Goal: Task Accomplishment & Management: Complete application form

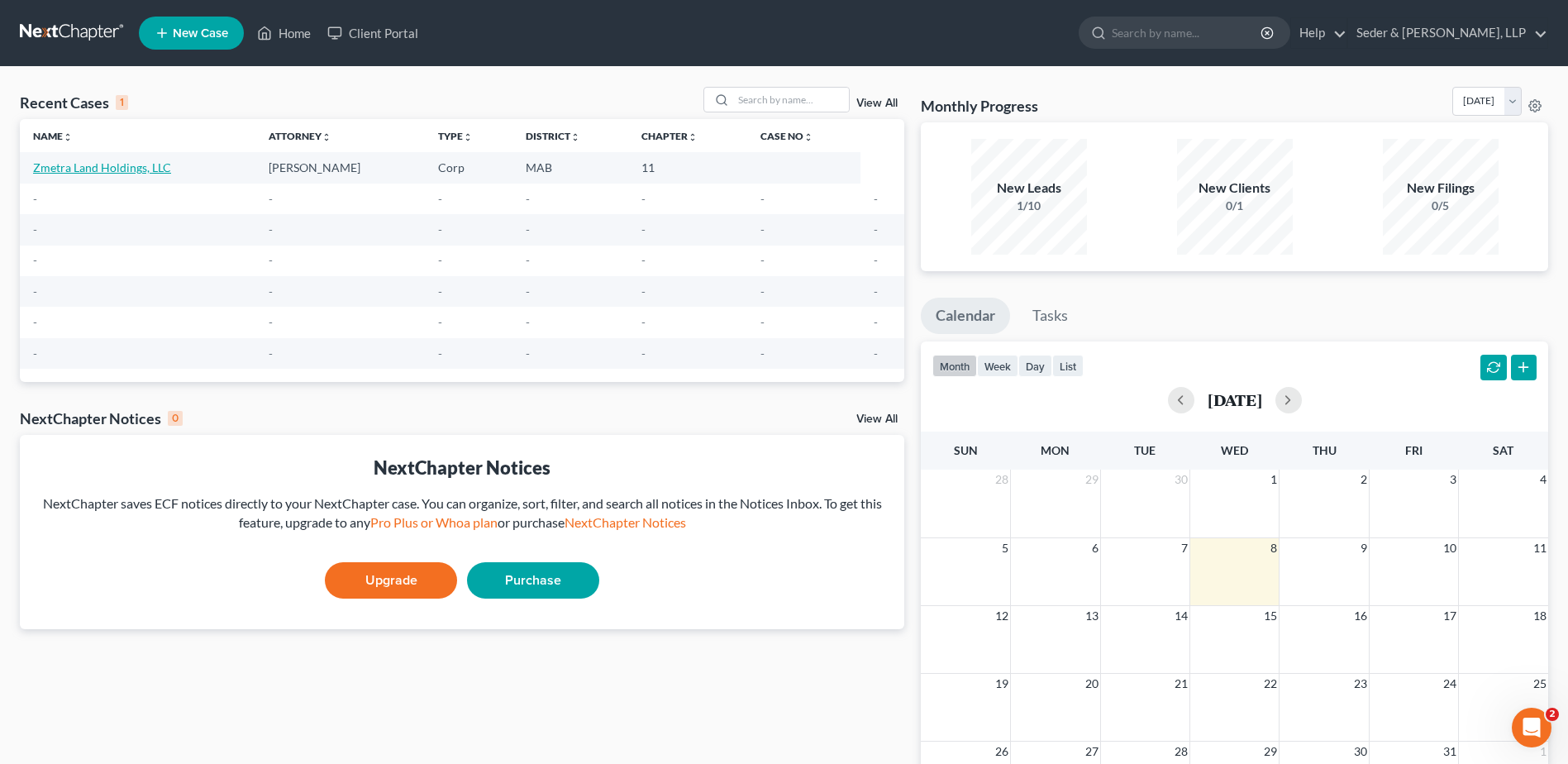
click at [115, 167] on link "Zmetra Land Holdings, LLC" at bounding box center [103, 167] width 138 height 14
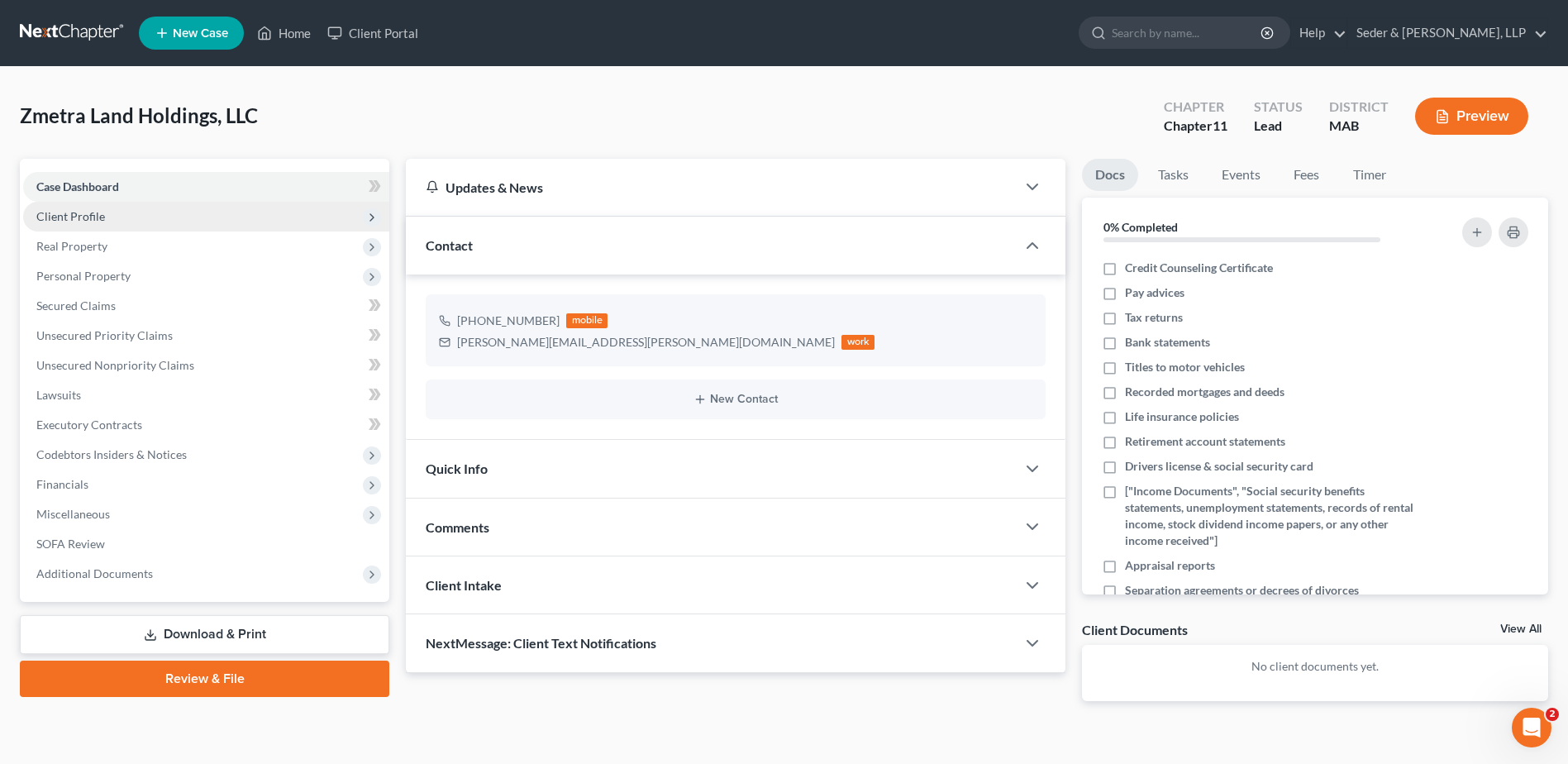
click at [86, 218] on span "Client Profile" at bounding box center [71, 216] width 68 height 14
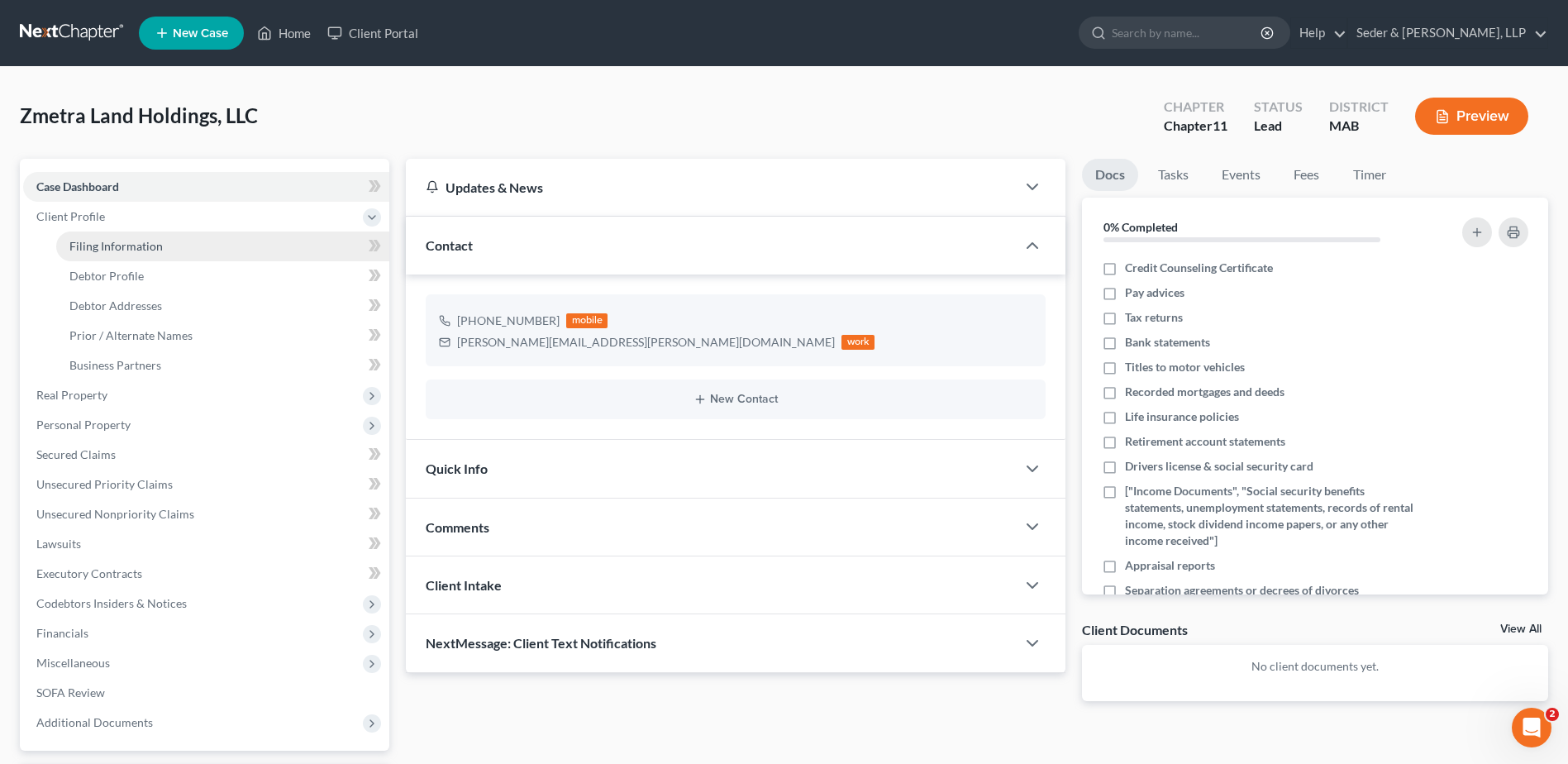
click at [105, 251] on span "Filing Information" at bounding box center [115, 245] width 93 height 14
select select "3"
select select "1"
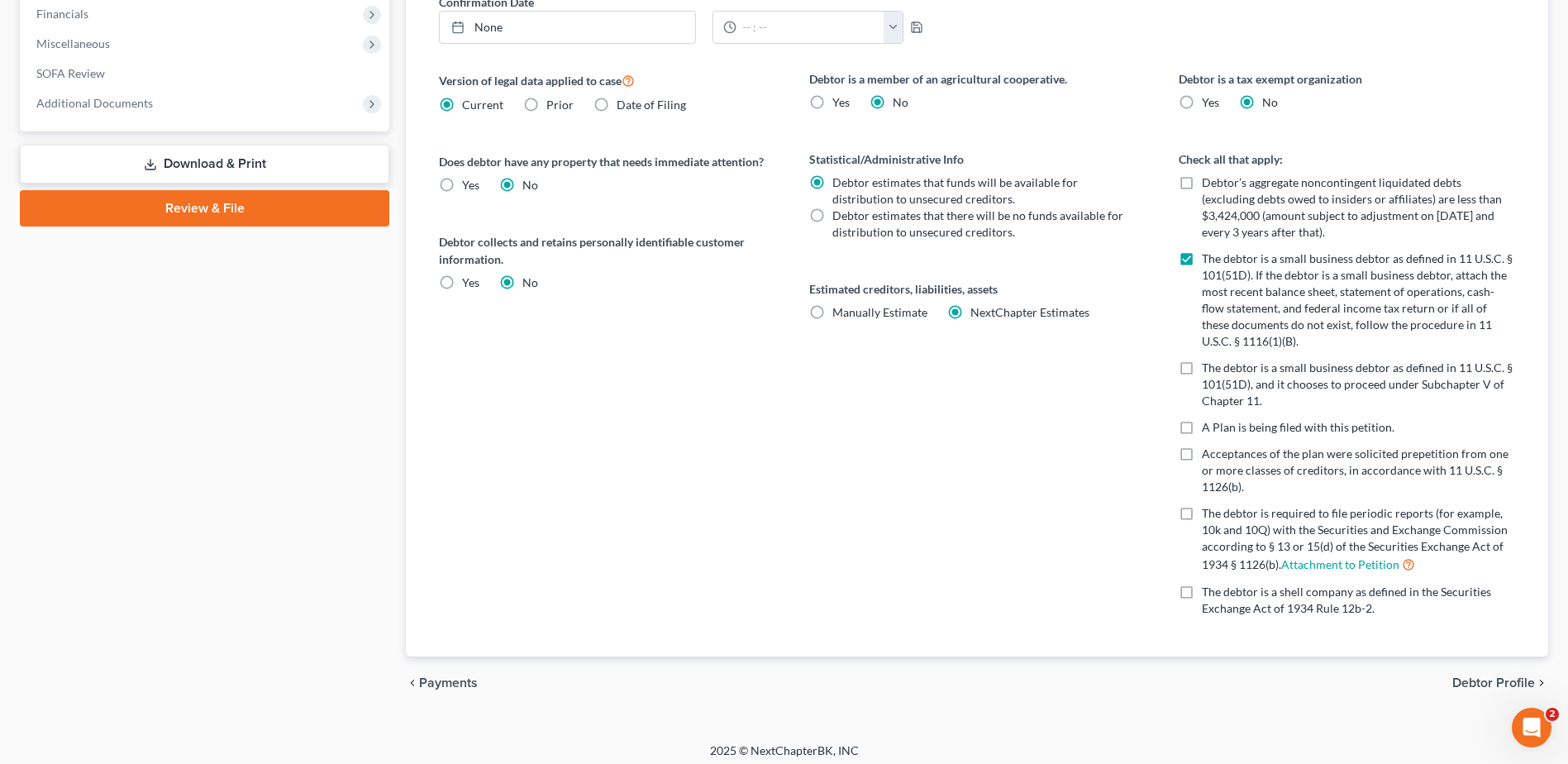
scroll to position [627, 0]
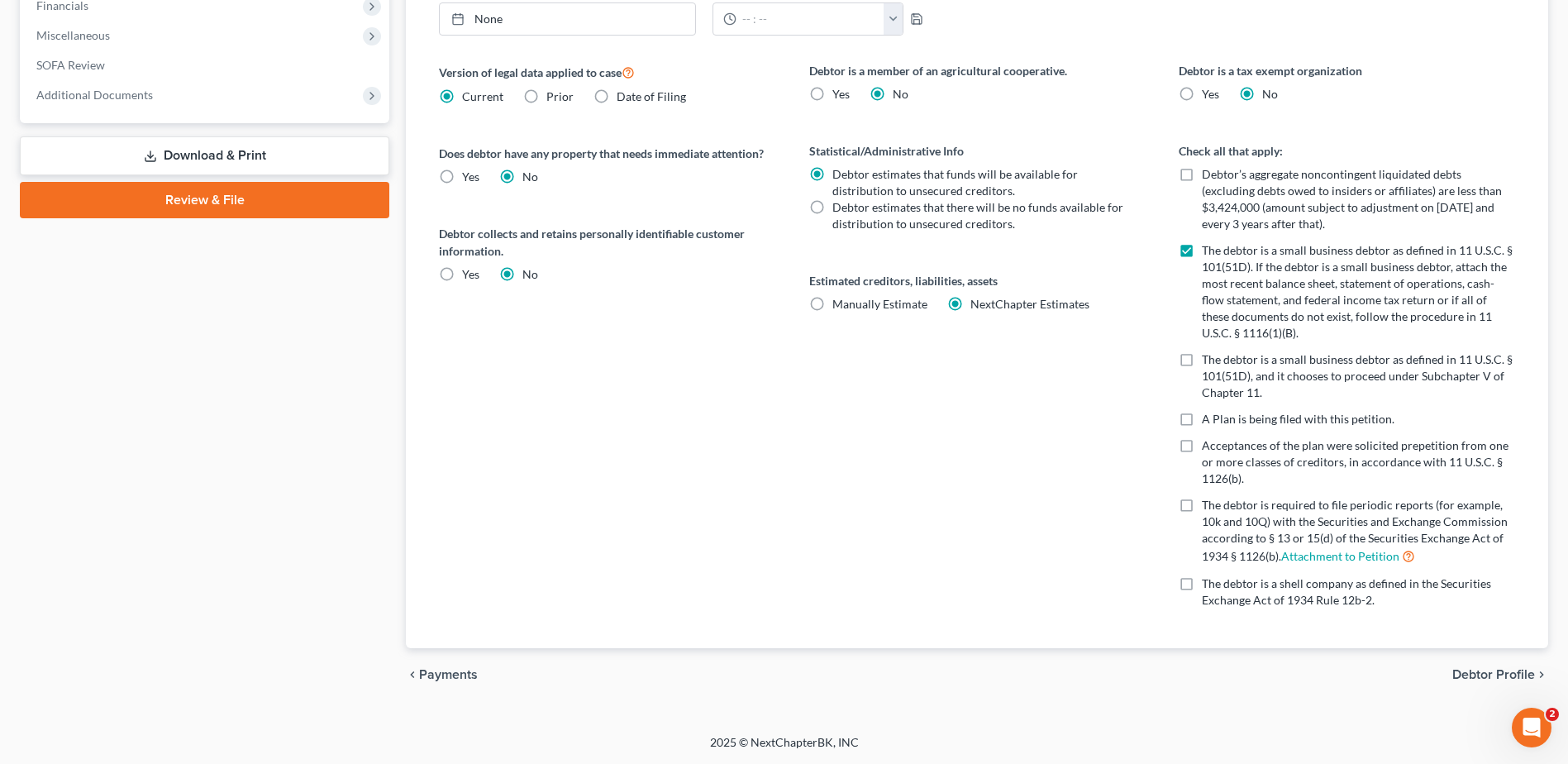
click at [1509, 677] on span "Debtor Profile" at bounding box center [1493, 673] width 83 height 13
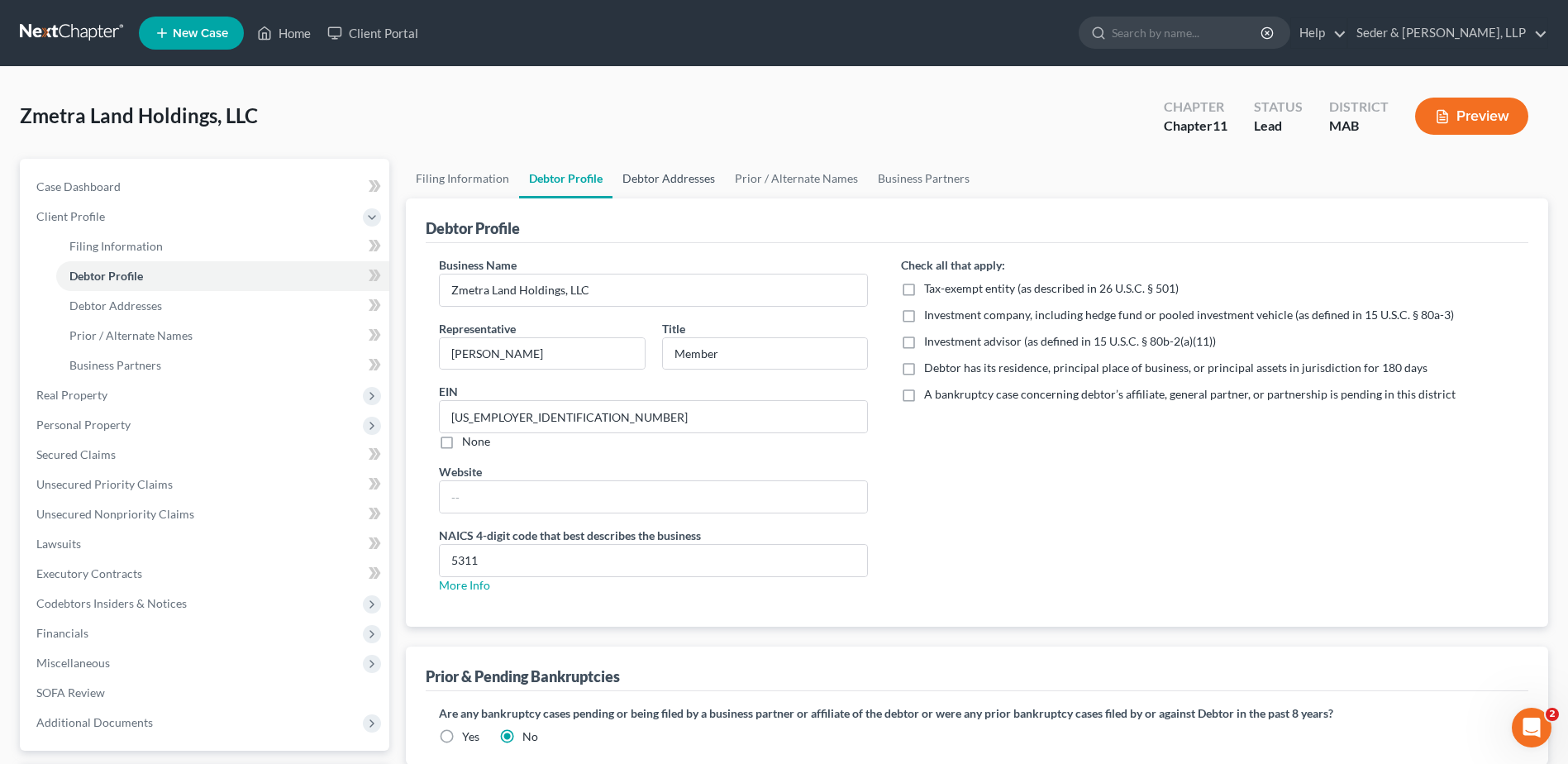
click at [665, 185] on link "Debtor Addresses" at bounding box center [669, 179] width 113 height 39
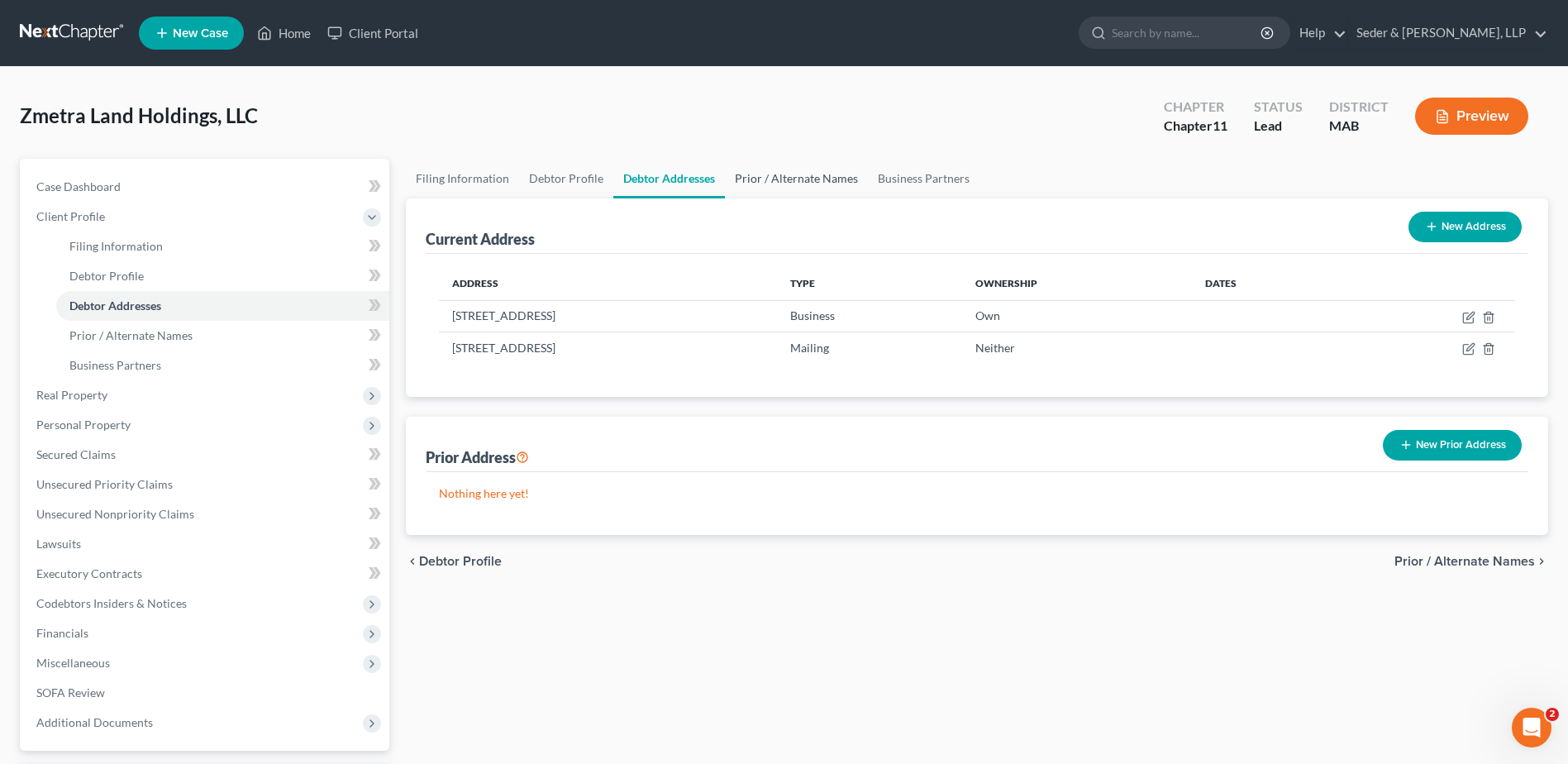
click at [797, 179] on link "Prior / Alternate Names" at bounding box center [796, 179] width 143 height 39
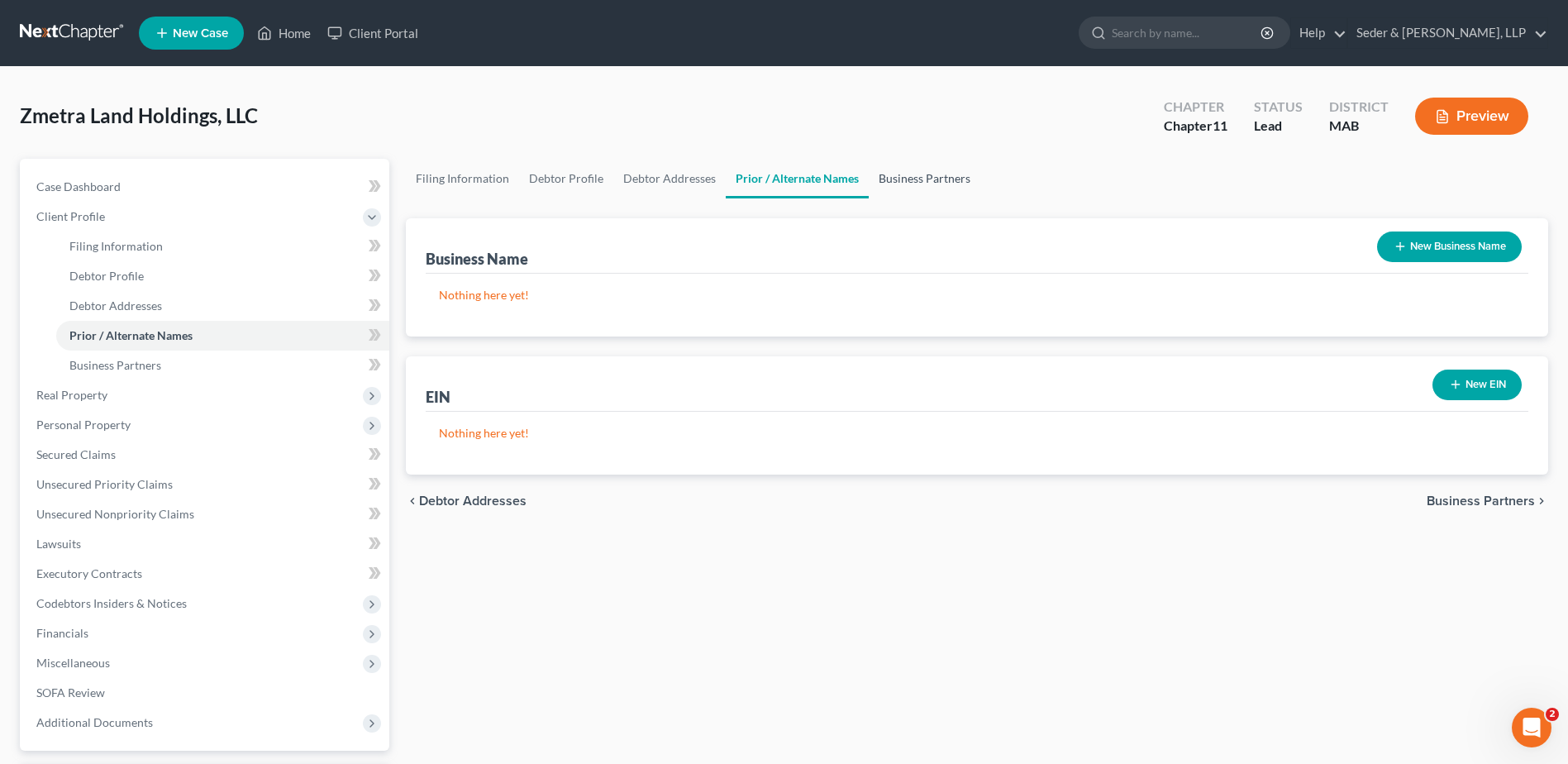
click at [940, 176] on link "Business Partners" at bounding box center [924, 179] width 112 height 39
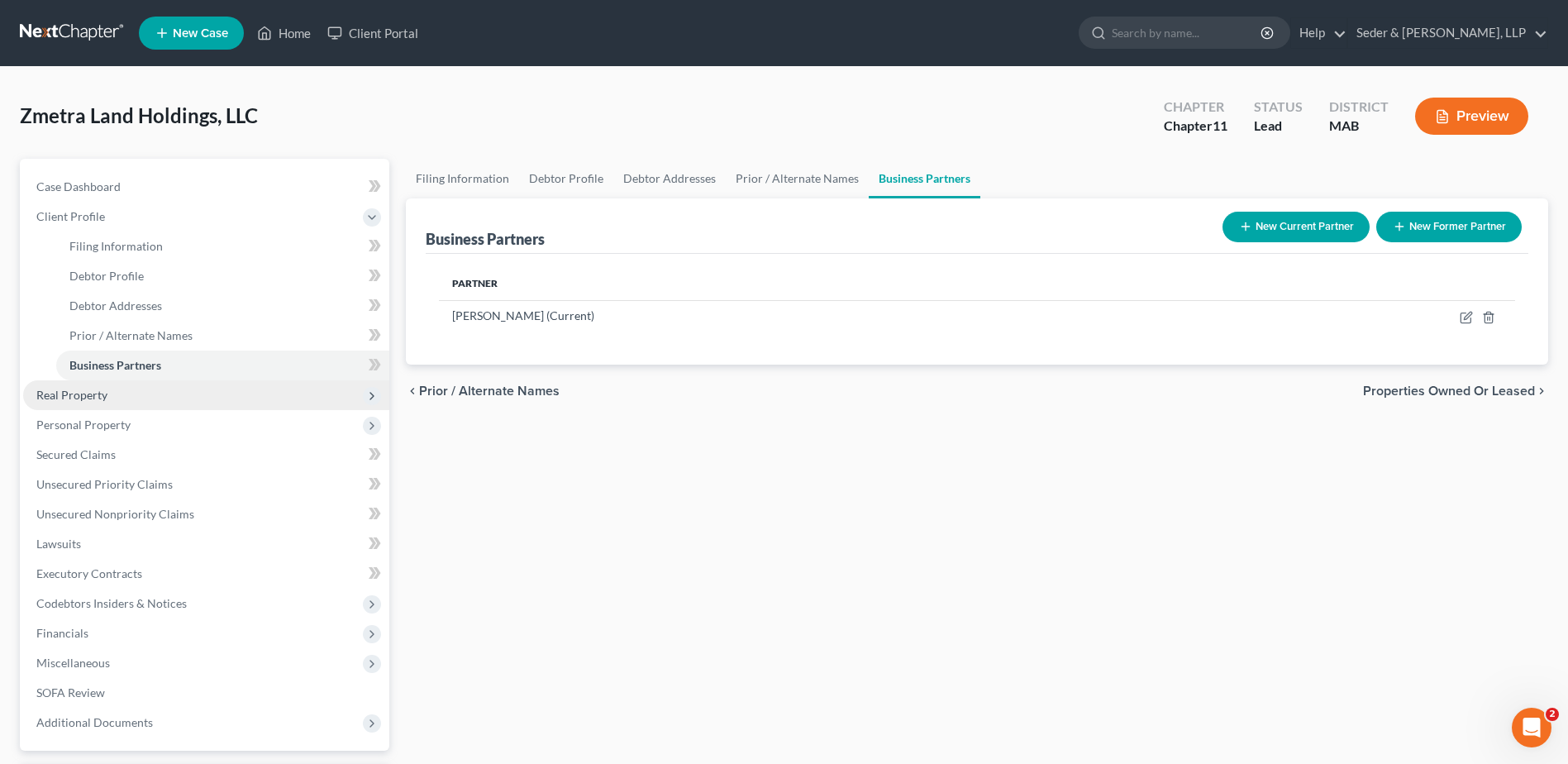
click at [108, 392] on span "Real Property" at bounding box center [206, 395] width 366 height 30
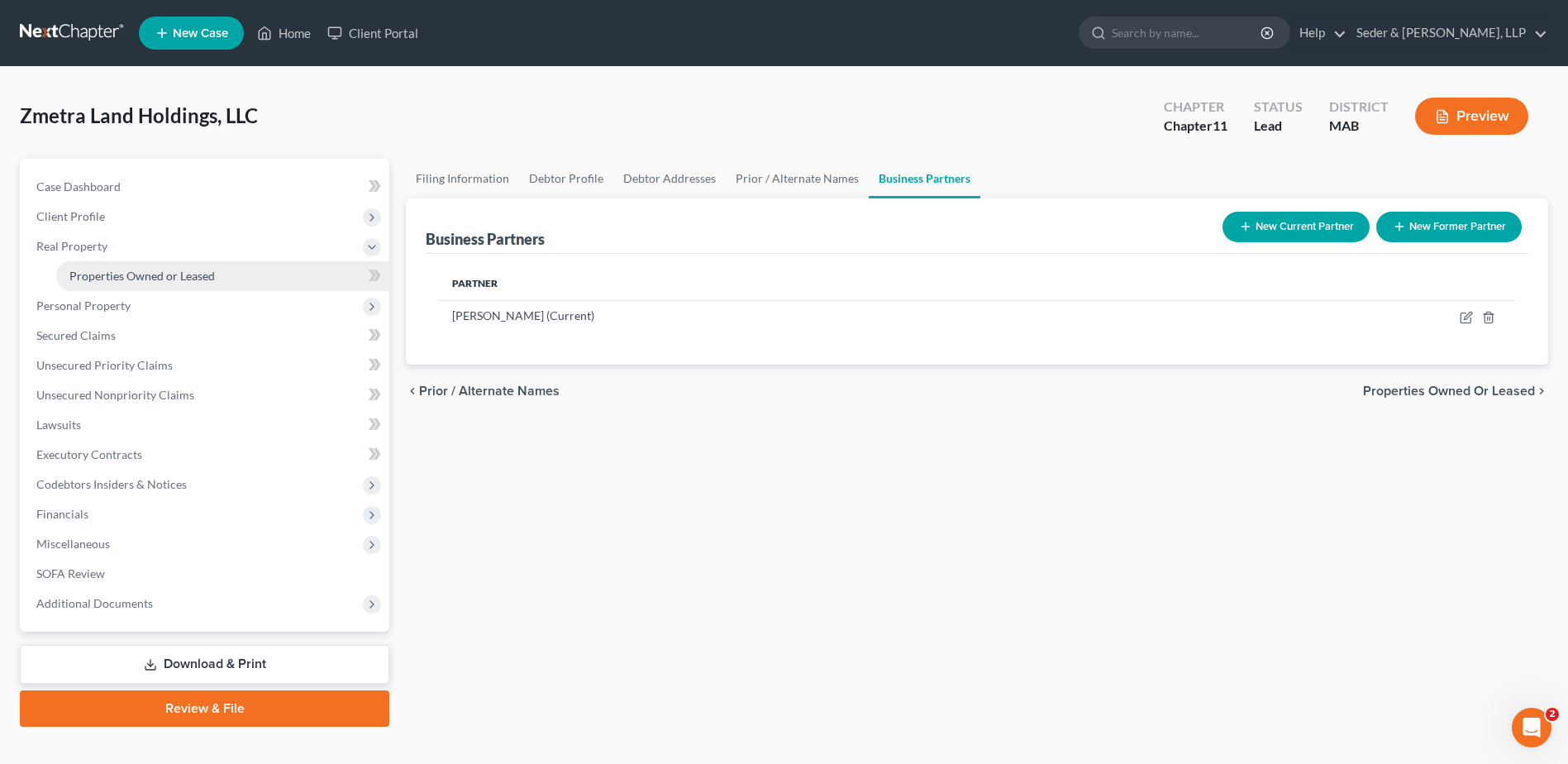
click at [185, 282] on span "Properties Owned or Leased" at bounding box center [142, 275] width 145 height 14
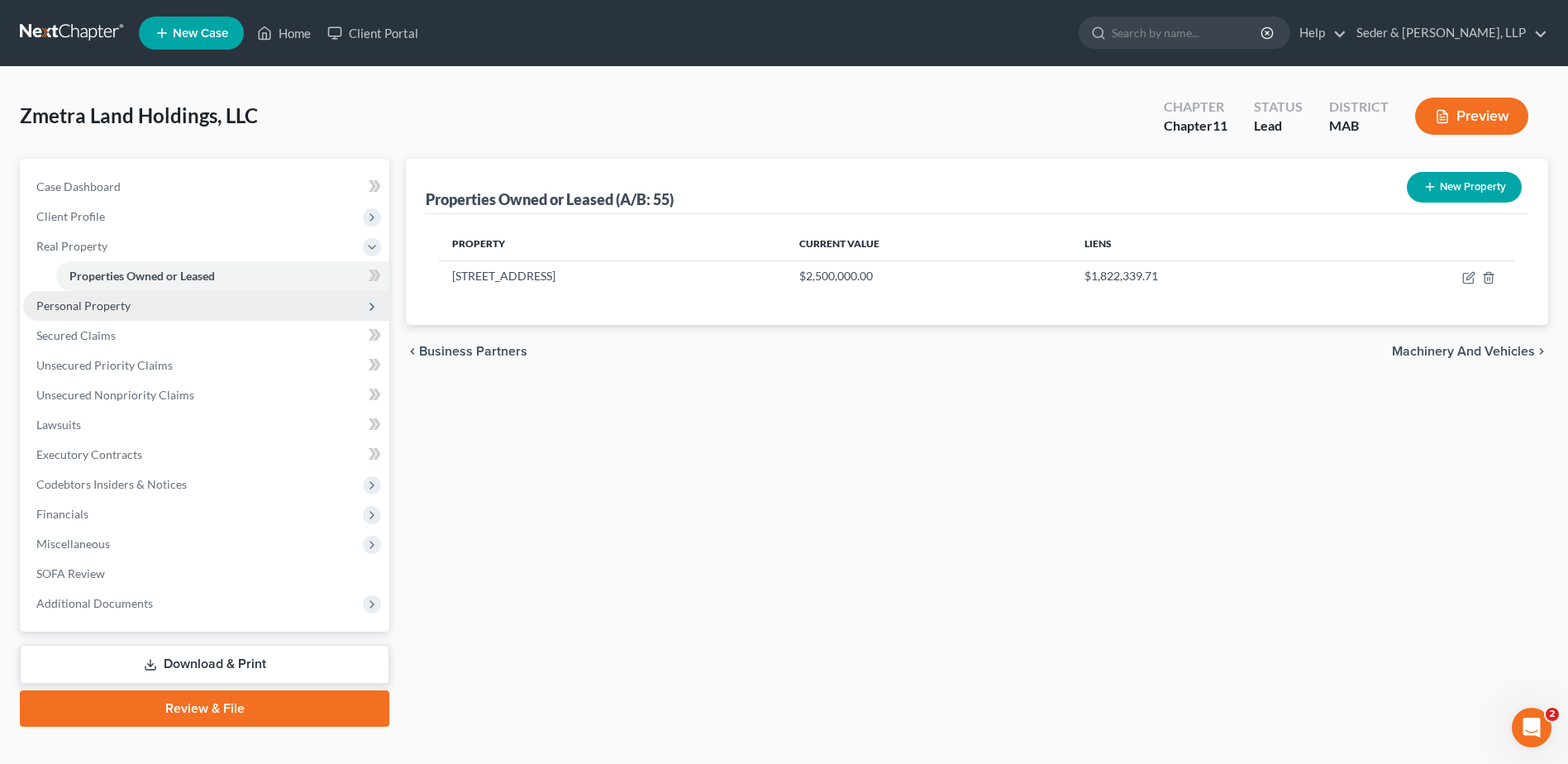
click at [96, 309] on span "Personal Property" at bounding box center [84, 305] width 94 height 14
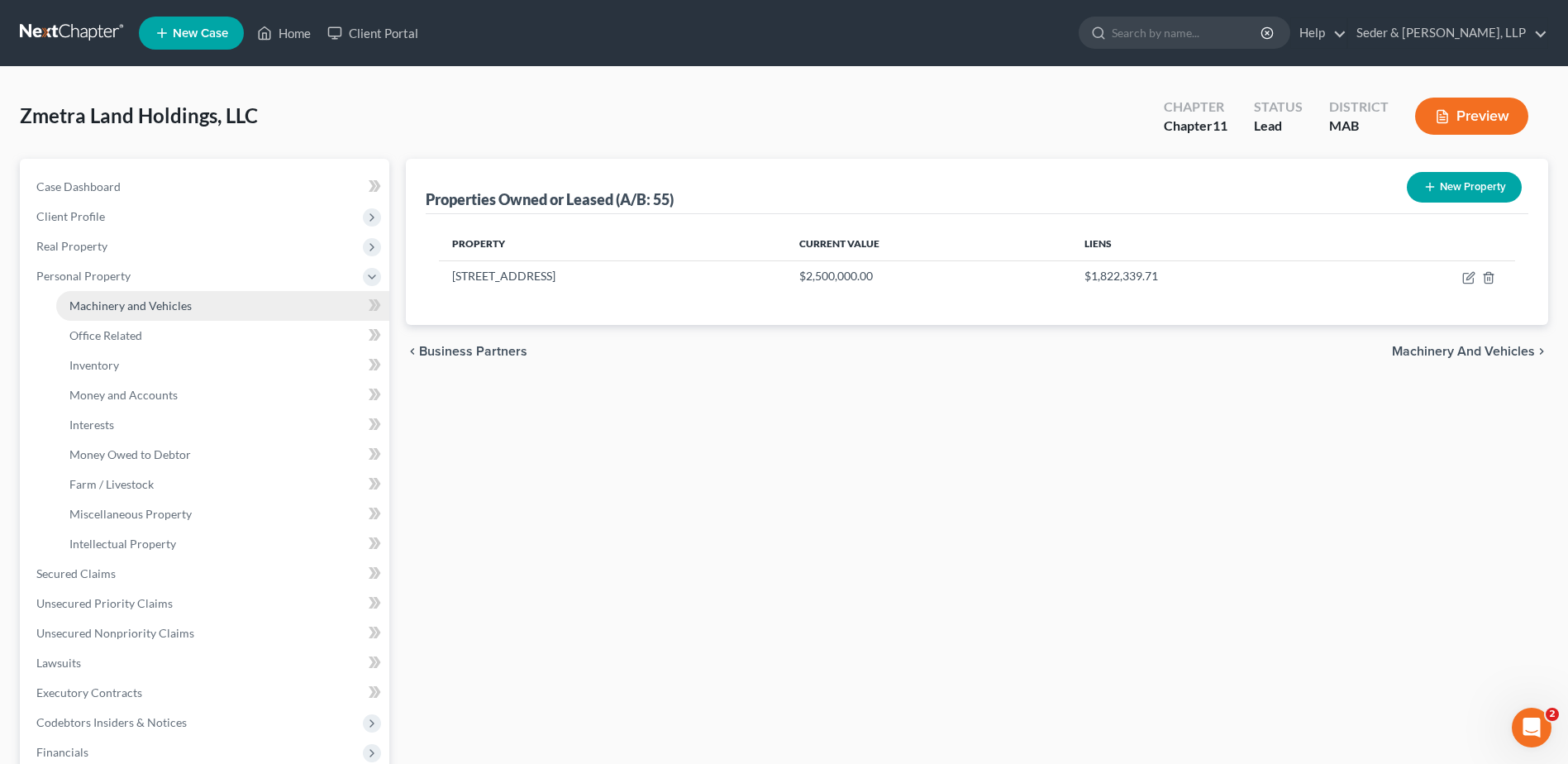
click at [101, 312] on span "Machinery and Vehicles" at bounding box center [130, 305] width 122 height 14
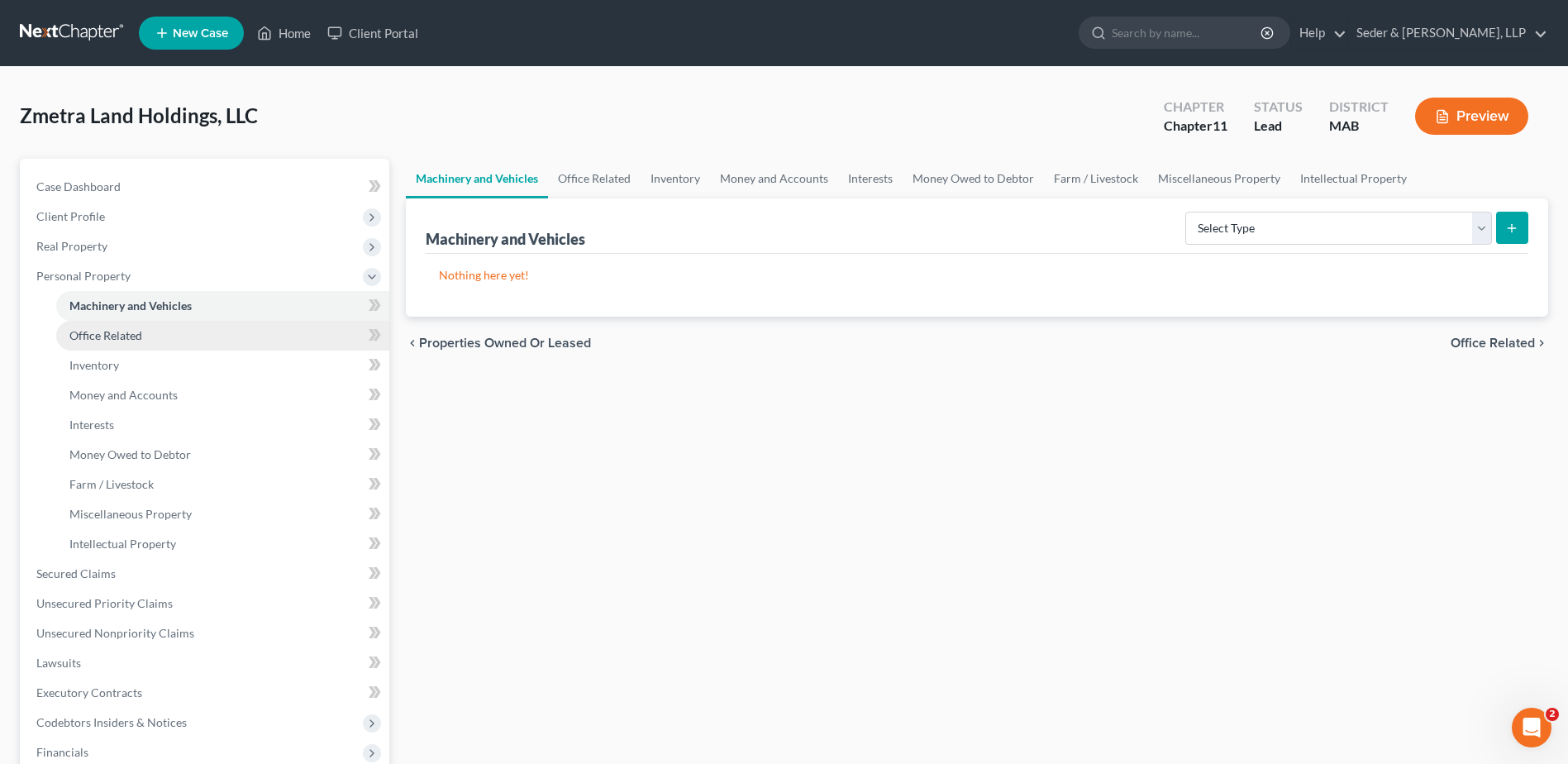
click at [113, 340] on span "Office Related" at bounding box center [105, 335] width 73 height 14
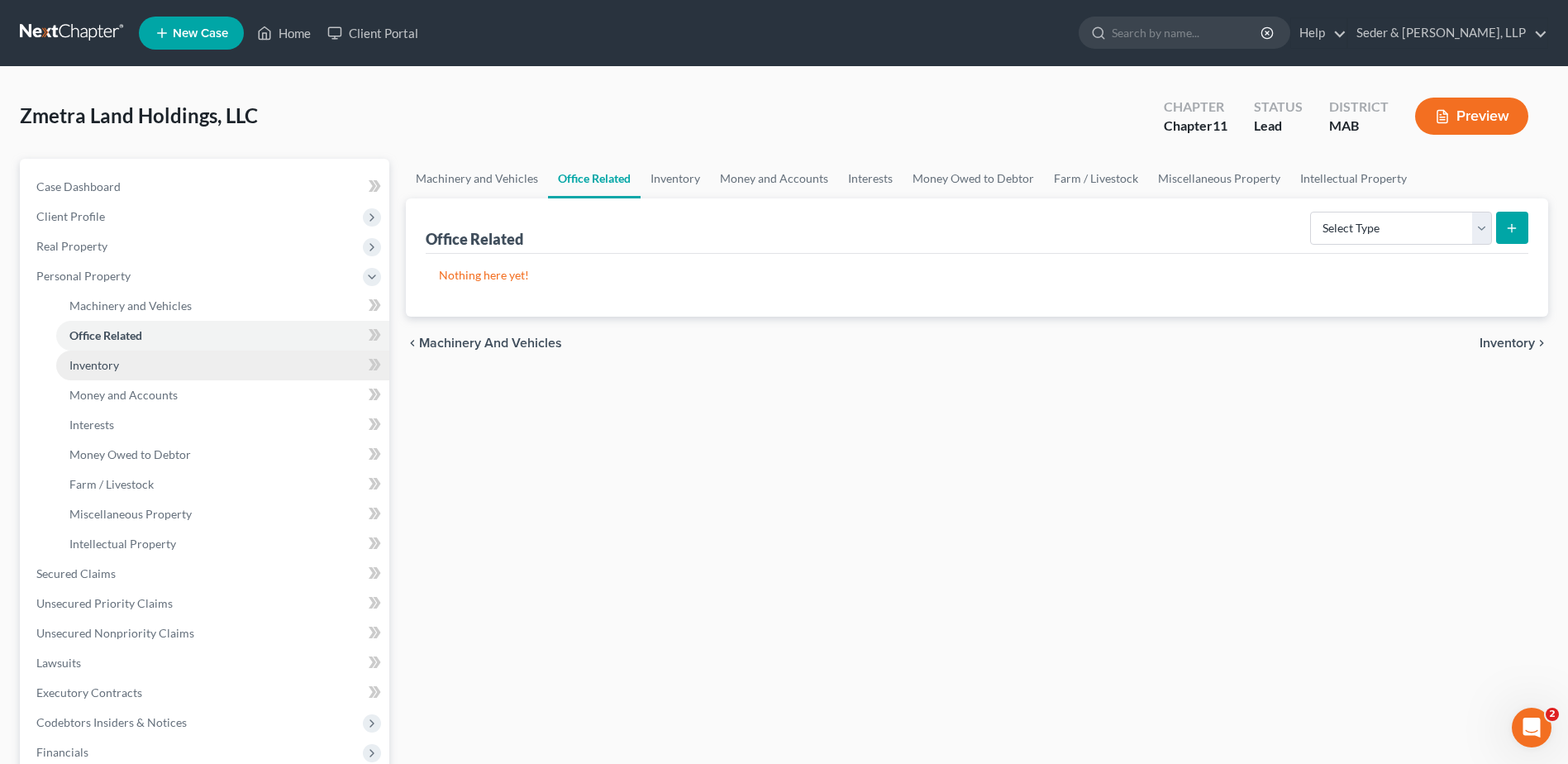
click at [113, 375] on link "Inventory" at bounding box center [223, 365] width 333 height 30
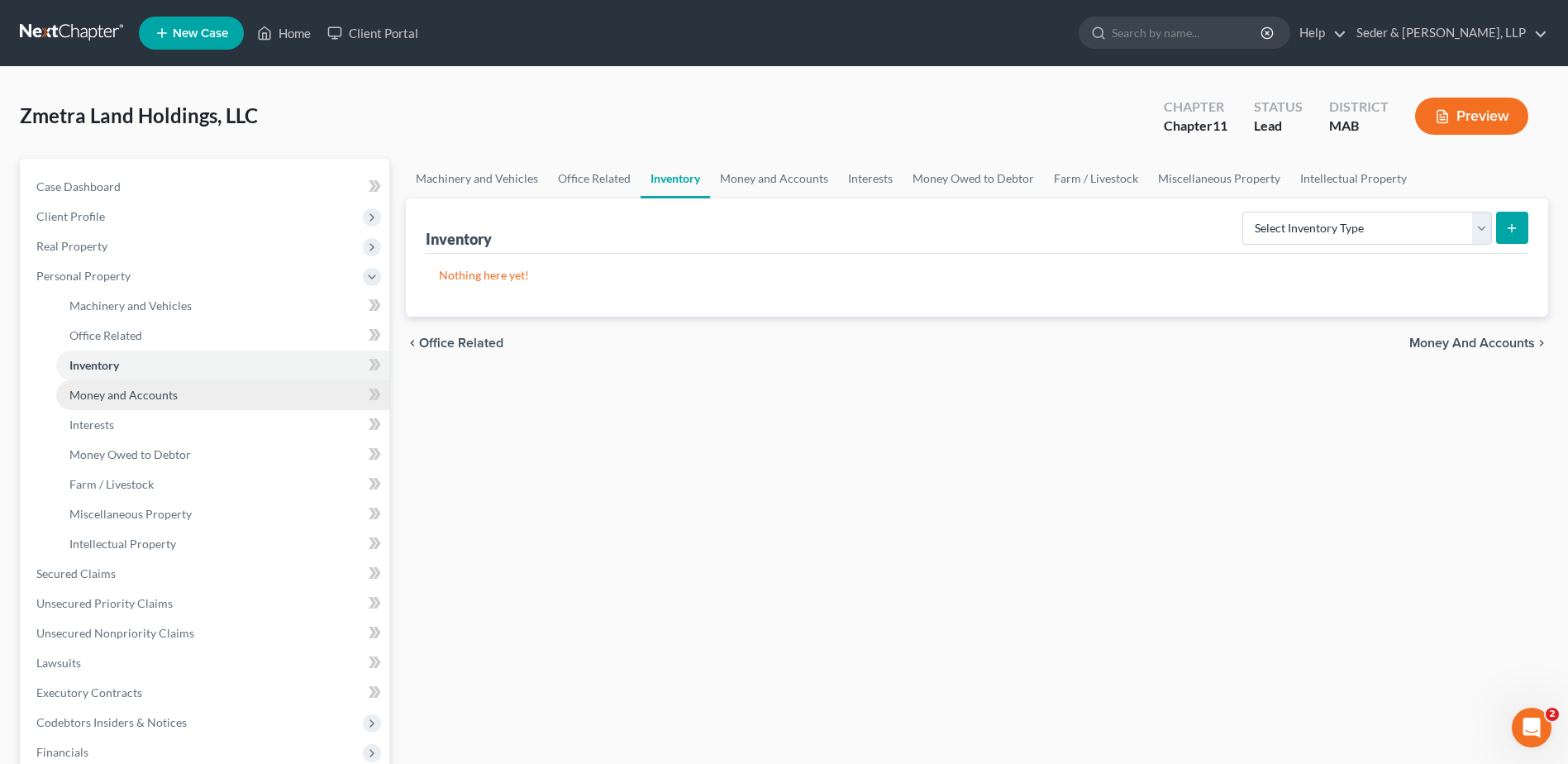
click at [149, 399] on span "Money and Accounts" at bounding box center [123, 395] width 109 height 14
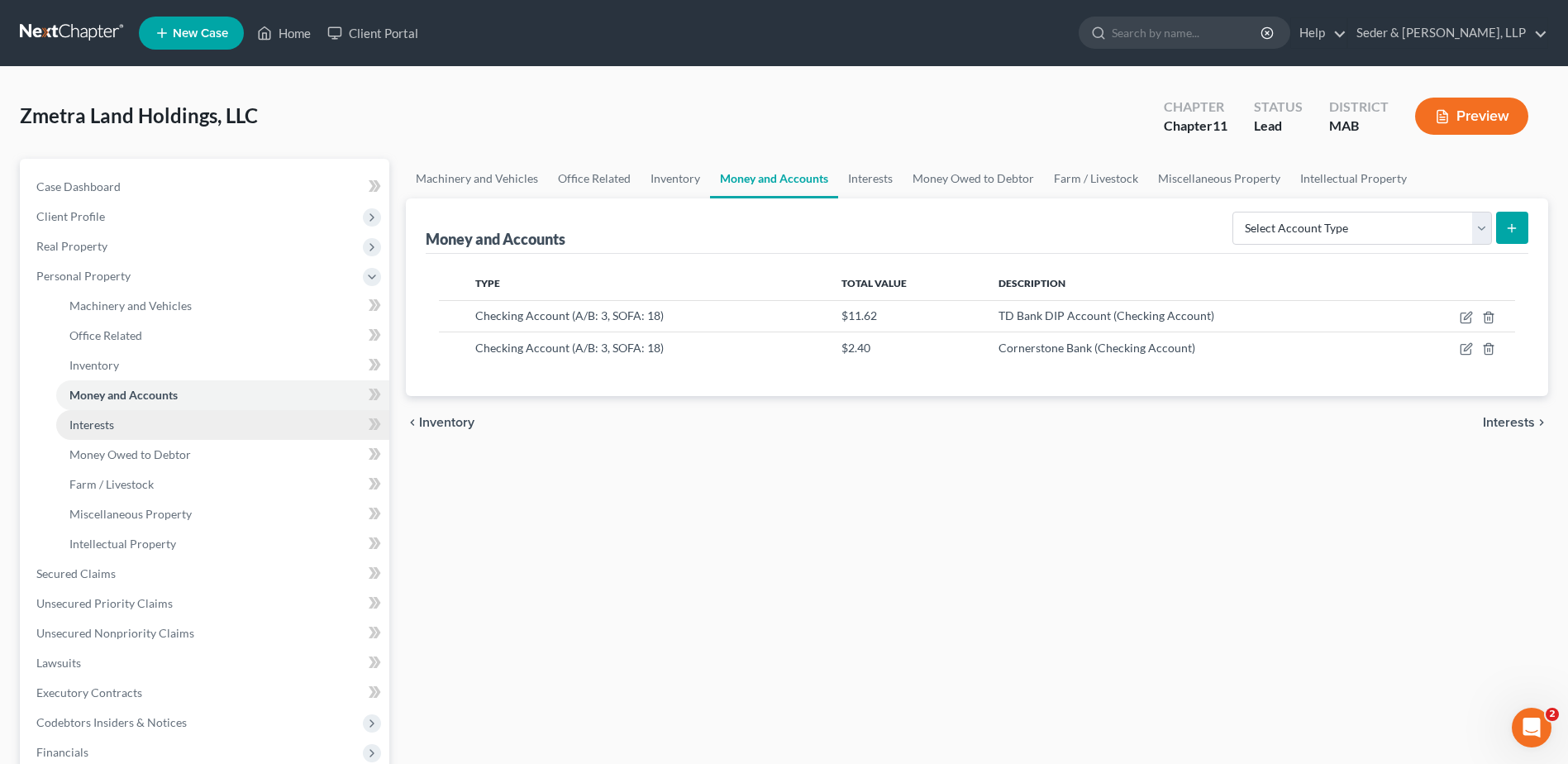
click at [130, 418] on link "Interests" at bounding box center [223, 425] width 333 height 30
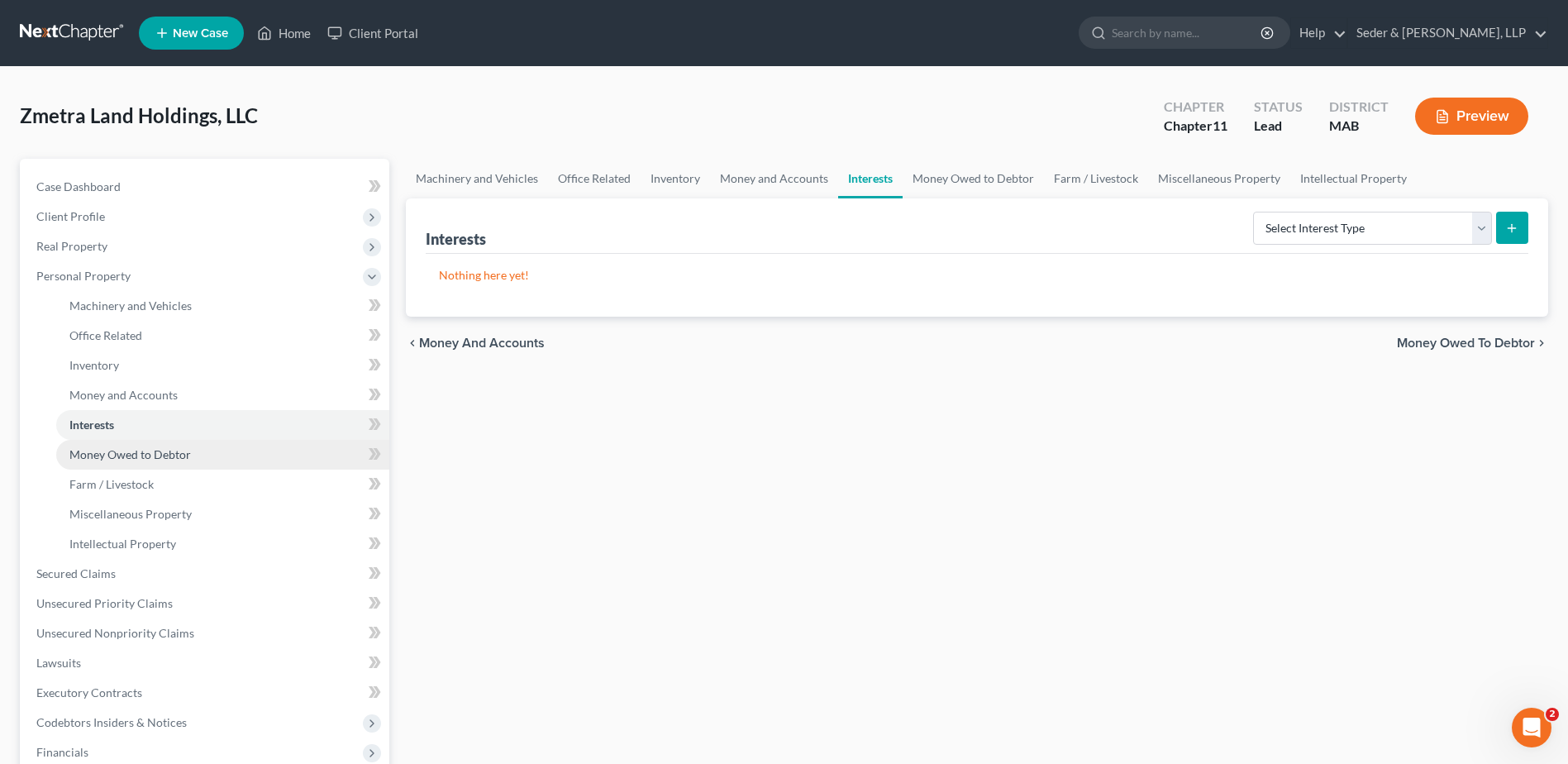
click at [121, 455] on span "Money Owed to Debtor" at bounding box center [130, 454] width 121 height 14
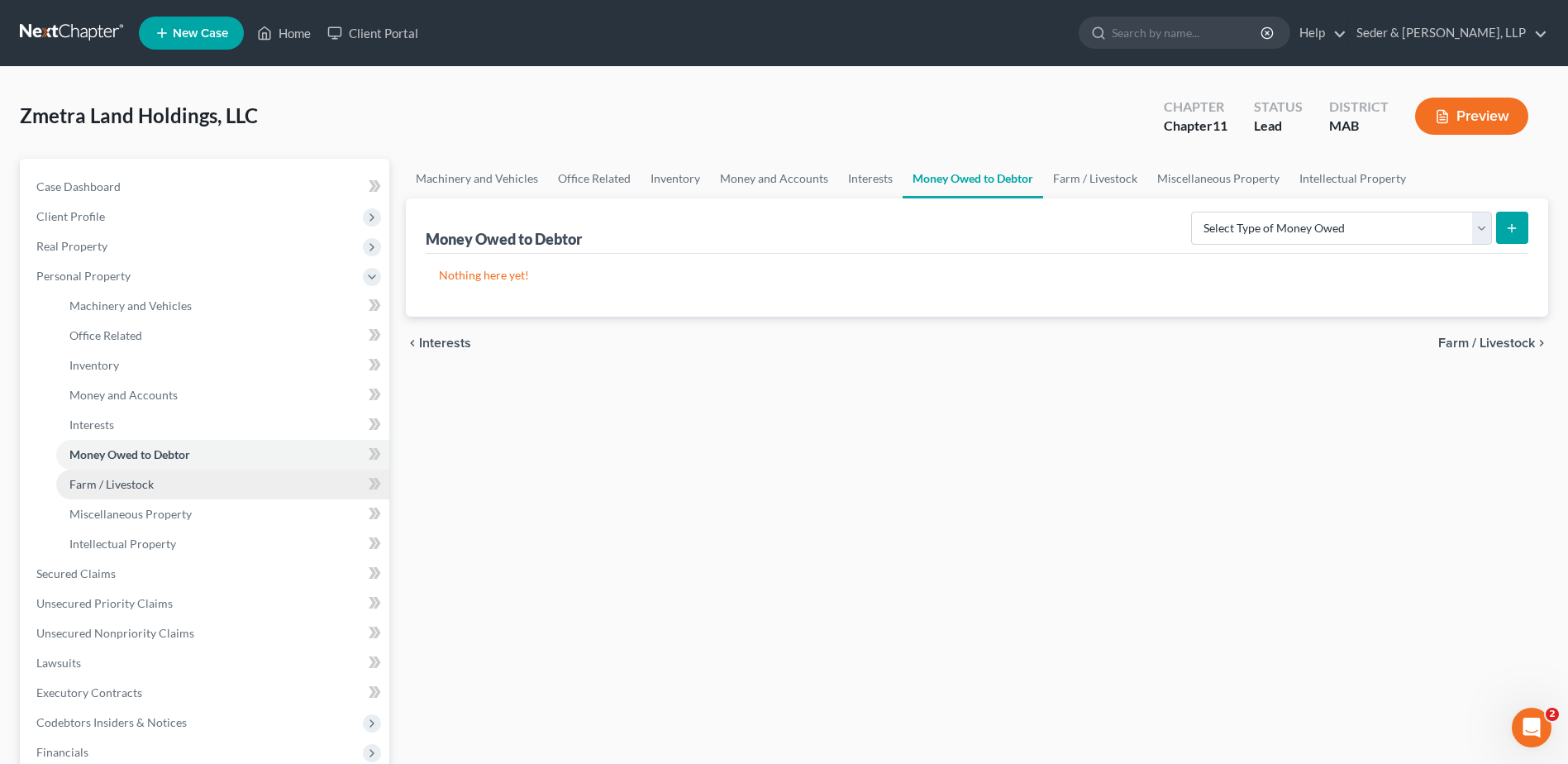
click at [120, 491] on link "Farm / Livestock" at bounding box center [223, 484] width 333 height 30
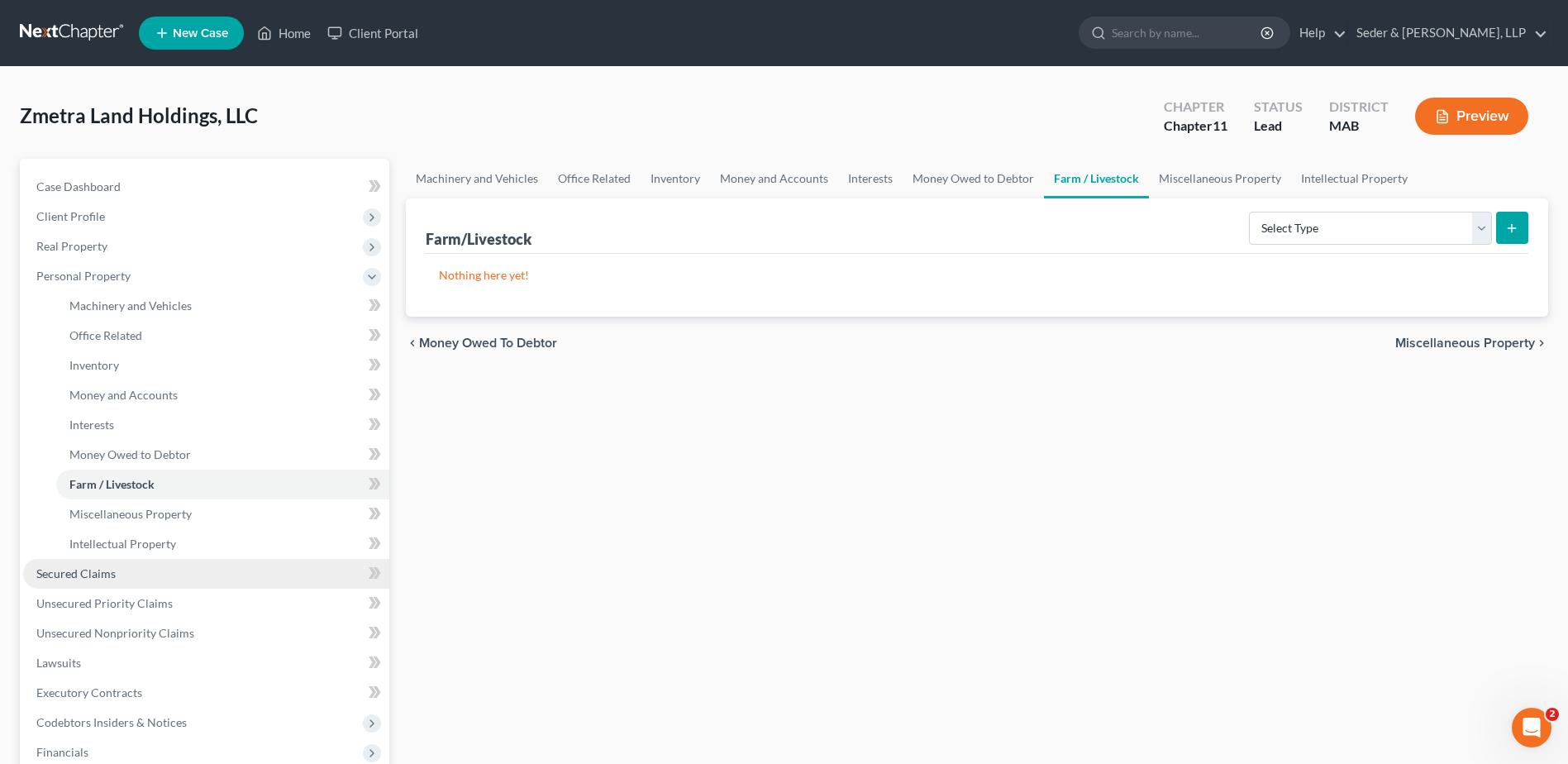
click at [96, 576] on span "Secured Claims" at bounding box center [76, 573] width 79 height 14
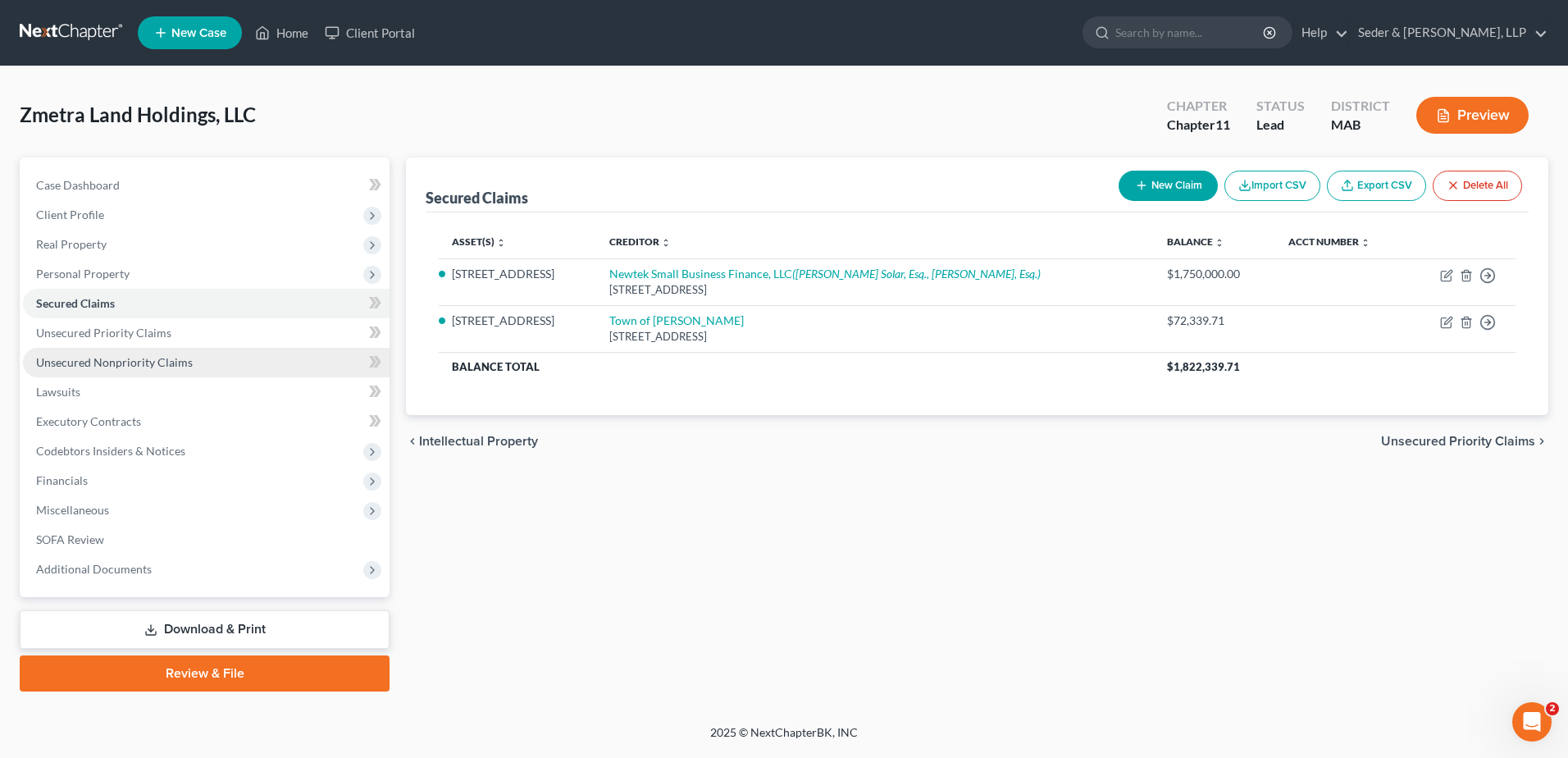
click at [135, 360] on span "Unsecured Nonpriority Claims" at bounding box center [114, 362] width 157 height 14
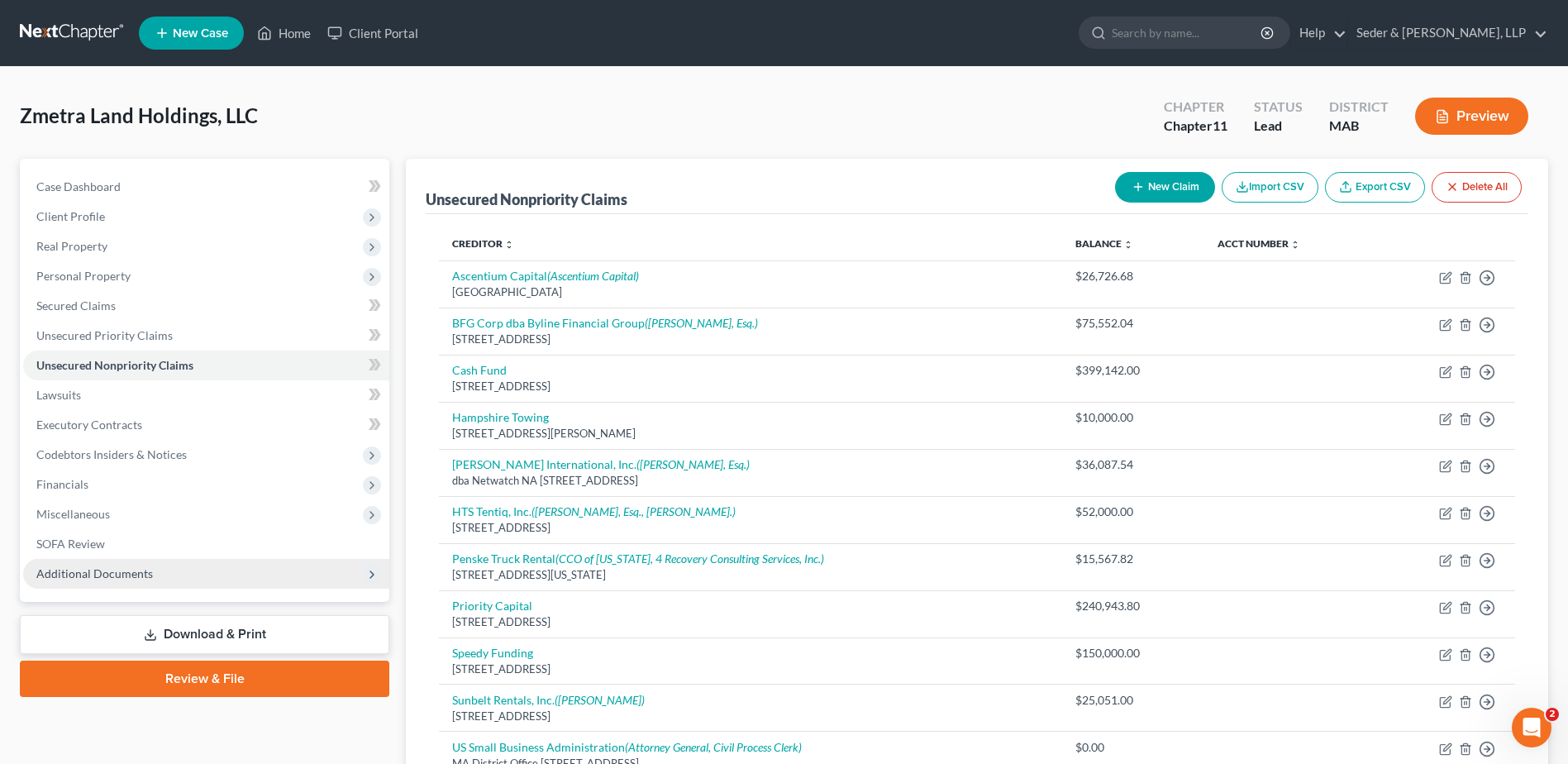
click at [115, 580] on span "Additional Documents" at bounding box center [206, 573] width 366 height 30
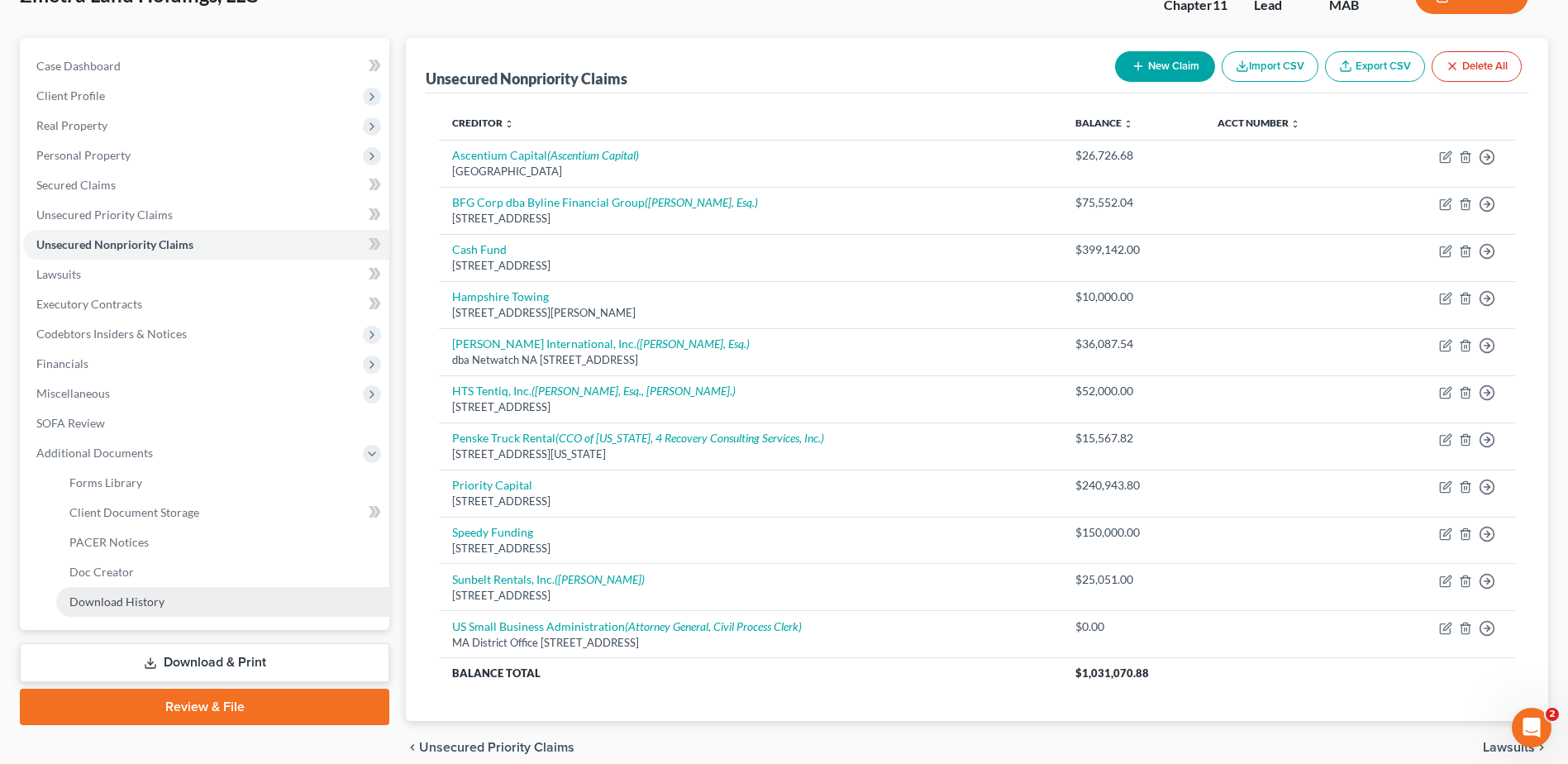
scroll to position [83, 0]
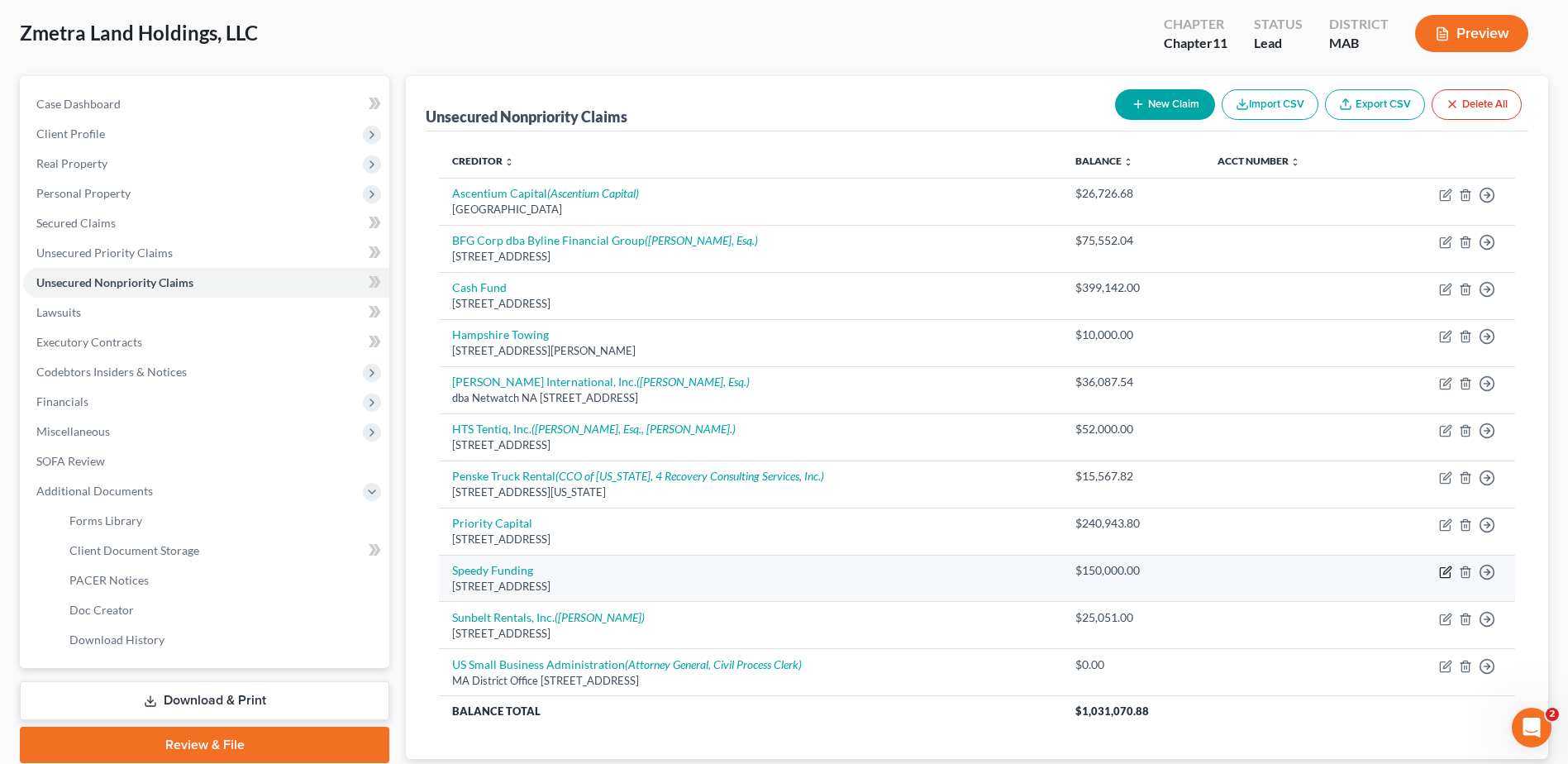
click at [1446, 573] on icon "button" at bounding box center [1445, 571] width 13 height 13
select select "6"
select select "11"
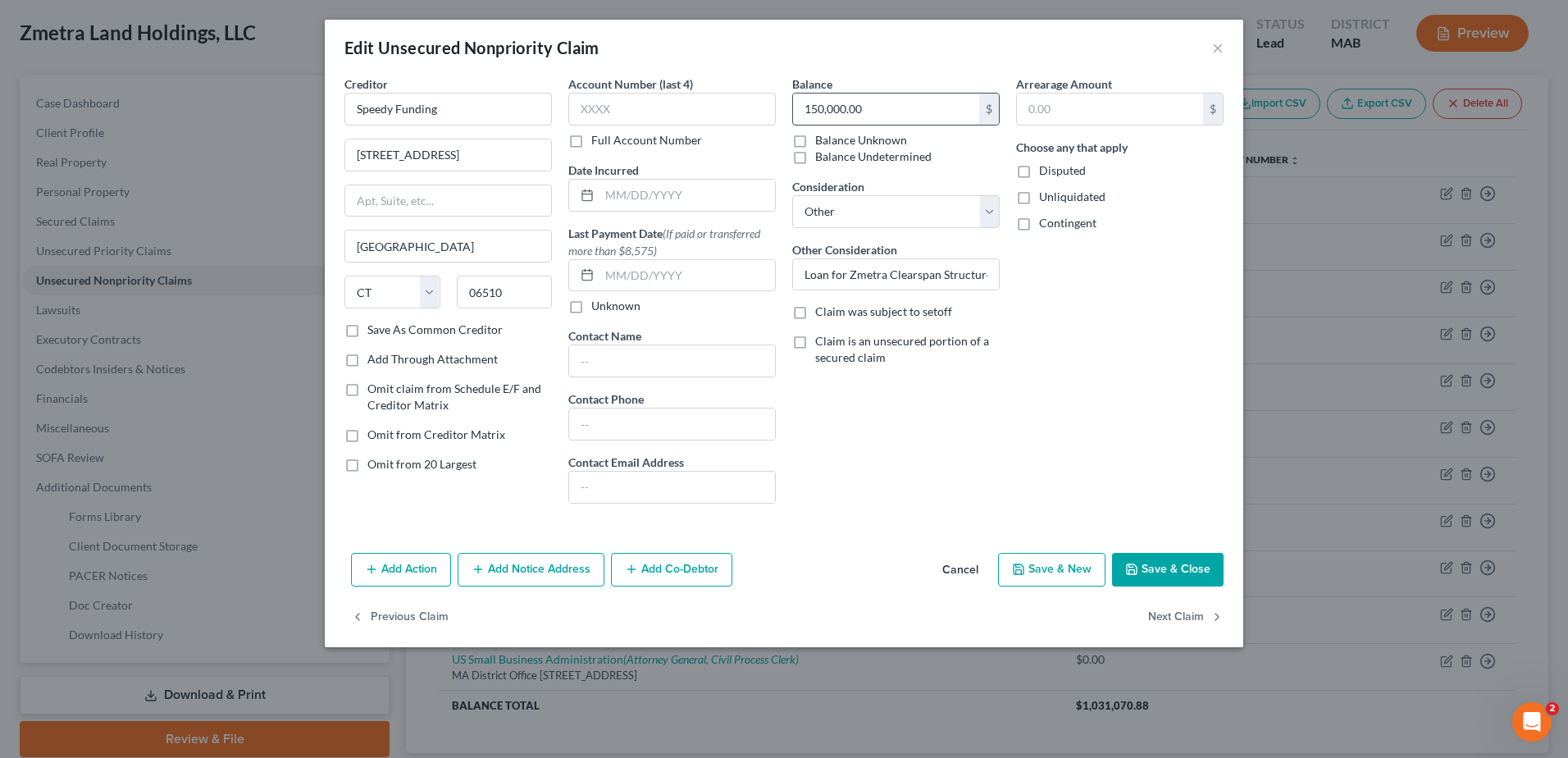
click at [896, 110] on input "150,000.00" at bounding box center [886, 109] width 187 height 31
click at [1202, 566] on button "Save & Close" at bounding box center [1168, 570] width 112 height 35
type input "76,500.00"
type input "0"
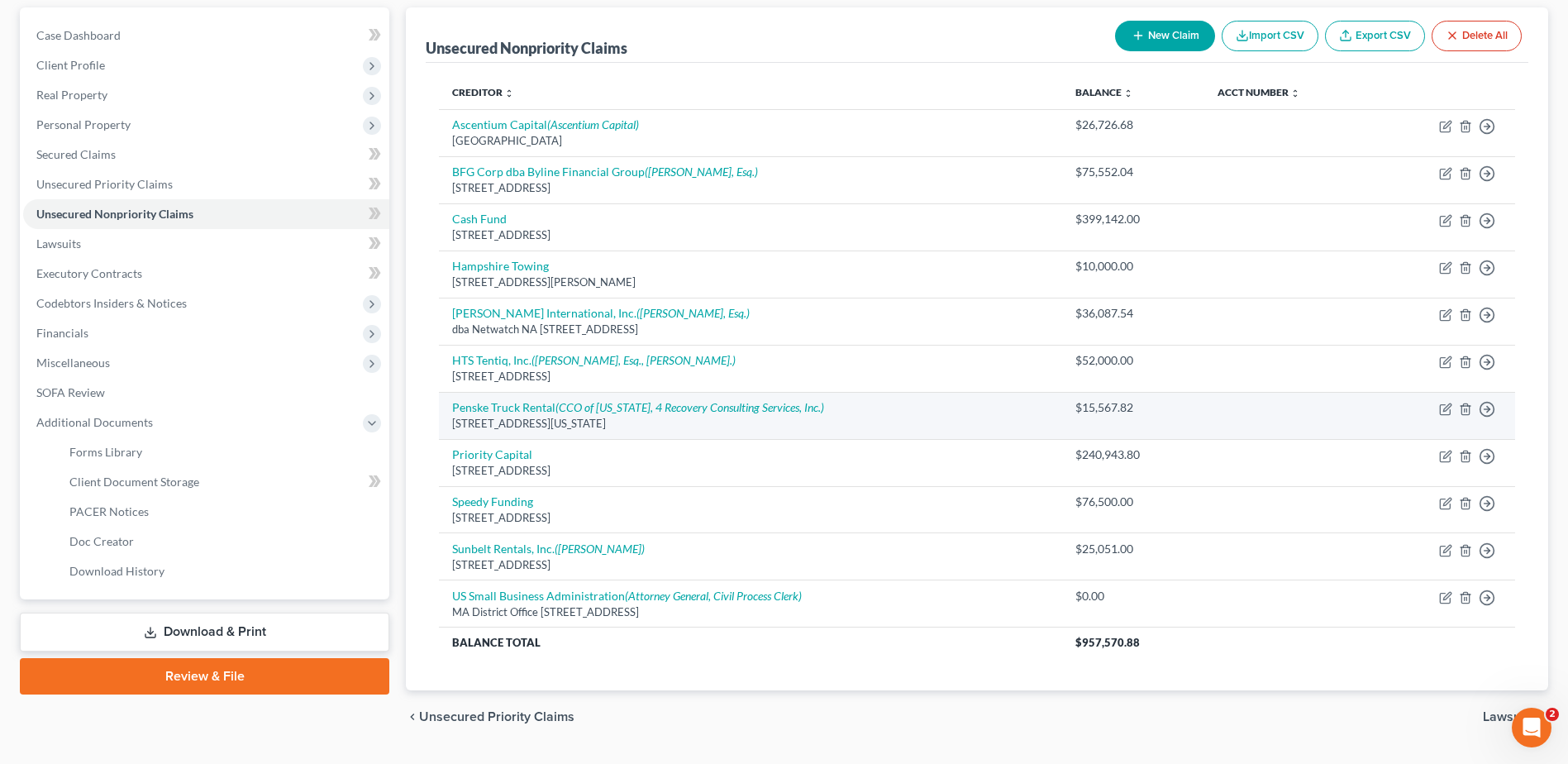
scroll to position [111, 0]
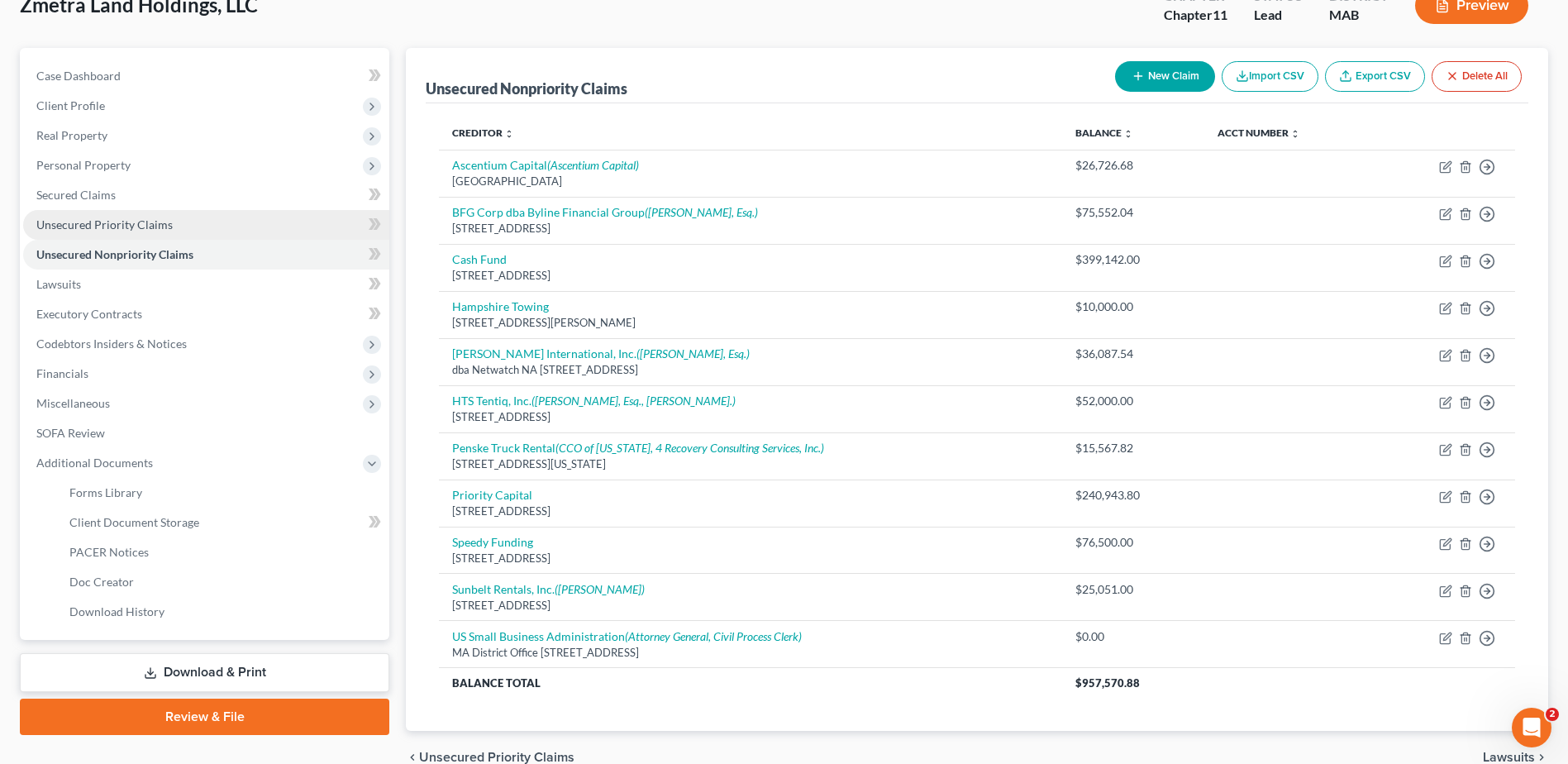
click at [121, 232] on link "Unsecured Priority Claims" at bounding box center [206, 225] width 366 height 30
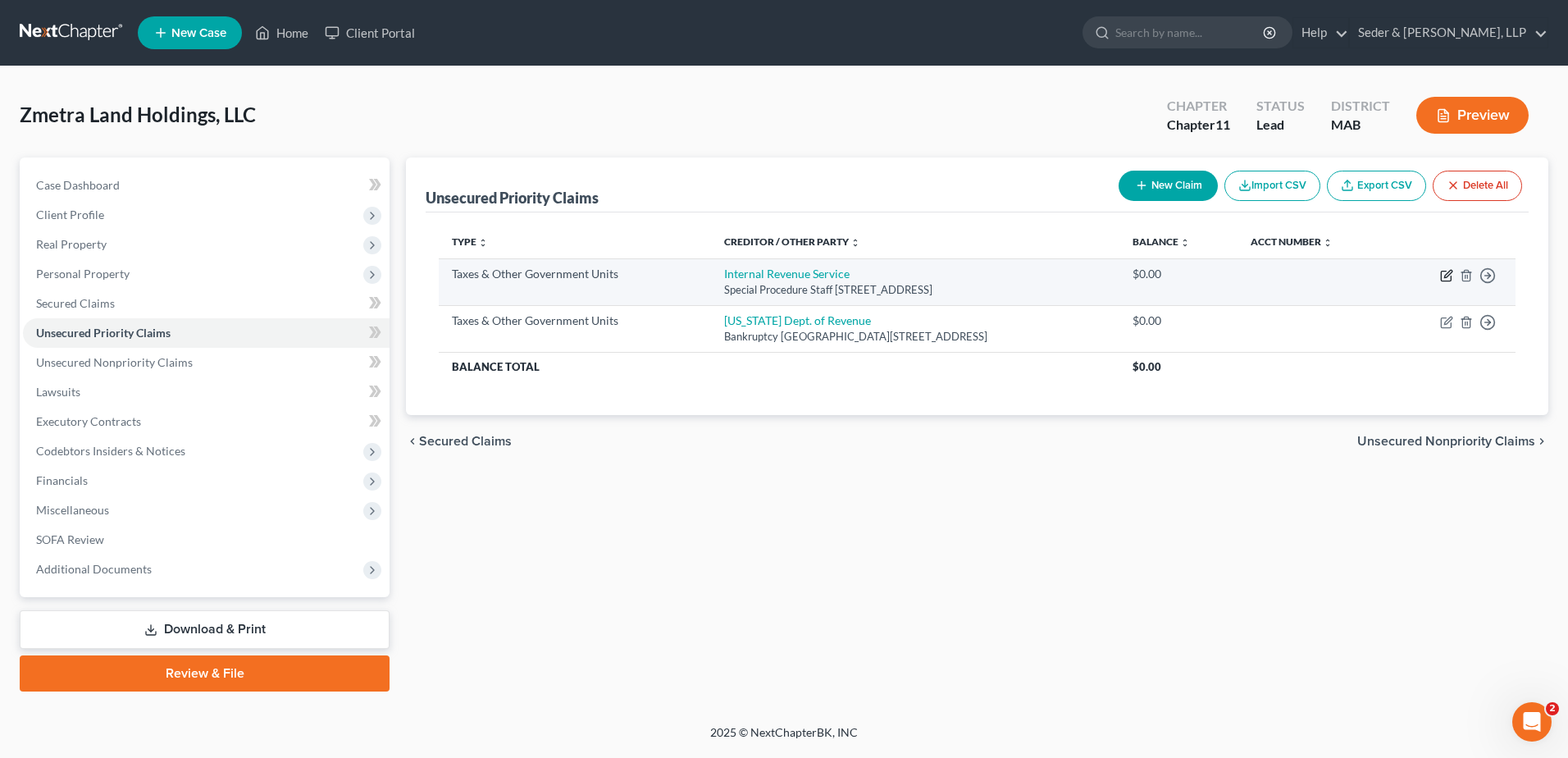
click at [1447, 277] on icon "button" at bounding box center [1448, 273] width 8 height 8
select select "0"
select select "22"
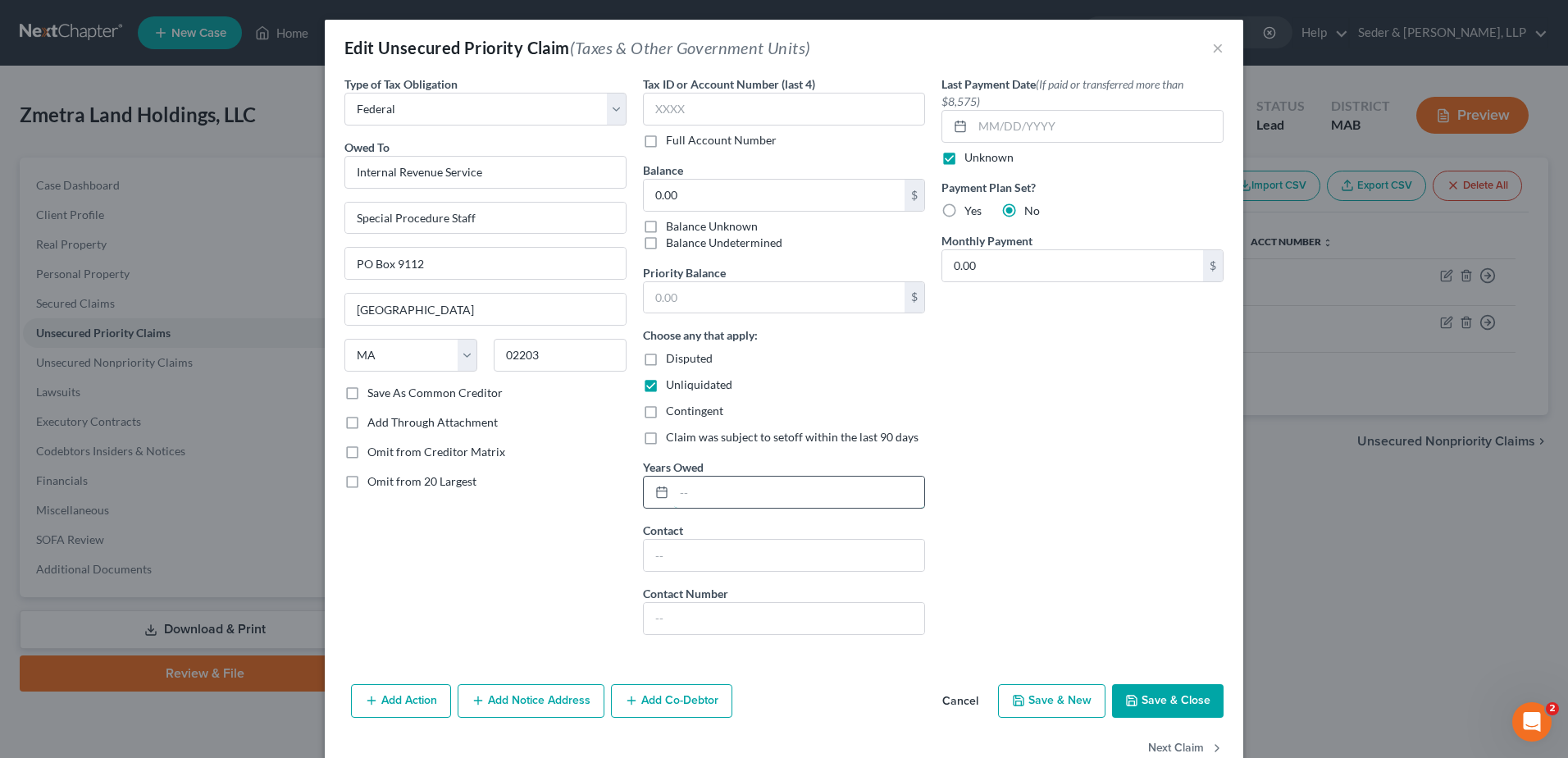
click at [708, 504] on input "text" at bounding box center [799, 492] width 250 height 31
click at [701, 490] on input "[DATE]-[DATE]" at bounding box center [799, 492] width 250 height 31
click at [710, 490] on input "[DATE] -[DATE]" at bounding box center [799, 492] width 250 height 31
type input "[DATE] - [DATE]"
click at [1182, 694] on button "Save & Close" at bounding box center [1168, 701] width 112 height 35
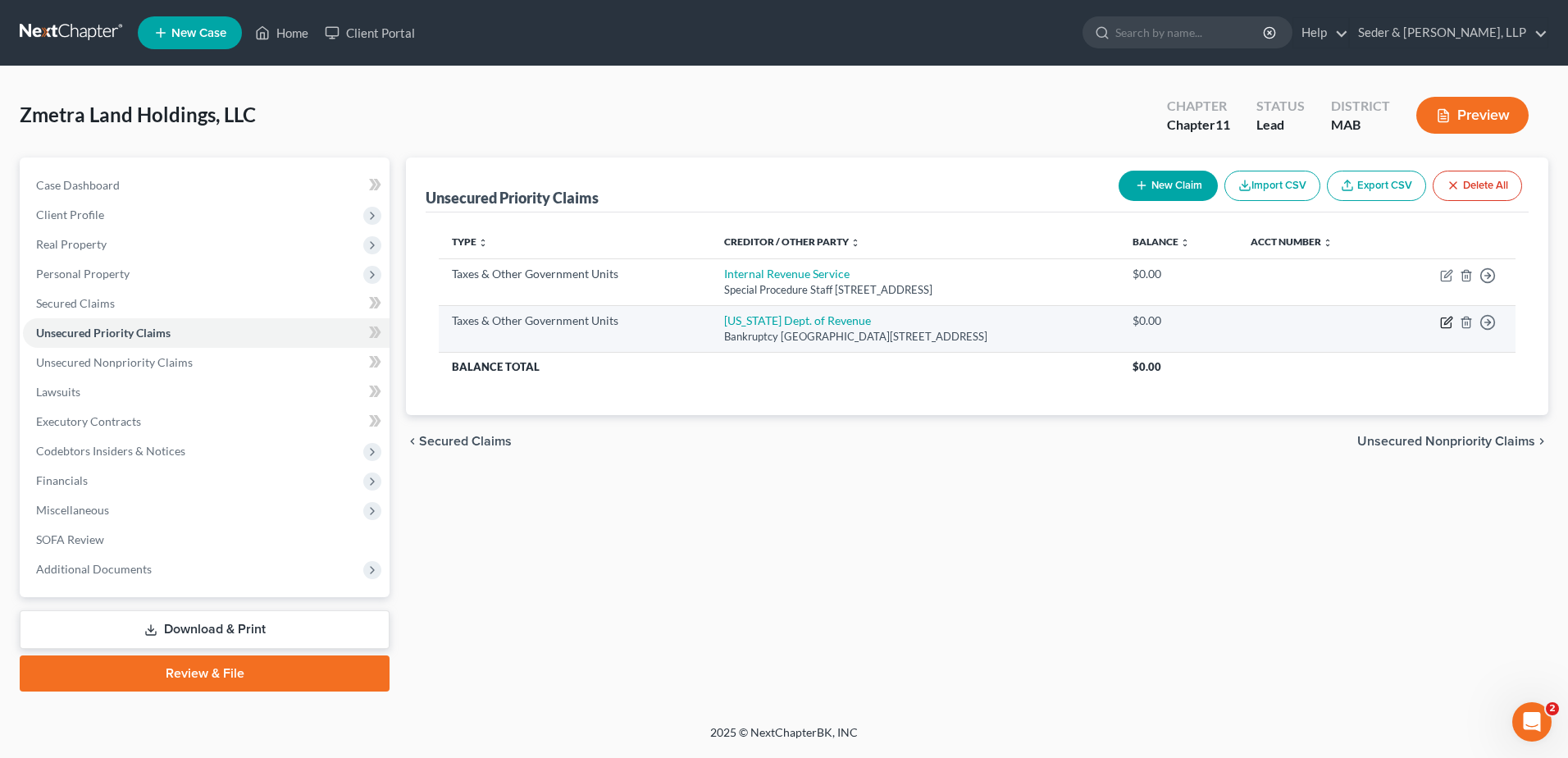
click at [1444, 326] on icon "button" at bounding box center [1446, 321] width 13 height 13
select select "2"
select select "22"
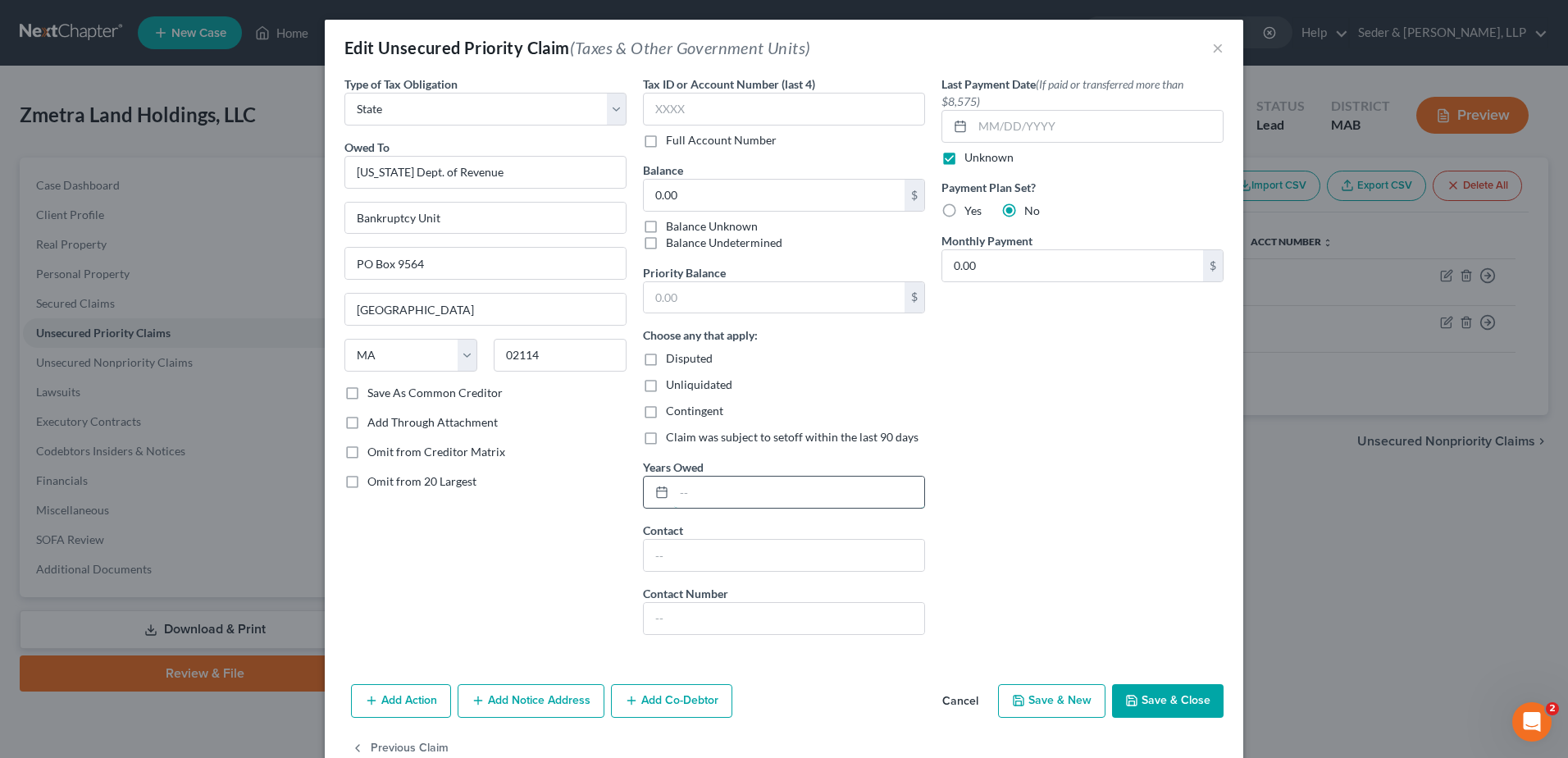
click at [723, 500] on input "text" at bounding box center [799, 492] width 250 height 31
type input "[DATE] - [DATE]"
click at [1180, 701] on button "Save & Close" at bounding box center [1168, 701] width 112 height 35
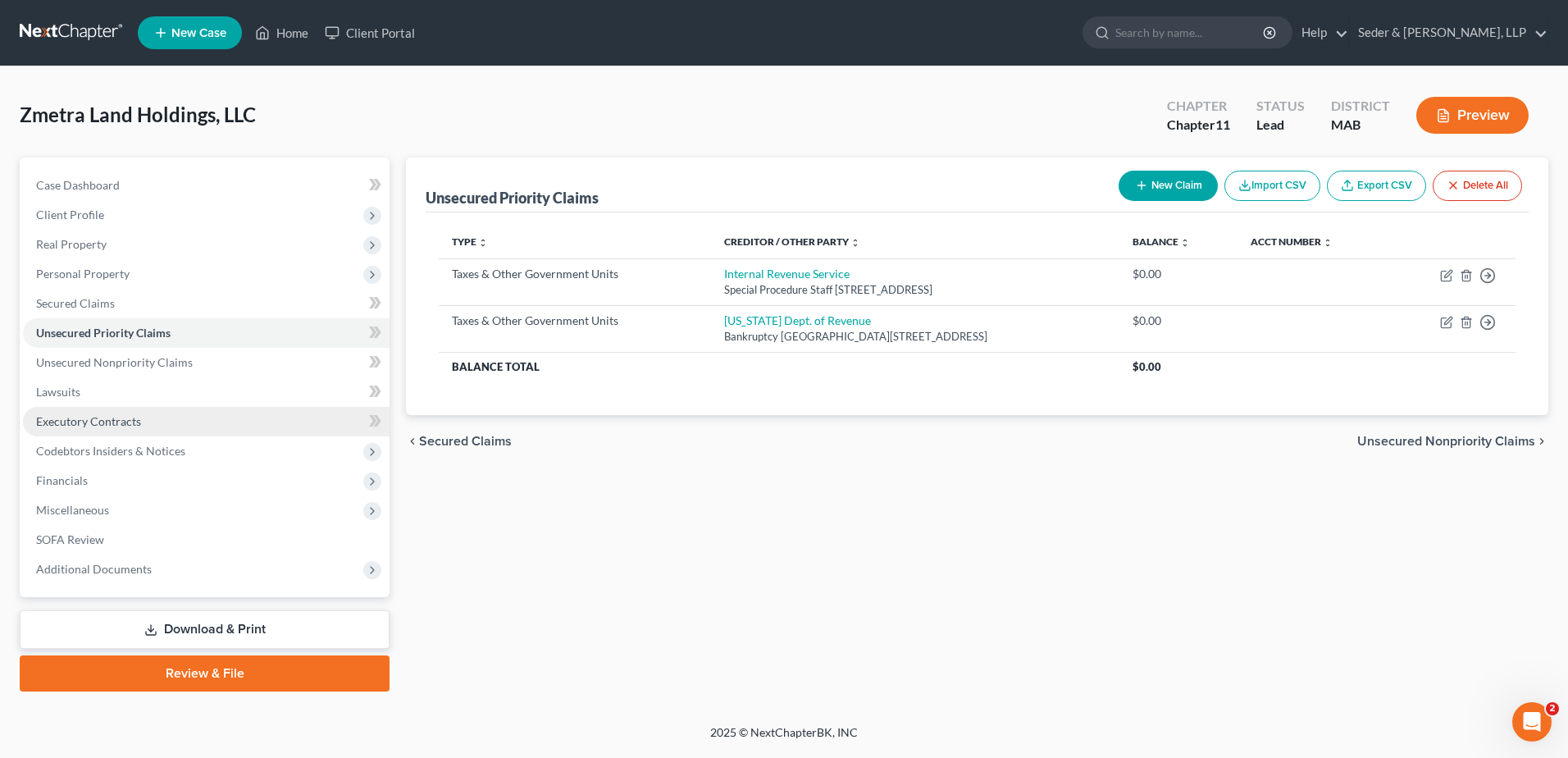
click at [90, 421] on span "Executory Contracts" at bounding box center [89, 421] width 105 height 14
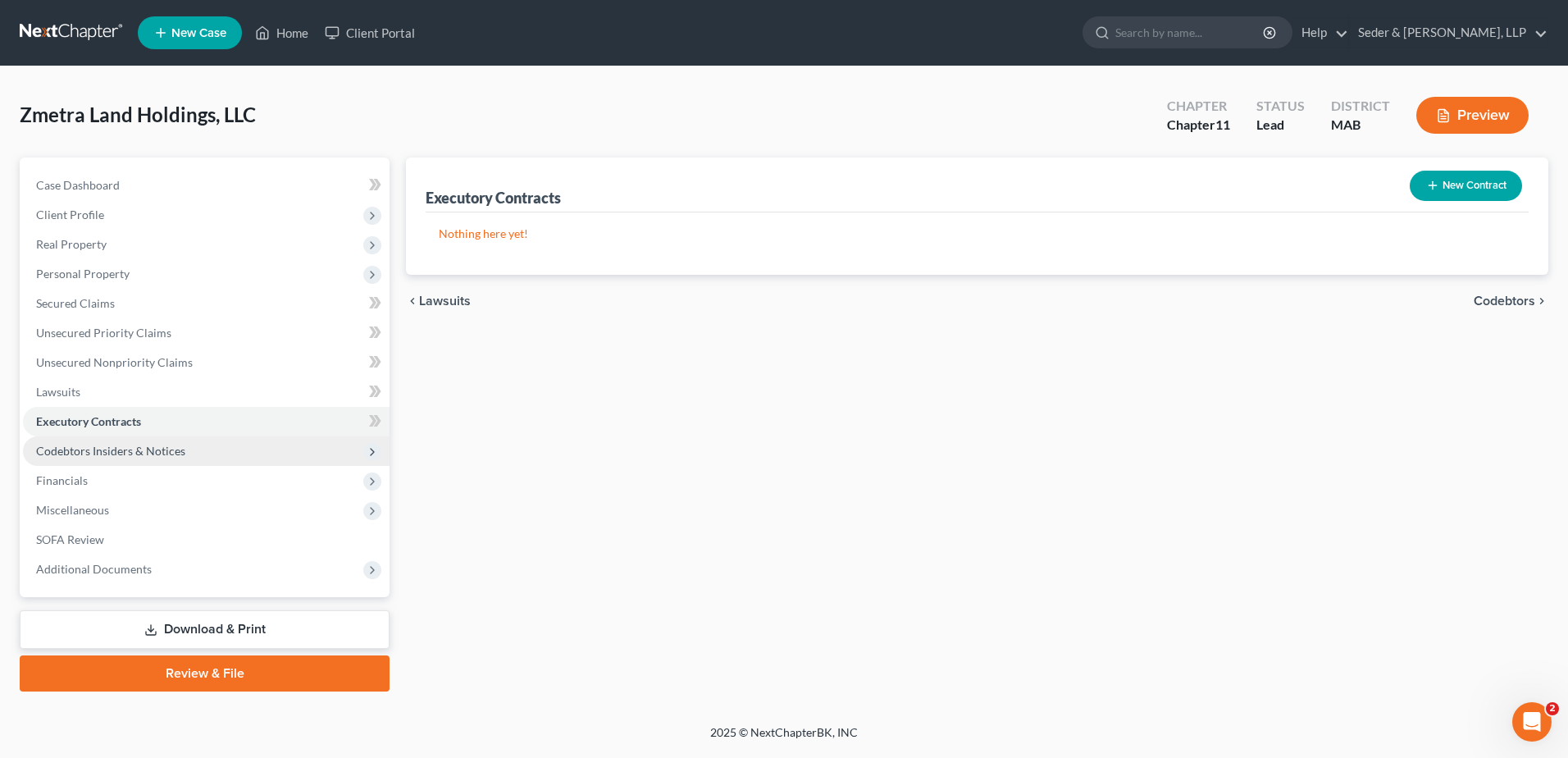
click at [109, 448] on span "Codebtors Insiders & Notices" at bounding box center [111, 450] width 149 height 14
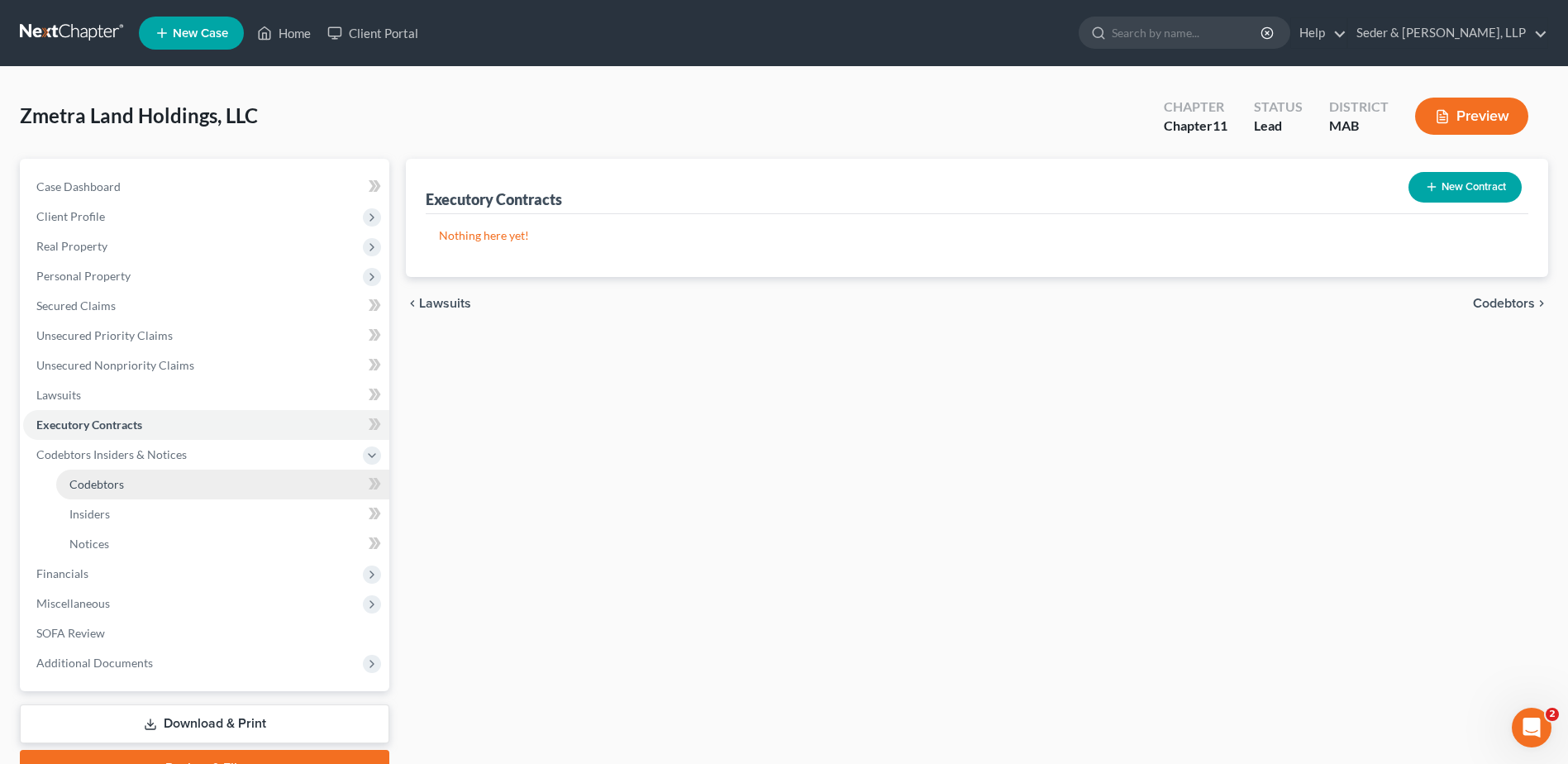
click at [120, 485] on span "Codebtors" at bounding box center [97, 484] width 55 height 14
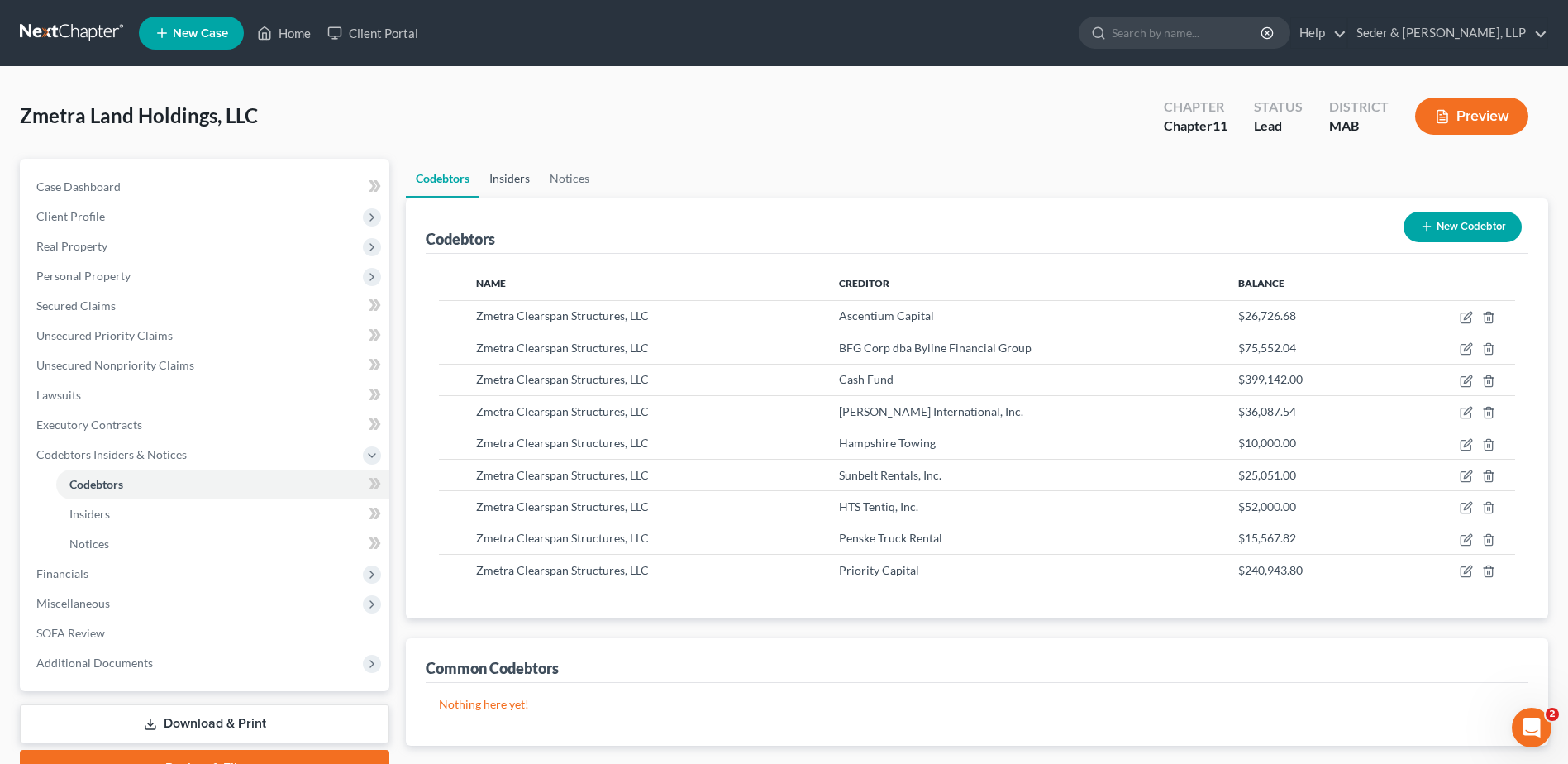
click at [515, 177] on link "Insiders" at bounding box center [509, 179] width 61 height 39
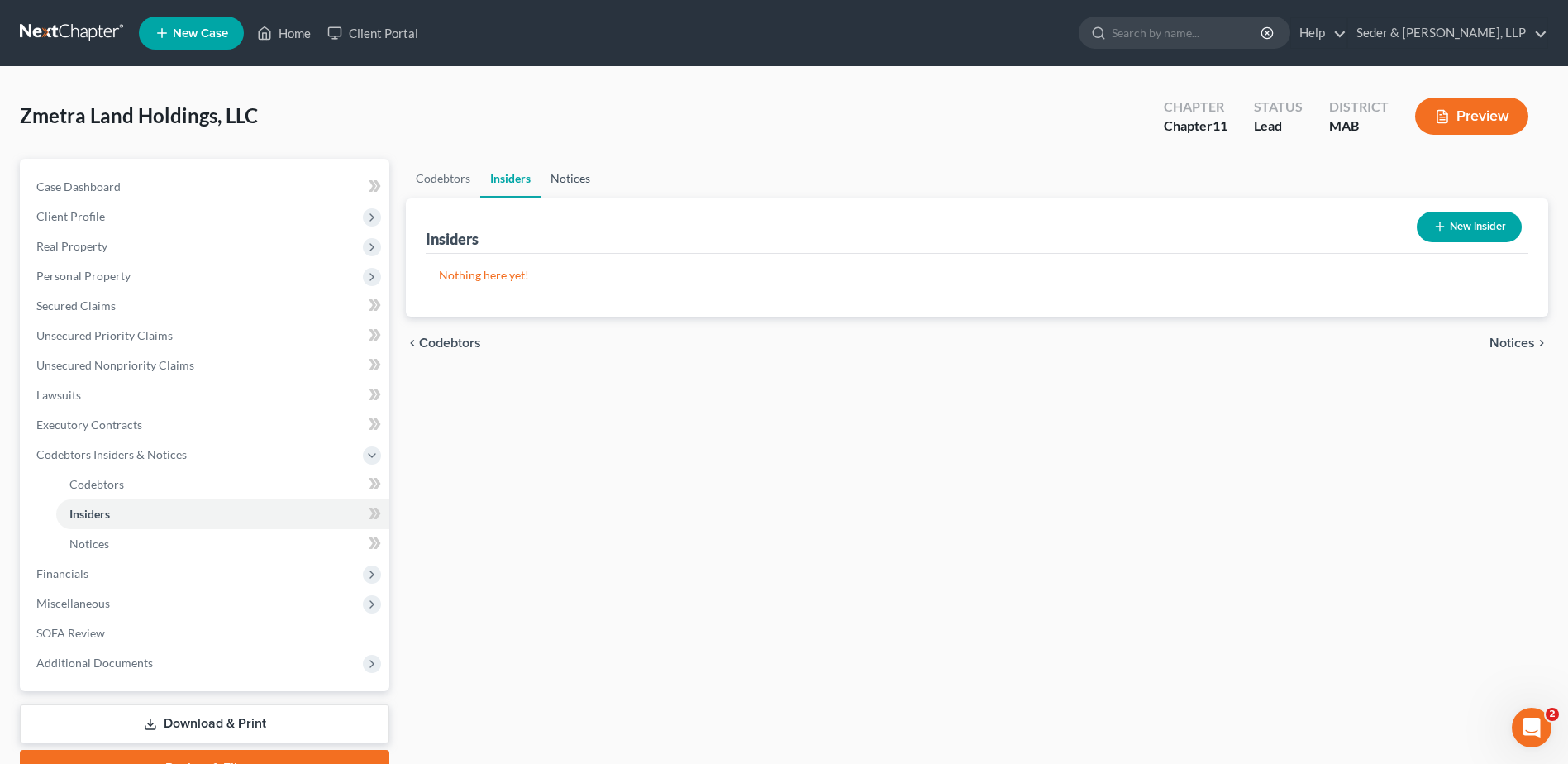
click at [583, 178] on link "Notices" at bounding box center [570, 179] width 60 height 39
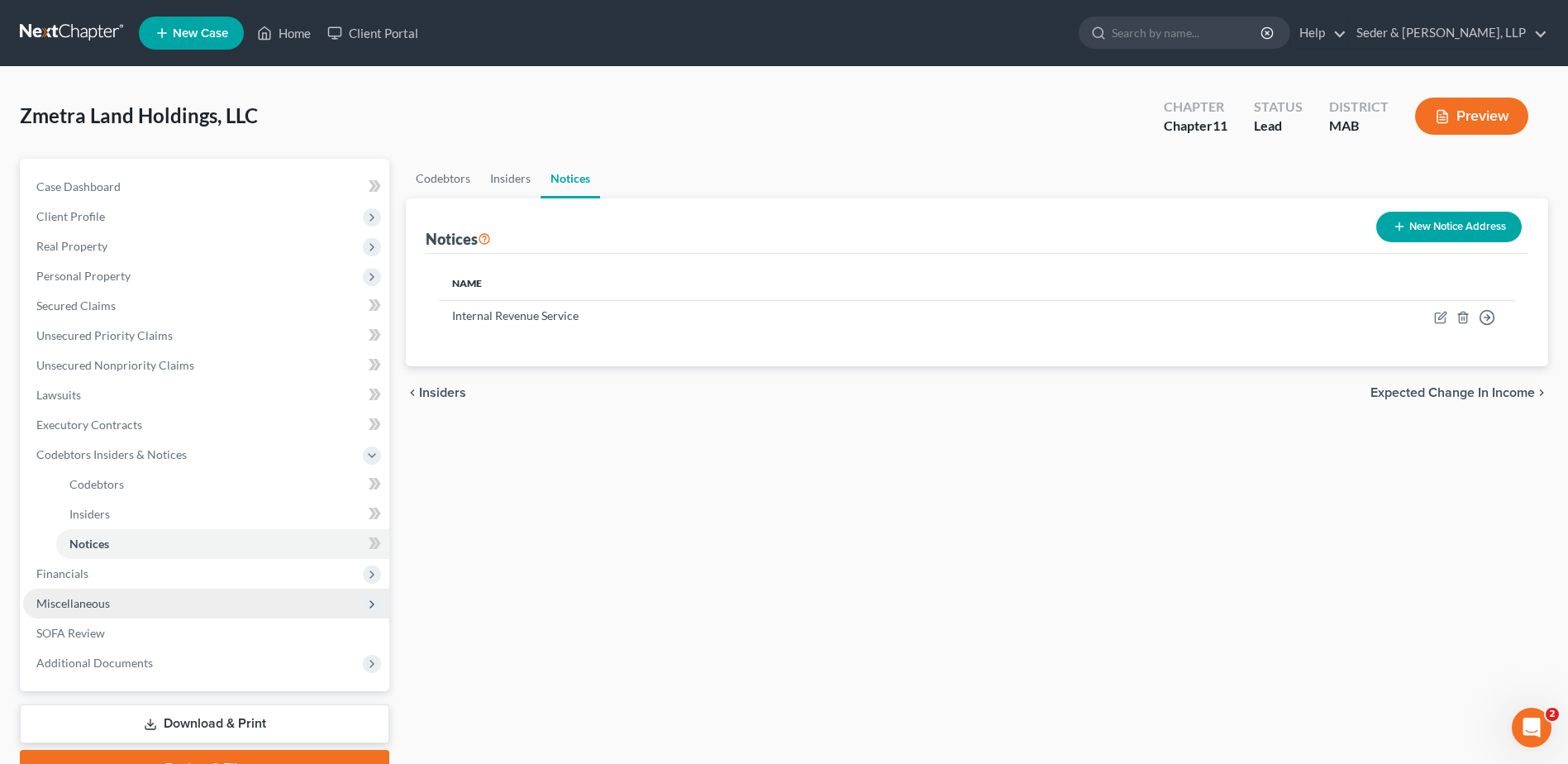
click at [106, 598] on span "Miscellaneous" at bounding box center [73, 602] width 73 height 14
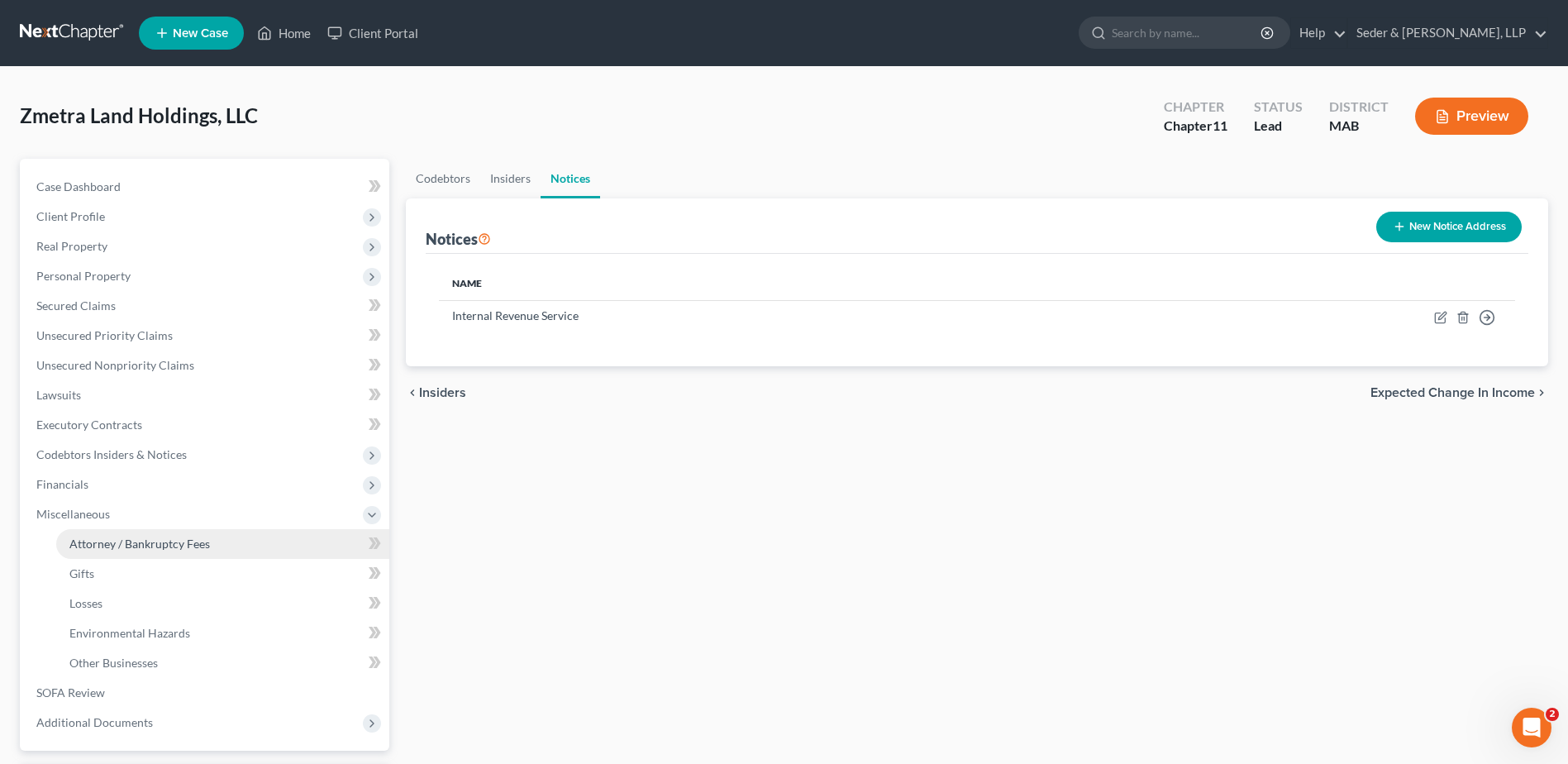
click at [133, 541] on span "Attorney / Bankruptcy Fees" at bounding box center [139, 544] width 140 height 14
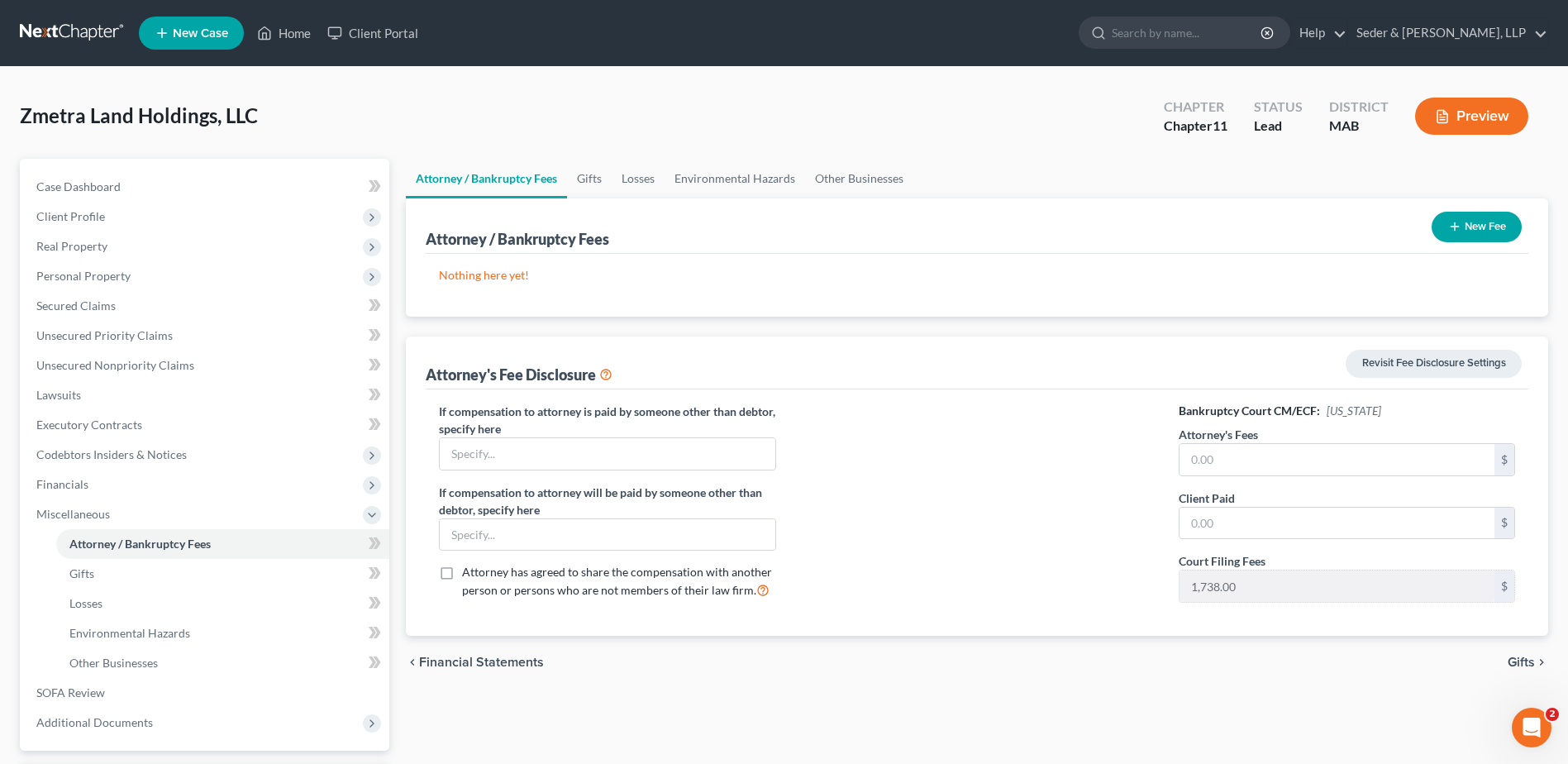
click at [1493, 232] on button "New Fee" at bounding box center [1476, 227] width 90 height 31
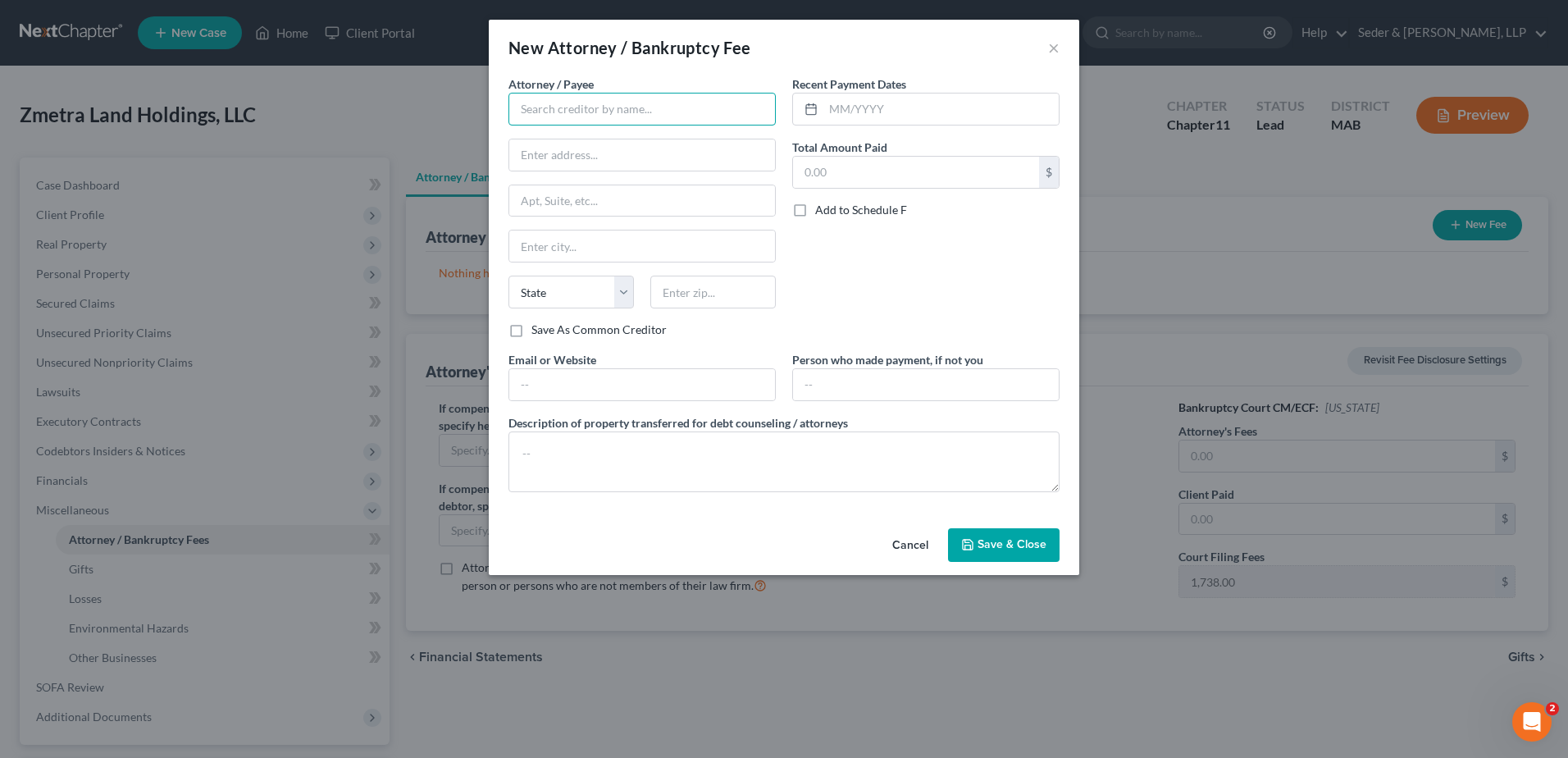
click at [706, 116] on input "text" at bounding box center [642, 109] width 267 height 33
type input "See Attorney Statement"
click at [845, 113] on input "text" at bounding box center [941, 109] width 236 height 31
type input "10/2025"
click at [843, 165] on input "text" at bounding box center [916, 172] width 246 height 31
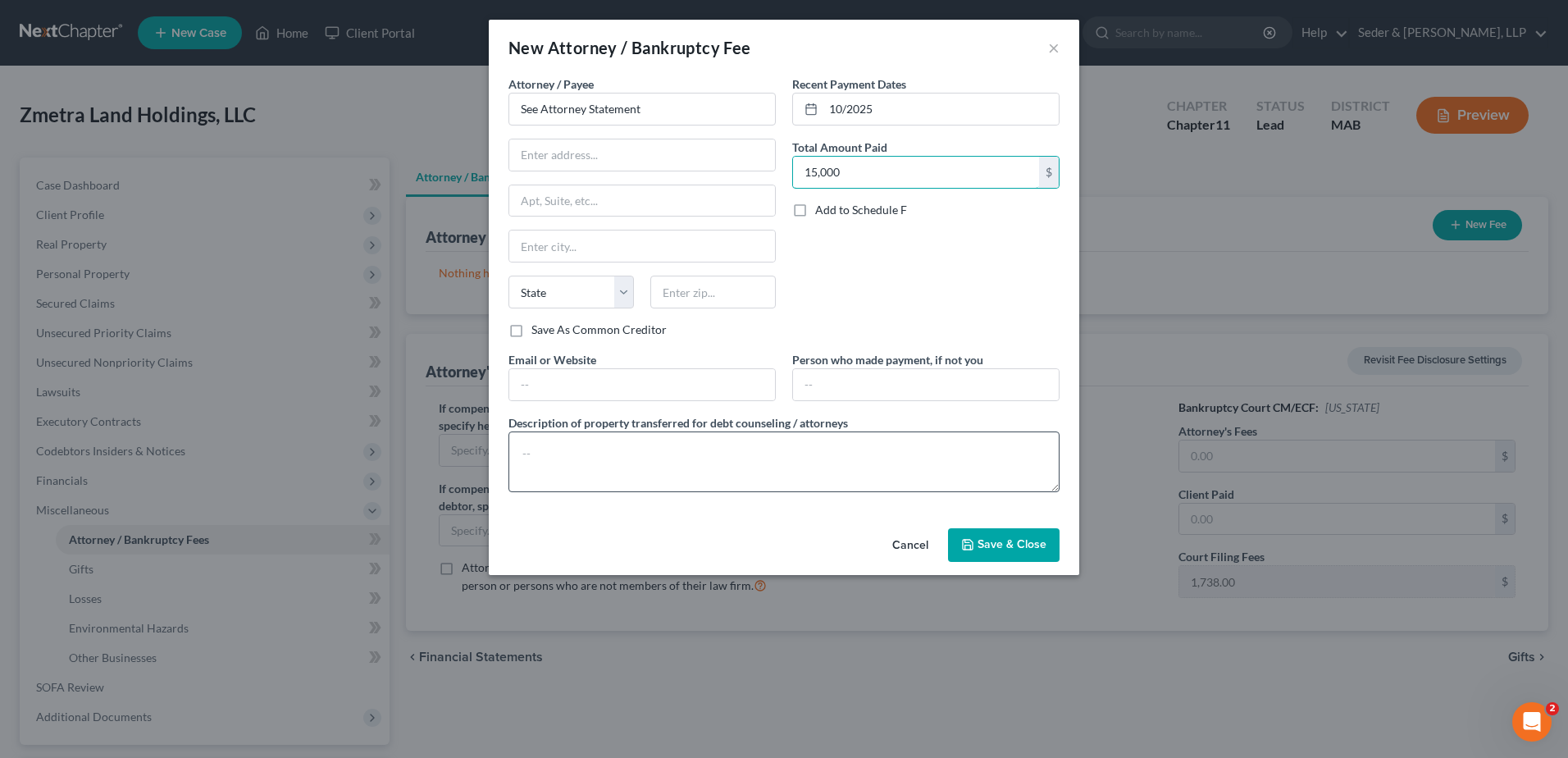
type input "15,000"
click at [864, 454] on textarea at bounding box center [784, 462] width 551 height 61
click at [817, 383] on input "text" at bounding box center [925, 384] width 265 height 31
type input "Zmetra Clear Span"
click at [564, 464] on textarea at bounding box center [784, 462] width 551 height 61
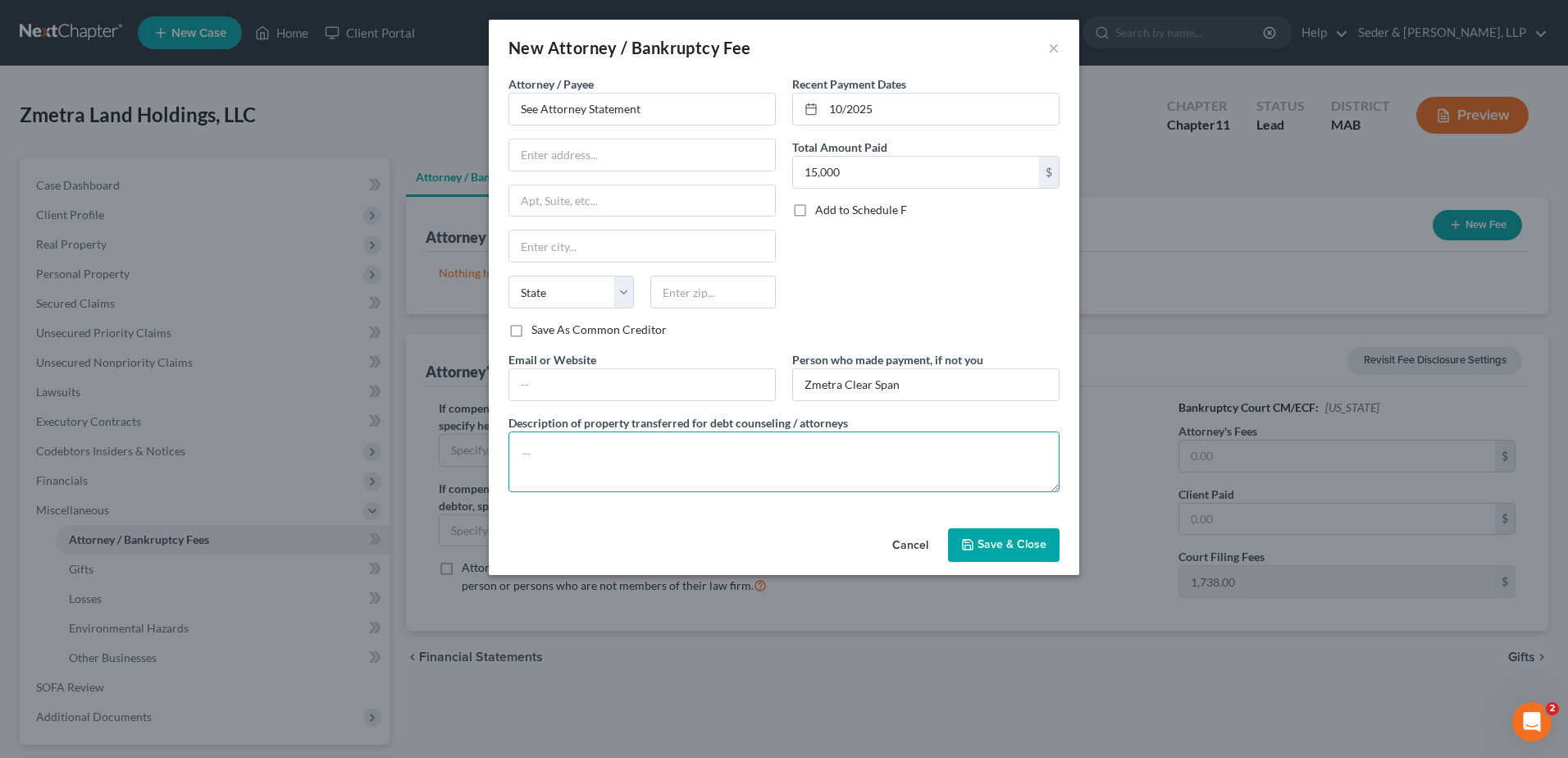
click at [656, 460] on textarea at bounding box center [784, 462] width 551 height 61
click at [657, 114] on input "See Attorney Statement" at bounding box center [642, 109] width 267 height 33
type input "Seder & [PERSON_NAME], LLP"
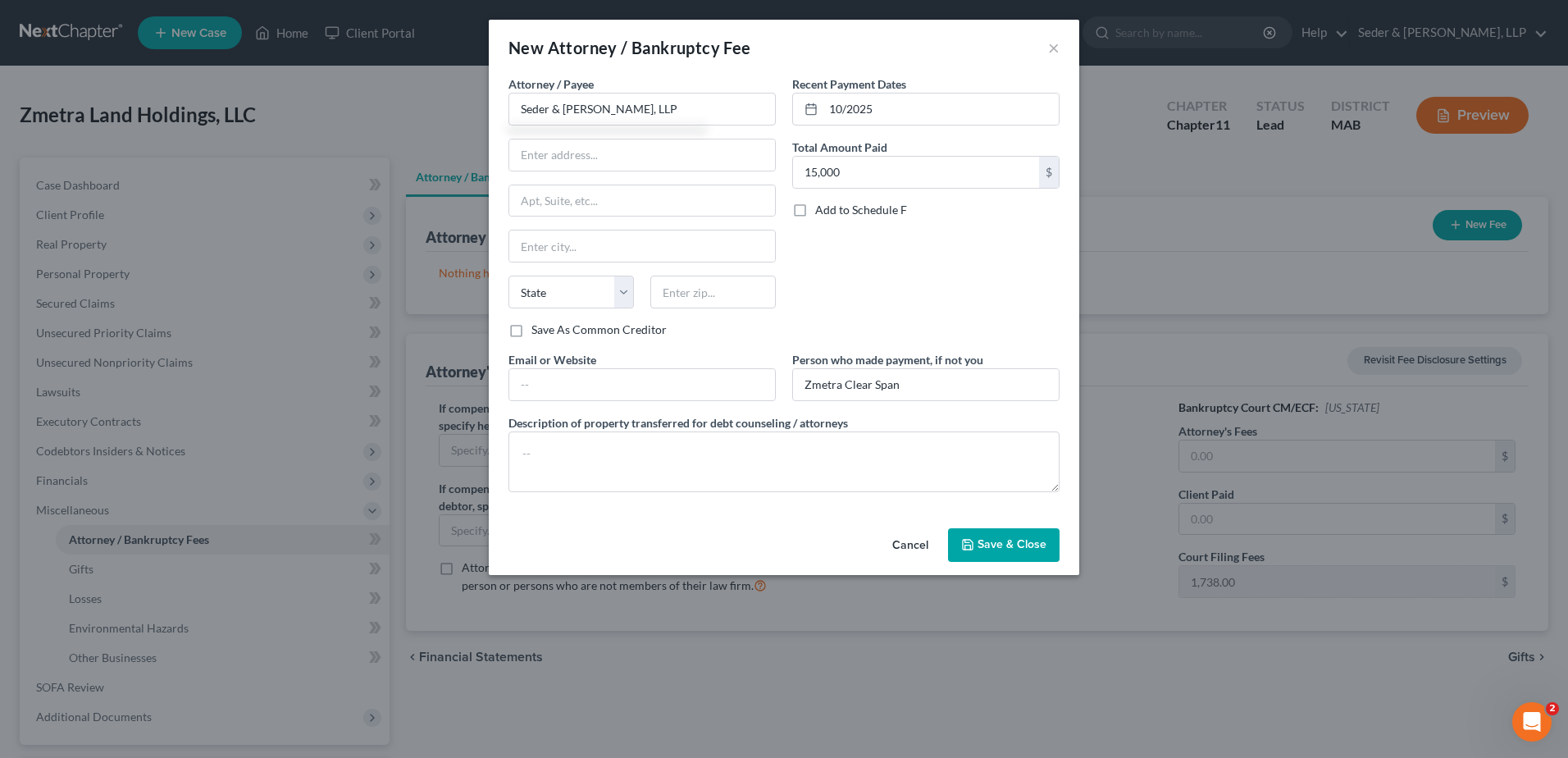
click at [1004, 547] on span "Save & Close" at bounding box center [1012, 544] width 69 height 14
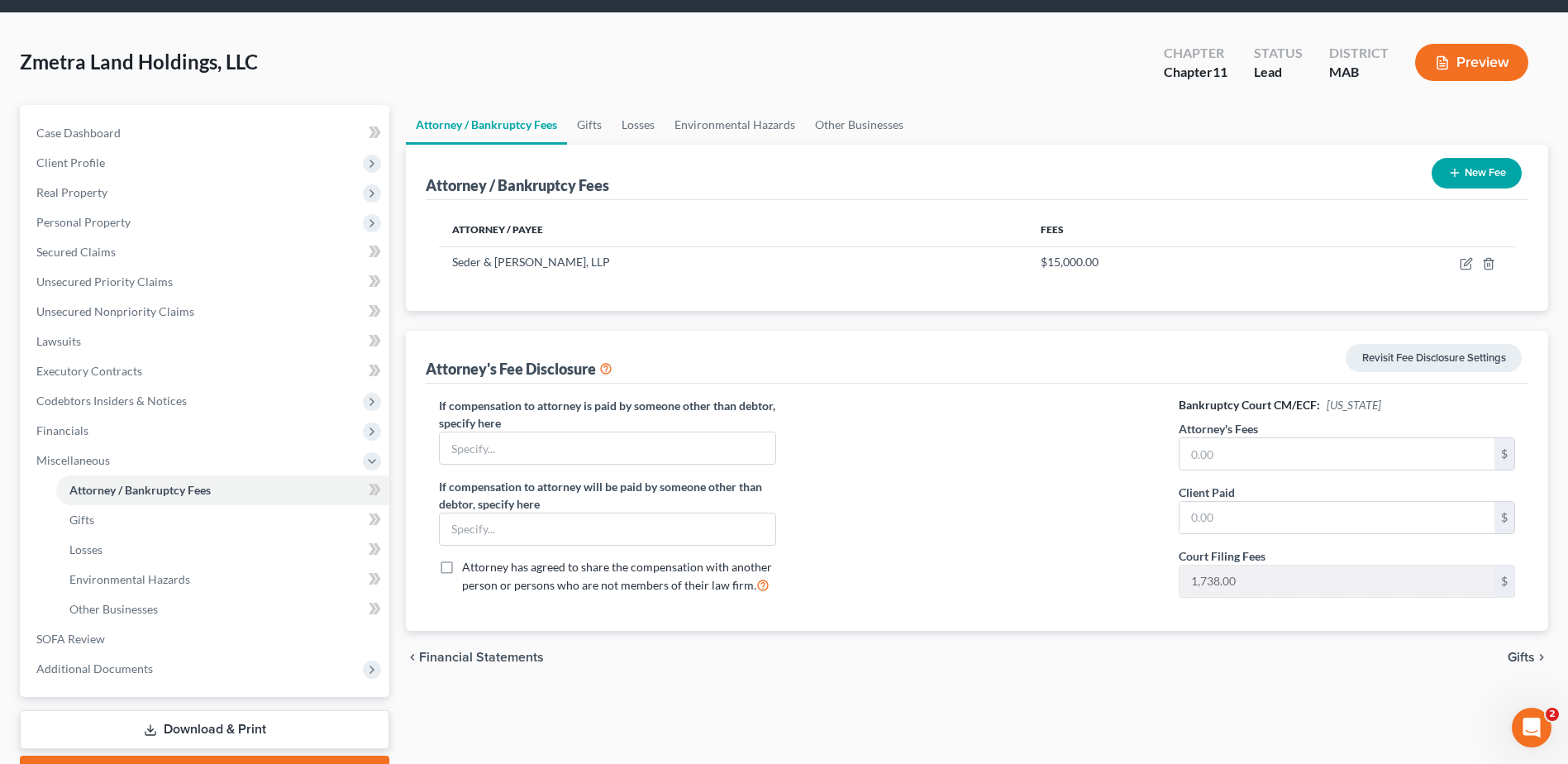
scroll to position [83, 0]
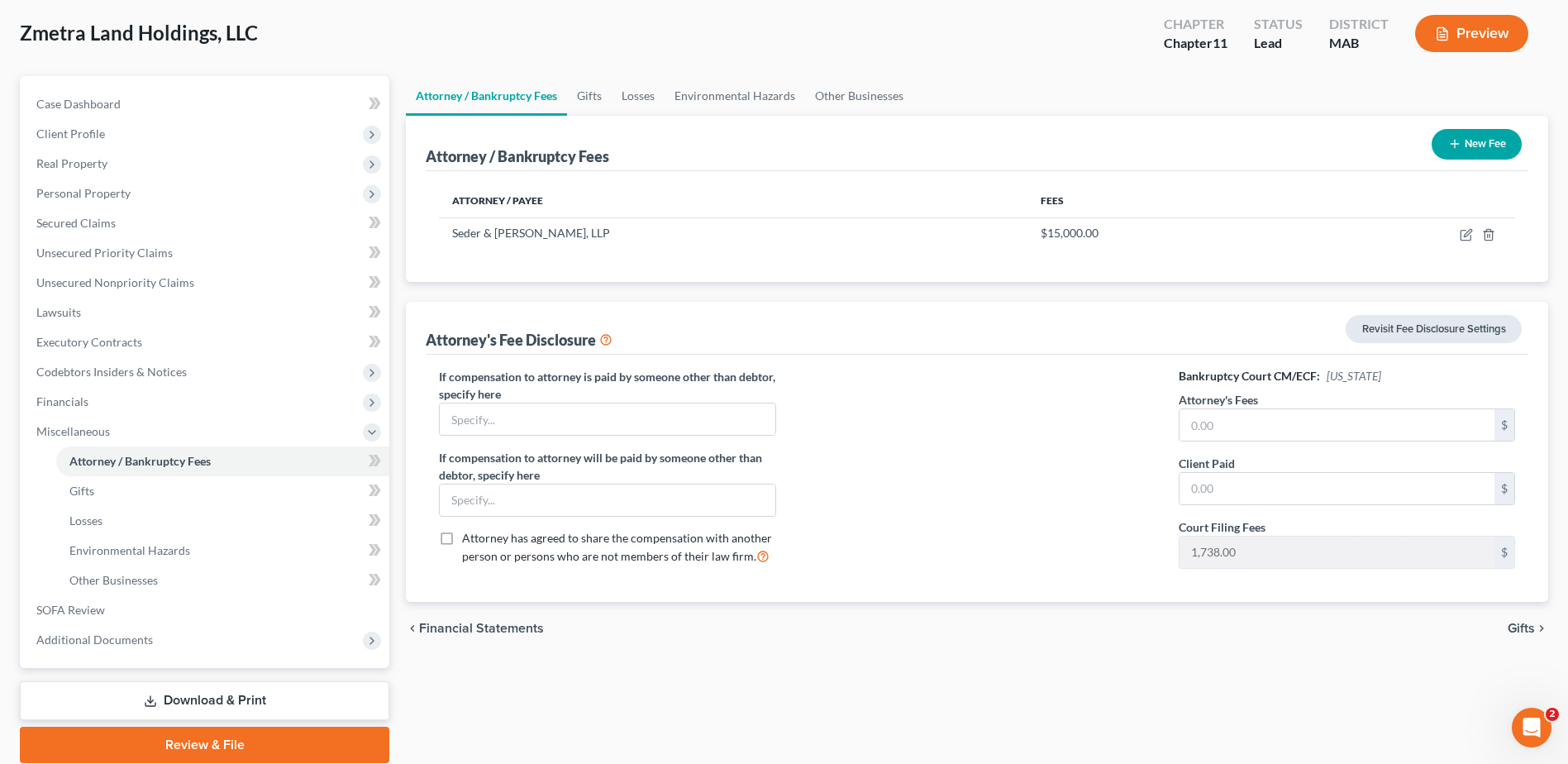
click at [1443, 327] on link "Revisit Fee Disclosure Settings" at bounding box center [1433, 328] width 176 height 28
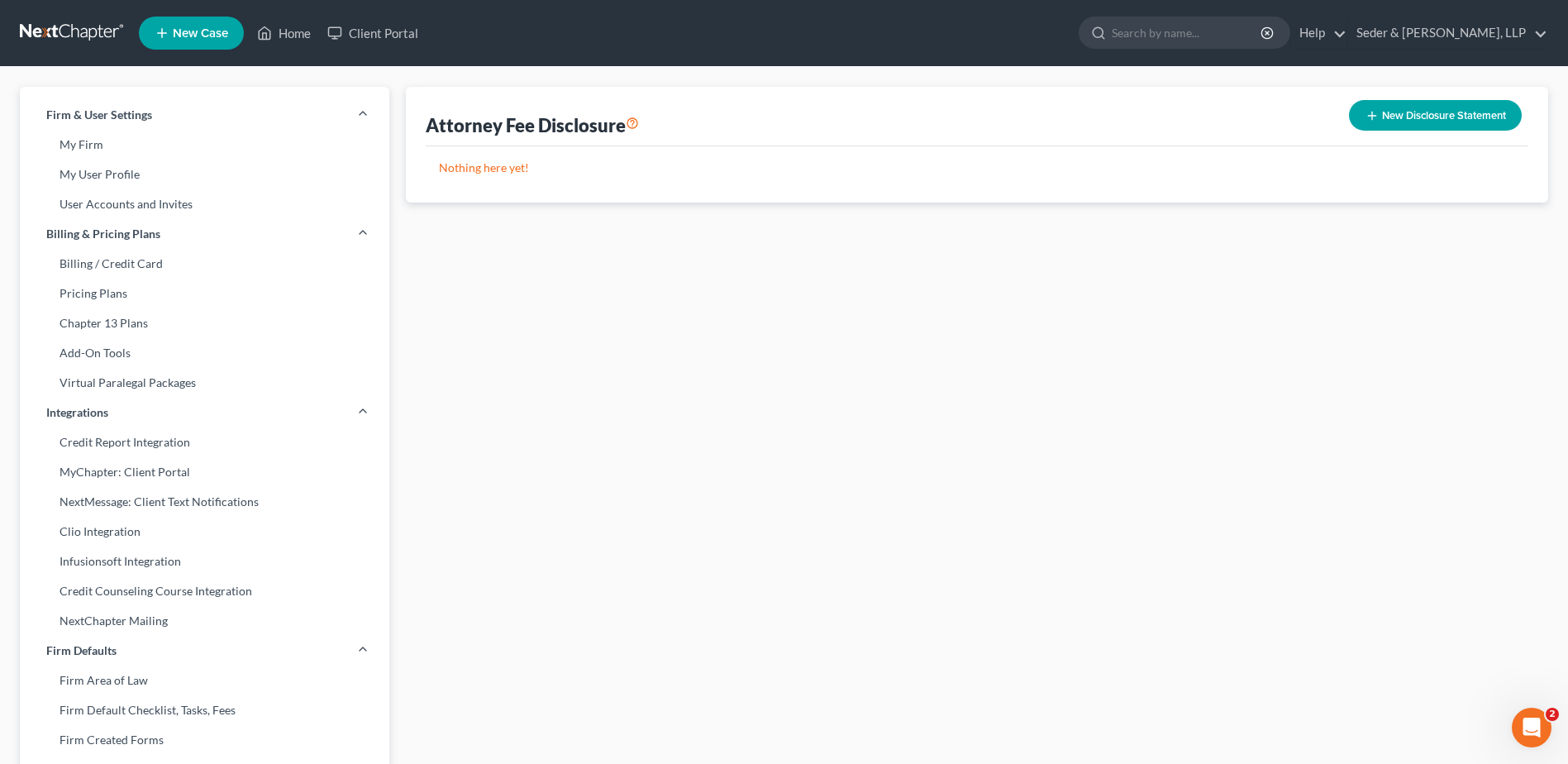
click at [1397, 114] on button "New Disclosure Statement" at bounding box center [1435, 115] width 173 height 31
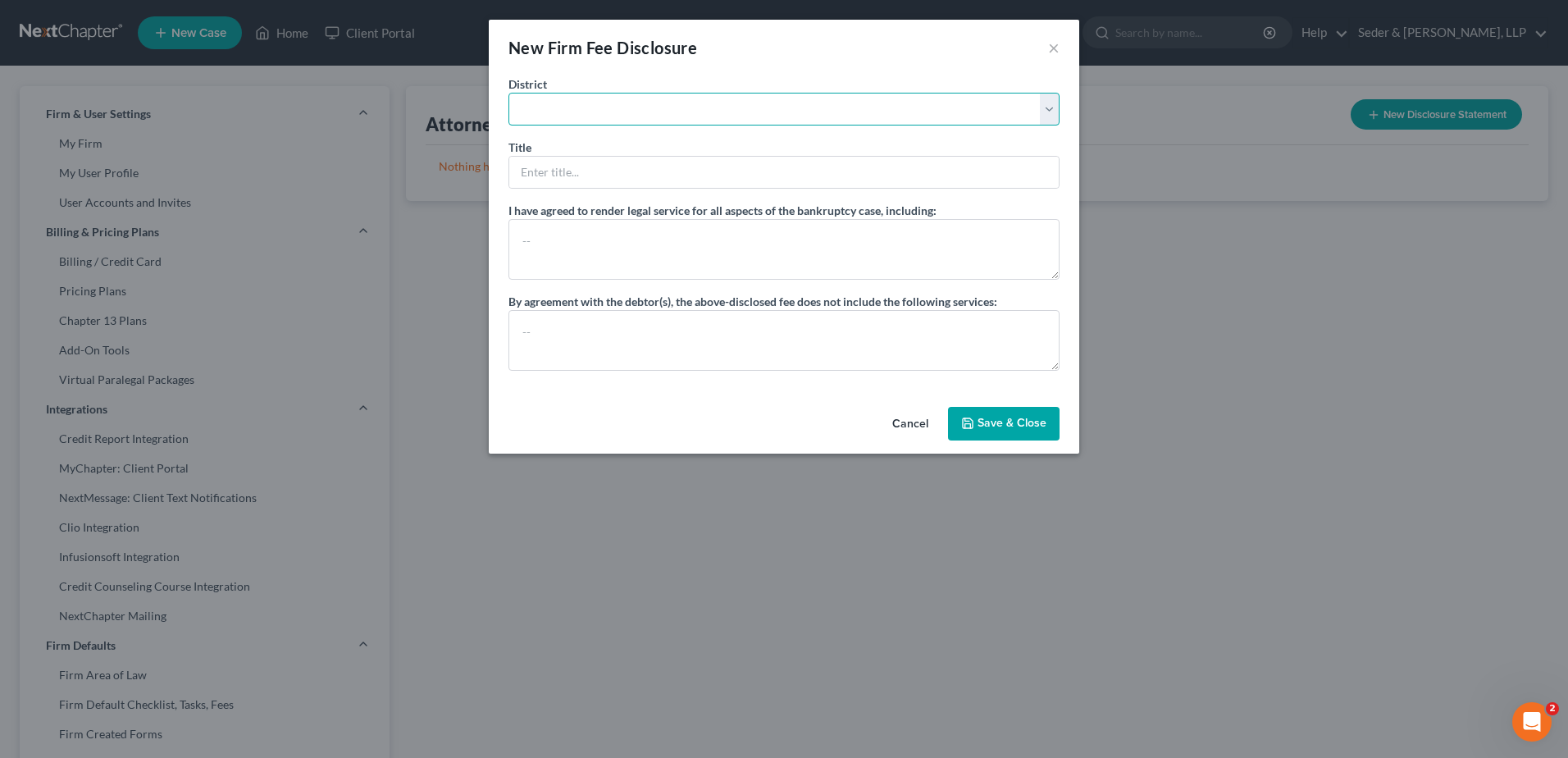
click at [1045, 106] on select "[US_STATE] - [GEOGRAPHIC_DATA] [US_STATE] - [GEOGRAPHIC_DATA][US_STATE] - South…" at bounding box center [784, 109] width 551 height 33
select select "39"
click at [509, 92] on select "[US_STATE] - [GEOGRAPHIC_DATA] [US_STATE] - [GEOGRAPHIC_DATA][US_STATE] - South…" at bounding box center [784, 109] width 551 height 33
click at [628, 179] on input "text" at bounding box center [784, 172] width 550 height 31
type input "Chapter 11"
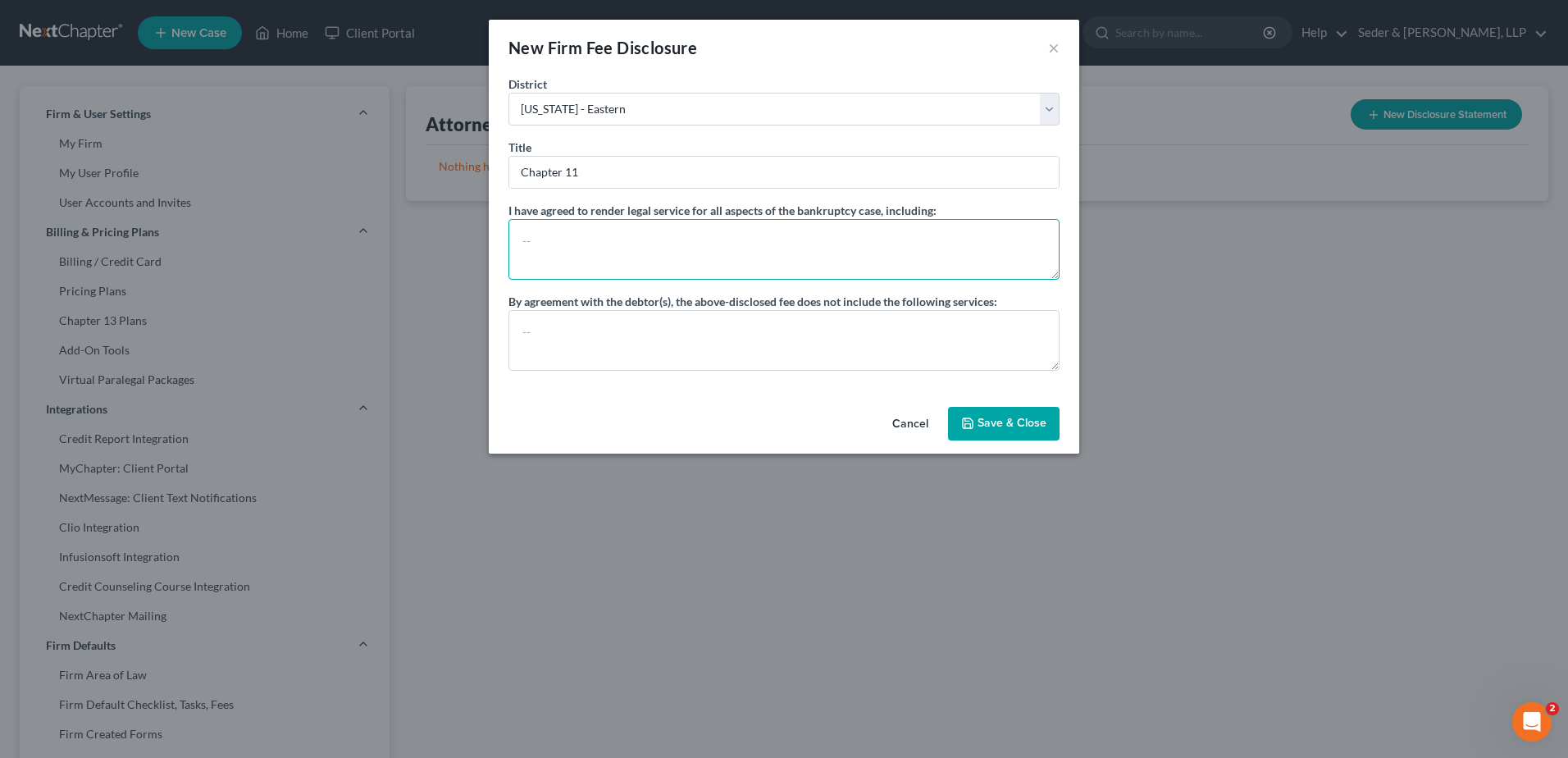
click at [621, 244] on textarea at bounding box center [784, 249] width 551 height 61
click at [671, 249] on textarea at bounding box center [784, 249] width 551 height 61
click at [677, 311] on textarea at bounding box center [784, 341] width 551 height 61
click at [996, 421] on button "Save & Close" at bounding box center [1004, 424] width 112 height 35
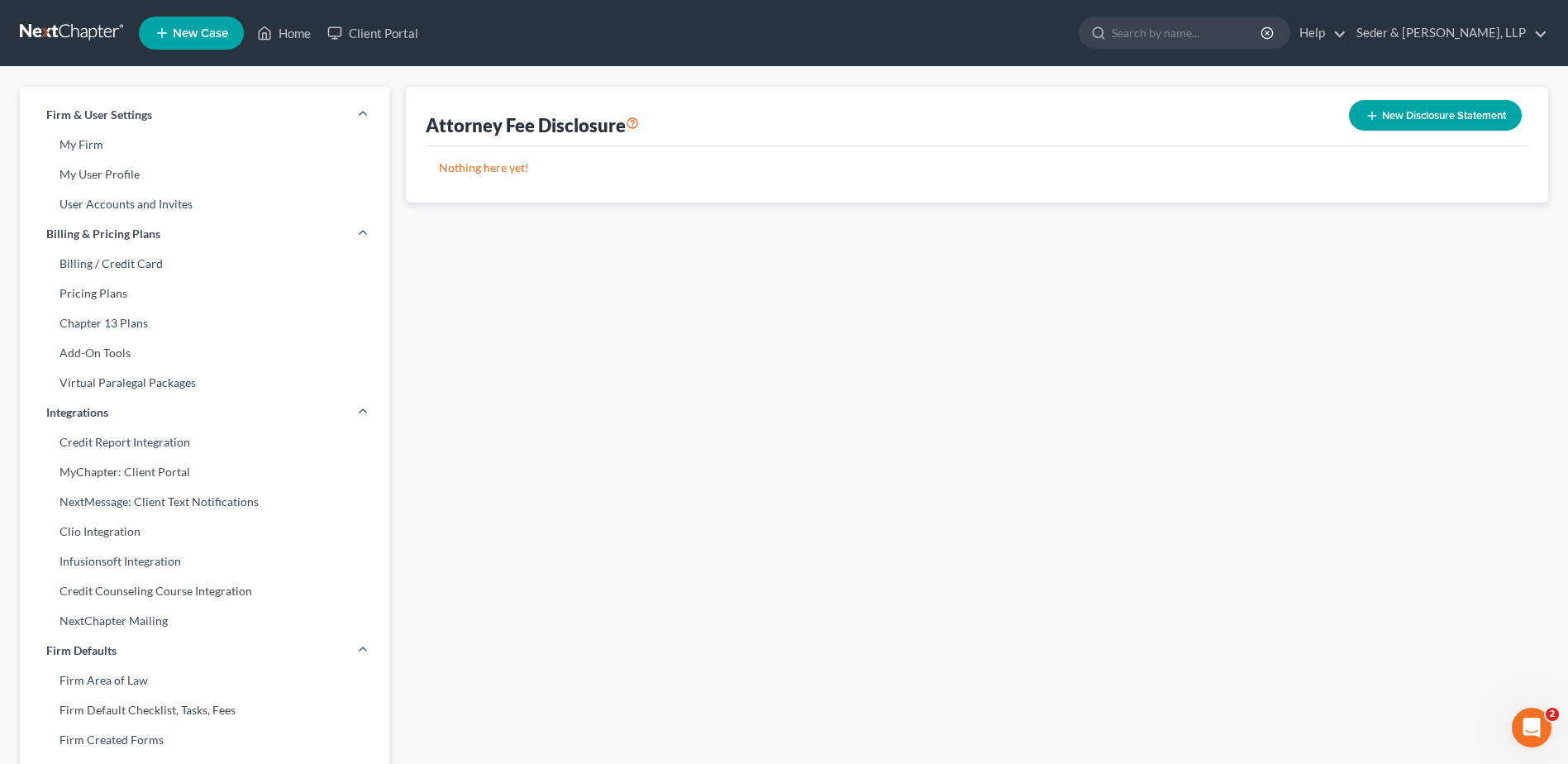
click at [1437, 115] on button "New Disclosure Statement" at bounding box center [1435, 115] width 173 height 31
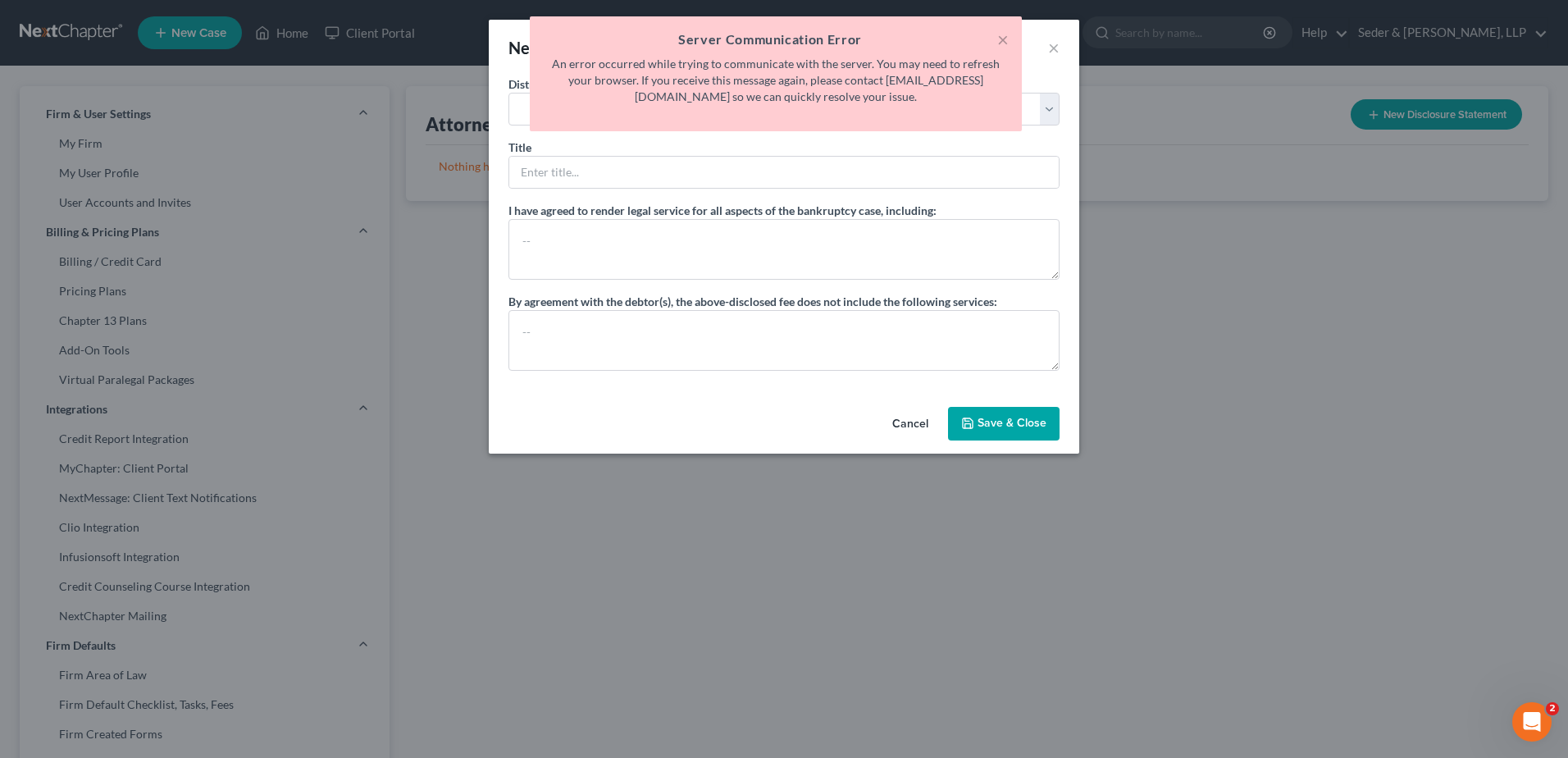
click at [916, 429] on button "Cancel" at bounding box center [910, 425] width 62 height 33
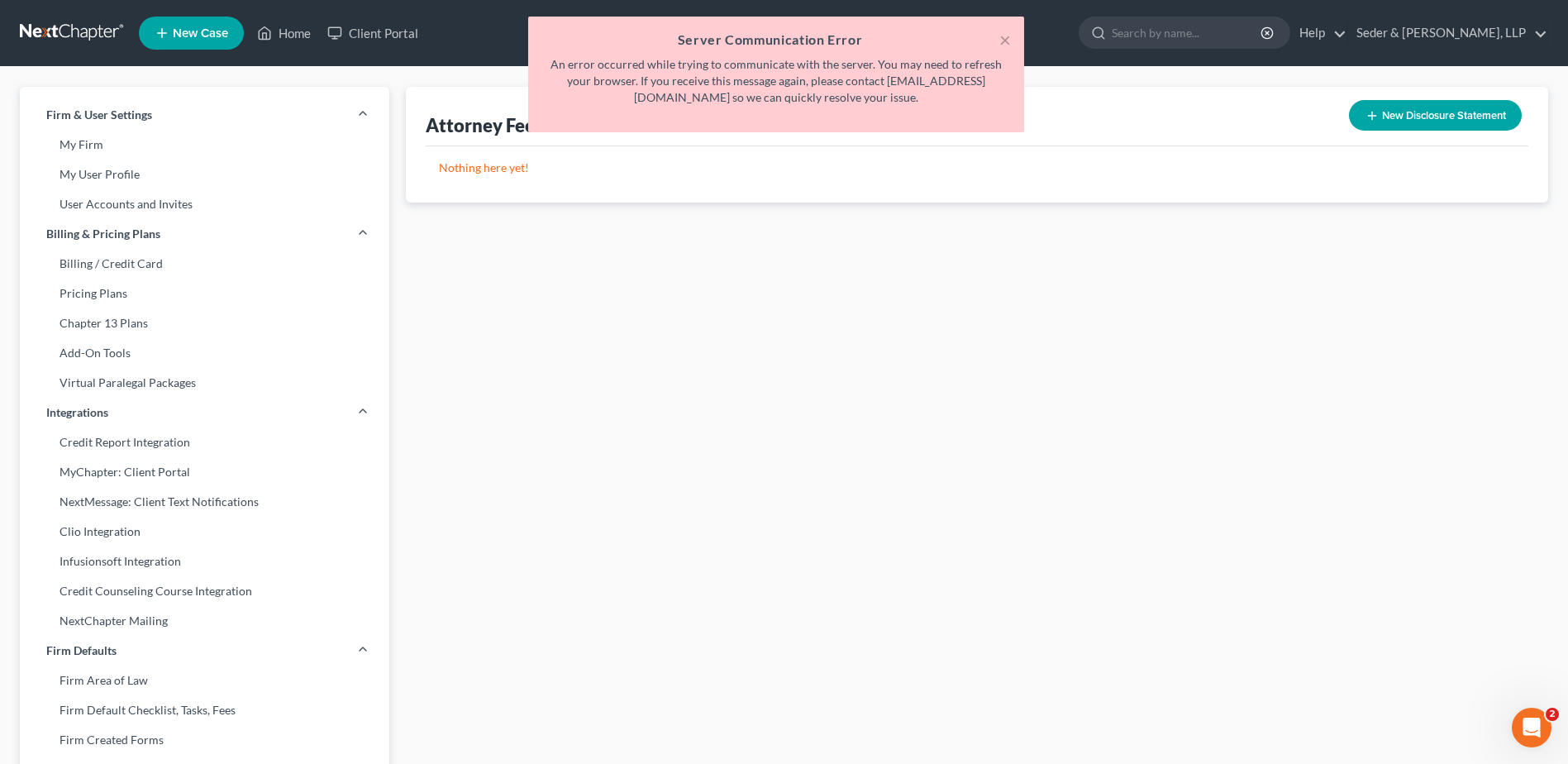
scroll to position [83, 0]
click at [285, 37] on div "× Server Communication Error An error occurred while trying to communicate with…" at bounding box center [775, 78] width 1568 height 124
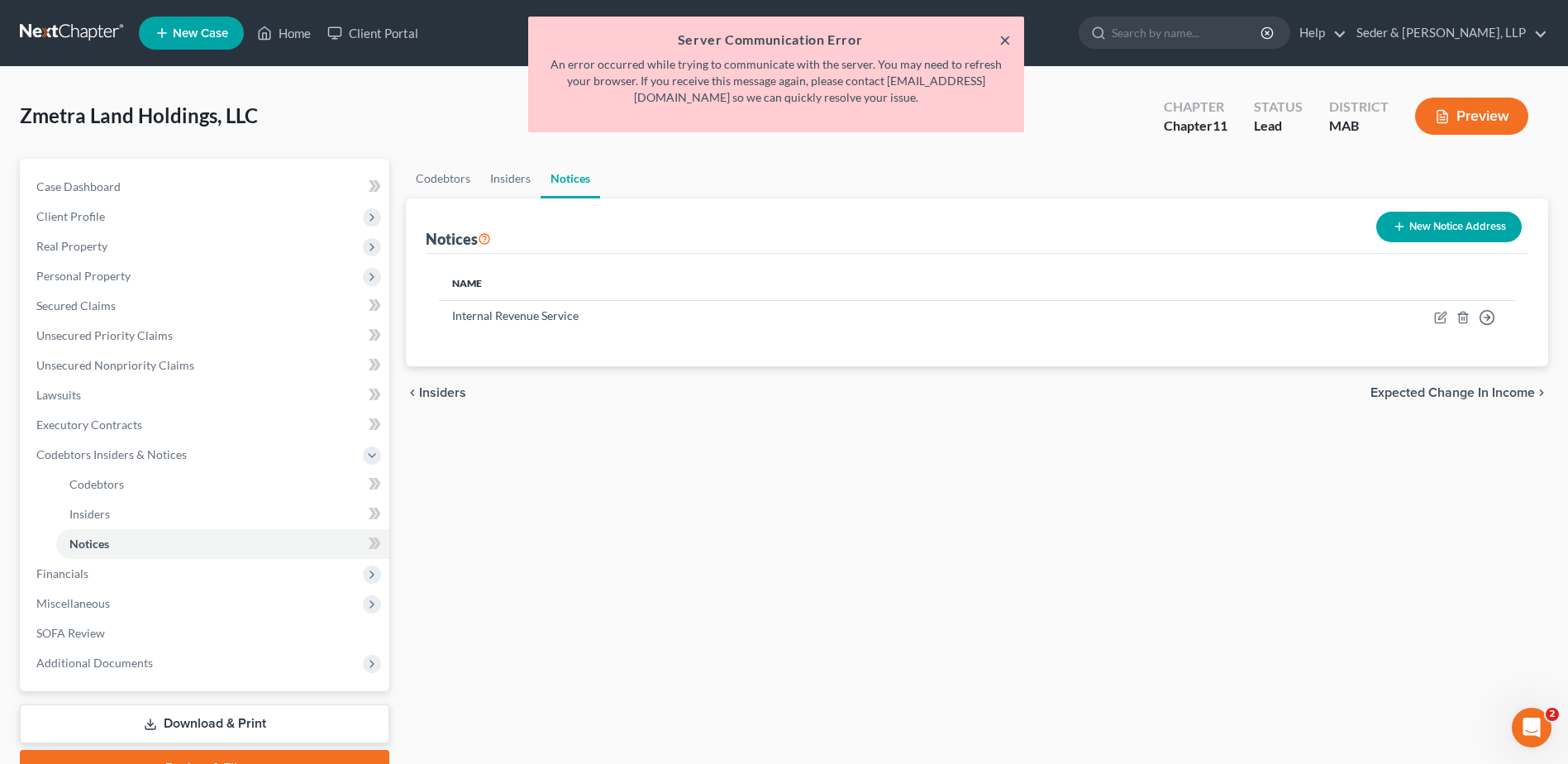
click at [1003, 38] on button "×" at bounding box center [1005, 39] width 12 height 20
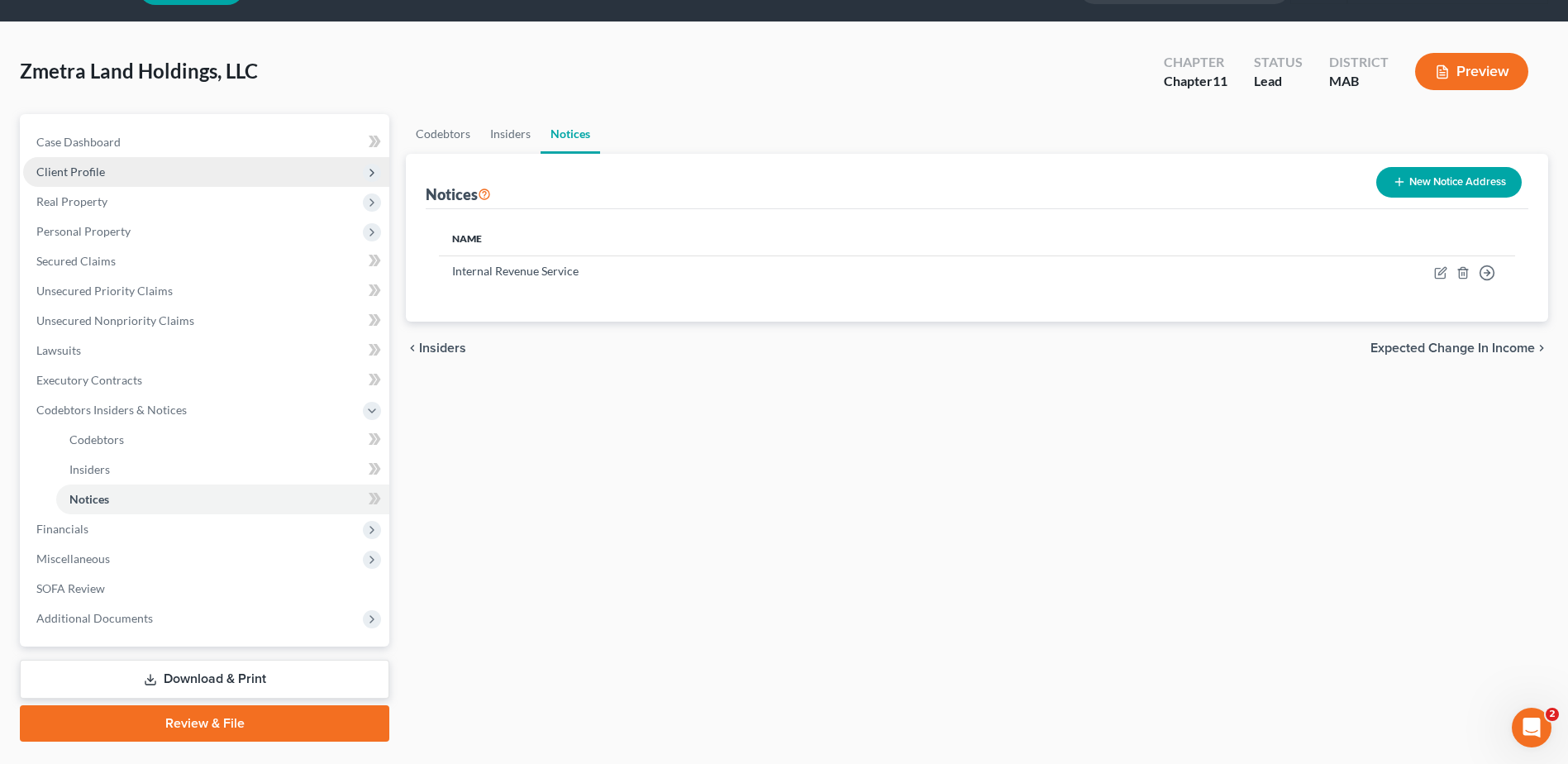
scroll to position [85, 0]
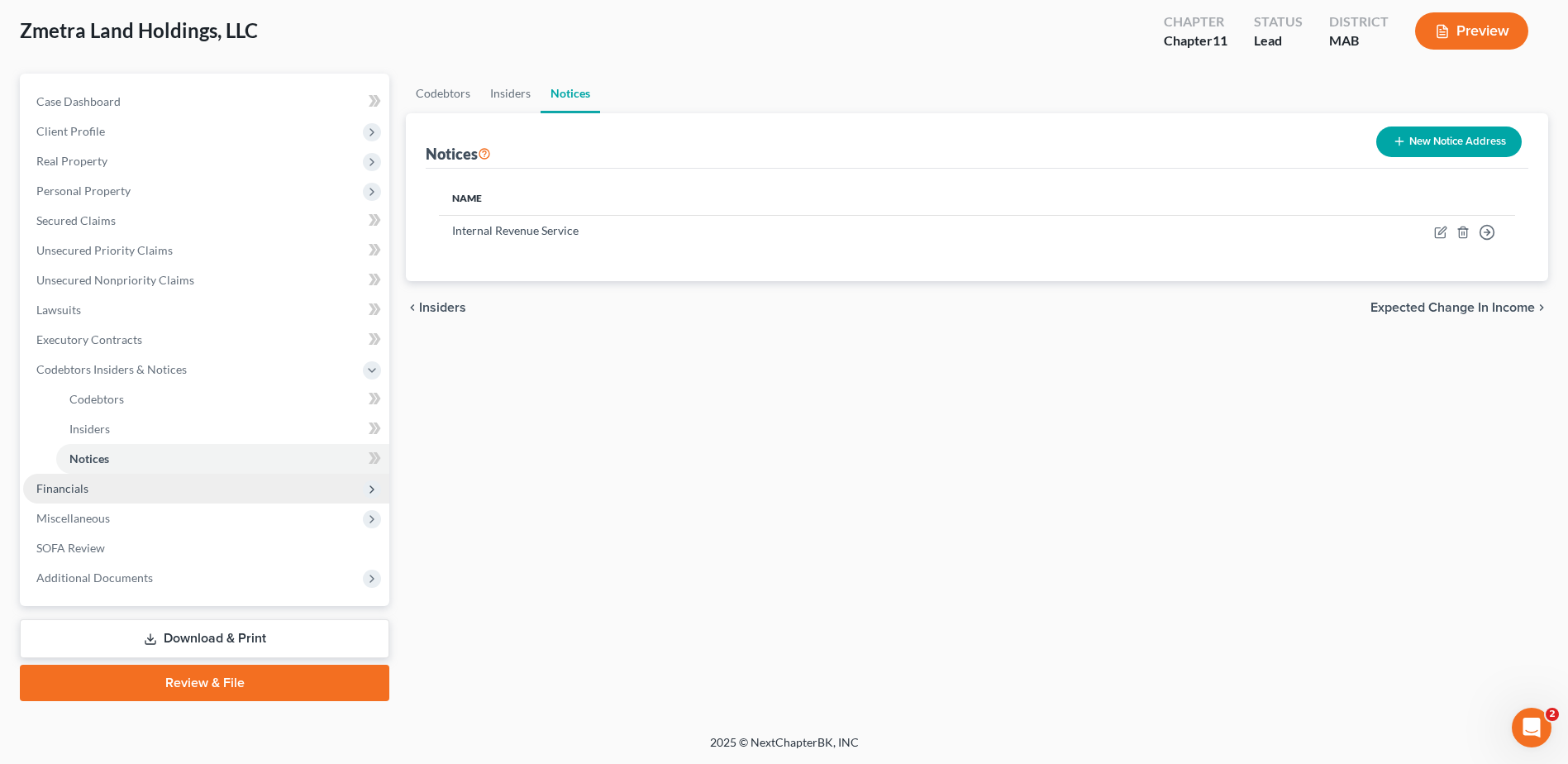
click at [88, 497] on span "Financials" at bounding box center [206, 488] width 366 height 30
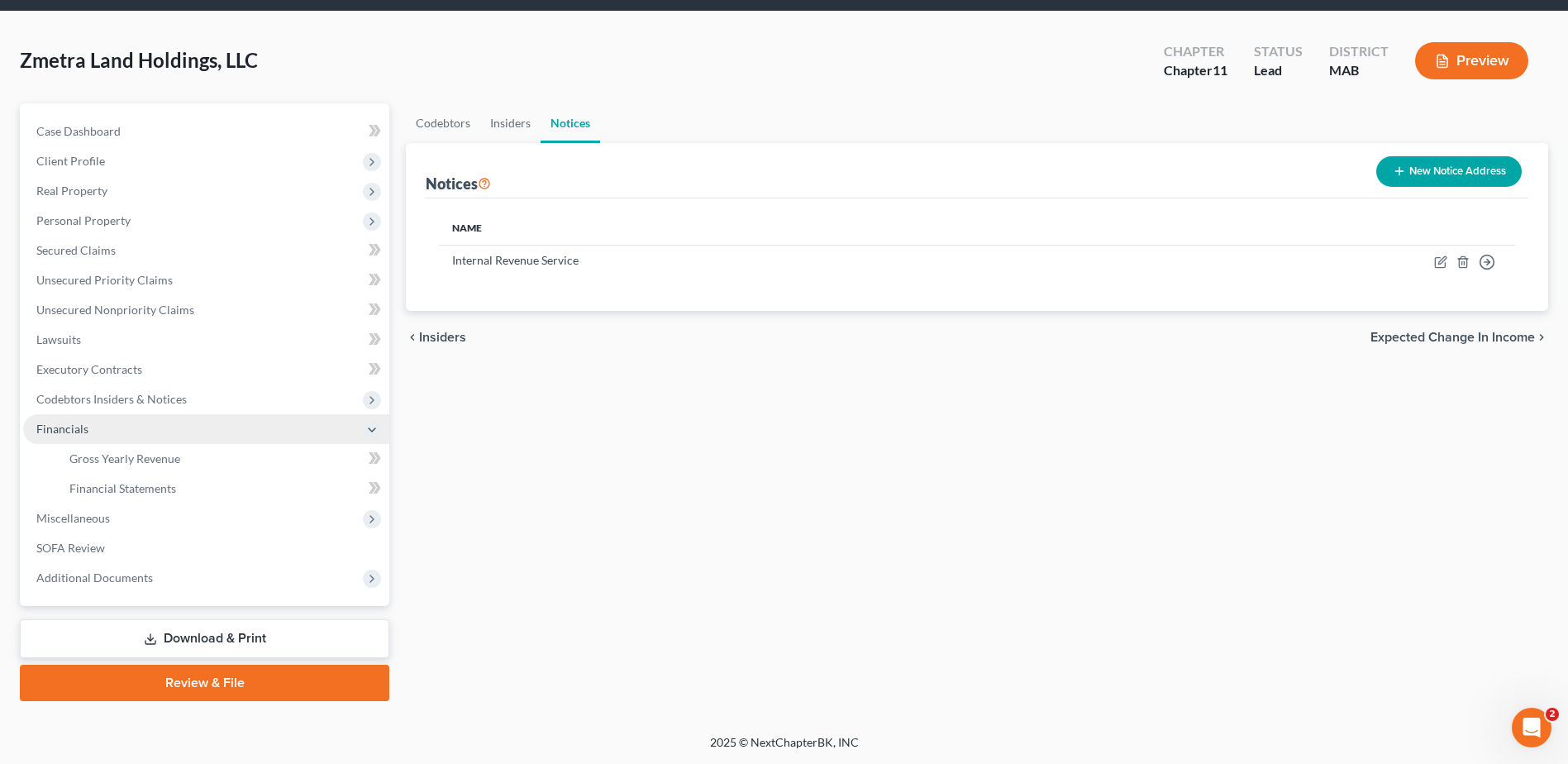
scroll to position [56, 0]
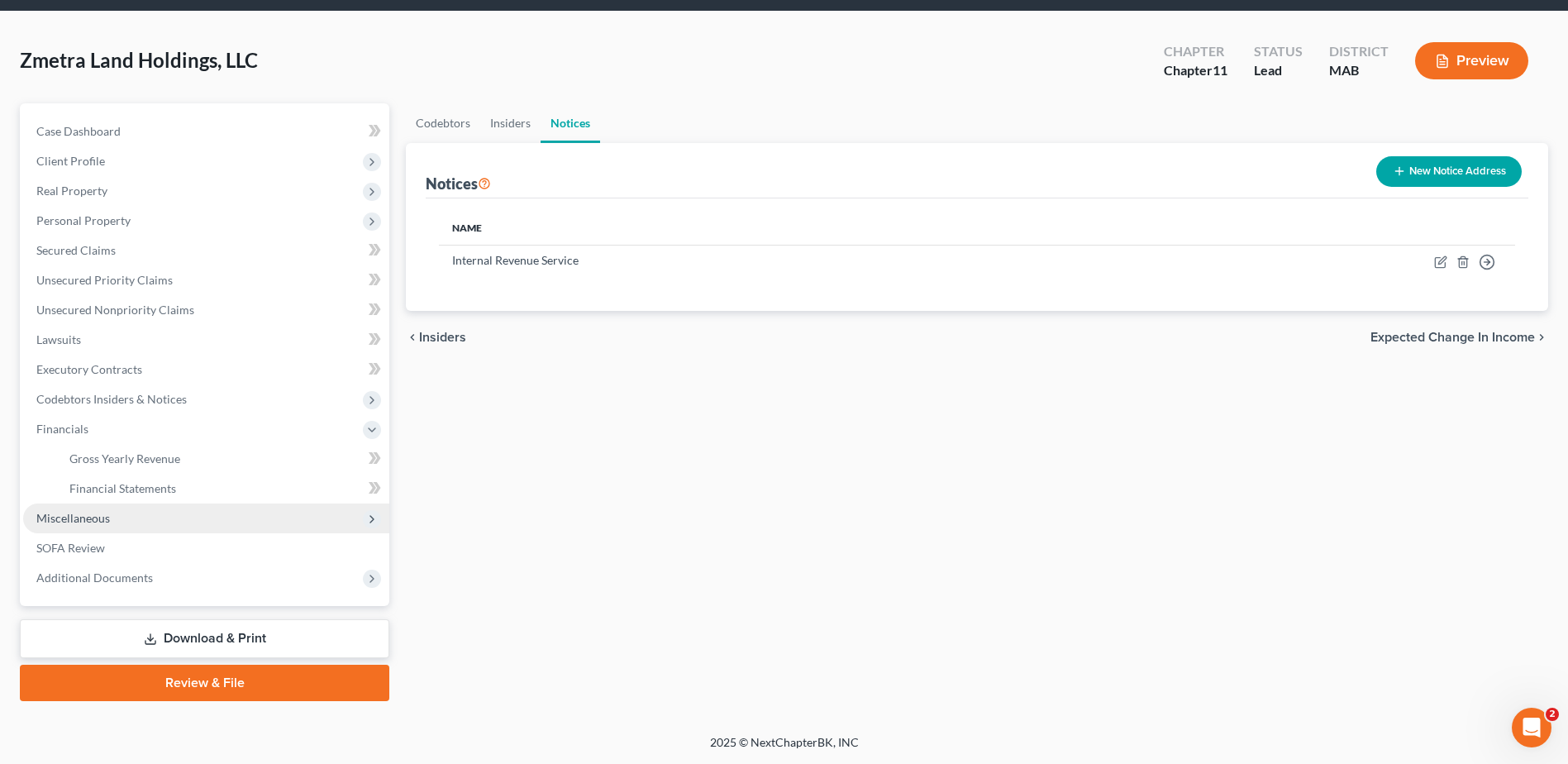
click at [84, 524] on span "Miscellaneous" at bounding box center [73, 518] width 73 height 14
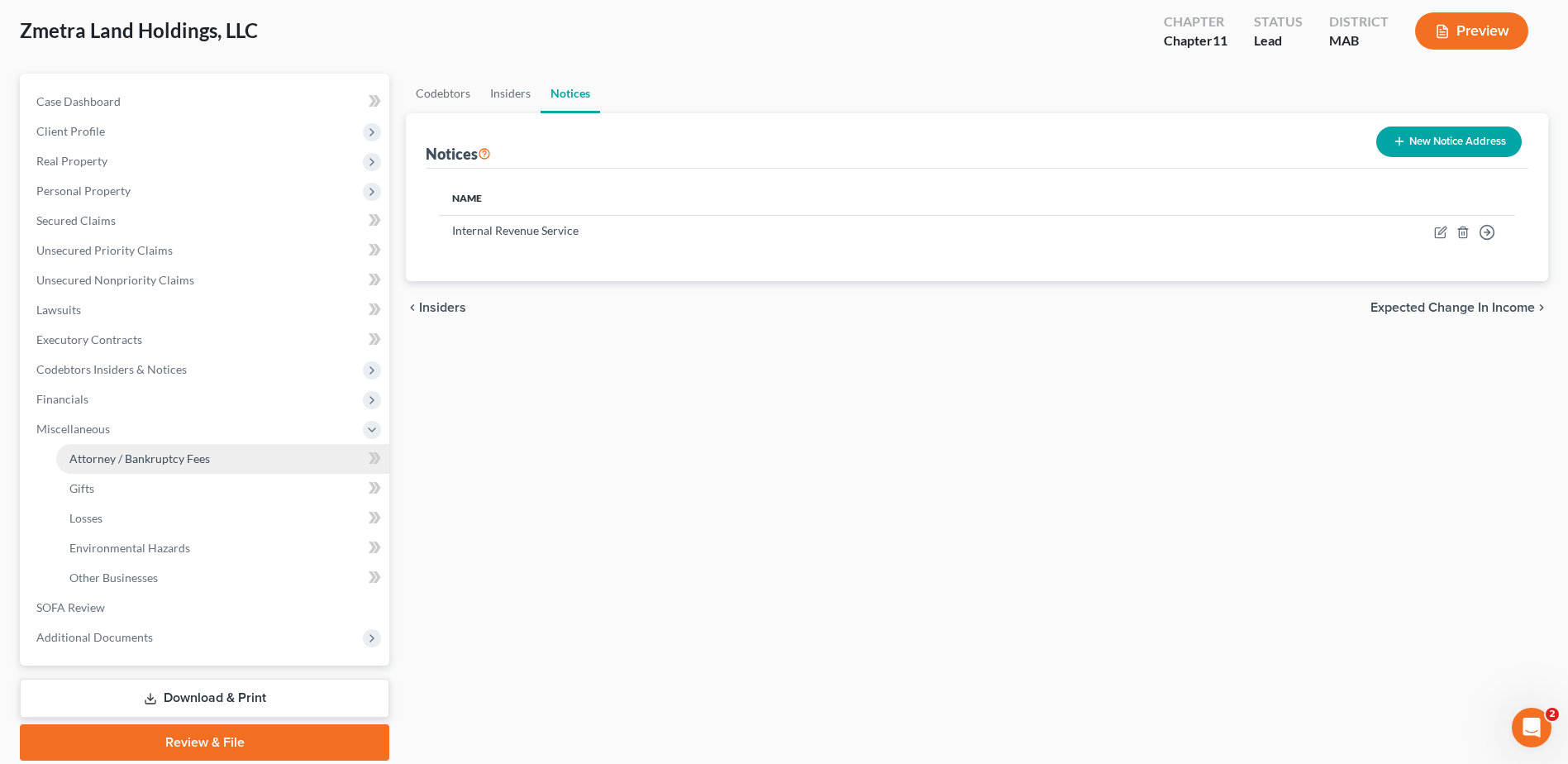
click at [168, 454] on span "Attorney / Bankruptcy Fees" at bounding box center [139, 458] width 140 height 14
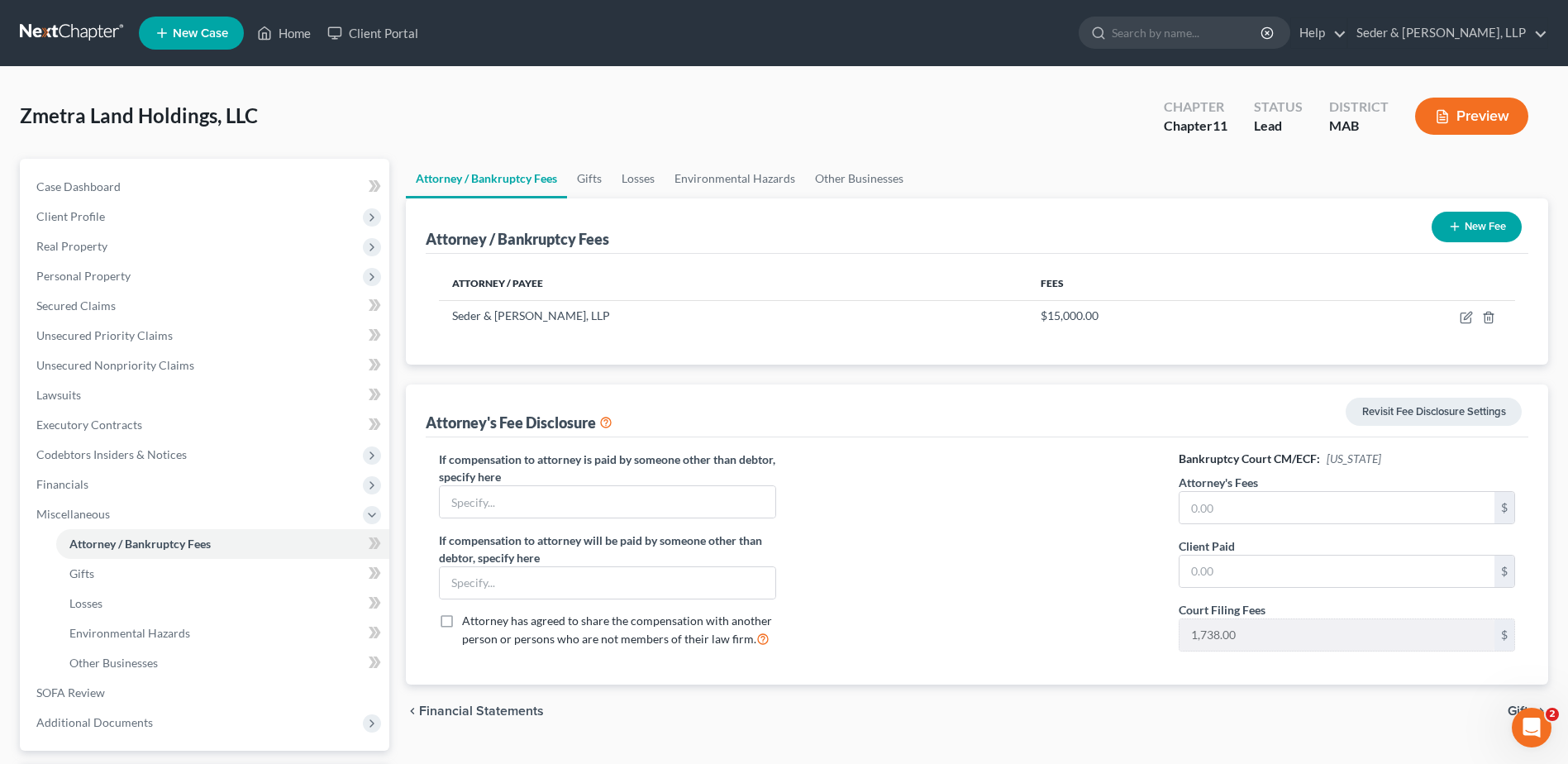
scroll to position [144, 0]
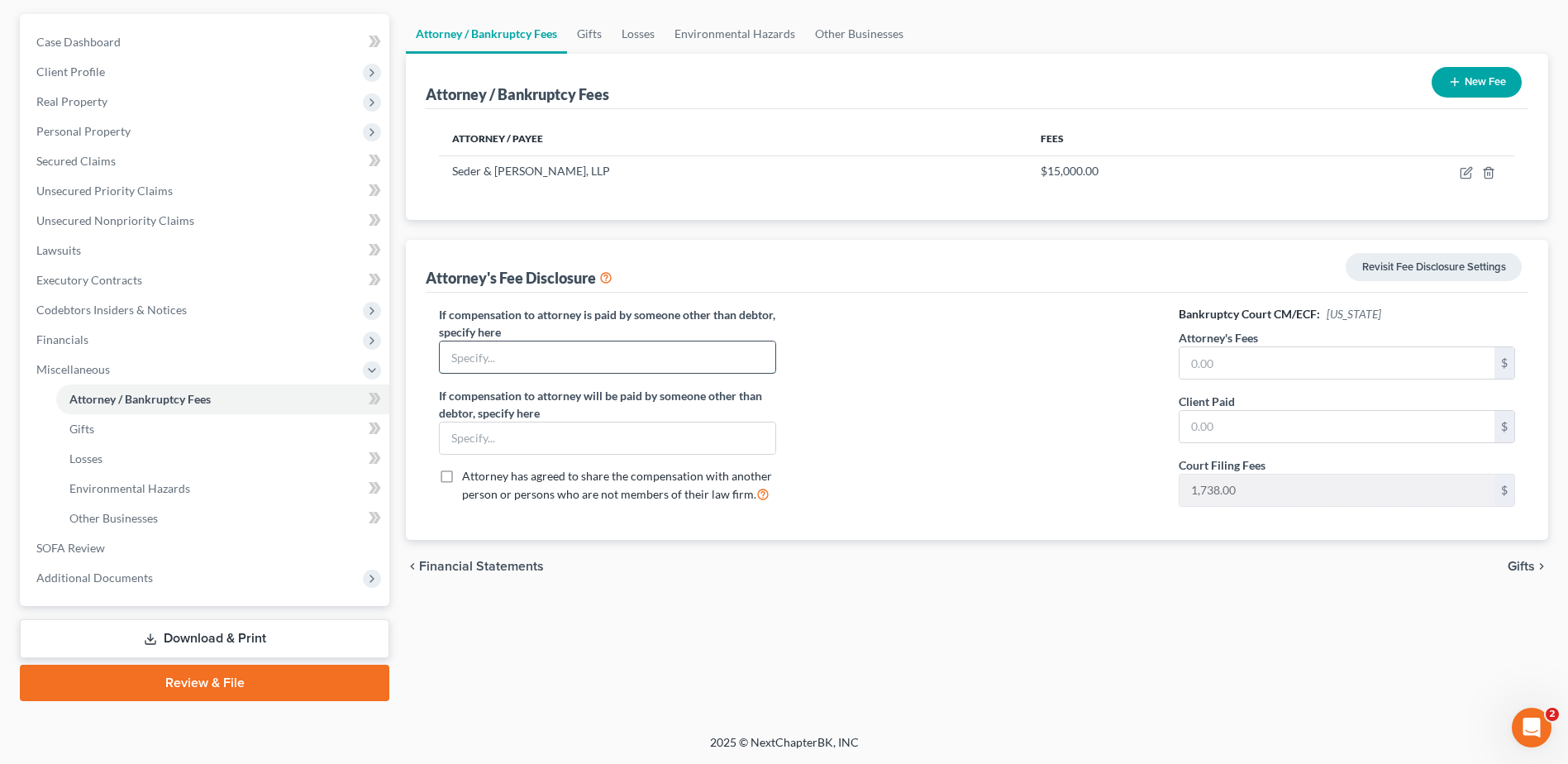
click at [624, 363] on input "text" at bounding box center [607, 356] width 335 height 32
type input "Zmetra Clearspan Structures, LLC"
click at [1241, 370] on input "text" at bounding box center [1336, 362] width 314 height 32
click at [476, 438] on input "text" at bounding box center [607, 438] width 335 height 32
click at [1236, 360] on input "text" at bounding box center [1336, 362] width 314 height 32
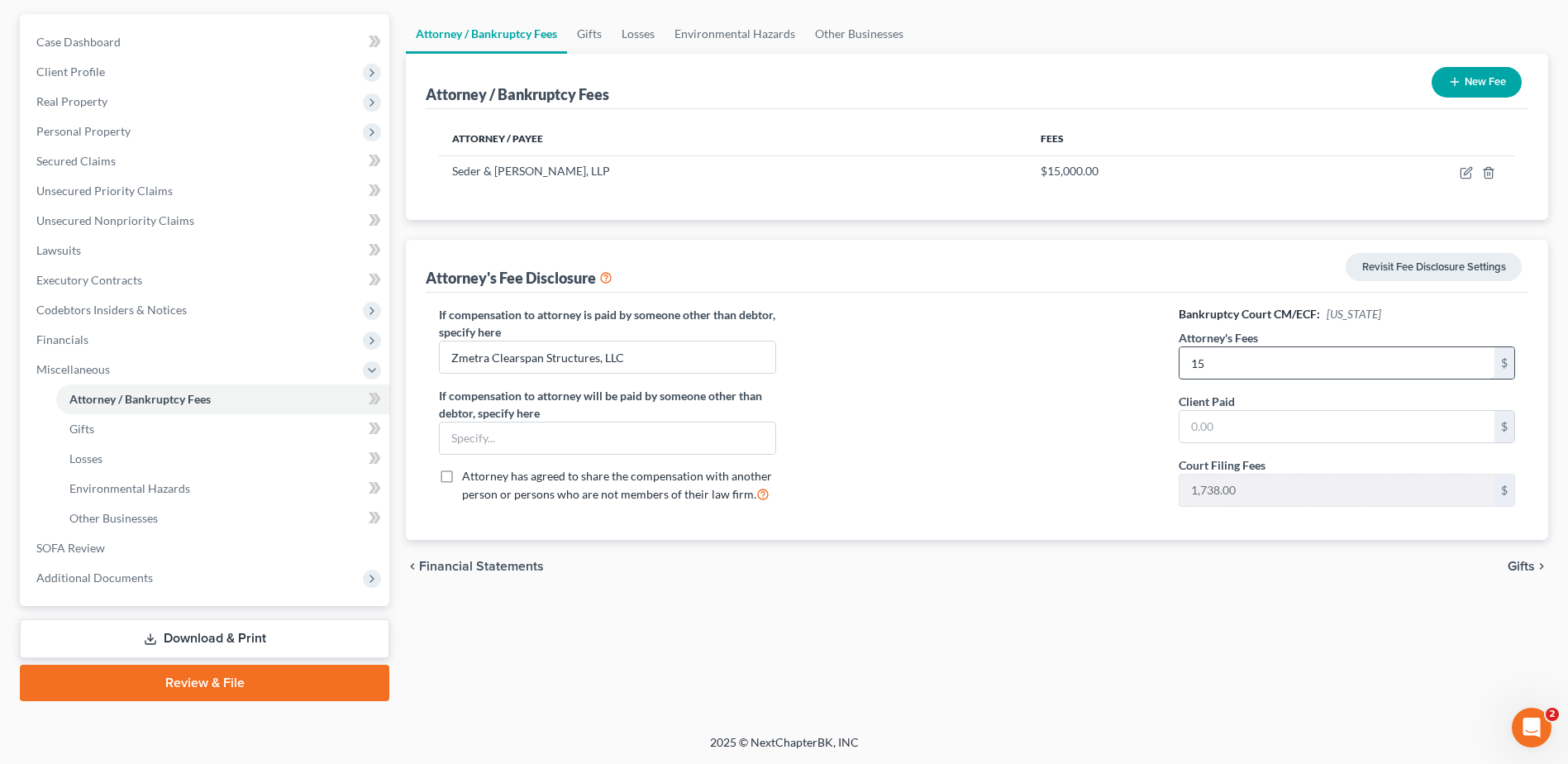
type input "1"
click at [1037, 394] on div at bounding box center [977, 413] width 369 height 214
click at [1530, 562] on span "Gifts" at bounding box center [1521, 566] width 27 height 13
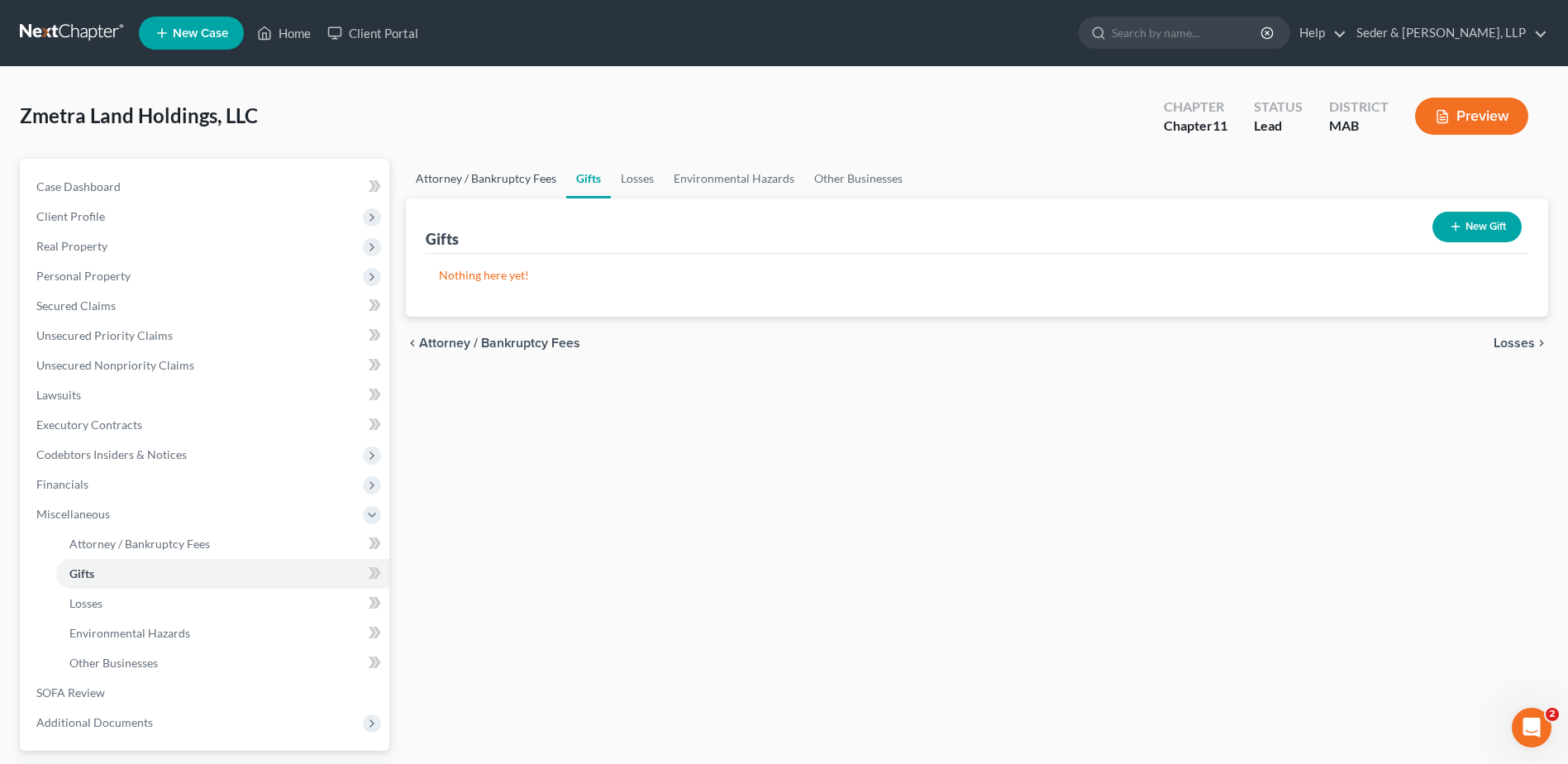
click at [515, 176] on link "Attorney / Bankruptcy Fees" at bounding box center [486, 179] width 161 height 39
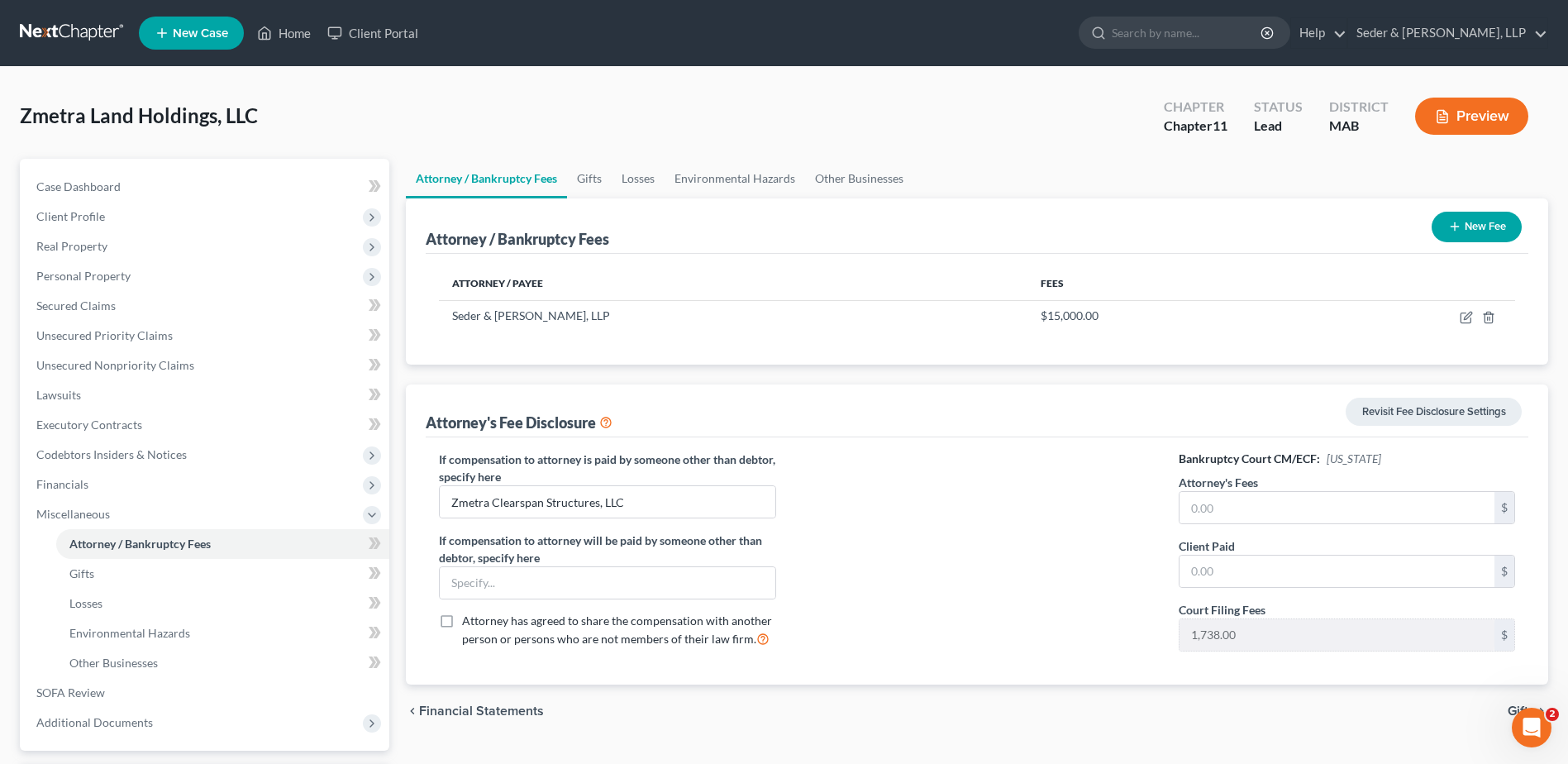
click at [1437, 120] on icon "button" at bounding box center [1442, 117] width 10 height 13
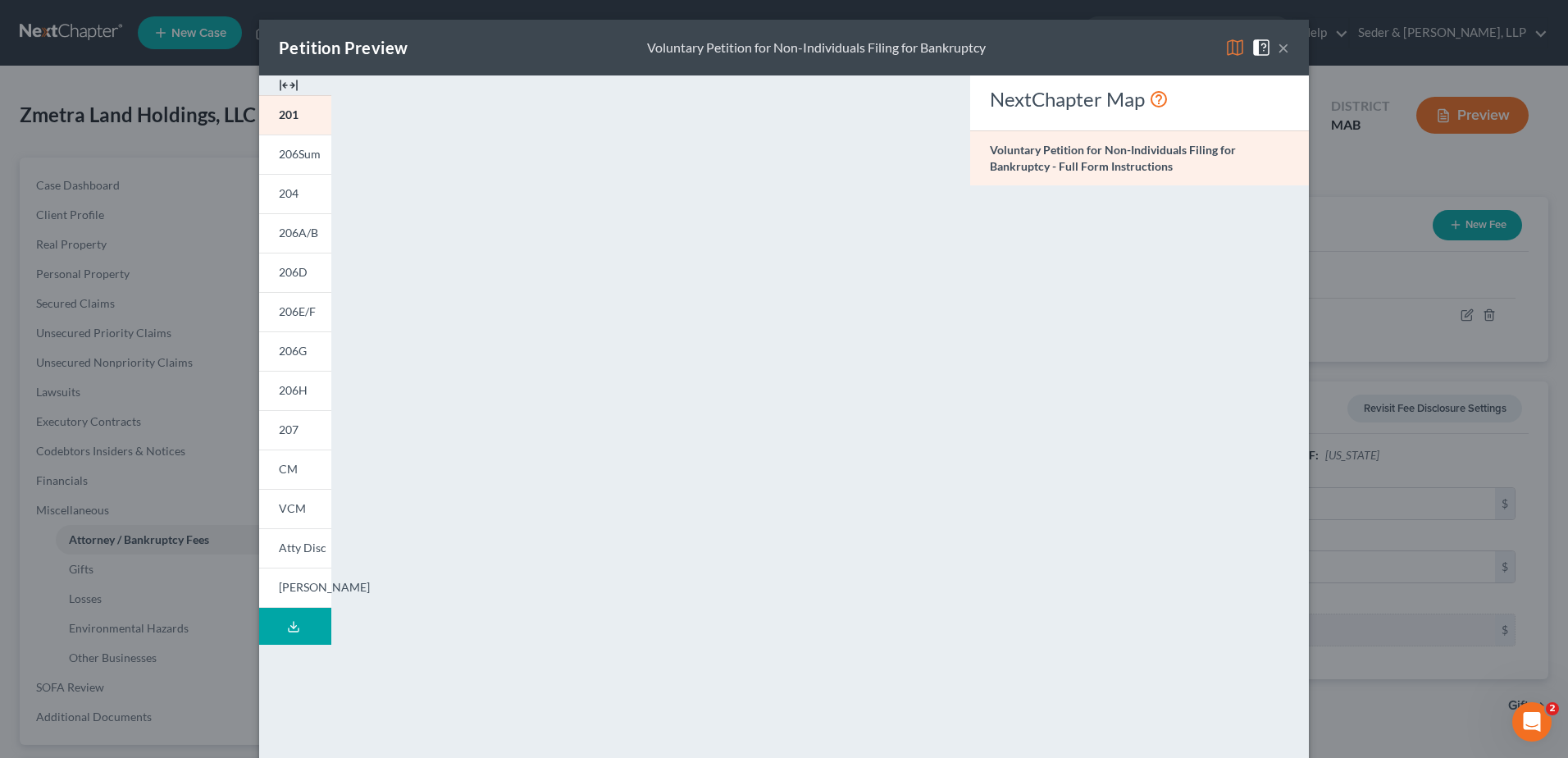
scroll to position [167, 0]
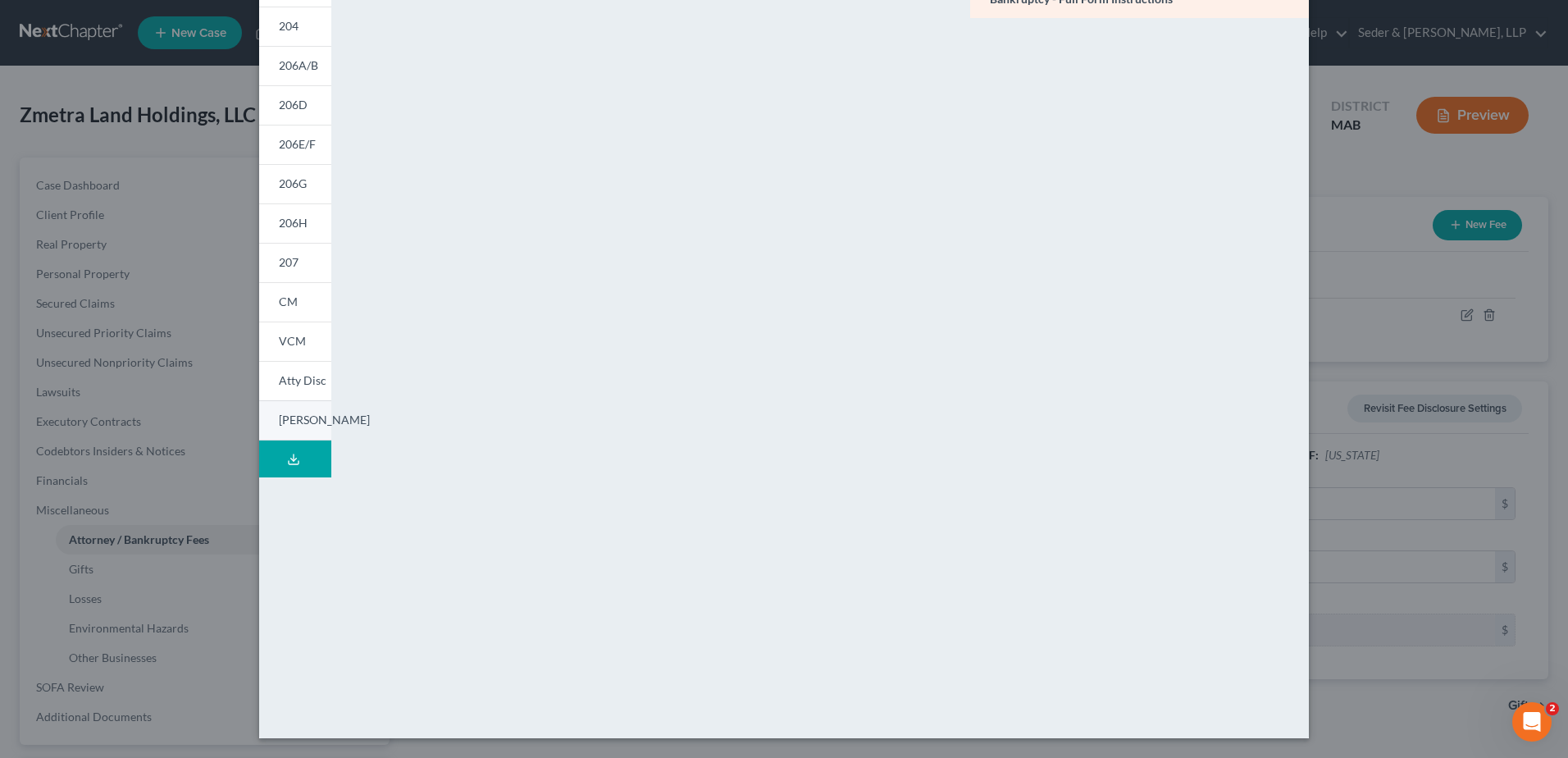
click at [295, 422] on span "[PERSON_NAME]" at bounding box center [324, 419] width 91 height 14
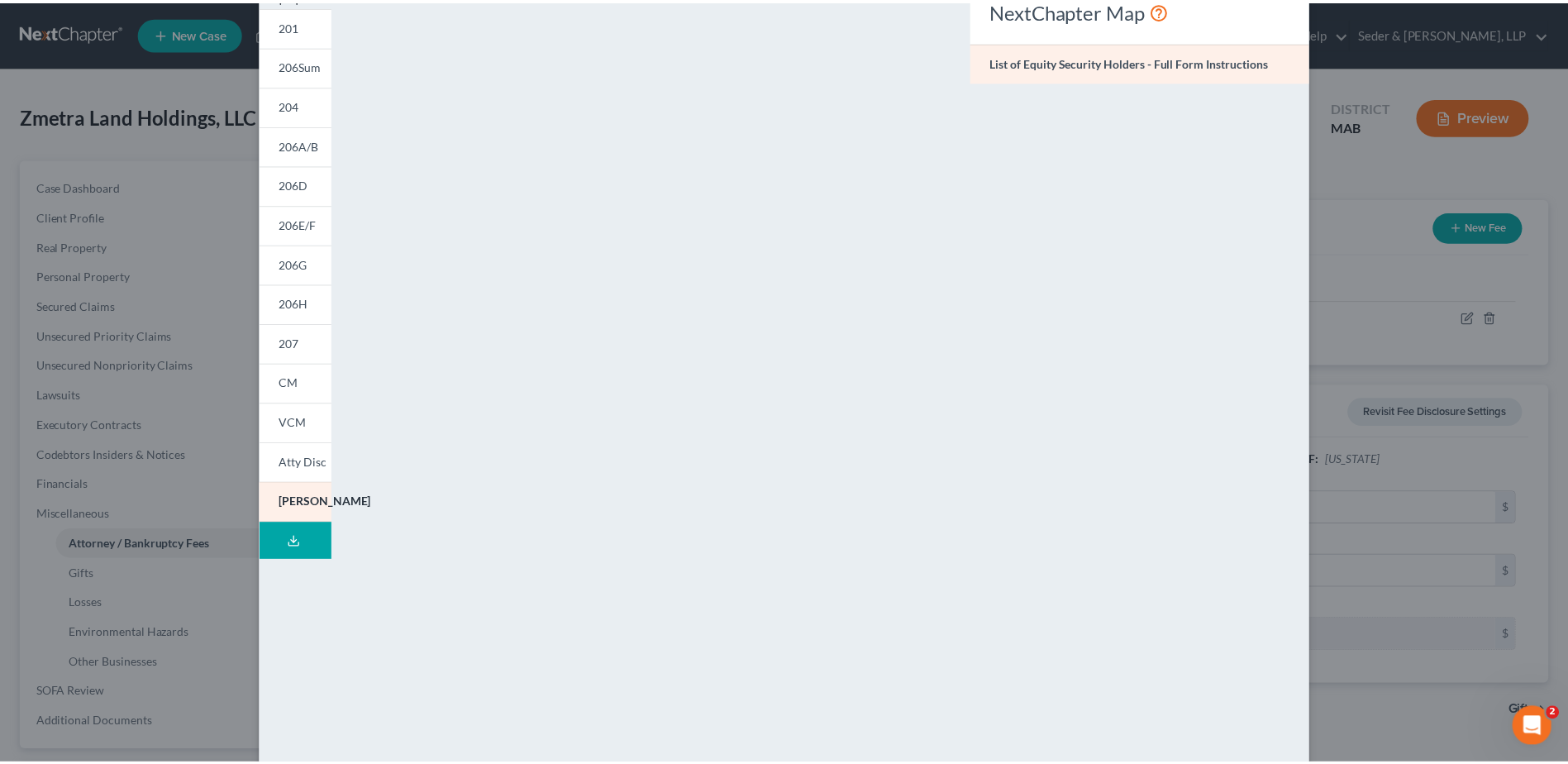
scroll to position [3, 0]
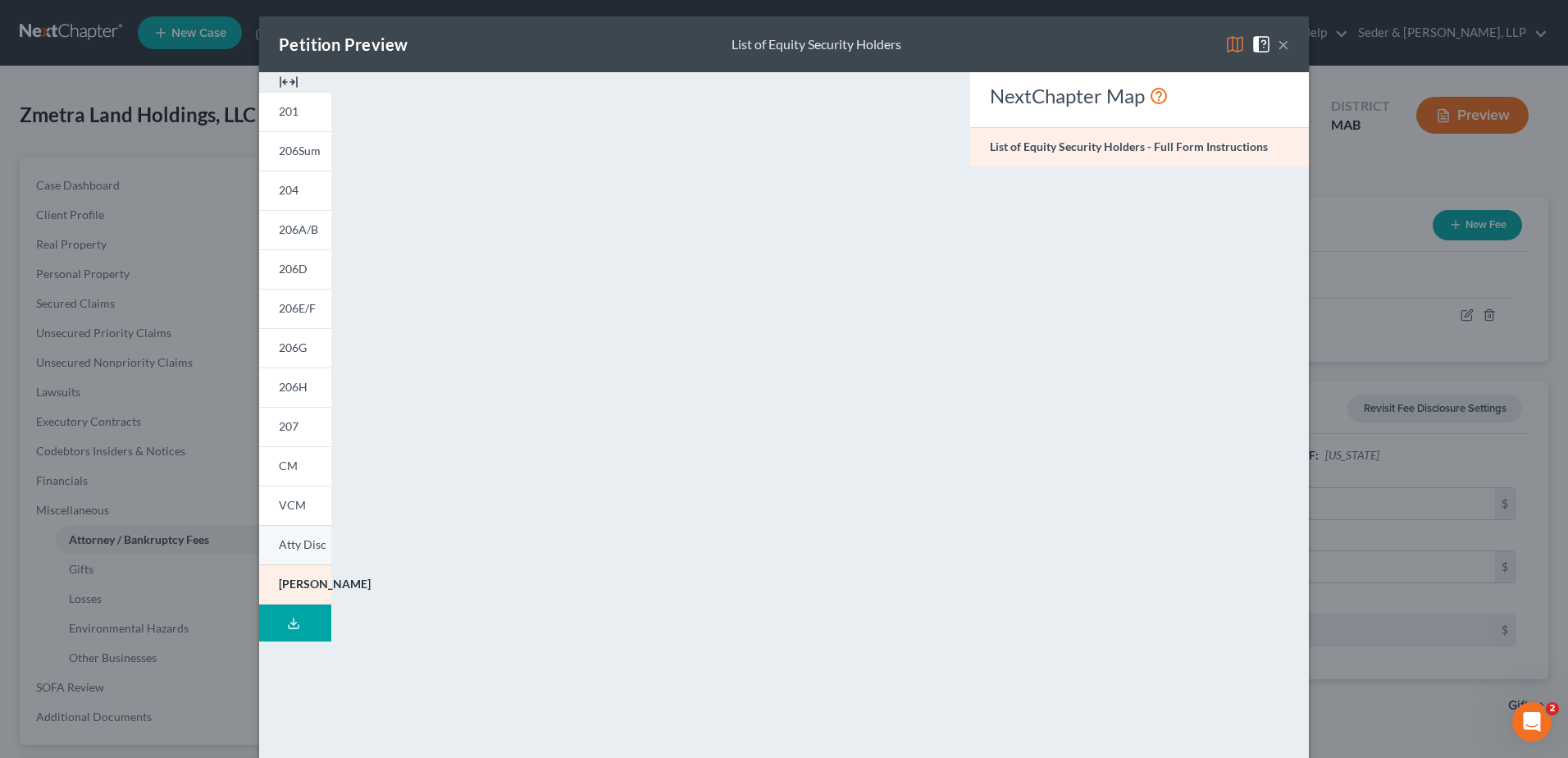
click at [295, 548] on span "Atty Disc" at bounding box center [303, 543] width 47 height 14
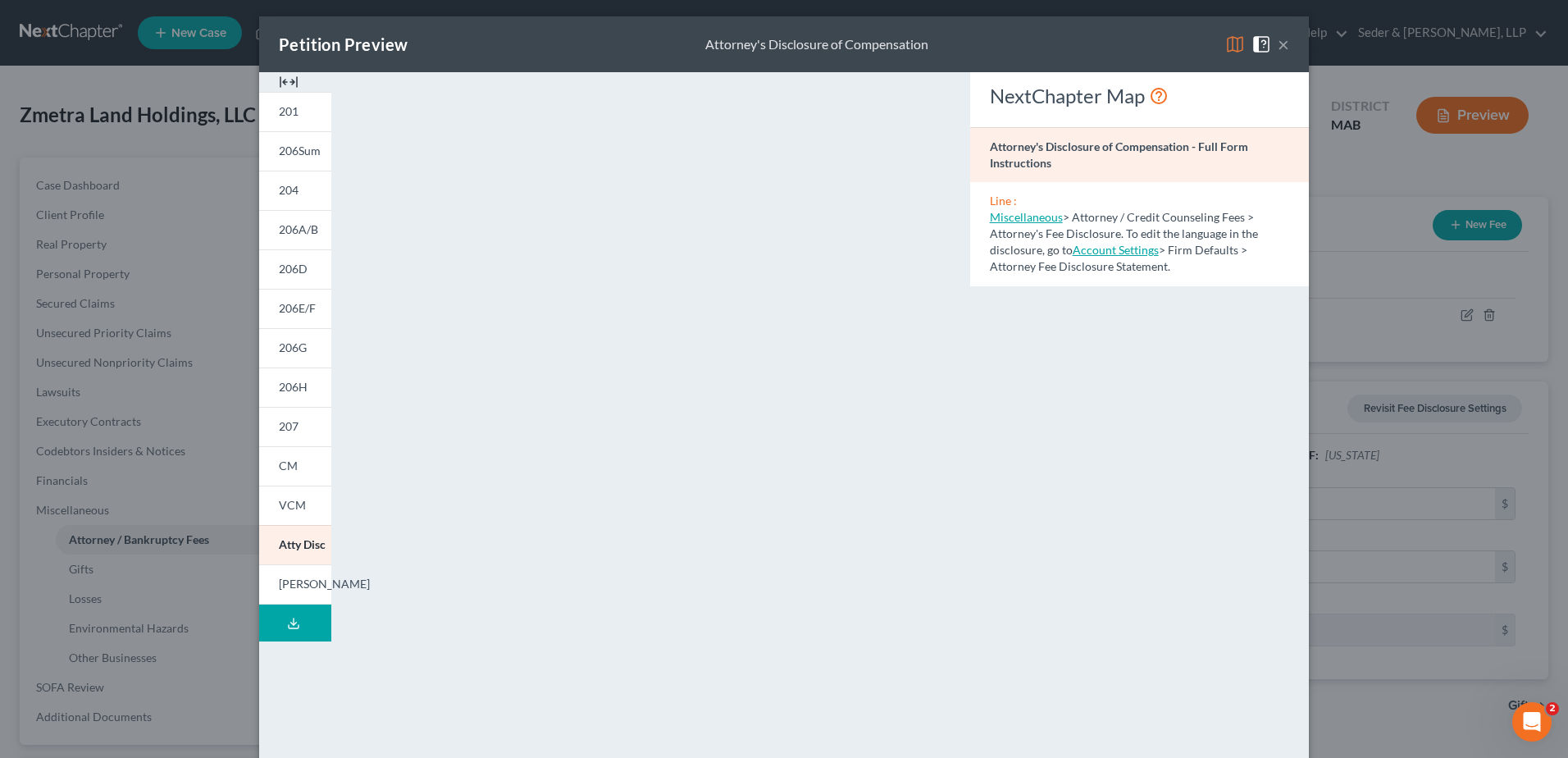
click at [1278, 47] on button "×" at bounding box center [1284, 44] width 12 height 20
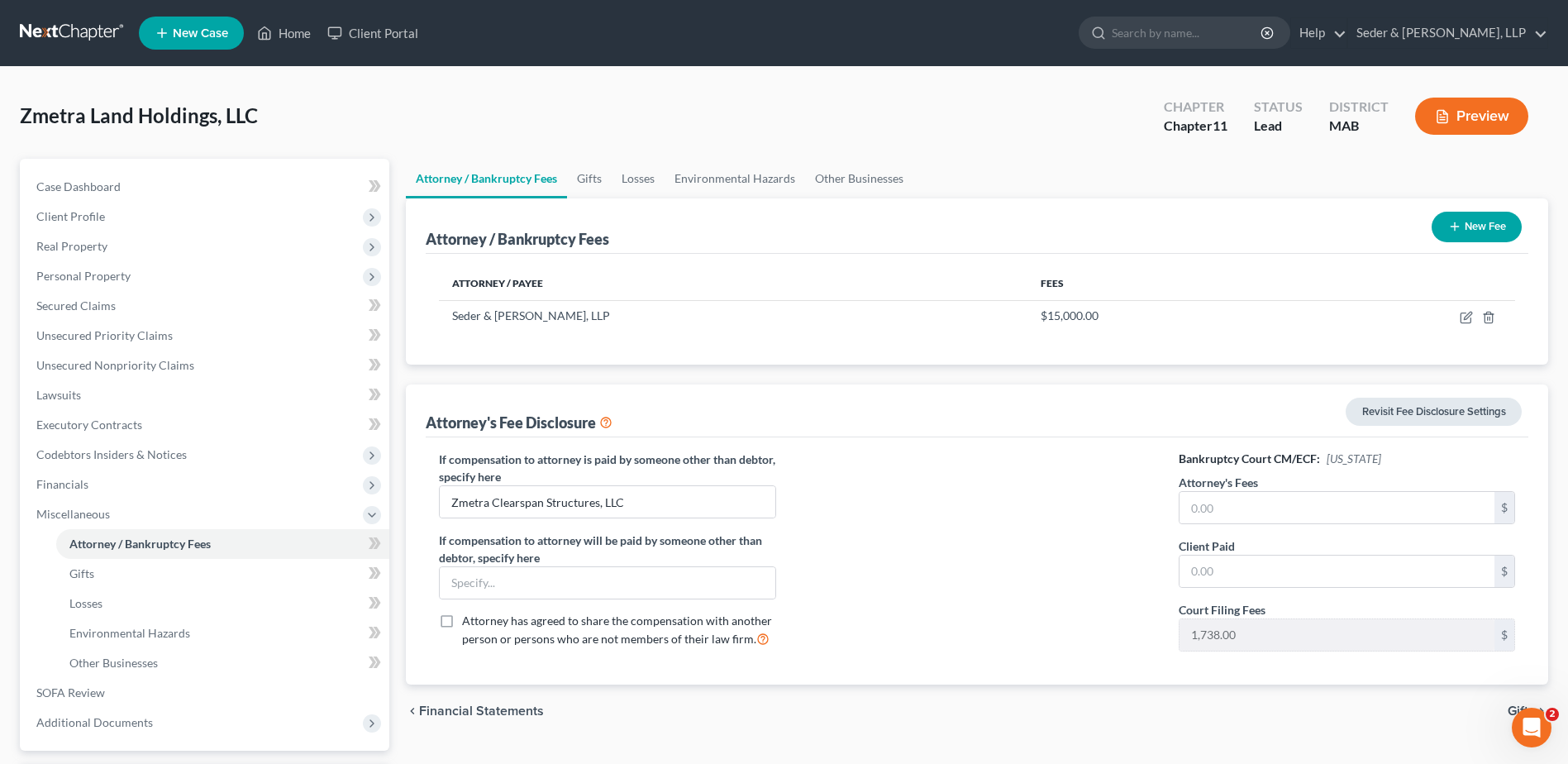
click at [1447, 407] on link "Revisit Fee Disclosure Settings" at bounding box center [1433, 411] width 176 height 28
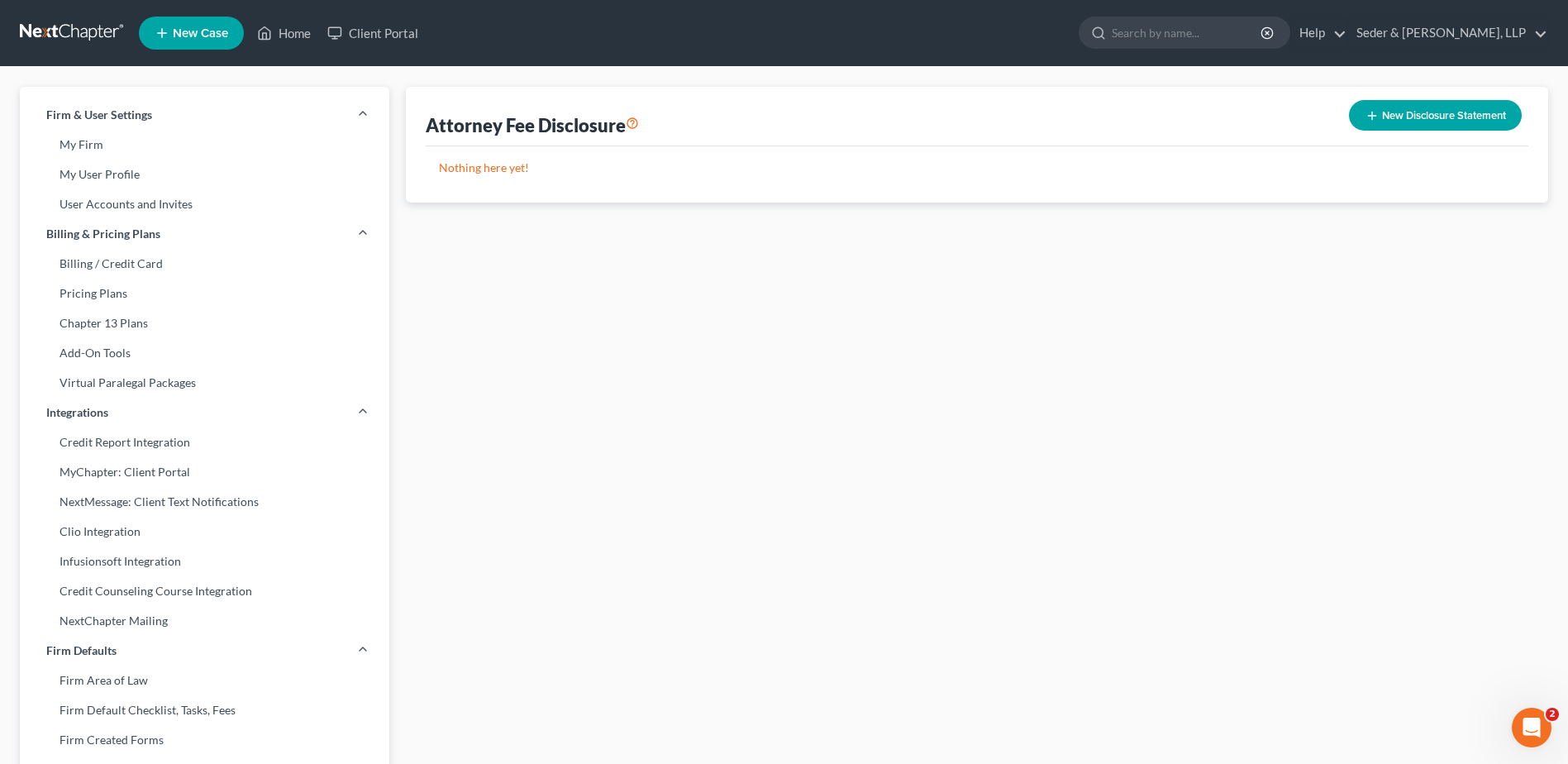
click at [1413, 122] on button "New Disclosure Statement" at bounding box center [1435, 115] width 173 height 31
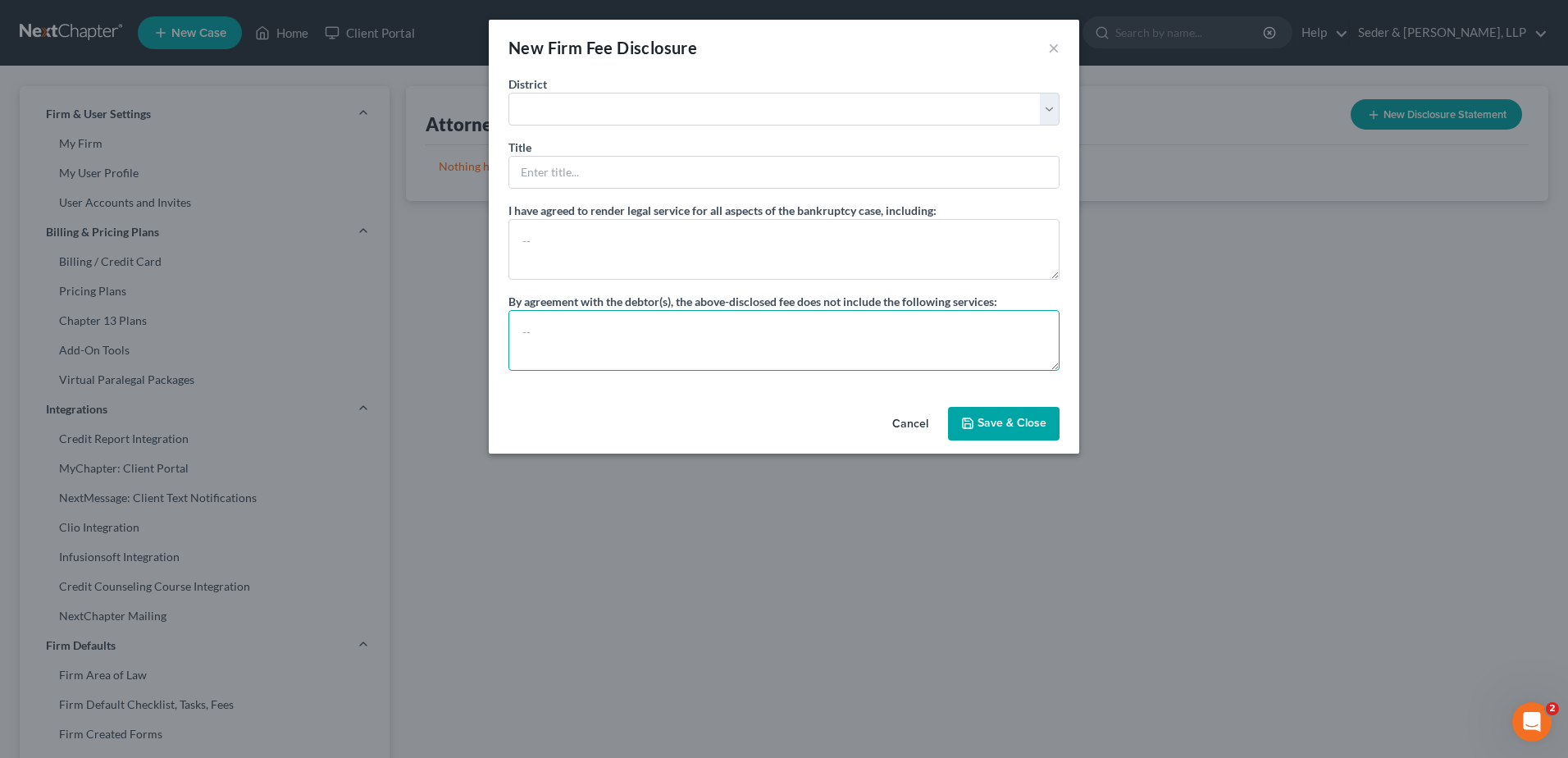
click at [864, 344] on textarea at bounding box center [784, 341] width 551 height 61
type textarea "None"
click at [713, 241] on textarea at bounding box center [784, 249] width 551 height 61
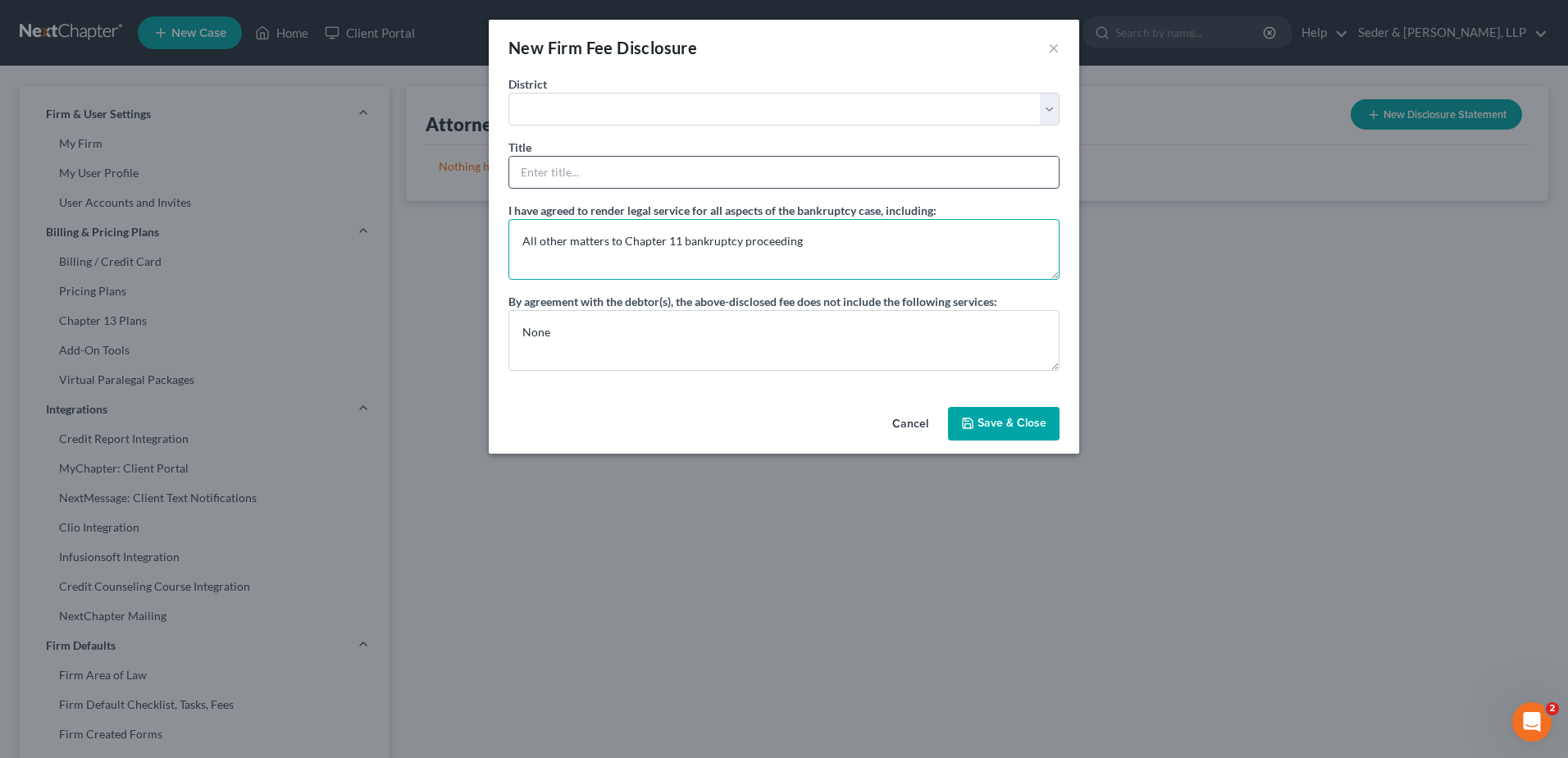
type textarea "All other matters to Chapter 11 bankruptcy proceeding"
click at [657, 171] on input "text" at bounding box center [784, 172] width 550 height 31
type input "Chapter 11"
click at [653, 117] on select "[US_STATE] - [GEOGRAPHIC_DATA] [US_STATE] - [GEOGRAPHIC_DATA][US_STATE] - South…" at bounding box center [784, 109] width 551 height 33
select select "39"
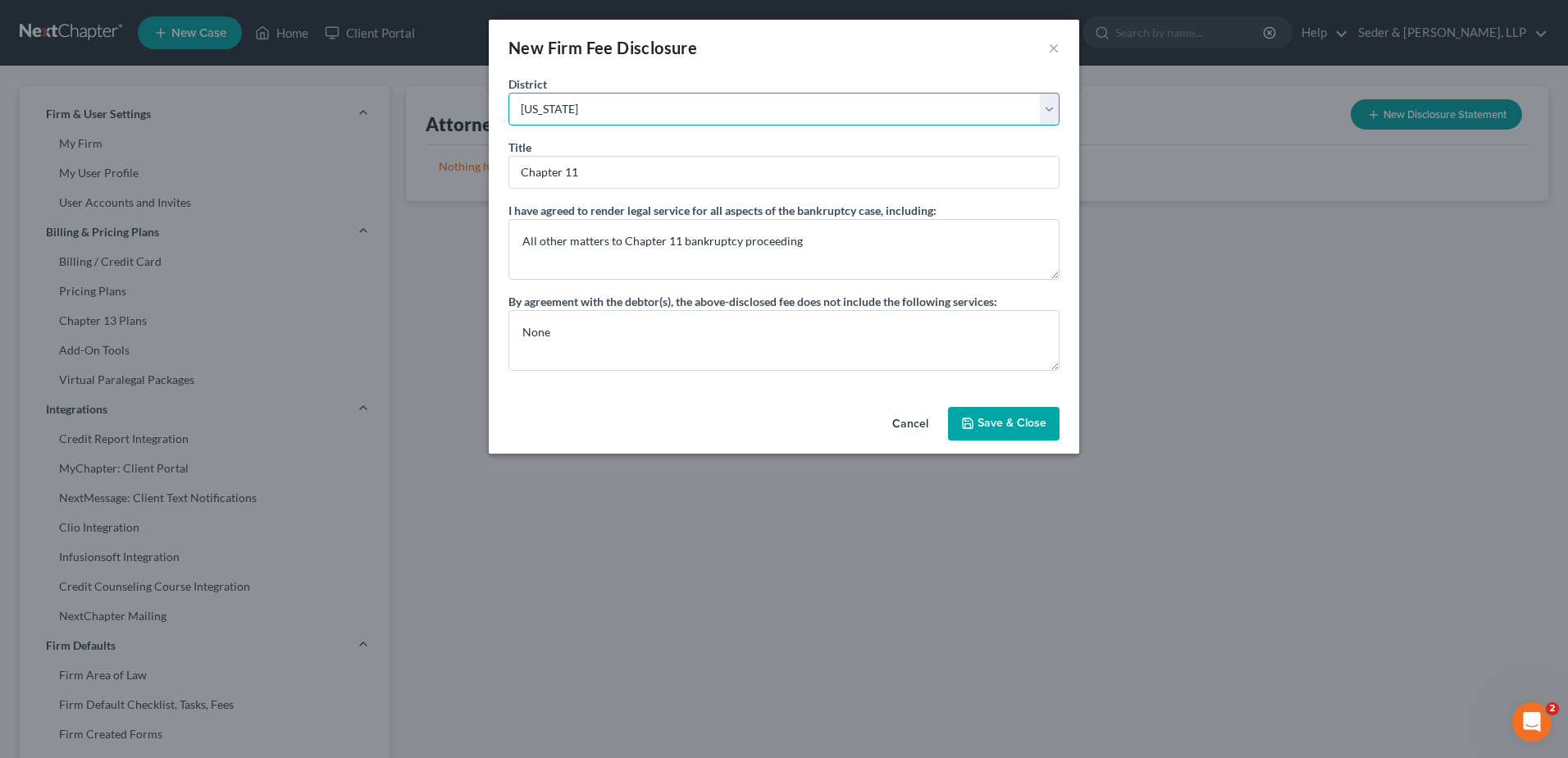
click at [509, 92] on select "[US_STATE] - [GEOGRAPHIC_DATA] [US_STATE] - [GEOGRAPHIC_DATA][US_STATE] - South…" at bounding box center [784, 109] width 551 height 33
click at [1005, 422] on button "Save & Close" at bounding box center [1004, 424] width 112 height 35
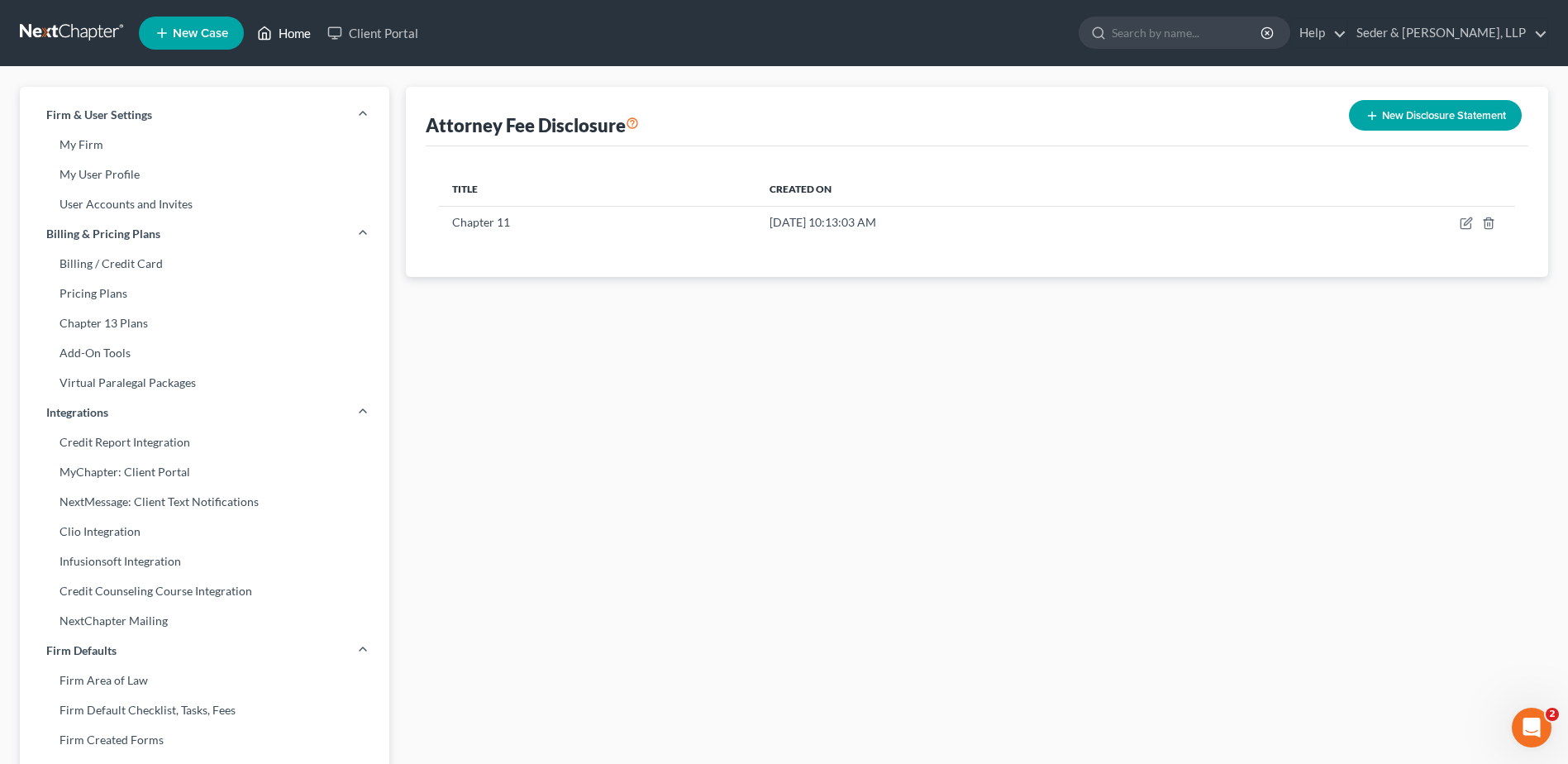
click at [302, 27] on link "Home" at bounding box center [284, 32] width 70 height 30
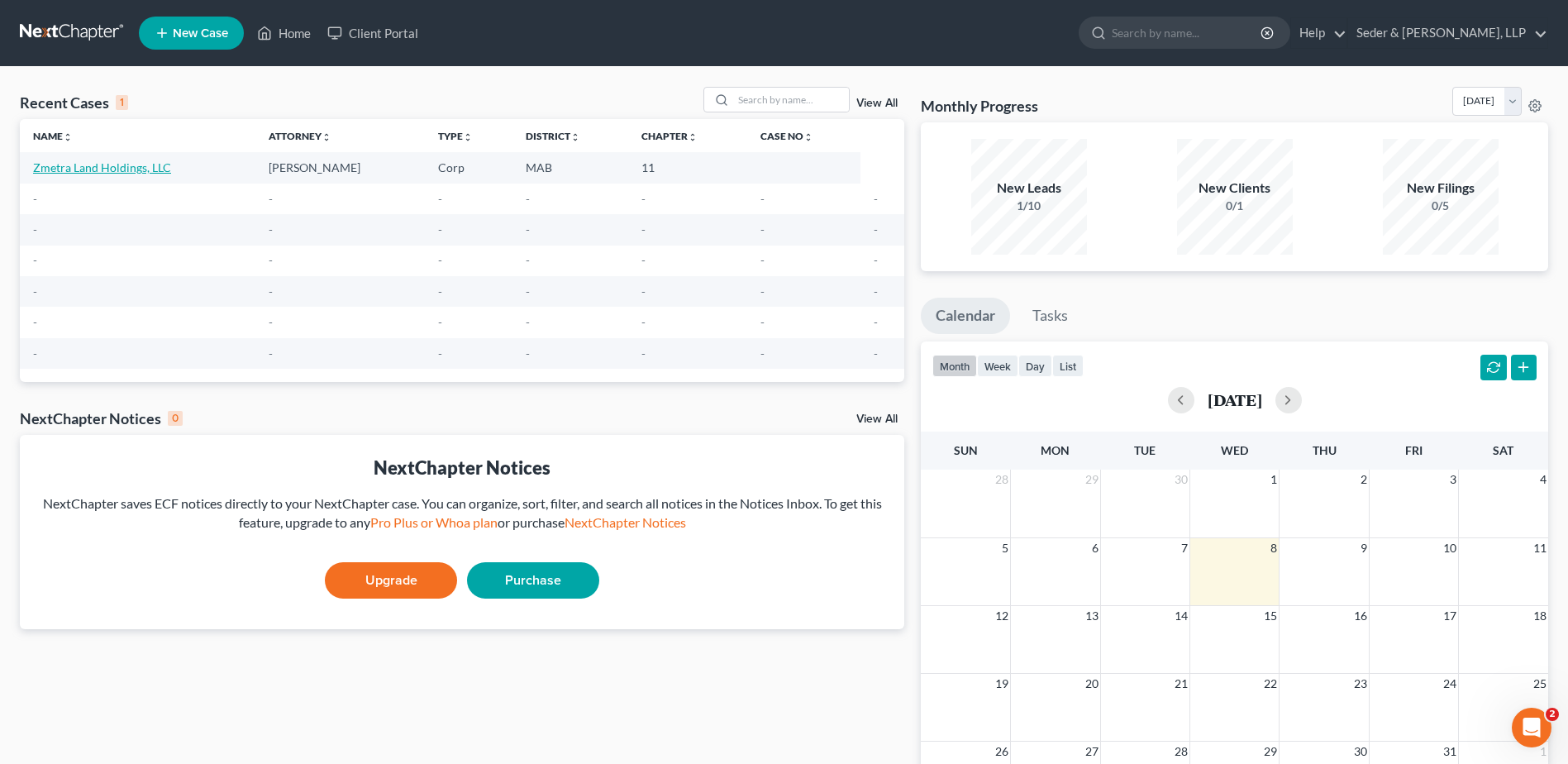
click at [115, 166] on link "Zmetra Land Holdings, LLC" at bounding box center [103, 167] width 138 height 14
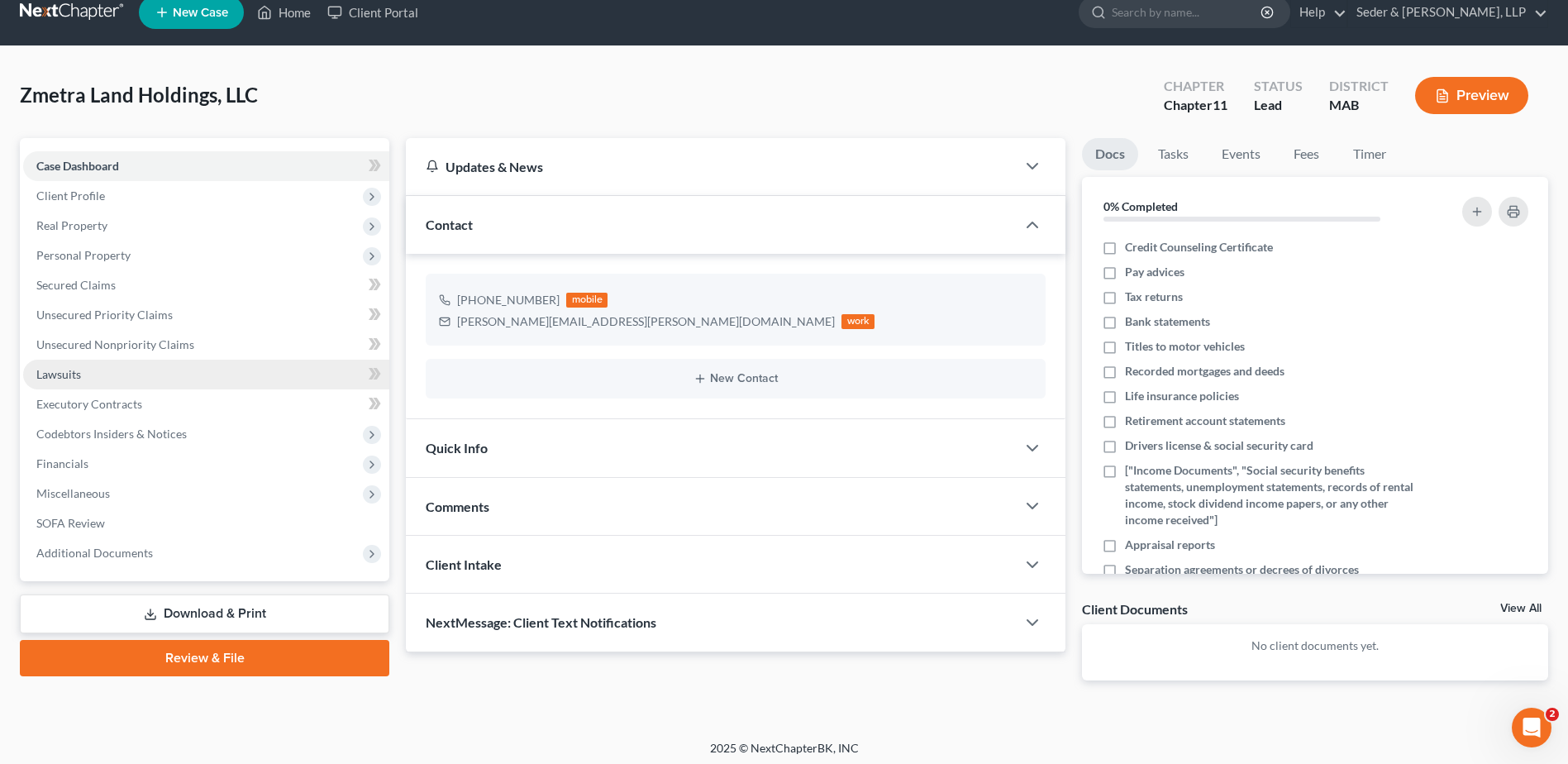
scroll to position [26, 0]
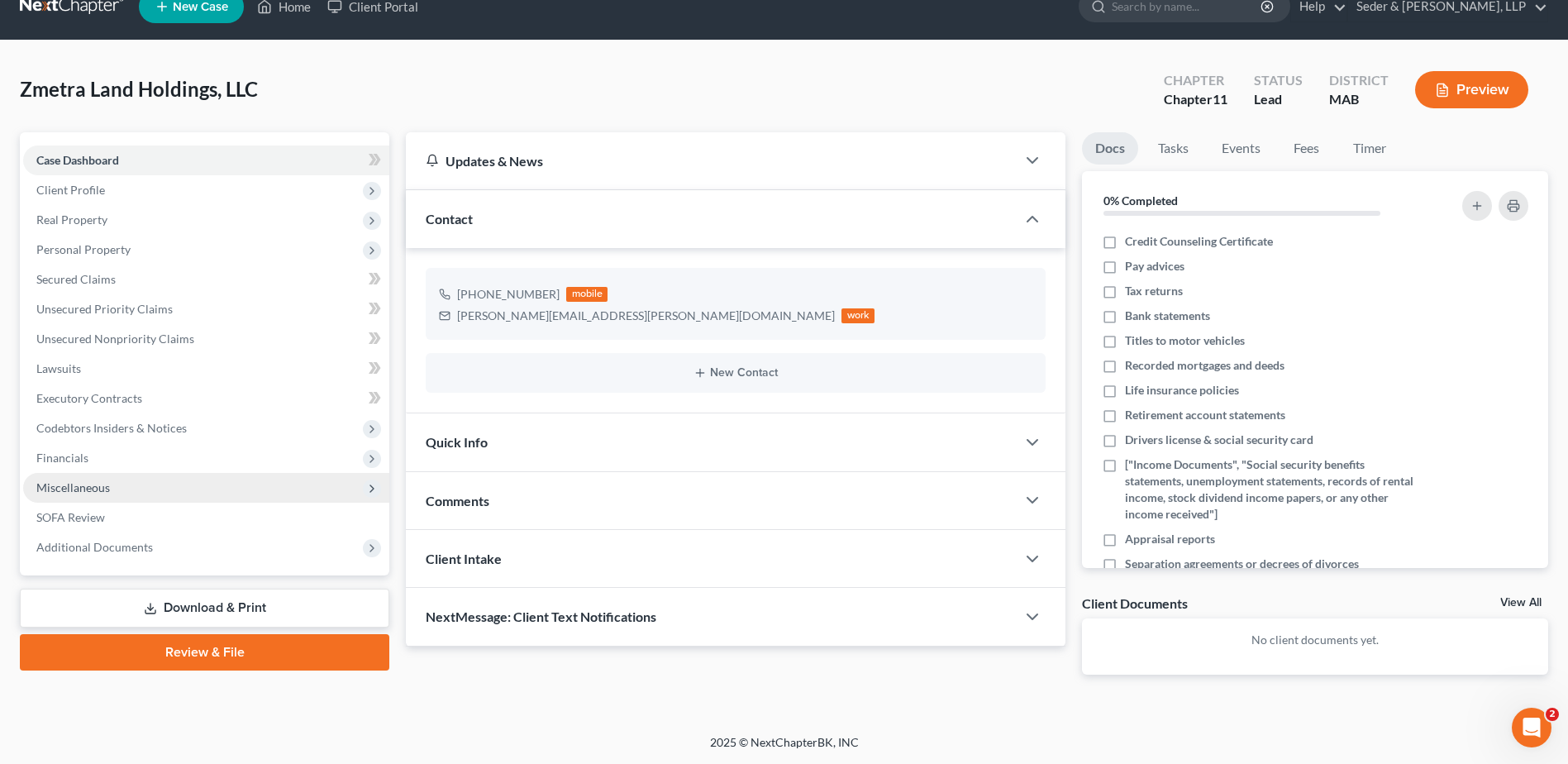
click at [86, 494] on span "Miscellaneous" at bounding box center [206, 487] width 366 height 30
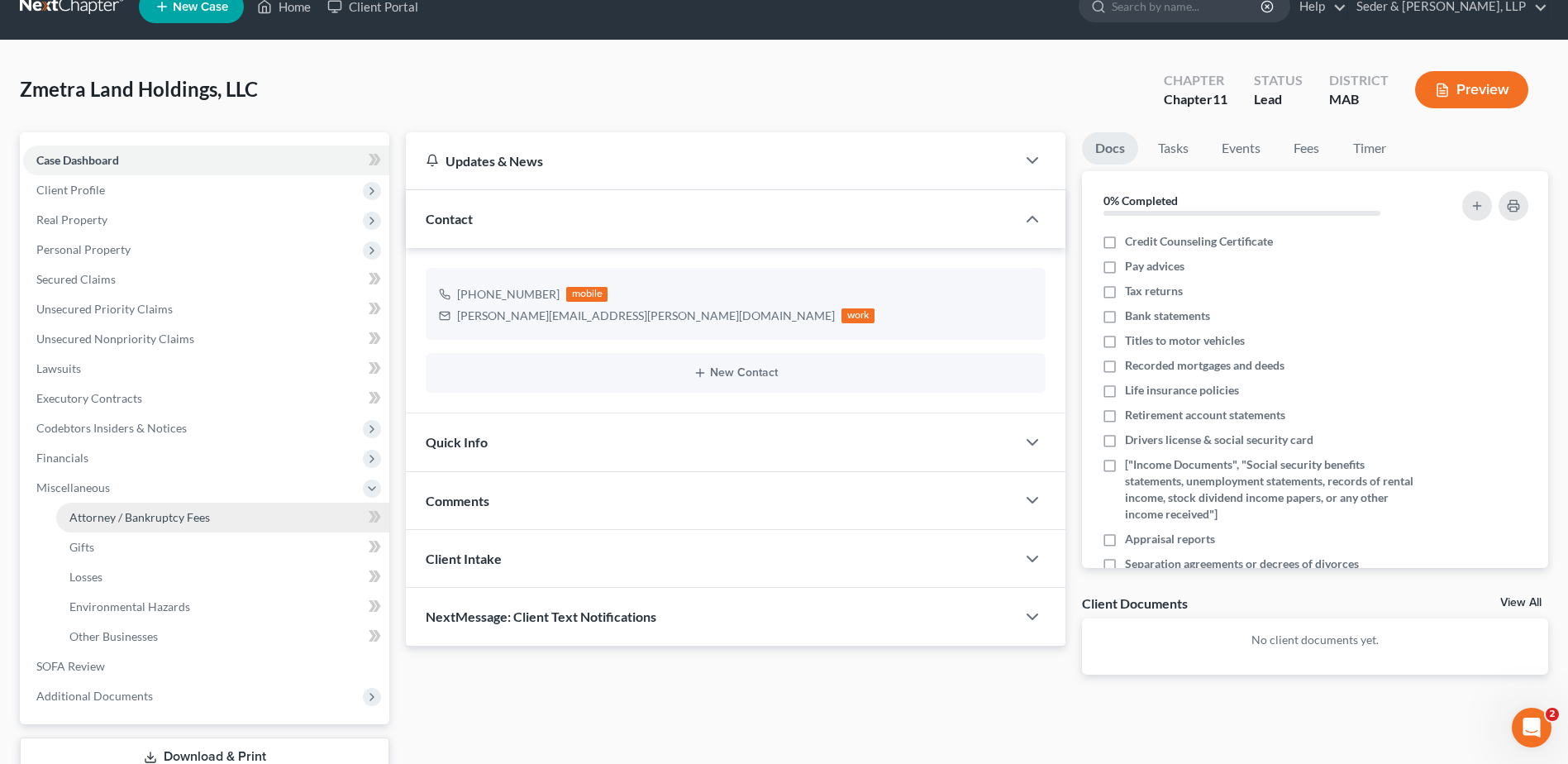
click at [179, 518] on span "Attorney / Bankruptcy Fees" at bounding box center [139, 517] width 140 height 14
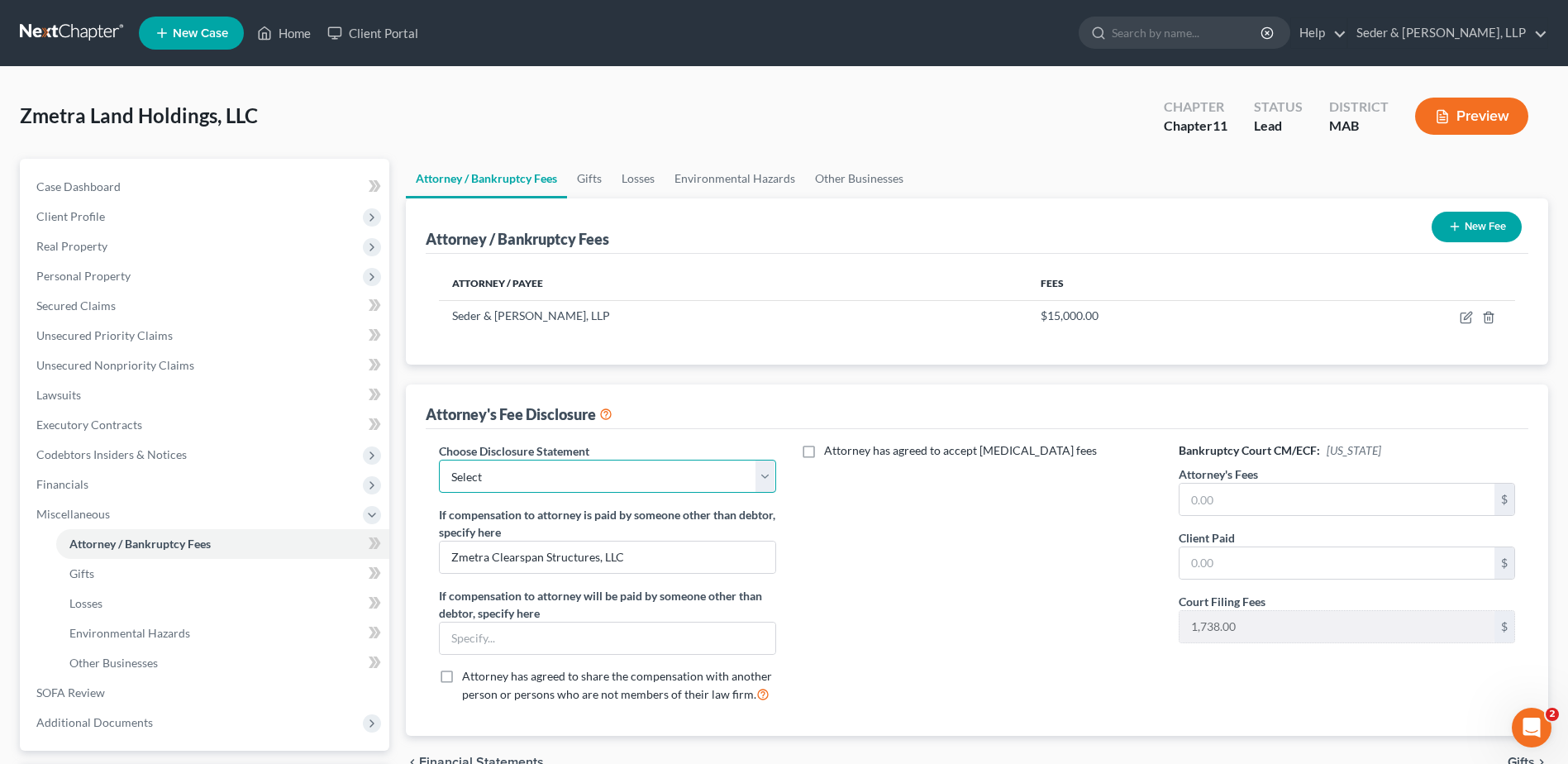
click at [768, 479] on select "Select Chapter 11" at bounding box center [608, 476] width 337 height 33
select select "0"
click at [439, 460] on select "Select Chapter 11" at bounding box center [608, 476] width 337 height 33
click at [824, 451] on label "Attorney has agreed to accept [MEDICAL_DATA] fees" at bounding box center [960, 450] width 273 height 16
click at [831, 451] on input "Attorney has agreed to accept [MEDICAL_DATA] fees" at bounding box center [836, 447] width 11 height 11
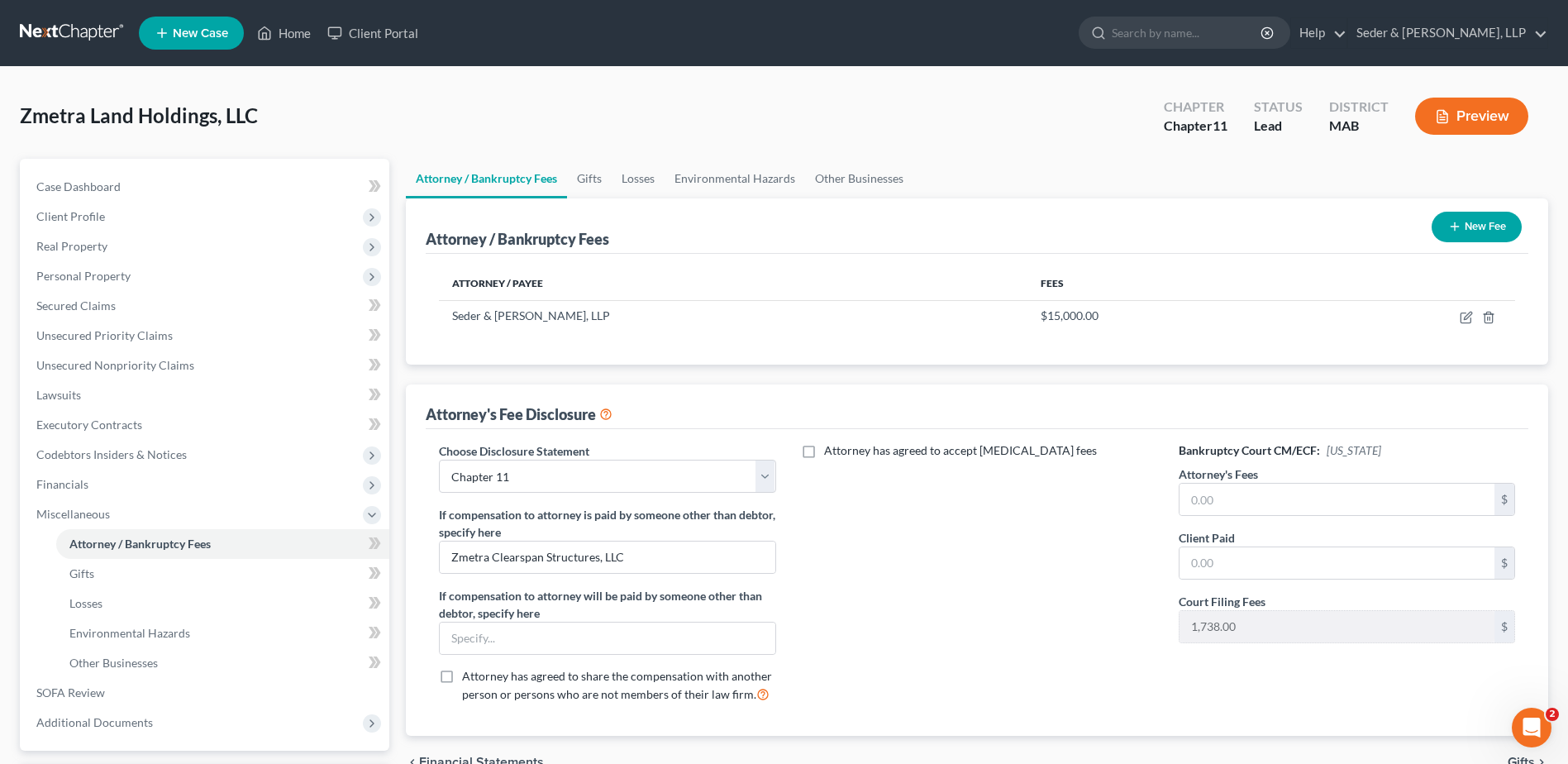
checkbox input "true"
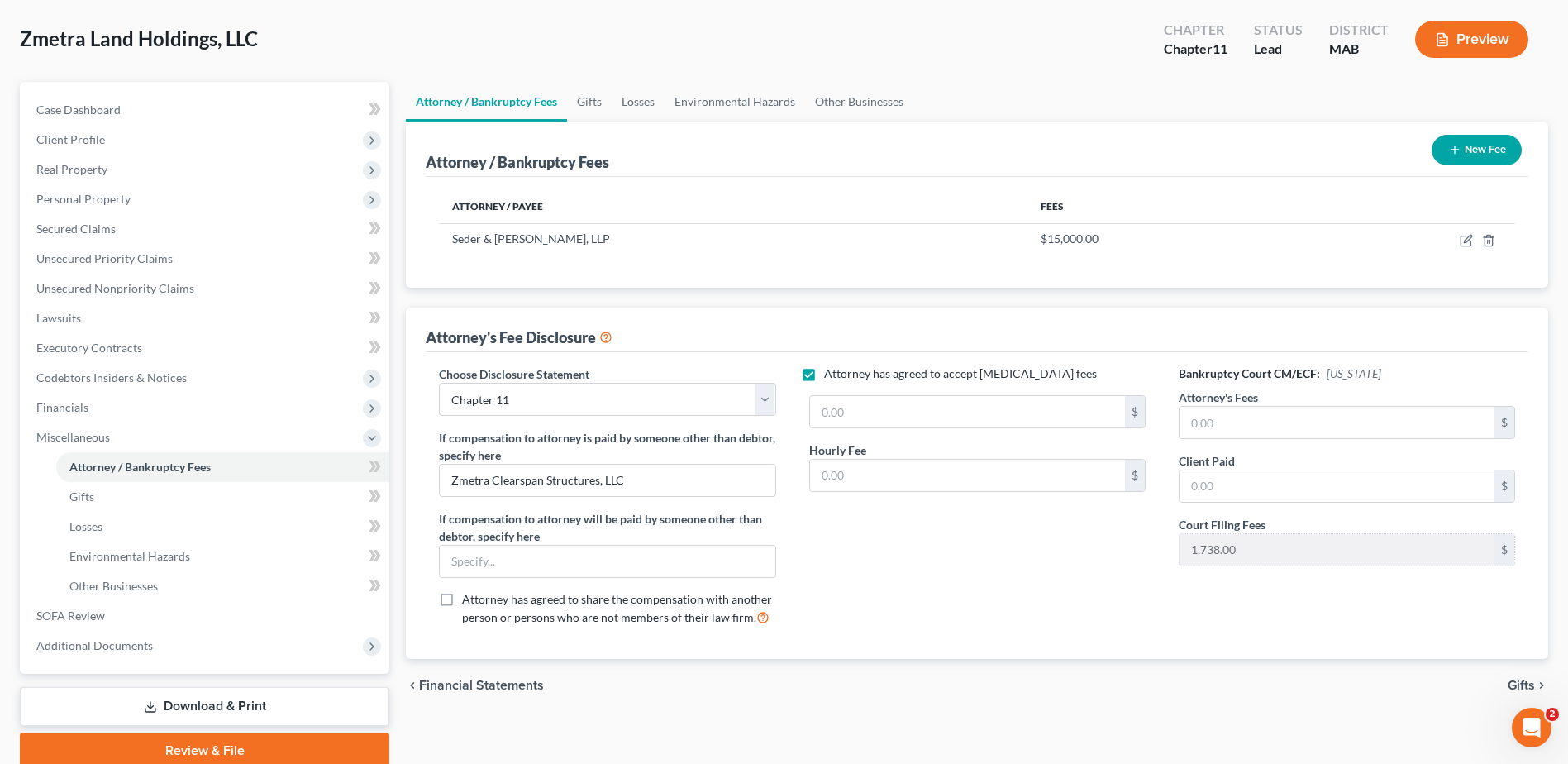
scroll to position [144, 0]
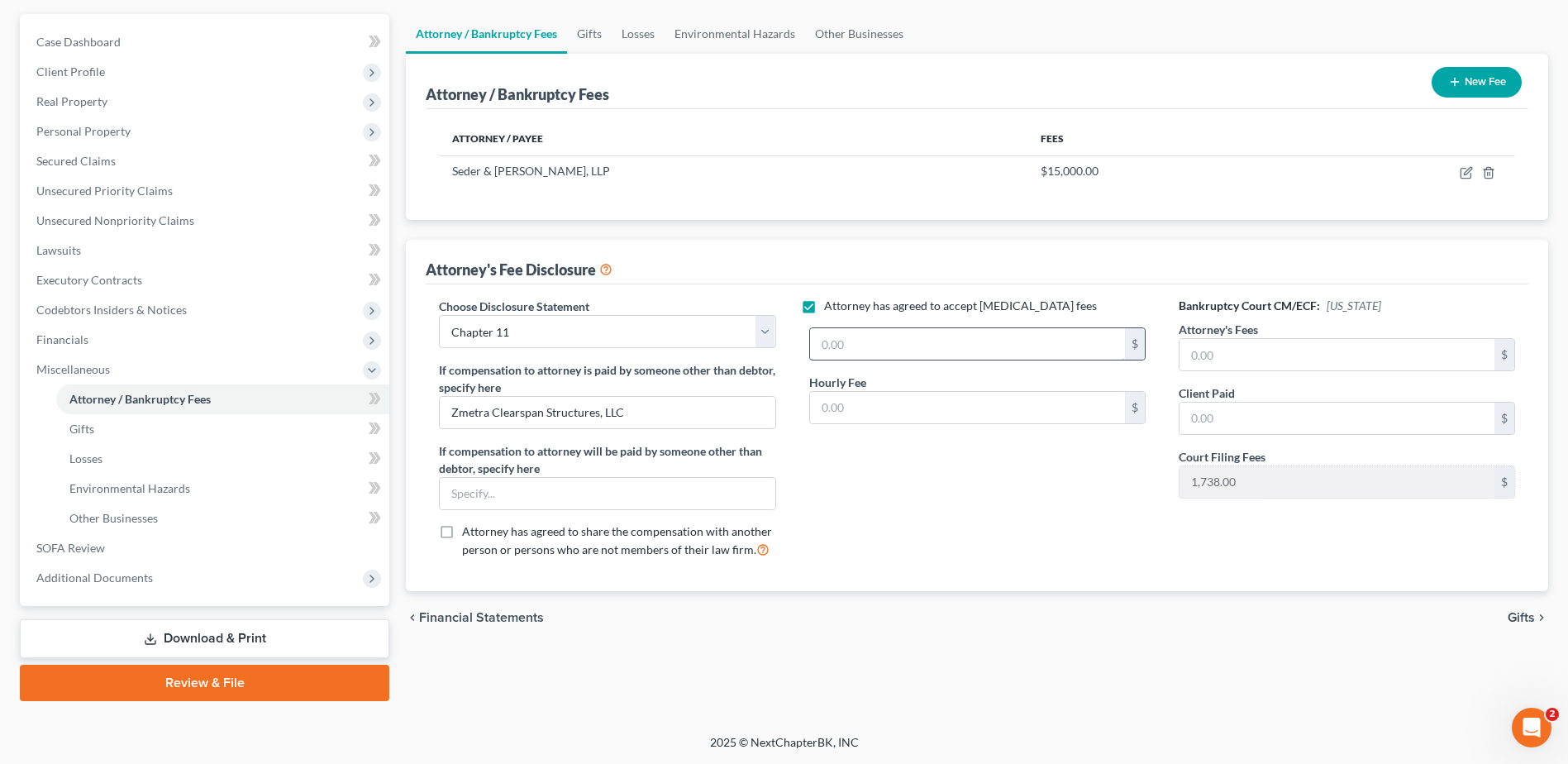
click at [878, 341] on input "text" at bounding box center [967, 344] width 314 height 32
type input "15,000"
click at [890, 414] on input "text" at bounding box center [967, 407] width 314 height 32
type input "1"
type input "410.00"
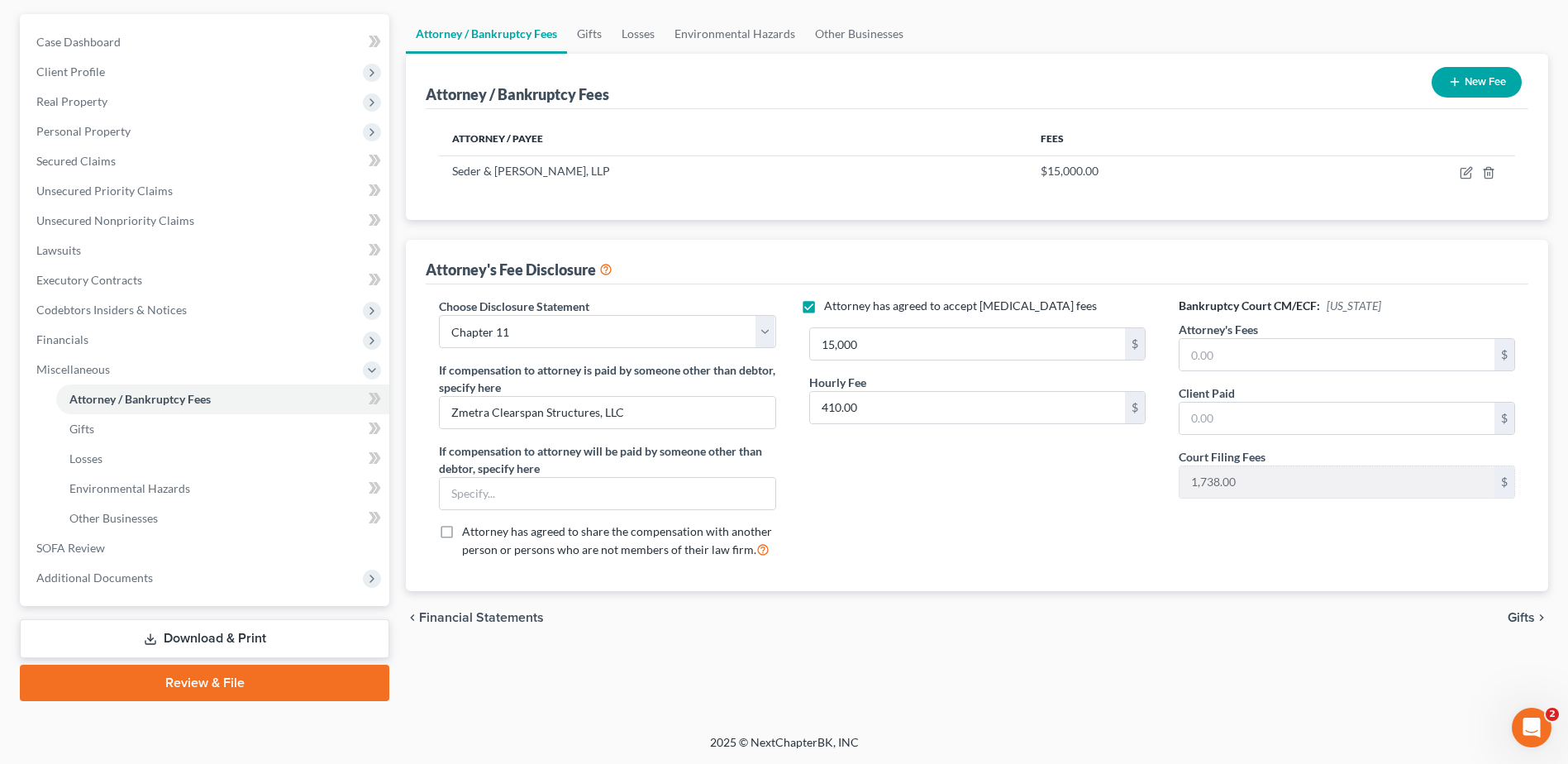
click at [899, 477] on div "Attorney has agreed to accept [MEDICAL_DATA] fees 15,000 $ Hourly Fee 410.00 $" at bounding box center [977, 434] width 369 height 273
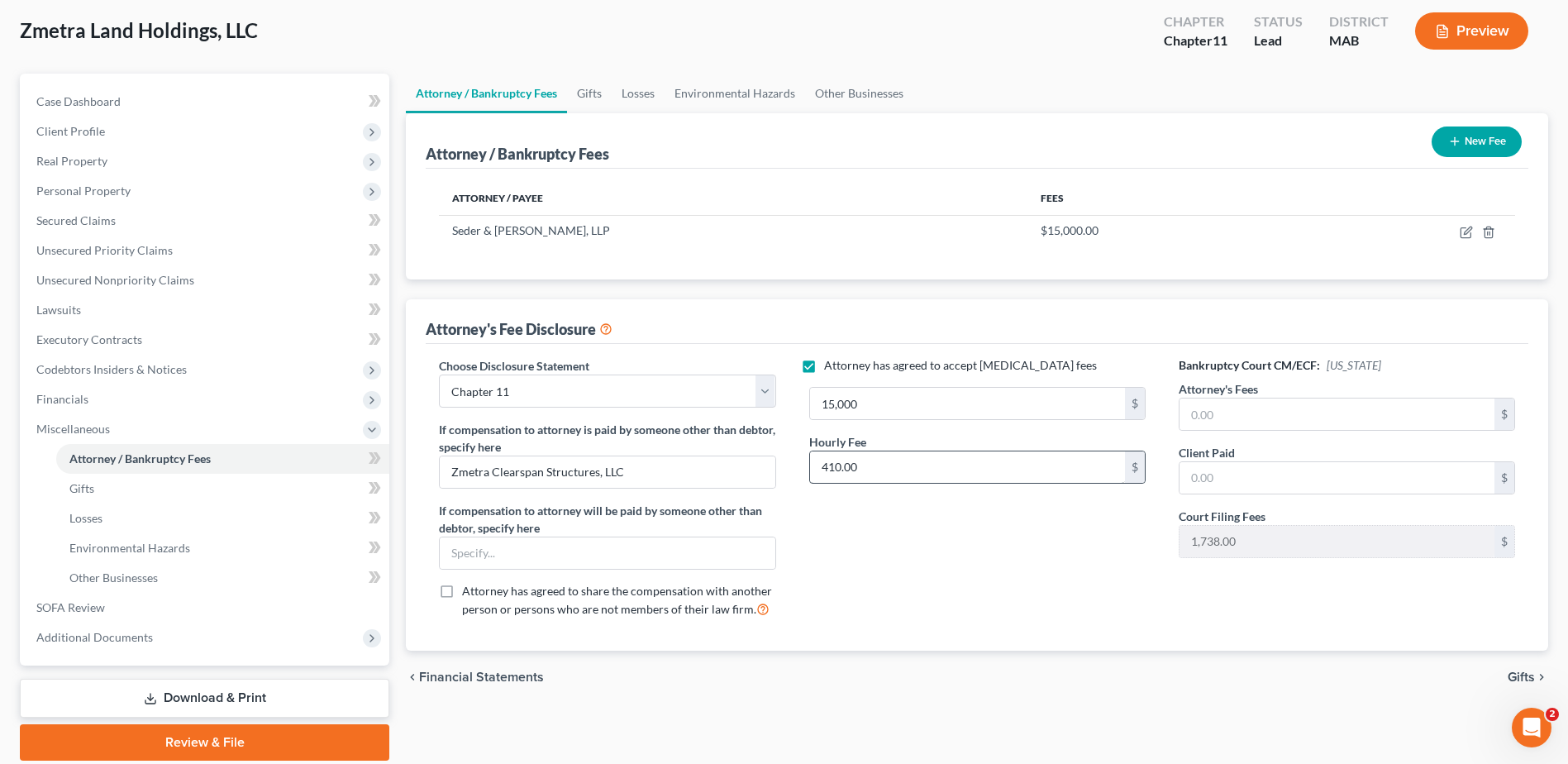
scroll to position [0, 0]
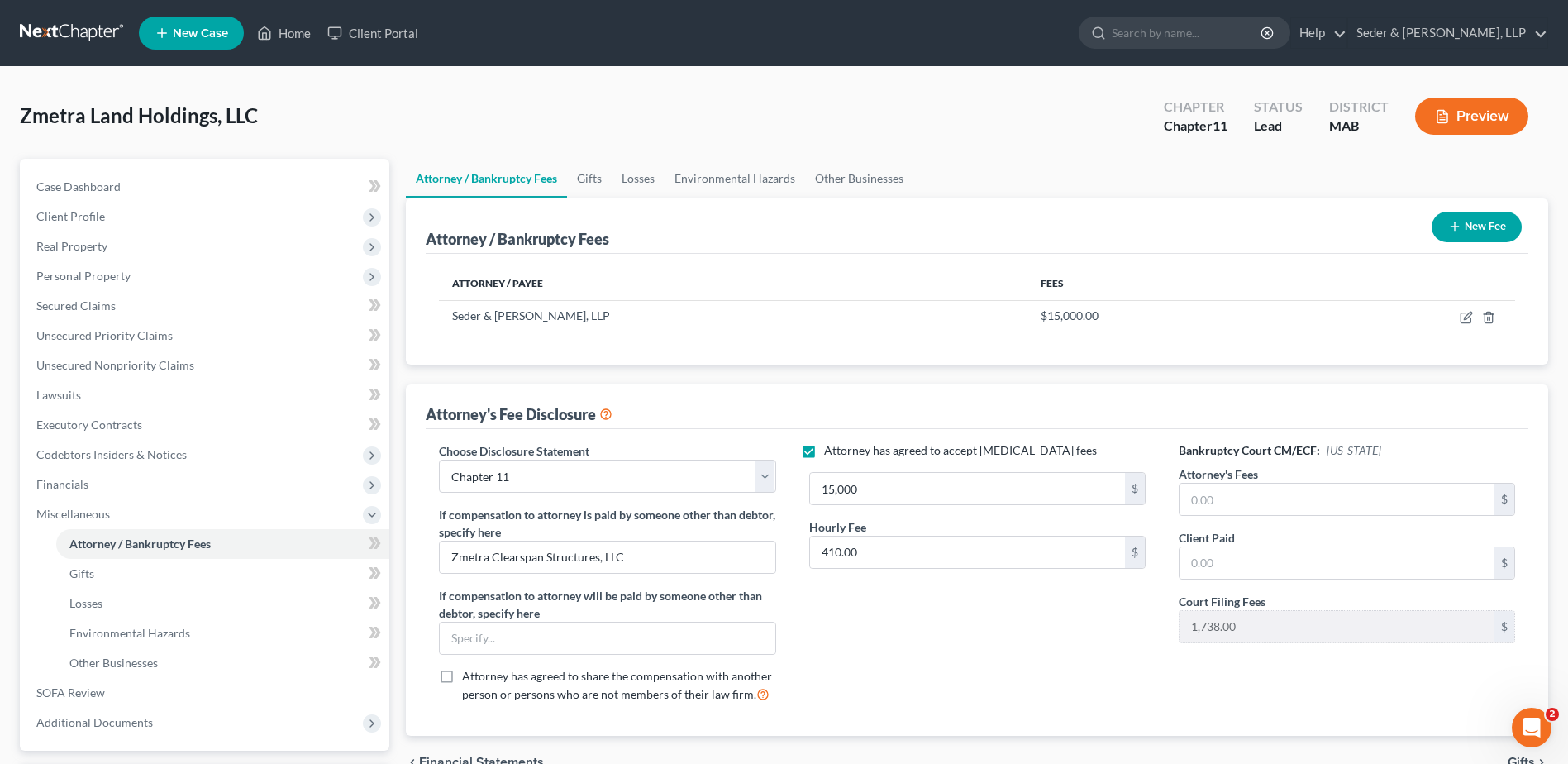
click at [1447, 122] on icon "button" at bounding box center [1442, 117] width 10 height 13
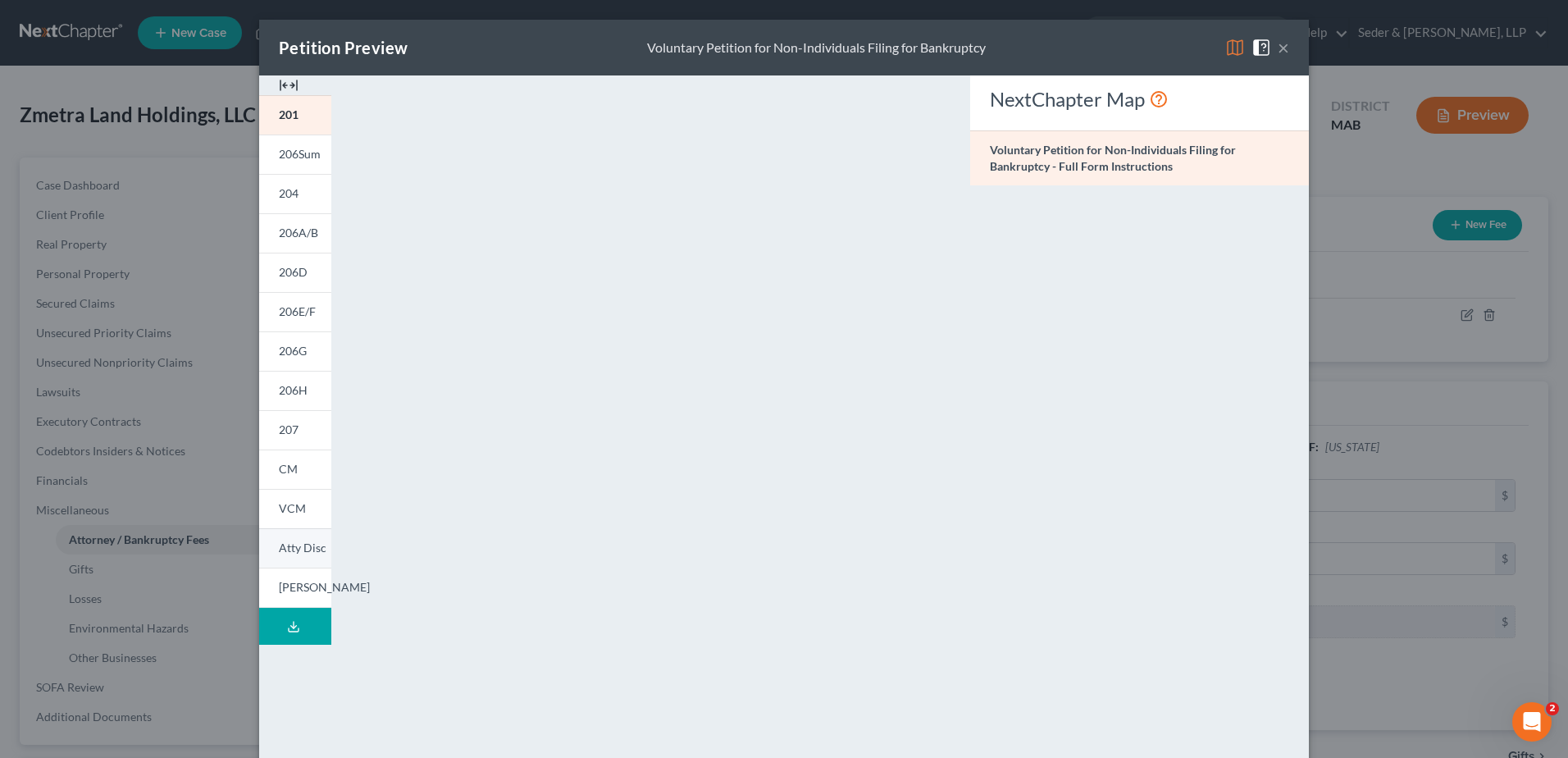
click at [305, 557] on link "Atty Disc" at bounding box center [295, 548] width 72 height 39
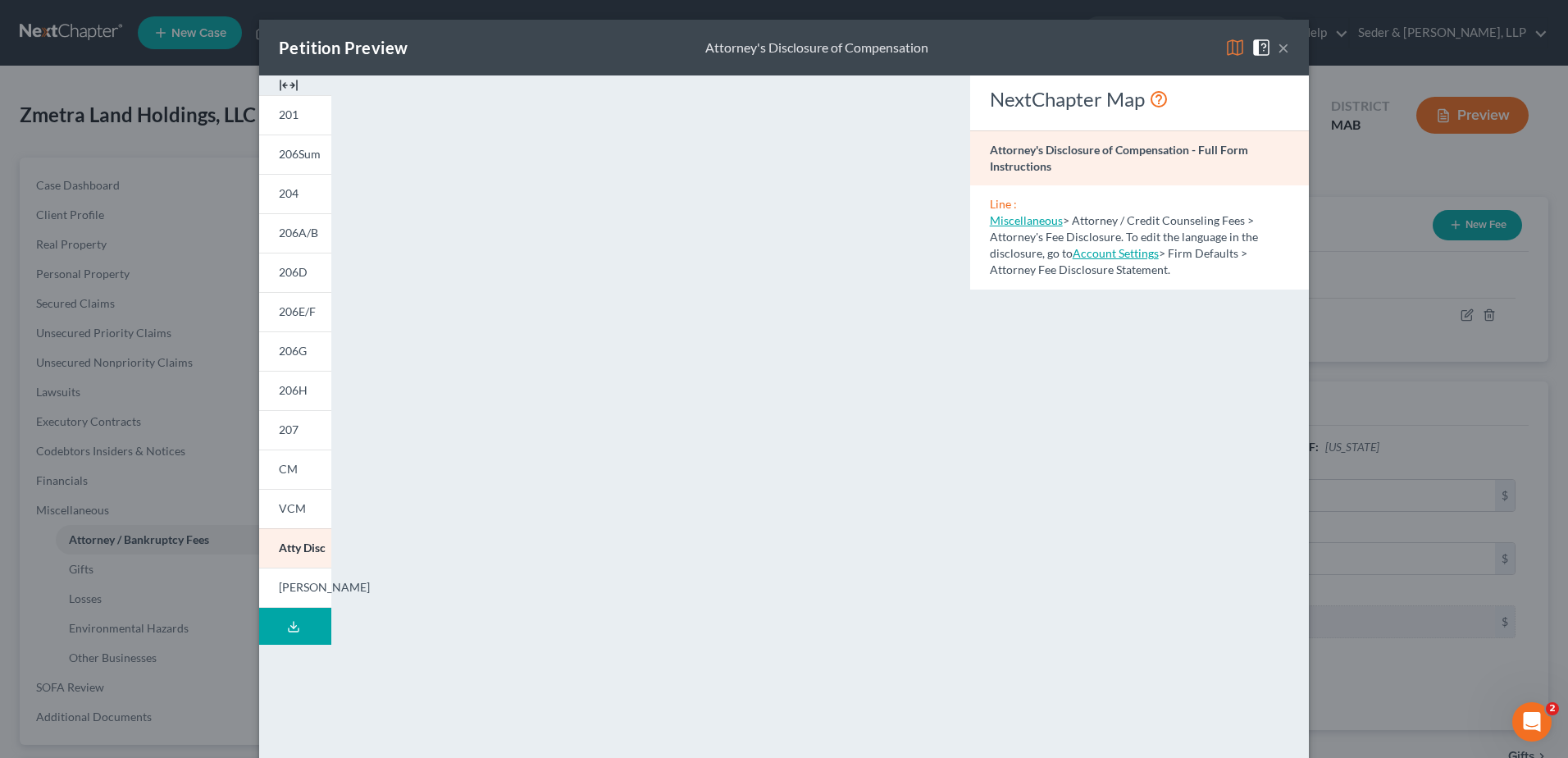
click at [1278, 48] on button "×" at bounding box center [1284, 47] width 12 height 20
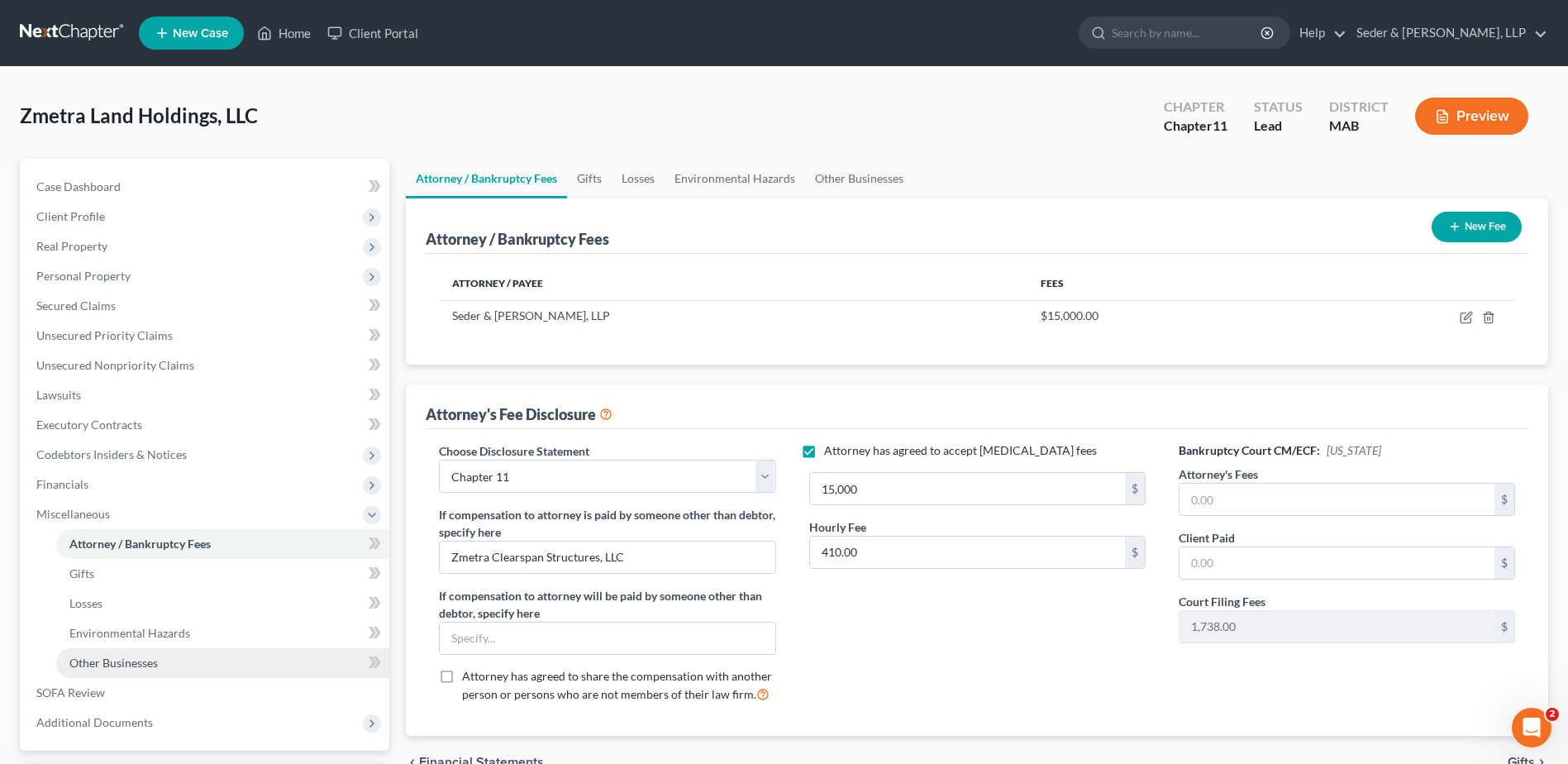
click at [133, 666] on span "Other Businesses" at bounding box center [113, 662] width 88 height 14
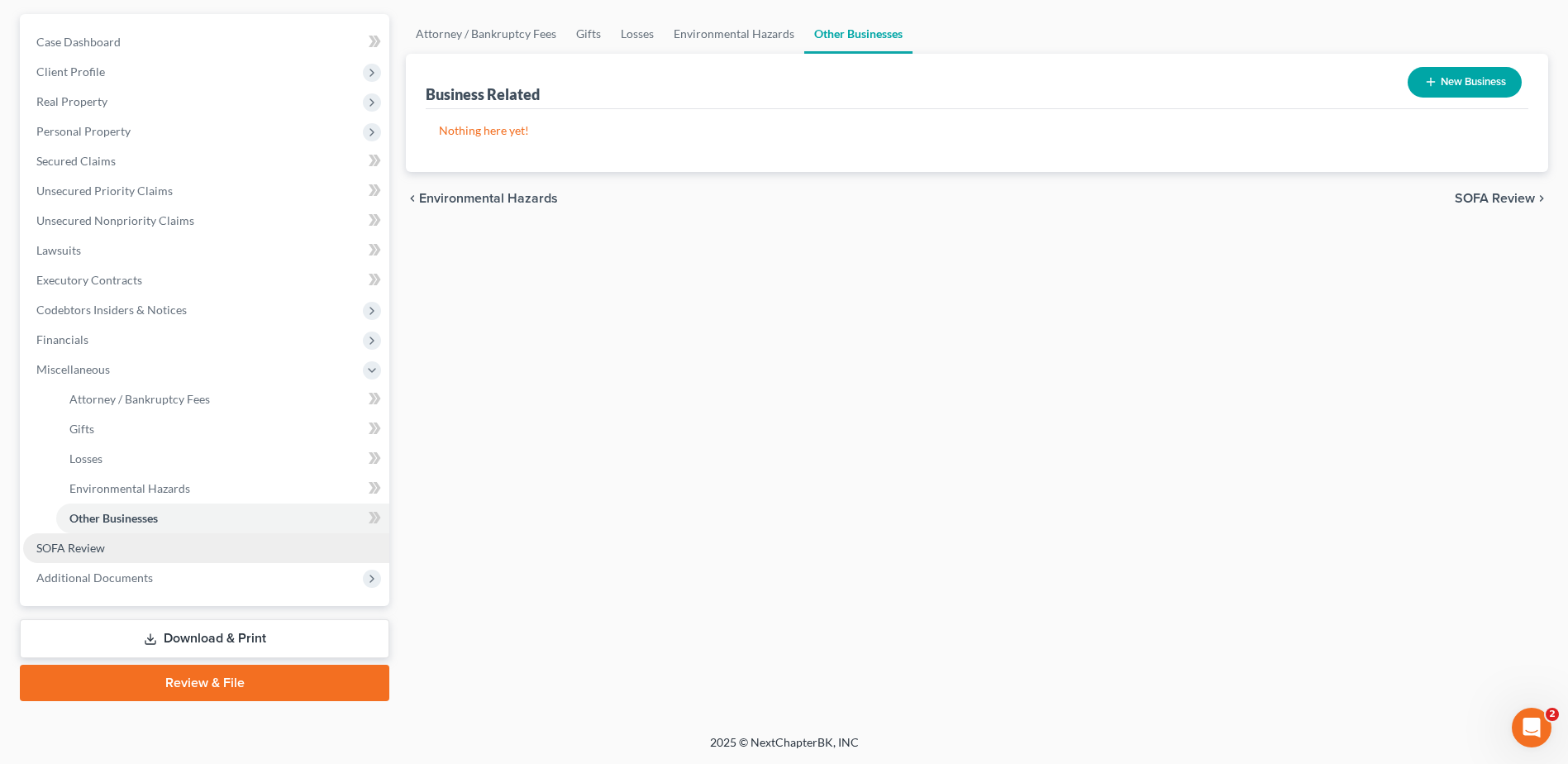
click at [65, 549] on span "SOFA Review" at bounding box center [71, 547] width 68 height 14
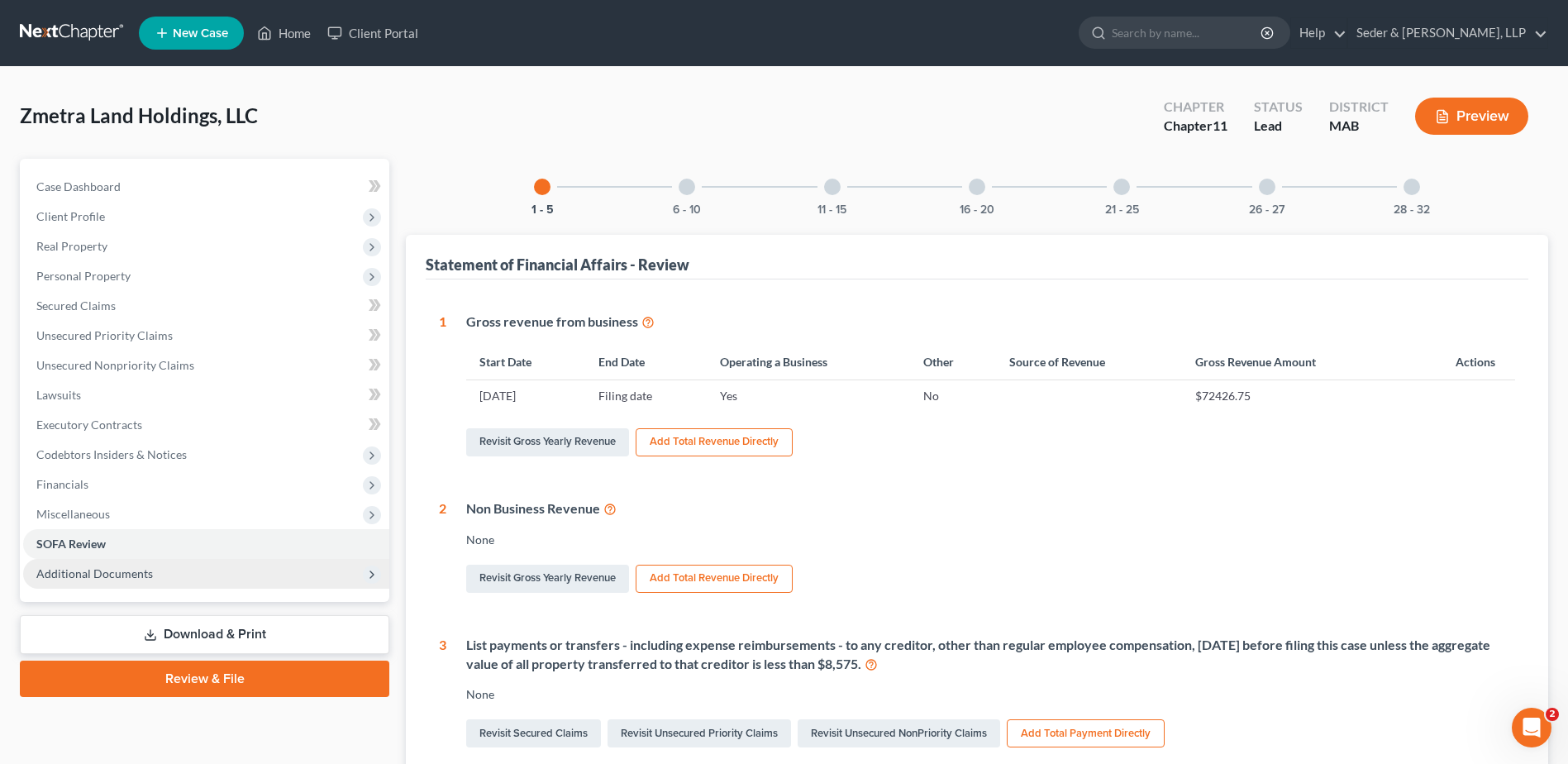
click at [115, 576] on span "Additional Documents" at bounding box center [95, 573] width 116 height 14
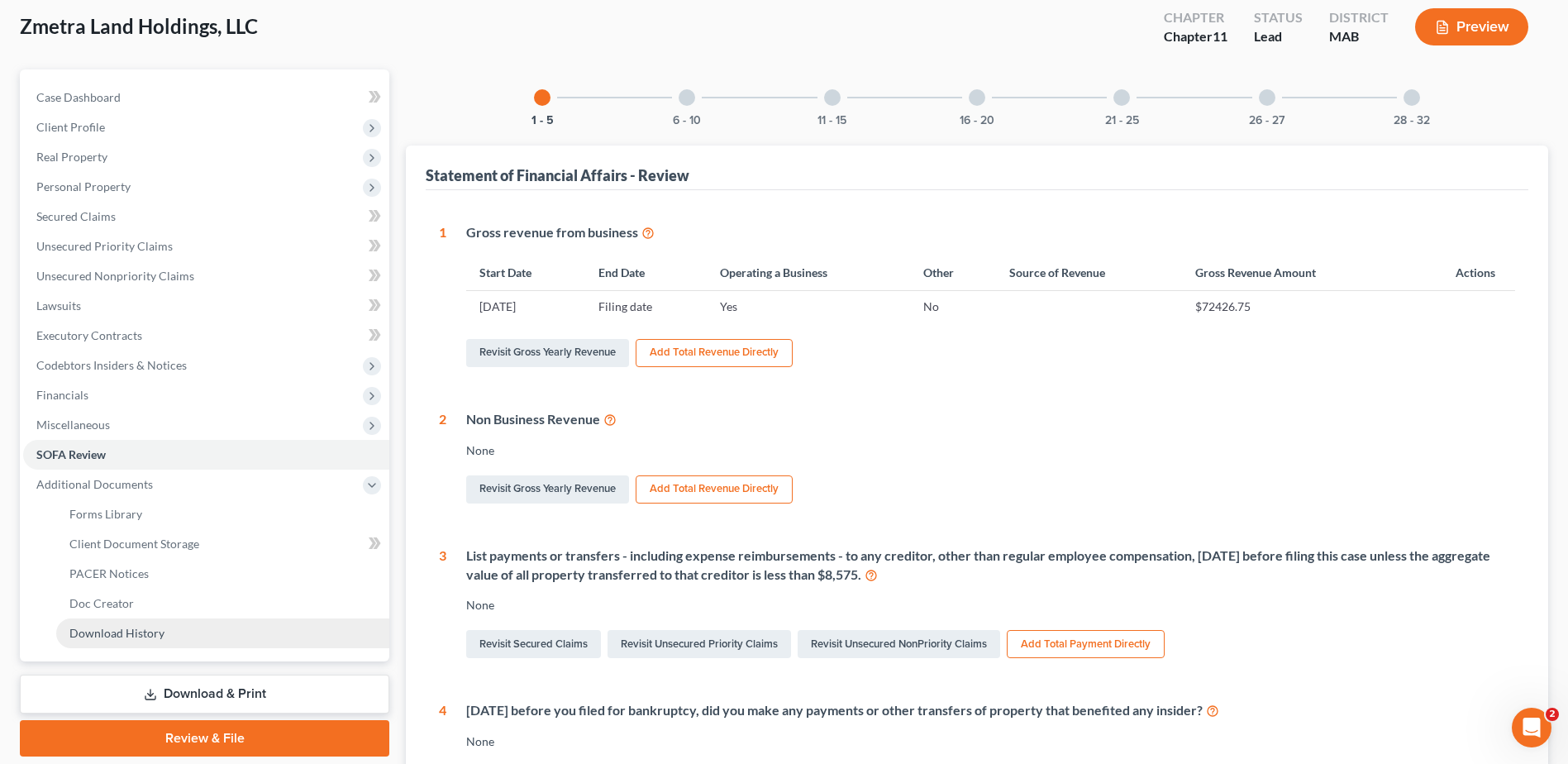
scroll to position [165, 0]
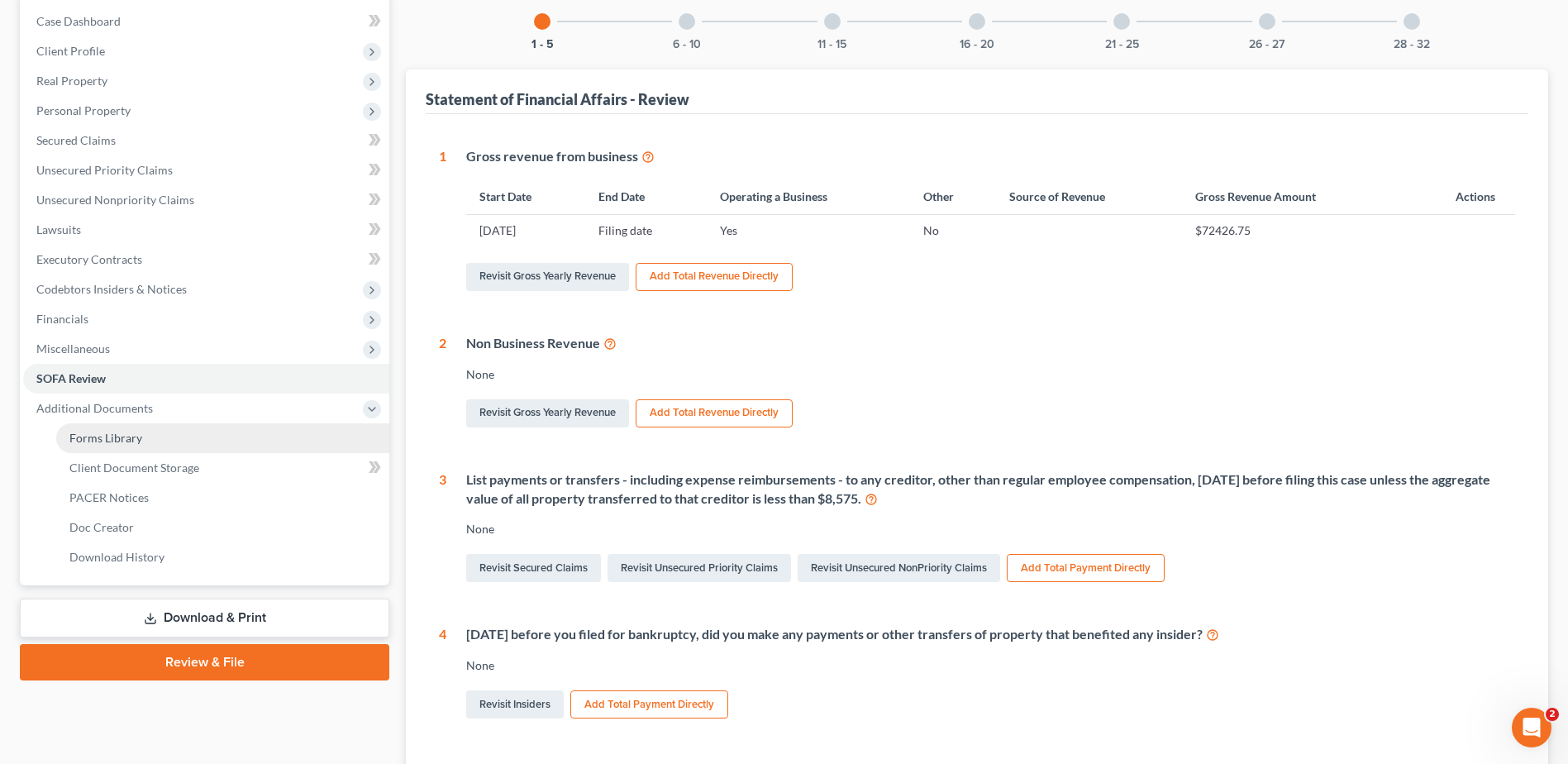
click at [103, 442] on span "Forms Library" at bounding box center [105, 438] width 73 height 14
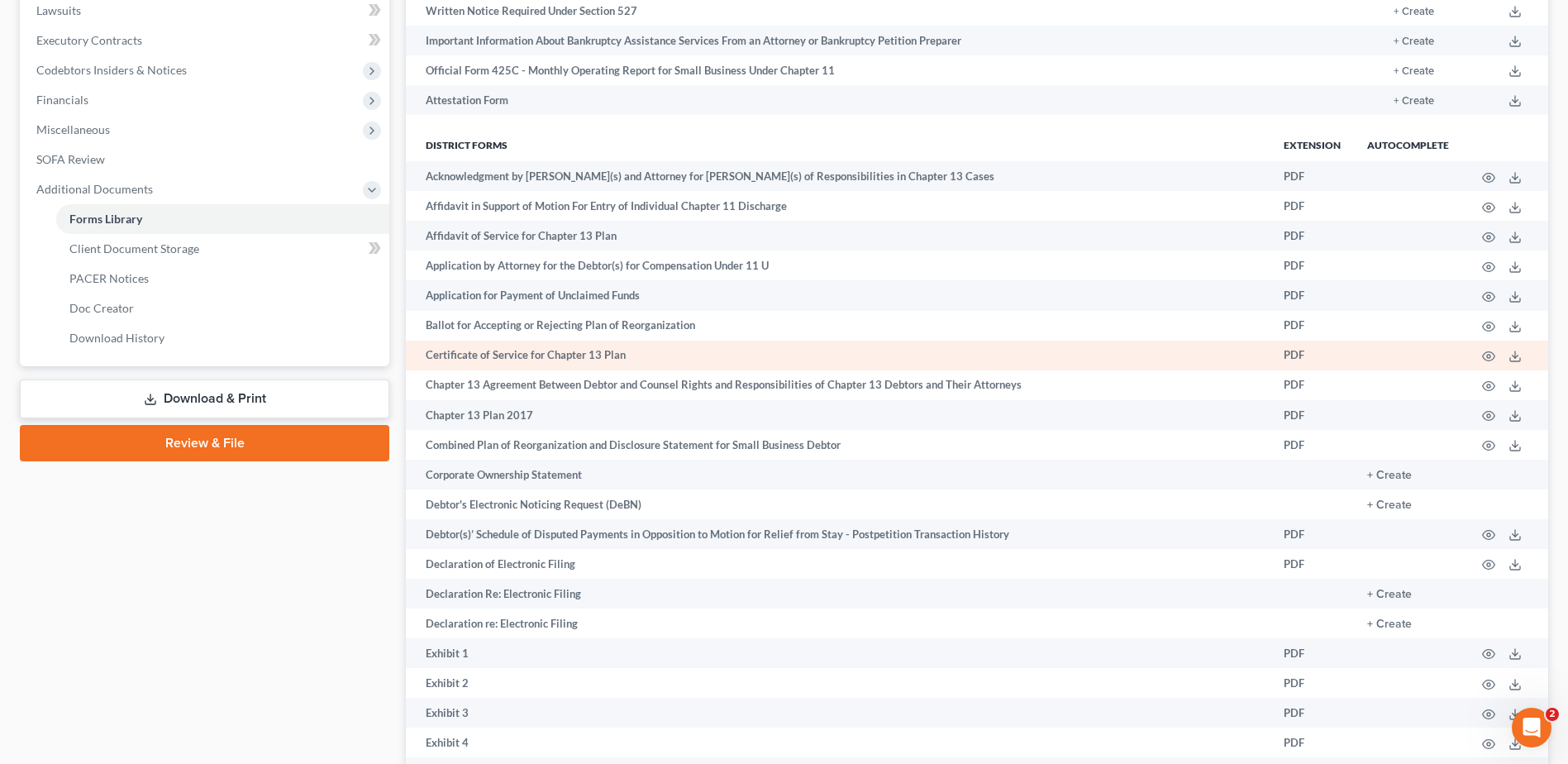
scroll to position [414, 0]
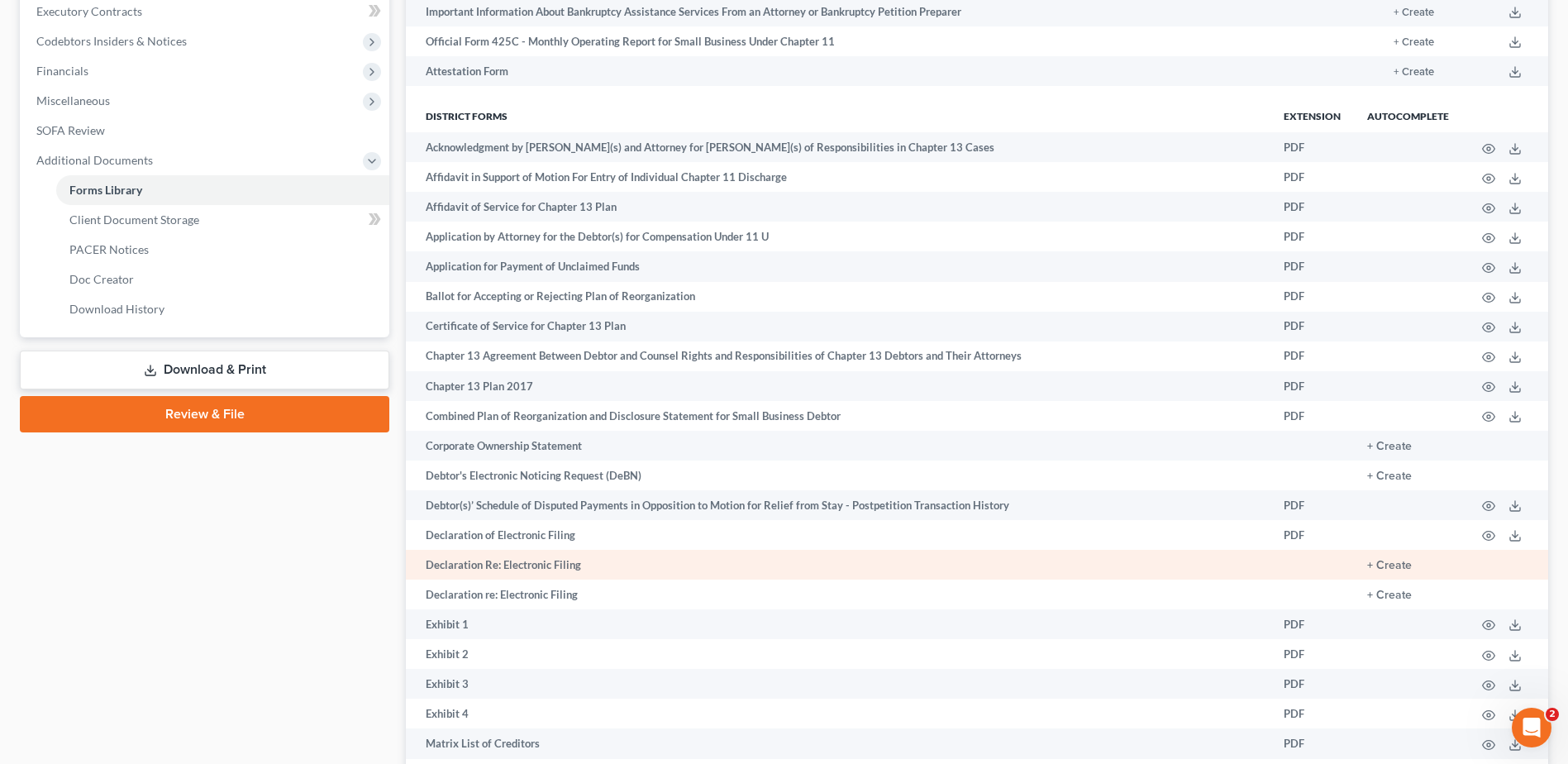
click at [1419, 567] on td "+ Create" at bounding box center [1407, 564] width 109 height 30
click at [1407, 567] on button "+ Create" at bounding box center [1389, 566] width 44 height 12
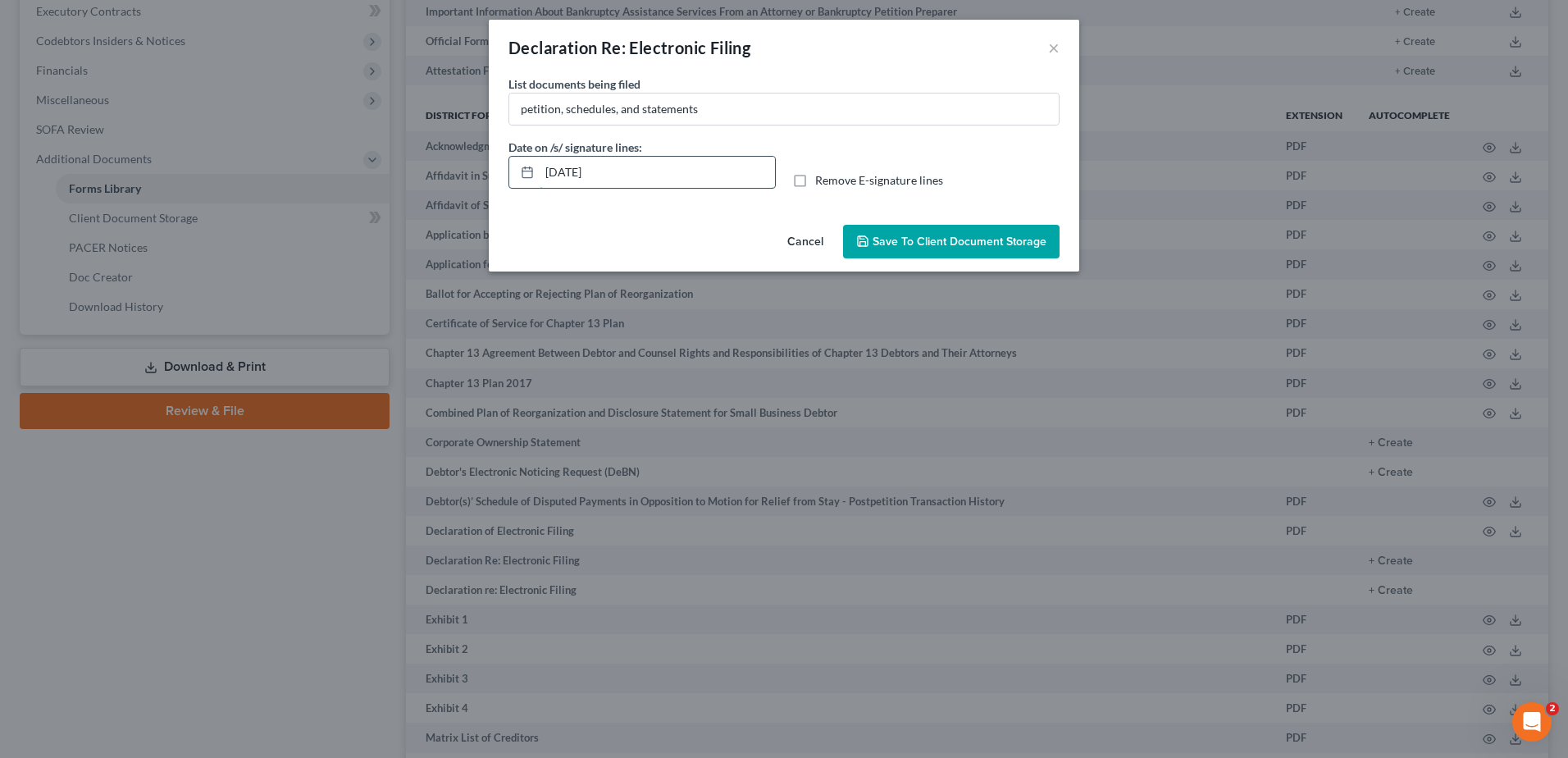
click at [628, 173] on input "[DATE]" at bounding box center [657, 172] width 236 height 31
click at [815, 184] on label "Remove E-signature lines" at bounding box center [879, 180] width 128 height 16
click at [822, 183] on input "Remove E-signature lines" at bounding box center [827, 177] width 11 height 11
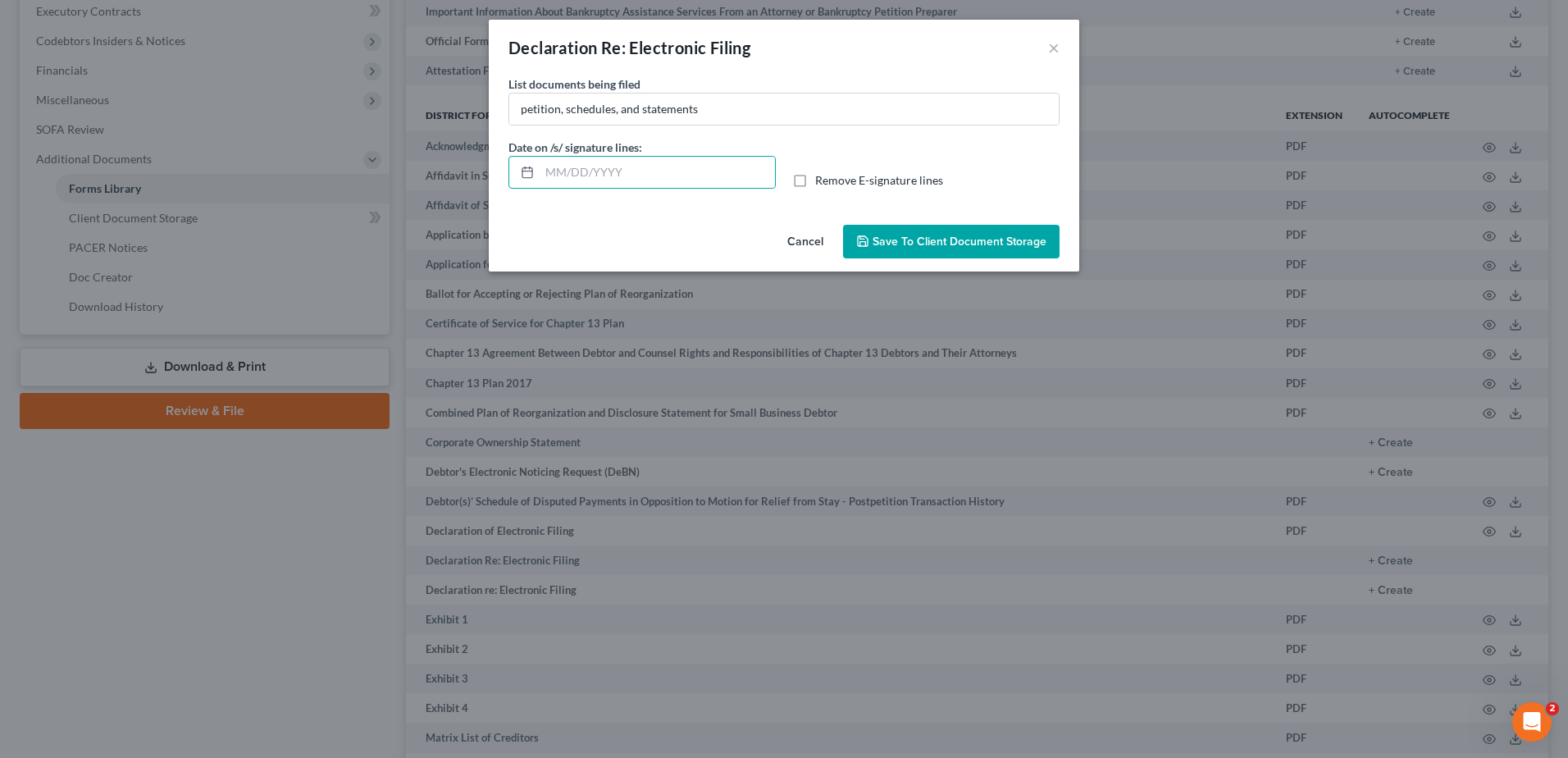
checkbox input "true"
click at [959, 248] on span "Save to Client Document Storage" at bounding box center [959, 242] width 174 height 14
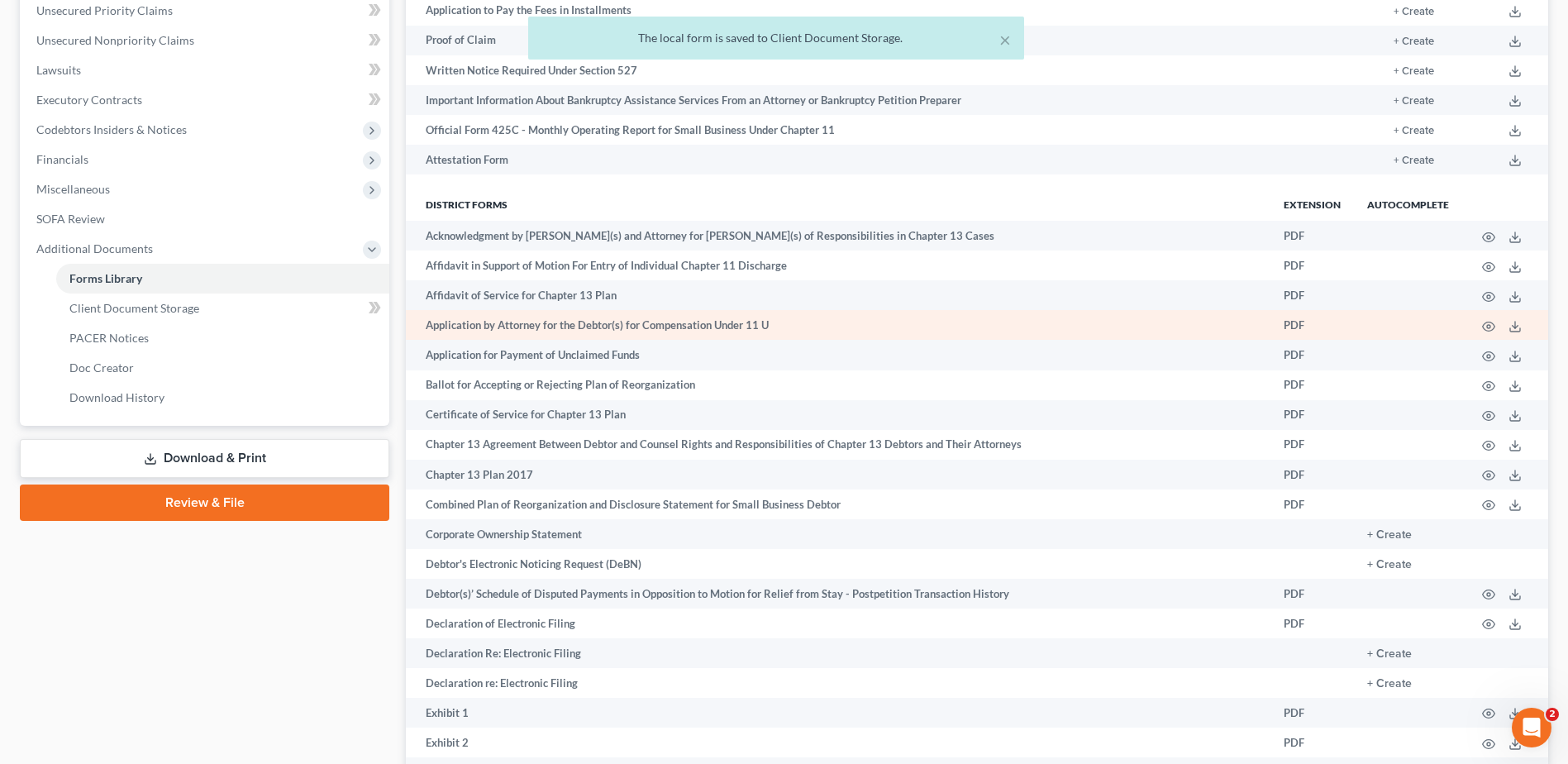
scroll to position [83, 0]
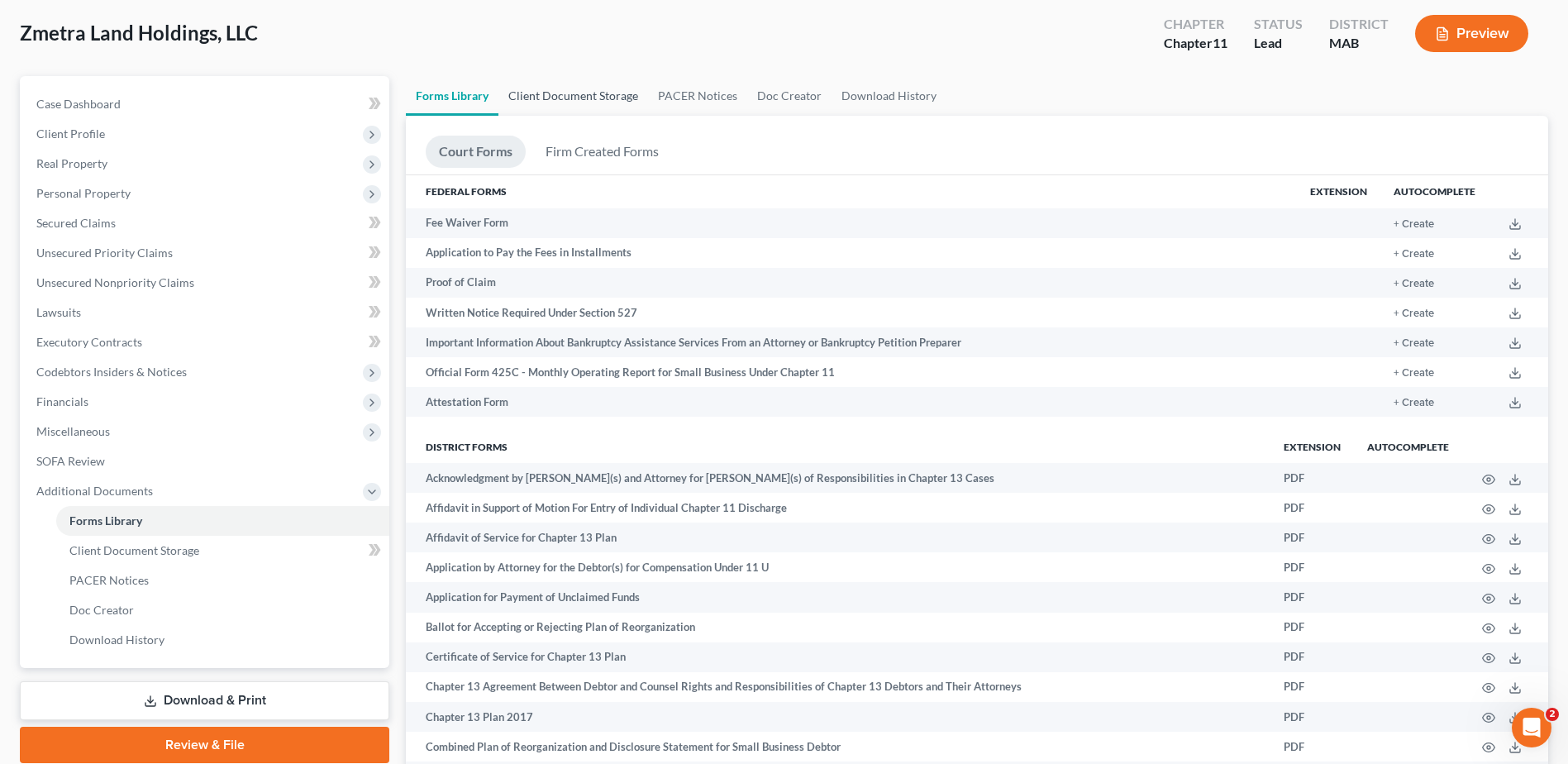
click at [608, 102] on link "Client Document Storage" at bounding box center [573, 96] width 150 height 39
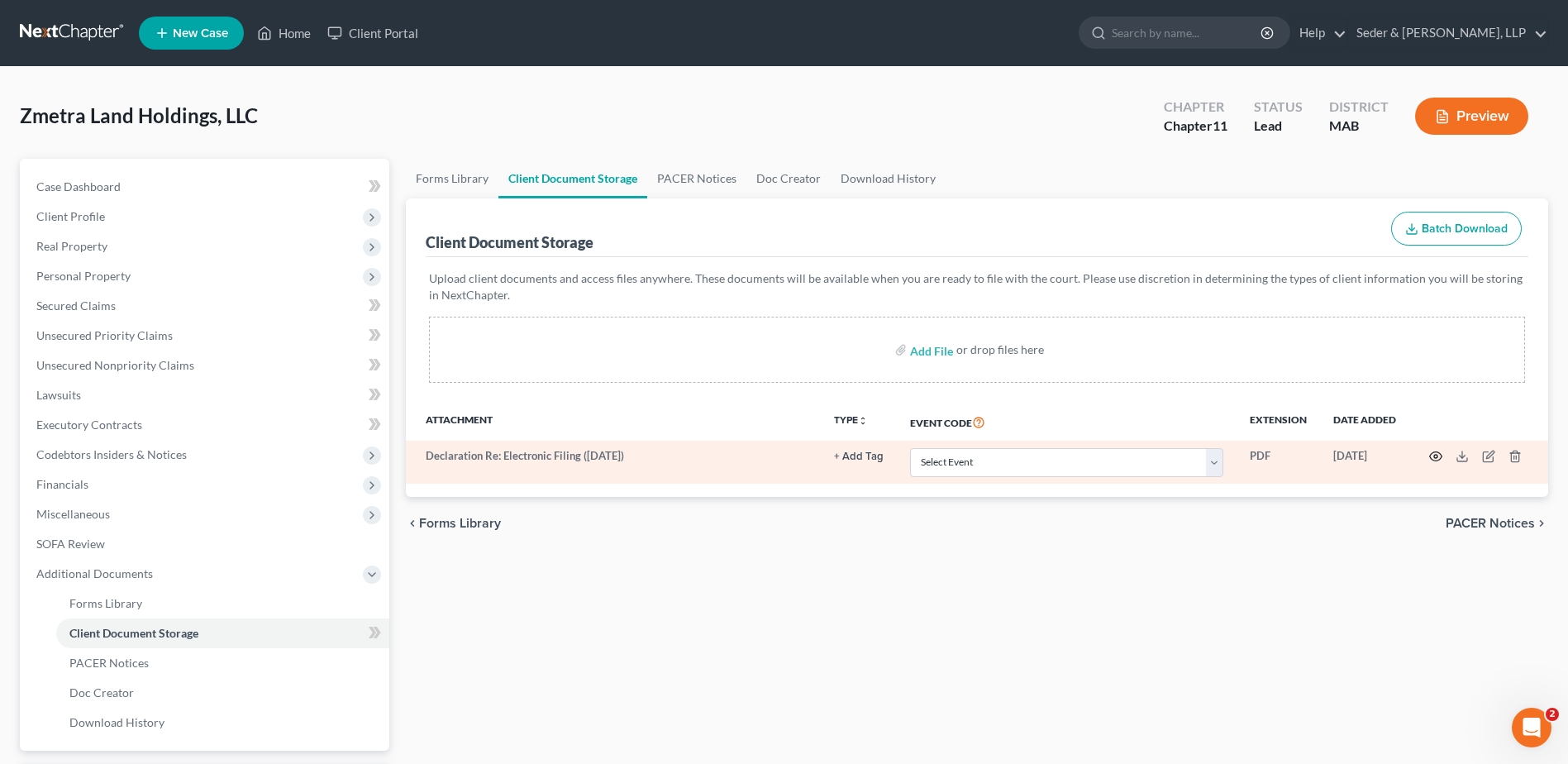
click at [1439, 457] on icon "button" at bounding box center [1435, 455] width 13 height 13
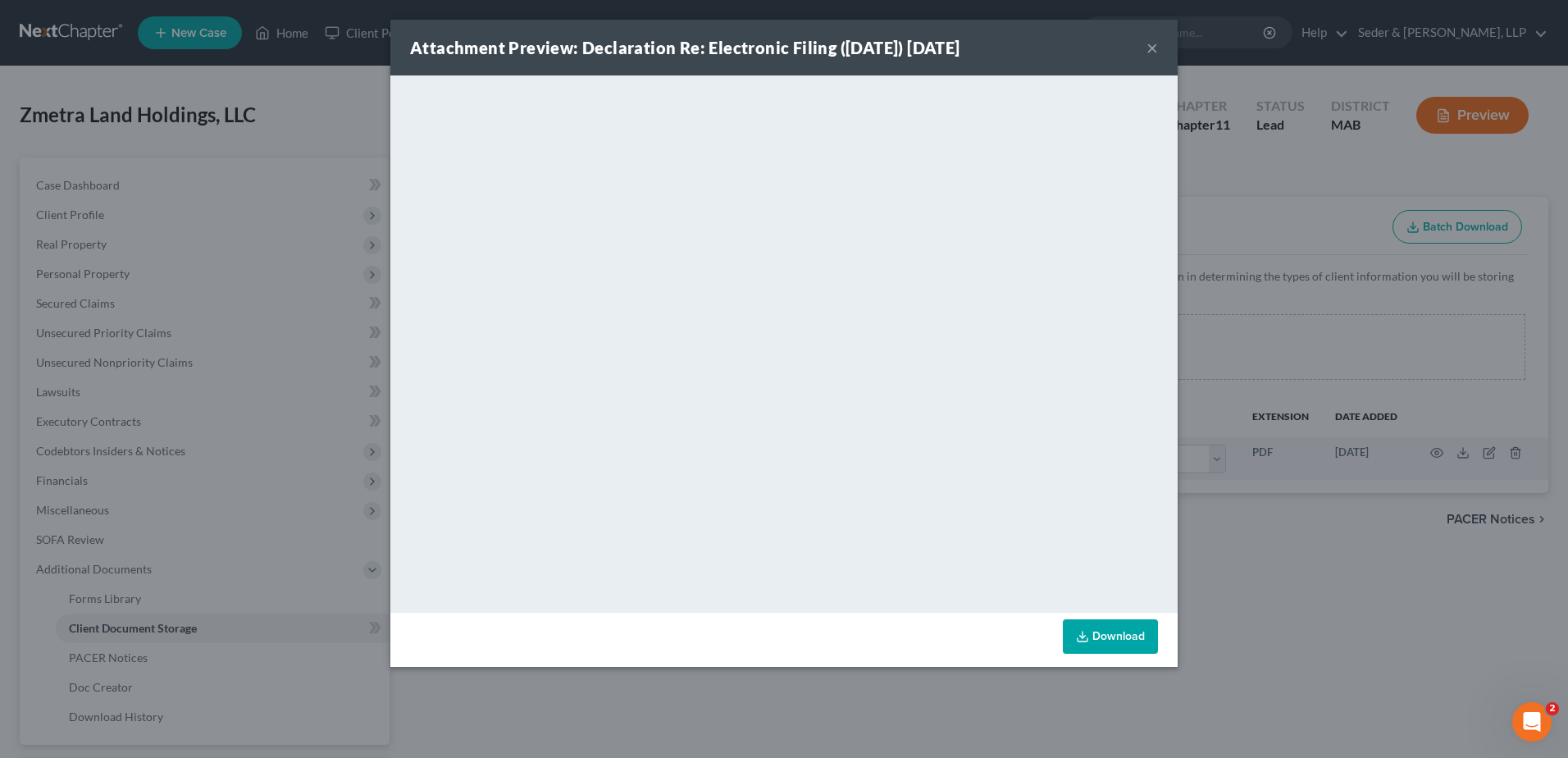
click at [1152, 50] on button "×" at bounding box center [1152, 47] width 12 height 20
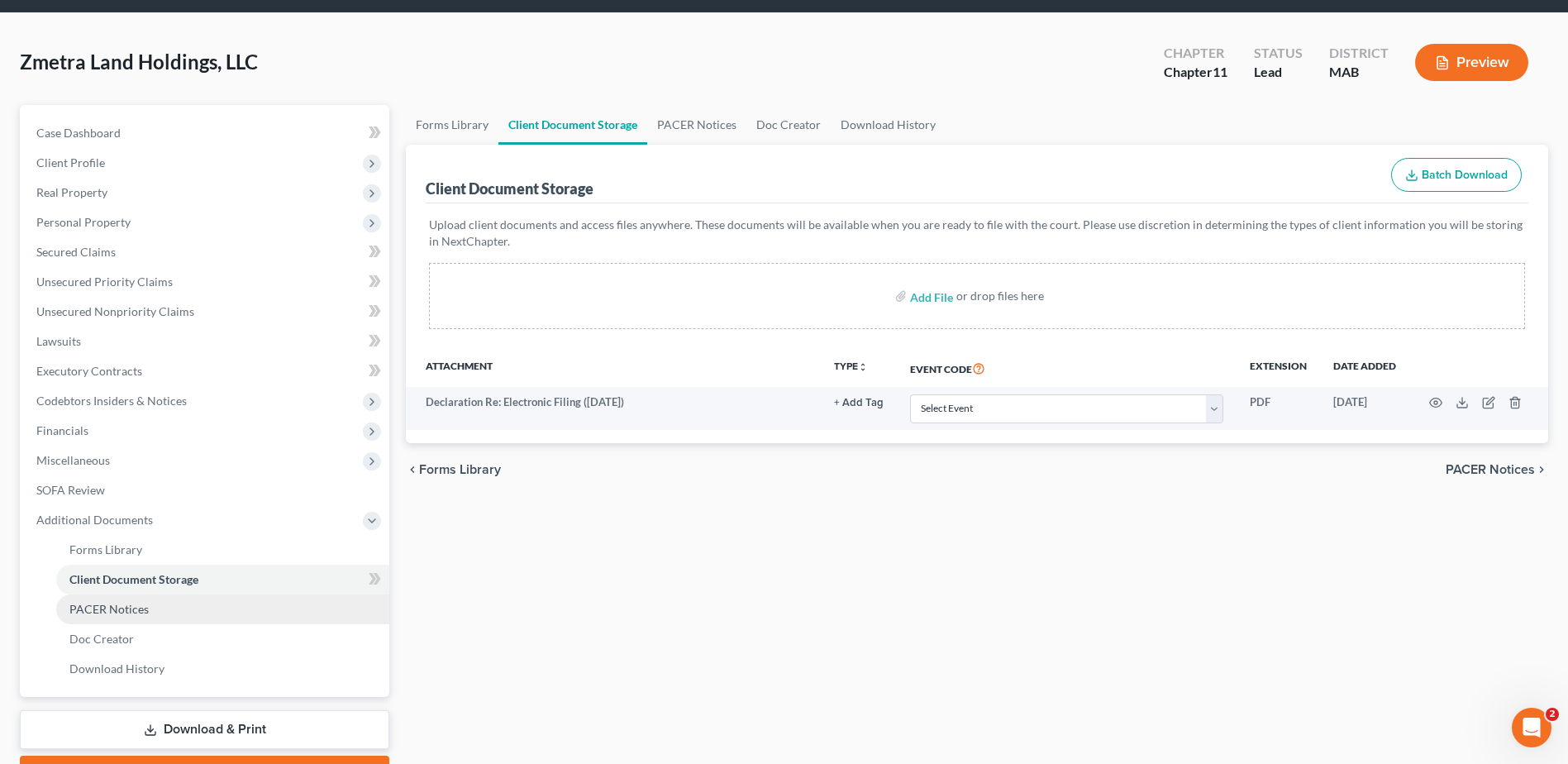
scroll to position [83, 0]
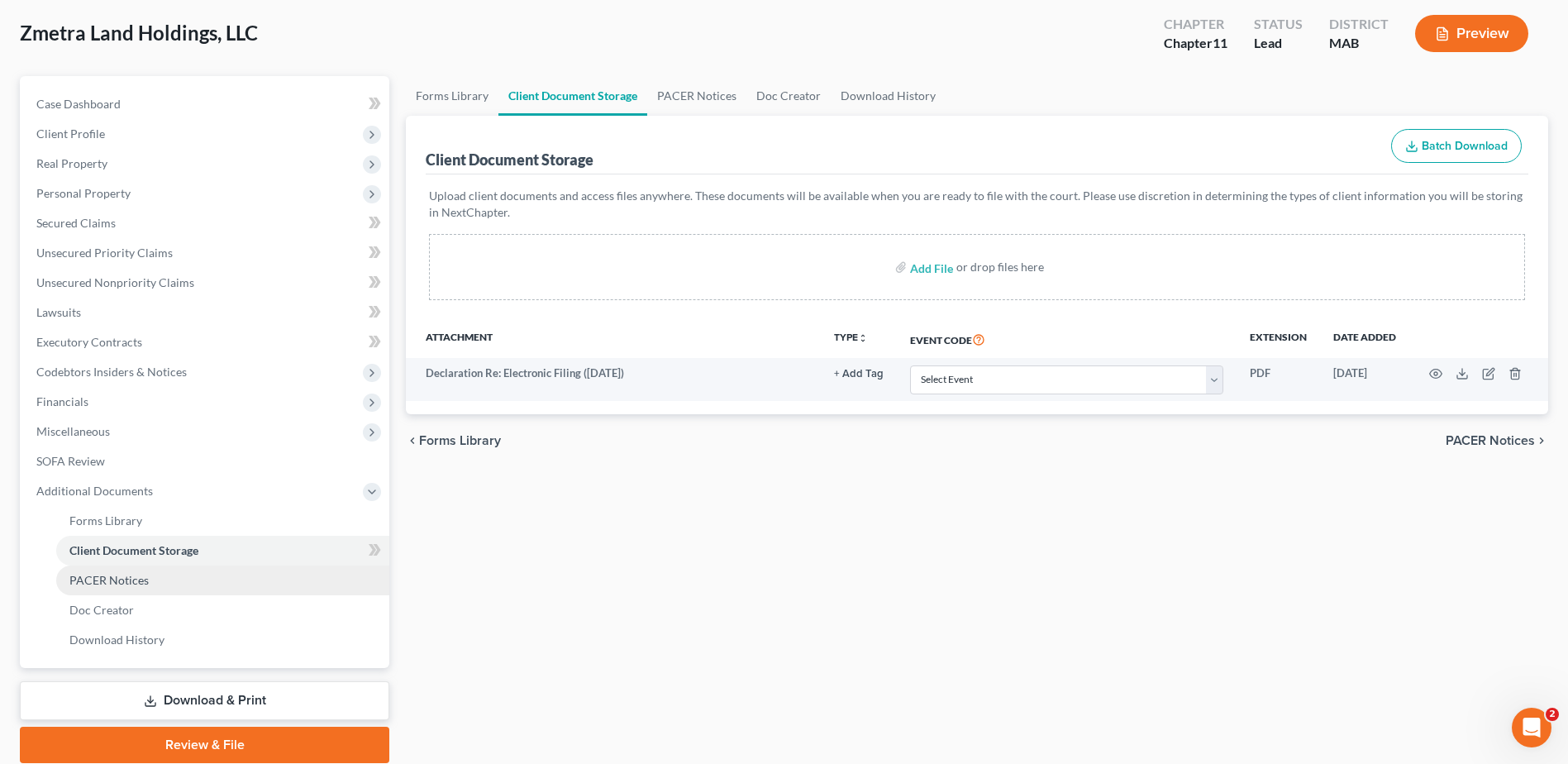
click at [132, 575] on span "PACER Notices" at bounding box center [109, 579] width 79 height 14
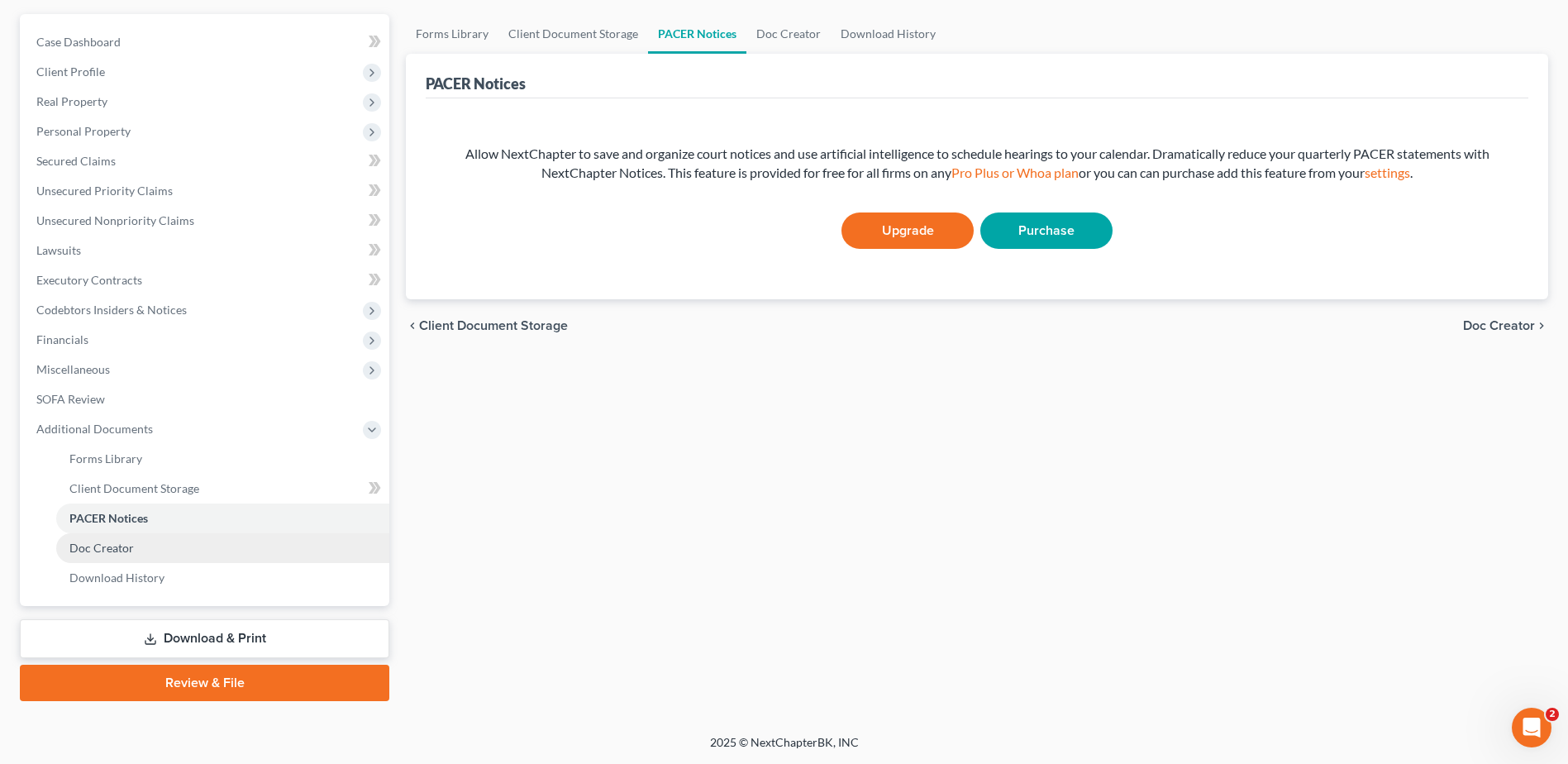
click at [114, 557] on link "Doc Creator" at bounding box center [223, 548] width 333 height 30
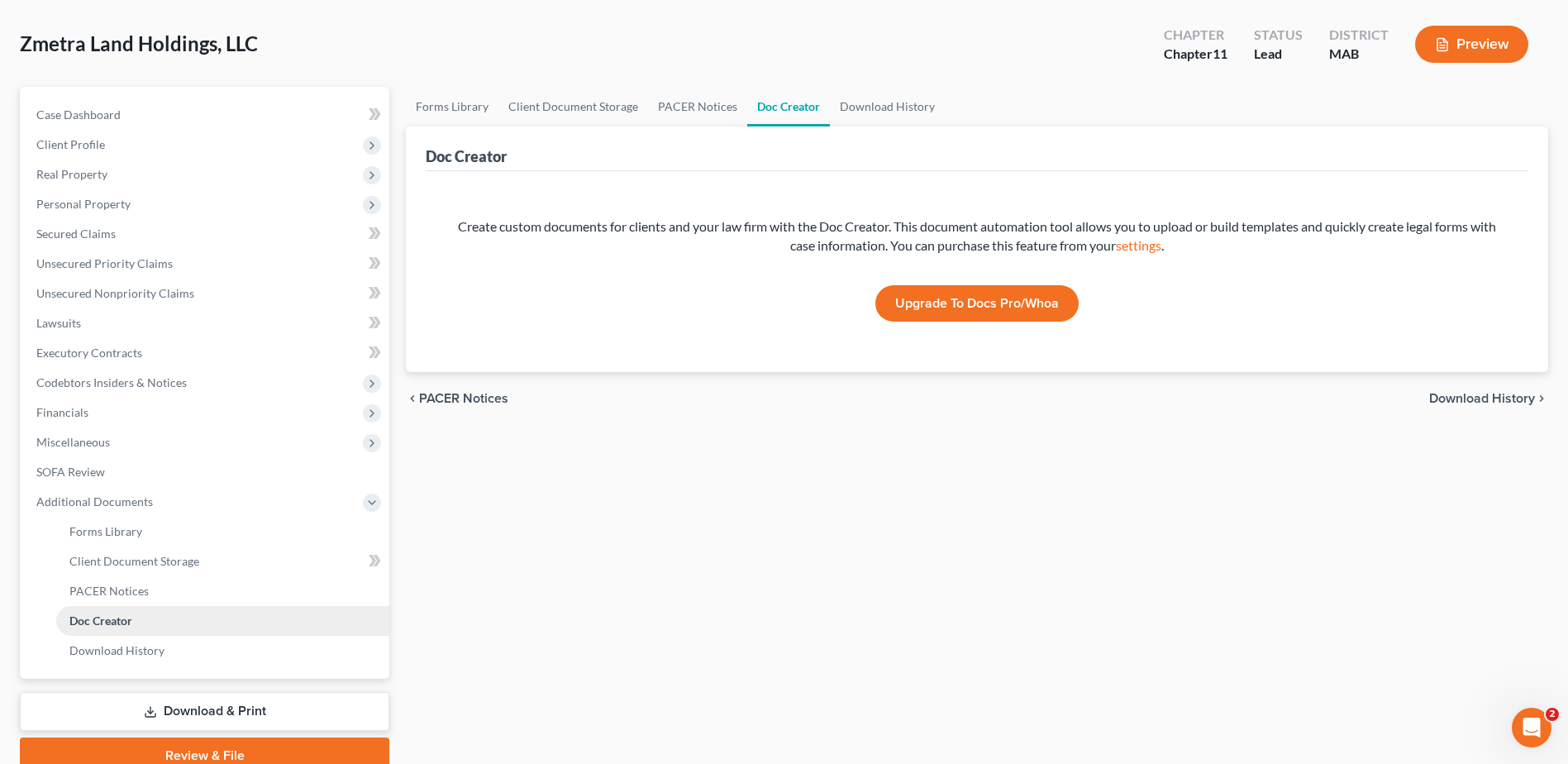
scroll to position [144, 0]
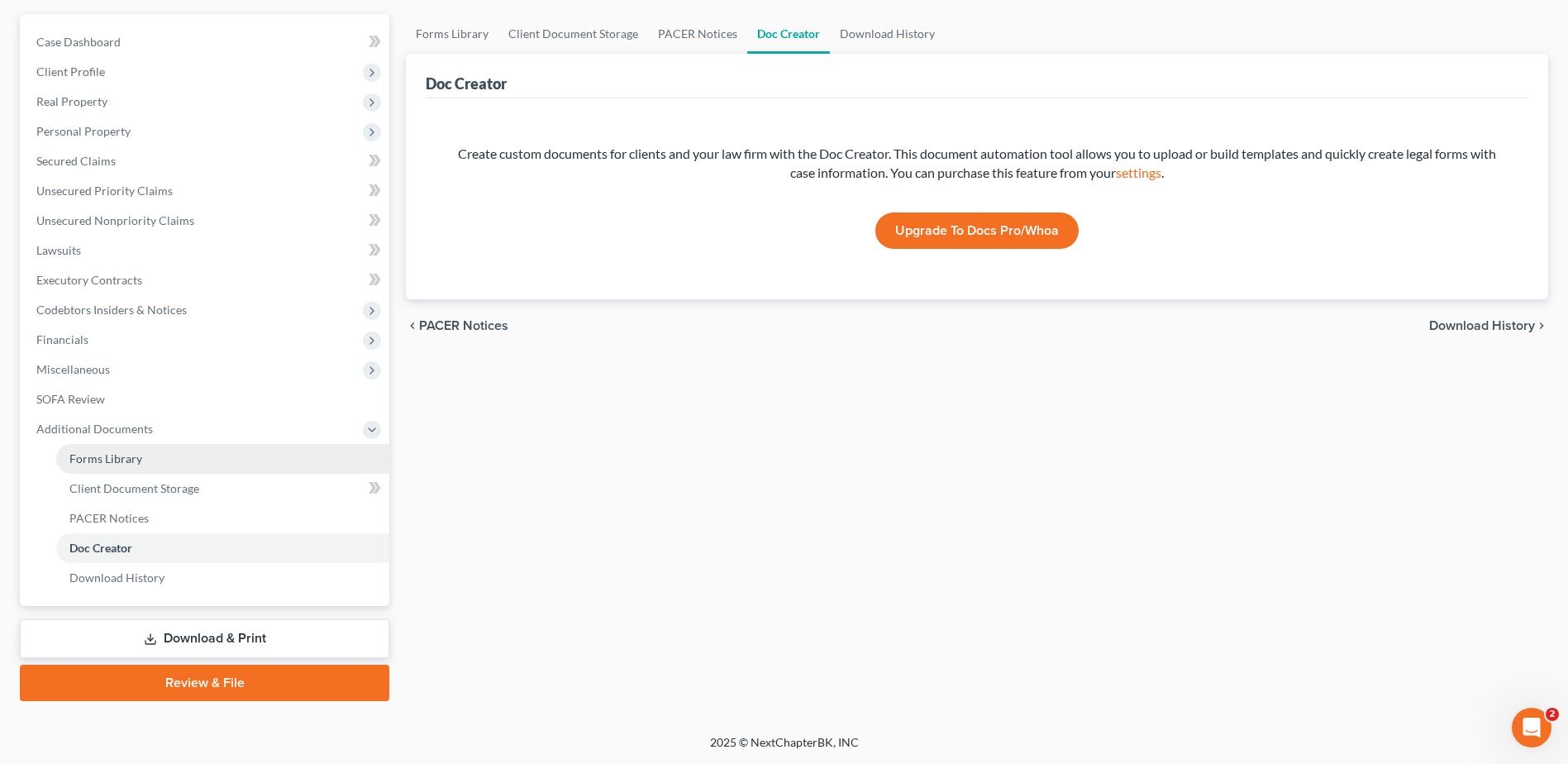
click at [111, 457] on span "Forms Library" at bounding box center [105, 458] width 73 height 14
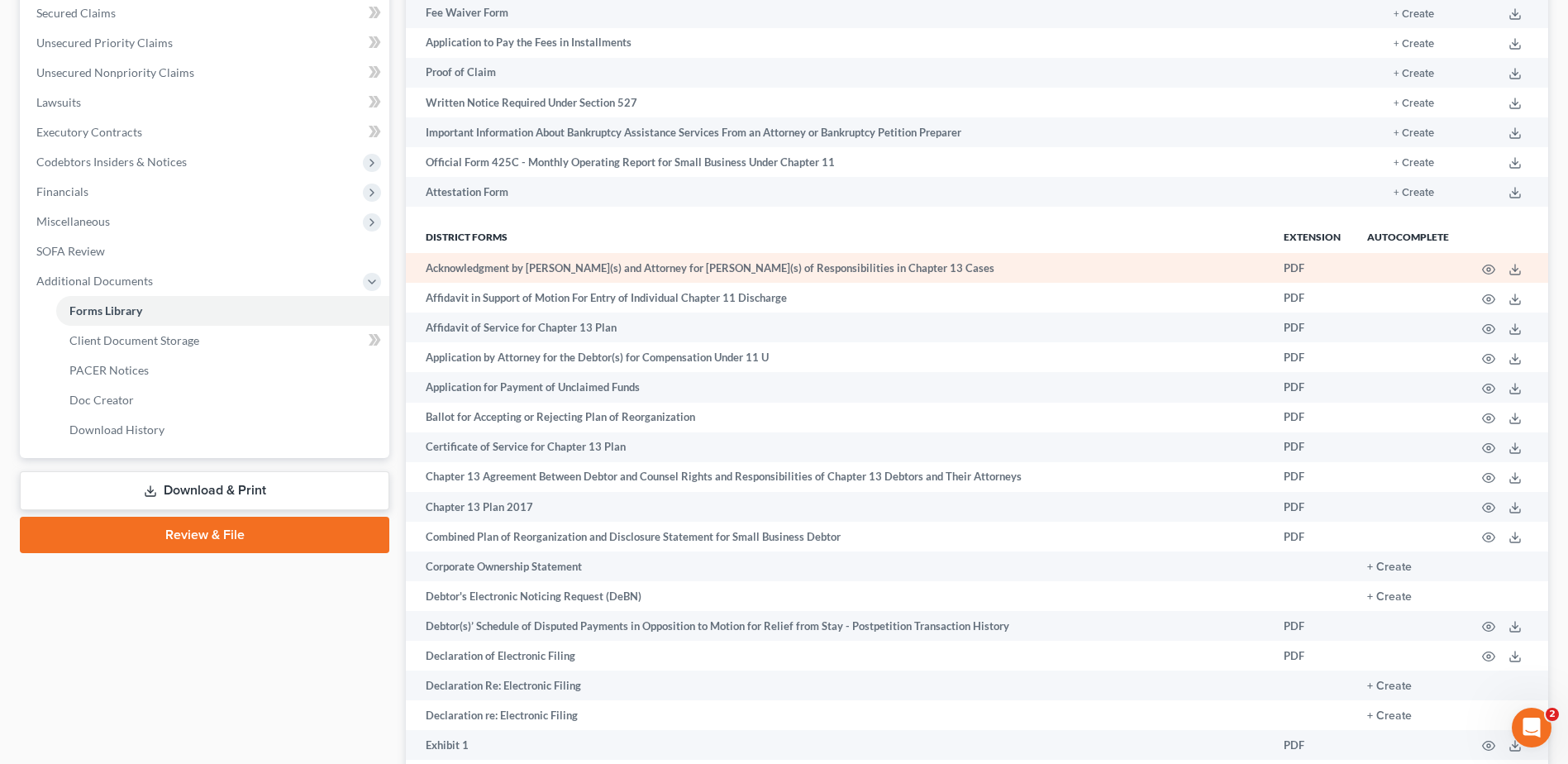
scroll to position [331, 0]
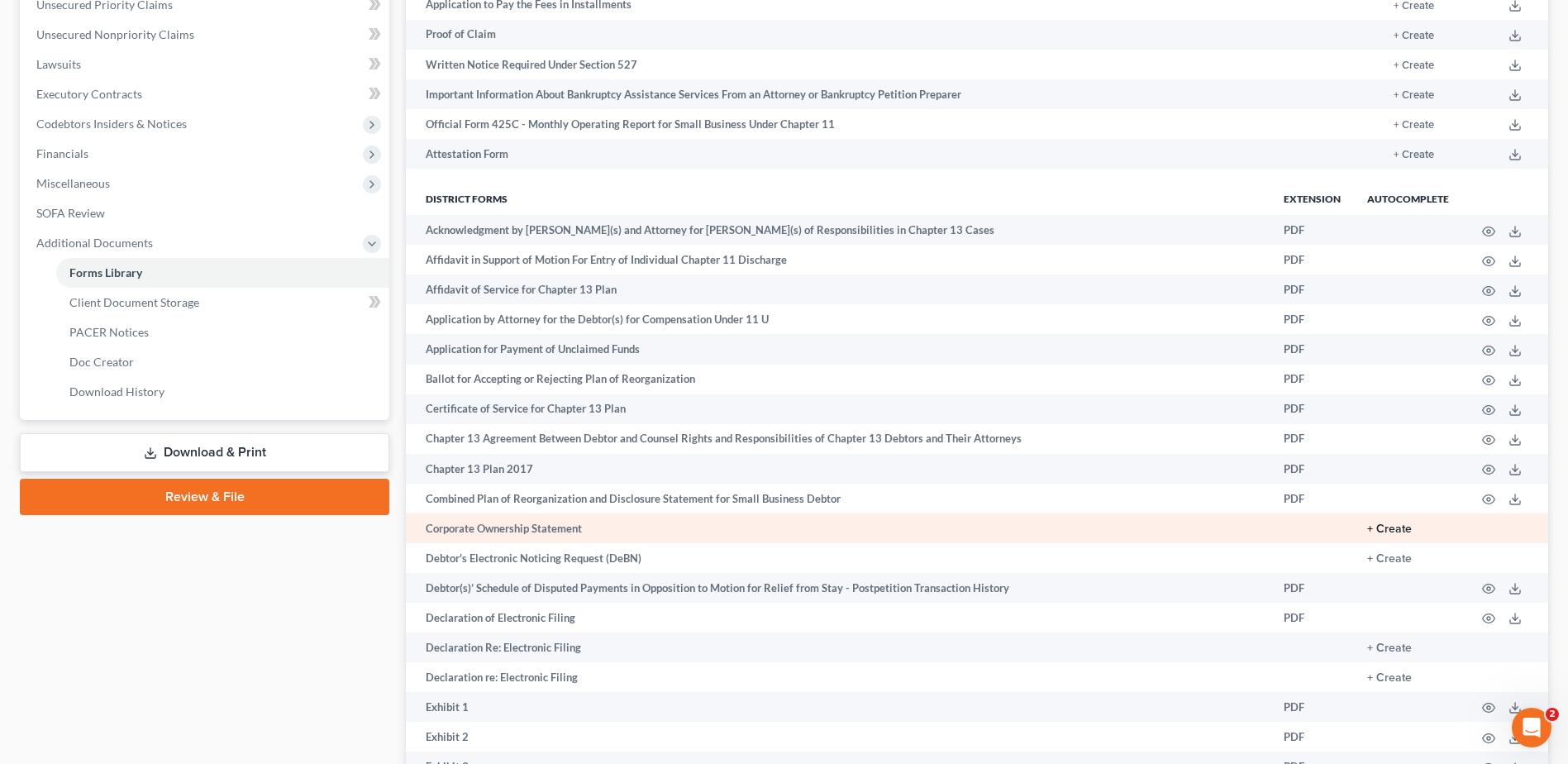
click at [1389, 530] on button "+ Create" at bounding box center [1389, 529] width 44 height 12
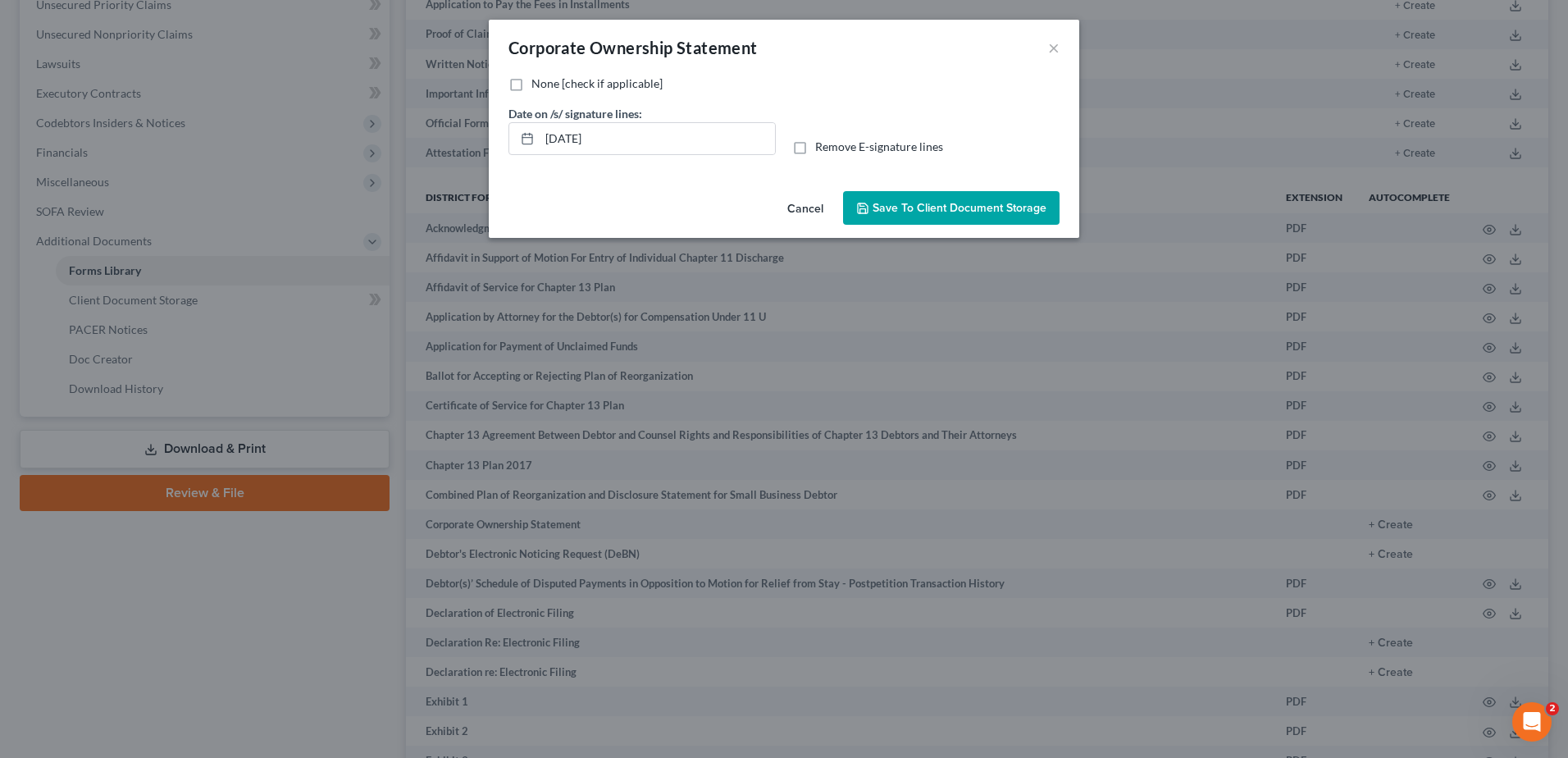
click at [532, 87] on label "None [check if applicable]" at bounding box center [597, 83] width 131 height 16
click at [538, 86] on input "None [check if applicable]" at bounding box center [543, 81] width 11 height 11
checkbox input "true"
click at [633, 137] on input "[DATE]" at bounding box center [657, 138] width 236 height 31
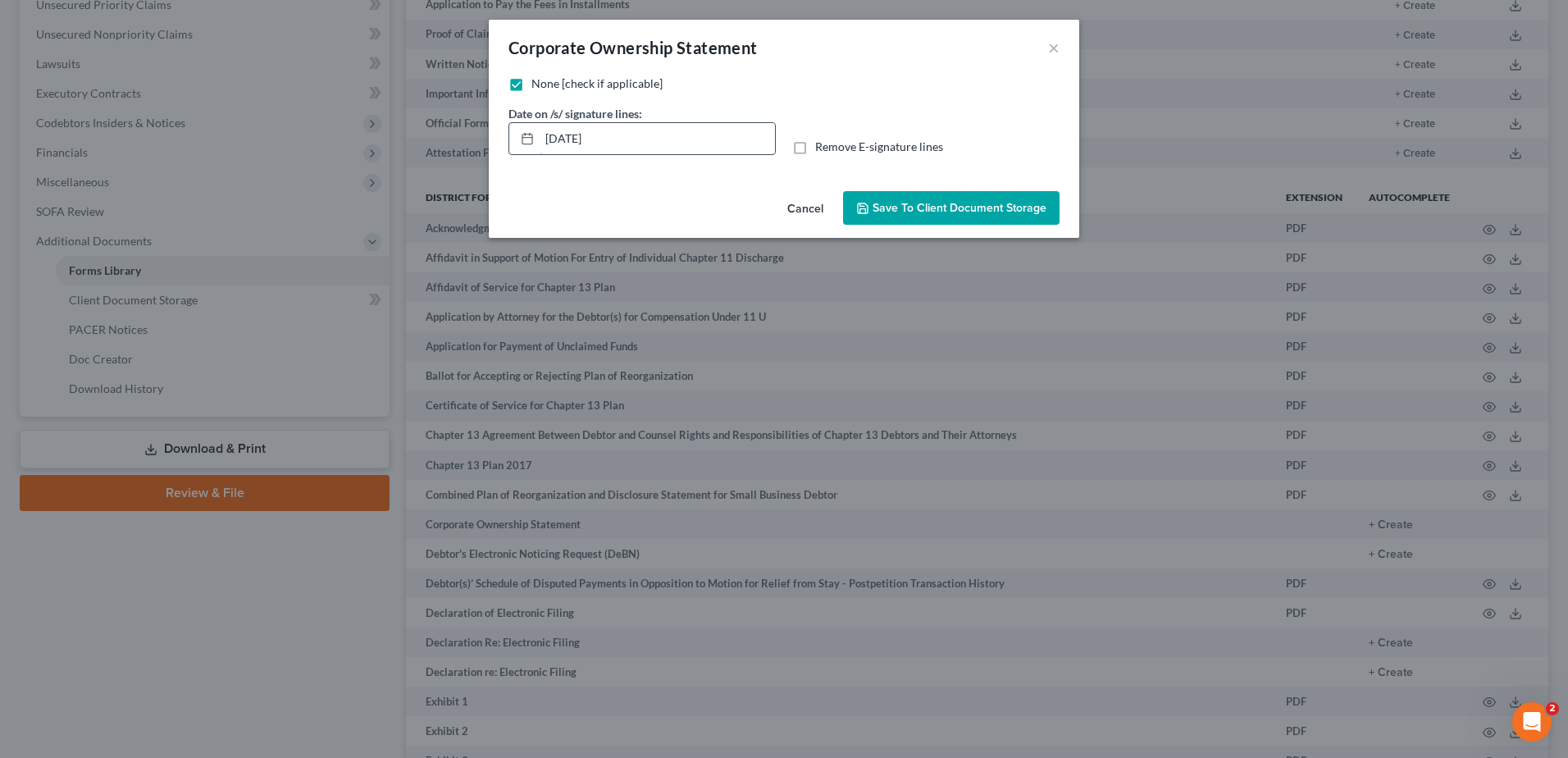
click at [633, 137] on input "[DATE]" at bounding box center [657, 138] width 236 height 31
click at [815, 149] on label "Remove E-signature lines" at bounding box center [879, 146] width 128 height 16
click at [822, 149] on input "Remove E-signature lines" at bounding box center [827, 143] width 11 height 11
checkbox input "true"
click at [946, 213] on span "Save to Client Document Storage" at bounding box center [959, 208] width 174 height 14
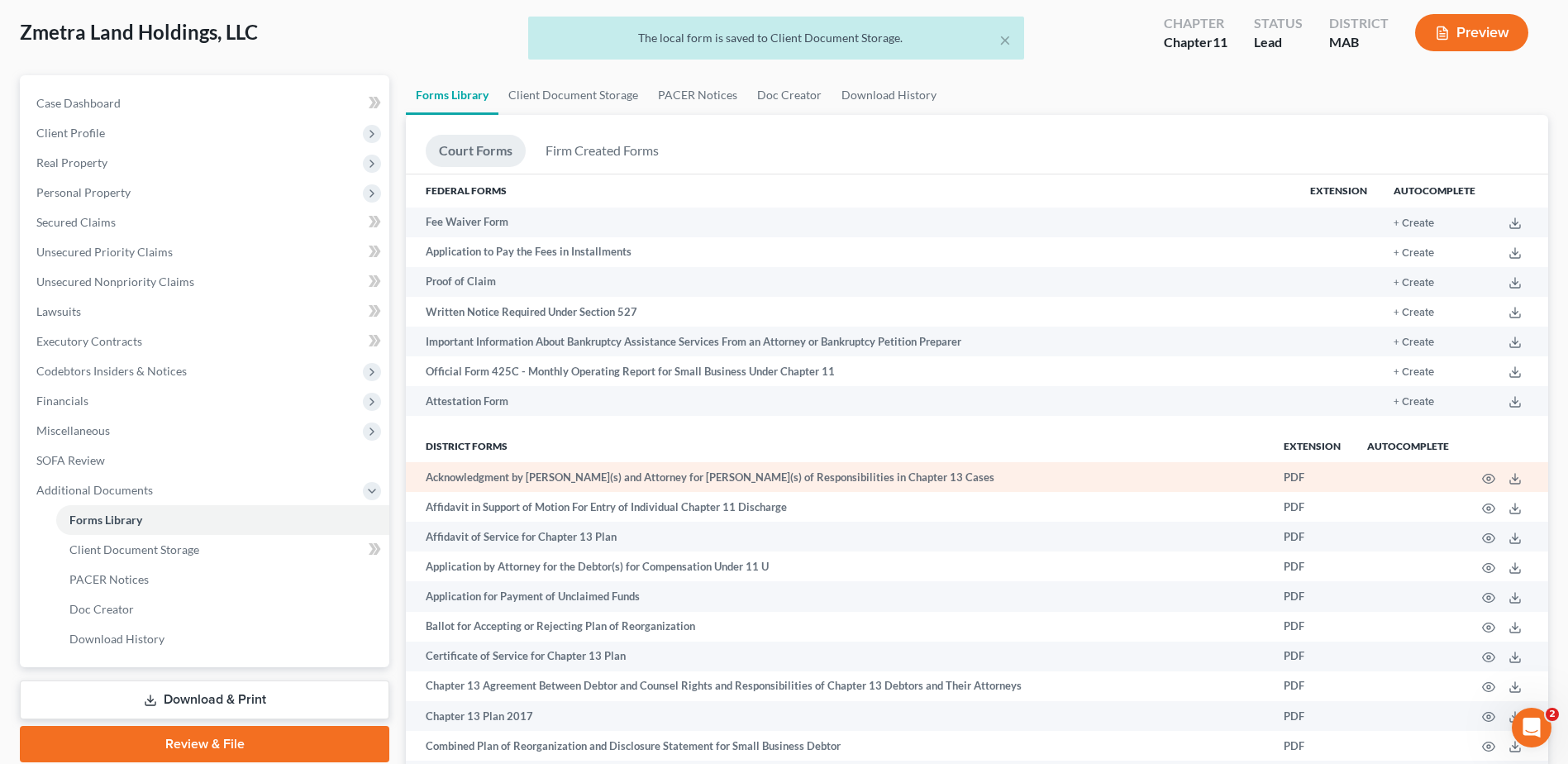
scroll to position [83, 0]
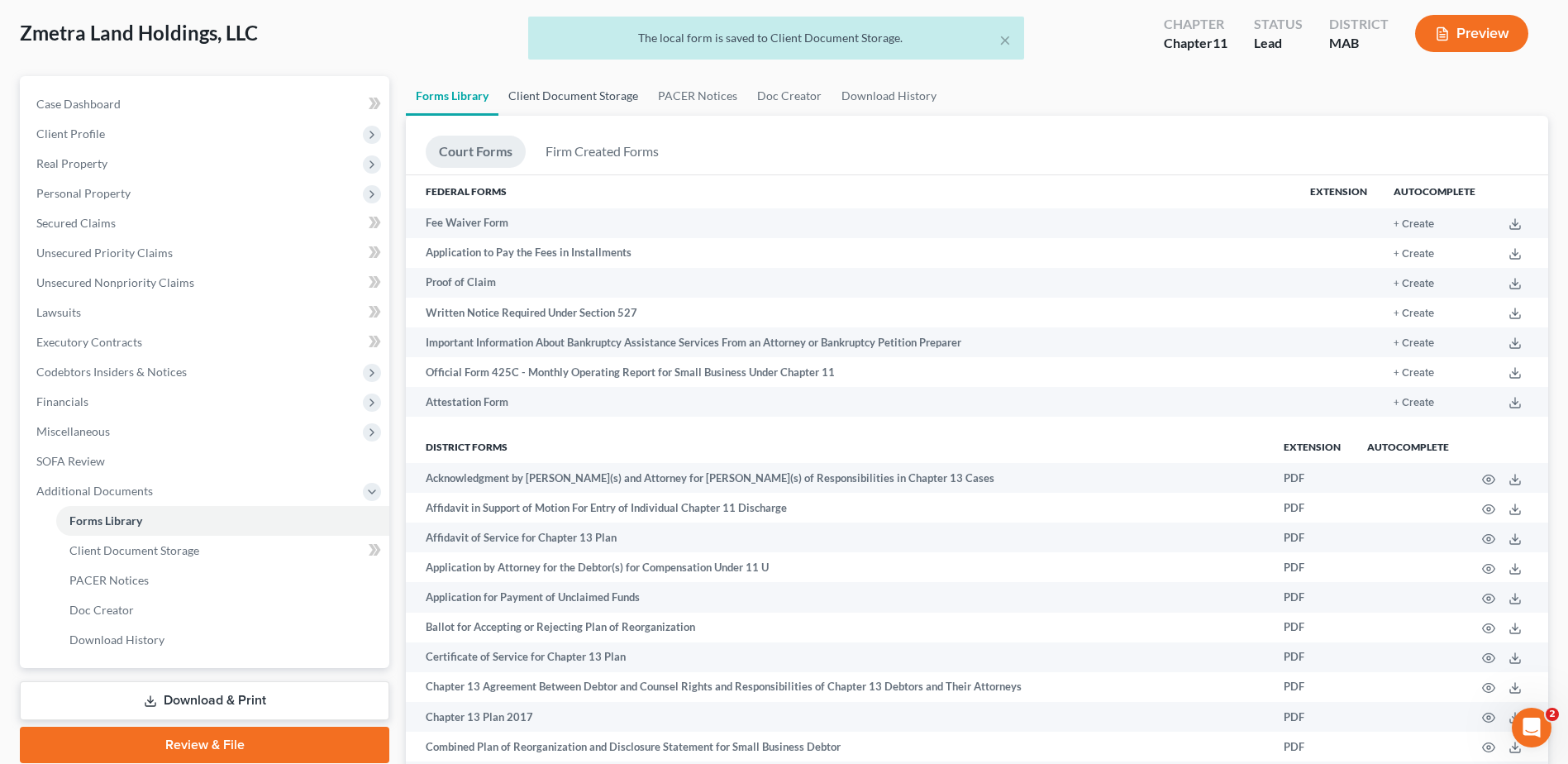
click at [584, 97] on link "Client Document Storage" at bounding box center [573, 96] width 150 height 39
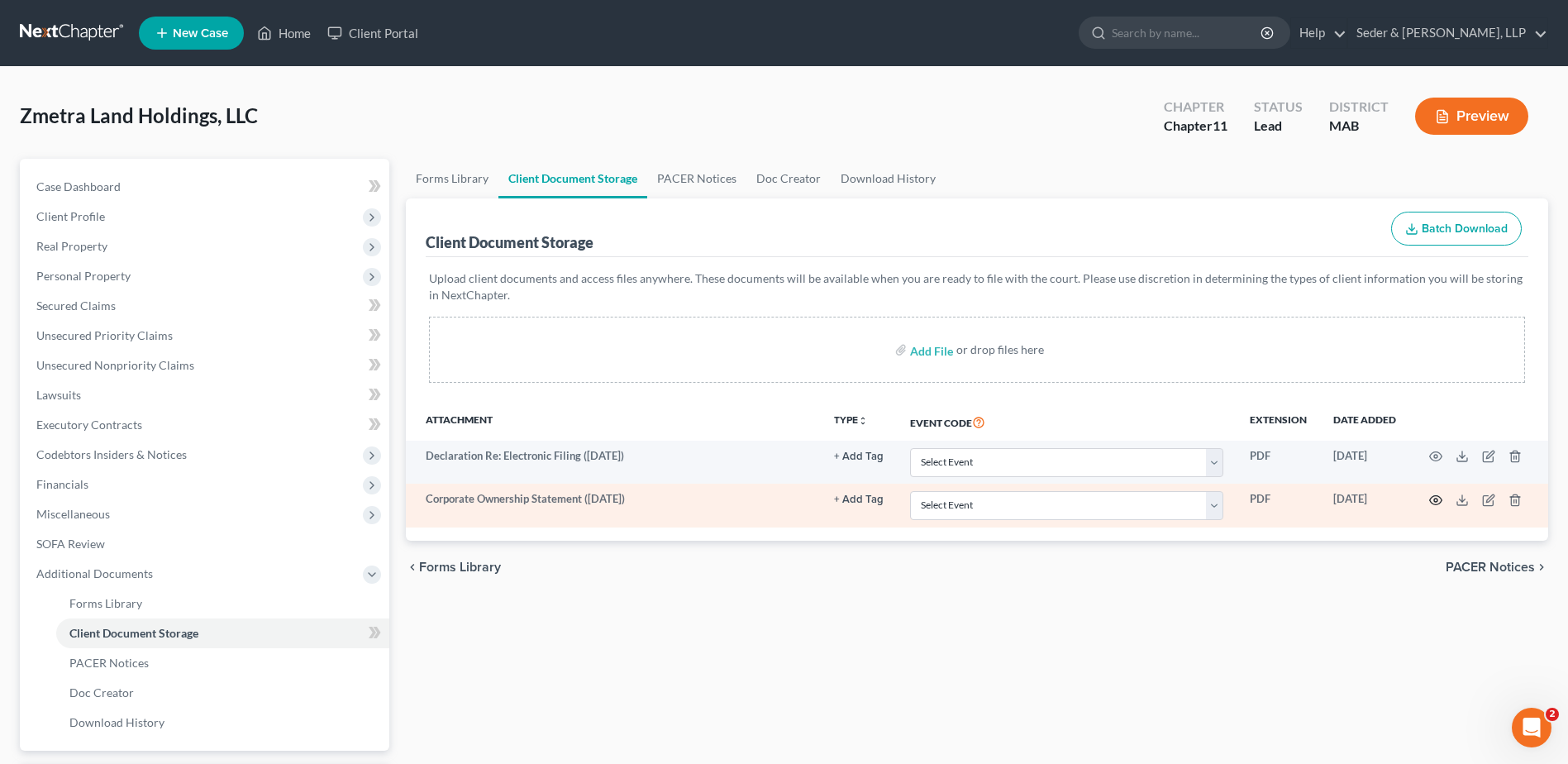
click at [1434, 502] on icon "button" at bounding box center [1435, 499] width 13 height 13
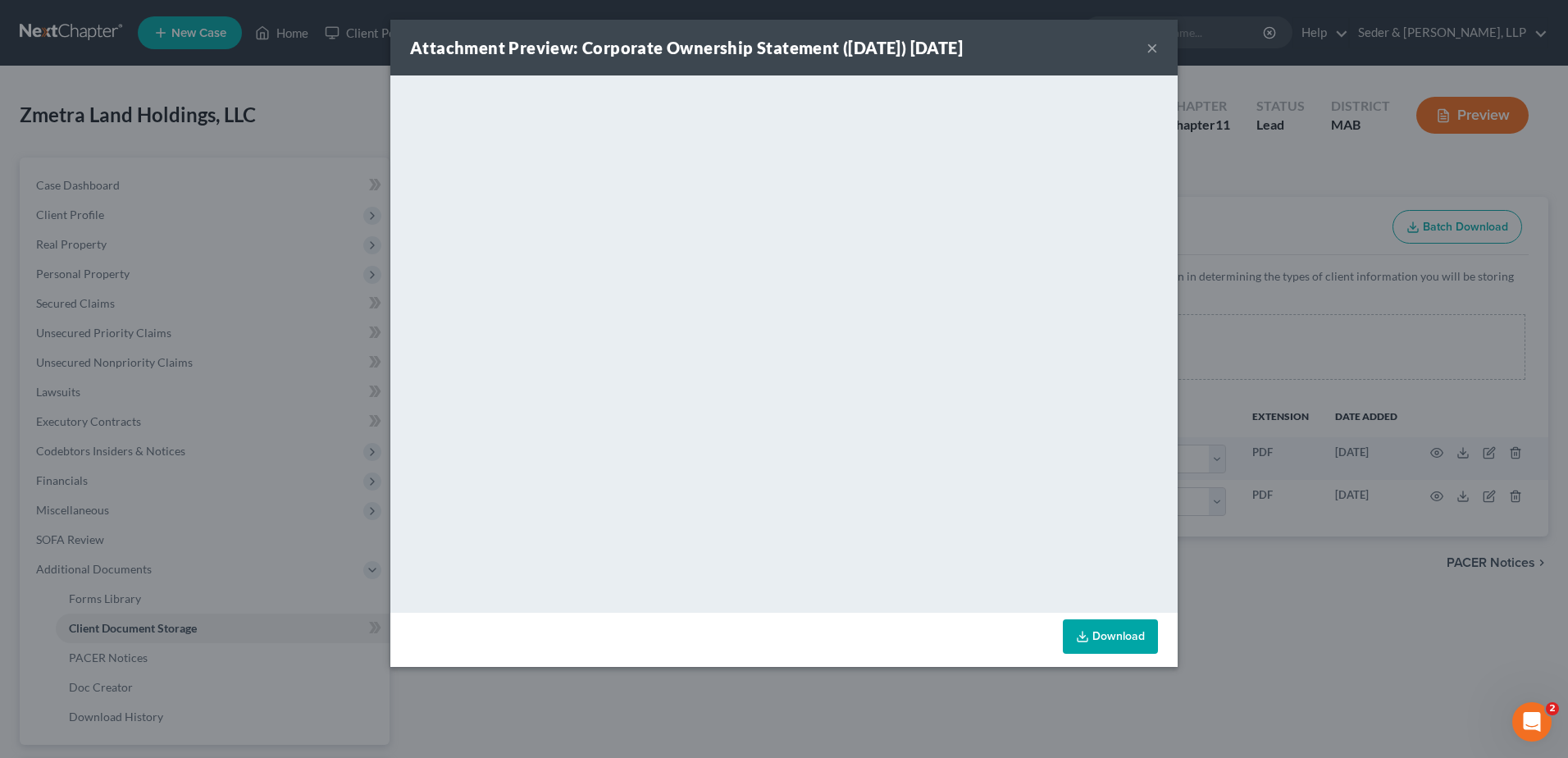
click at [1147, 50] on button "×" at bounding box center [1152, 47] width 12 height 20
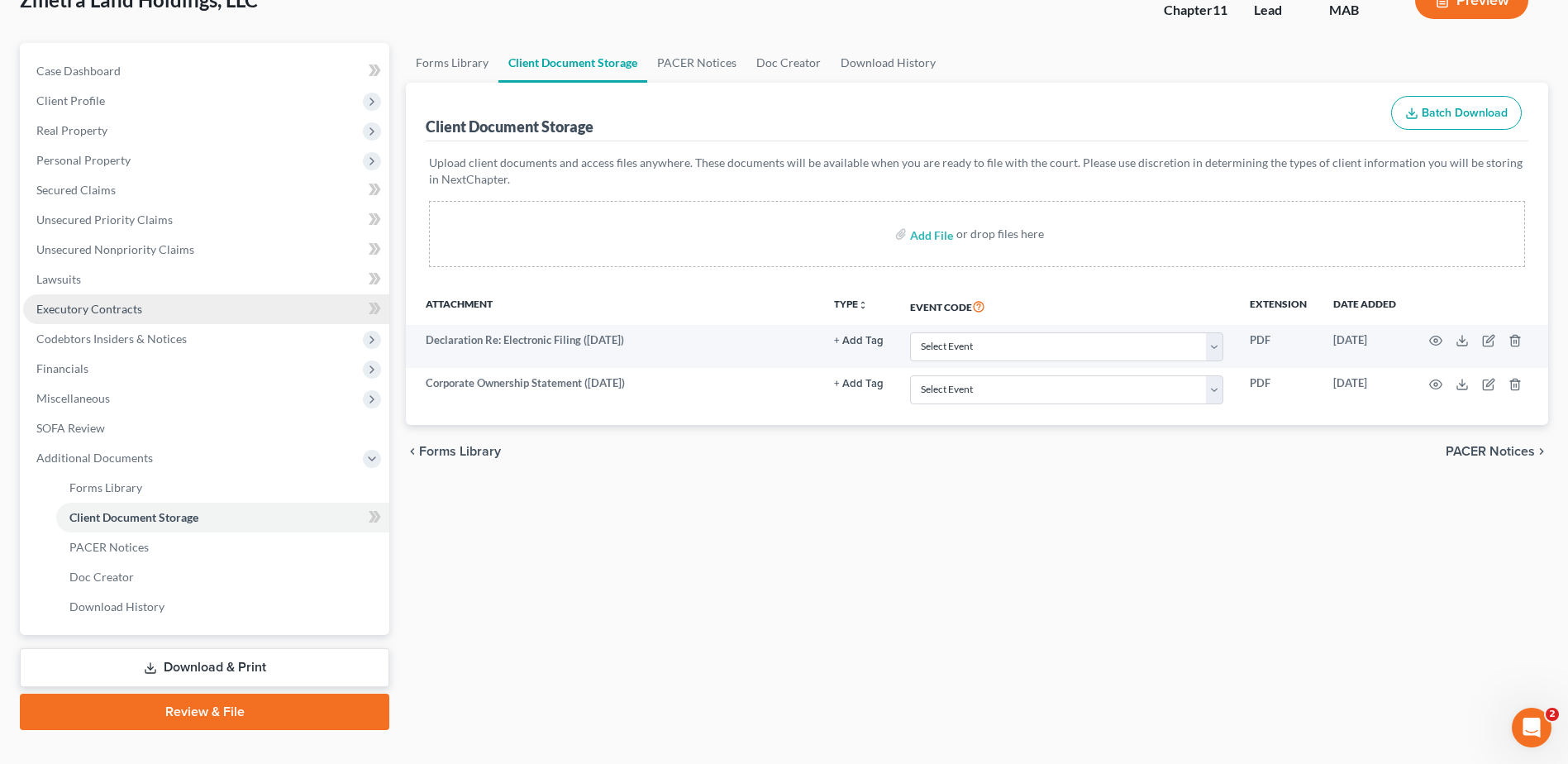
scroll to position [144, 0]
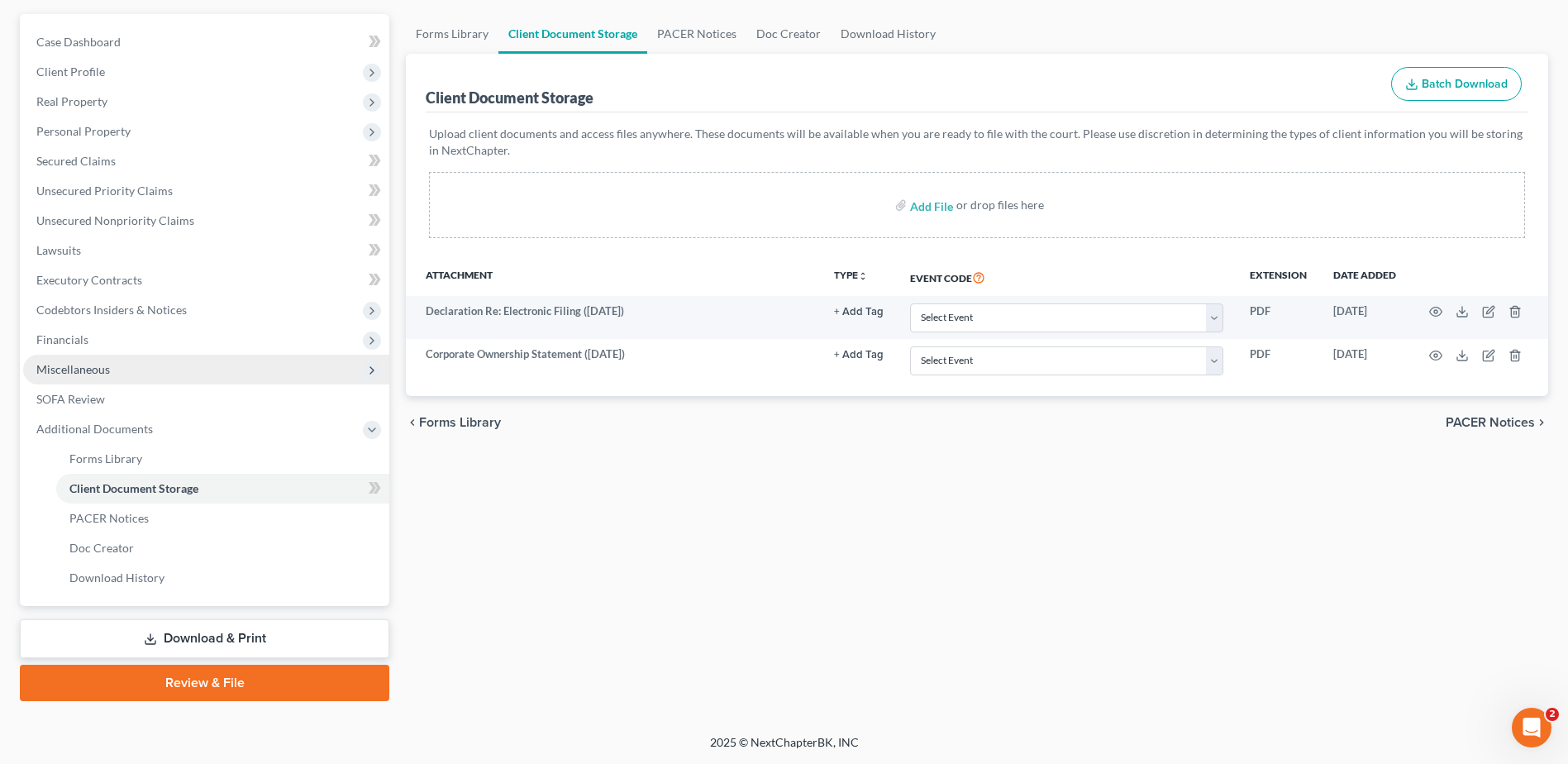
click at [80, 370] on span "Miscellaneous" at bounding box center [73, 369] width 73 height 14
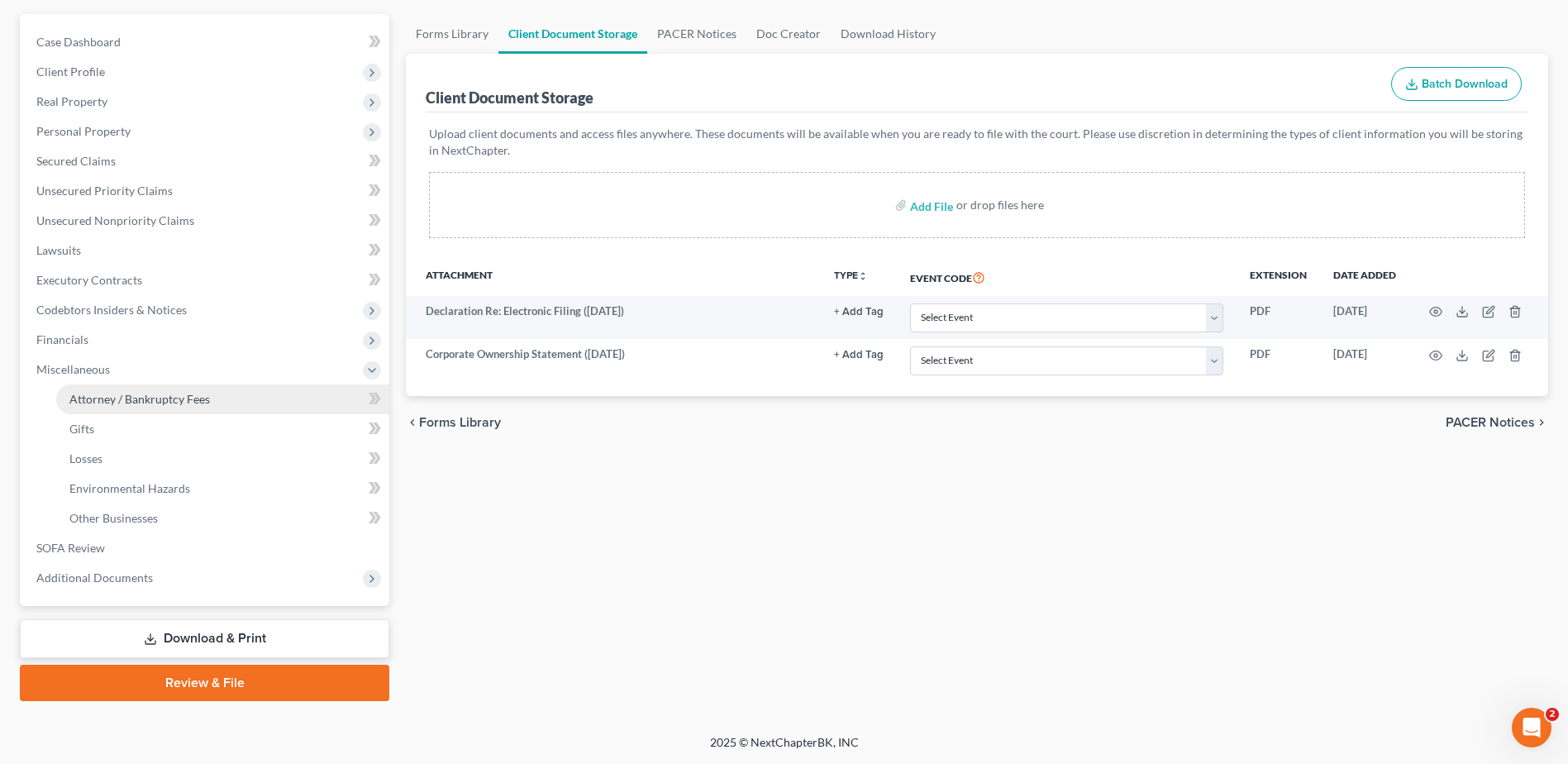
click at [132, 406] on link "Attorney / Bankruptcy Fees" at bounding box center [223, 399] width 333 height 30
select select "0"
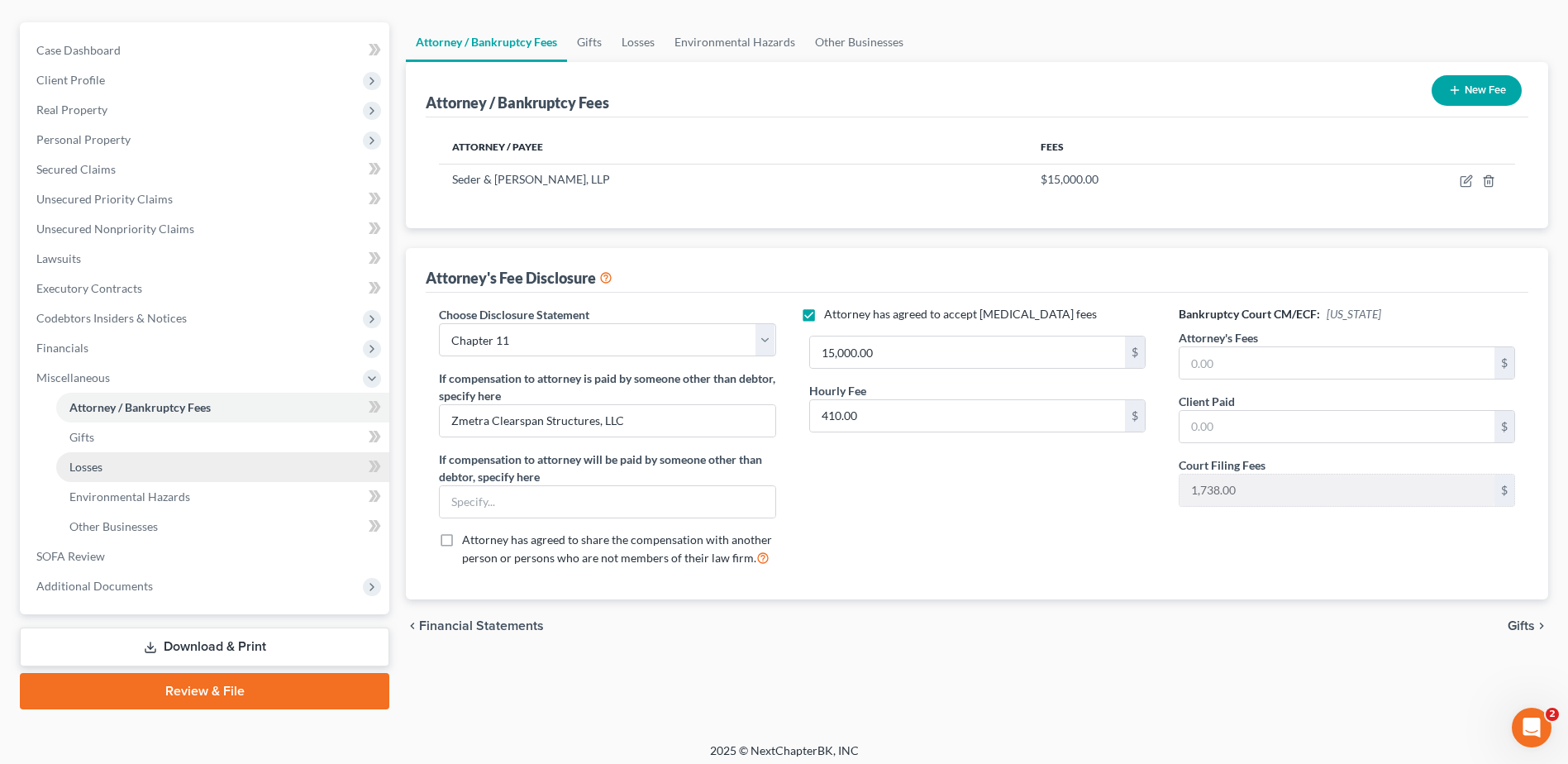
scroll to position [144, 0]
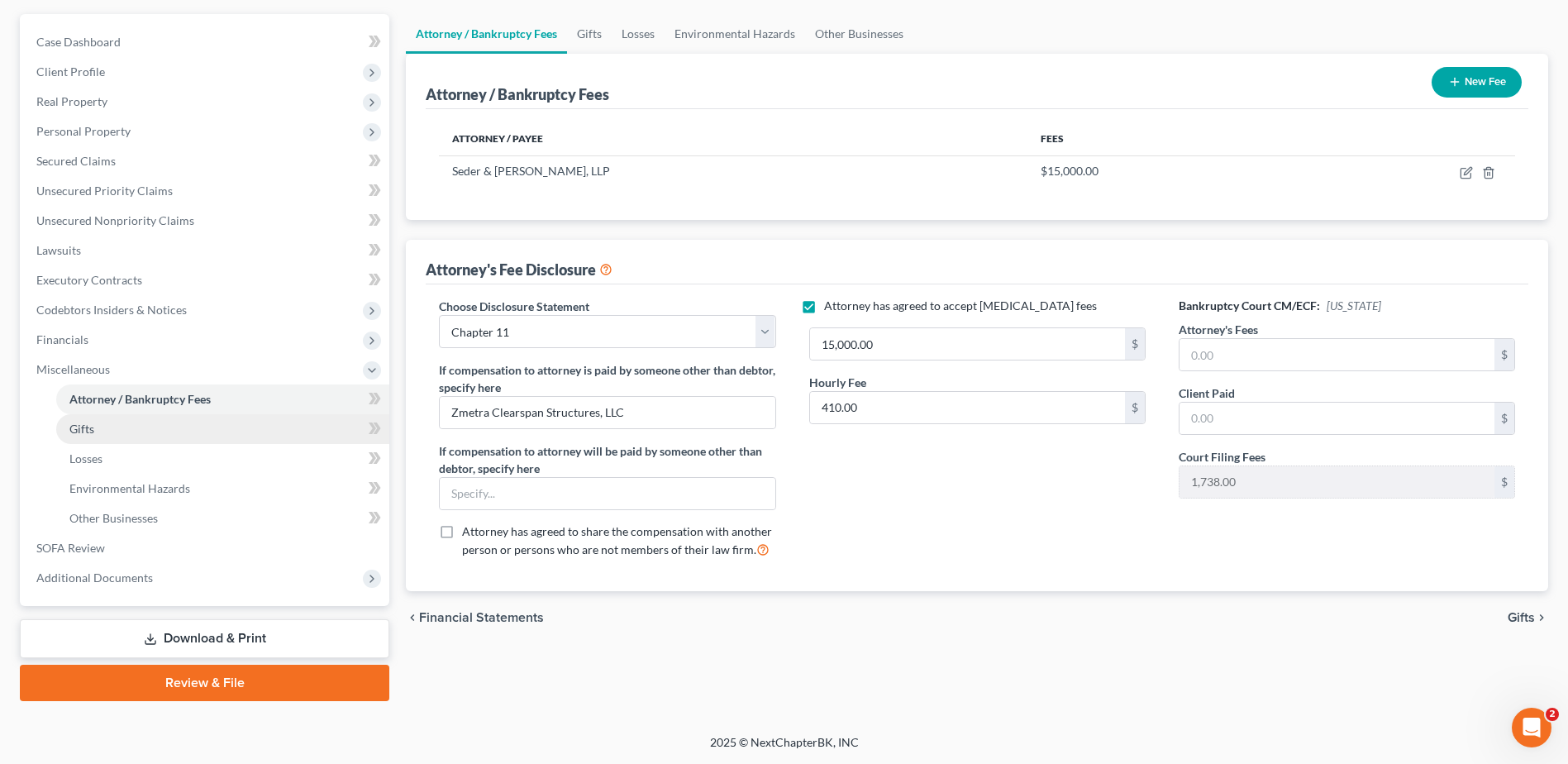
click at [103, 438] on link "Gifts" at bounding box center [223, 429] width 333 height 30
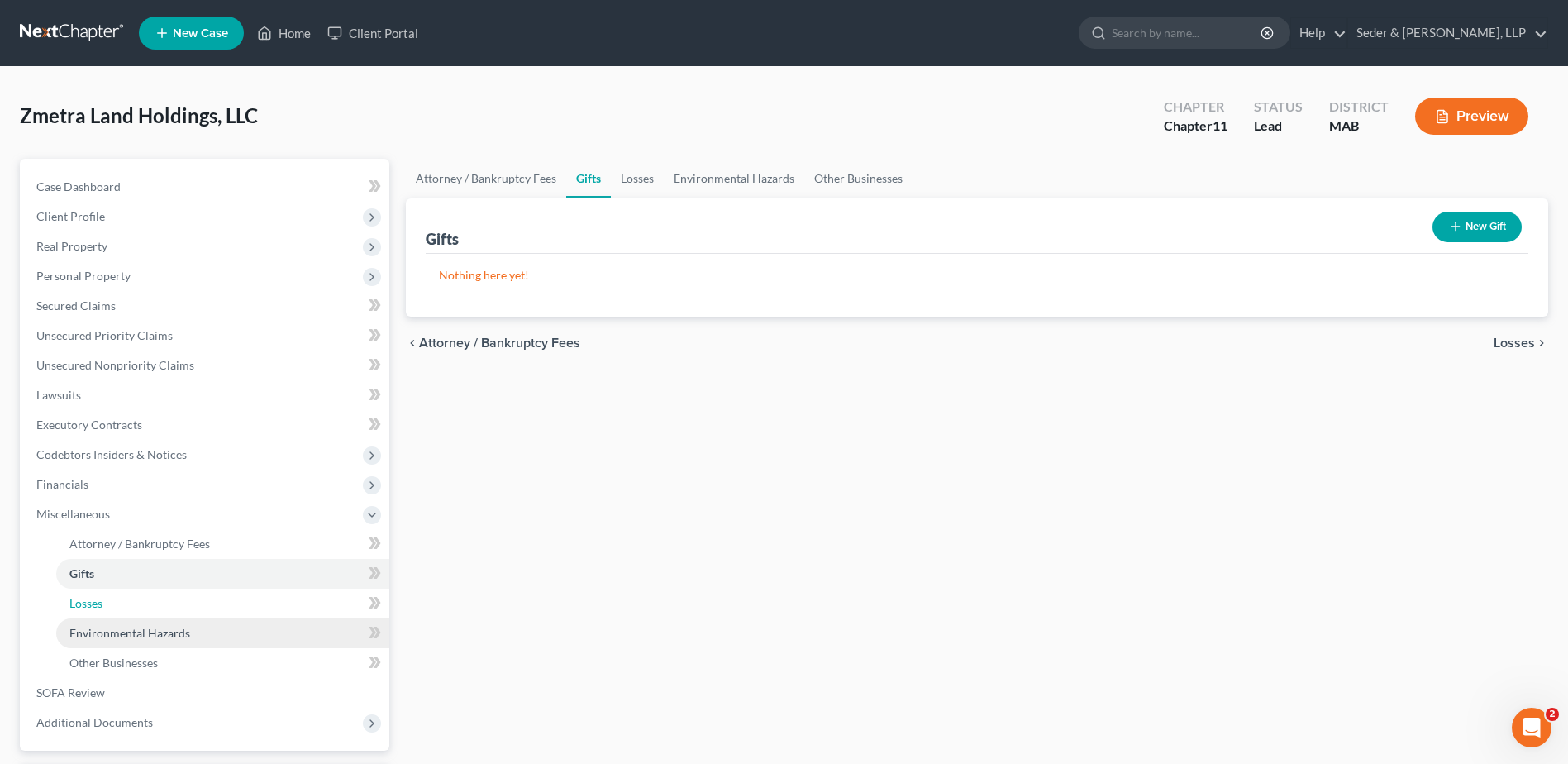
click at [80, 617] on ul "Attorney / Credit Counseling Fees Attorney / Bankruptcy Fees Gifts Losses" at bounding box center [206, 603] width 366 height 149
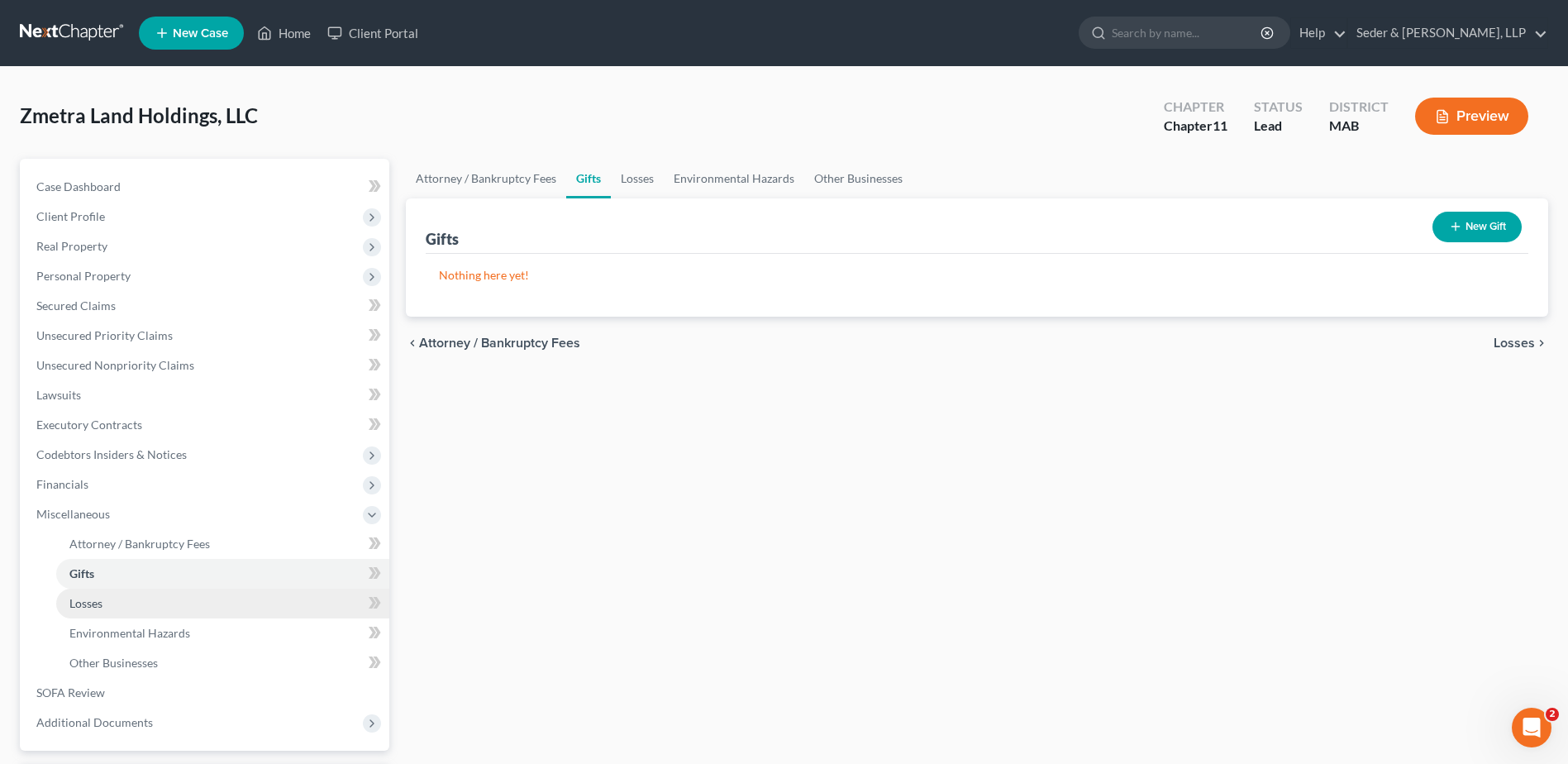
click at [86, 606] on span "Losses" at bounding box center [85, 602] width 33 height 14
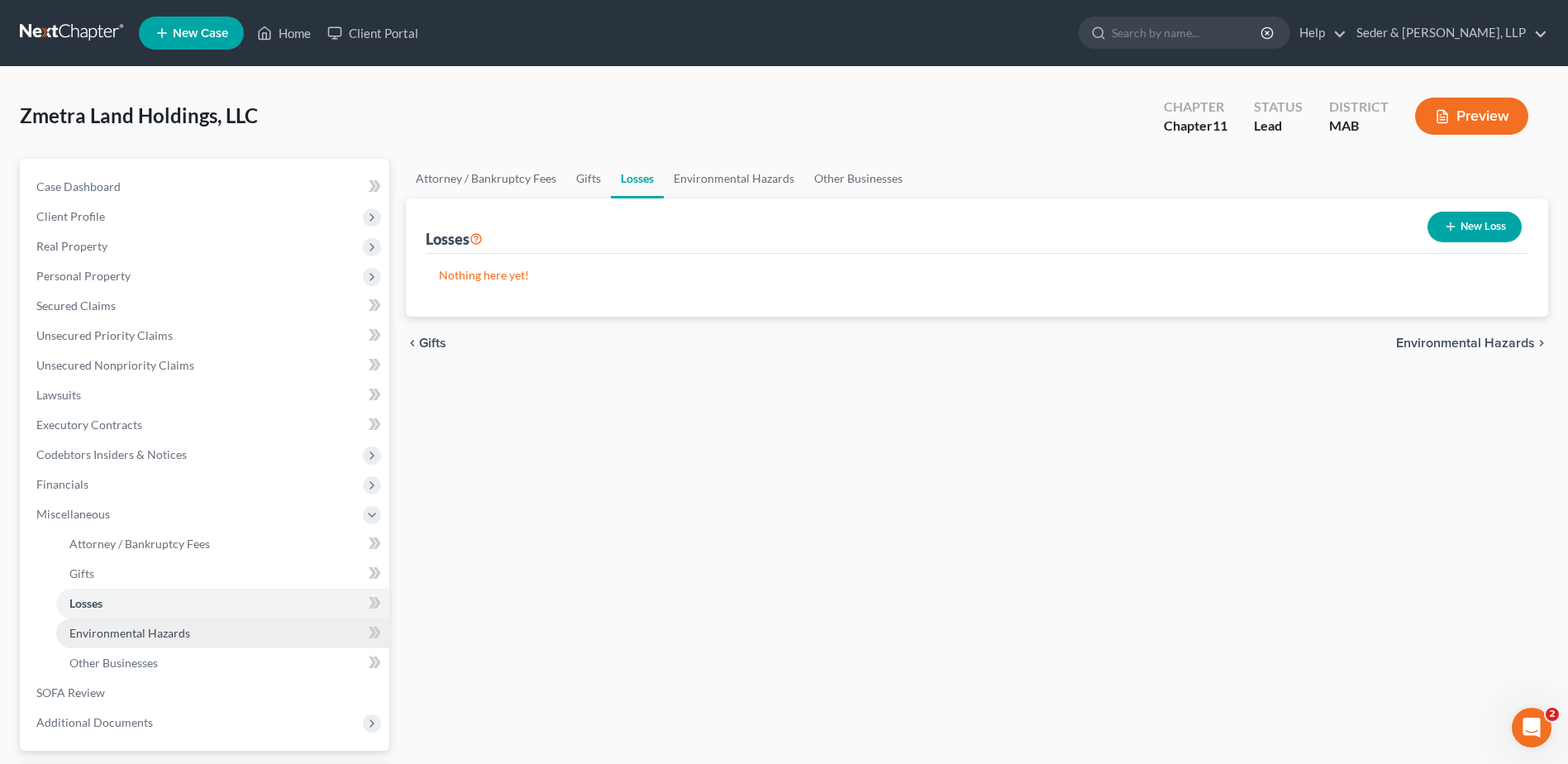
click at [103, 638] on span "Environmental Hazards" at bounding box center [129, 632] width 120 height 14
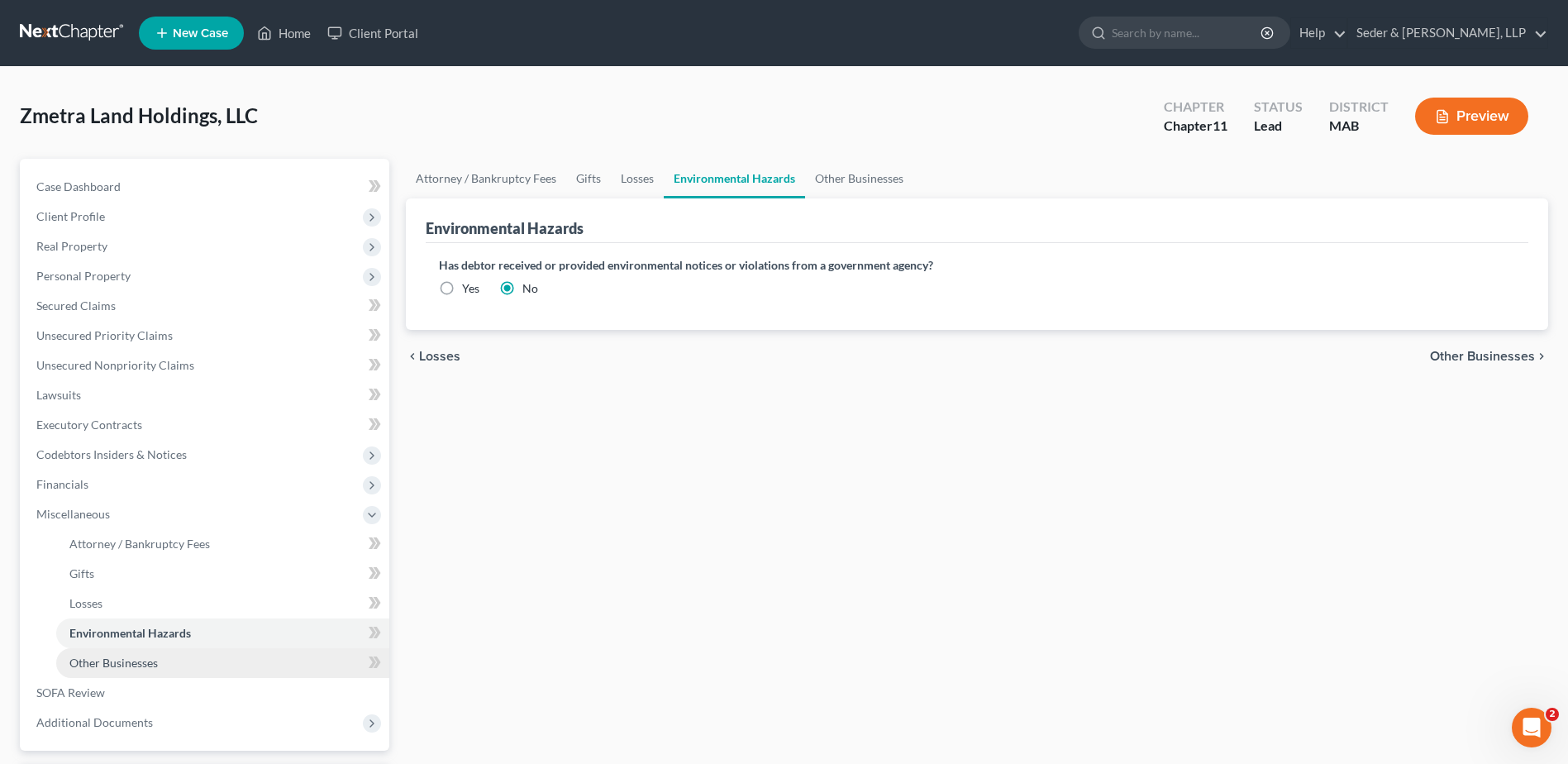
click at [114, 666] on span "Other Businesses" at bounding box center [113, 662] width 88 height 14
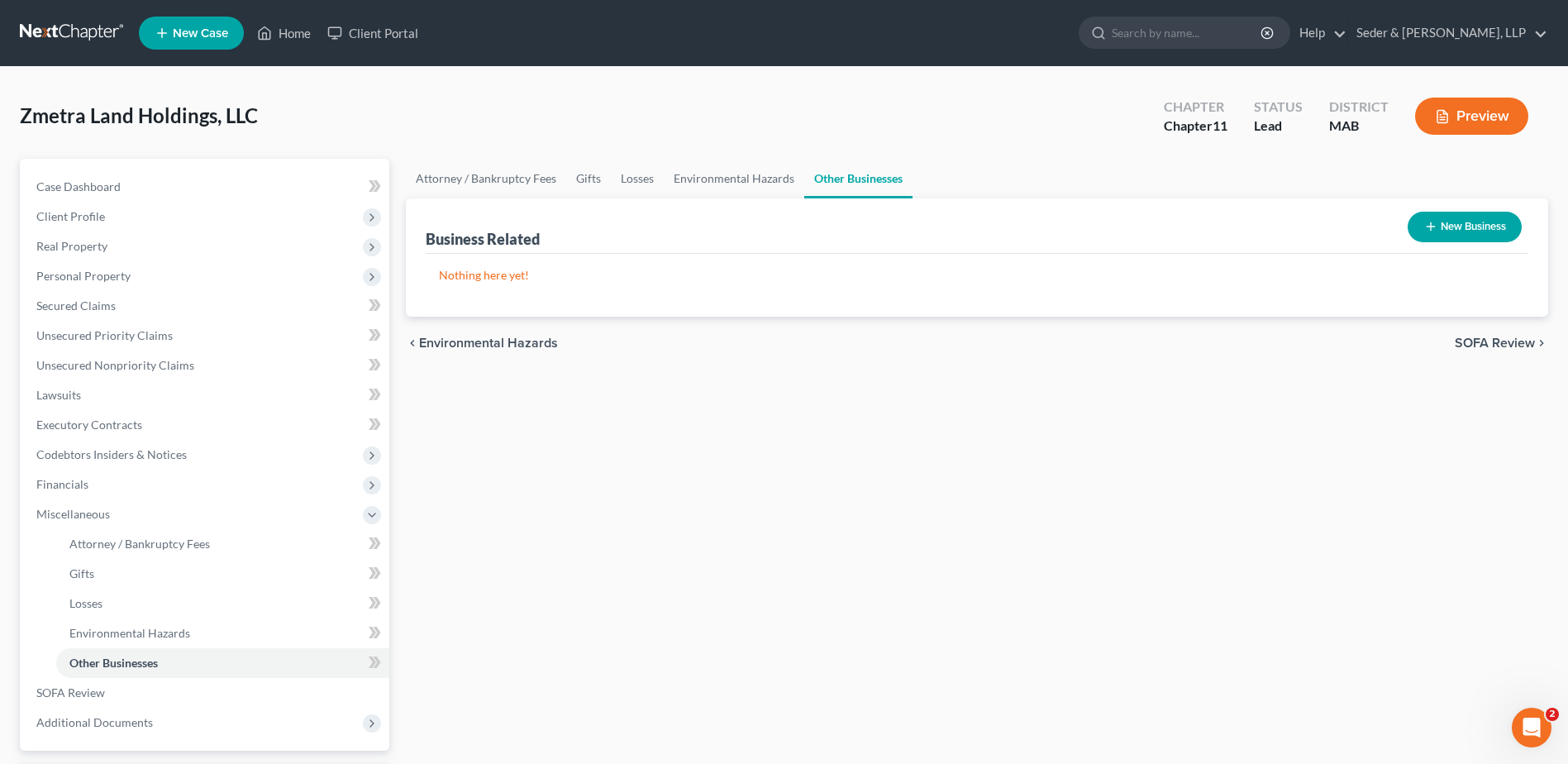
click at [1448, 115] on icon "button" at bounding box center [1442, 116] width 15 height 15
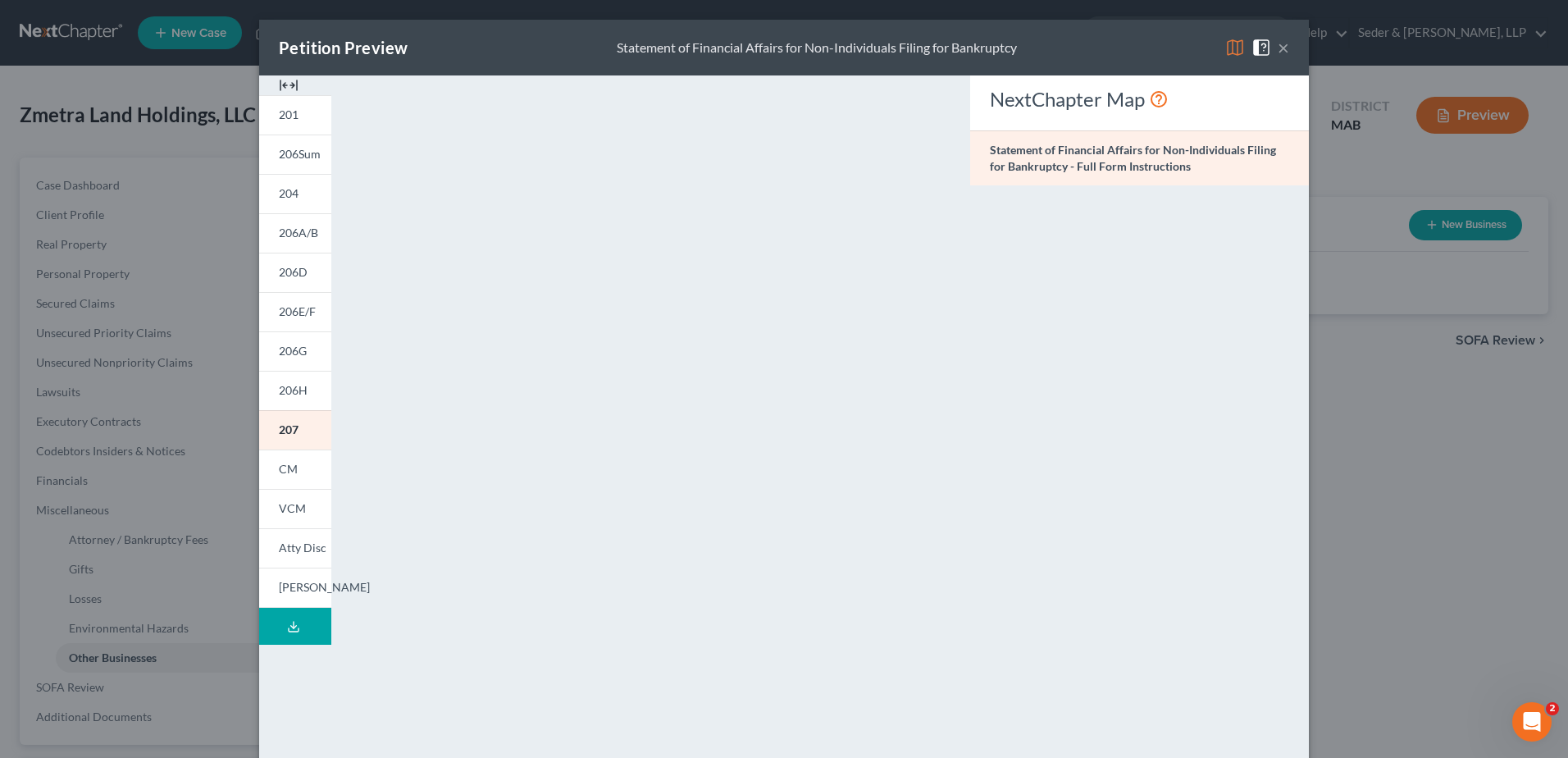
drag, startPoint x: 916, startPoint y: 88, endPoint x: 1051, endPoint y: 315, distance: 264.1
click at [1051, 315] on div "NextChapter Map Statement of Financial Affairs for Non-Individuals Filing for B…" at bounding box center [1139, 482] width 355 height 814
click at [287, 87] on img at bounding box center [288, 85] width 20 height 20
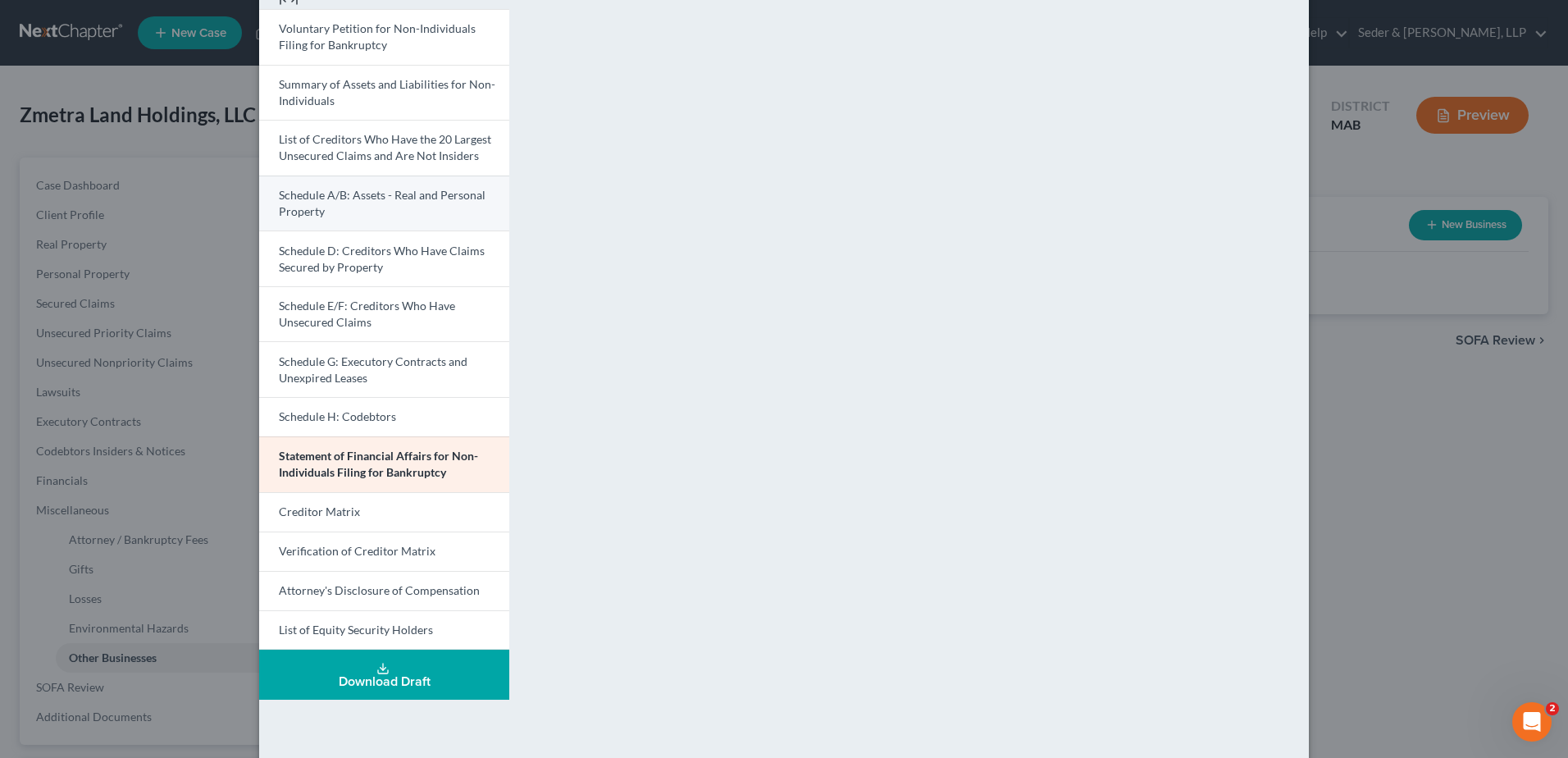
scroll to position [167, 0]
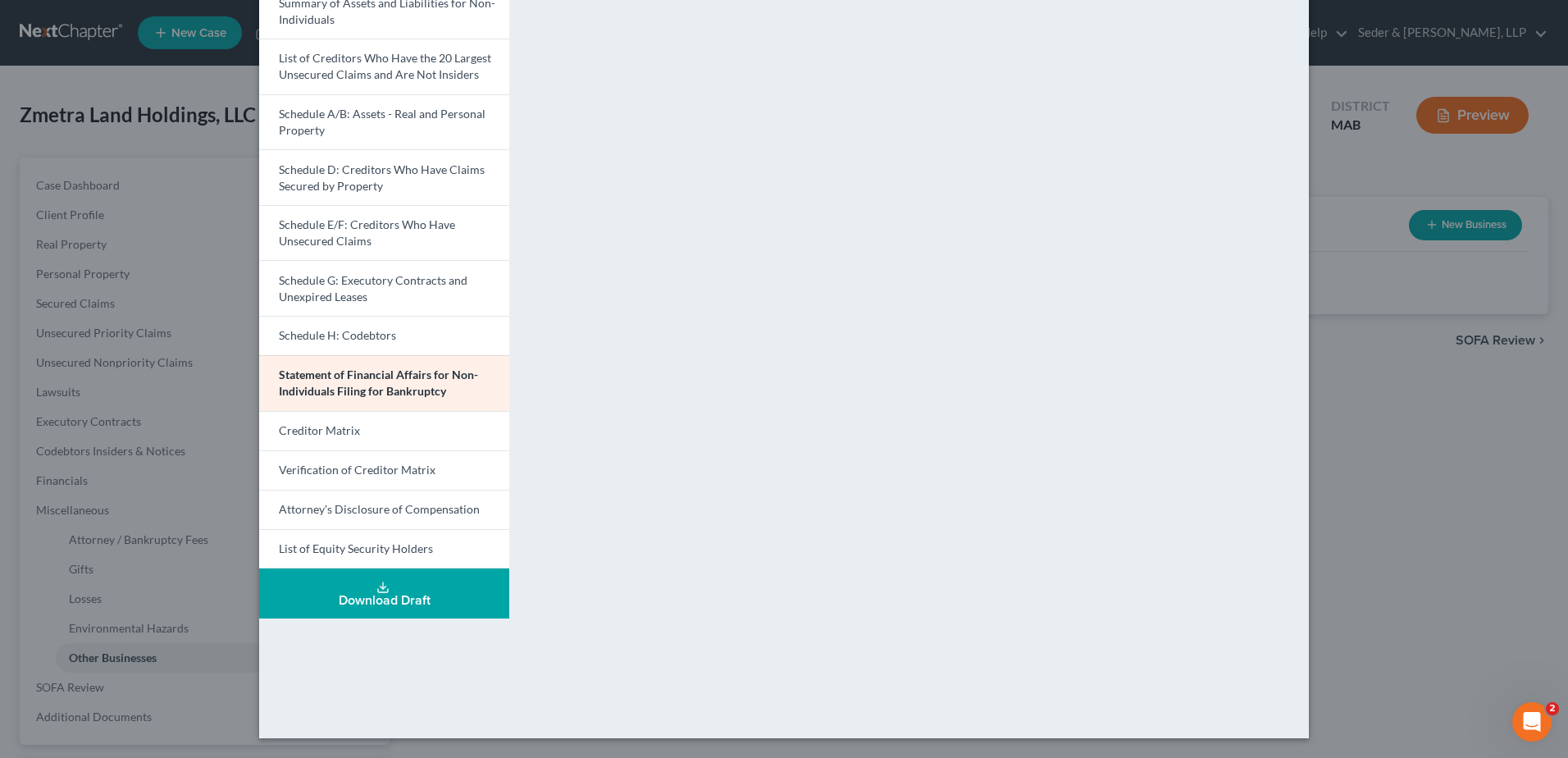
click at [411, 594] on div "Download Draft" at bounding box center [384, 599] width 224 height 13
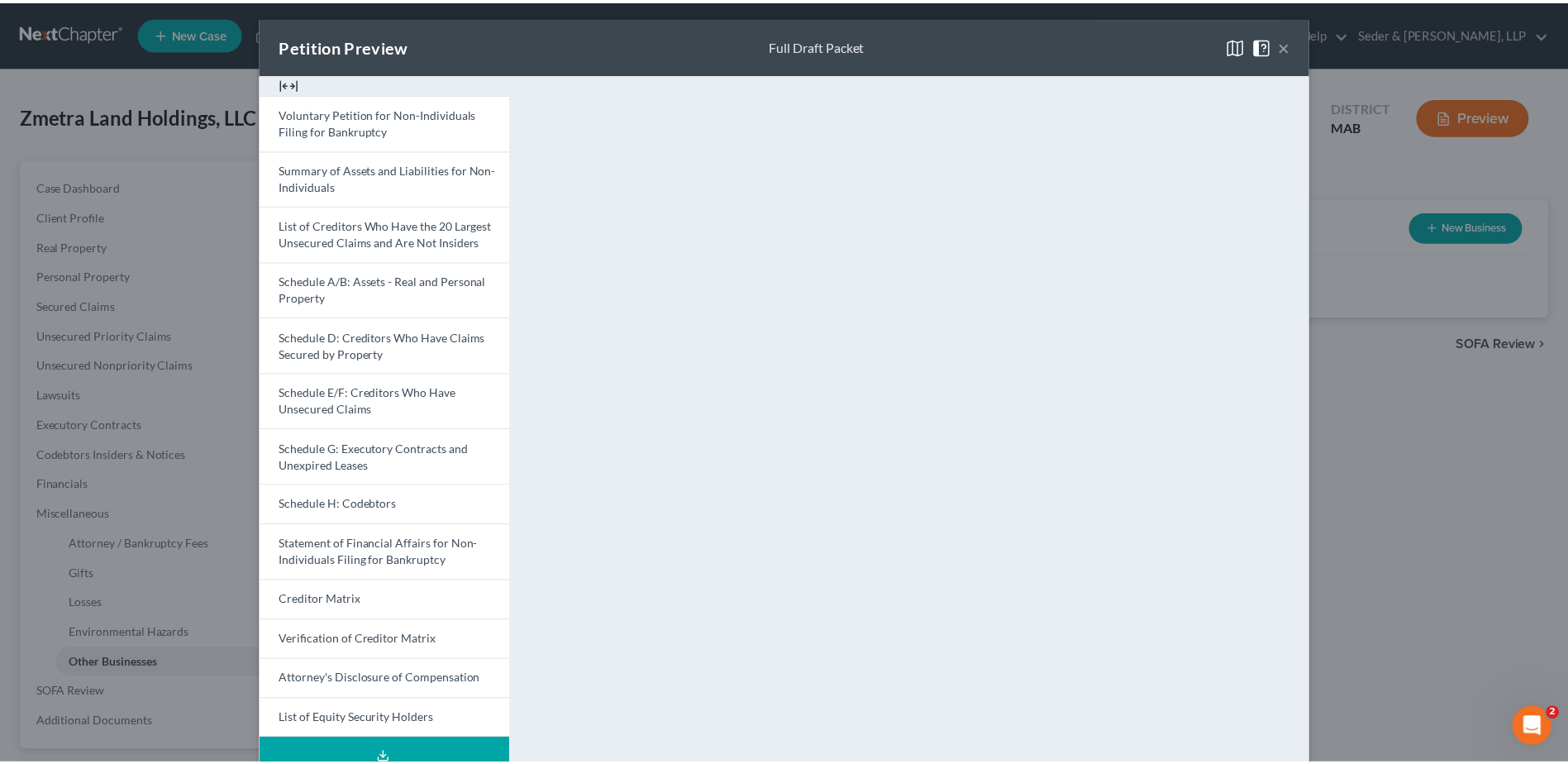
scroll to position [0, 0]
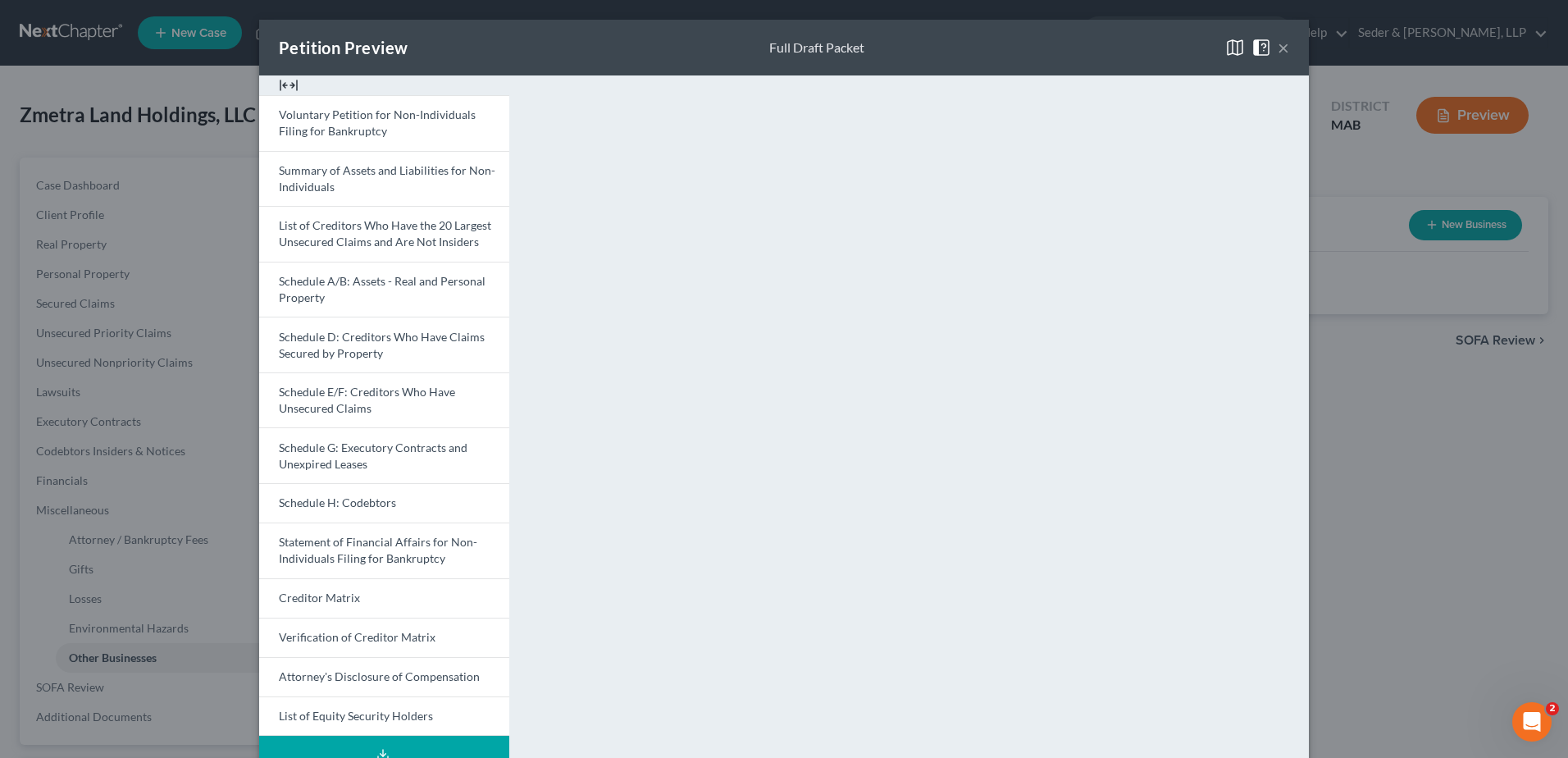
click at [1280, 45] on button "×" at bounding box center [1284, 47] width 12 height 20
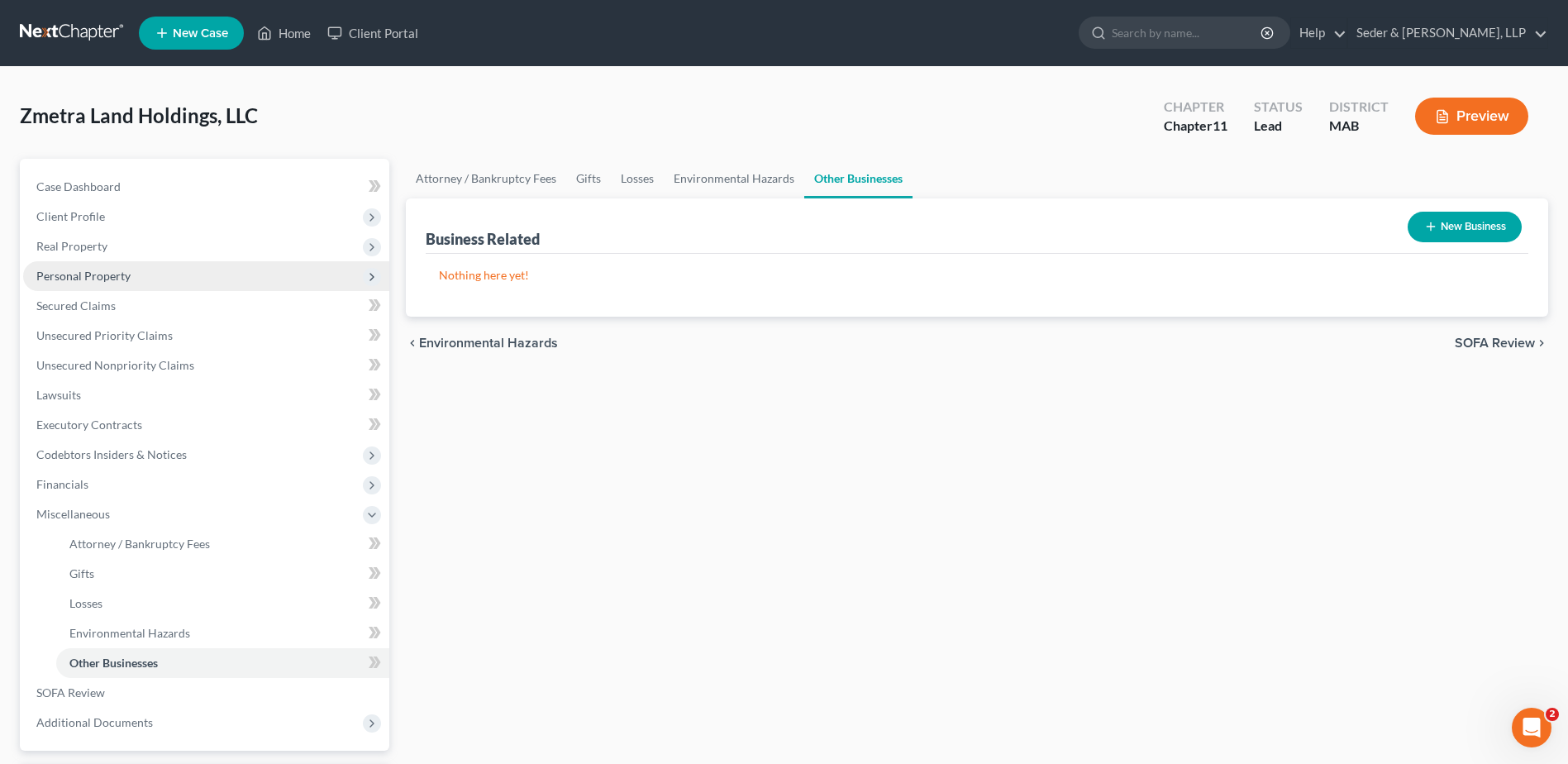
click at [105, 278] on span "Personal Property" at bounding box center [84, 275] width 94 height 14
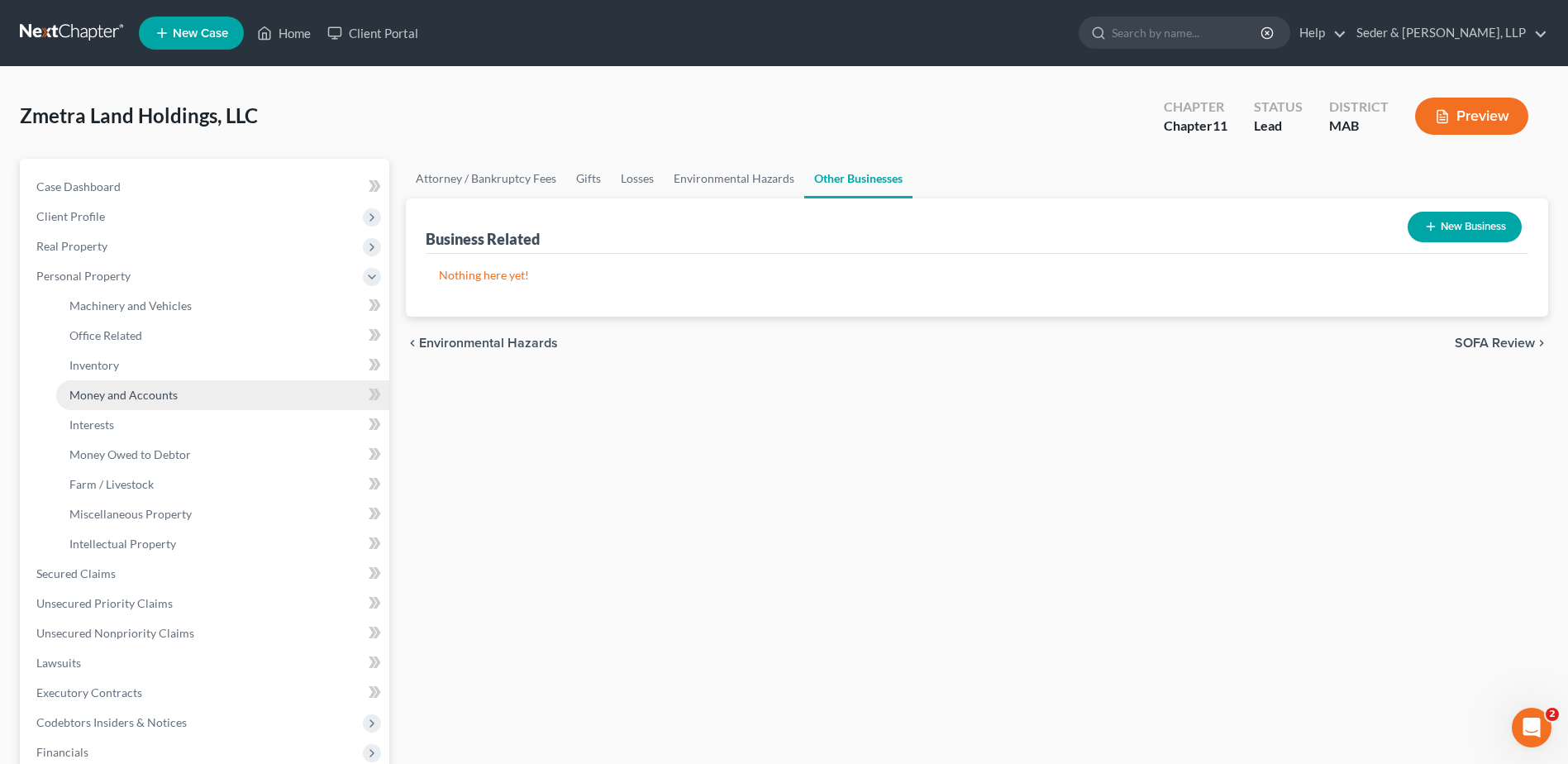
click at [111, 391] on span "Money and Accounts" at bounding box center [123, 395] width 109 height 14
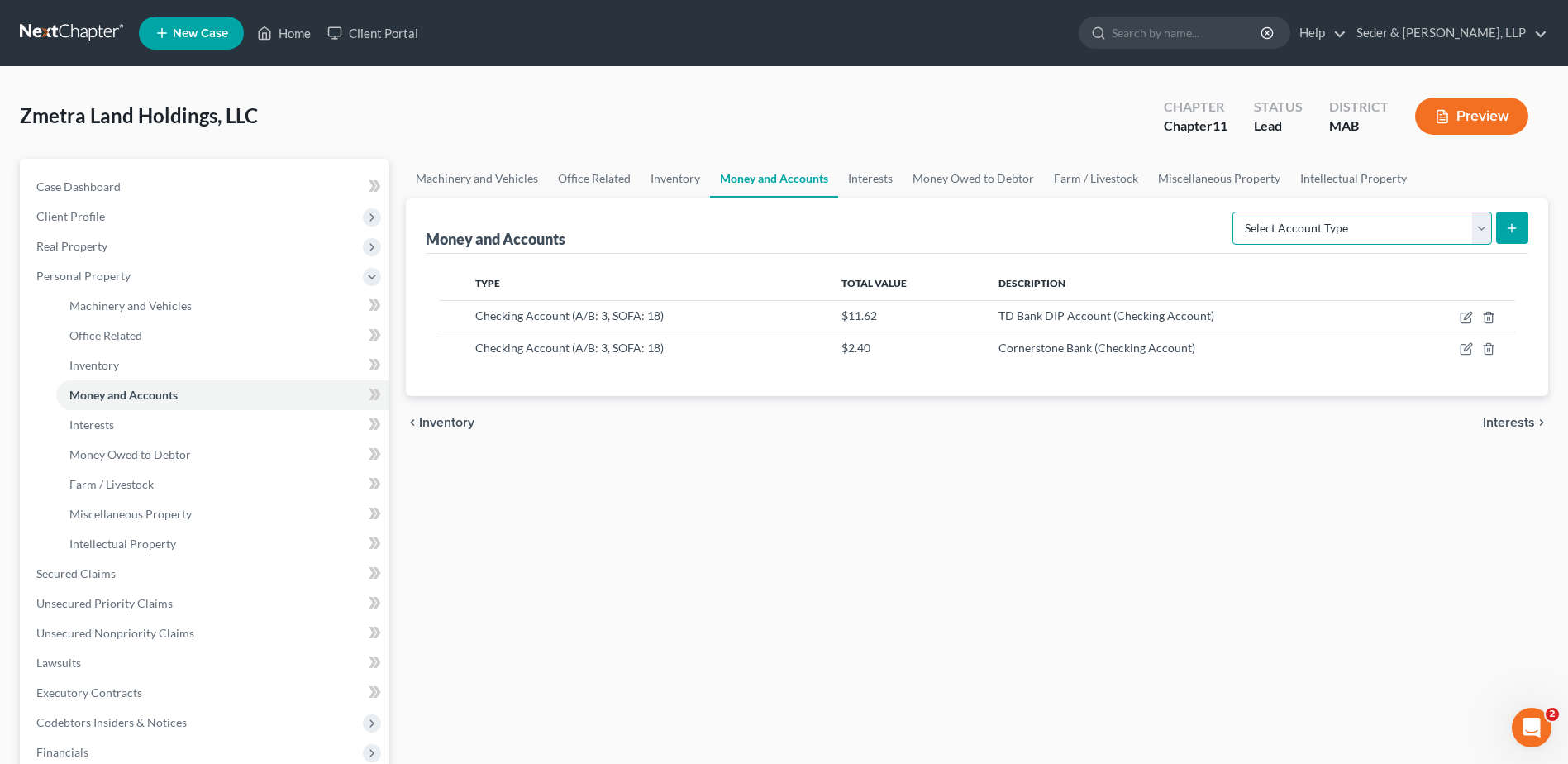
click at [1481, 238] on select "Select Account Type Brokerage (A/B: 3, SOFA: 18) Cash on Hand (A/B: 2) Certific…" at bounding box center [1362, 228] width 260 height 33
click at [94, 421] on span "Interests" at bounding box center [91, 424] width 44 height 14
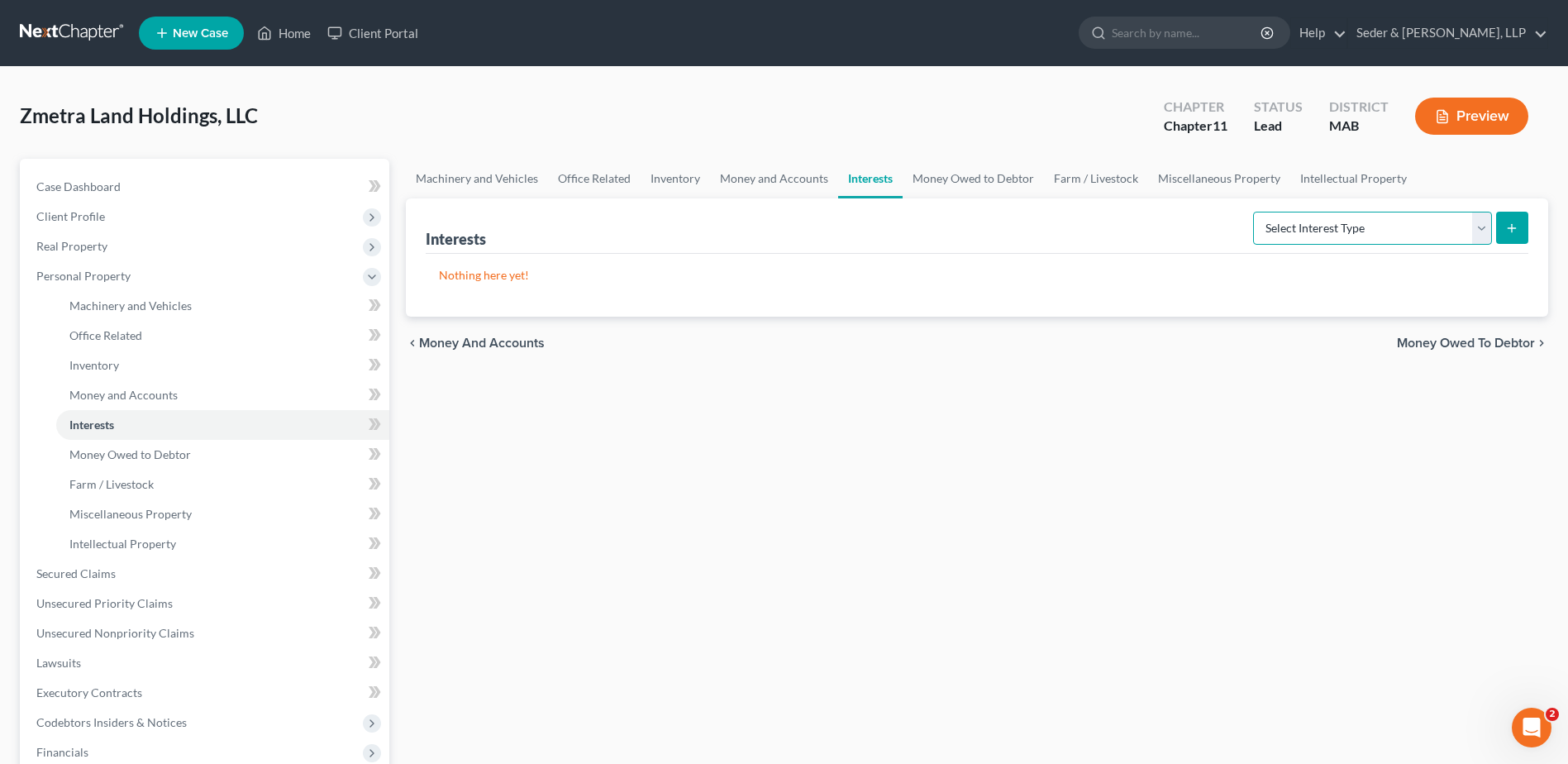
click at [1477, 230] on select "Select Interest Type Bond (A/B: 16) Incorporated Business (A/B: 15) Insurance P…" at bounding box center [1371, 228] width 238 height 33
click at [118, 314] on link "Machinery and Vehicles" at bounding box center [223, 305] width 333 height 30
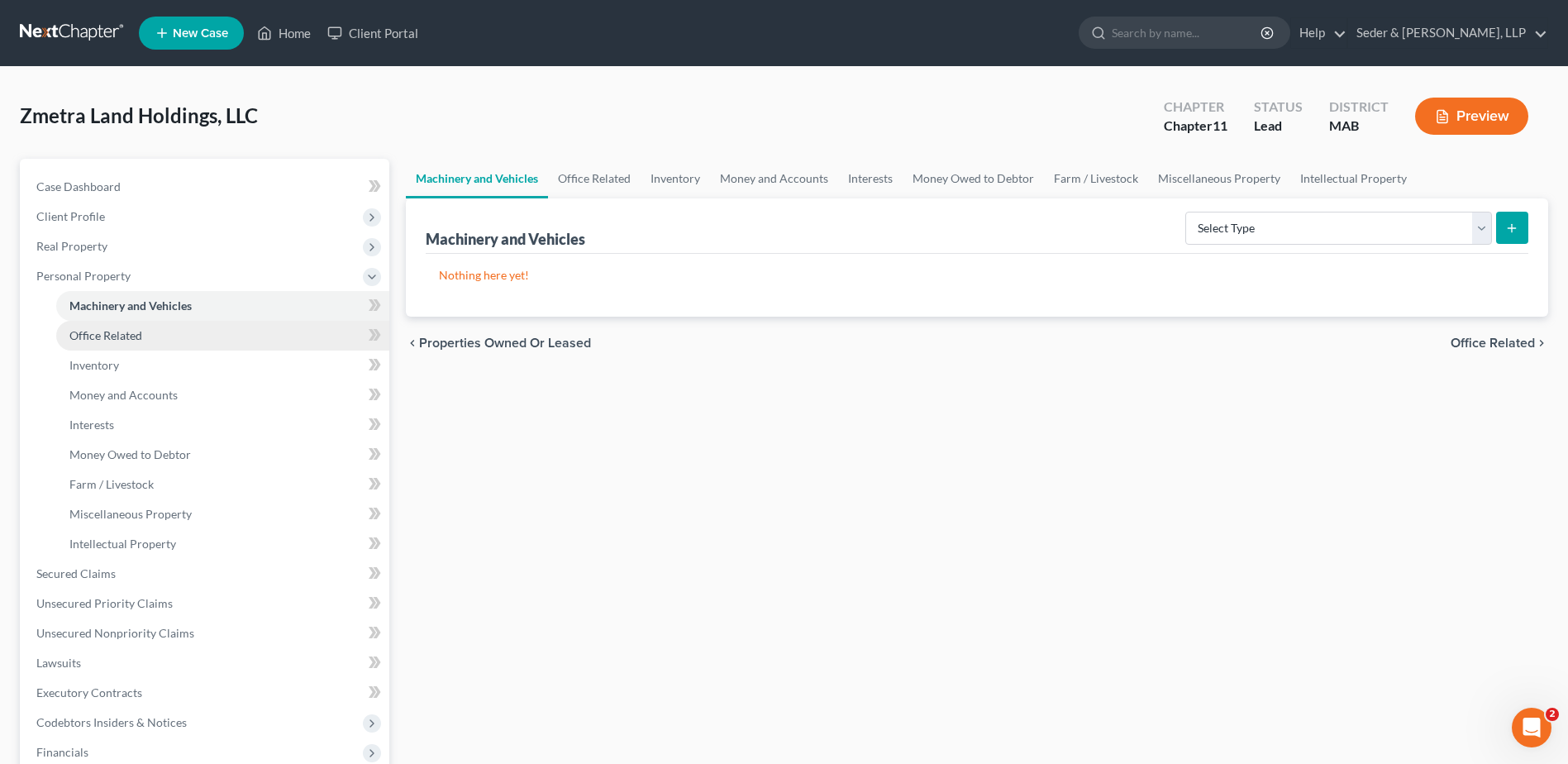
click at [102, 332] on span "Office Related" at bounding box center [105, 335] width 73 height 14
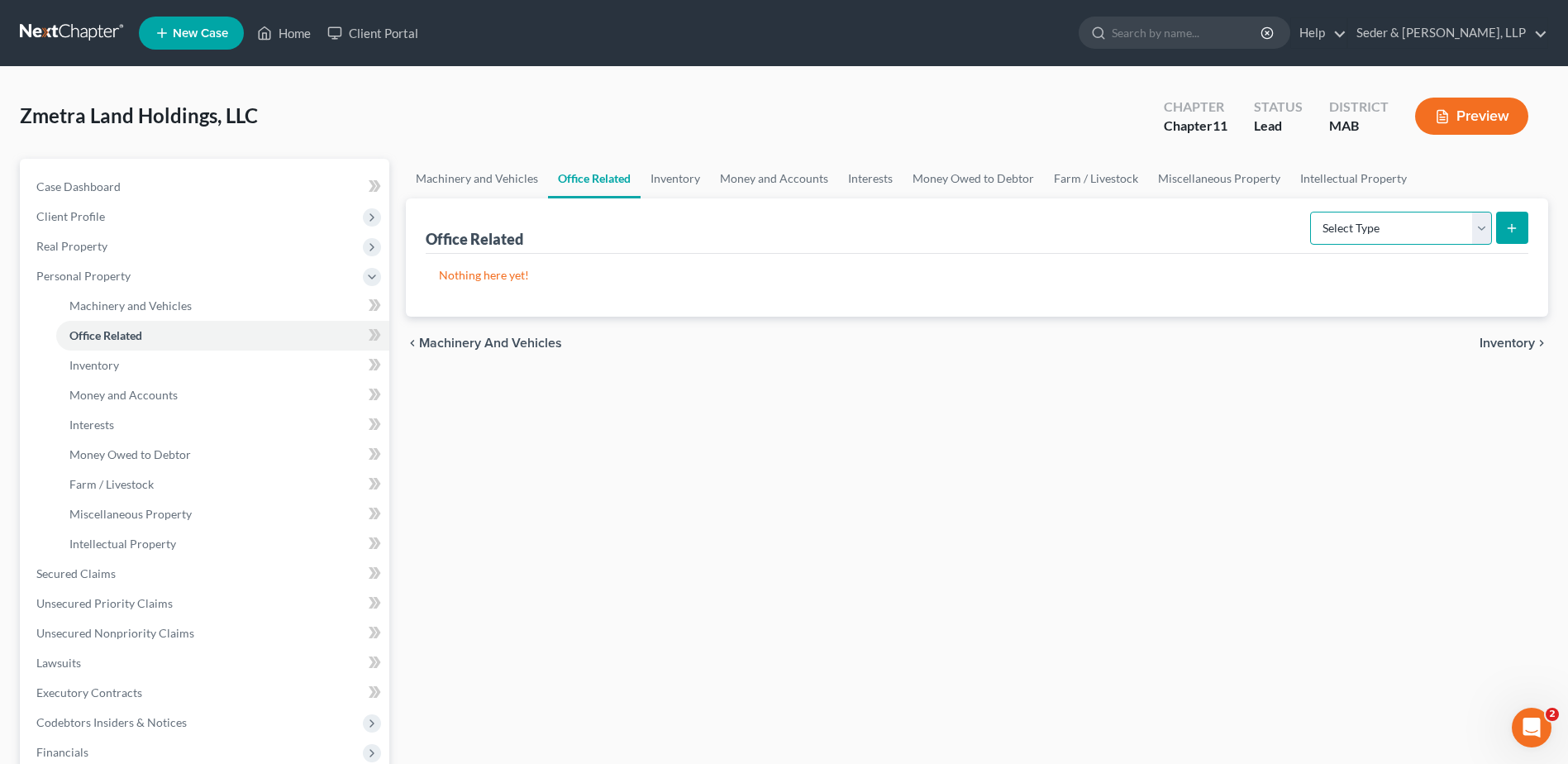
click at [1483, 228] on select "Select Type Collectibles (A/B: 42) Office Equipment (A/B: 41) Office Fixtures (…" at bounding box center [1401, 228] width 182 height 33
click at [1482, 229] on select "Select Type Collectibles (A/B: 42) Office Equipment (A/B: 41) Office Fixtures (…" at bounding box center [1401, 228] width 182 height 33
click at [125, 369] on link "Inventory" at bounding box center [223, 365] width 333 height 30
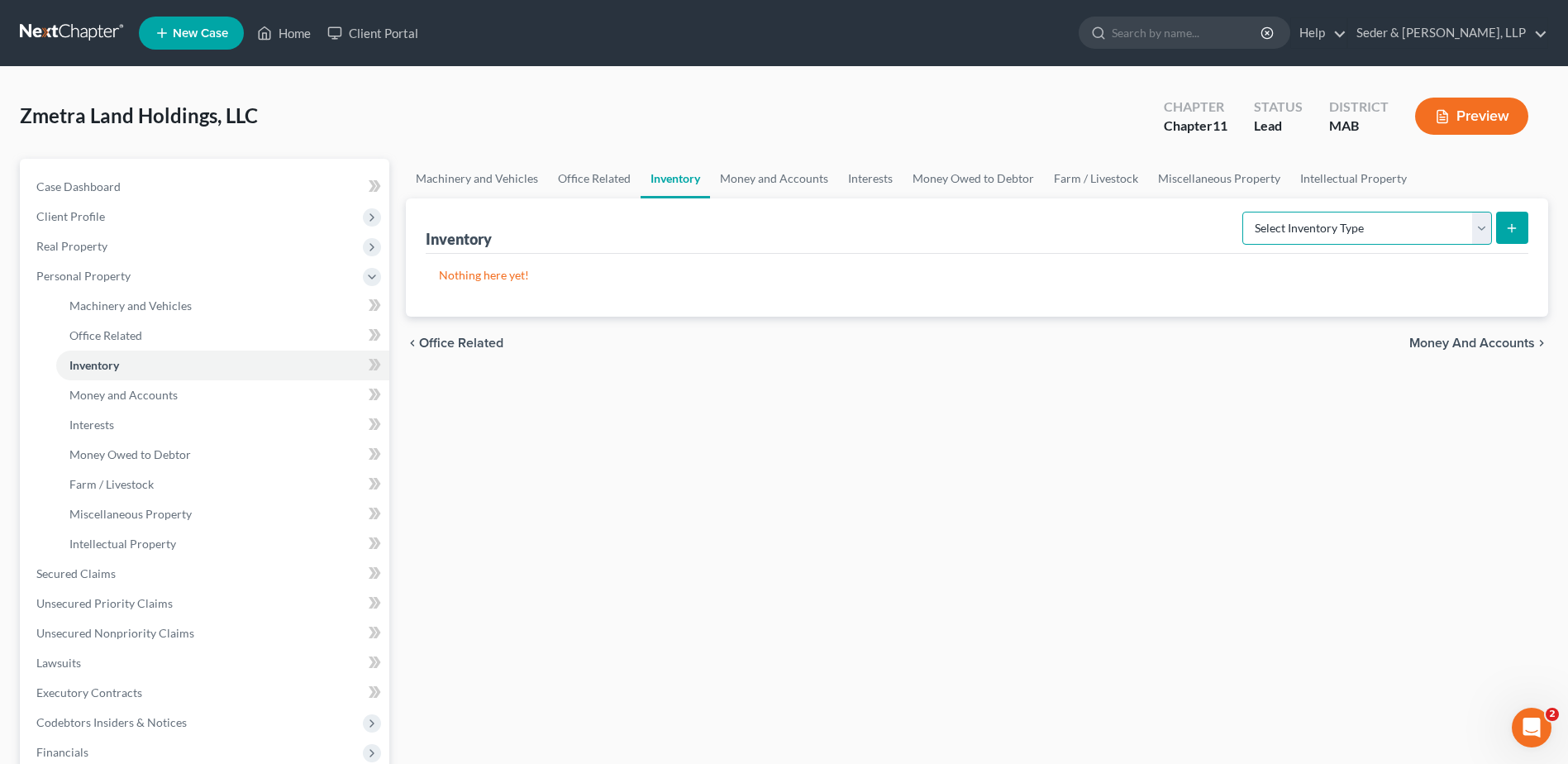
click at [1483, 236] on select "Select Inventory Type Finished Goods (A/B: 21) Other Inventory or Supplies (A/B…" at bounding box center [1367, 228] width 250 height 33
click at [156, 393] on span "Money and Accounts" at bounding box center [123, 395] width 109 height 14
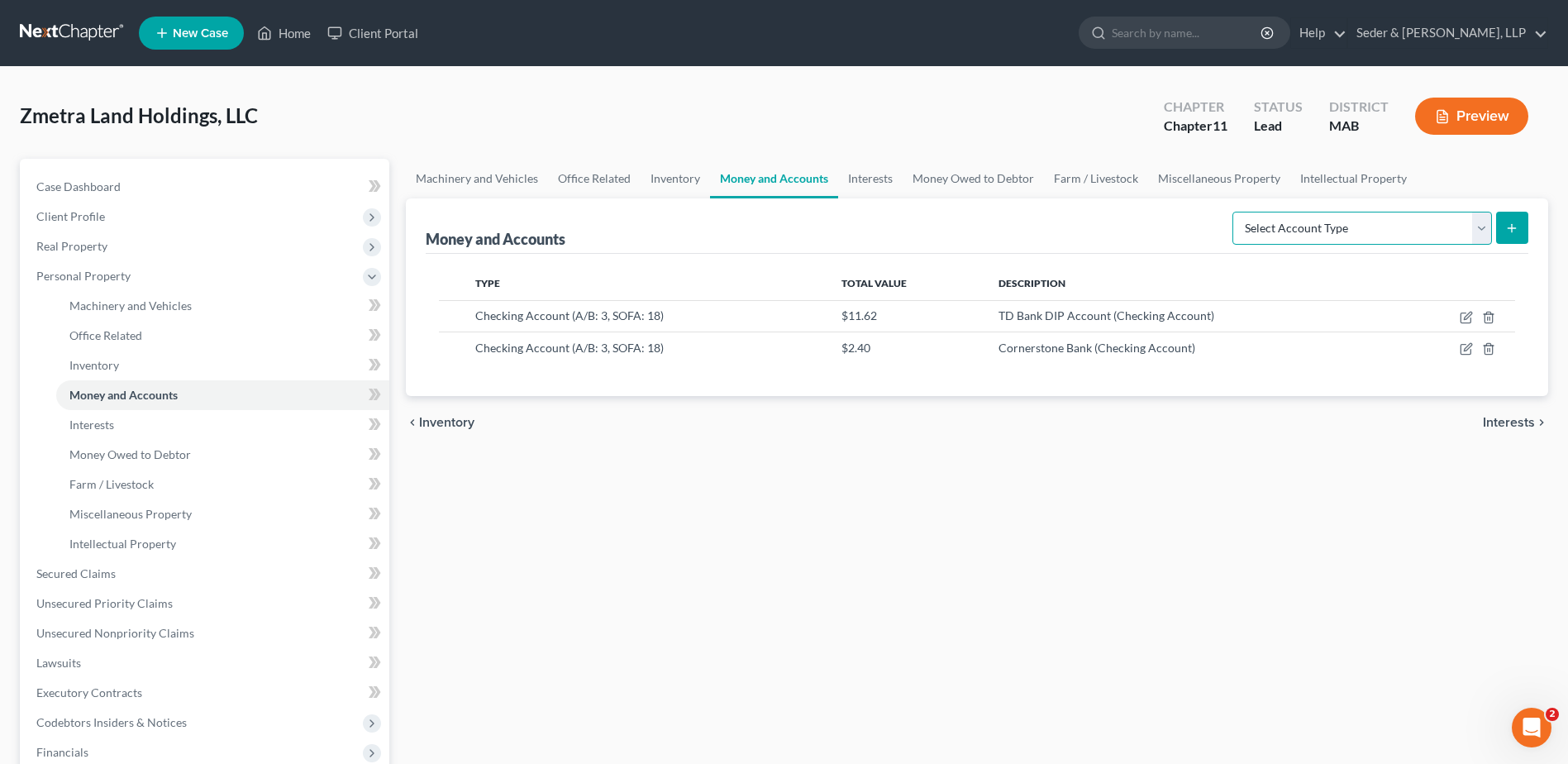
click at [1482, 229] on select "Select Account Type Brokerage (A/B: 3, SOFA: 18) Cash on Hand (A/B: 2) Certific…" at bounding box center [1362, 228] width 260 height 33
click at [110, 434] on link "Interests" at bounding box center [223, 425] width 333 height 30
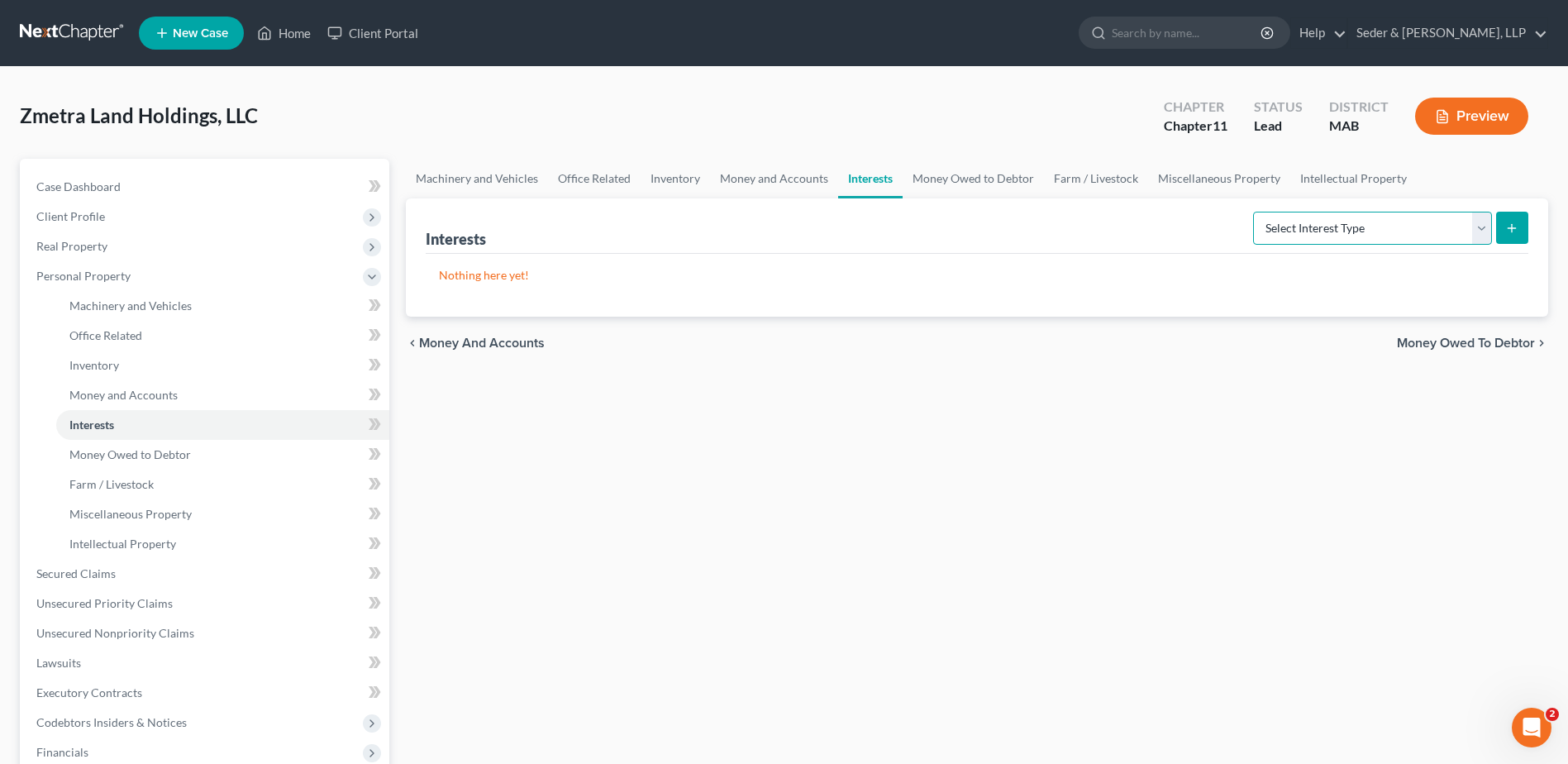
click at [1482, 231] on select "Select Interest Type Bond (A/B: 16) Incorporated Business (A/B: 15) Insurance P…" at bounding box center [1371, 228] width 238 height 33
click at [143, 397] on span "Money and Accounts" at bounding box center [123, 395] width 109 height 14
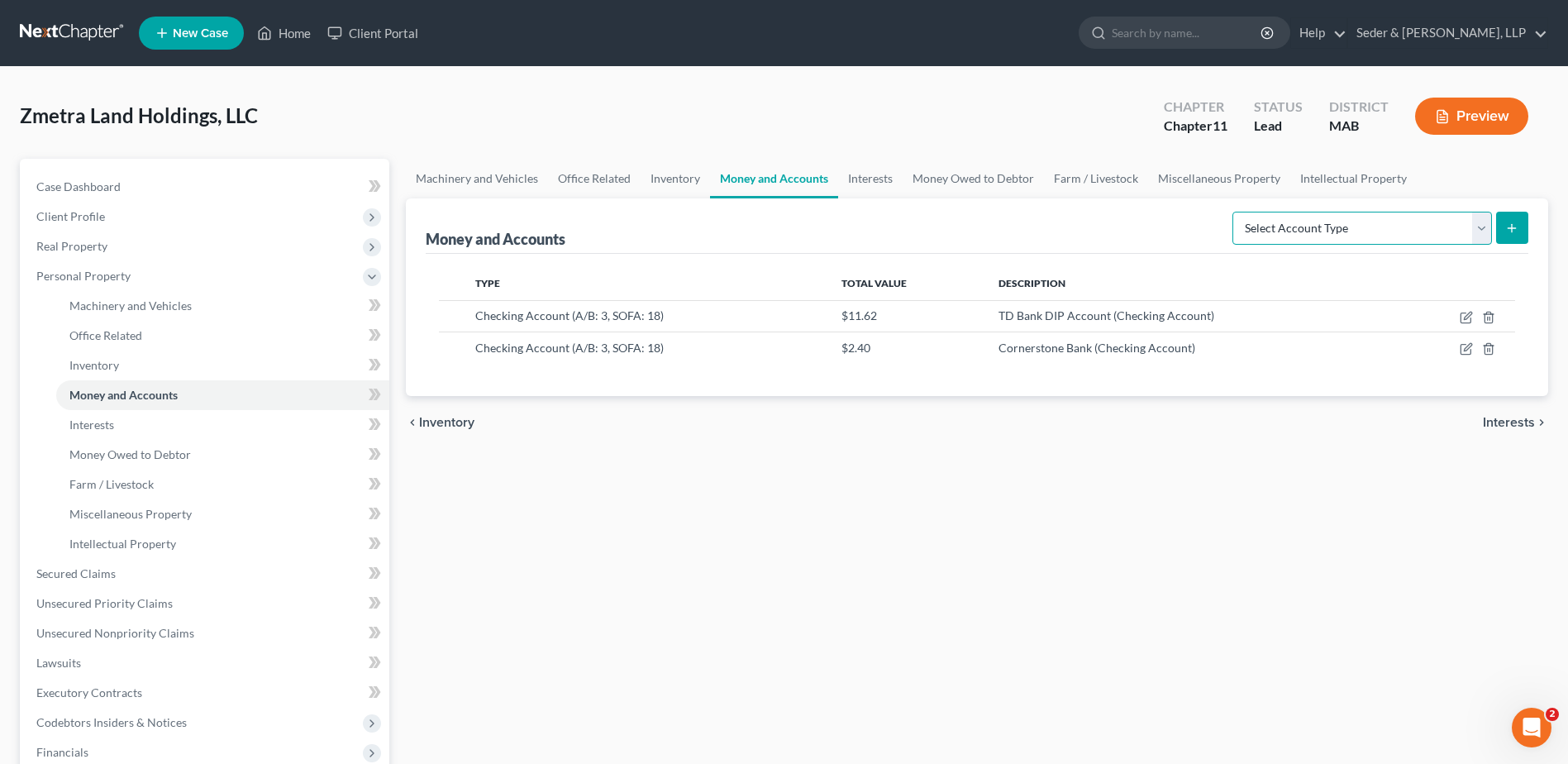
click at [1485, 222] on select "Select Account Type Brokerage (A/B: 3, SOFA: 18) Cash on Hand (A/B: 2) Certific…" at bounding box center [1362, 228] width 260 height 33
click at [1149, 550] on div "Machinery and Vehicles Office Related Inventory Money and Accounts Interests Mo…" at bounding box center [977, 561] width 1159 height 806
click at [1007, 190] on link "Money Owed to Debtor" at bounding box center [972, 179] width 141 height 39
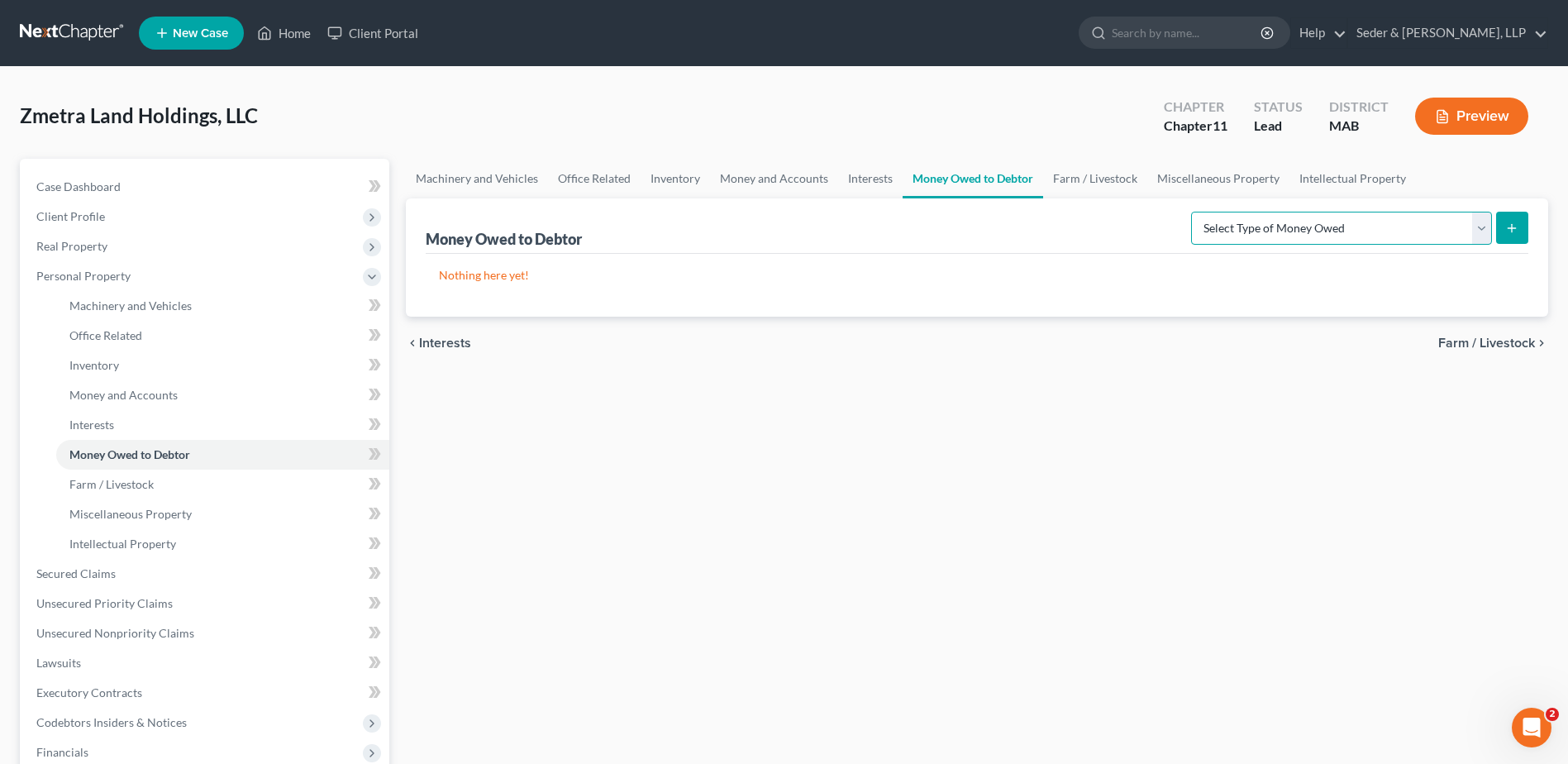
click at [1483, 223] on select "Select Type of Money Owed Accounts Receivable (A/B: 11) Causes of Action Agains…" at bounding box center [1342, 228] width 301 height 33
select select "accounts_receivable"
click at [1194, 212] on select "Select Type of Money Owed Accounts Receivable (A/B: 11) Causes of Action Agains…" at bounding box center [1342, 228] width 301 height 33
click at [1512, 226] on line "submit" at bounding box center [1512, 227] width 0 height 8
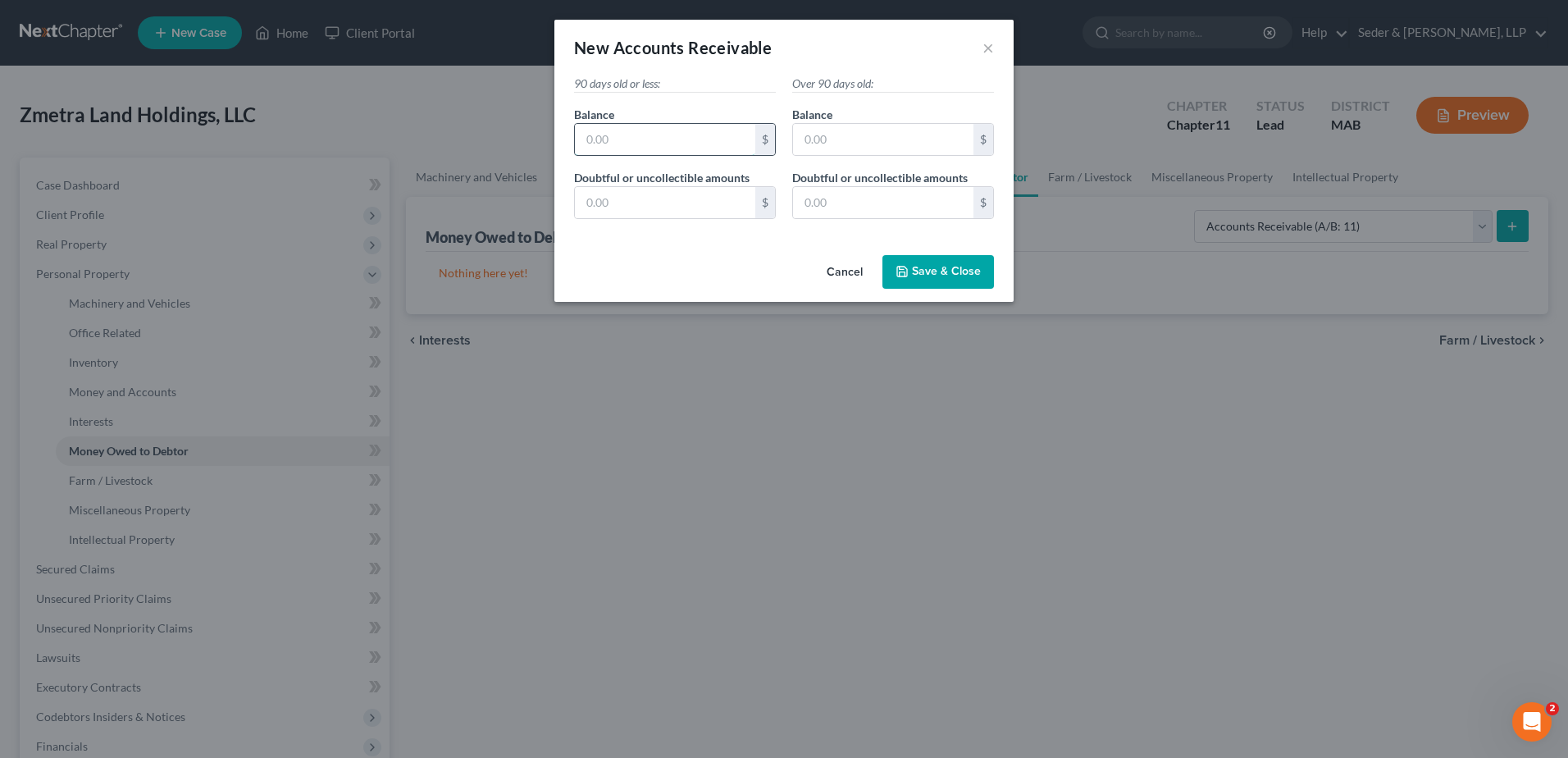
click at [689, 148] on input "text" at bounding box center [665, 139] width 181 height 31
type input "69,342"
click at [704, 198] on input "text" at bounding box center [665, 202] width 181 height 31
type input "392,940"
click at [950, 273] on span "Save & Close" at bounding box center [946, 271] width 69 height 14
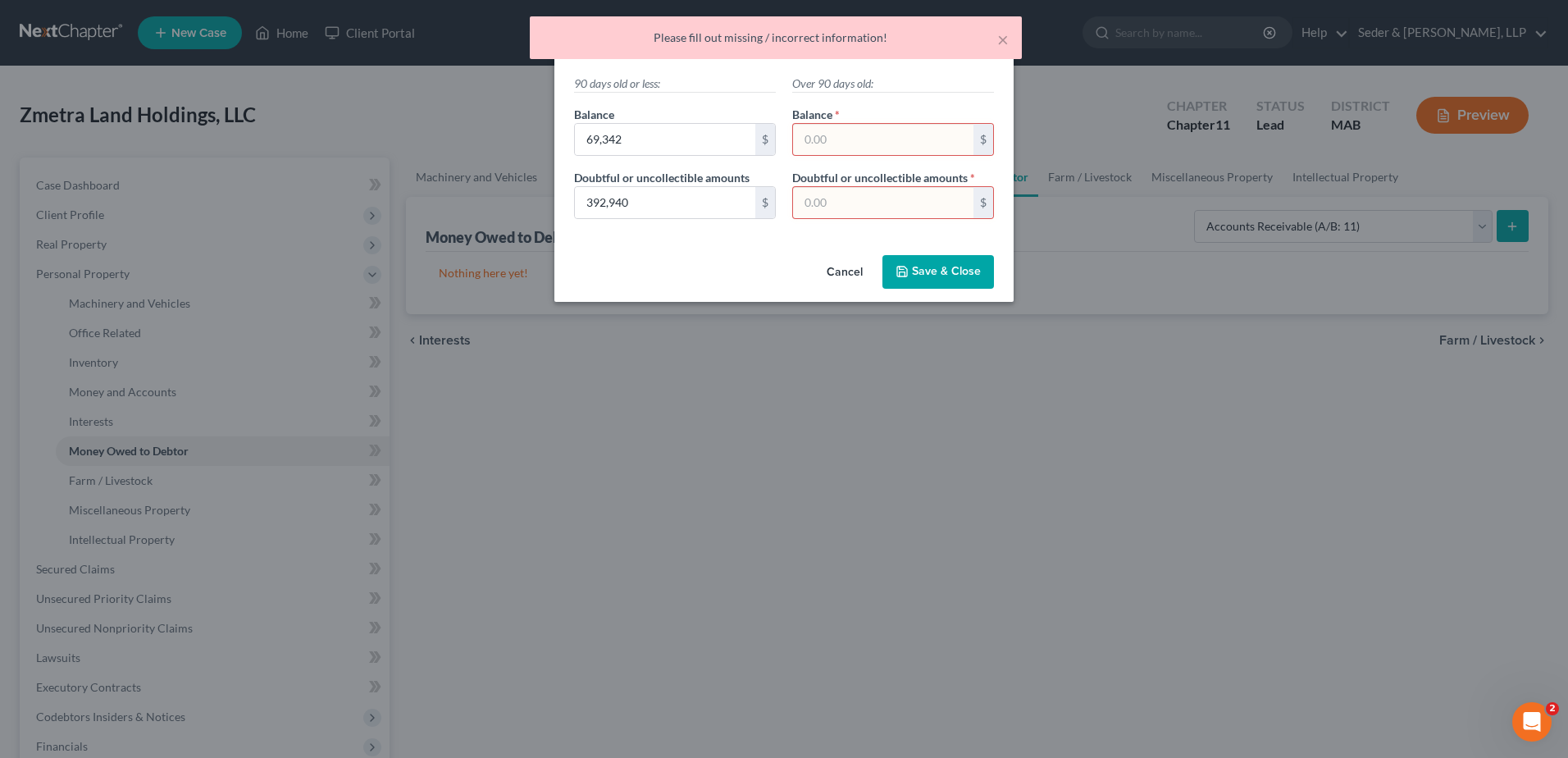
click at [884, 144] on input "text" at bounding box center [883, 139] width 181 height 31
type input "0"
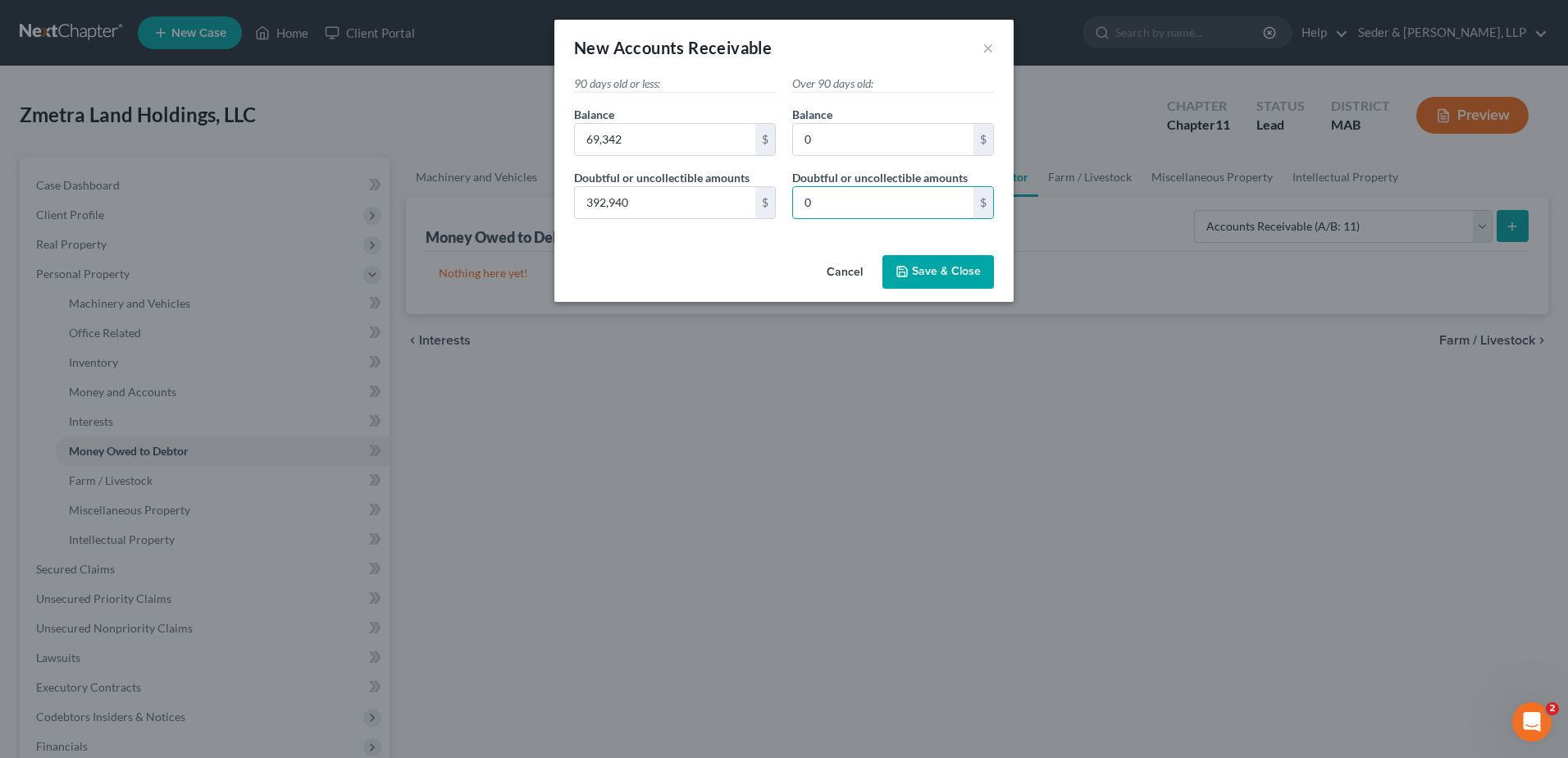
type input "0"
click at [945, 279] on button "Save & Close" at bounding box center [939, 272] width 112 height 35
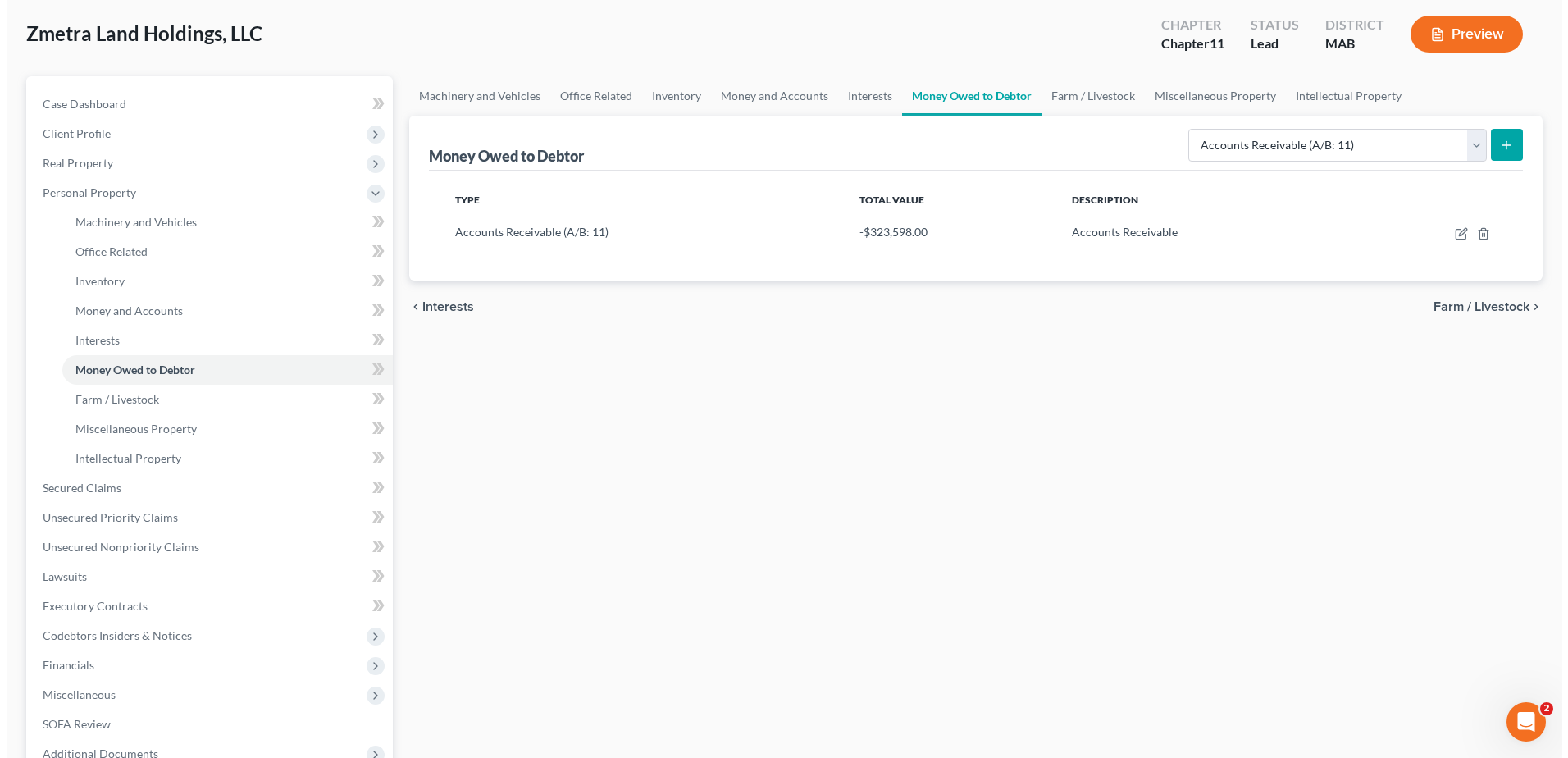
scroll to position [82, 0]
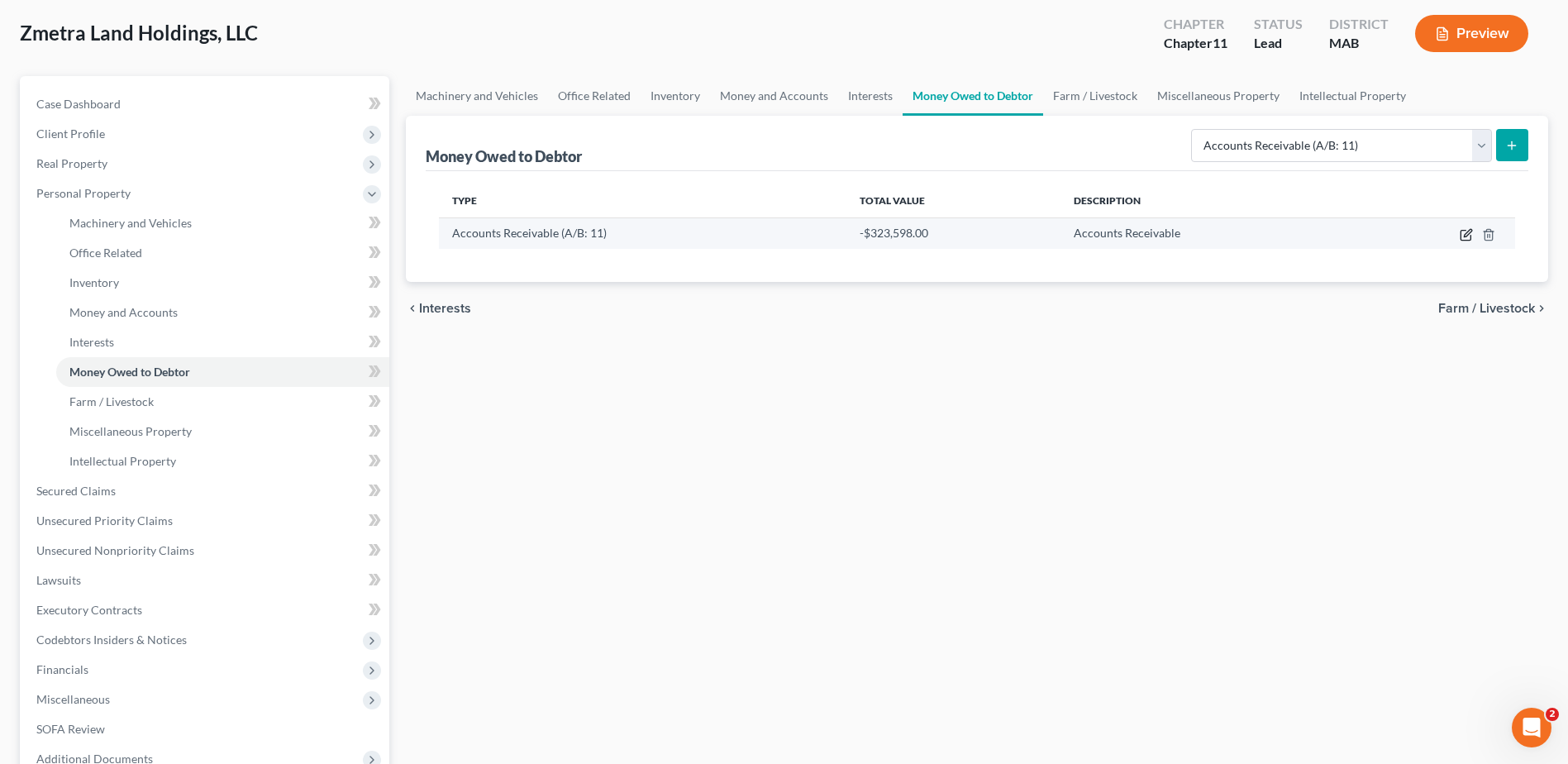
click at [1460, 235] on icon "button" at bounding box center [1465, 235] width 10 height 10
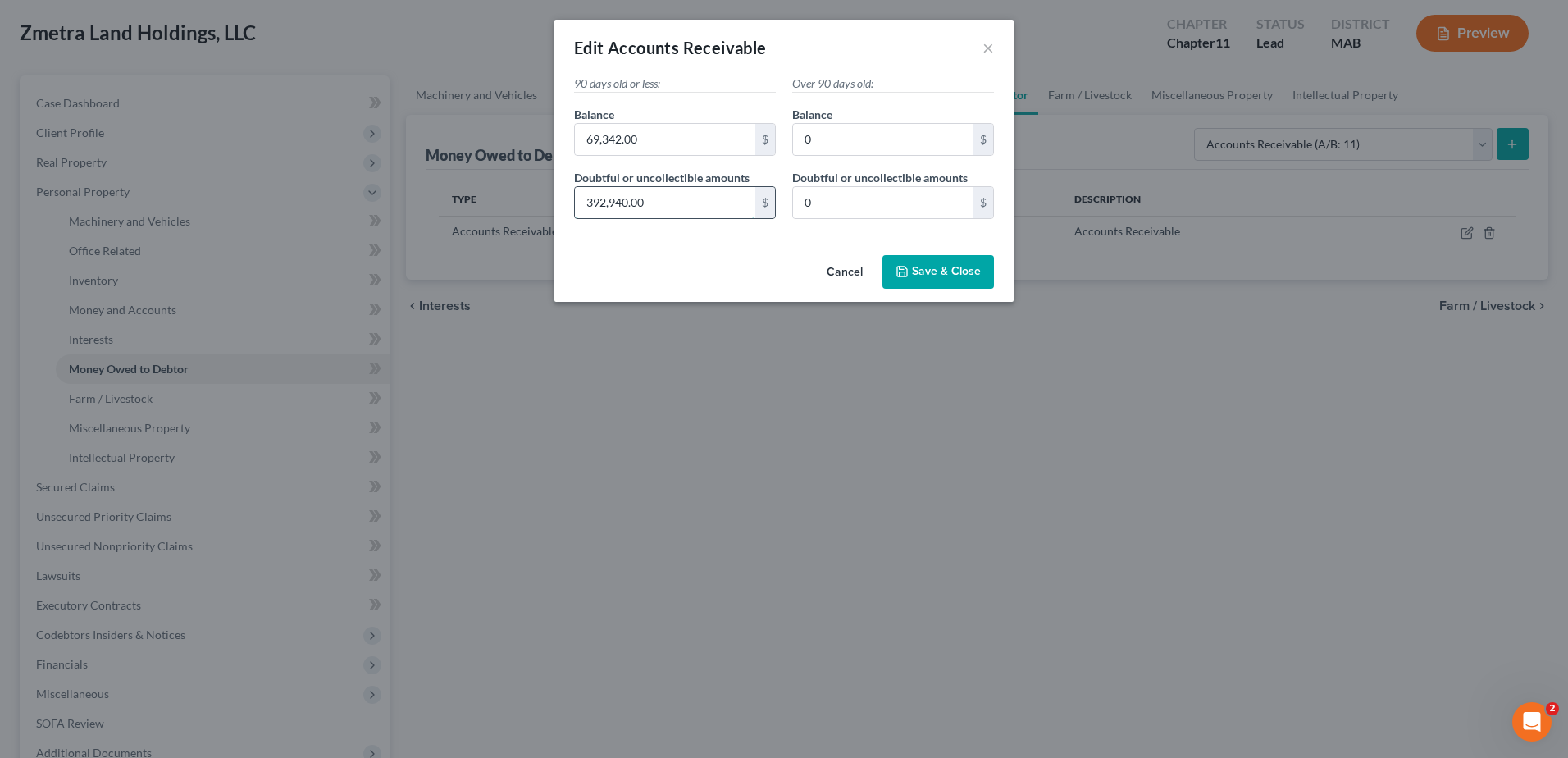
click at [668, 207] on input "392,940.00" at bounding box center [665, 202] width 181 height 31
click at [851, 143] on input "0" at bounding box center [883, 139] width 181 height 31
type input "392,940"
click at [949, 274] on span "Save & Close" at bounding box center [946, 271] width 69 height 14
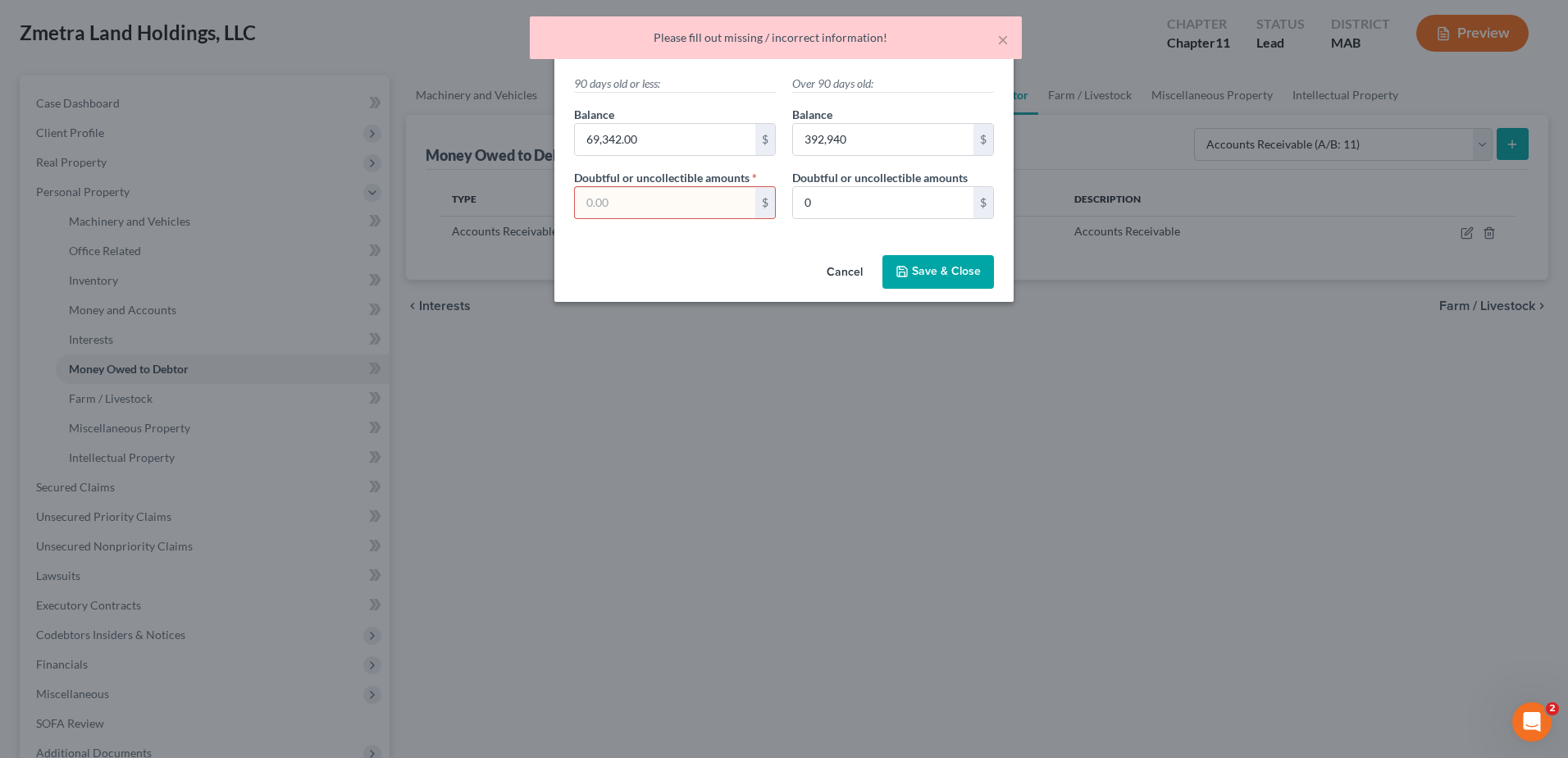
click at [727, 204] on input "text" at bounding box center [665, 202] width 181 height 31
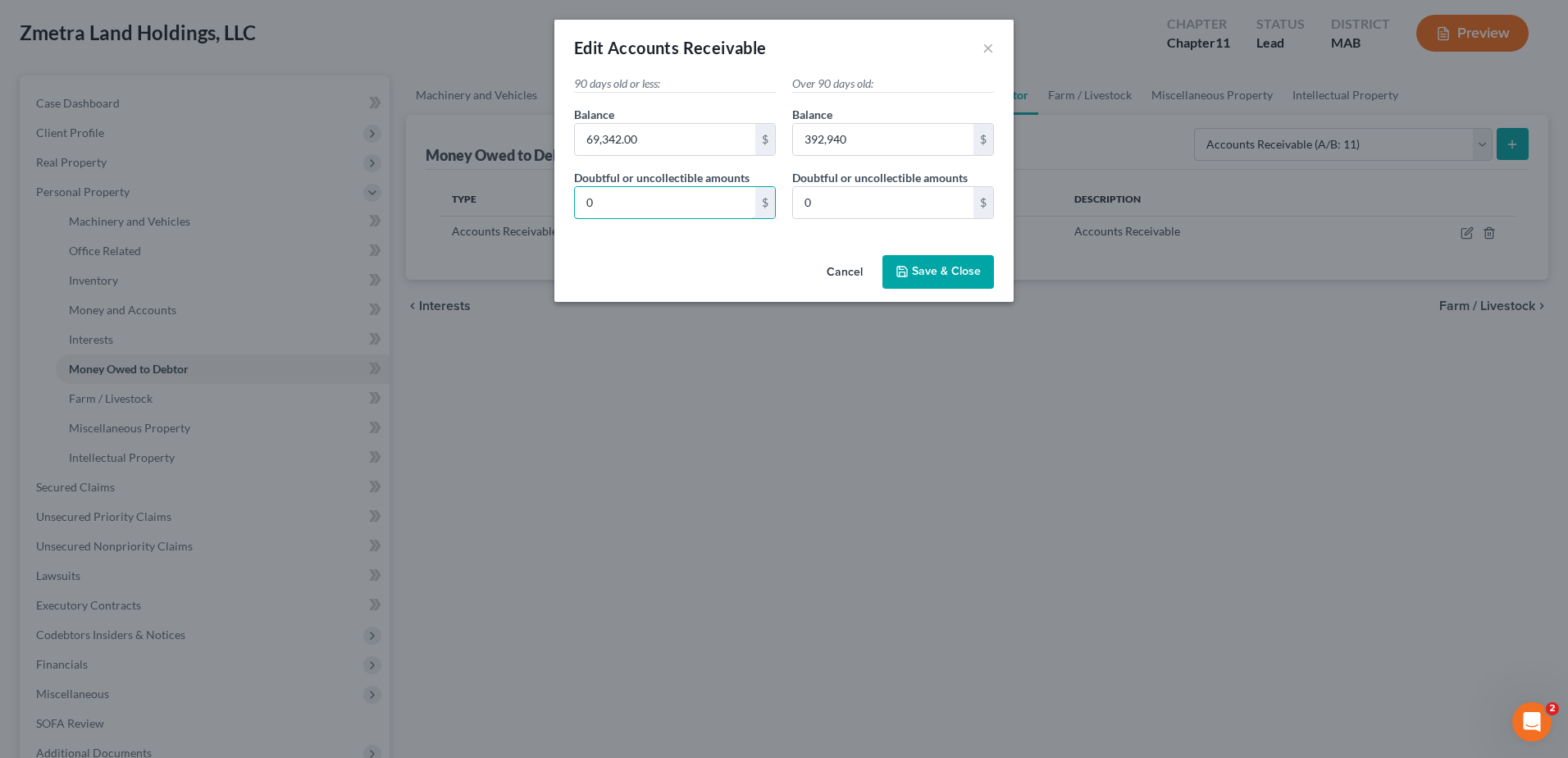
type input "0"
click at [933, 270] on span "Save & Close" at bounding box center [946, 271] width 69 height 14
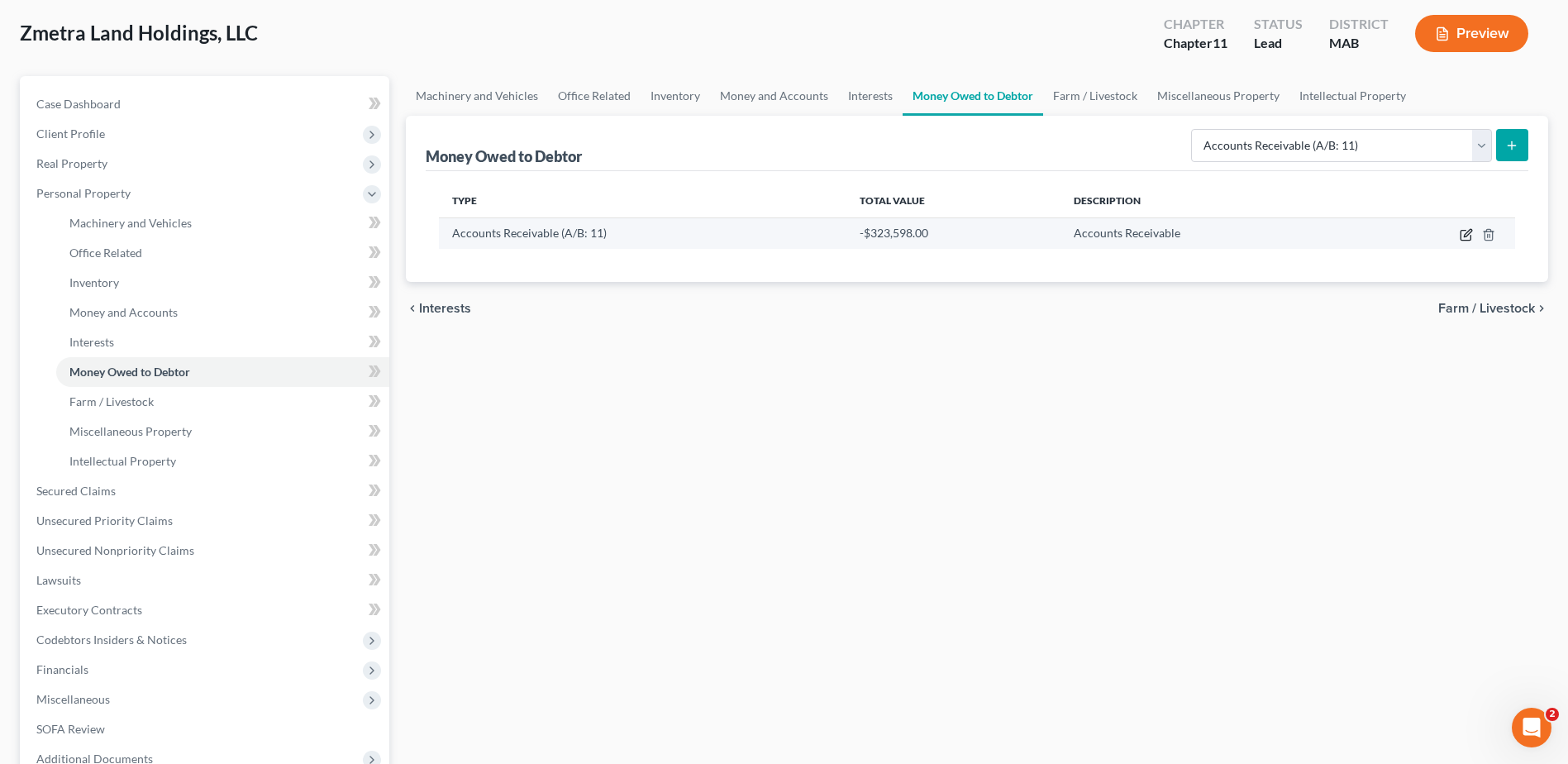
click at [1462, 234] on icon "button" at bounding box center [1465, 234] width 13 height 13
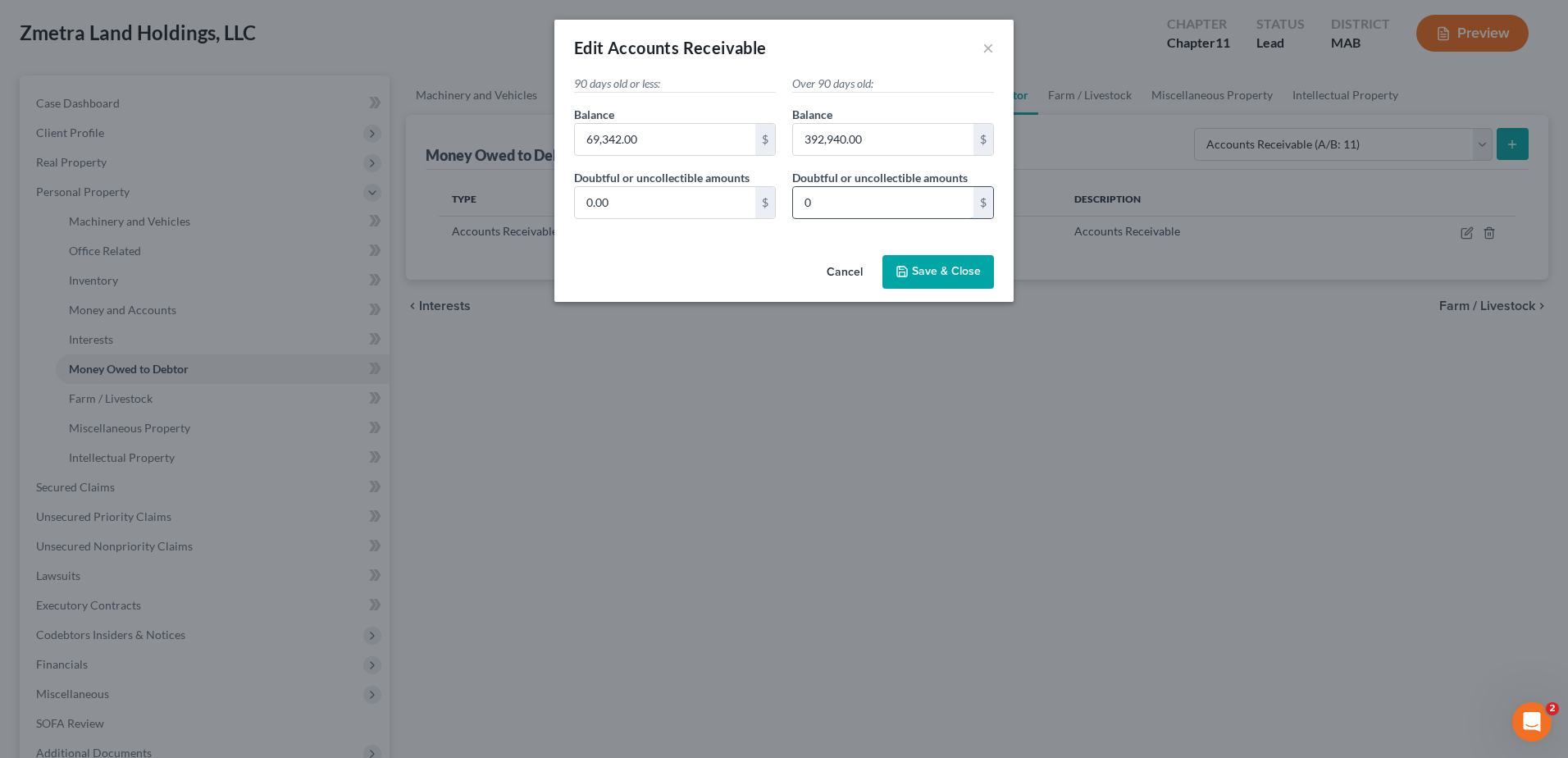
click at [835, 198] on input "0" at bounding box center [883, 202] width 181 height 31
type input "0.00"
click at [964, 285] on button "Save & Close" at bounding box center [939, 272] width 112 height 35
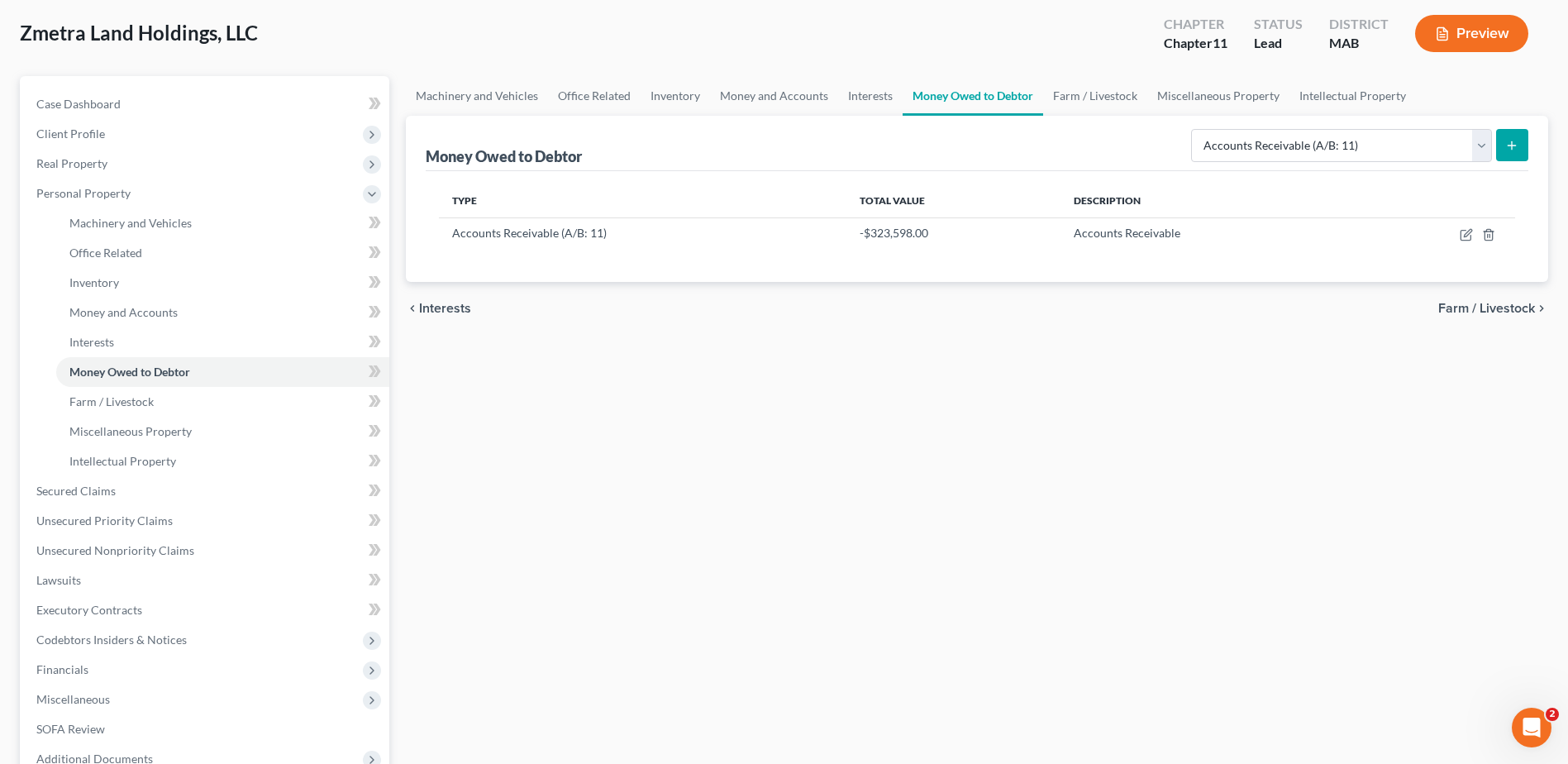
click at [1480, 46] on button "Preview" at bounding box center [1471, 33] width 113 height 38
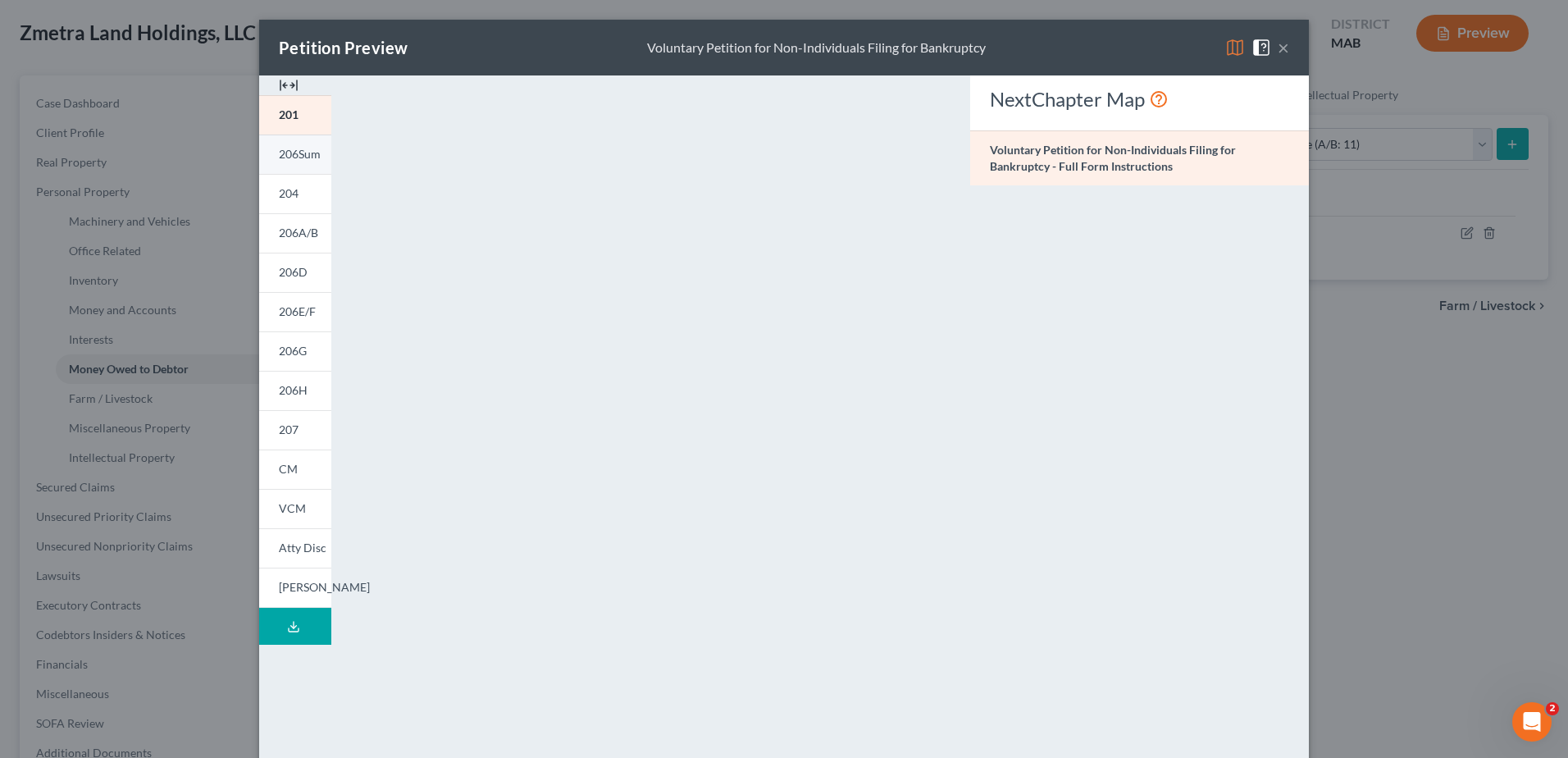
click at [276, 171] on link "206Sum" at bounding box center [295, 154] width 72 height 39
click at [287, 190] on span "204" at bounding box center [288, 193] width 20 height 14
click at [302, 241] on link "206A/B" at bounding box center [295, 232] width 72 height 39
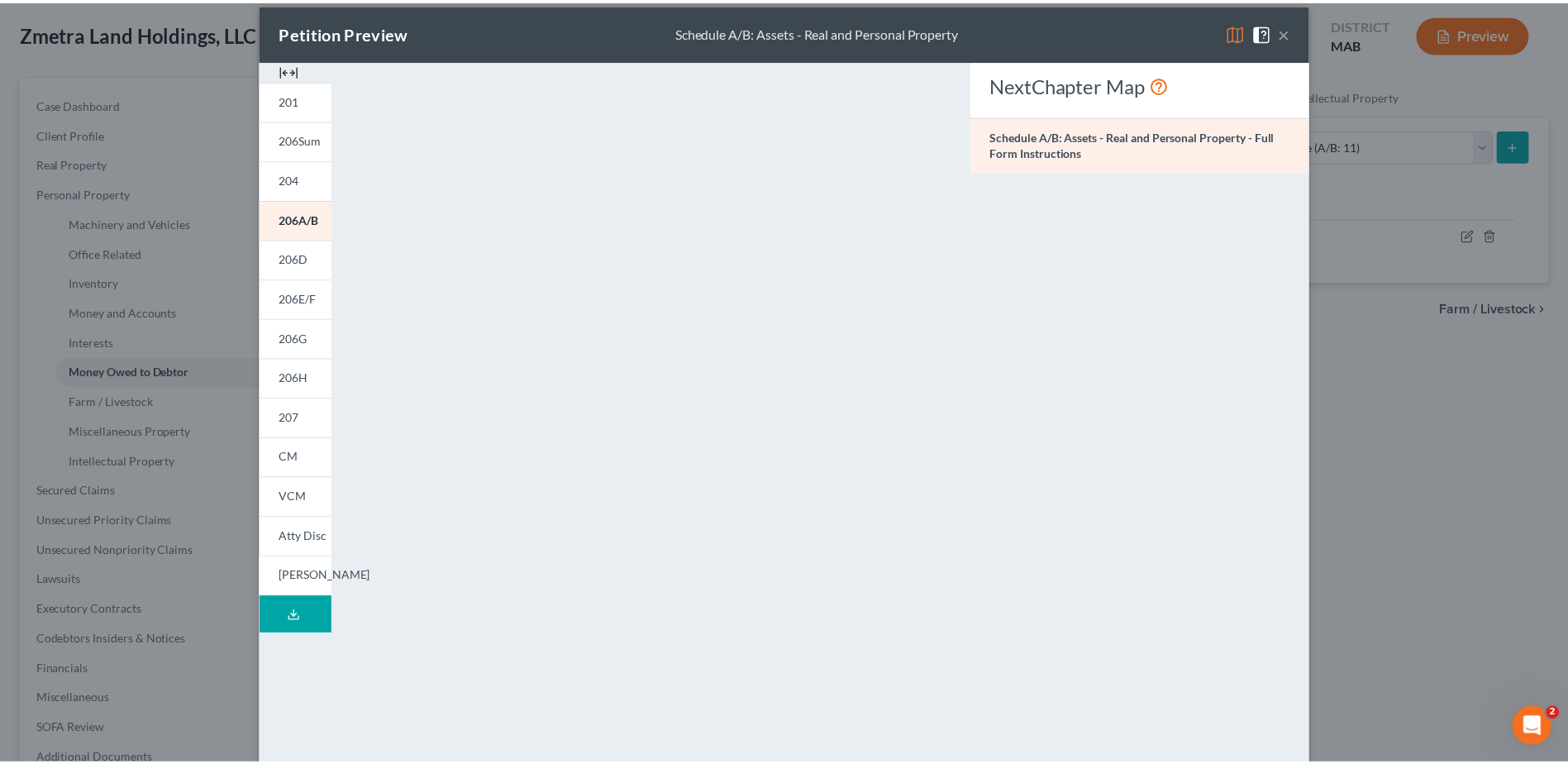
scroll to position [0, 0]
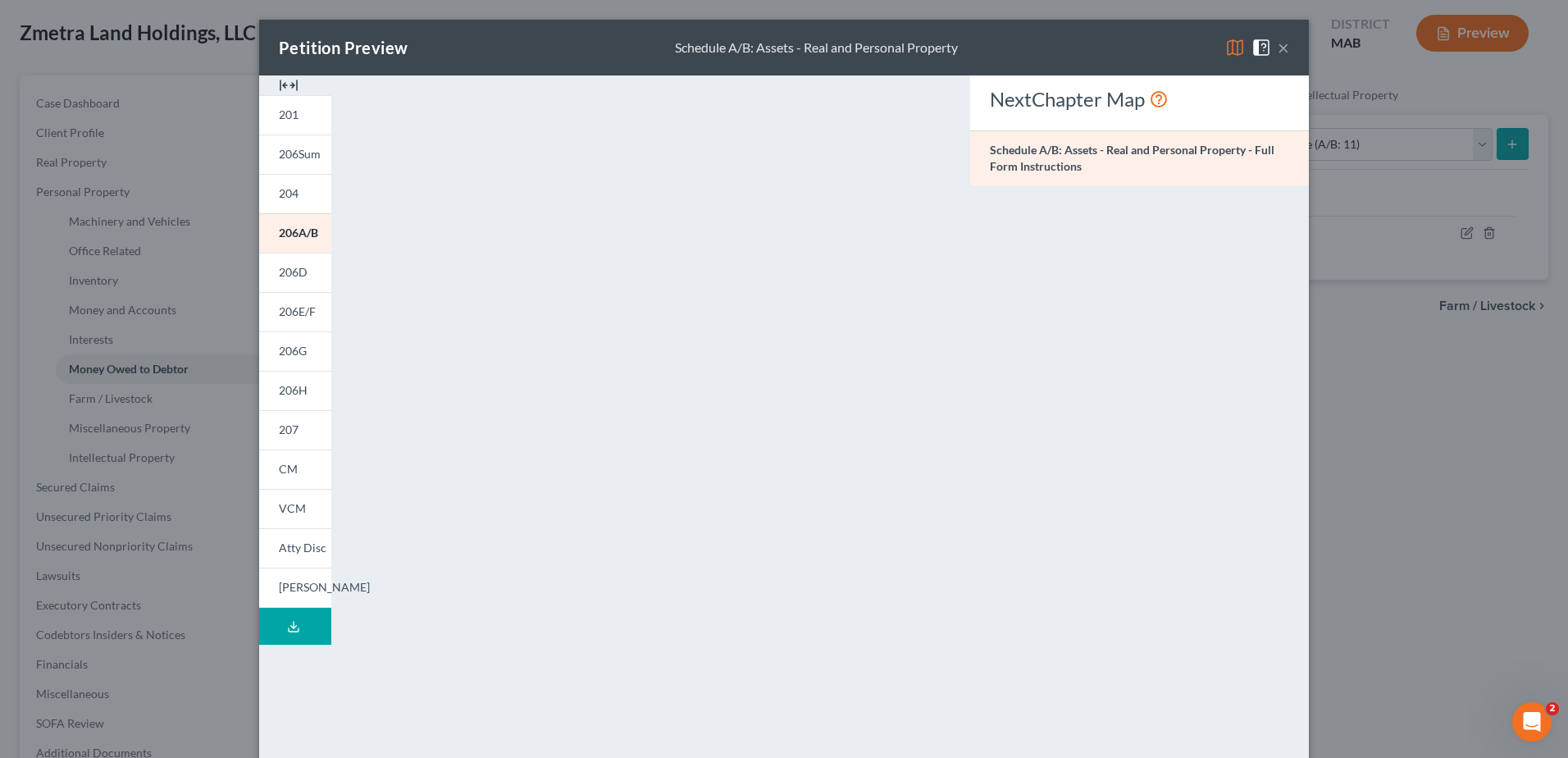
click at [1281, 50] on button "×" at bounding box center [1284, 47] width 12 height 20
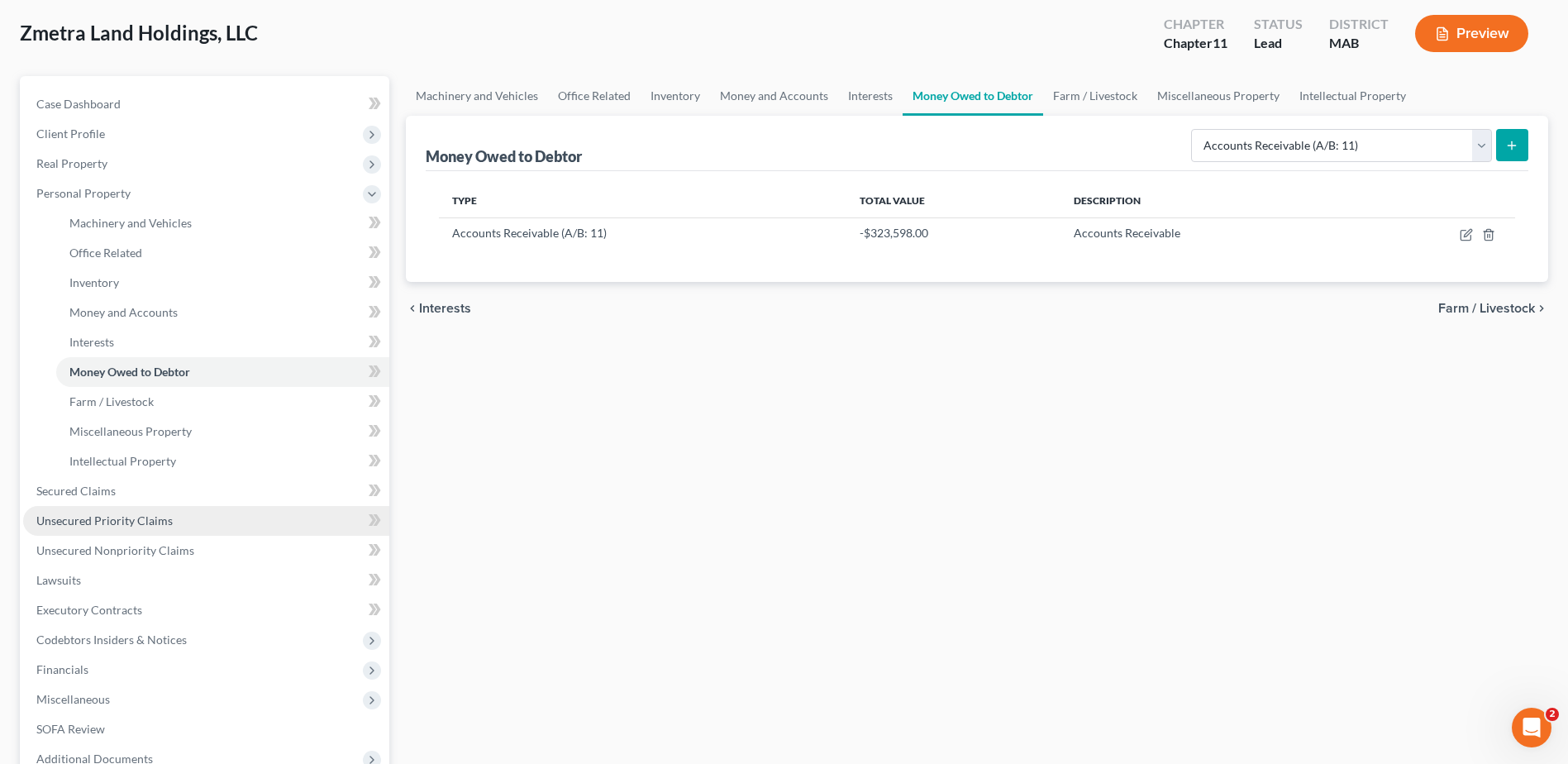
click at [102, 534] on link "Unsecured Priority Claims" at bounding box center [206, 520] width 366 height 30
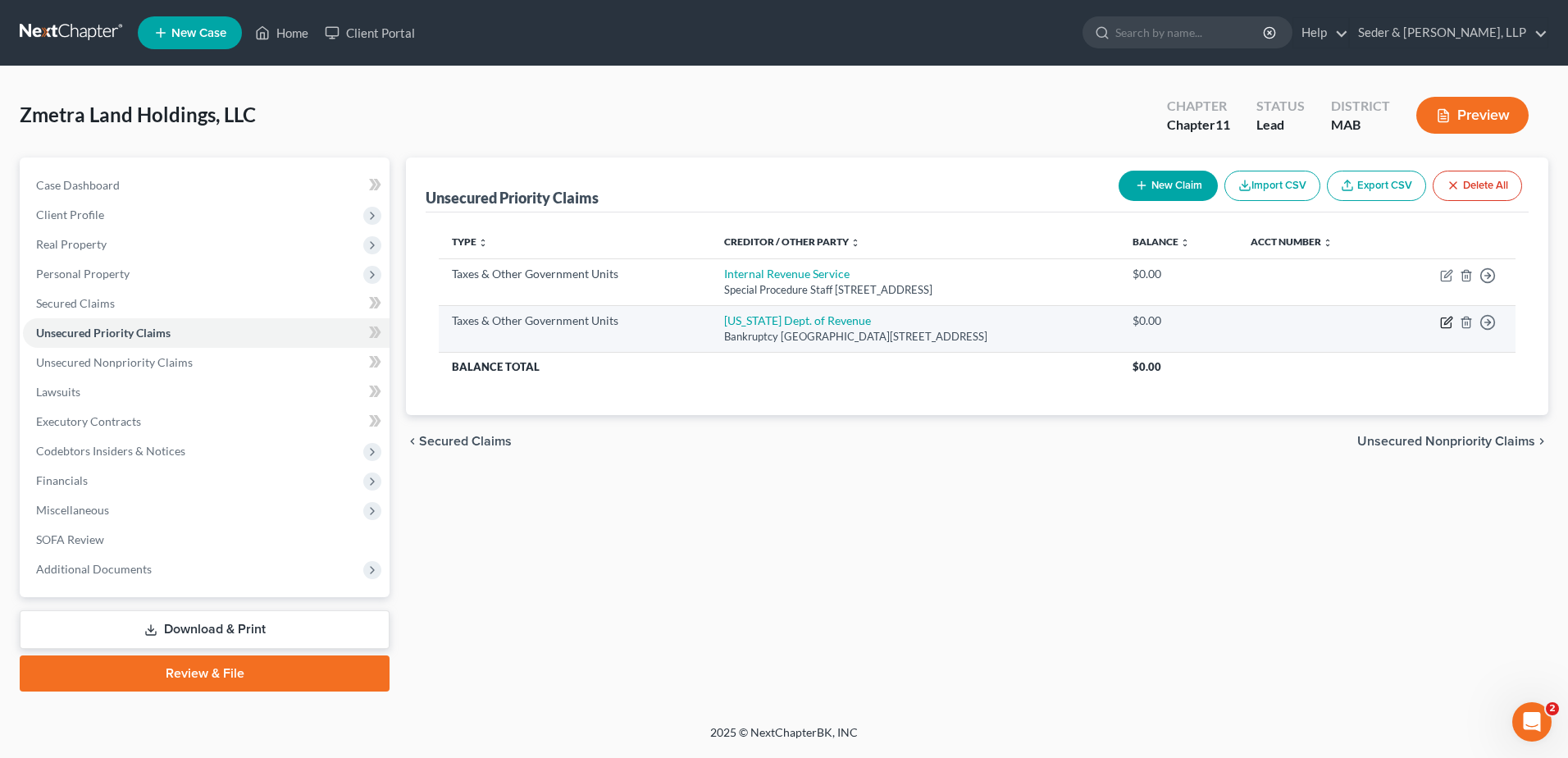
click at [1442, 320] on icon "button" at bounding box center [1446, 321] width 13 height 13
select select "2"
select select "22"
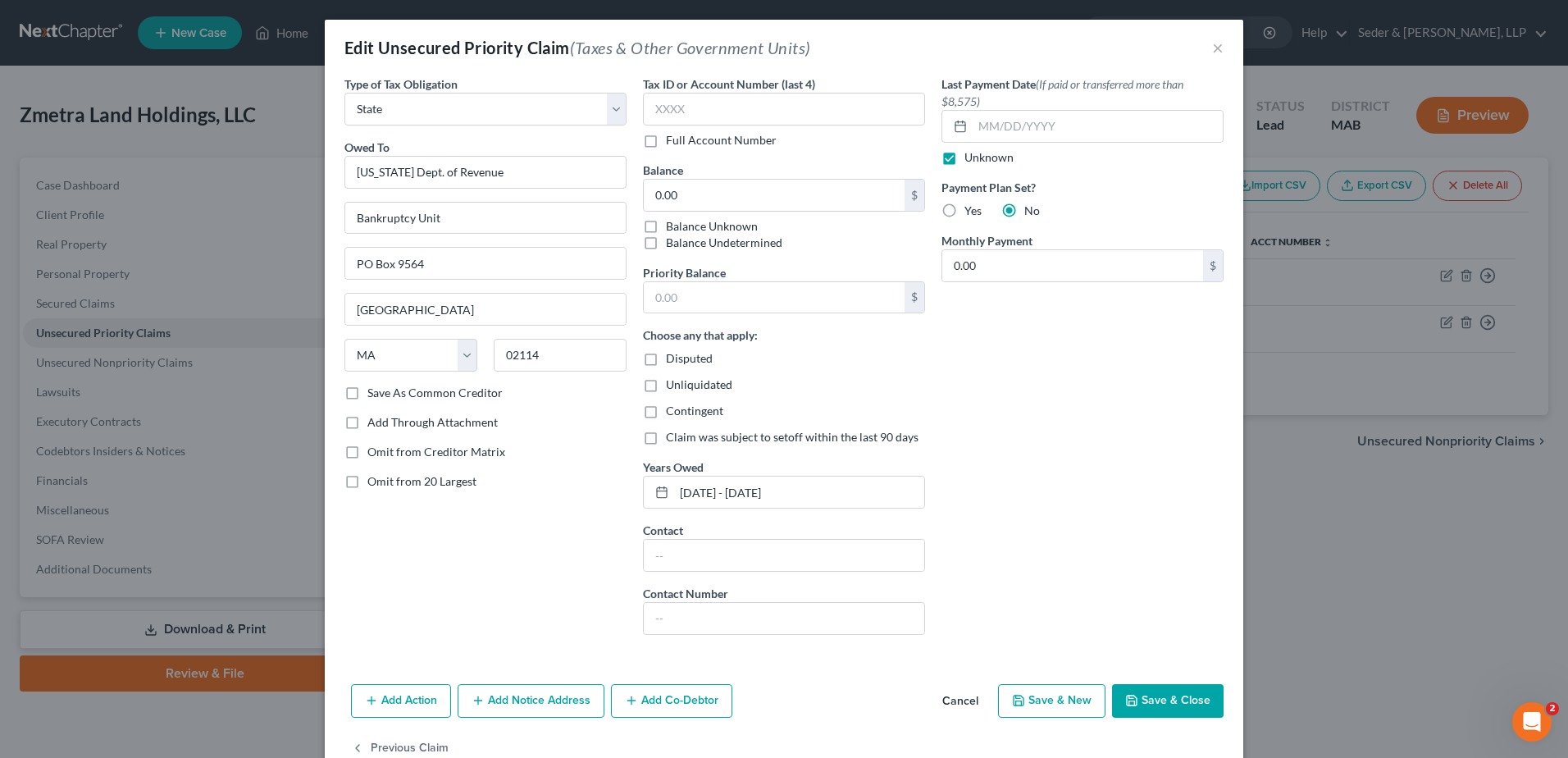
click at [666, 383] on span "Unliquidated" at bounding box center [699, 384] width 66 height 14
click at [672, 383] on input "Unliquidated" at bounding box center [678, 382] width 11 height 11
checkbox input "true"
click at [1158, 708] on button "Save & Close" at bounding box center [1168, 701] width 112 height 35
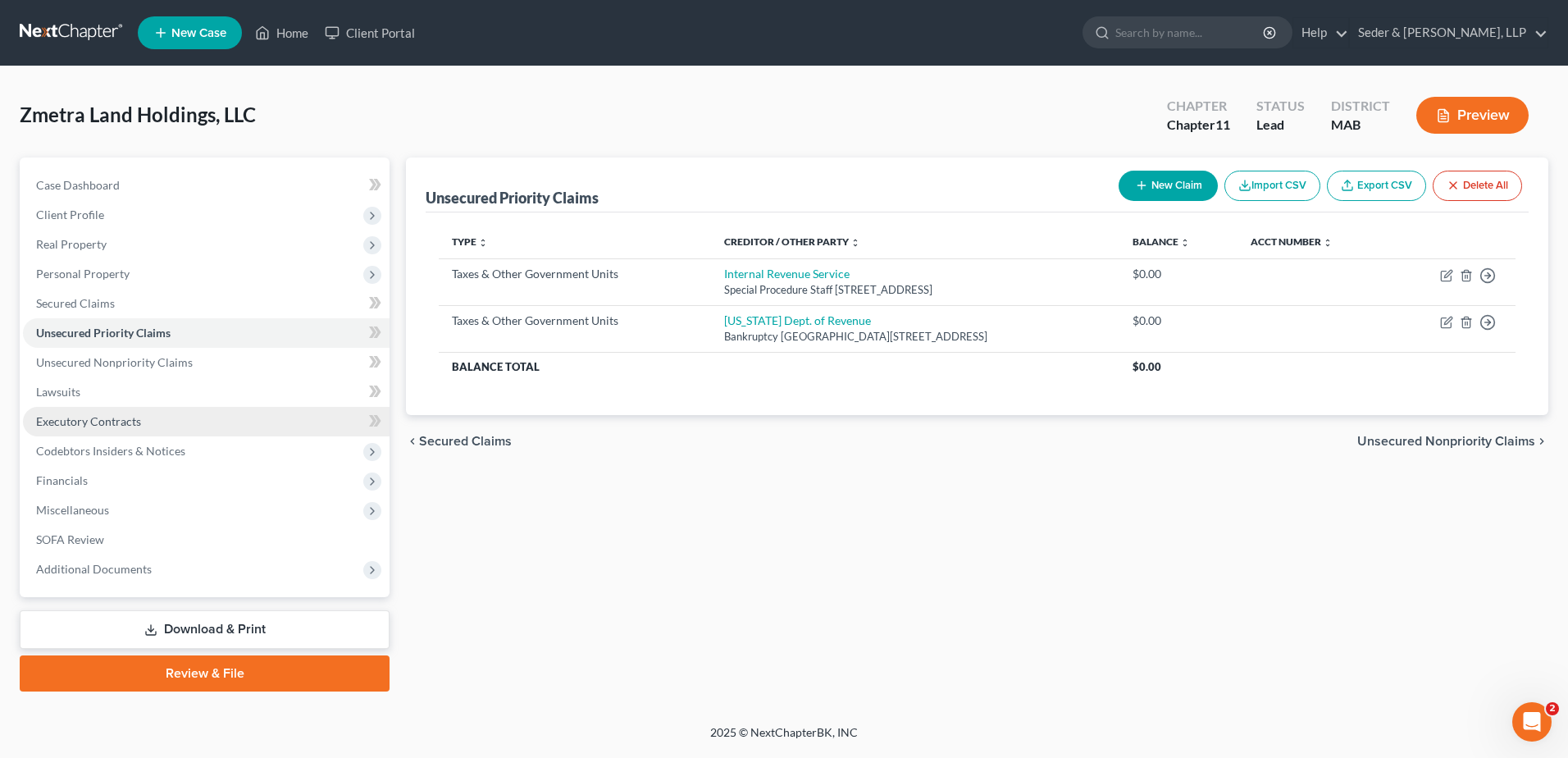
click at [123, 430] on link "Executory Contracts" at bounding box center [206, 421] width 366 height 30
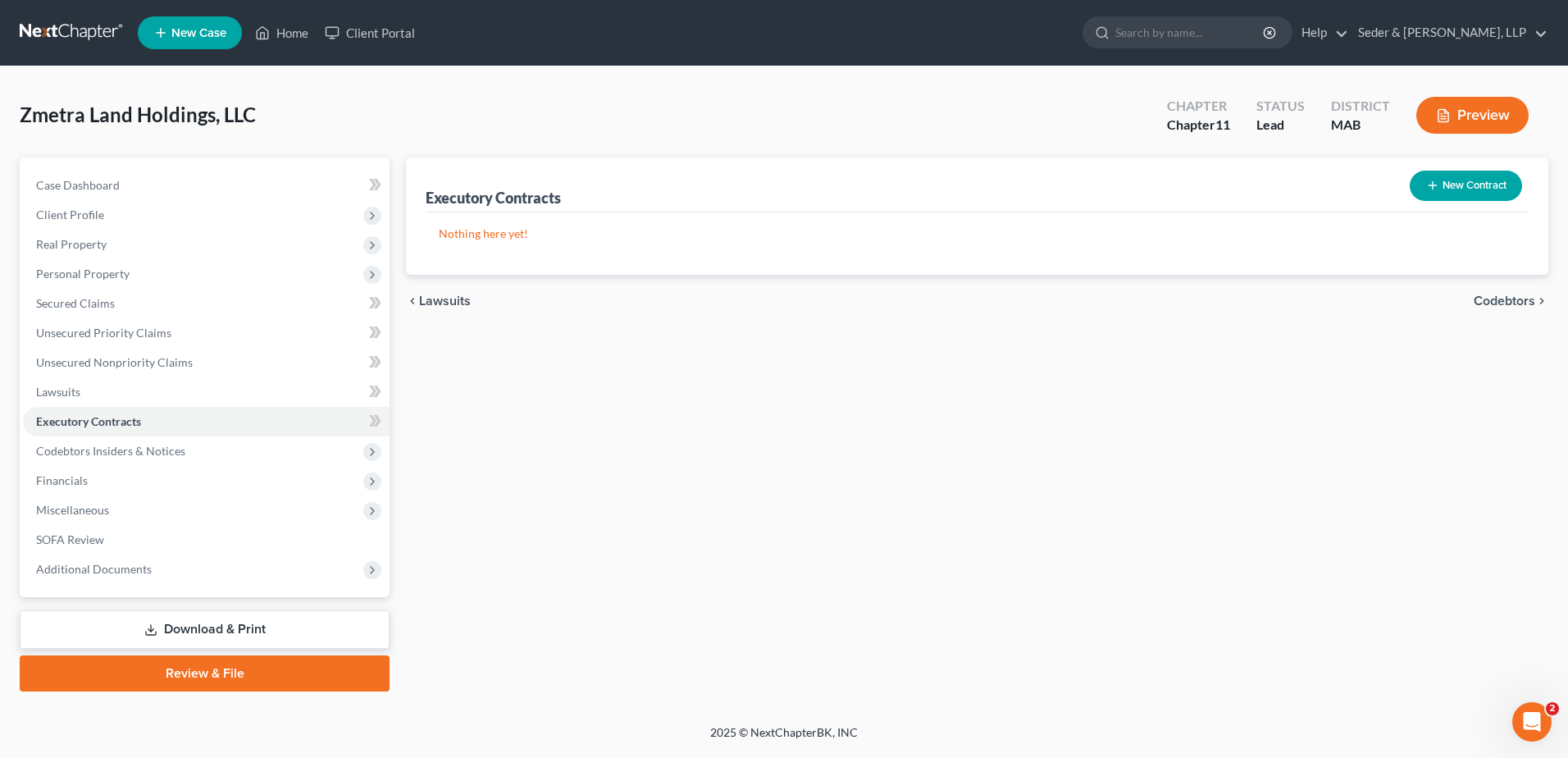
click at [1467, 184] on button "New Contract" at bounding box center [1465, 186] width 112 height 31
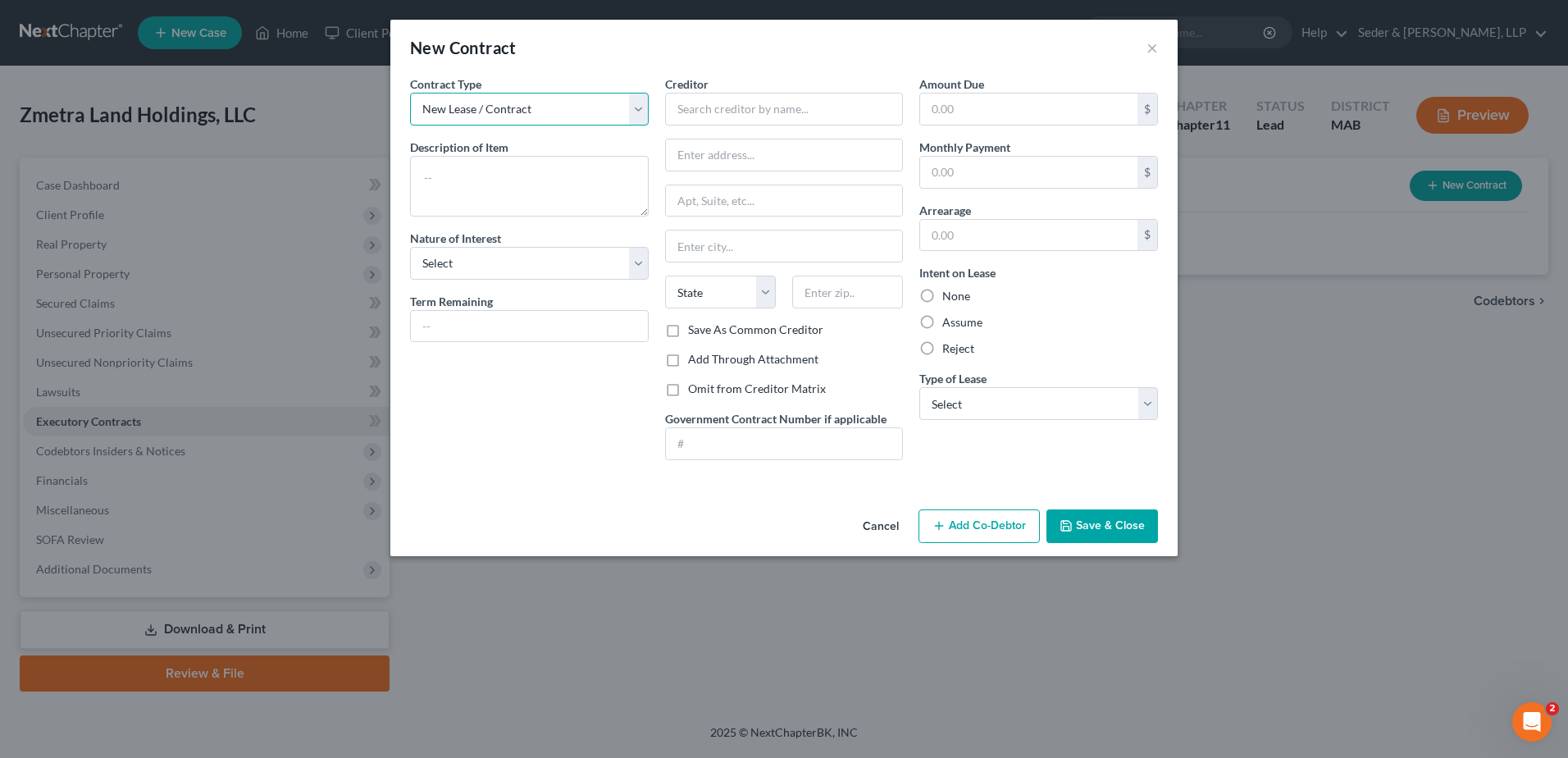
click at [517, 110] on select "New Lease / Contract New Timeshare" at bounding box center [529, 109] width 238 height 33
click at [519, 182] on textarea at bounding box center [529, 187] width 238 height 61
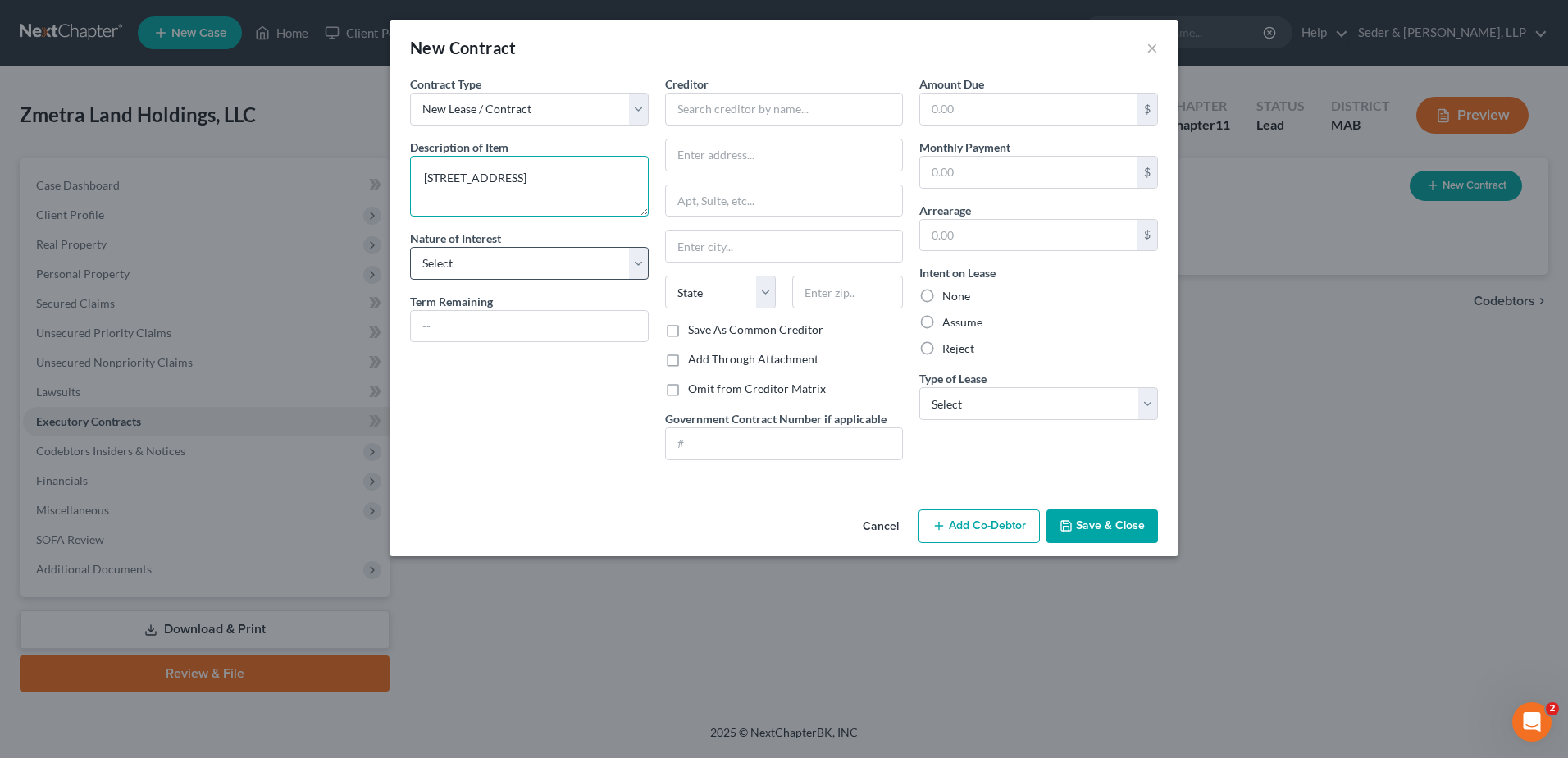
type textarea "[STREET_ADDRESS]"
click at [480, 257] on select "Select Purchaser Agent Lessor Lessee" at bounding box center [529, 263] width 238 height 33
select select "2"
click at [410, 247] on select "Select Purchaser Agent Lessor Lessee" at bounding box center [529, 263] width 238 height 33
click at [707, 114] on input "text" at bounding box center [784, 109] width 238 height 33
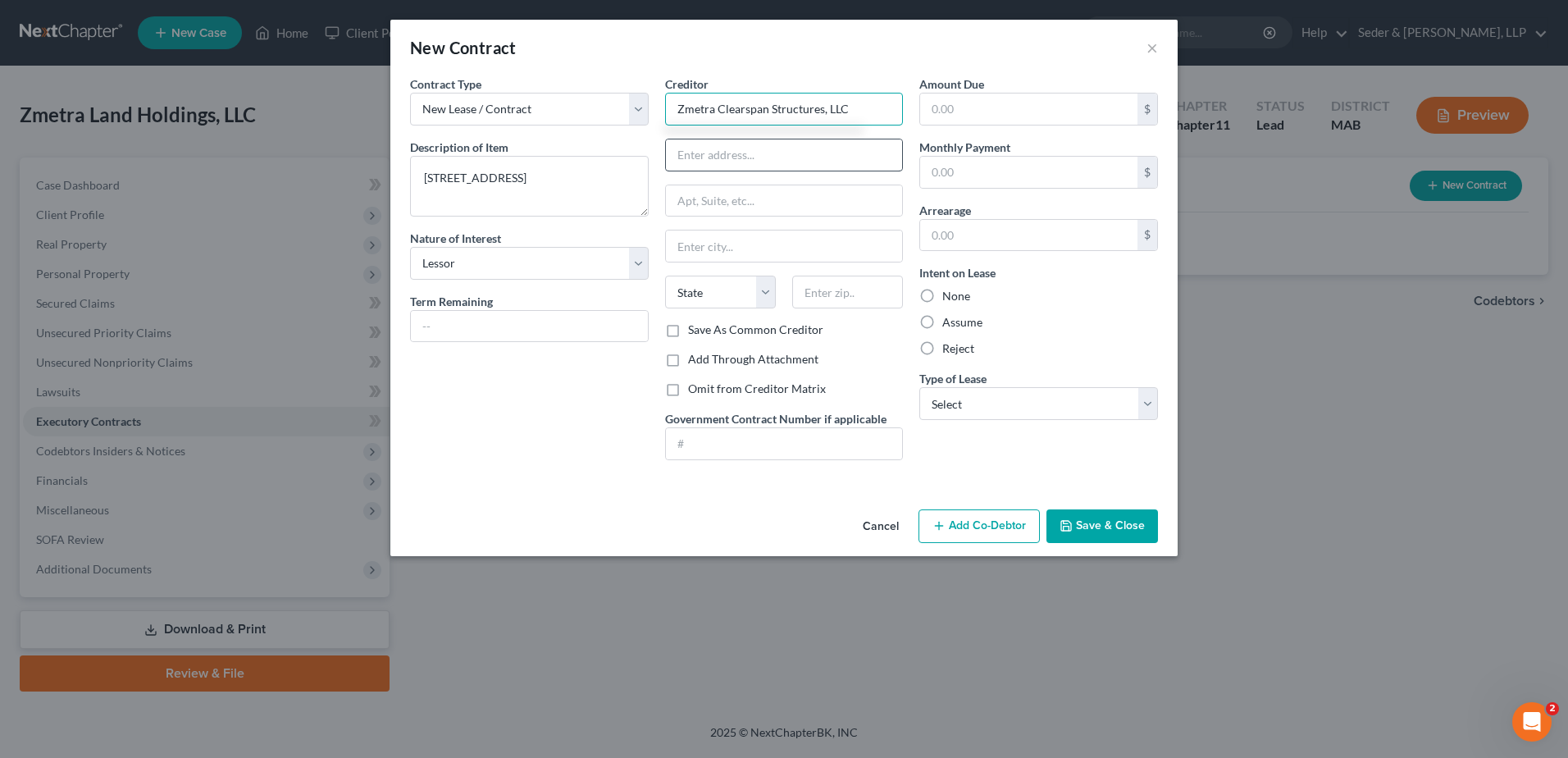
type input "Zmetra Clearspan Structures, LLC"
click at [725, 165] on input "text" at bounding box center [784, 154] width 237 height 31
type input "[STREET_ADDRESS]"
type input "01570"
type input "[PERSON_NAME]"
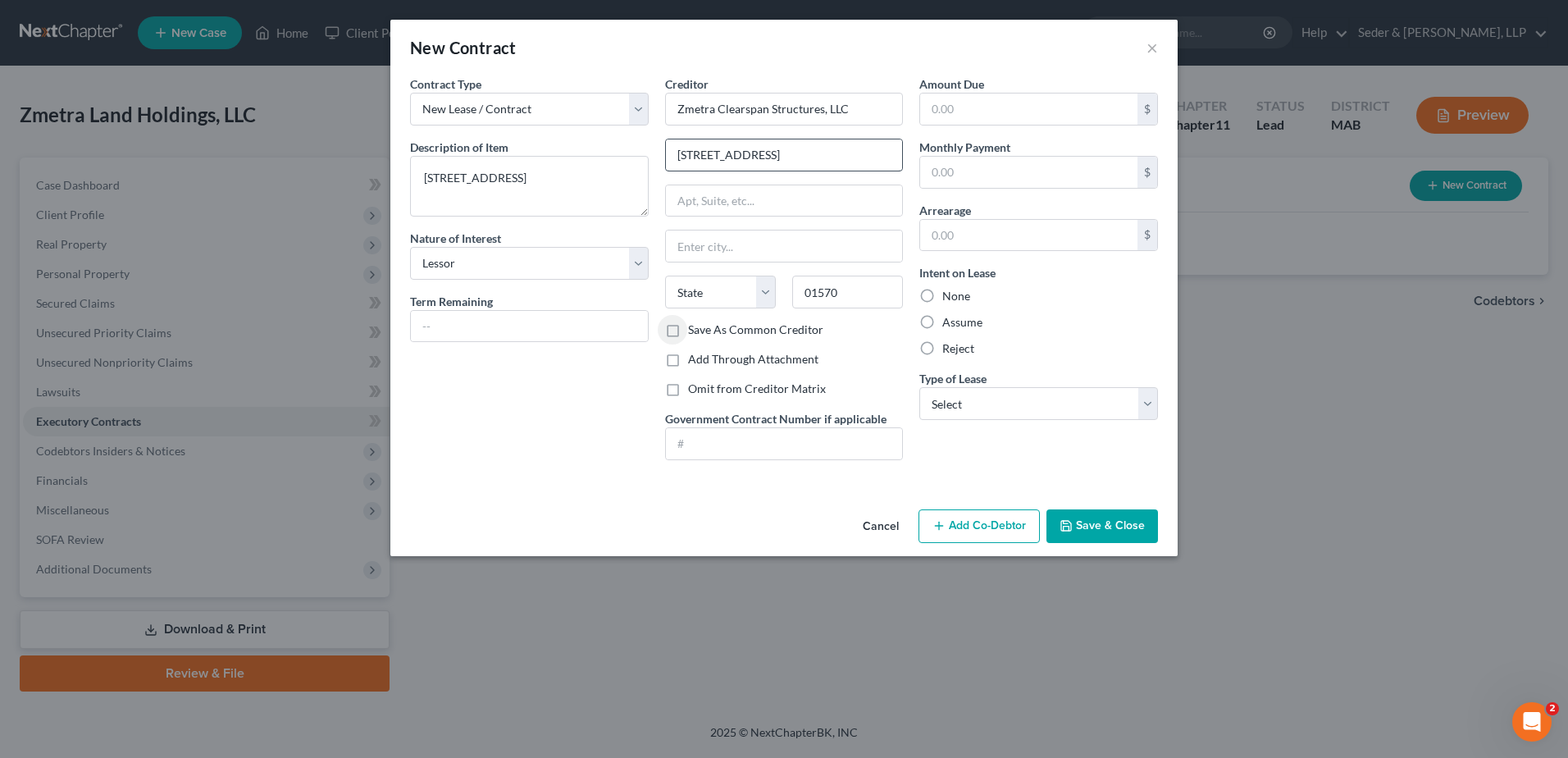
select select "22"
click at [1107, 524] on button "Save & Close" at bounding box center [1102, 527] width 112 height 35
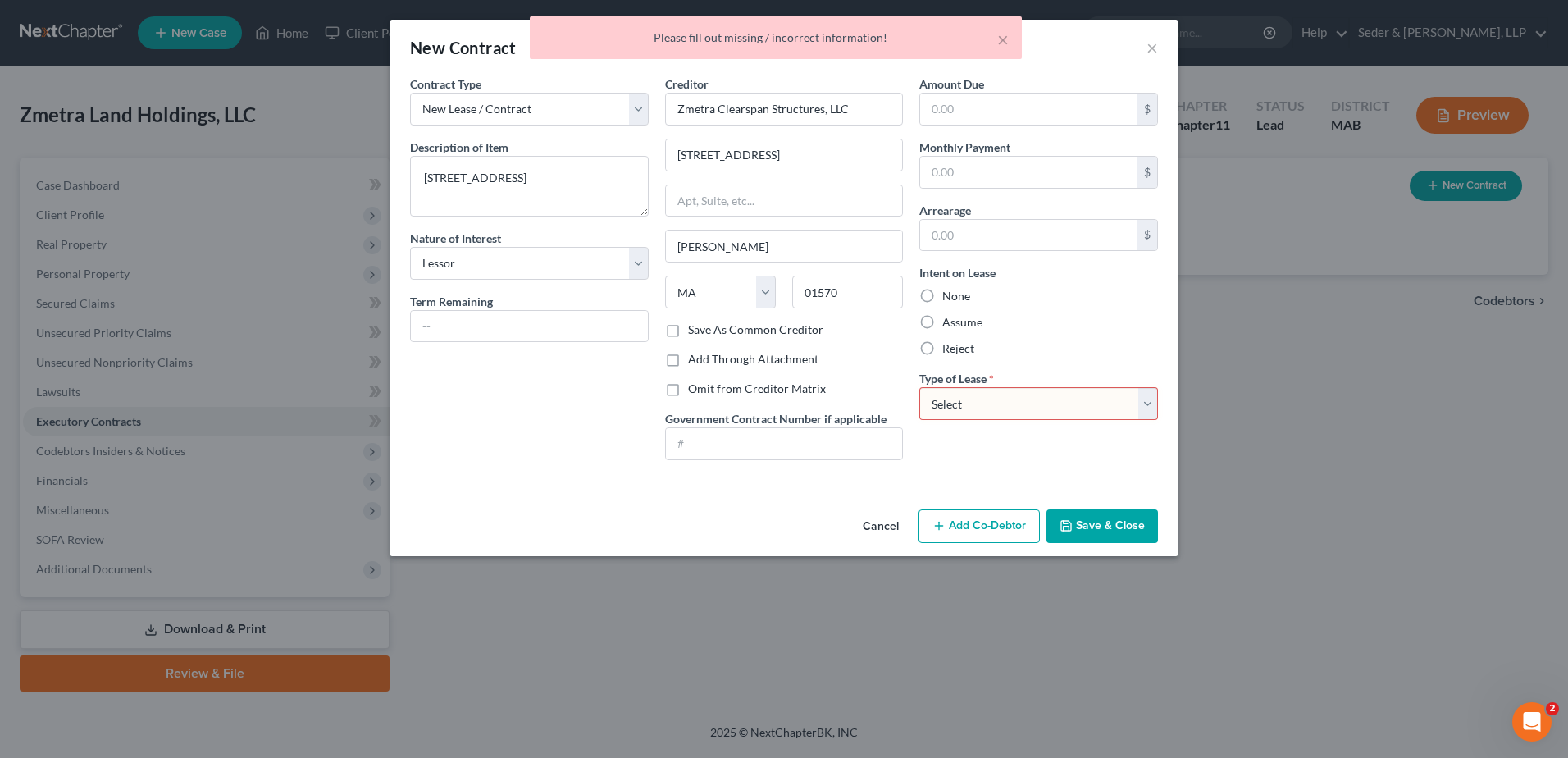
click at [1088, 407] on select "Select Real Estate Car Other" at bounding box center [1038, 403] width 238 height 33
select select "0"
click at [919, 387] on select "Select Real Estate Car Other" at bounding box center [1038, 403] width 238 height 33
click at [1093, 539] on button "Save & Close" at bounding box center [1102, 527] width 112 height 35
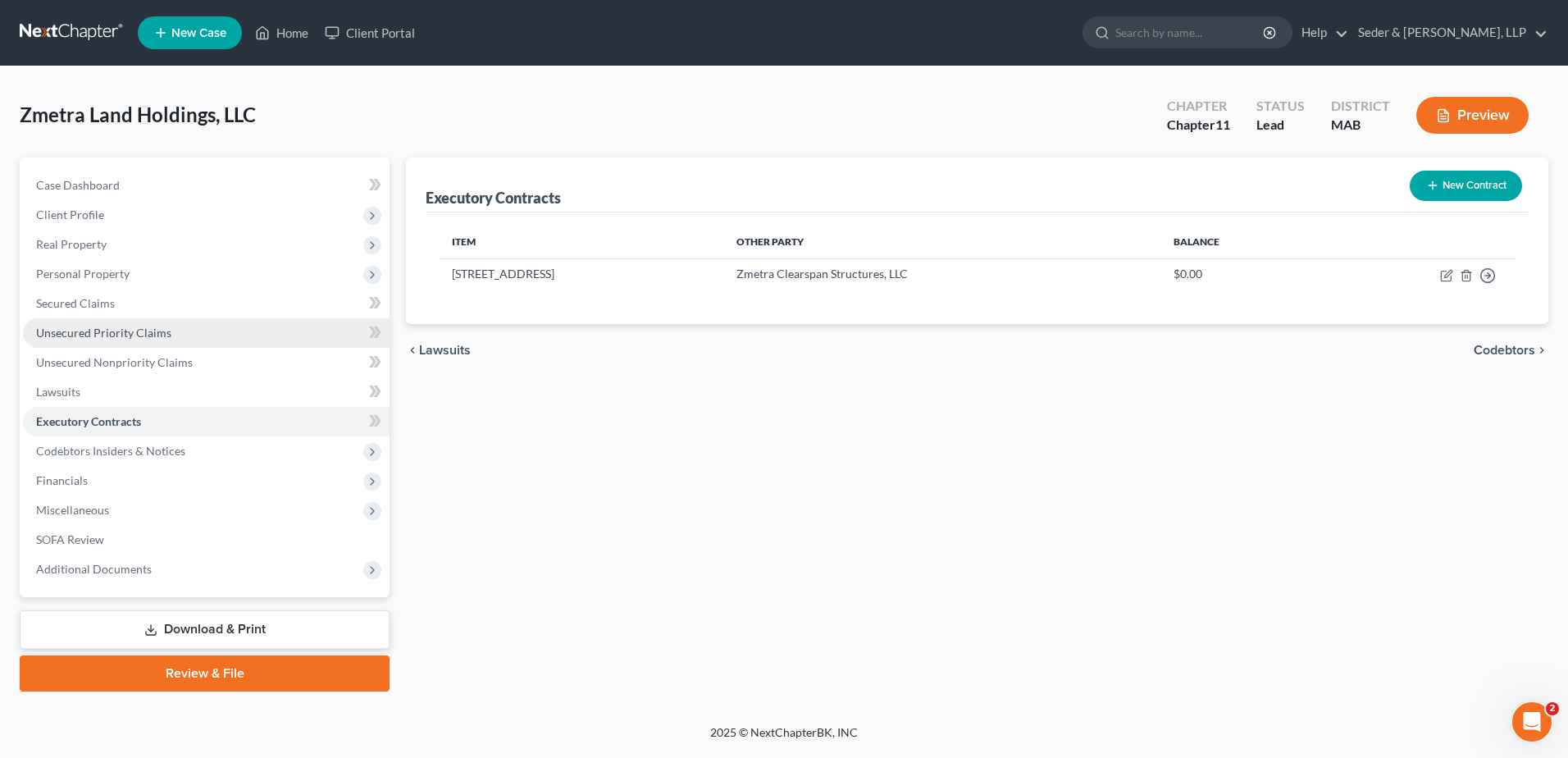
click at [111, 340] on link "Unsecured Priority Claims" at bounding box center [206, 332] width 366 height 30
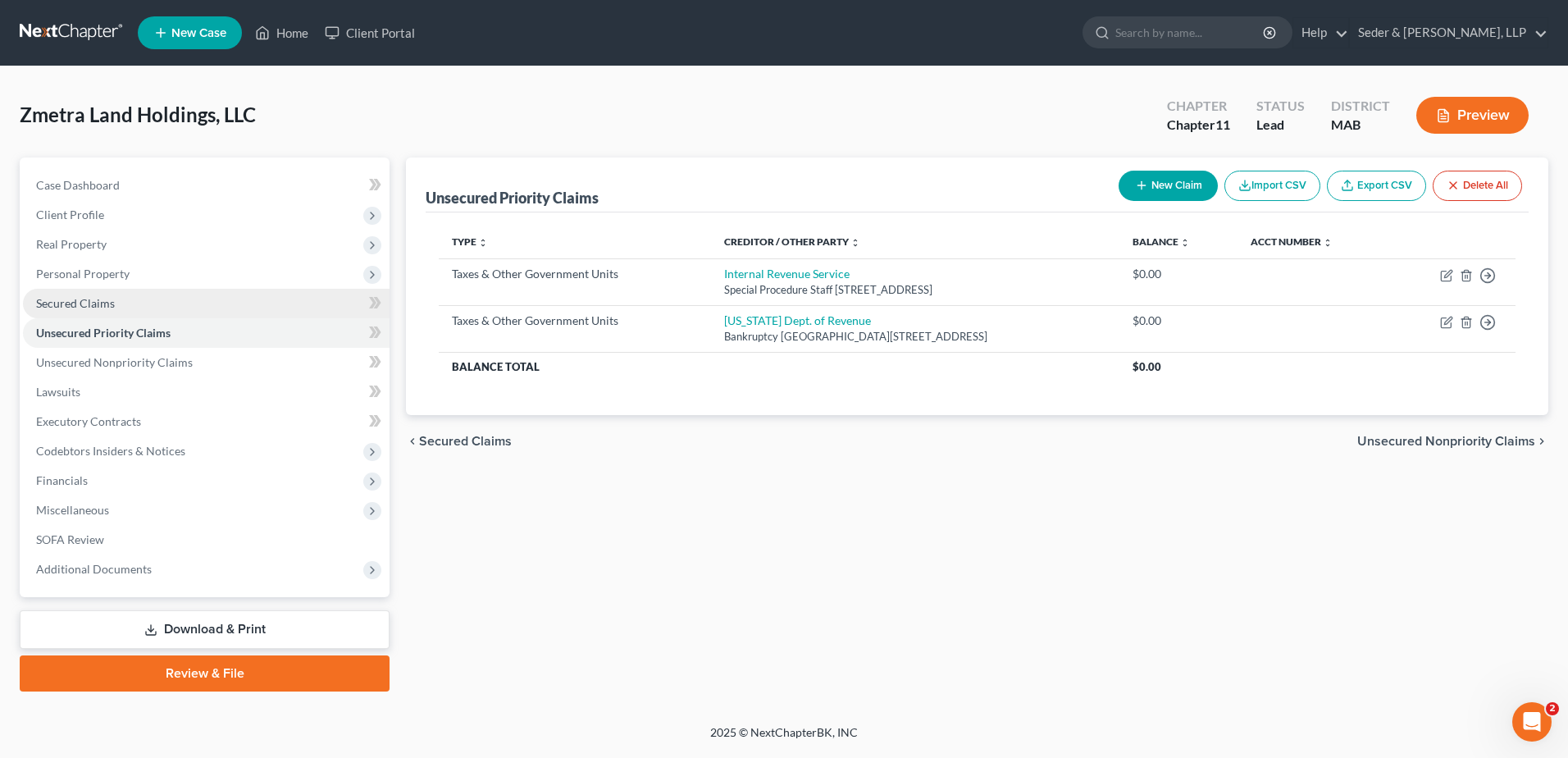
click at [98, 308] on span "Secured Claims" at bounding box center [75, 303] width 79 height 14
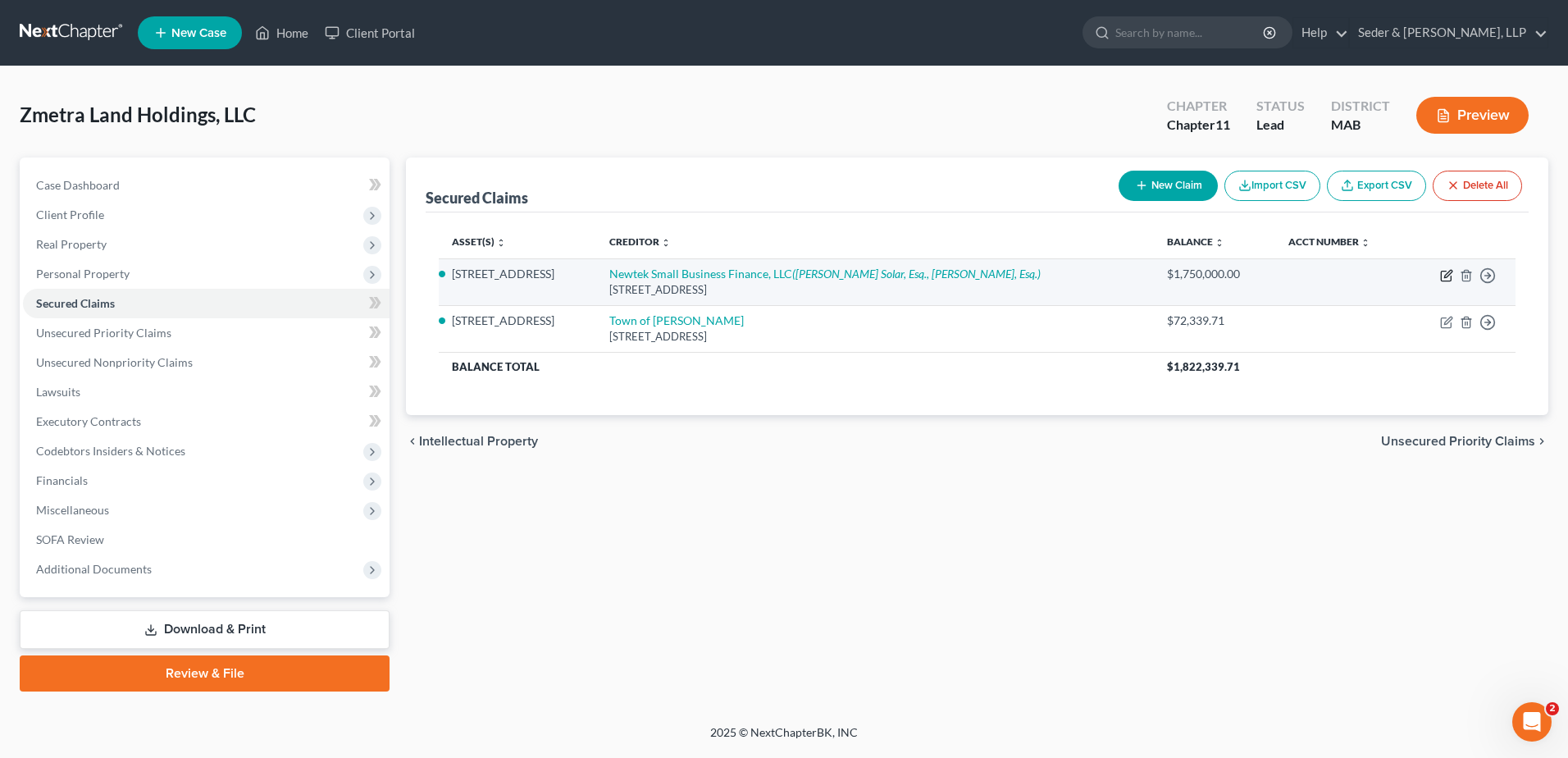
click at [1450, 281] on icon "button" at bounding box center [1446, 276] width 10 height 10
select select "35"
select select "0"
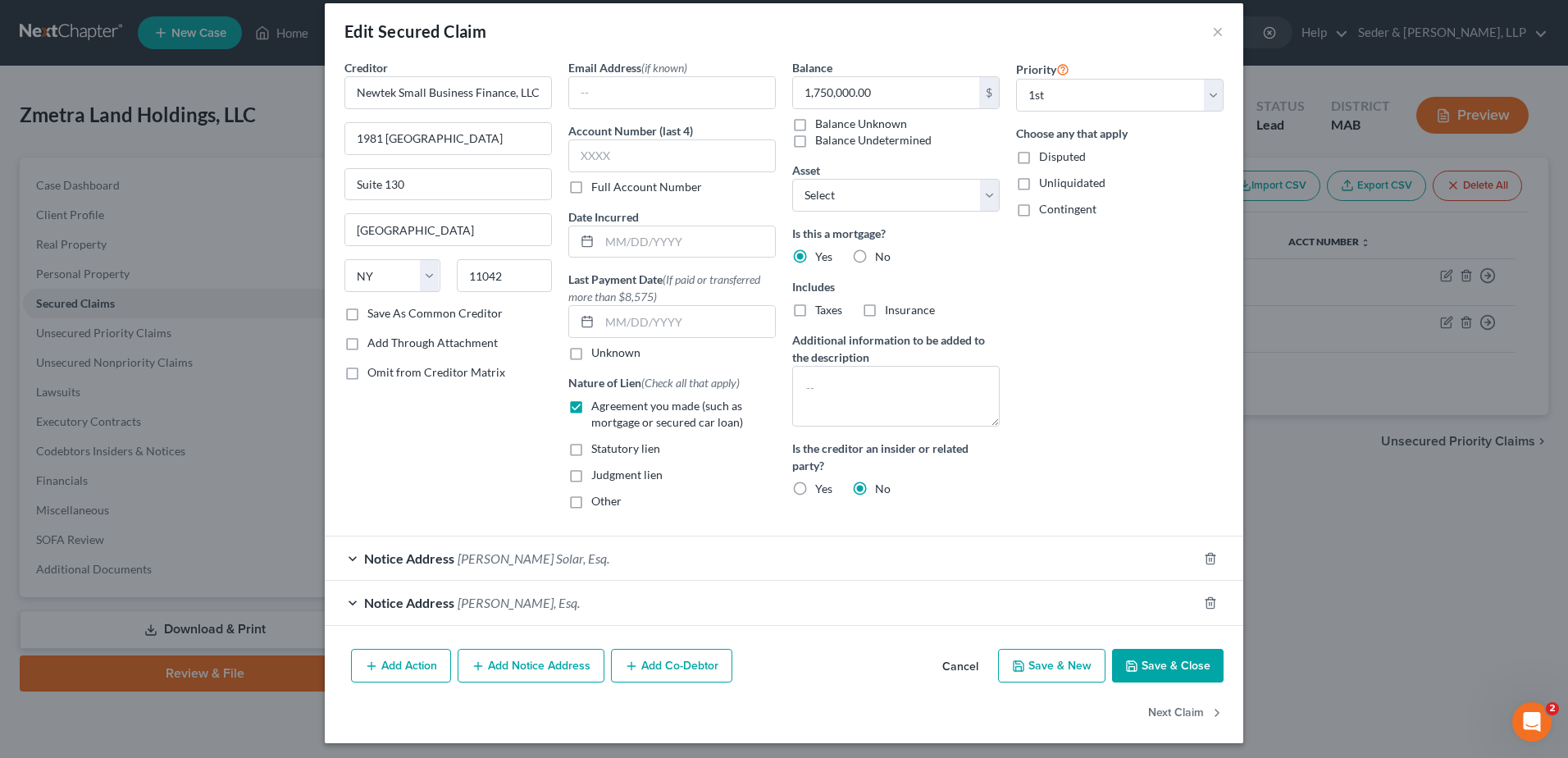
scroll to position [21, 0]
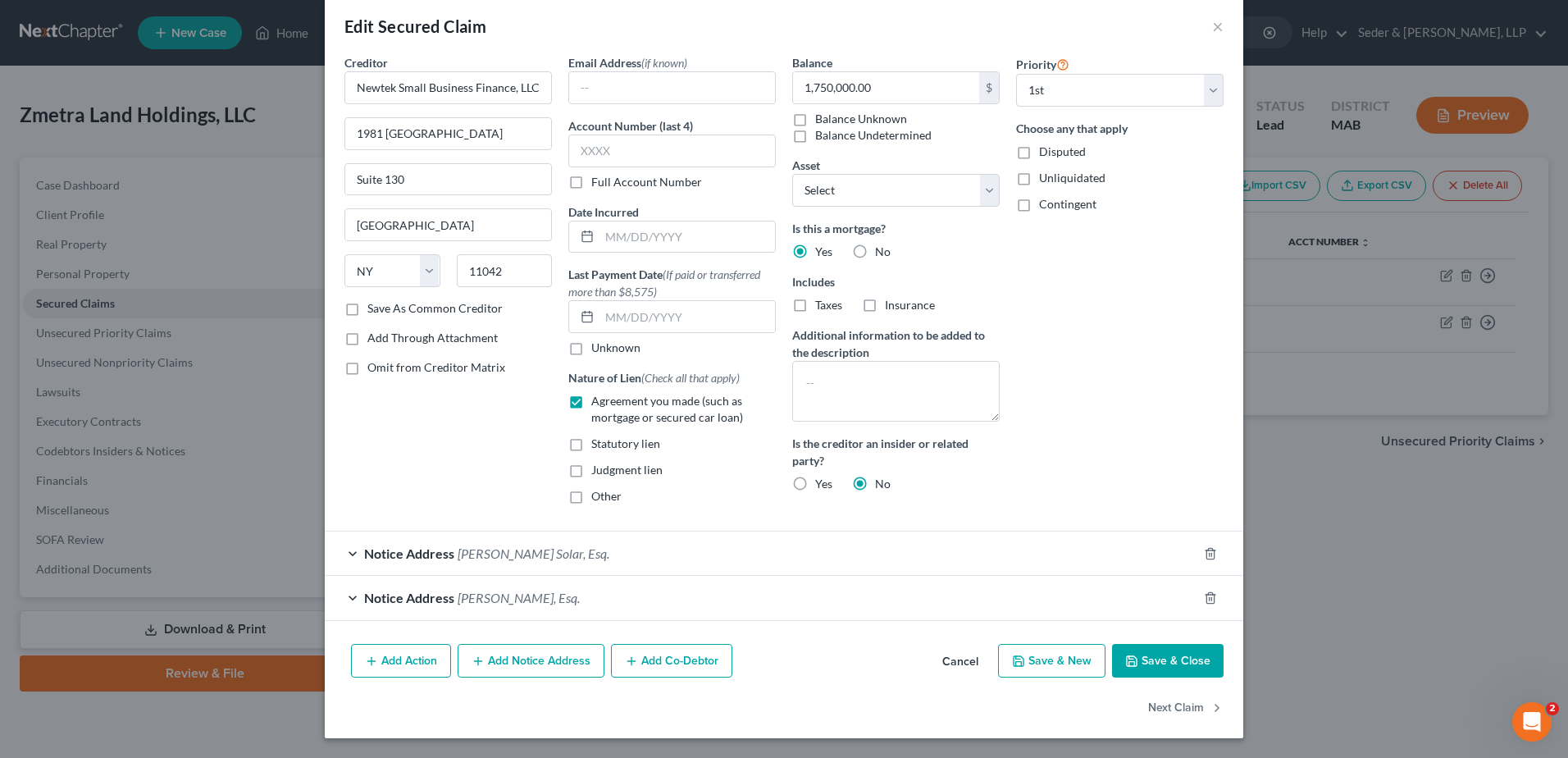
click at [656, 658] on button "Add Co-Debtor" at bounding box center [671, 660] width 121 height 35
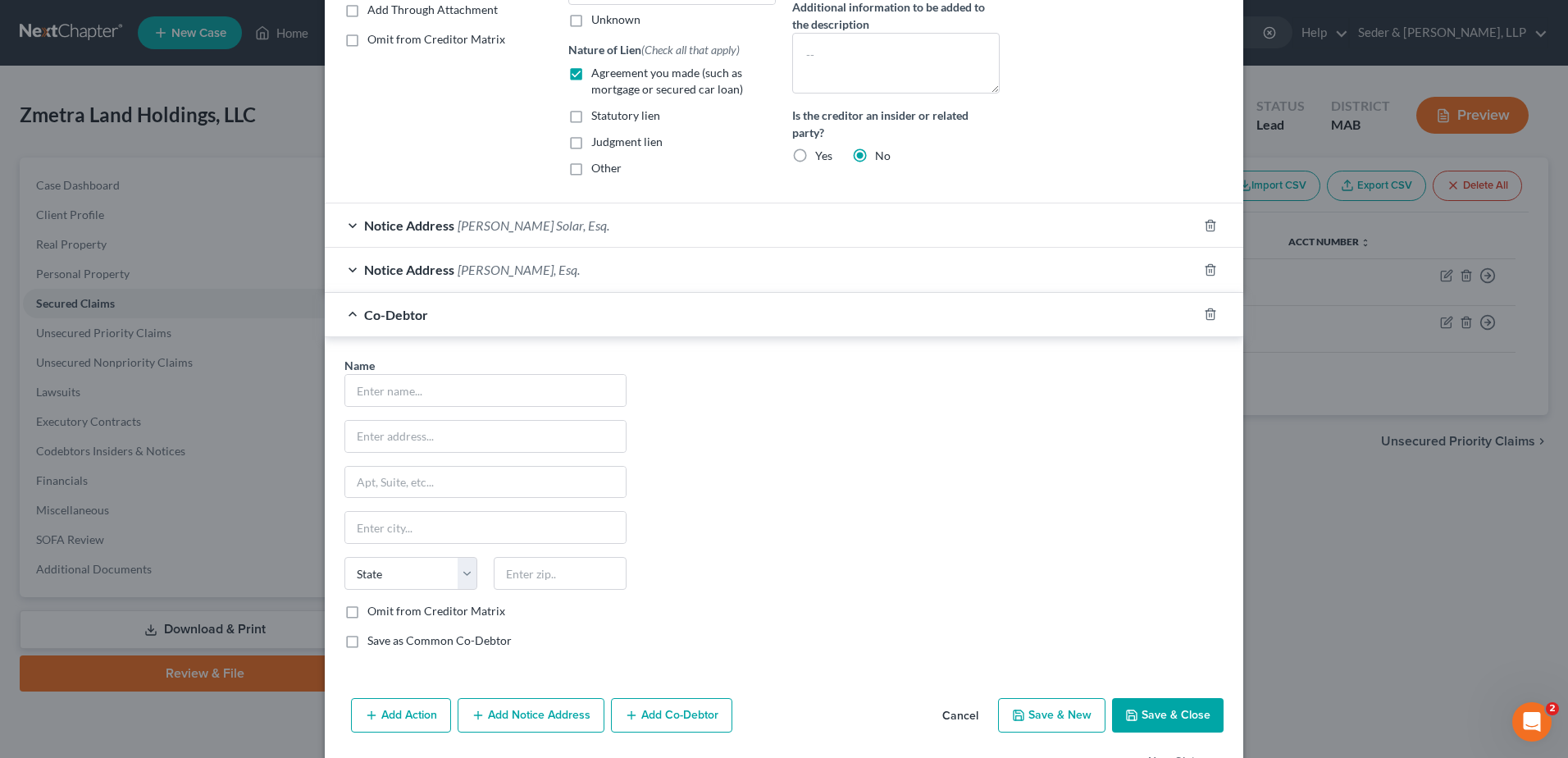
scroll to position [404, 0]
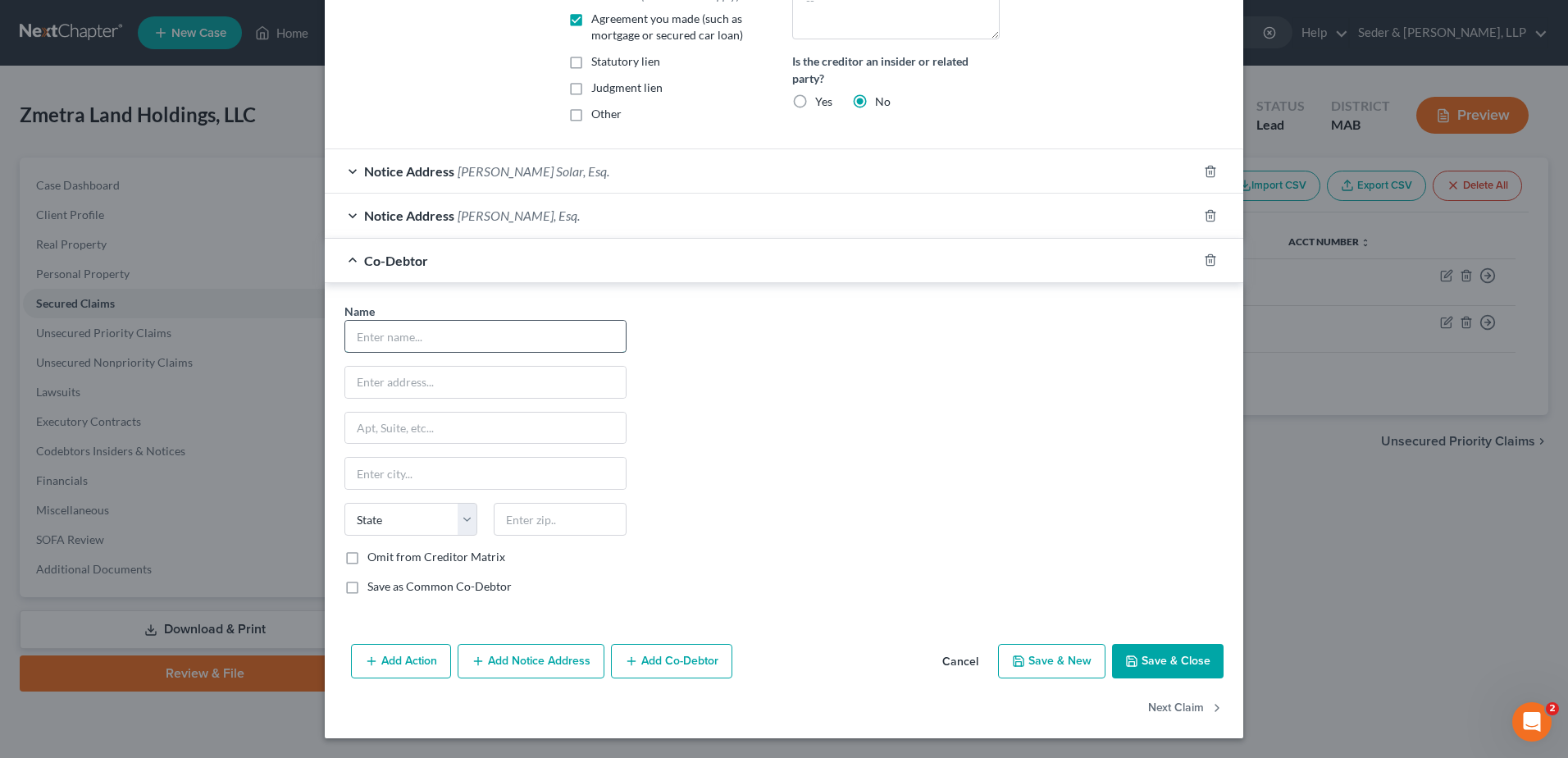
click at [411, 331] on input "text" at bounding box center [485, 336] width 281 height 31
type input "[PERSON_NAME]"
type input "[STREET_ADDRESS]"
type input "01571"
type input "[PERSON_NAME]"
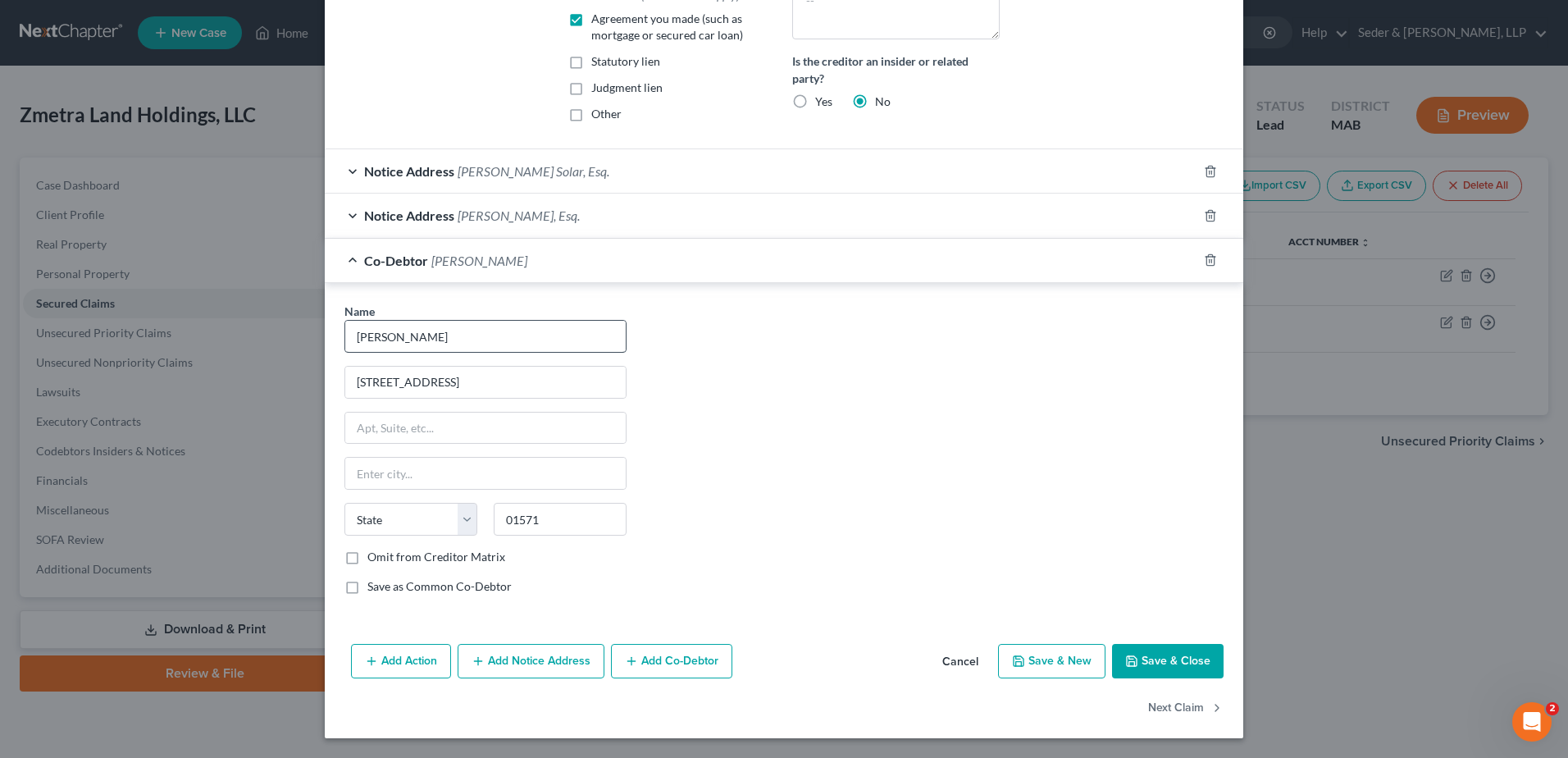
select select "22"
click at [438, 588] on label "Save as Common Co-Debtor" at bounding box center [439, 586] width 144 height 16
click at [385, 588] on input "Save as Common Co-Debtor" at bounding box center [379, 583] width 11 height 11
checkbox input "true"
click at [699, 663] on button "Add Co-Debtor" at bounding box center [671, 660] width 121 height 35
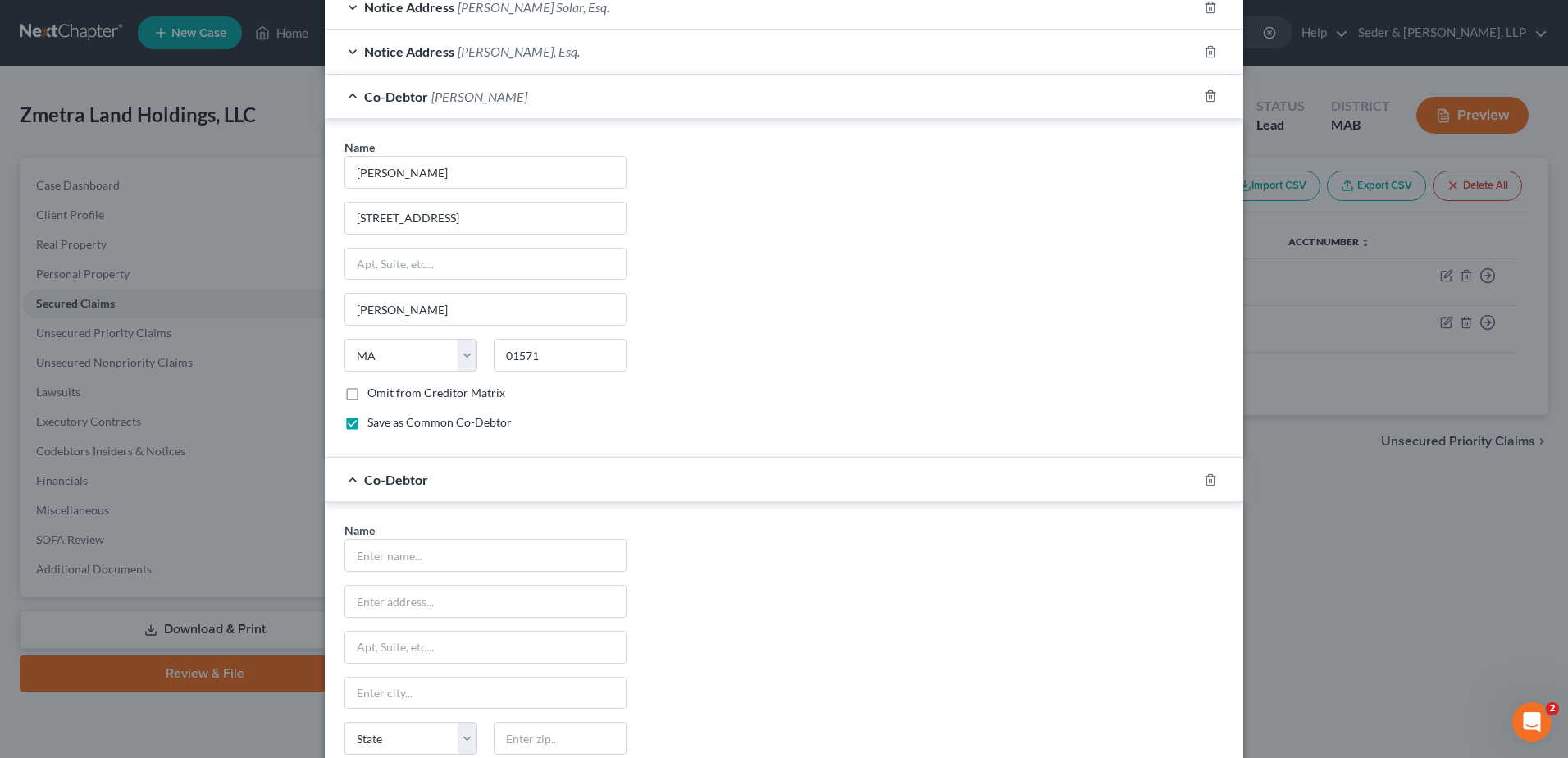
scroll to position [786, 0]
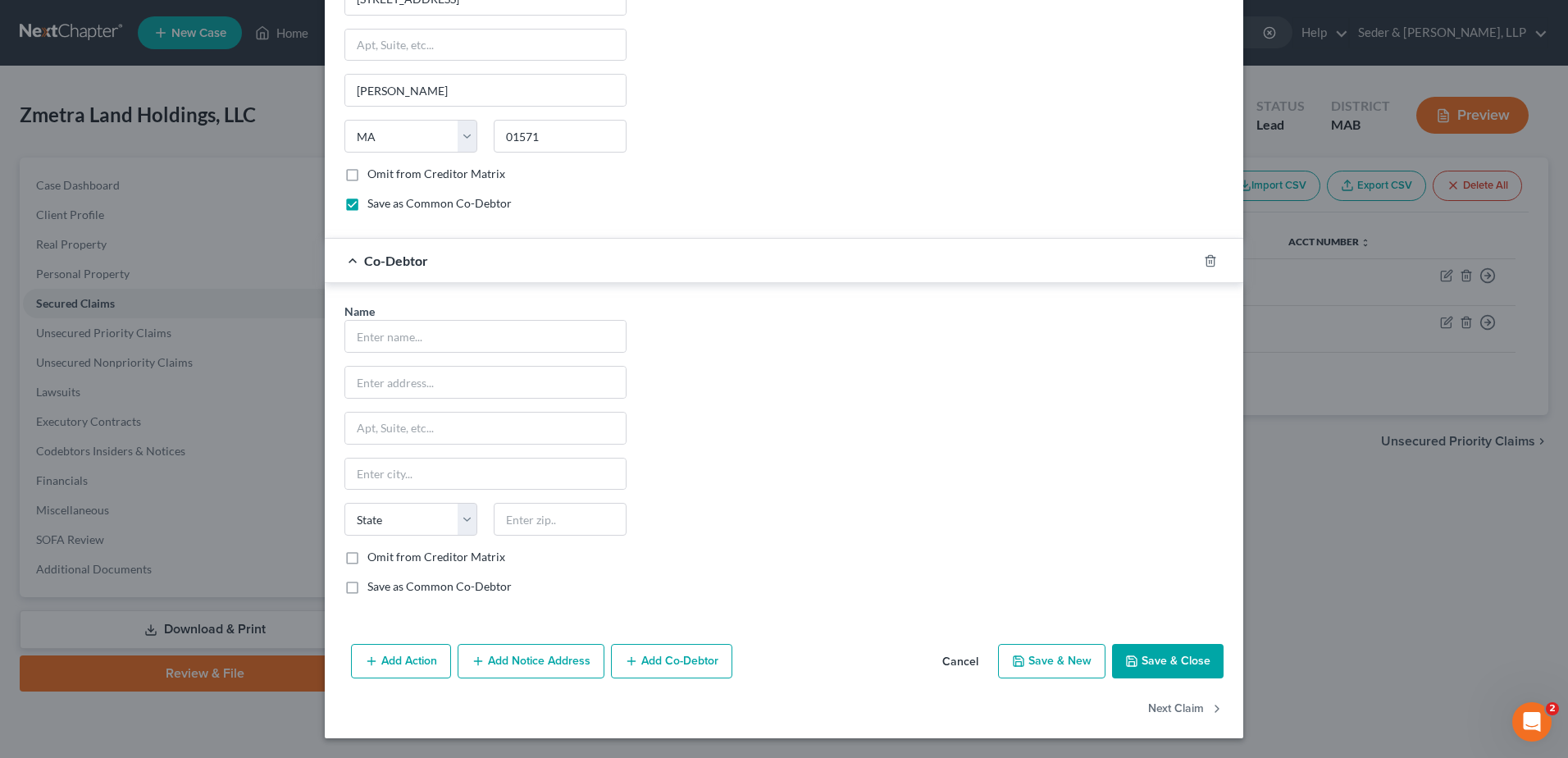
click at [1160, 657] on button "Save & Close" at bounding box center [1168, 660] width 112 height 35
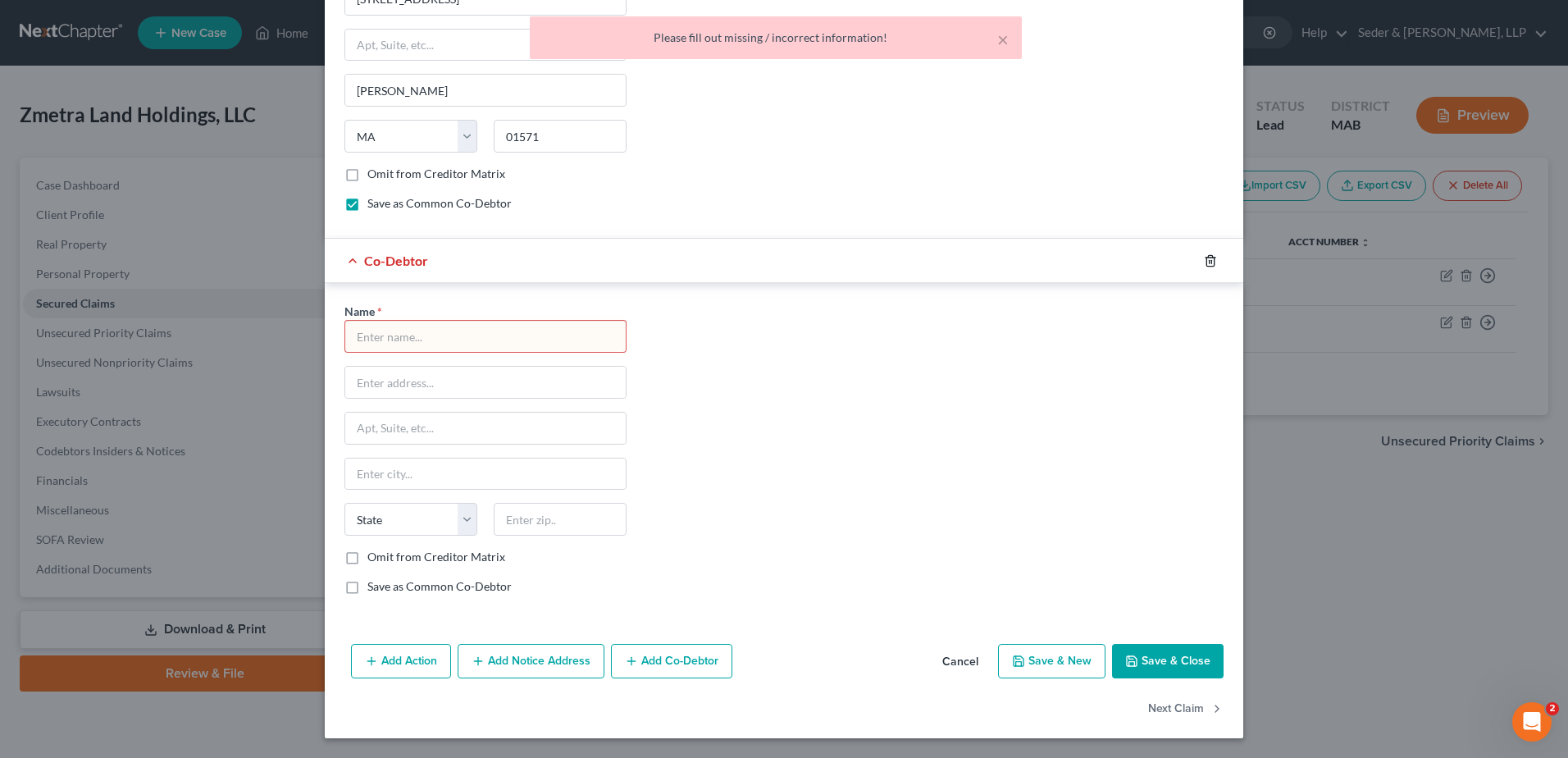
click at [1204, 260] on icon "button" at bounding box center [1210, 260] width 13 height 13
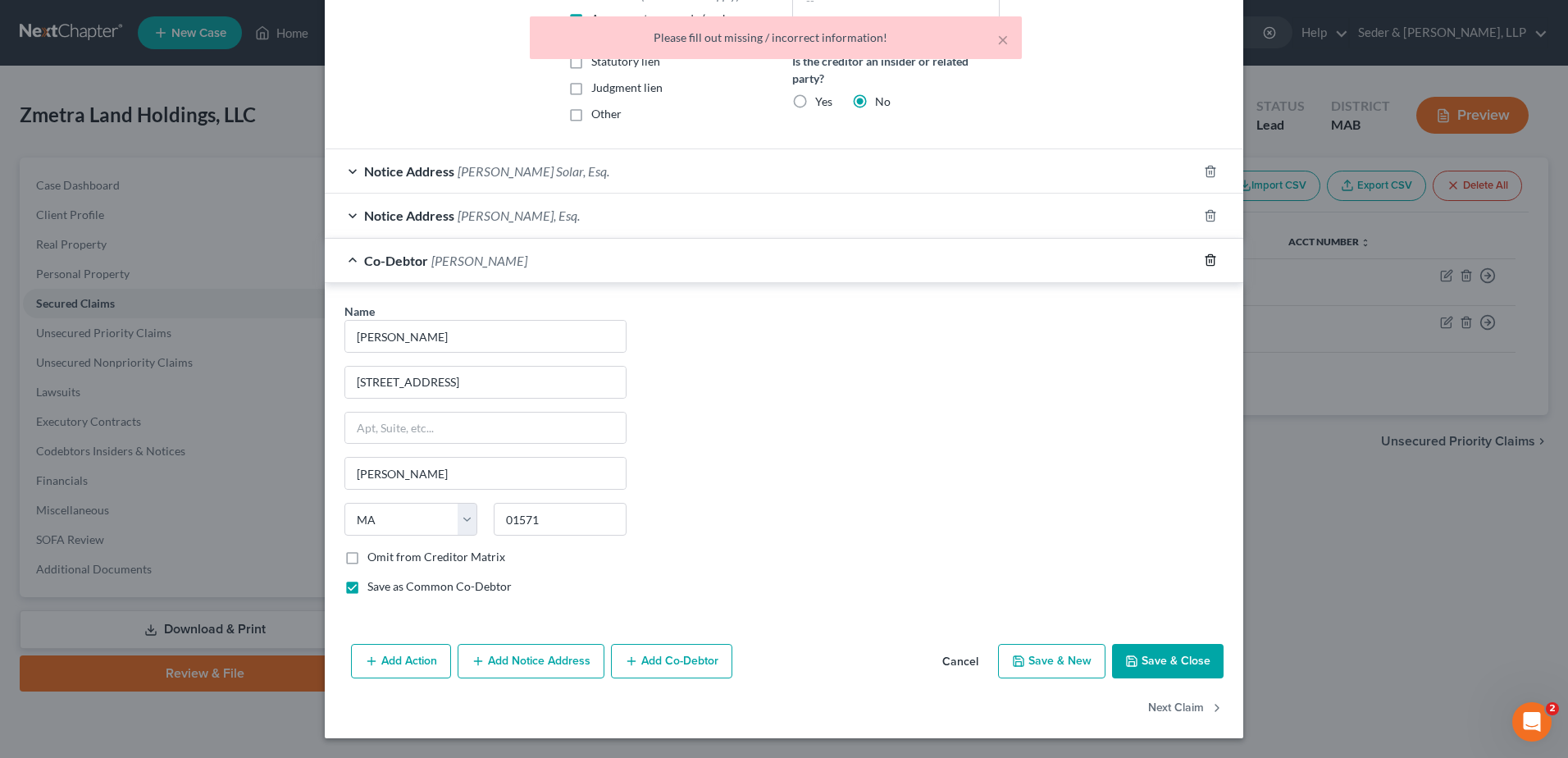
scroll to position [404, 0]
click at [1157, 664] on button "Save & Close" at bounding box center [1168, 660] width 112 height 35
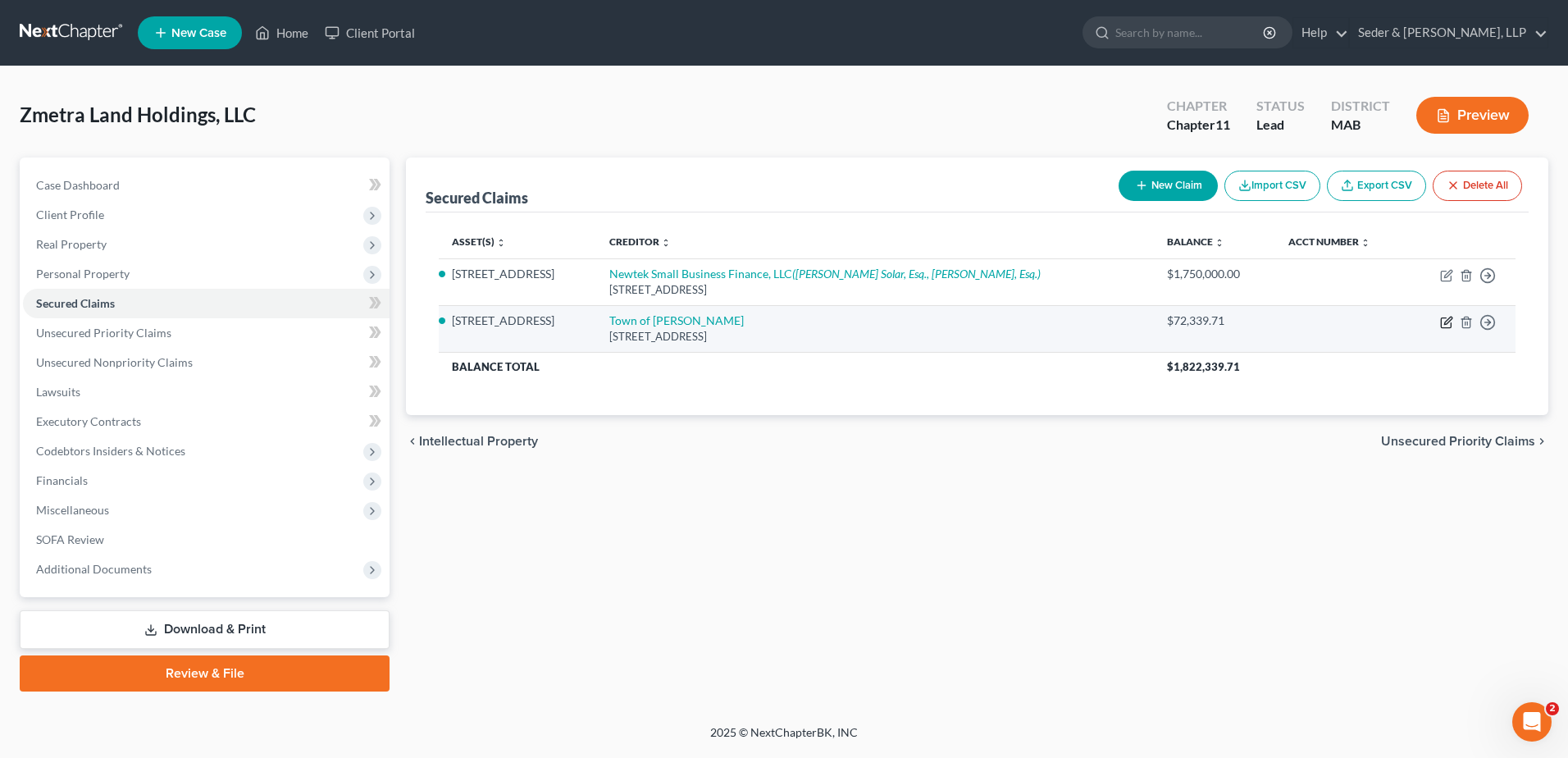
click at [1449, 323] on icon "button" at bounding box center [1446, 321] width 13 height 13
select select "22"
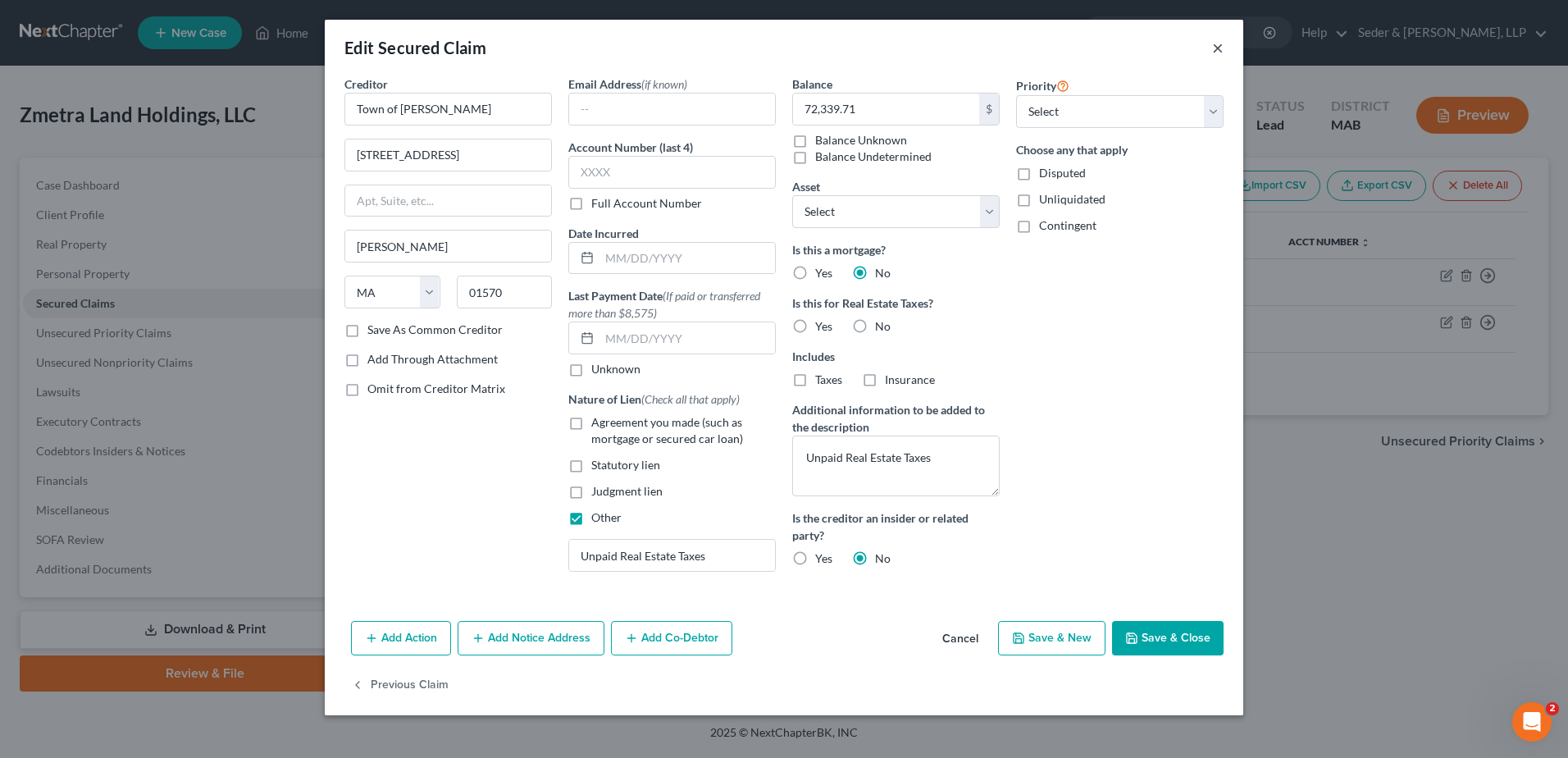
click at [1220, 53] on button "×" at bounding box center [1218, 47] width 12 height 20
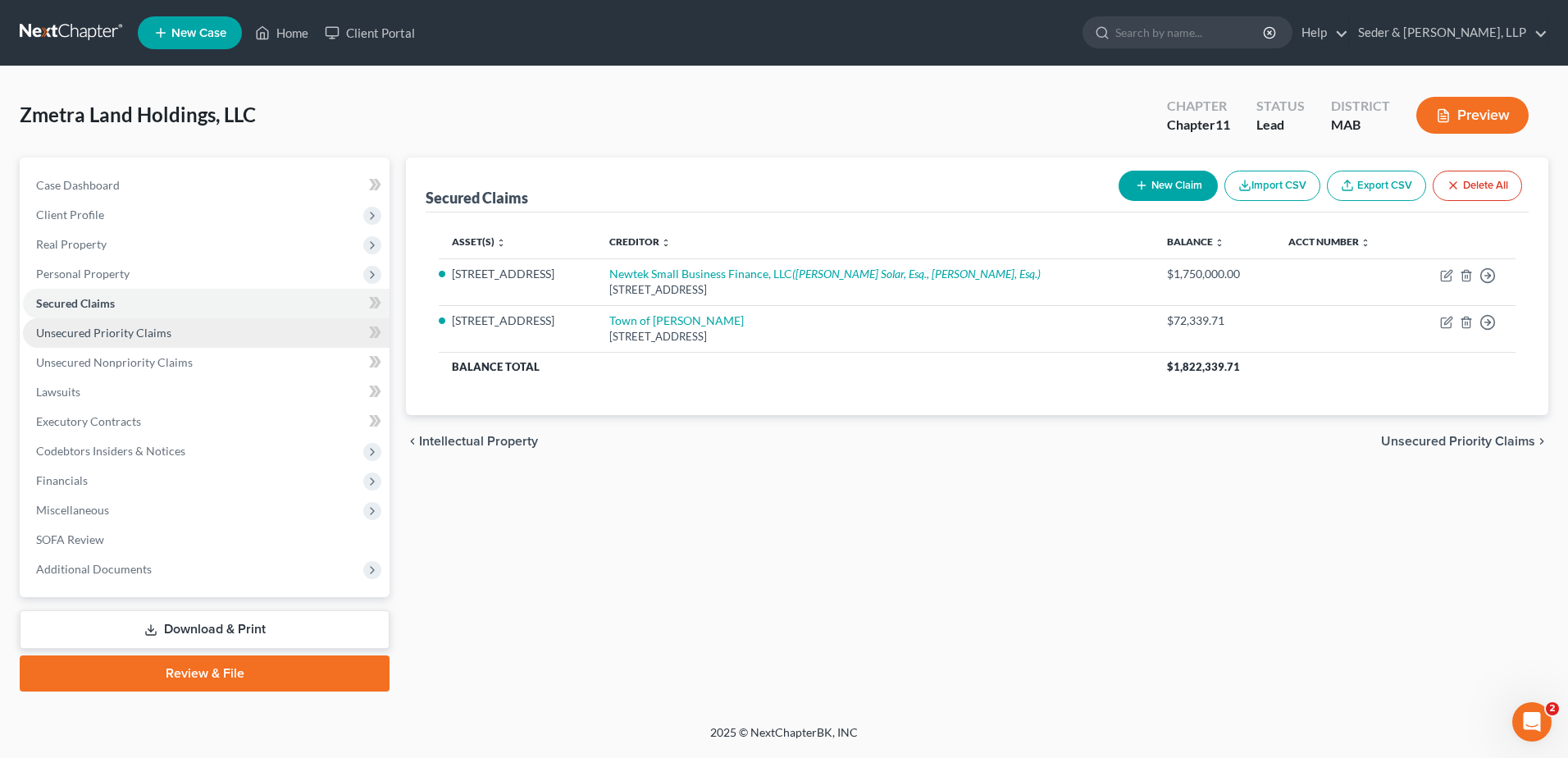
click at [146, 338] on span "Unsecured Priority Claims" at bounding box center [104, 332] width 136 height 14
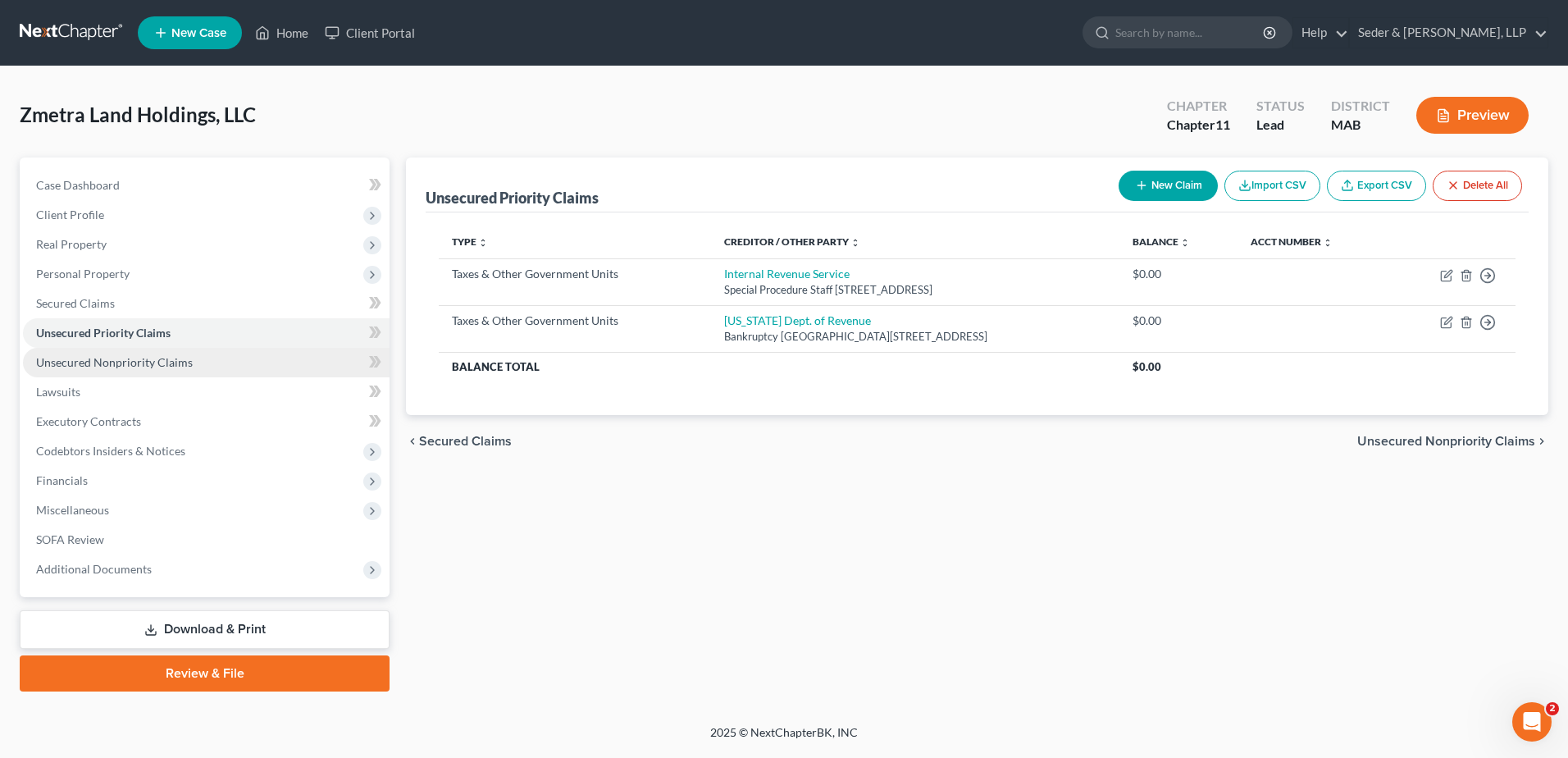
click at [148, 363] on span "Unsecured Nonpriority Claims" at bounding box center [114, 362] width 157 height 14
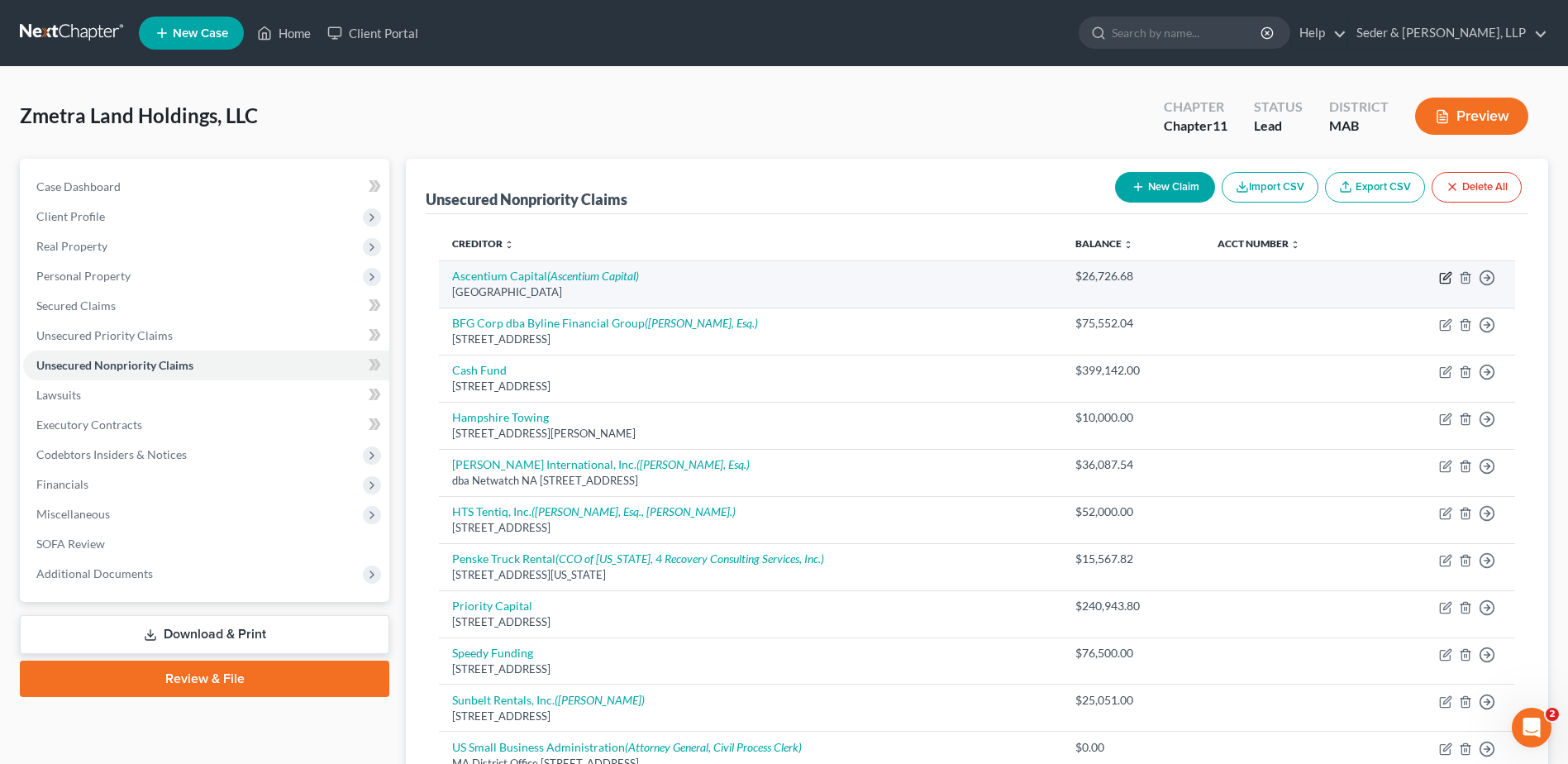
click at [1446, 279] on icon "button" at bounding box center [1447, 275] width 8 height 8
select select "45"
select select "11"
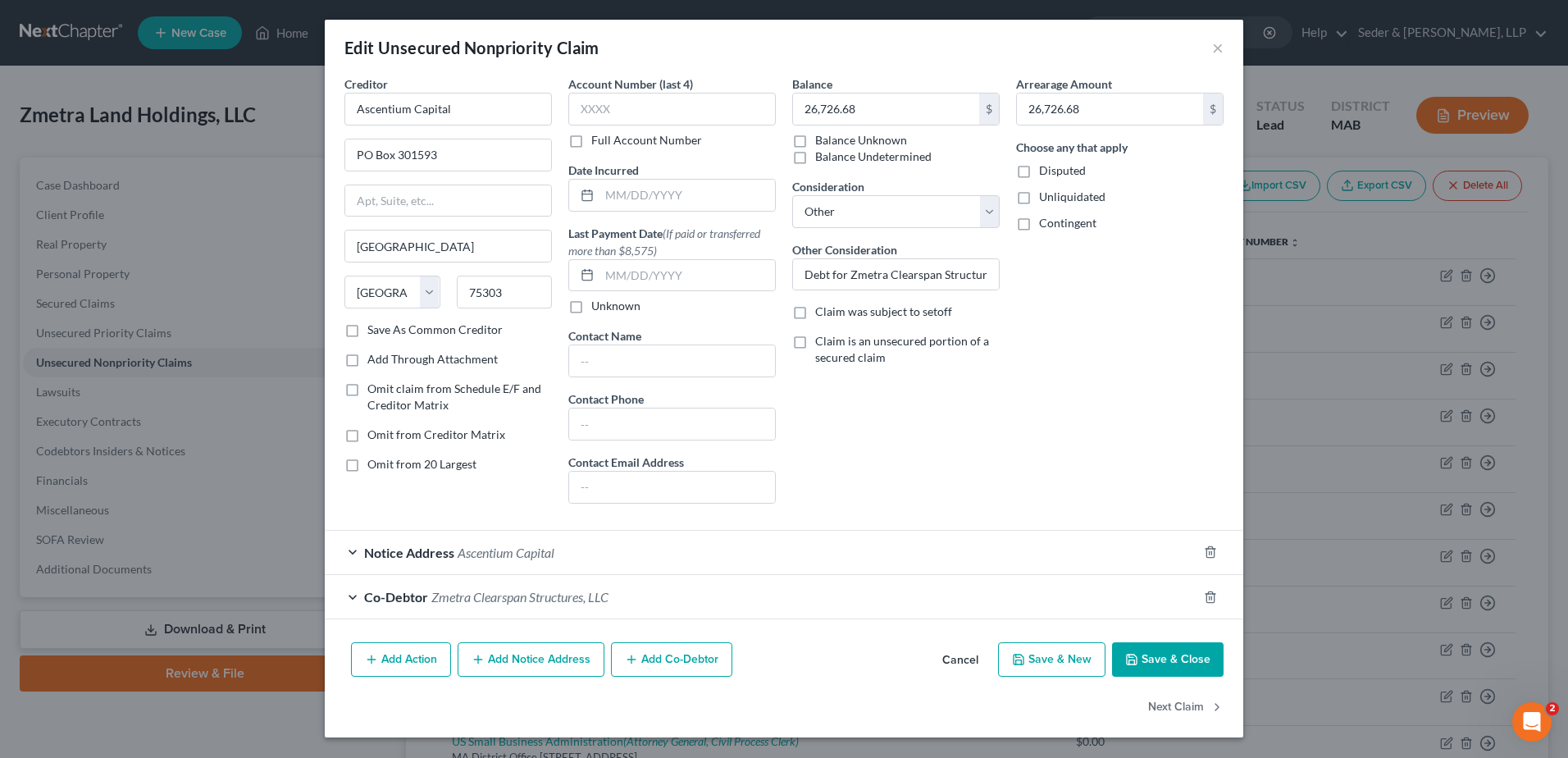
click at [556, 591] on span "Zmetra Clearspan Structures, LLC" at bounding box center [520, 596] width 177 height 15
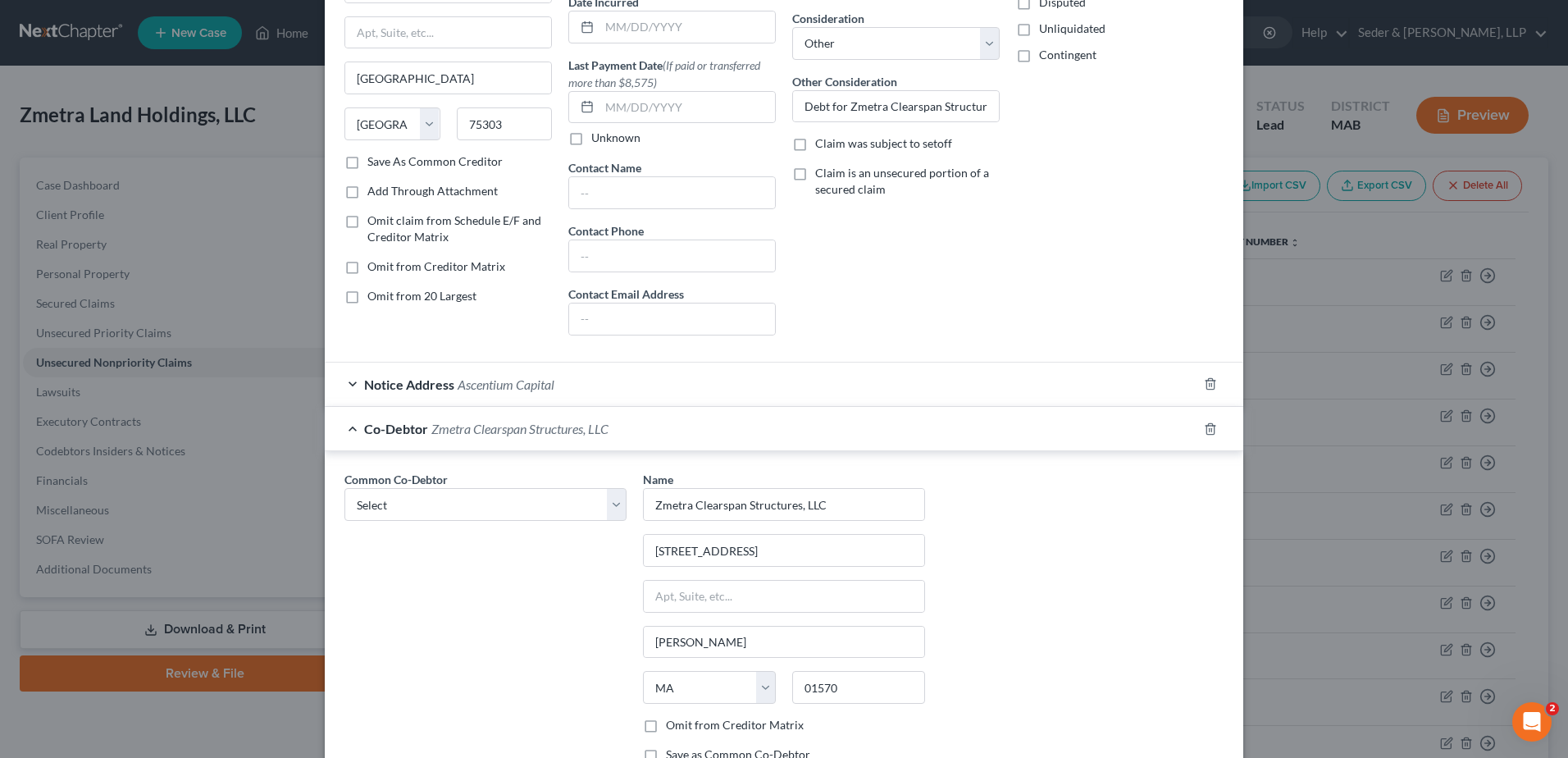
scroll to position [328, 0]
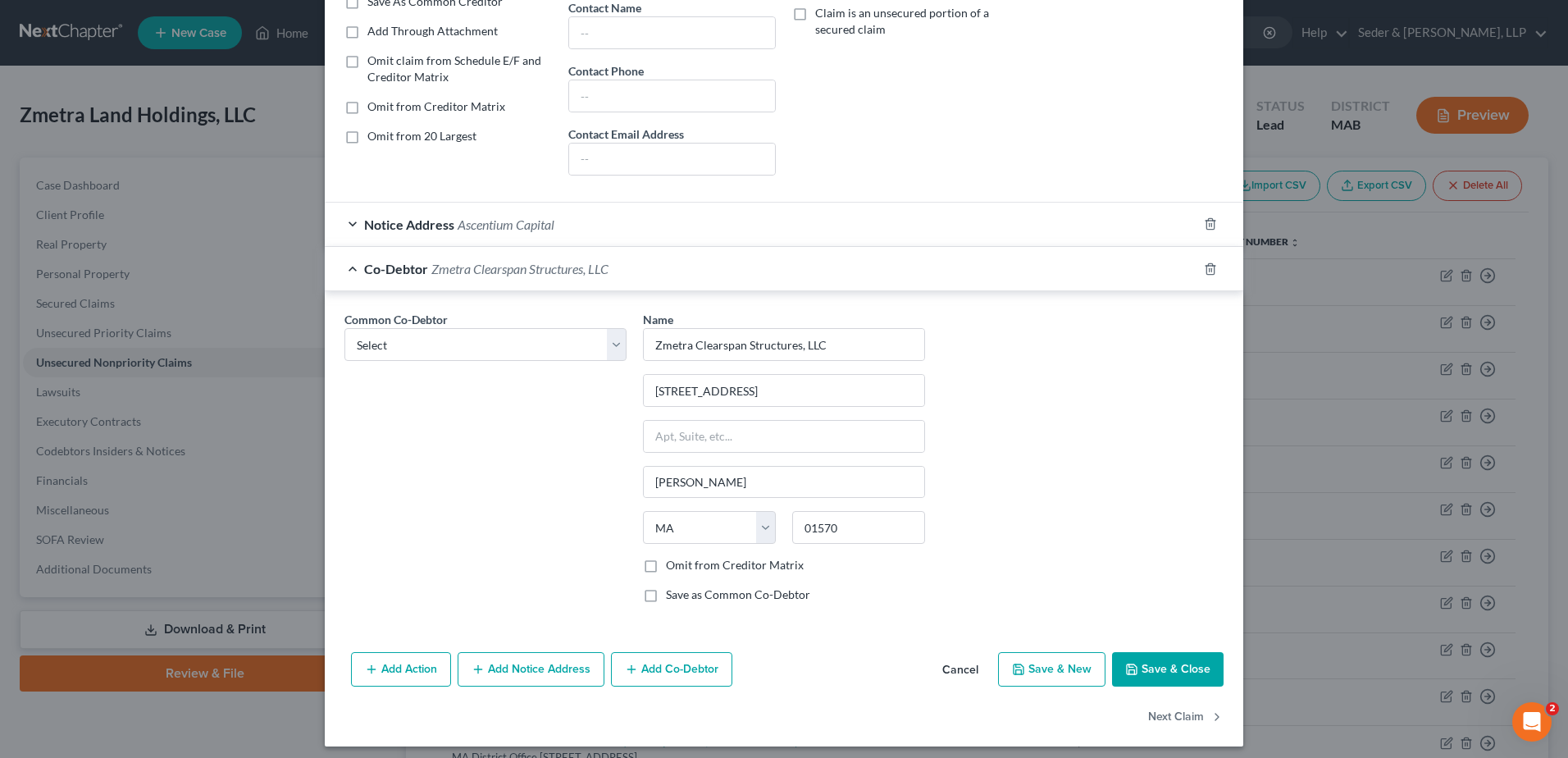
click at [666, 597] on label "Save as Common Co-Debtor" at bounding box center [738, 594] width 144 height 16
click at [672, 597] on input "Save as Common Co-Debtor" at bounding box center [678, 591] width 11 height 11
click at [666, 599] on label "Save as Common Co-Debtor" at bounding box center [738, 594] width 144 height 16
click at [672, 597] on input "Save as Common Co-Debtor" at bounding box center [678, 591] width 11 height 11
checkbox input "false"
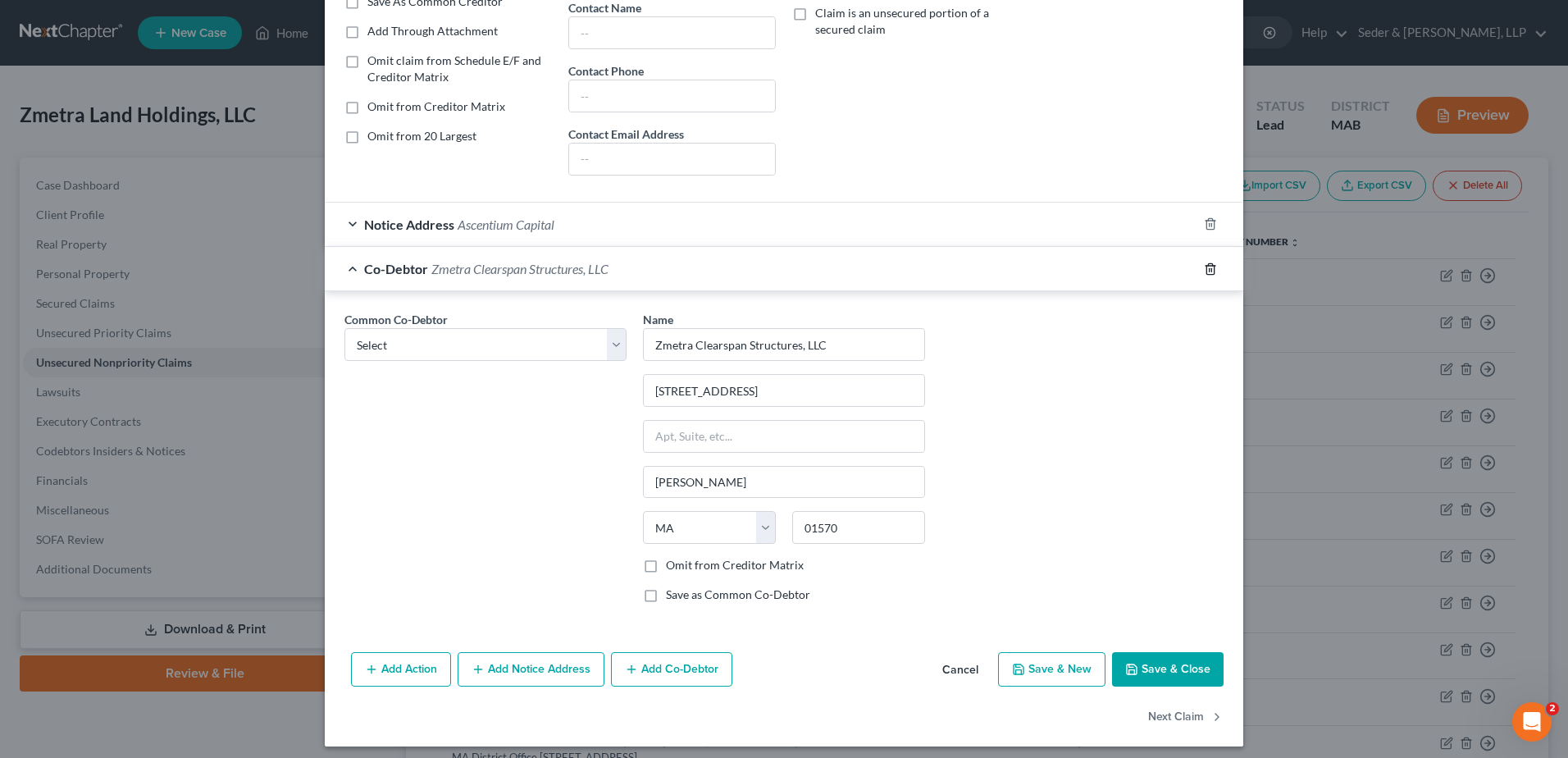
click at [1206, 265] on polyline "button" at bounding box center [1211, 265] width 10 height 0
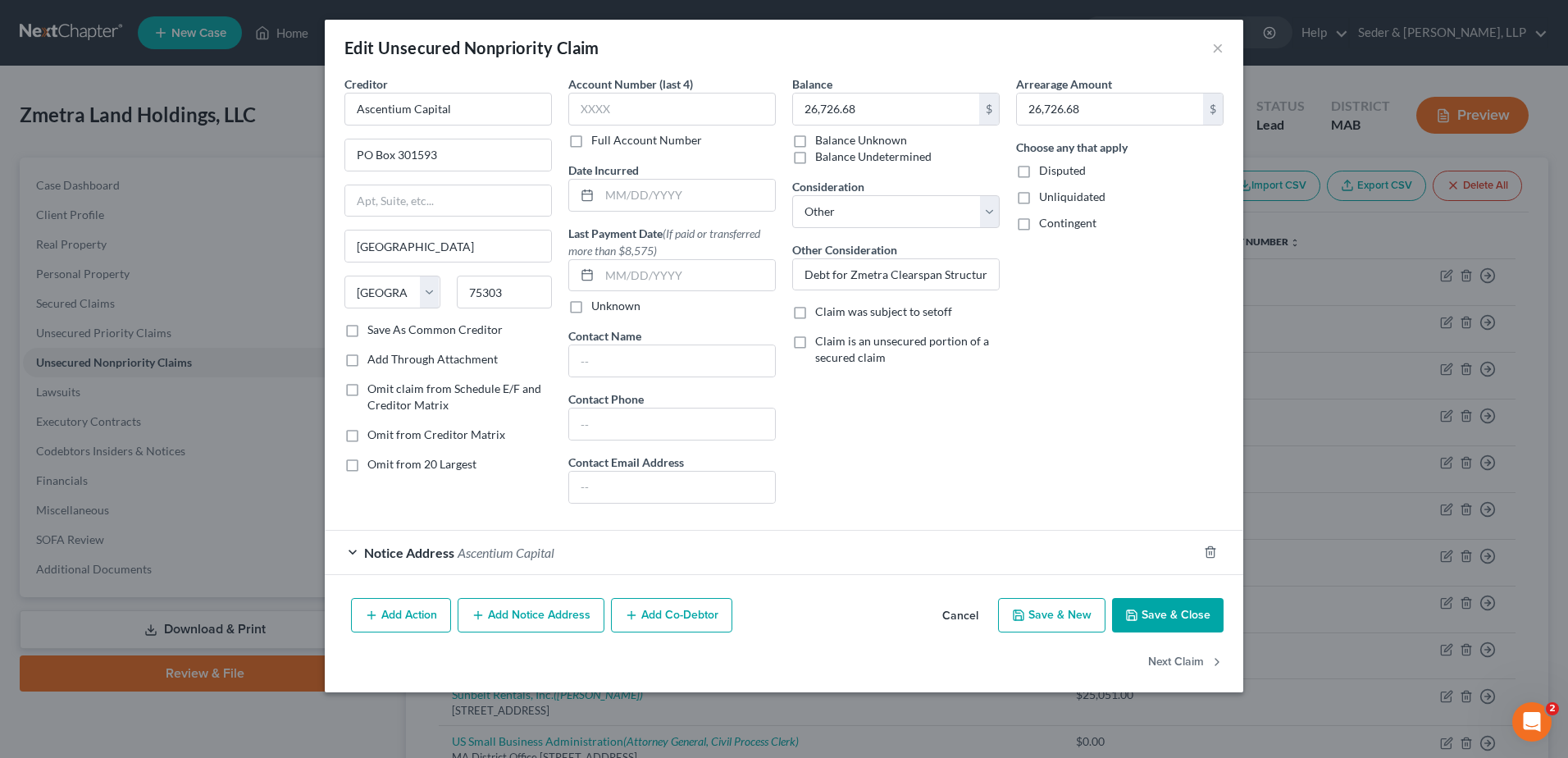
scroll to position [0, 0]
click at [1177, 621] on button "Save & Close" at bounding box center [1168, 615] width 112 height 35
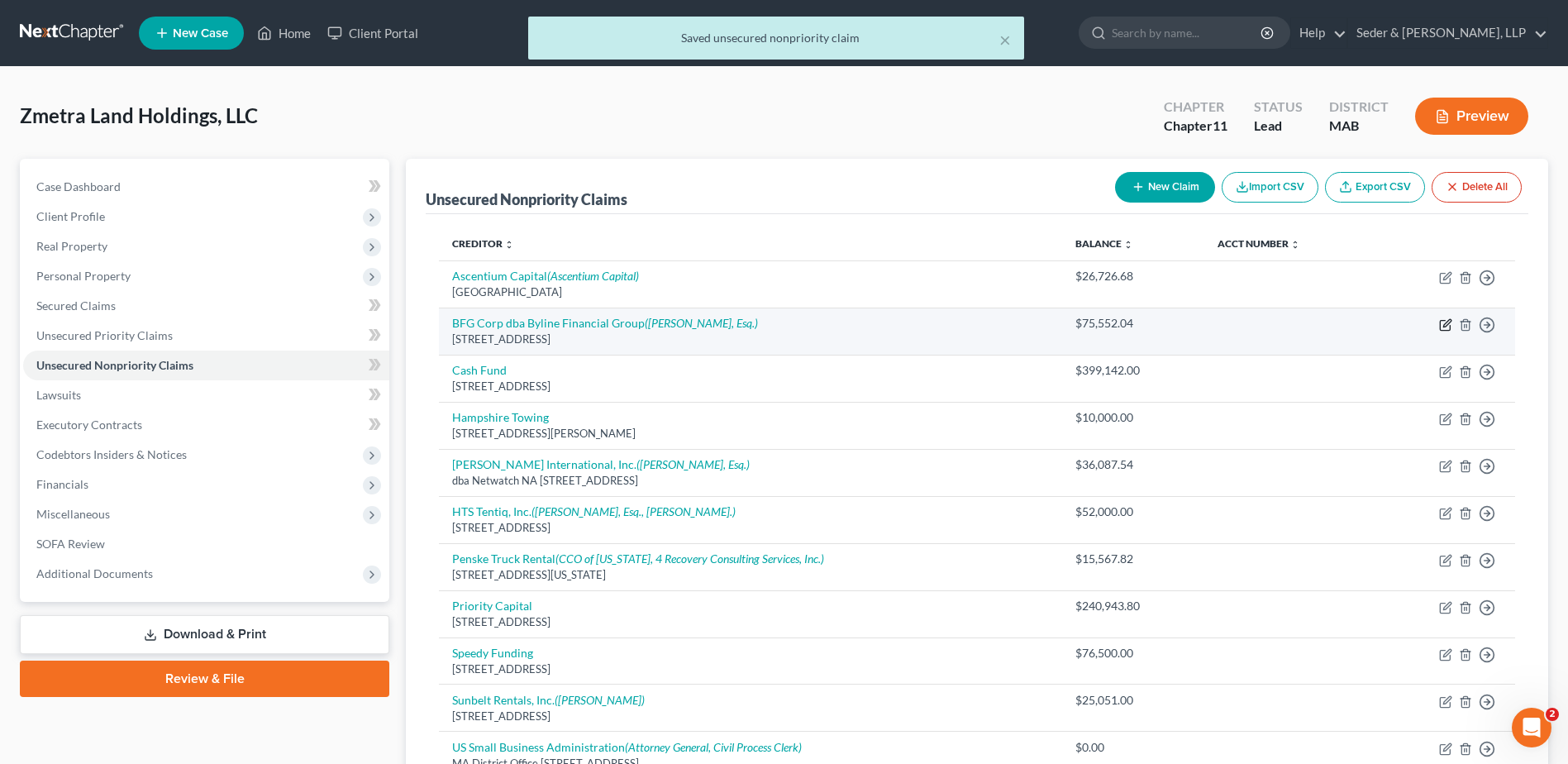
click at [1448, 327] on icon "button" at bounding box center [1445, 324] width 13 height 13
select select "14"
select select "11"
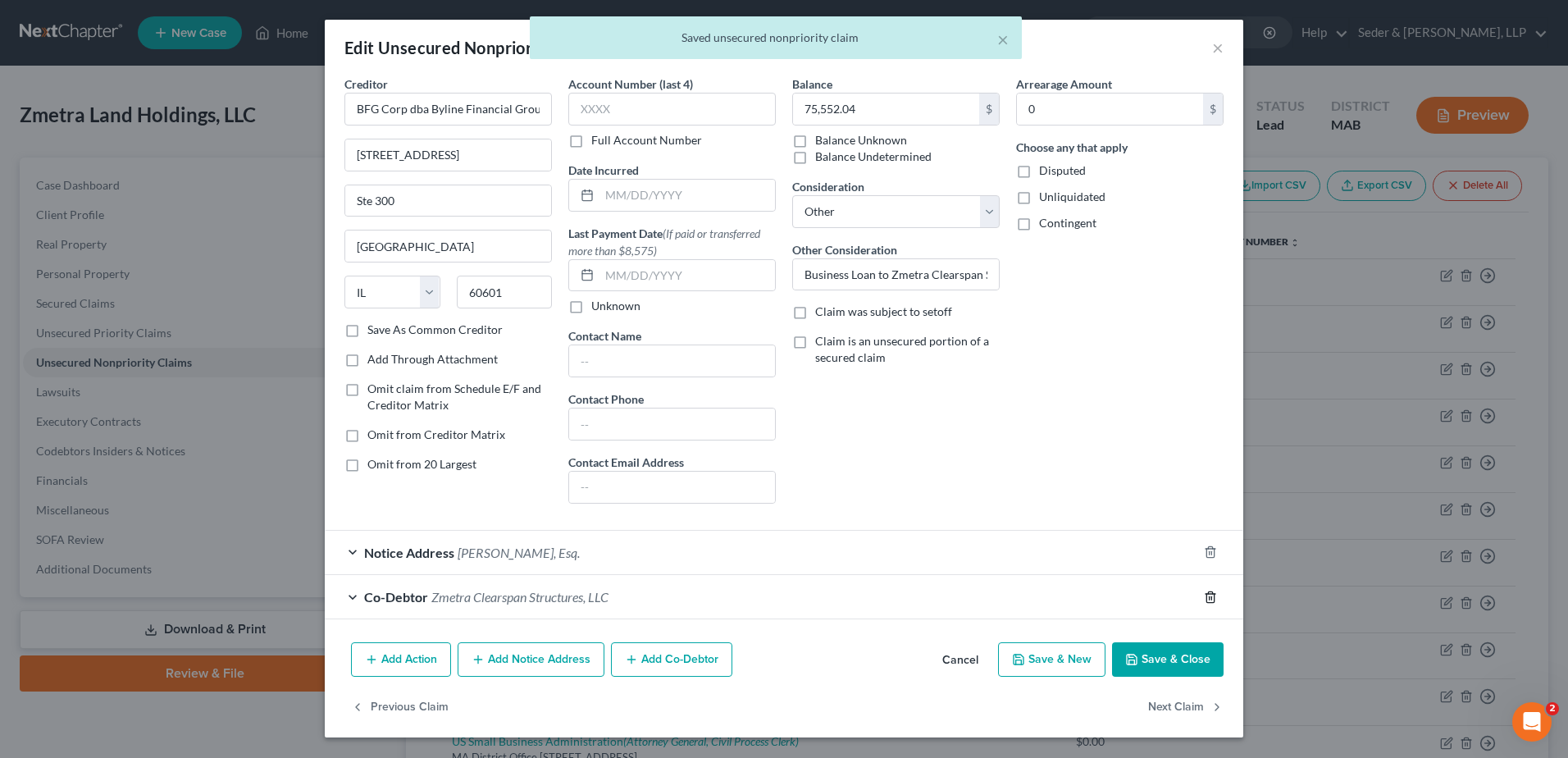
click at [1213, 596] on icon "button" at bounding box center [1210, 596] width 13 height 13
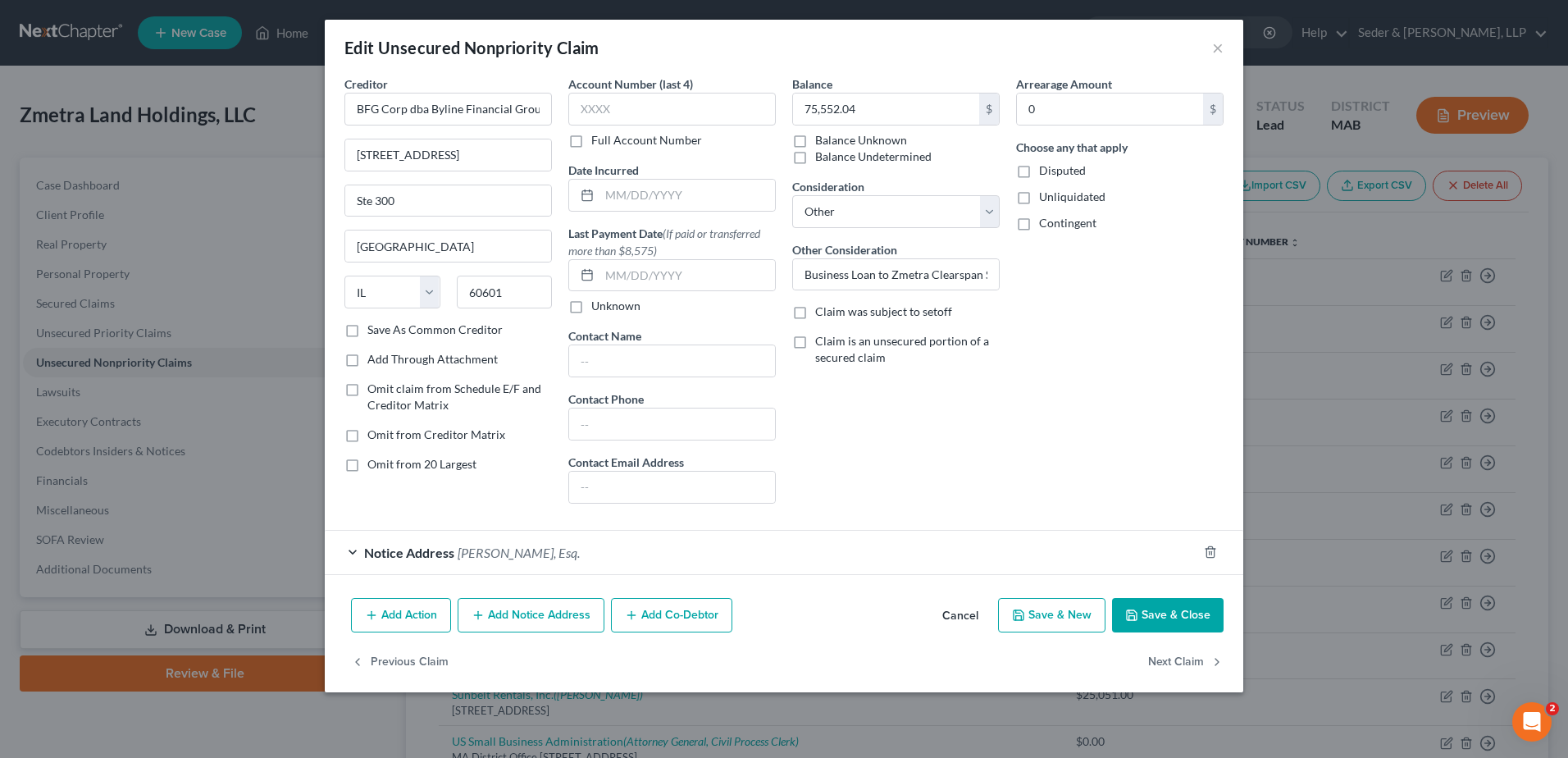
click at [1175, 621] on button "Save & Close" at bounding box center [1168, 615] width 112 height 35
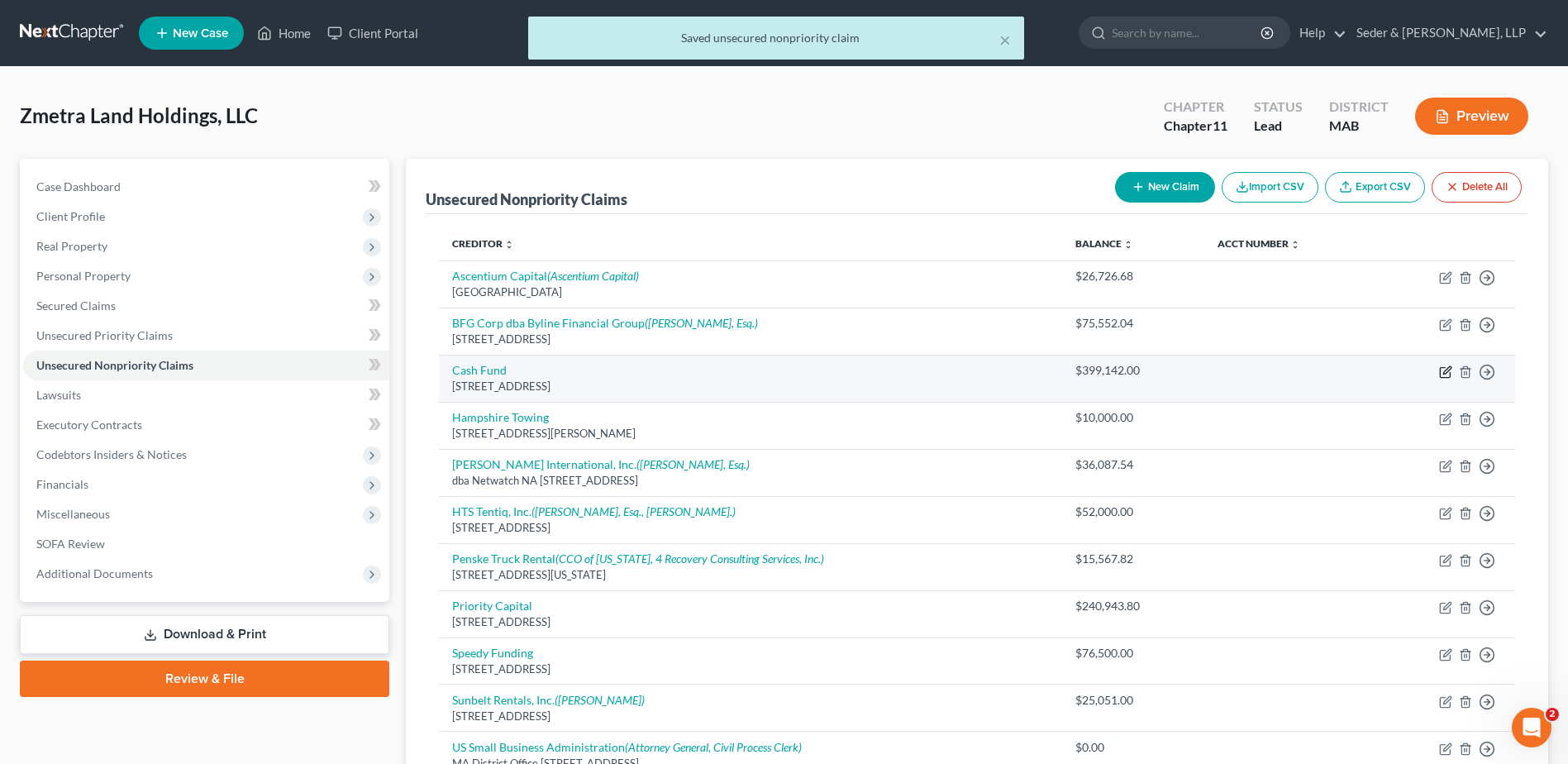
click at [1444, 370] on icon "button" at bounding box center [1447, 369] width 8 height 8
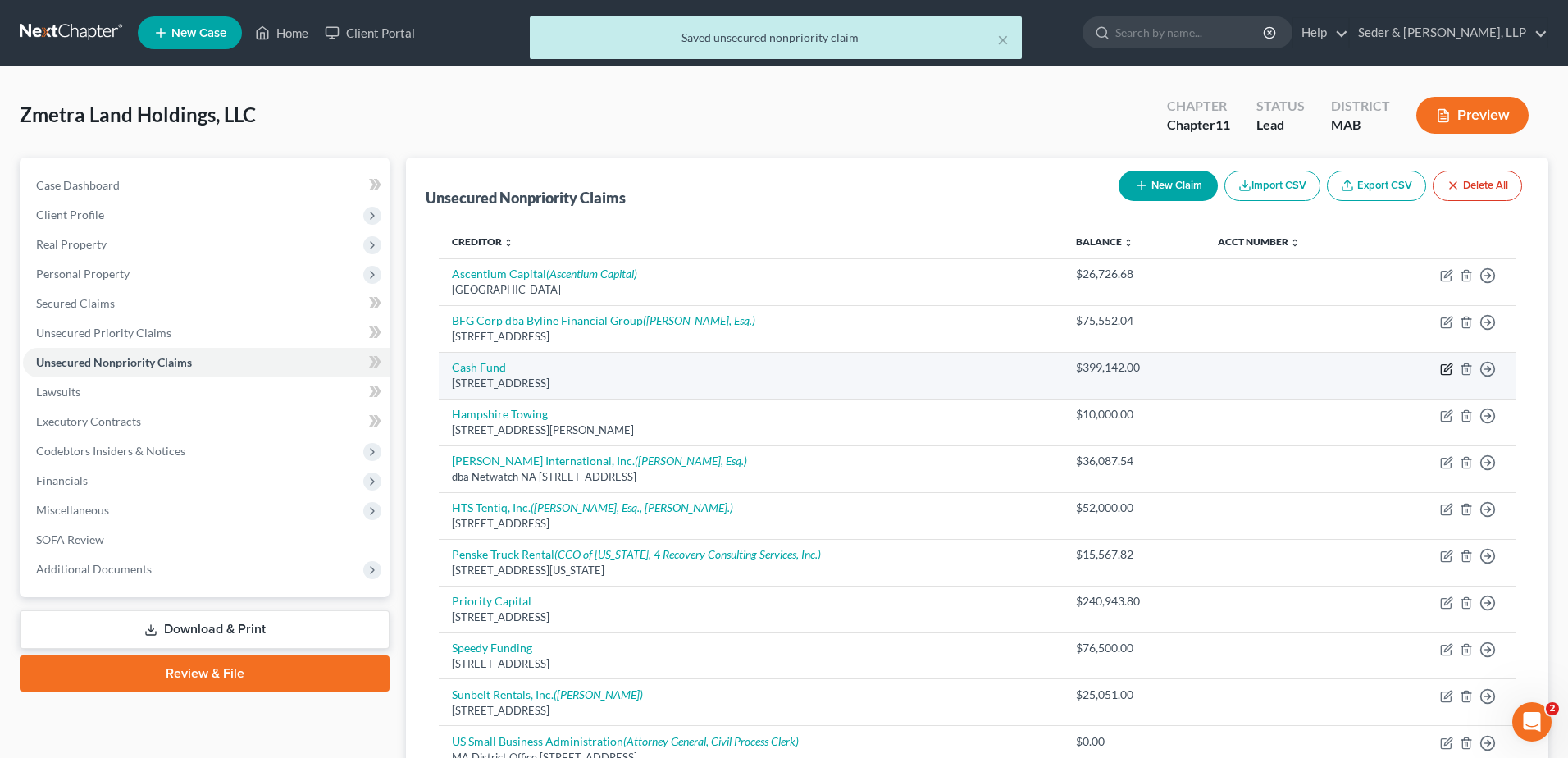
select select "5"
select select "11"
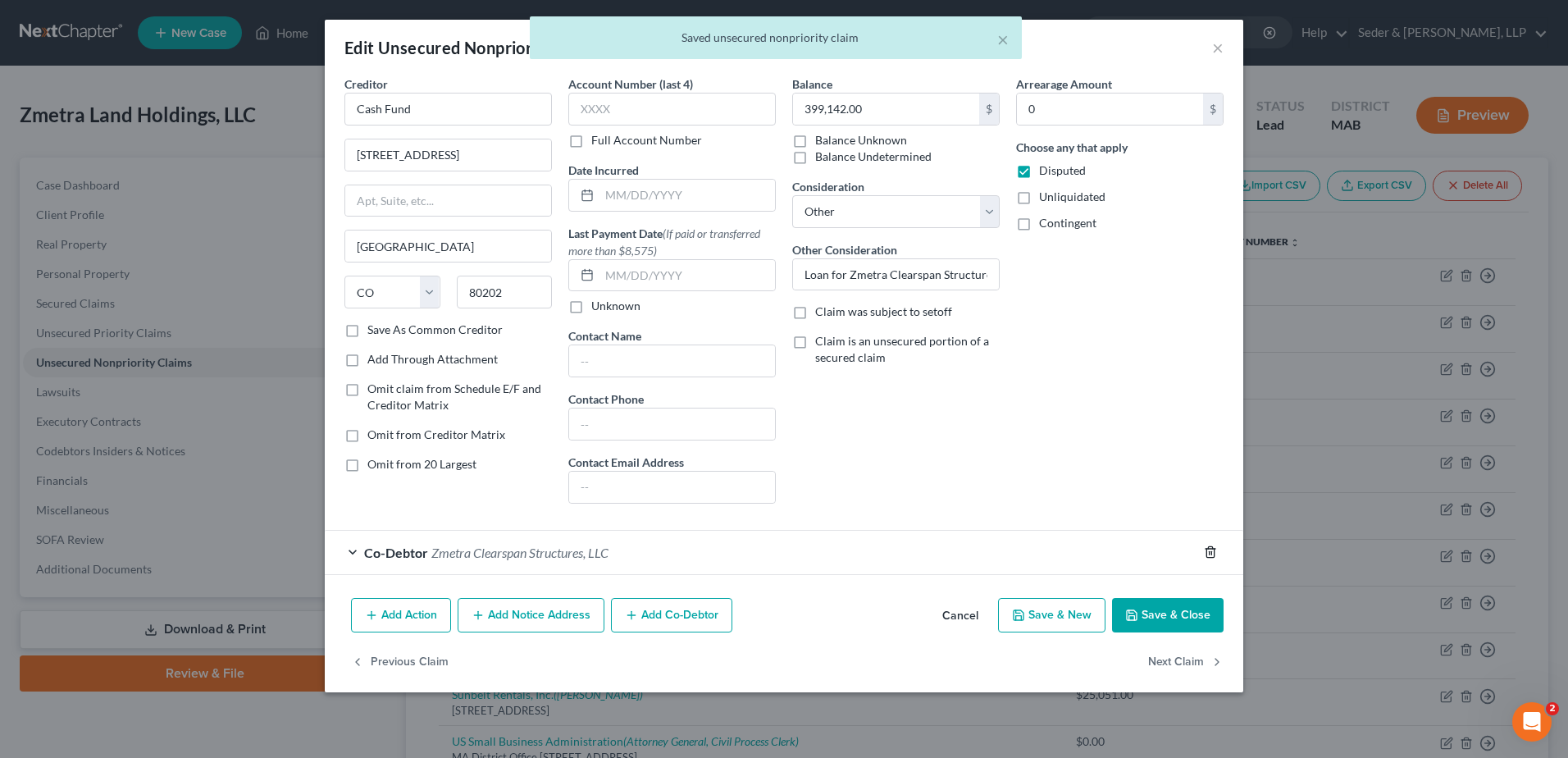
click at [1208, 550] on icon "button" at bounding box center [1210, 552] width 8 height 11
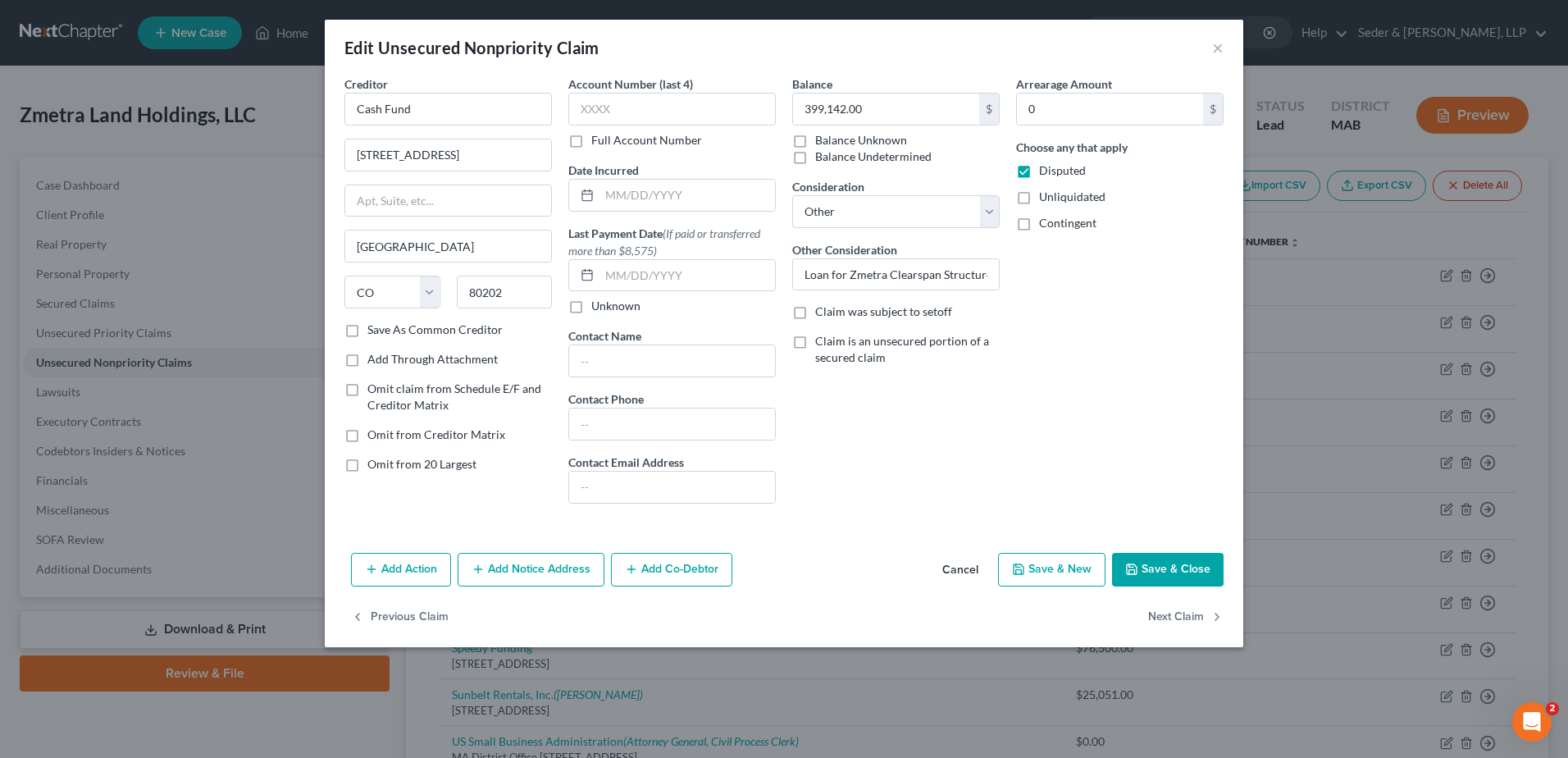
click at [1177, 568] on button "Save & Close" at bounding box center [1168, 570] width 112 height 35
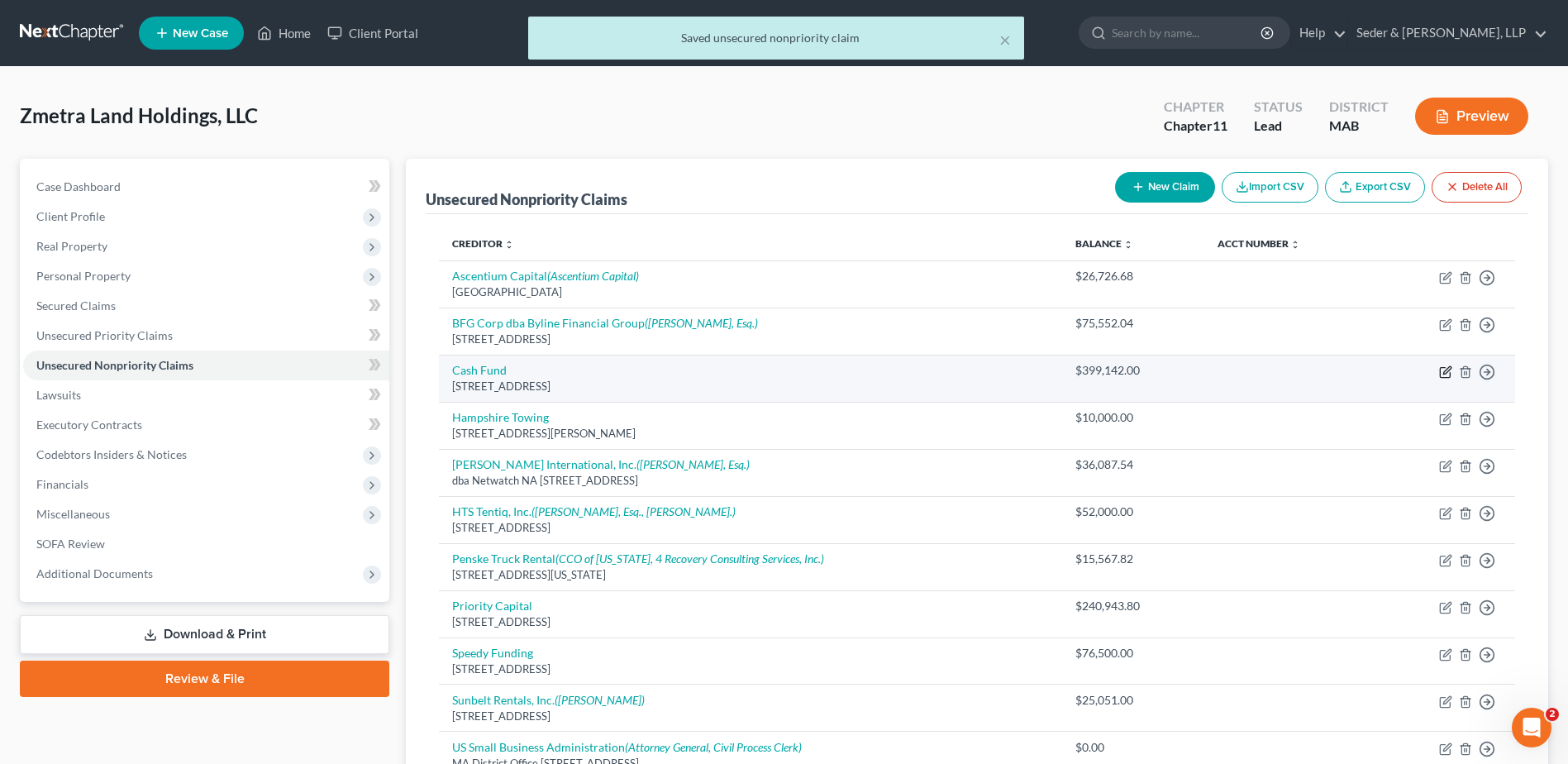
click at [1447, 373] on icon "button" at bounding box center [1445, 371] width 13 height 13
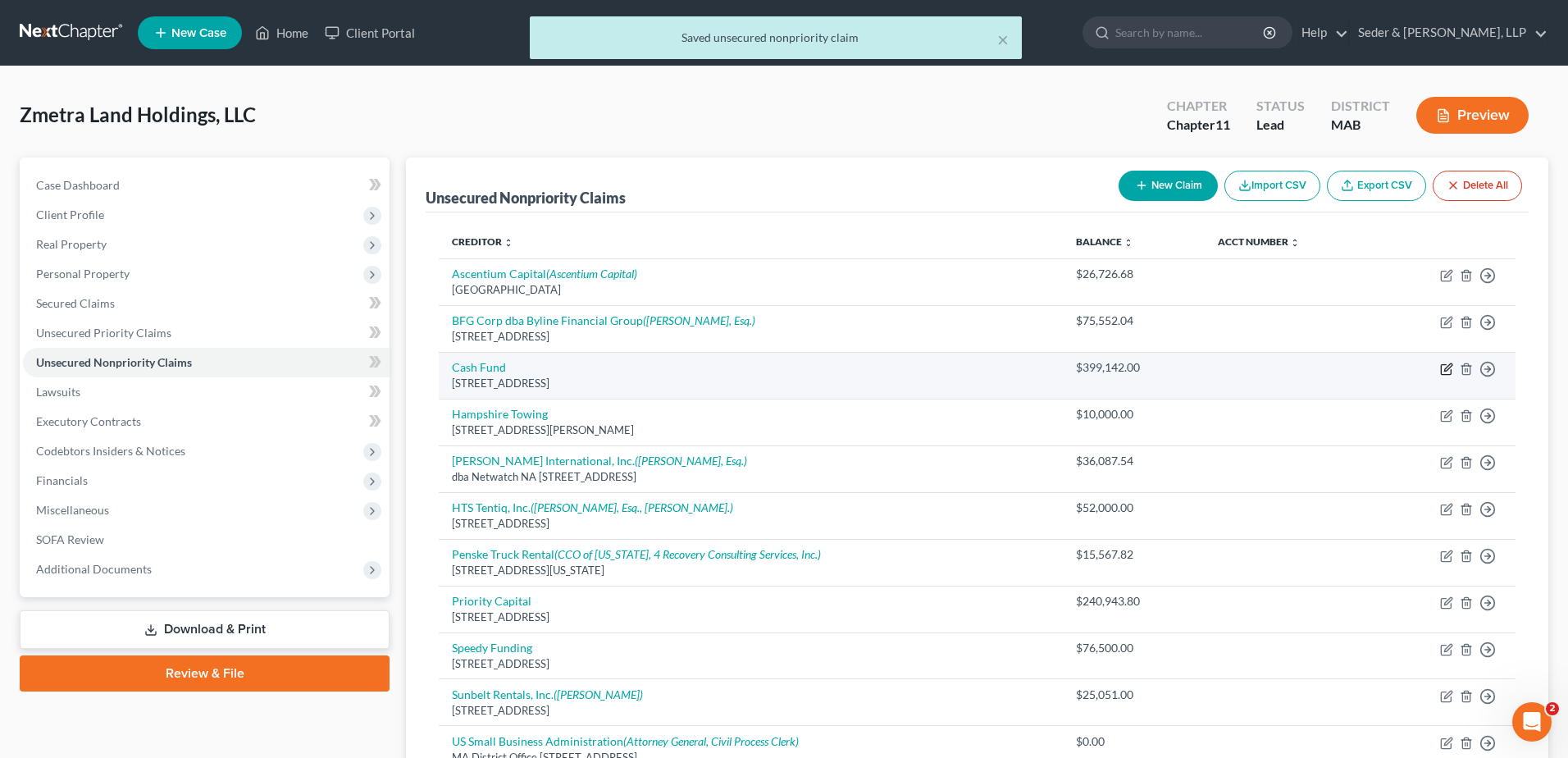
select select "5"
select select "11"
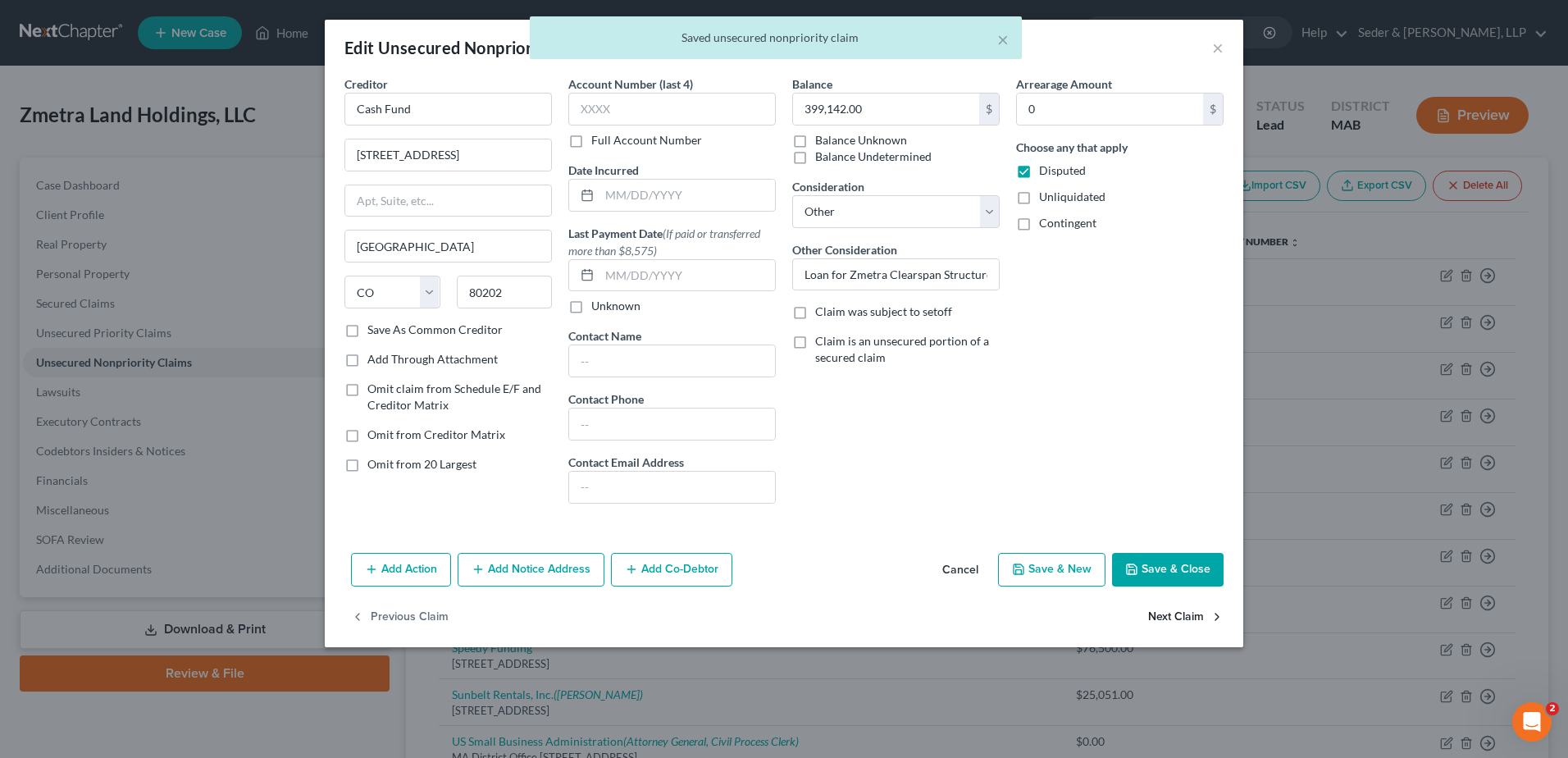
click at [1185, 615] on button "Next Claim" at bounding box center [1186, 616] width 75 height 35
select select "22"
select select "11"
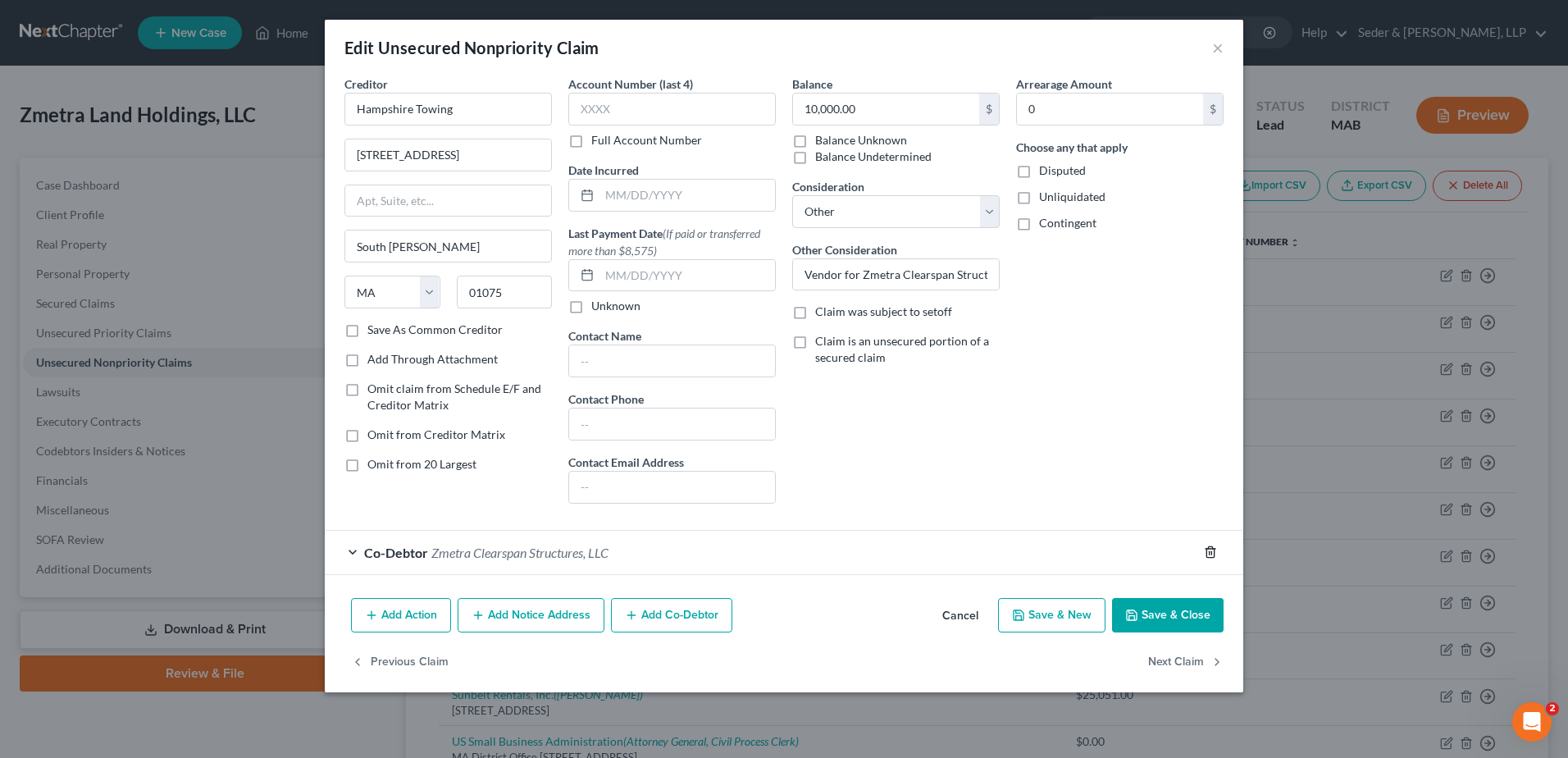
click at [1208, 547] on icon "button" at bounding box center [1210, 552] width 8 height 11
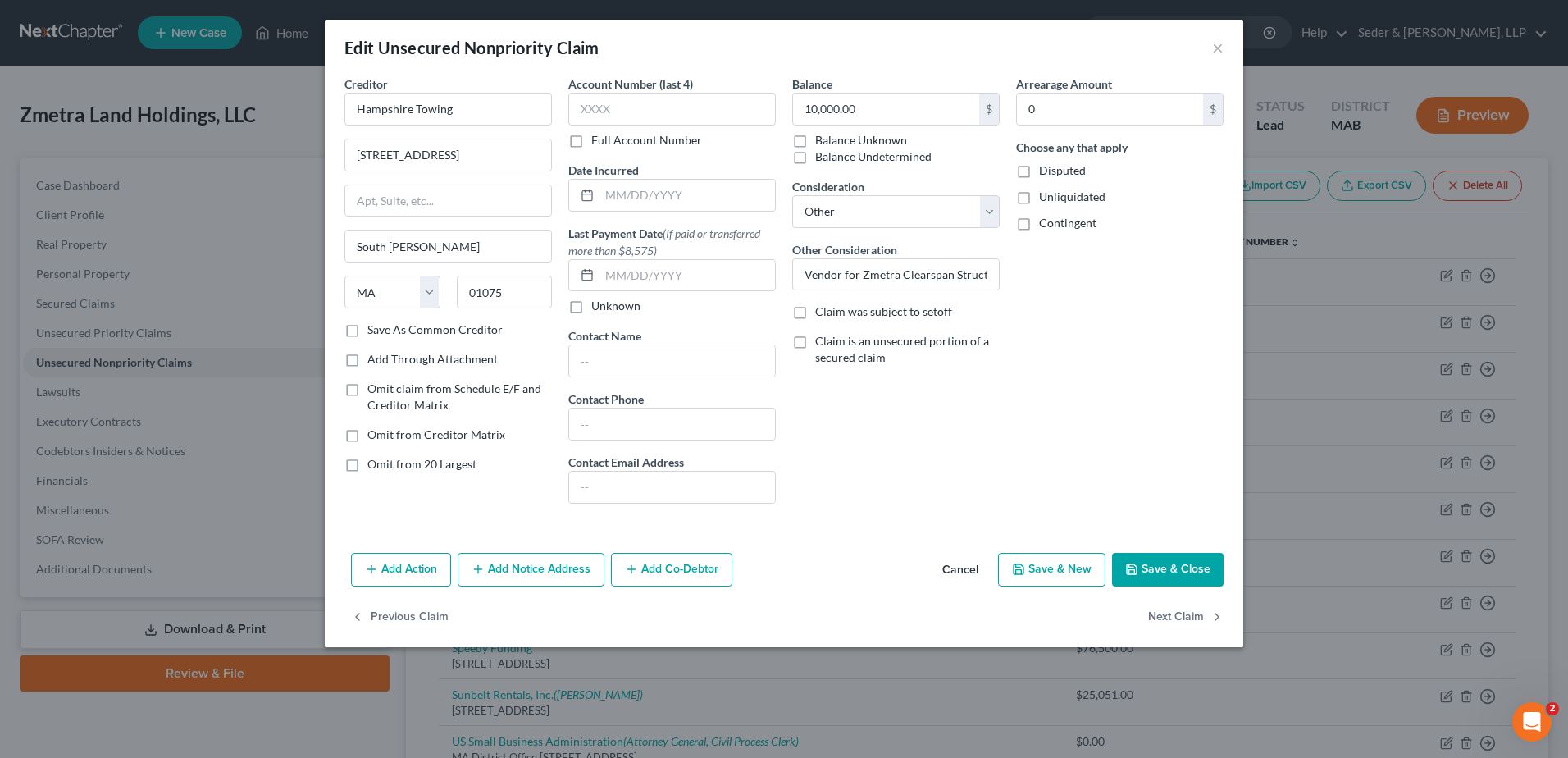
click at [1191, 565] on button "Save & Close" at bounding box center [1168, 570] width 112 height 35
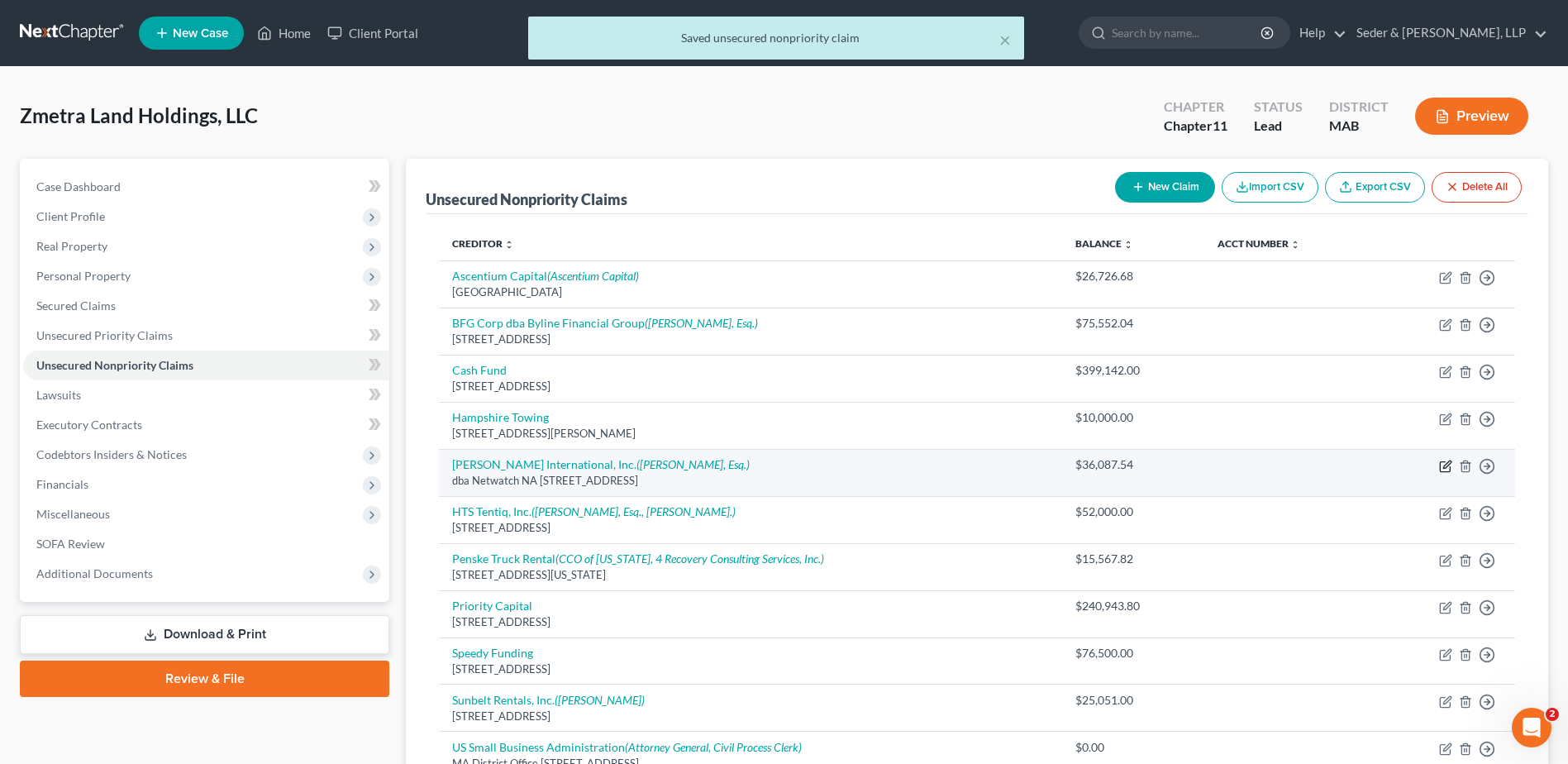
click at [1442, 468] on icon "button" at bounding box center [1445, 466] width 13 height 13
select select "4"
select select "11"
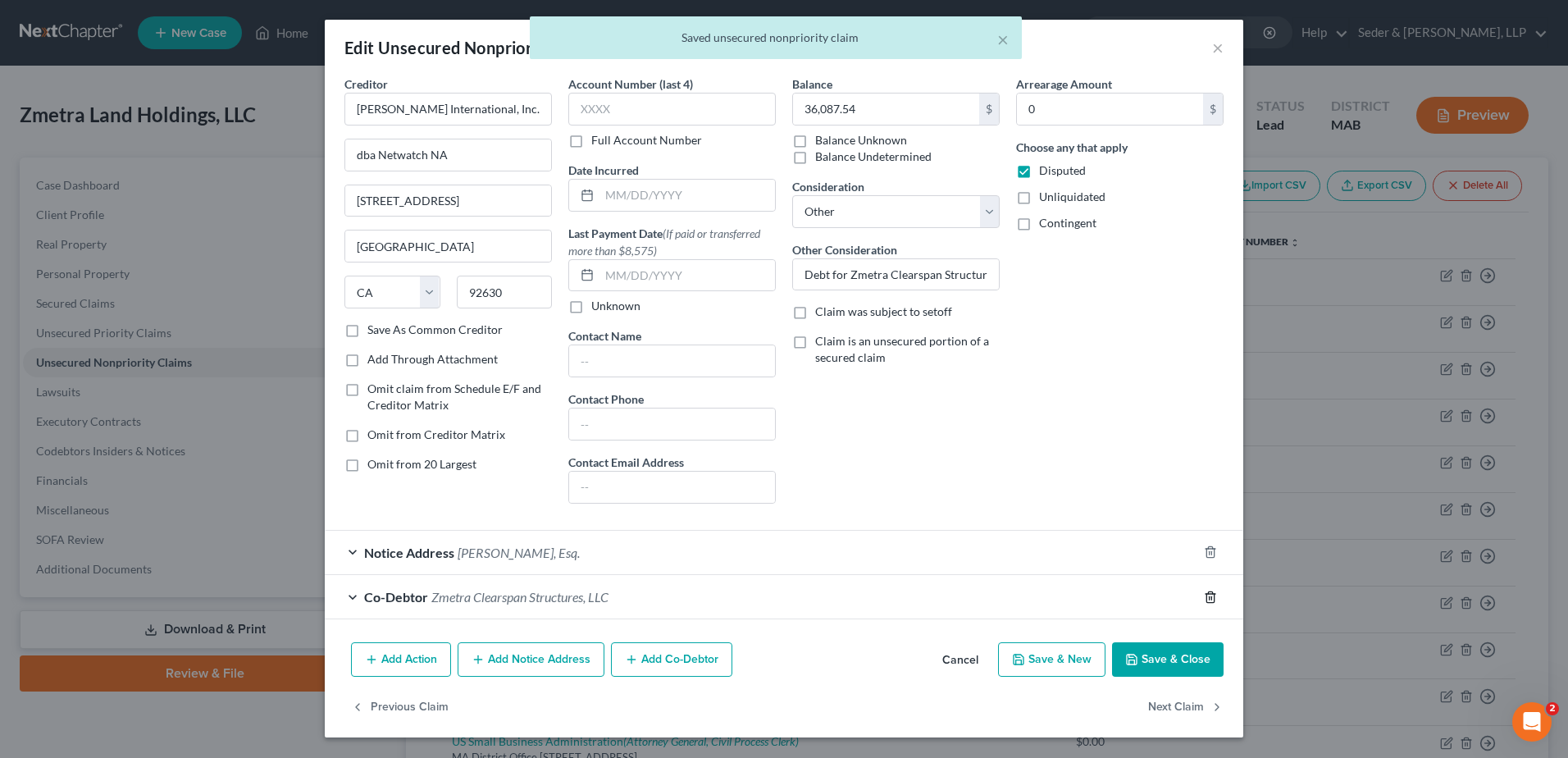
click at [1214, 601] on icon "button" at bounding box center [1210, 596] width 8 height 11
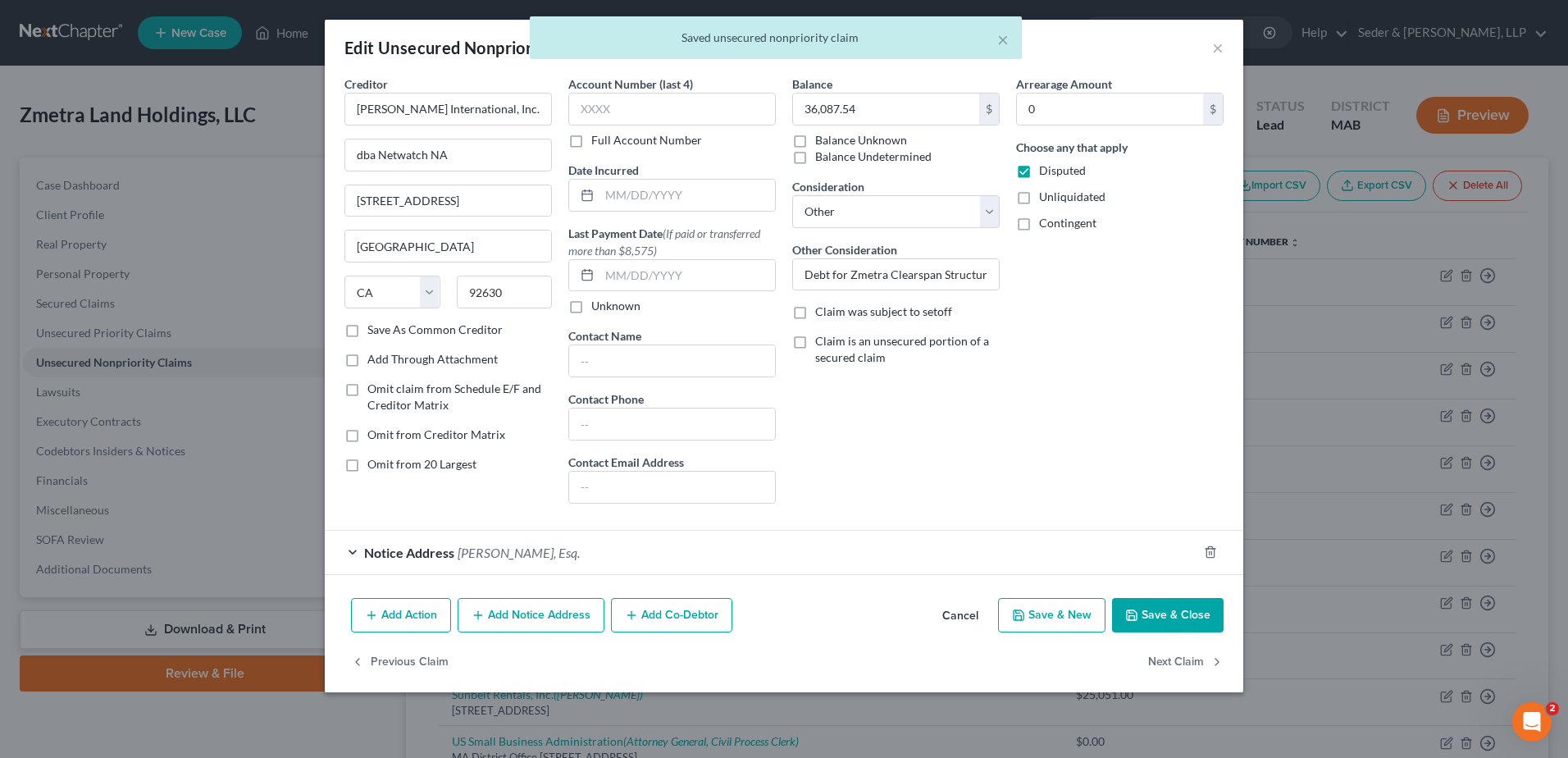
click at [1197, 618] on button "Save & Close" at bounding box center [1168, 615] width 112 height 35
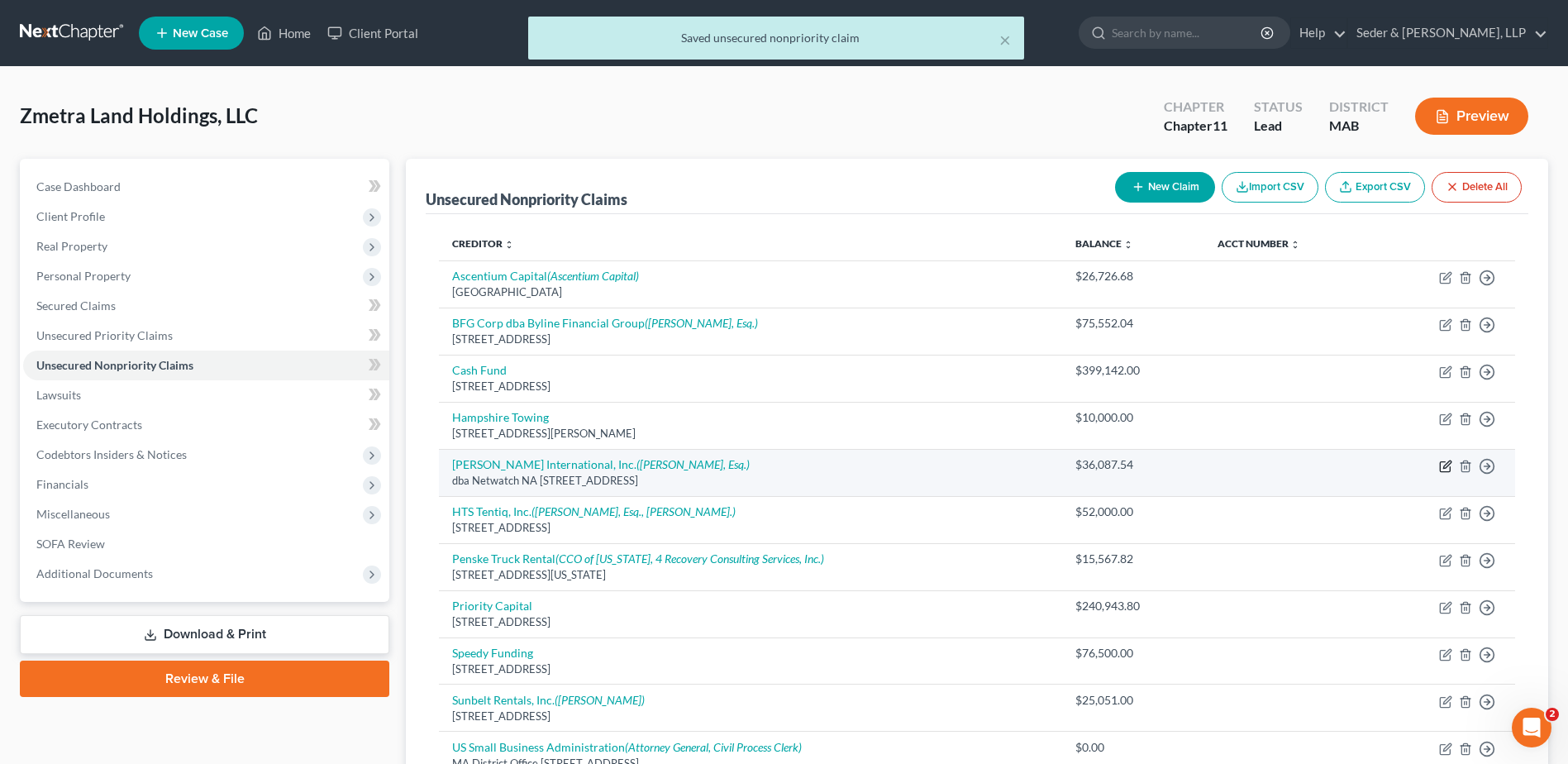
click at [1443, 467] on icon "button" at bounding box center [1447, 464] width 8 height 8
select select "4"
select select "11"
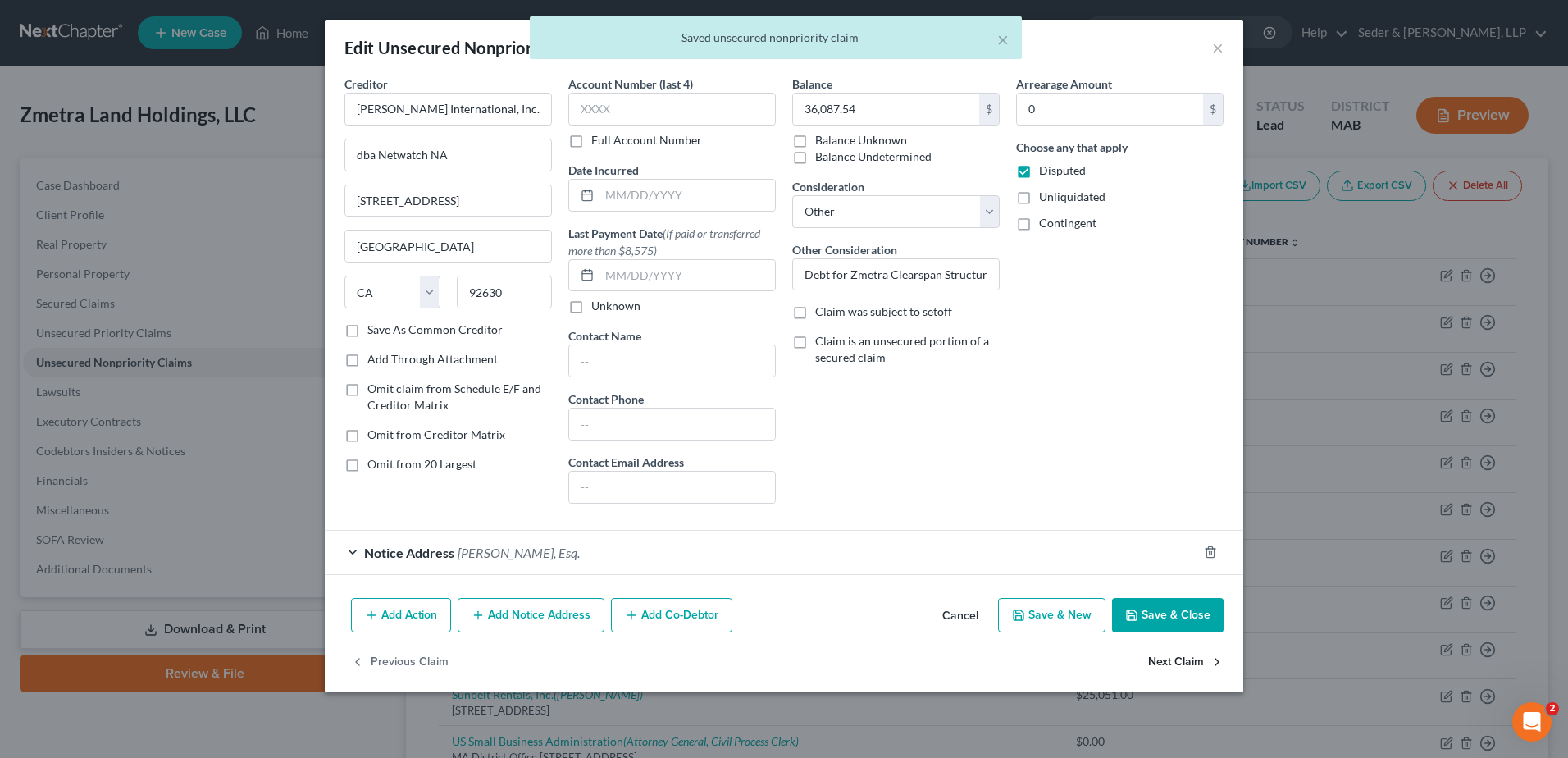
click at [1169, 661] on button "Next Claim" at bounding box center [1186, 662] width 75 height 35
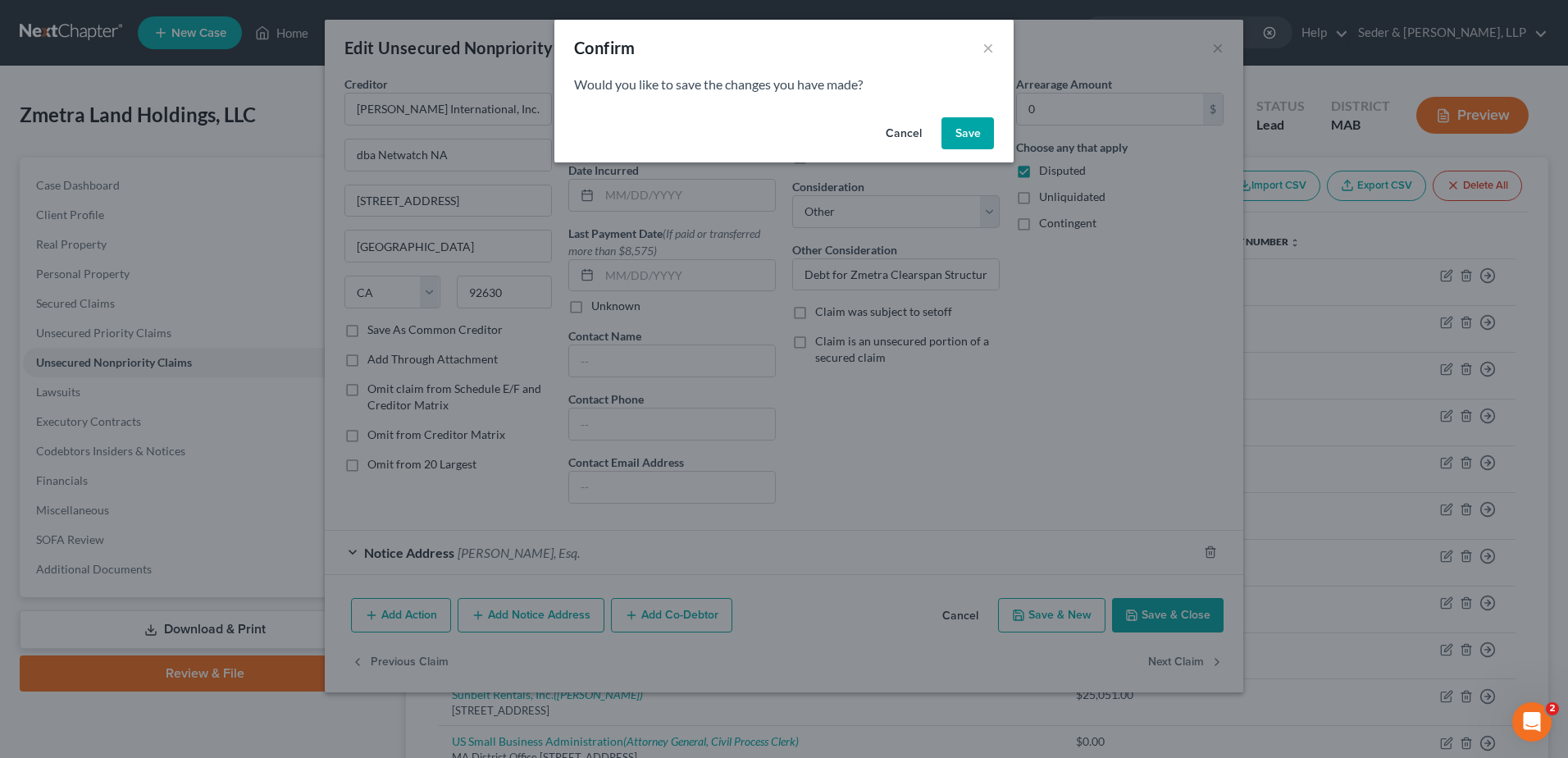
click at [959, 131] on button "Save" at bounding box center [968, 133] width 53 height 33
select select "14"
select select "11"
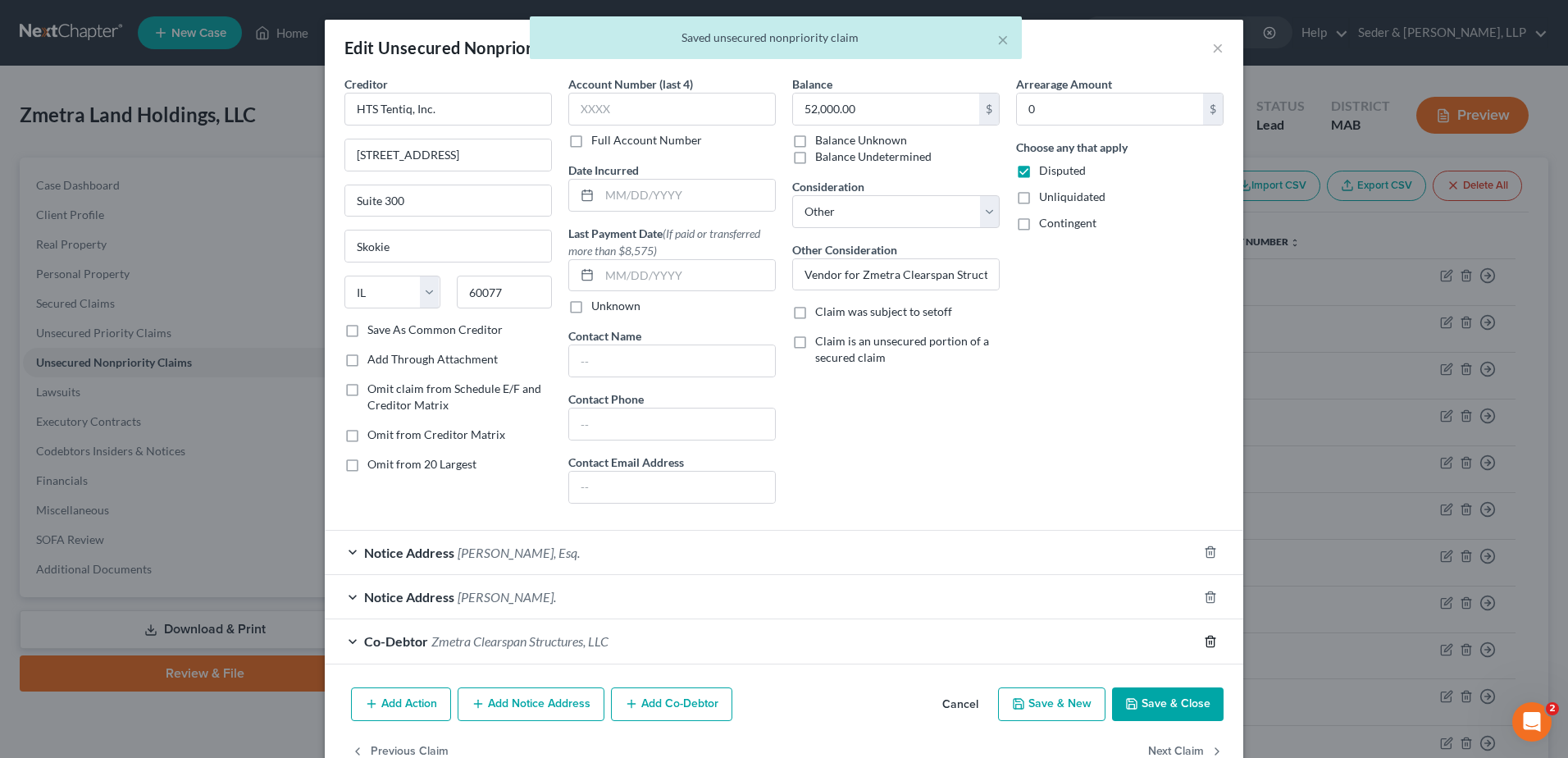
click at [1205, 640] on icon "button" at bounding box center [1210, 641] width 13 height 13
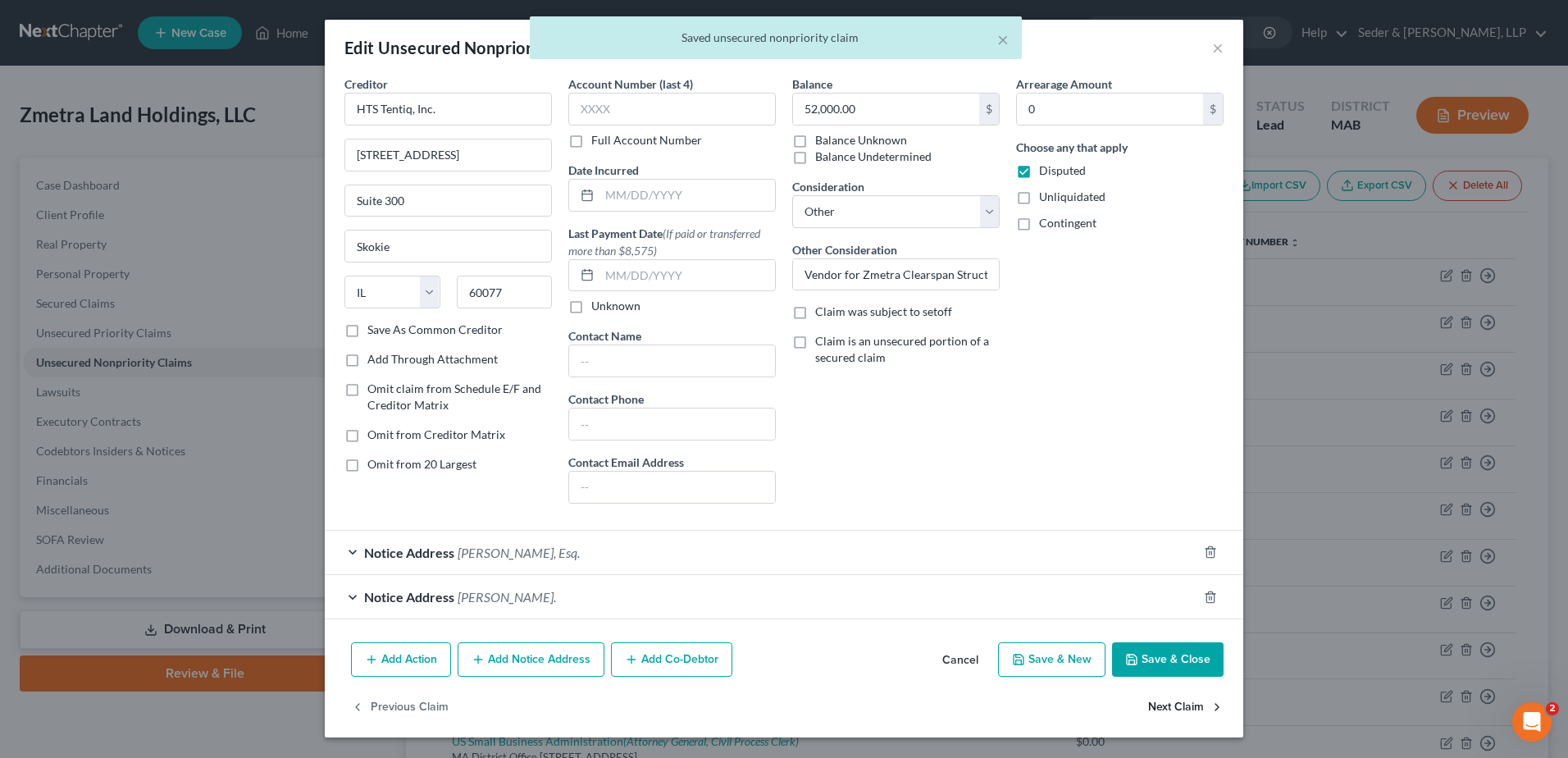
click at [1176, 703] on button "Next Claim" at bounding box center [1186, 706] width 75 height 35
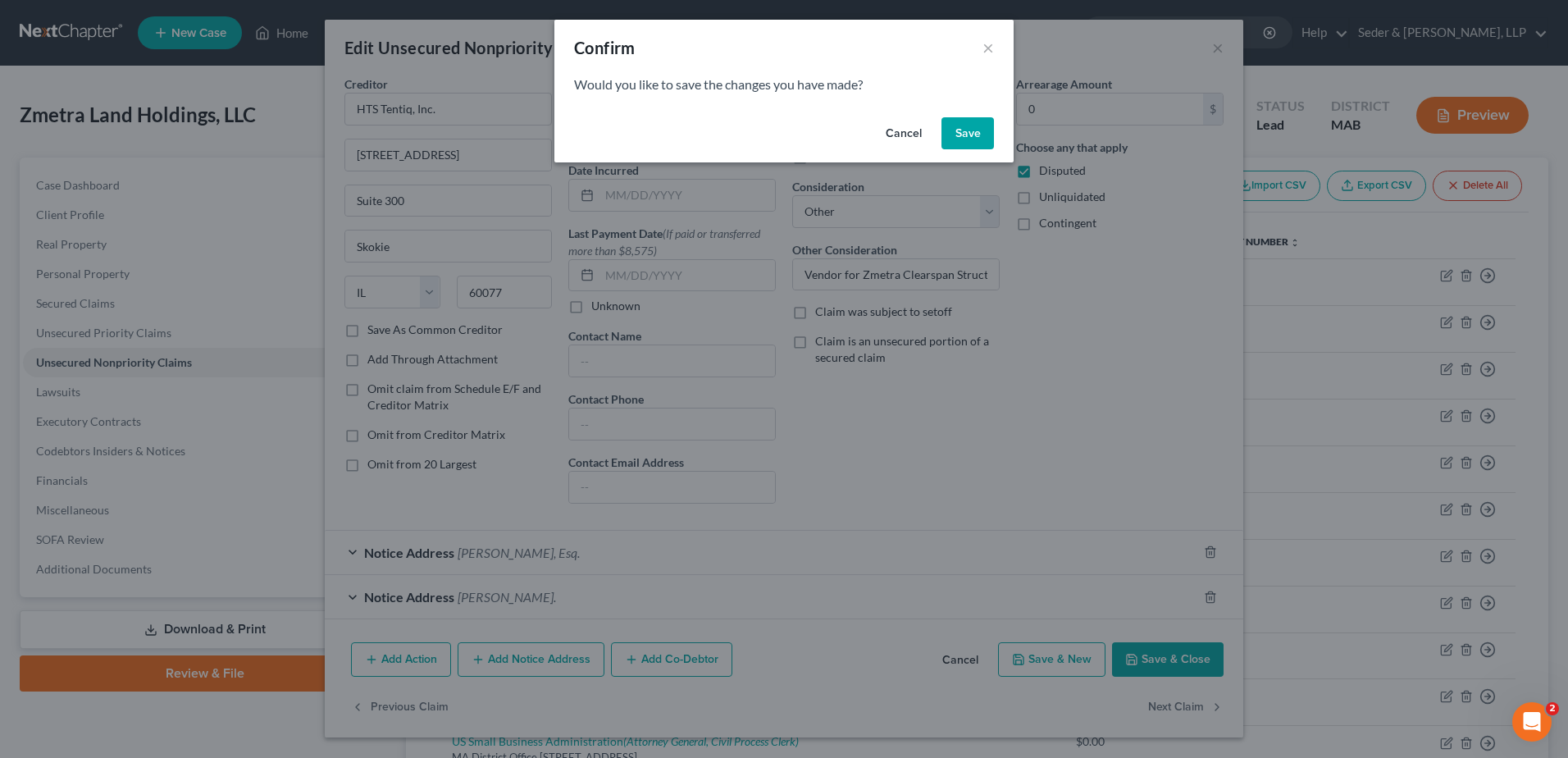
click at [969, 130] on button "Save" at bounding box center [968, 133] width 53 height 33
select select "22"
select select "11"
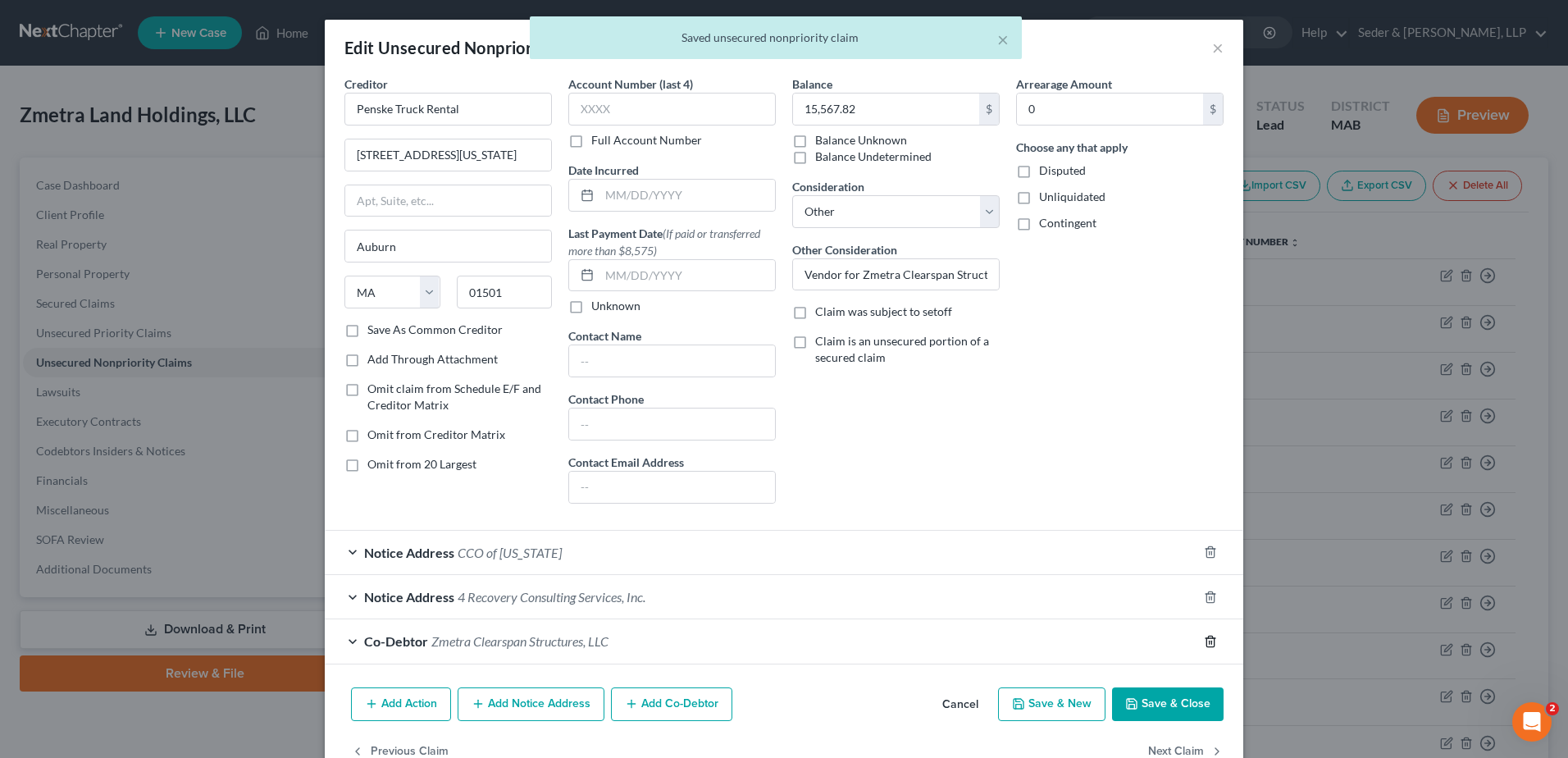
click at [1208, 640] on icon "button" at bounding box center [1210, 640] width 8 height 11
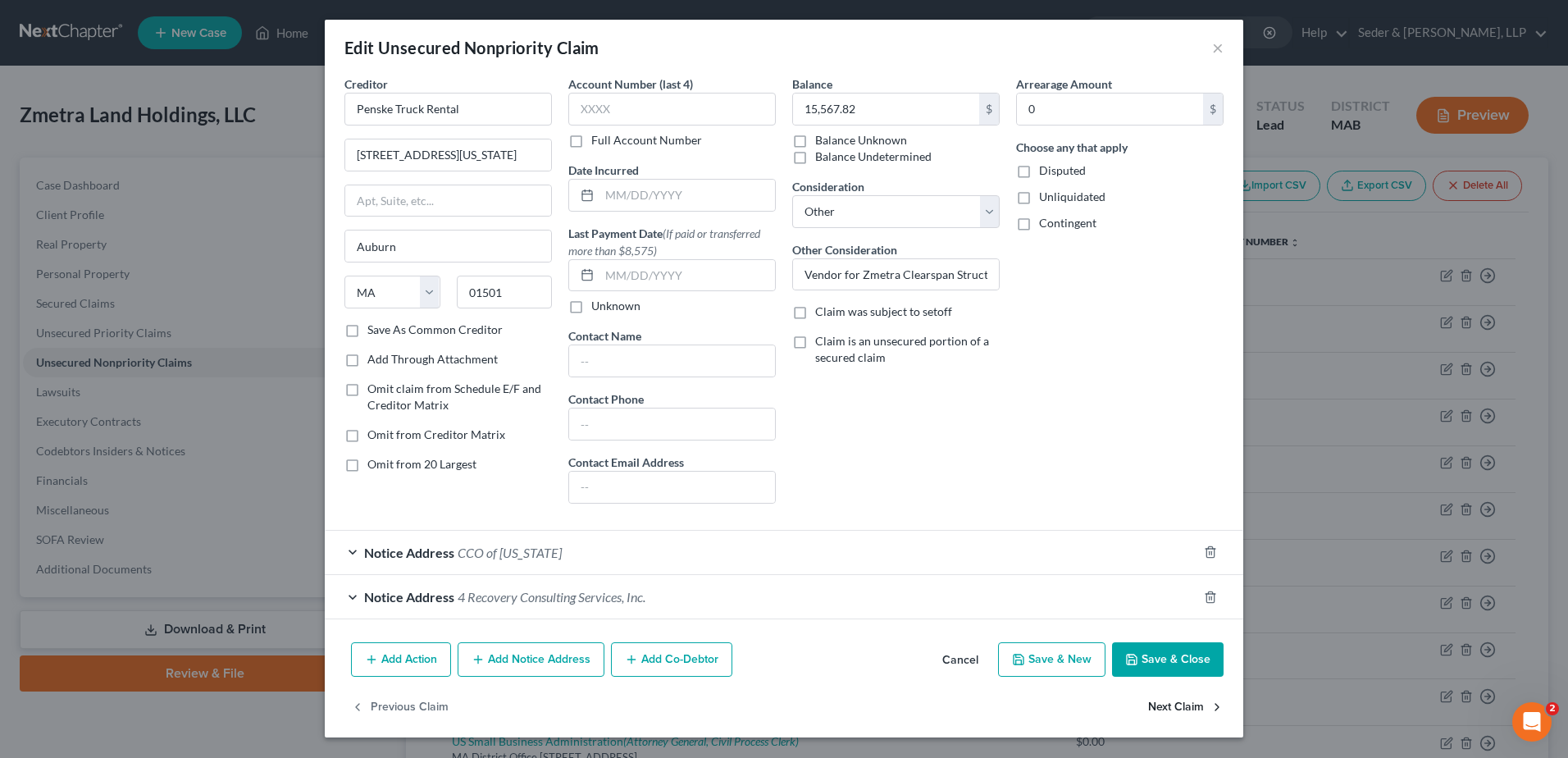
click at [1164, 705] on button "Next Claim" at bounding box center [1186, 706] width 75 height 35
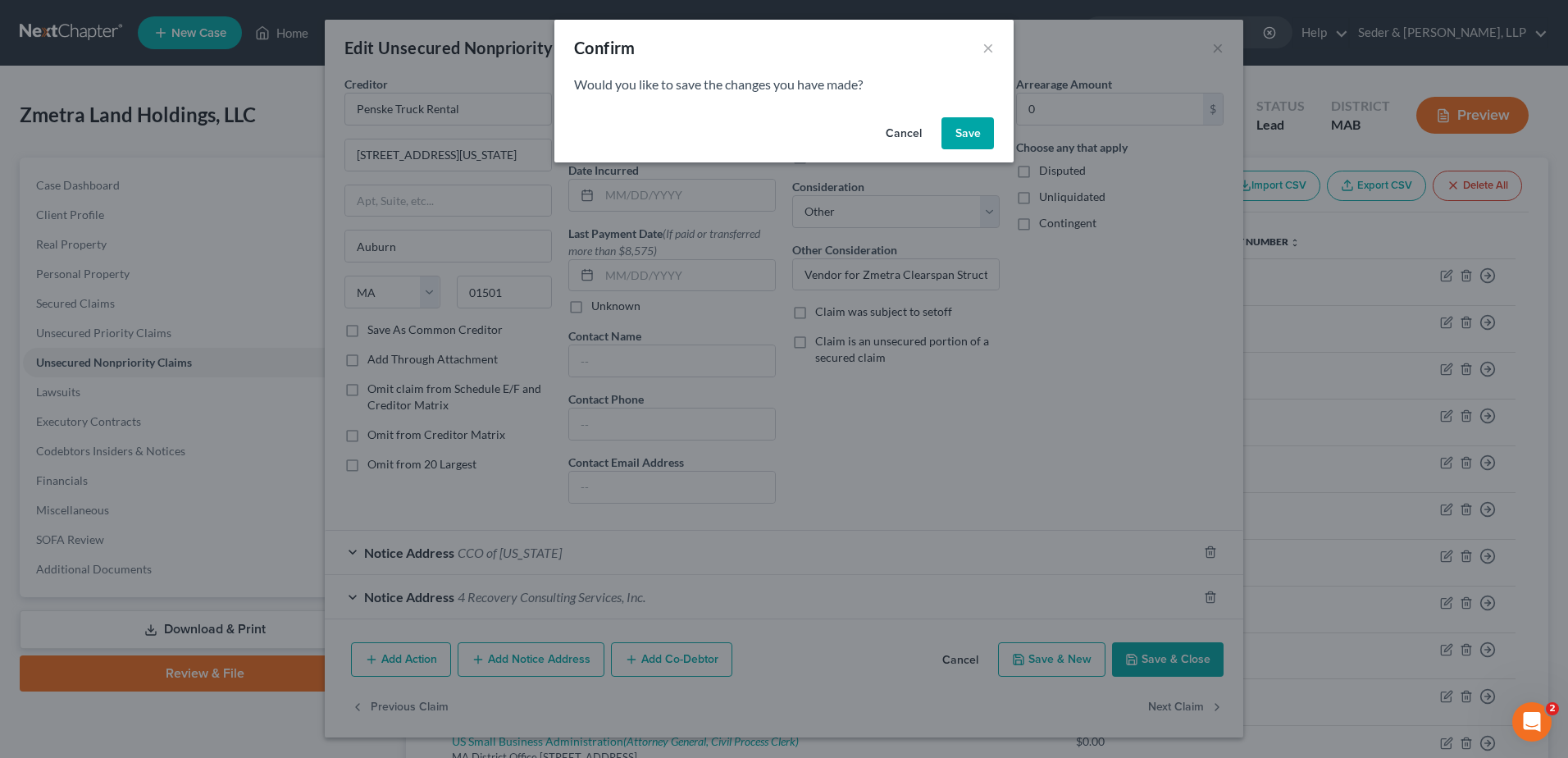
click at [961, 129] on button "Save" at bounding box center [968, 133] width 53 height 33
select select "22"
select select "11"
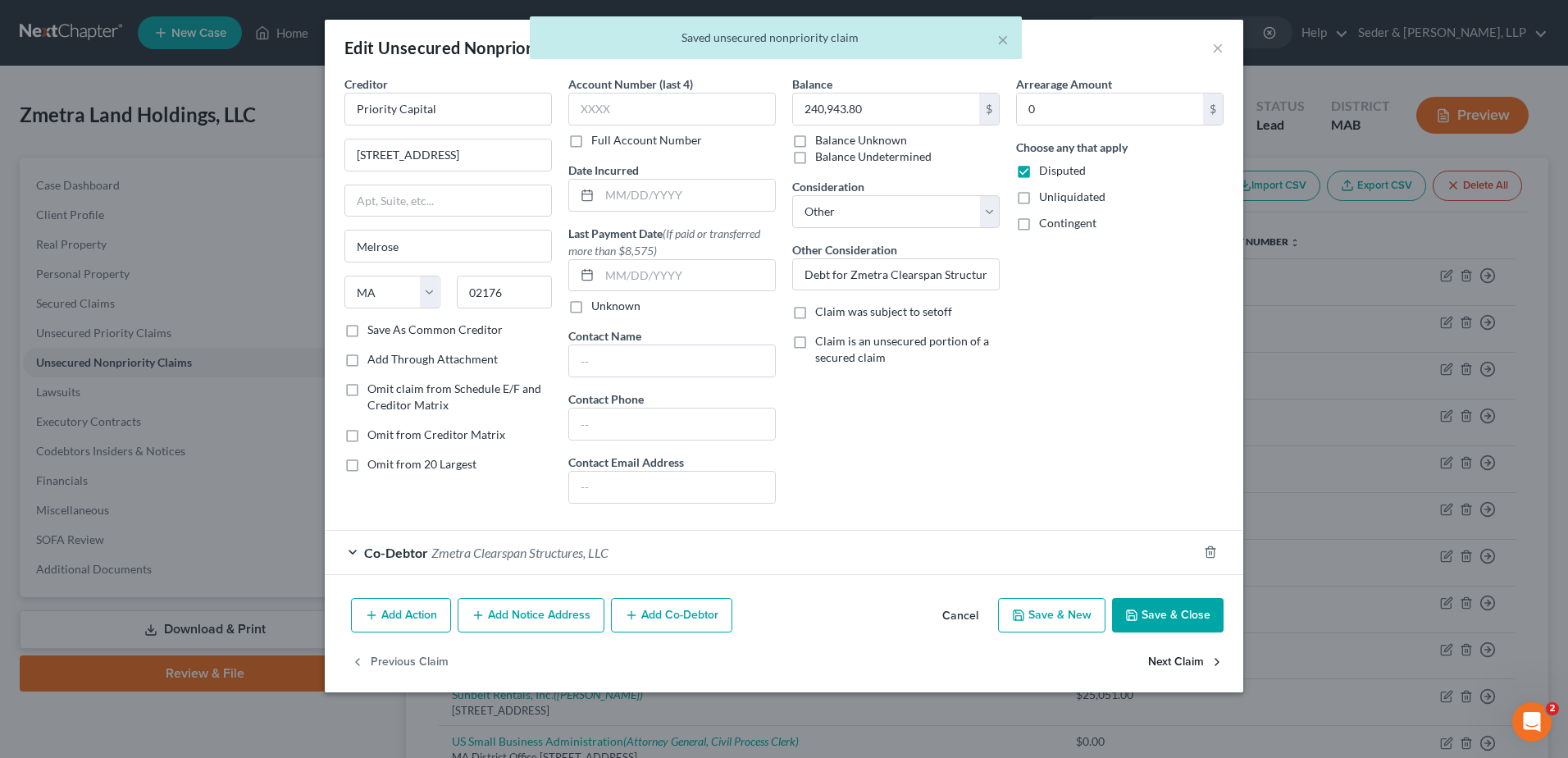
click at [1182, 659] on button "Next Claim" at bounding box center [1186, 662] width 75 height 35
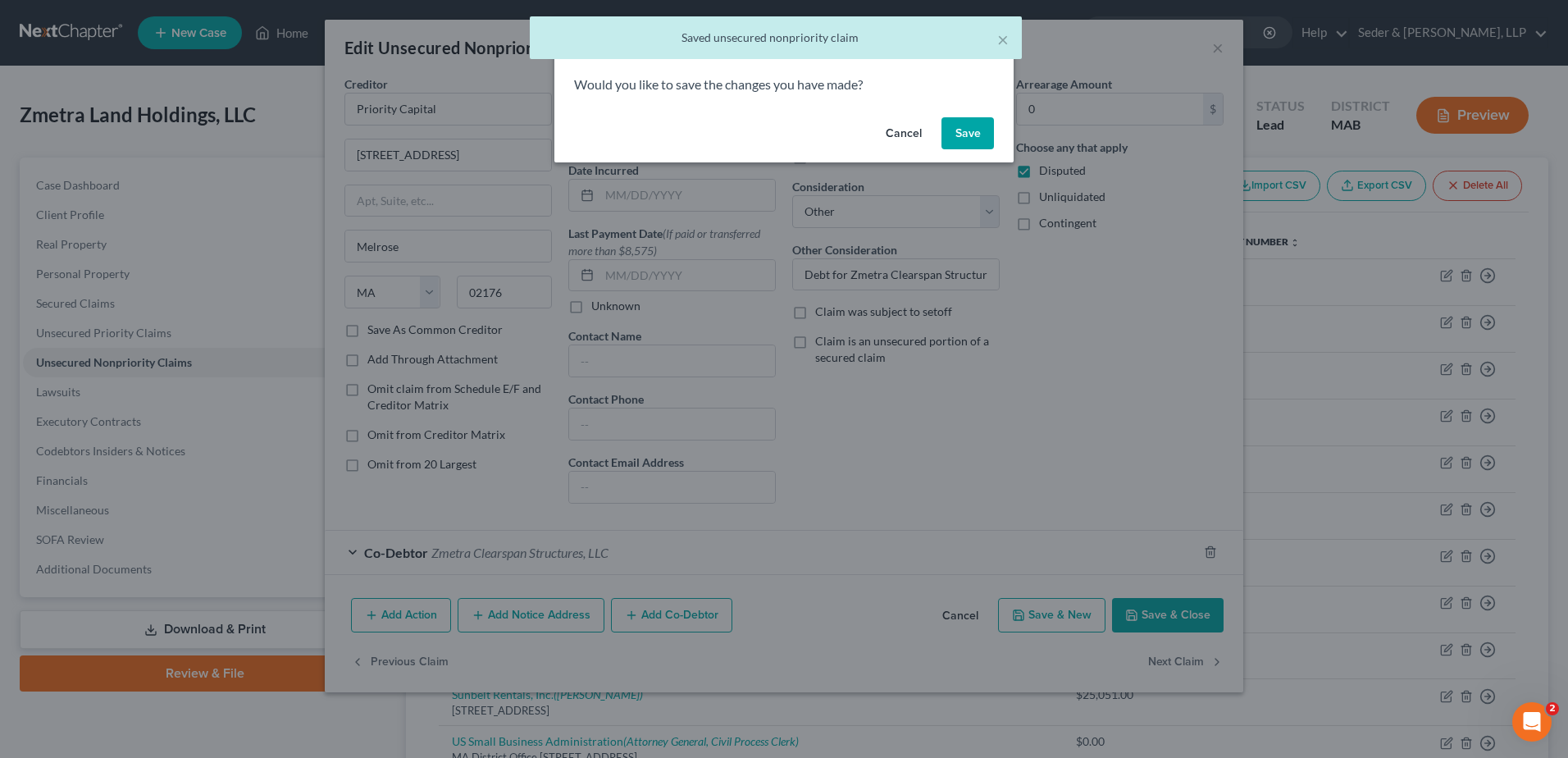
click at [952, 135] on button "Save" at bounding box center [968, 133] width 53 height 33
select select "6"
select select "11"
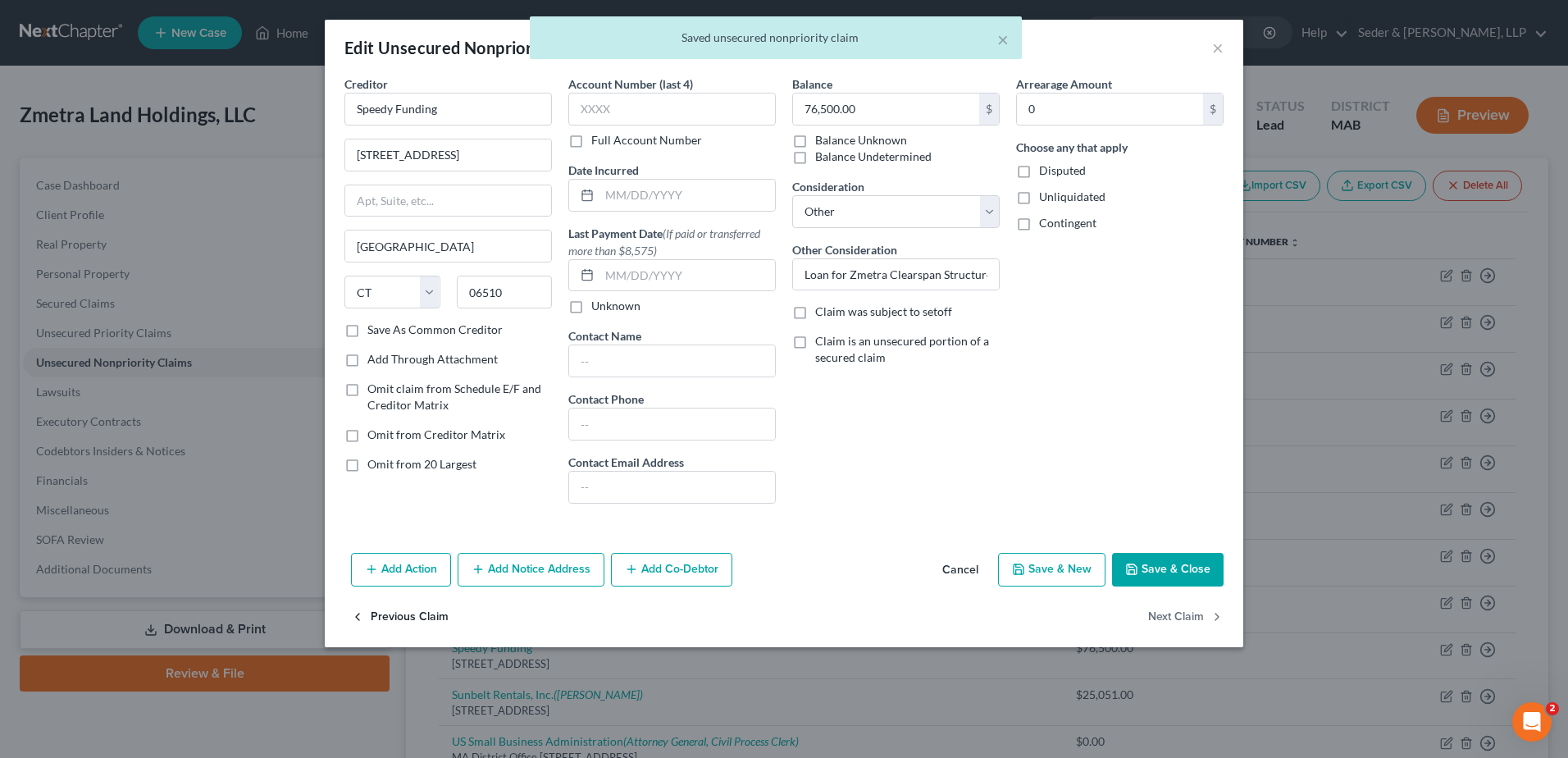
click at [419, 618] on button "Previous Claim" at bounding box center [399, 616] width 98 height 35
select select "22"
select select "11"
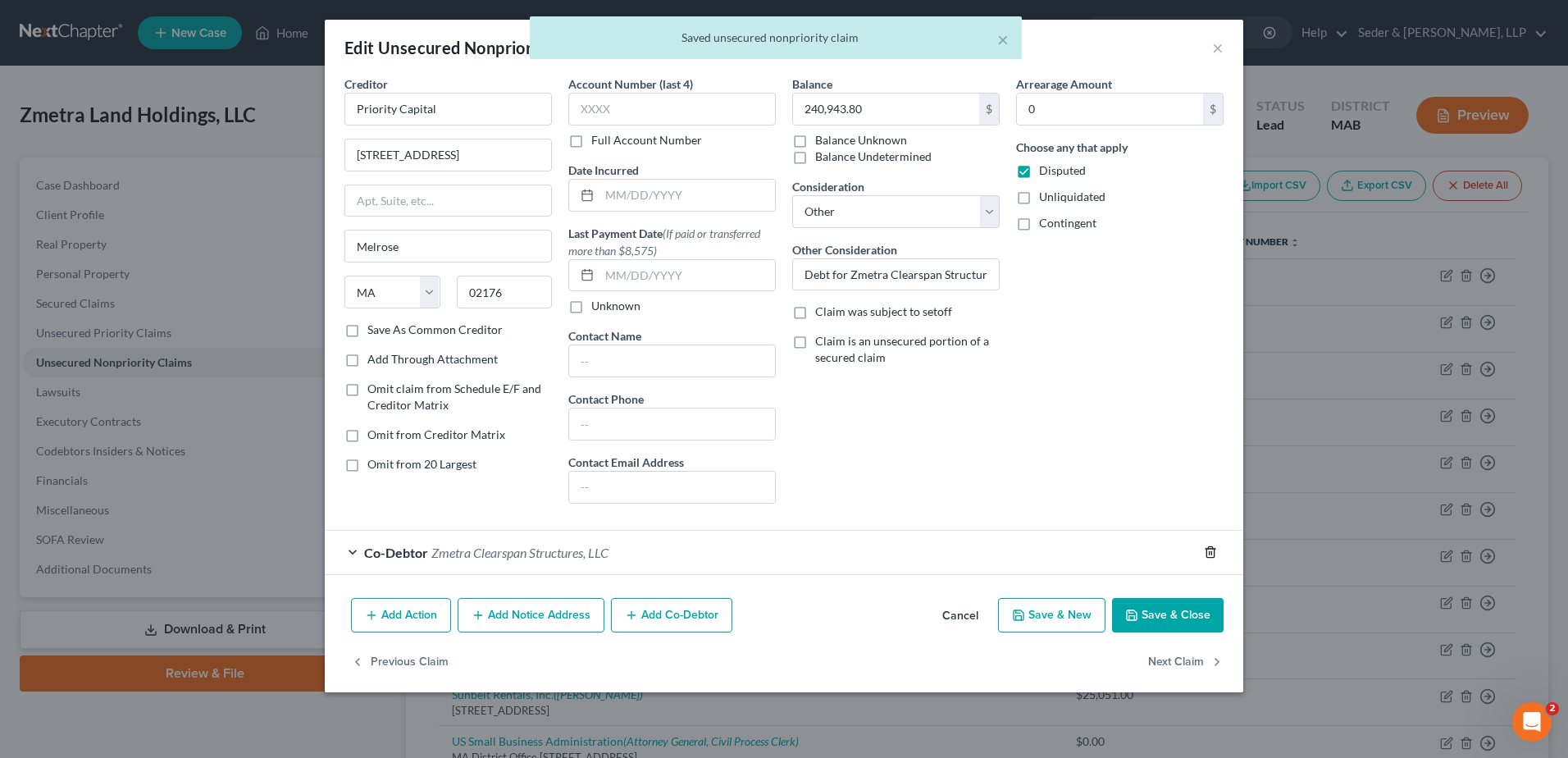
click at [1210, 549] on polyline "button" at bounding box center [1211, 549] width 10 height 0
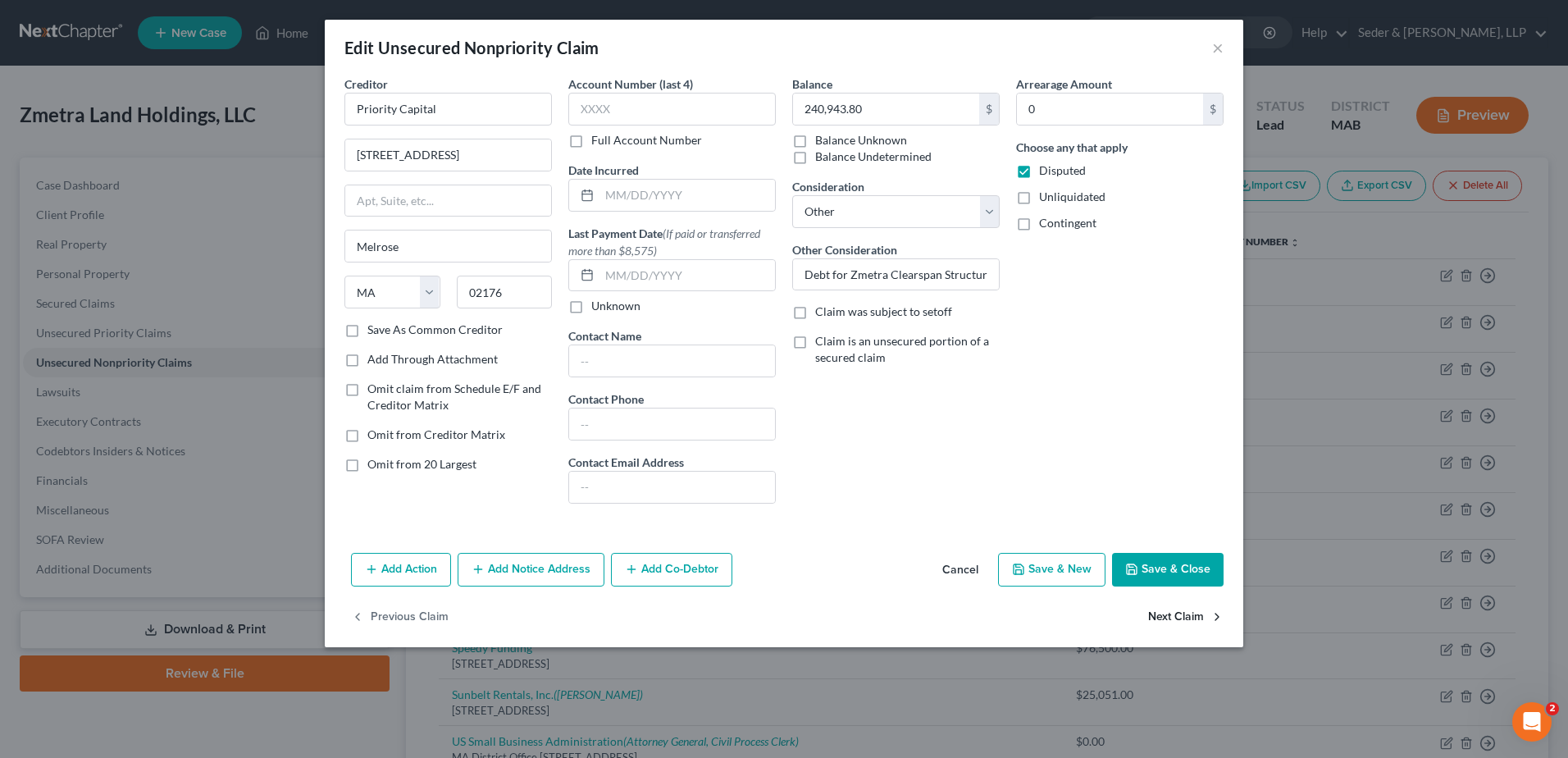
click at [1169, 611] on button "Next Claim" at bounding box center [1186, 616] width 75 height 35
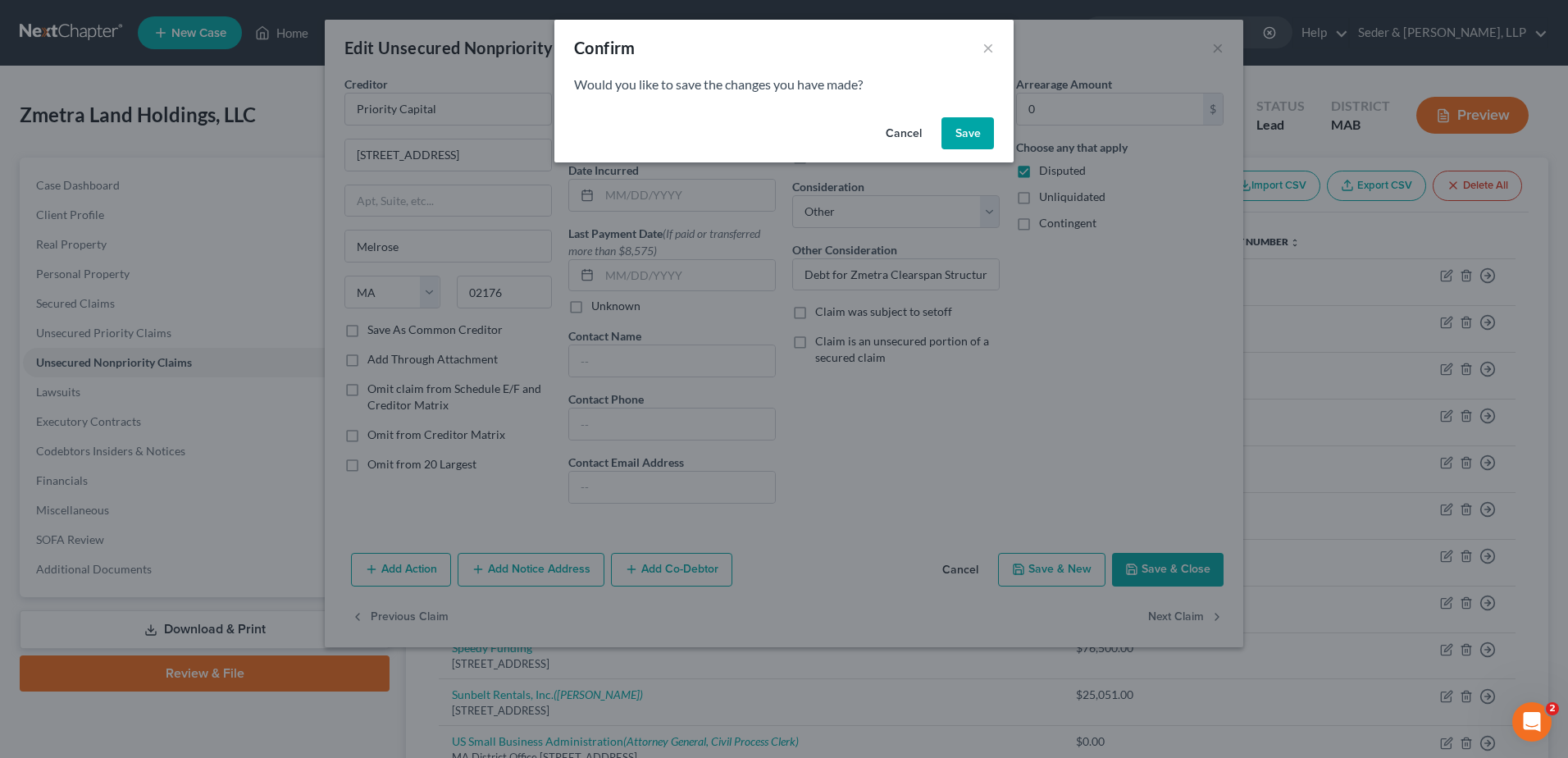
click at [965, 131] on button "Save" at bounding box center [968, 133] width 53 height 33
select select "6"
select select "11"
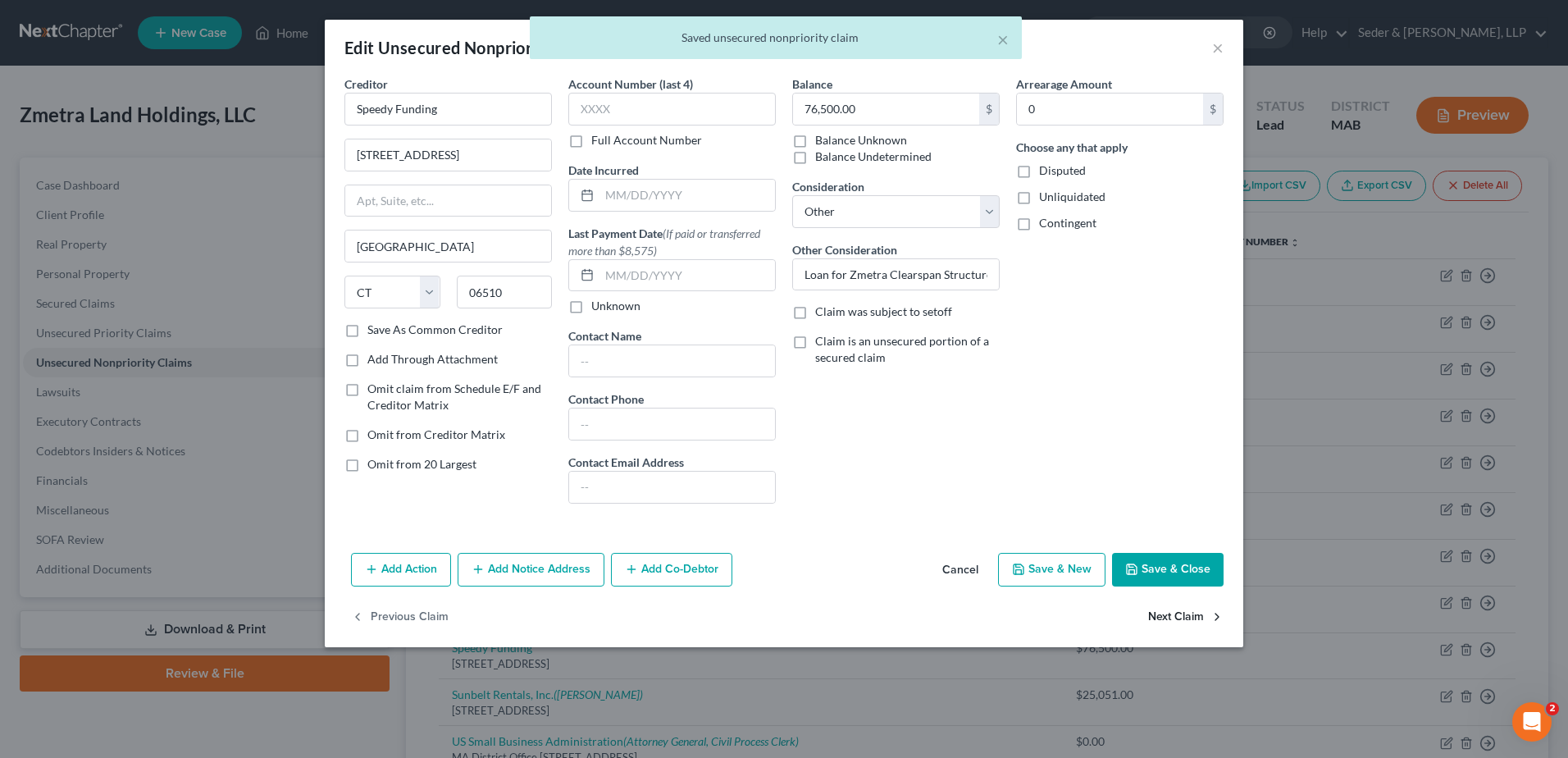
click at [1170, 621] on button "Next Claim" at bounding box center [1186, 616] width 75 height 35
select select "42"
select select "11"
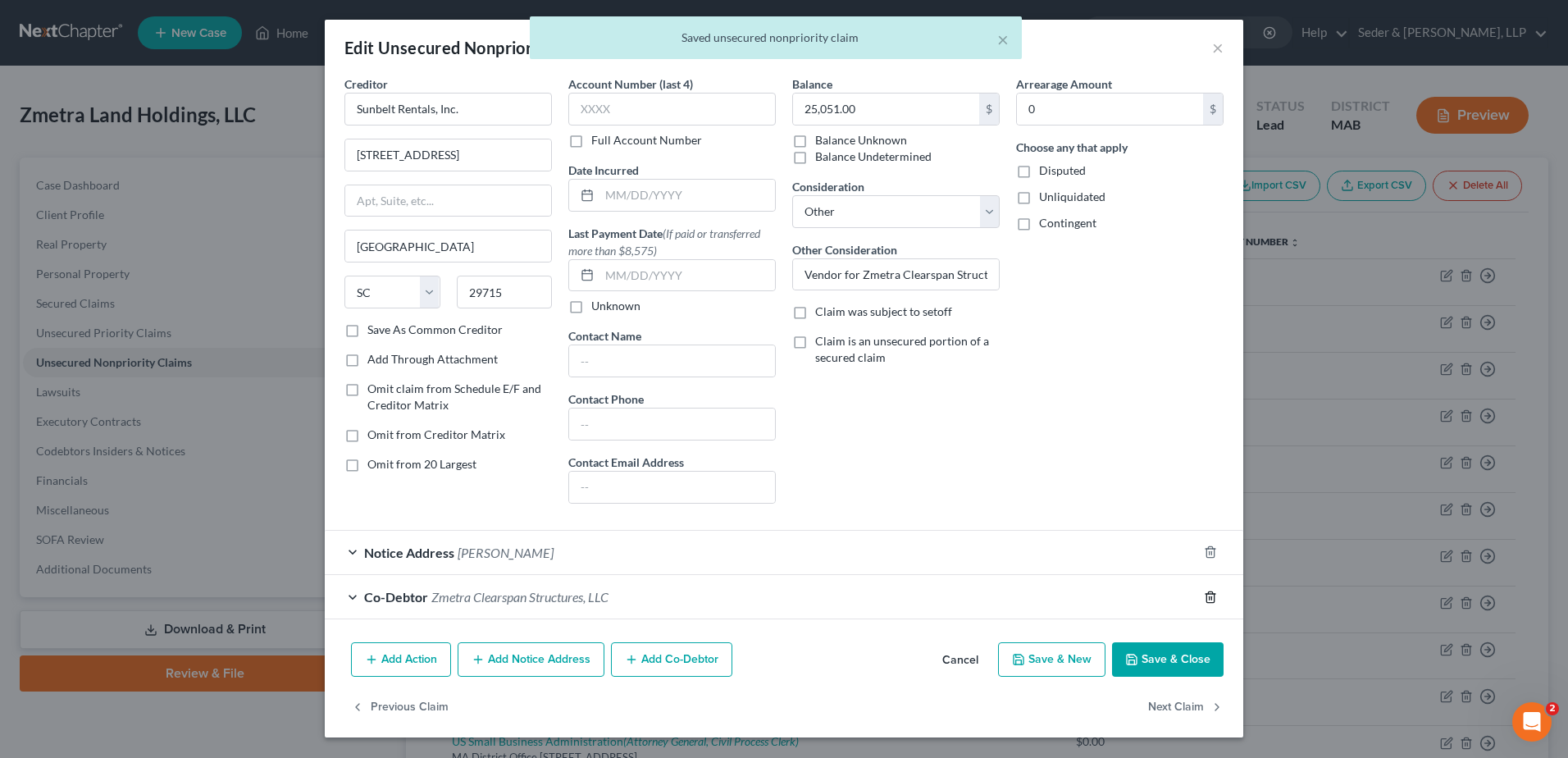
click at [1216, 598] on icon "button" at bounding box center [1210, 596] width 13 height 13
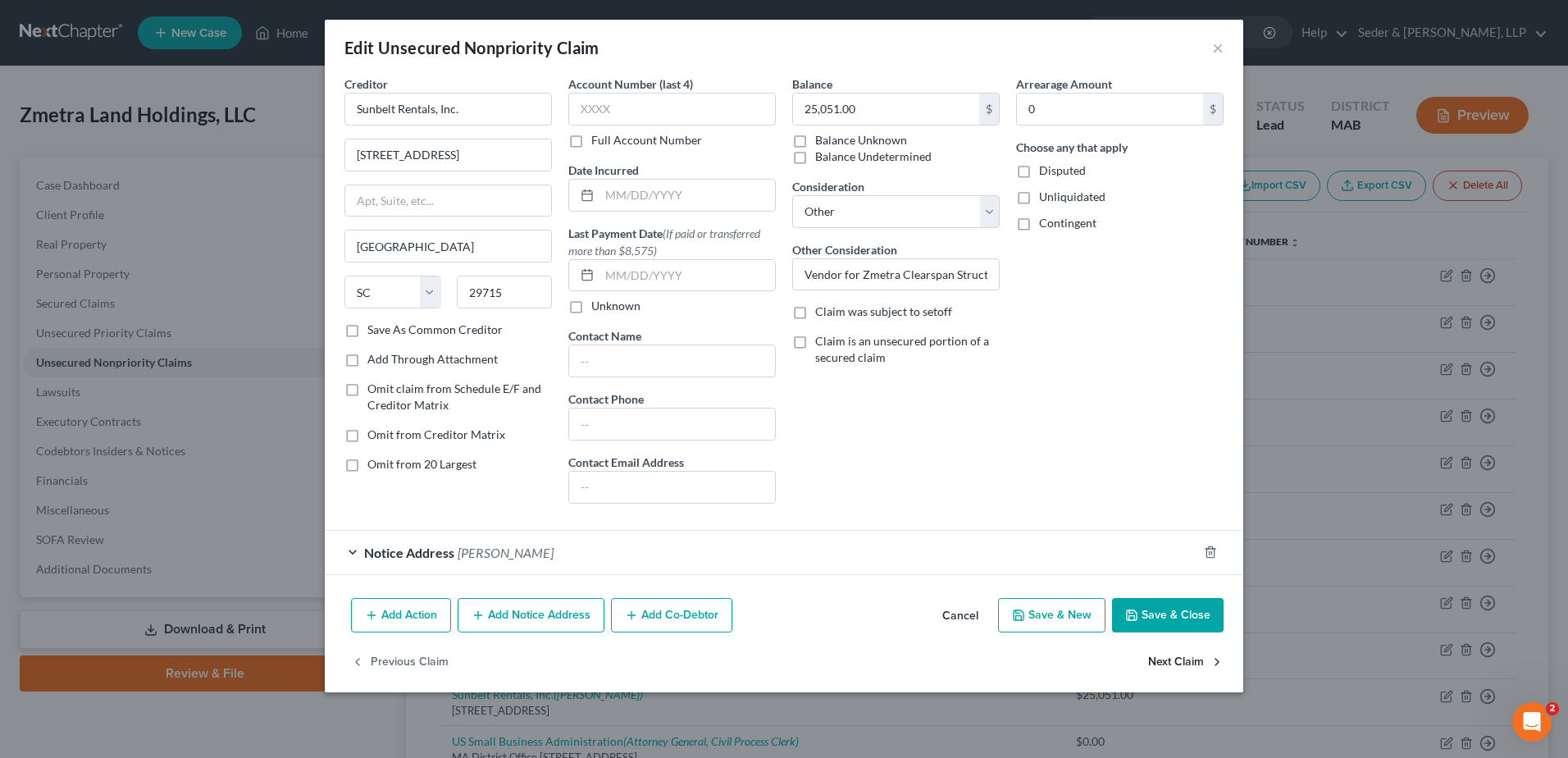
click at [1172, 666] on button "Next Claim" at bounding box center [1186, 662] width 75 height 35
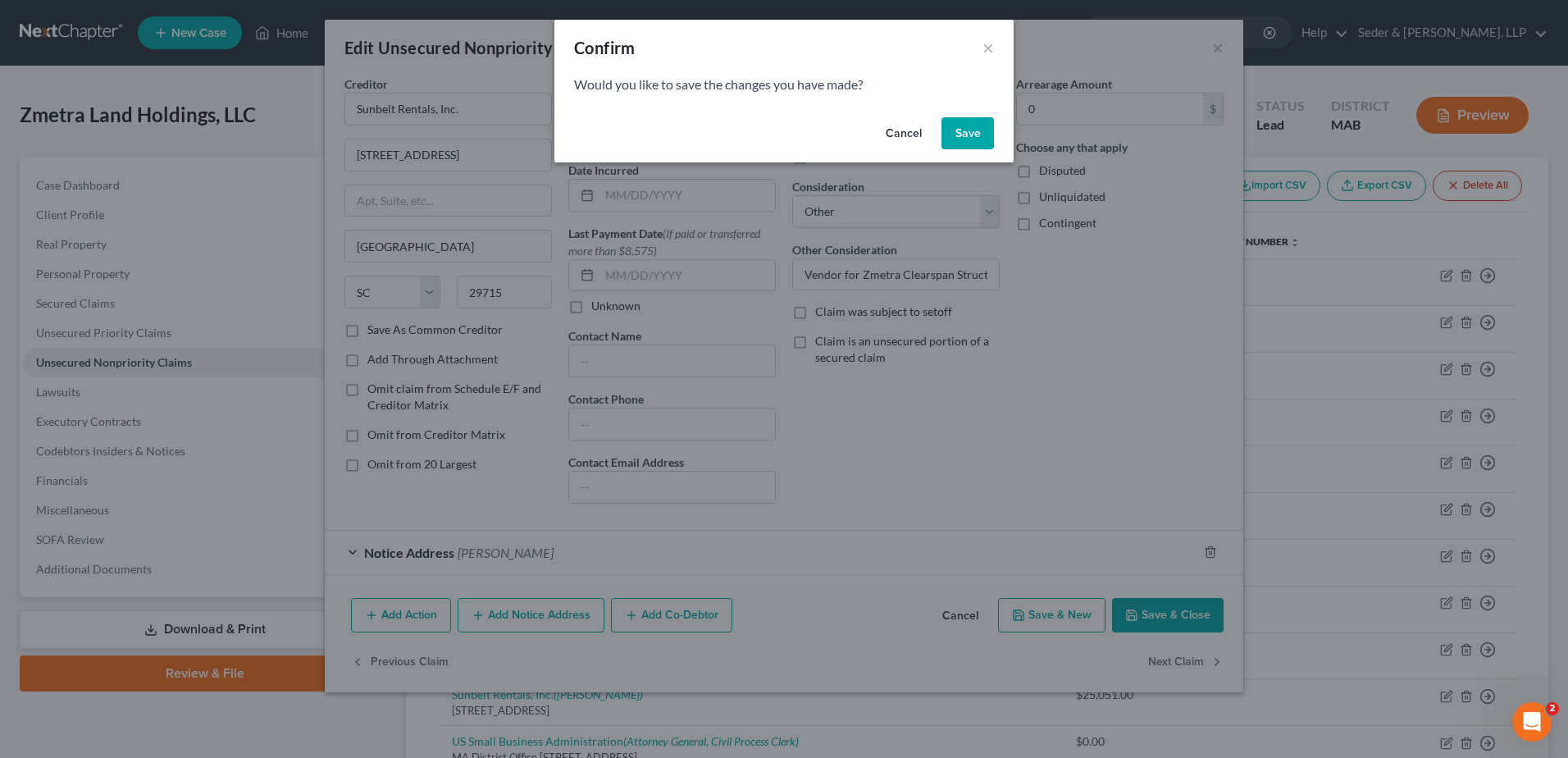
click at [961, 131] on button "Save" at bounding box center [968, 133] width 53 height 33
select select "22"
select select "11"
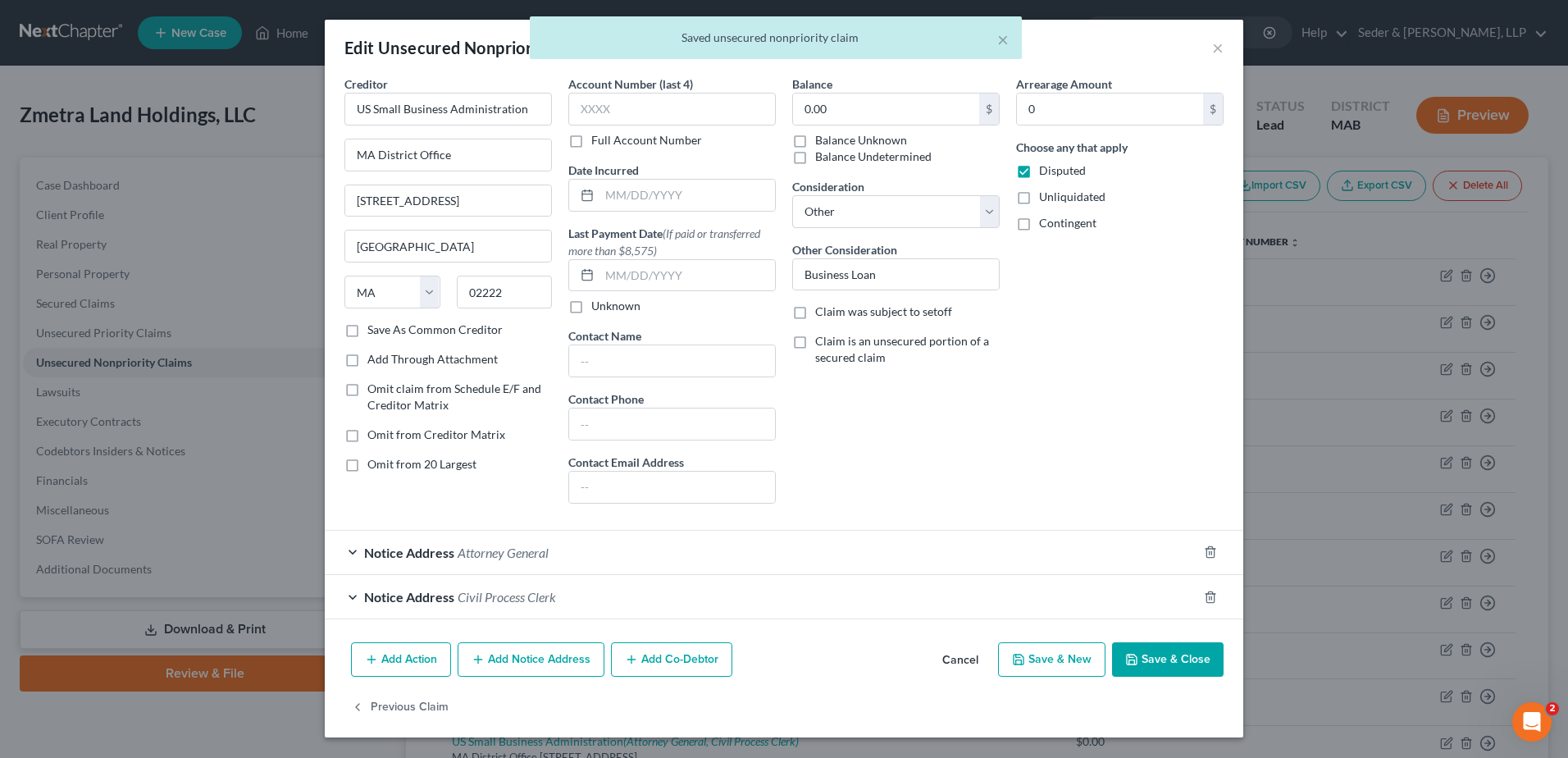
click at [709, 666] on button "Add Co-Debtor" at bounding box center [671, 659] width 121 height 35
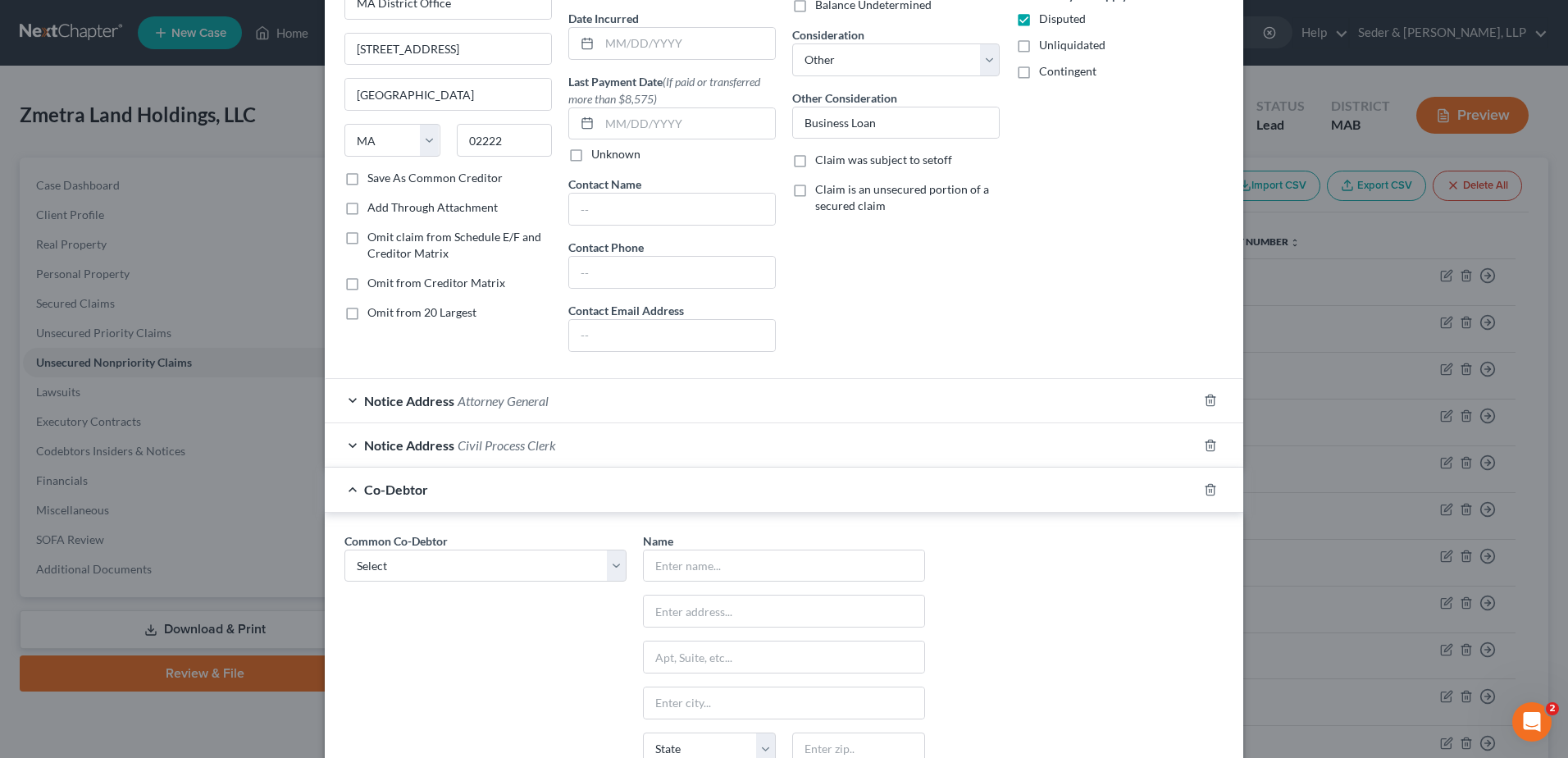
scroll to position [328, 0]
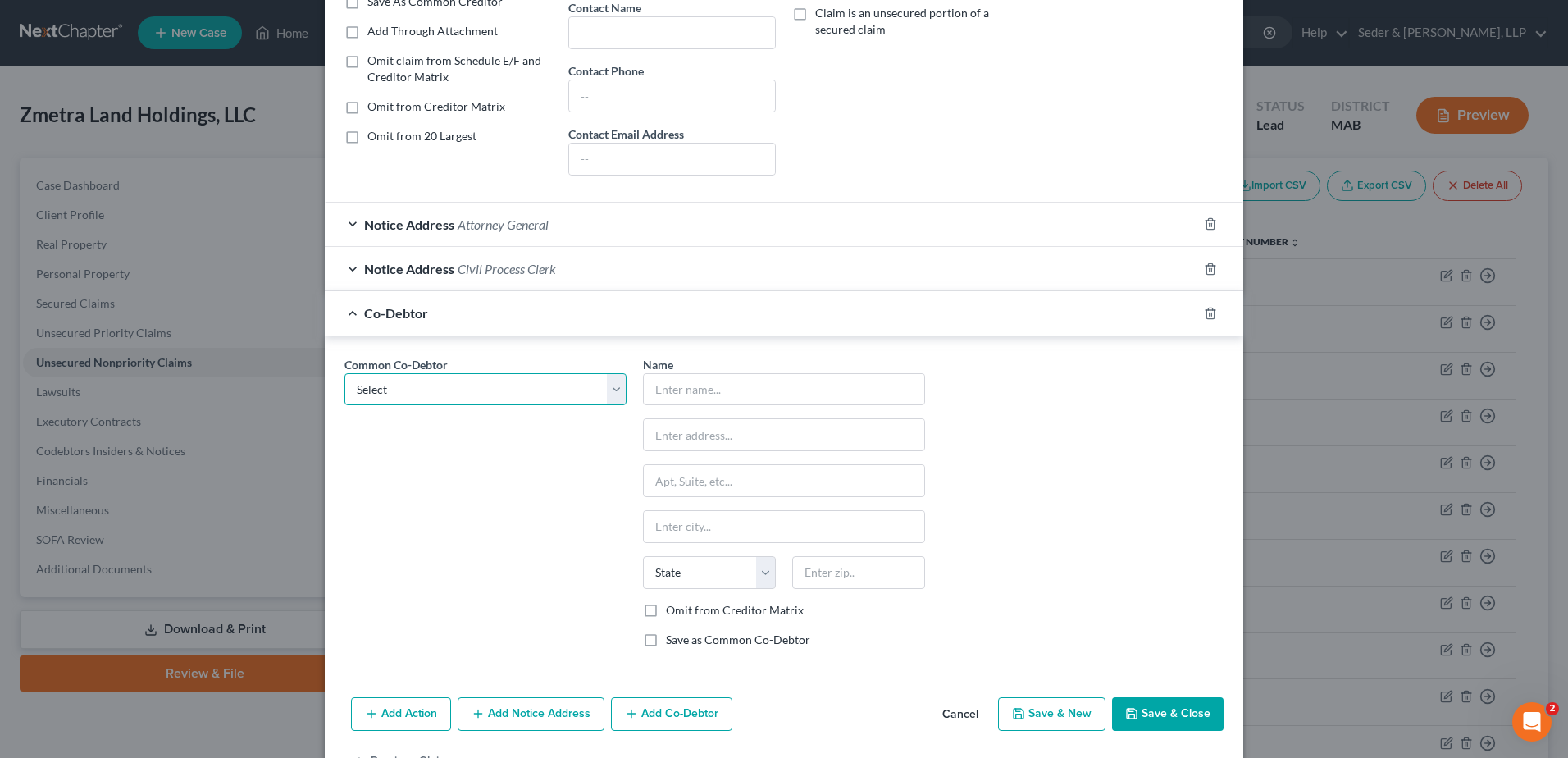
click at [604, 391] on select "Select [PERSON_NAME]" at bounding box center [485, 389] width 282 height 33
select select "0"
click at [344, 373] on select "Select [PERSON_NAME]" at bounding box center [485, 389] width 282 height 33
type input "[PERSON_NAME]"
type input "[STREET_ADDRESS]"
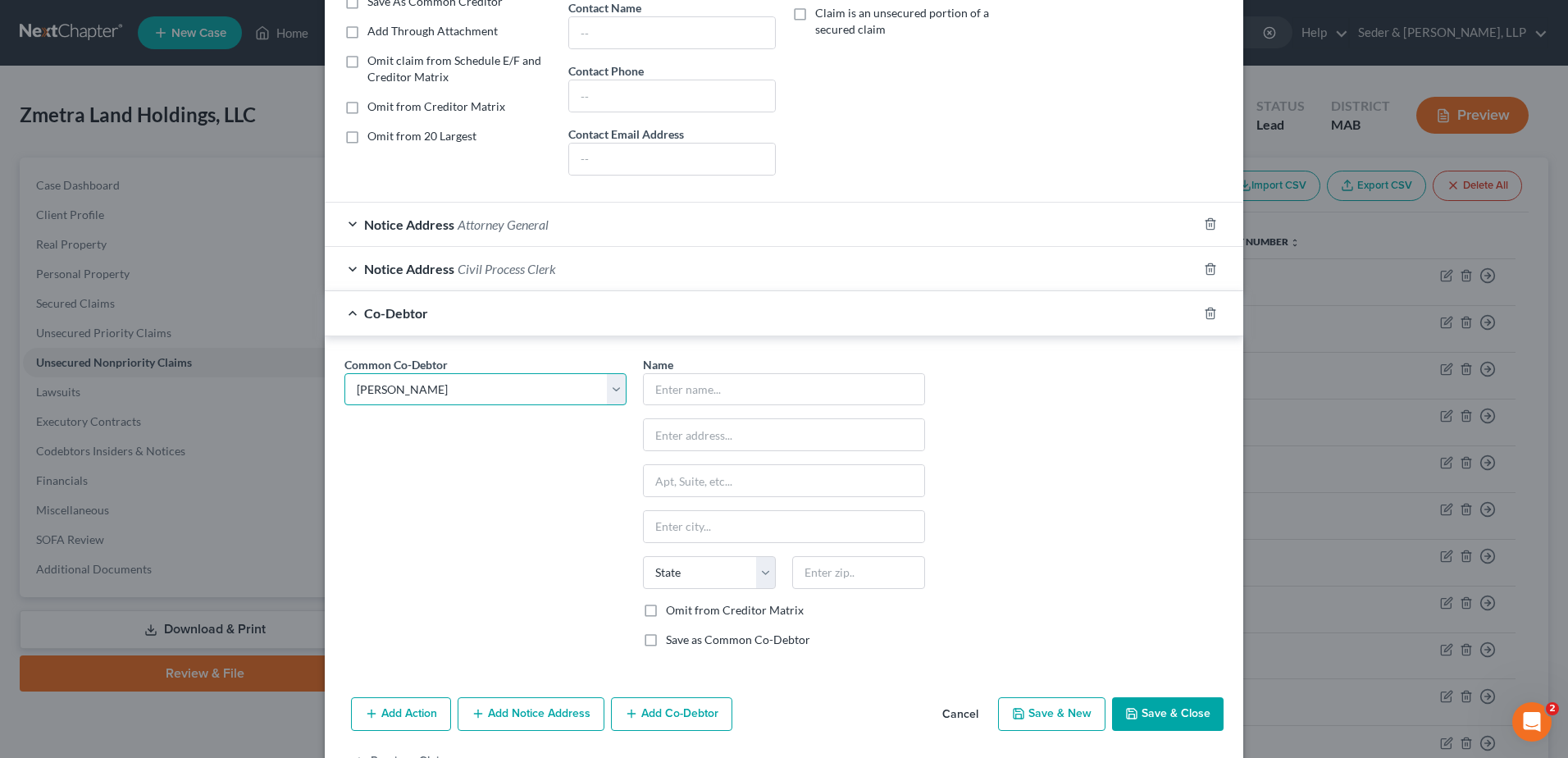
type input "[PERSON_NAME]"
select select "22"
type input "01571"
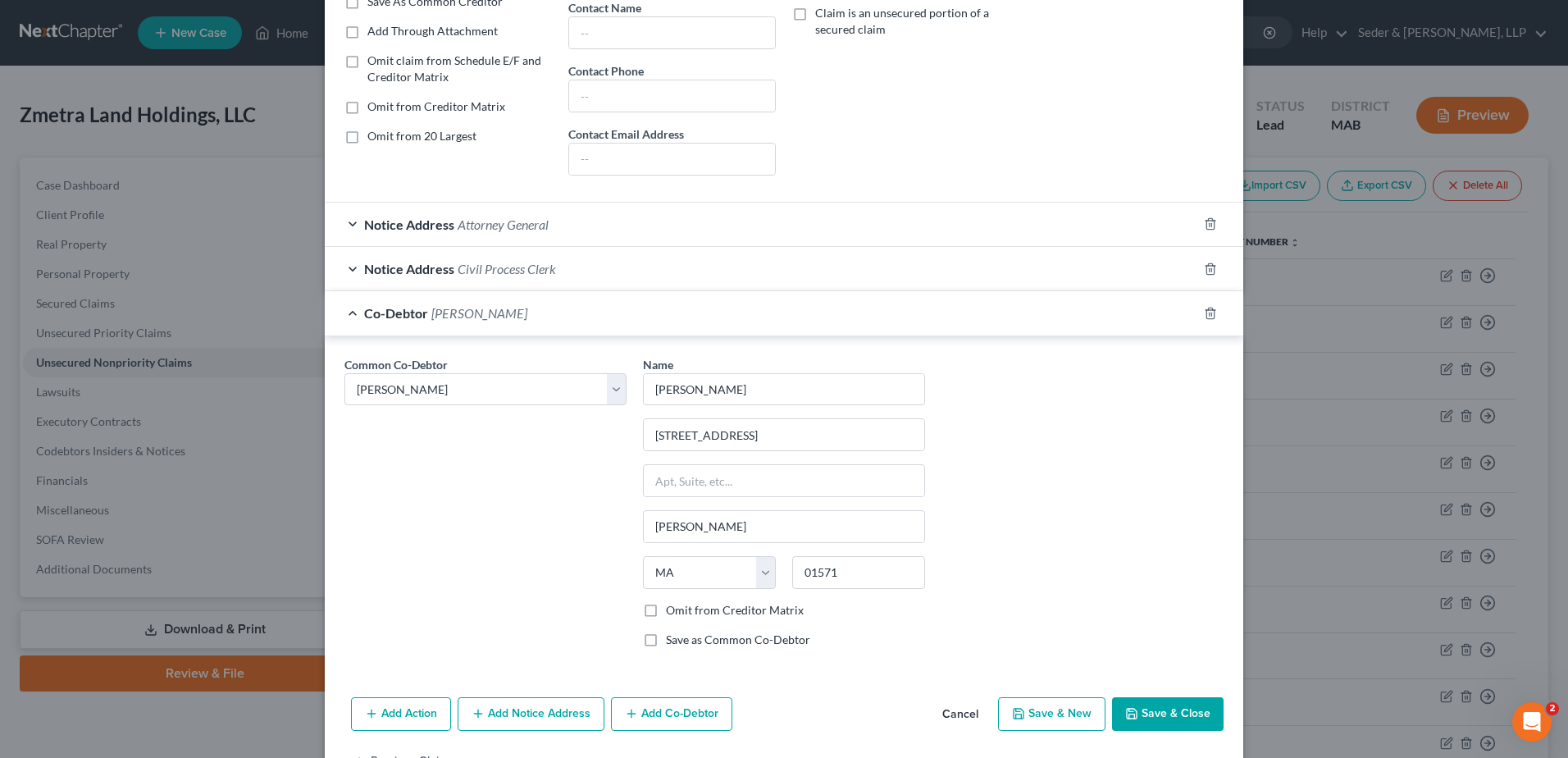
click at [711, 714] on button "Add Co-Debtor" at bounding box center [671, 714] width 121 height 35
select select "0"
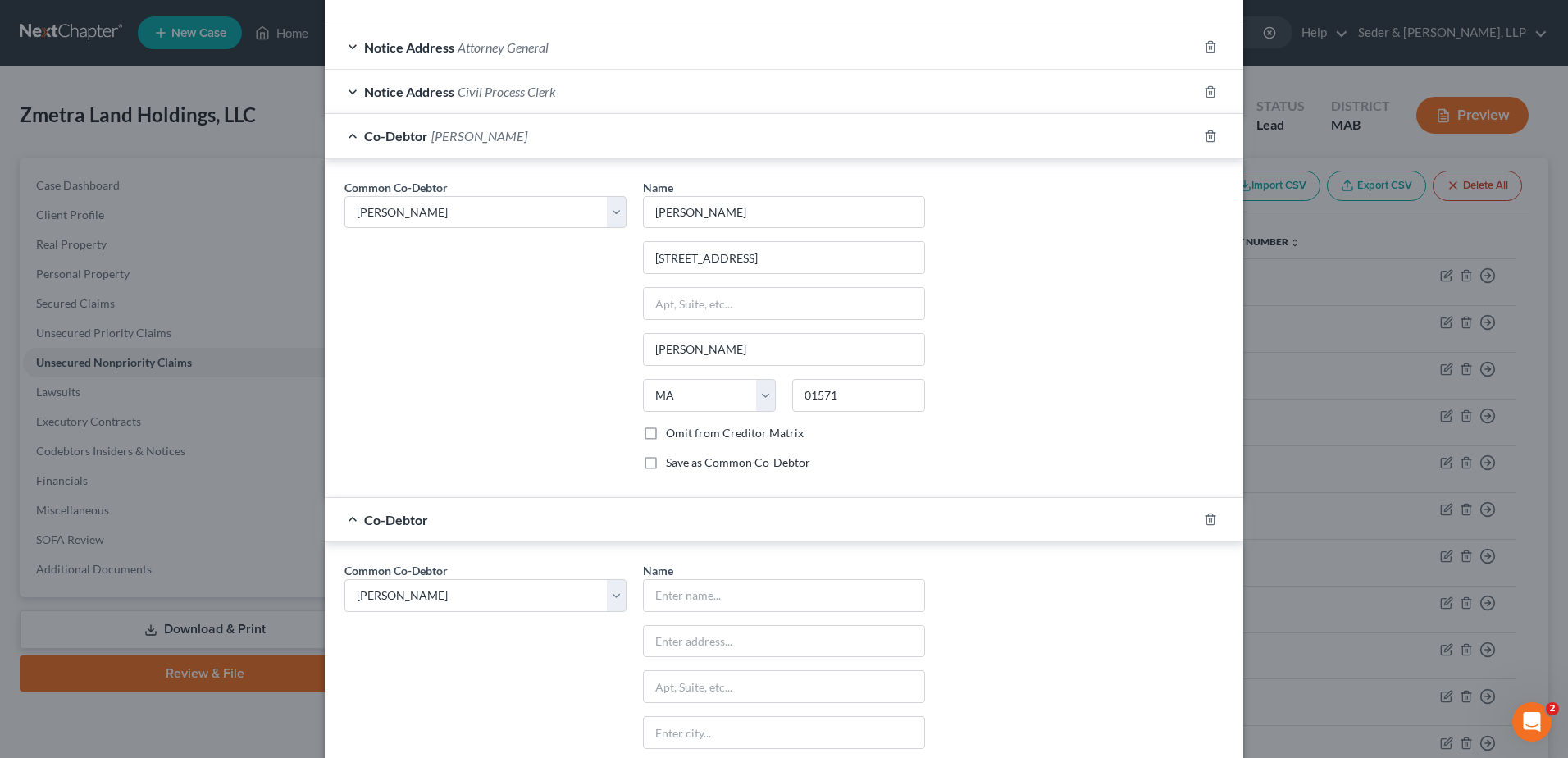
scroll to position [656, 0]
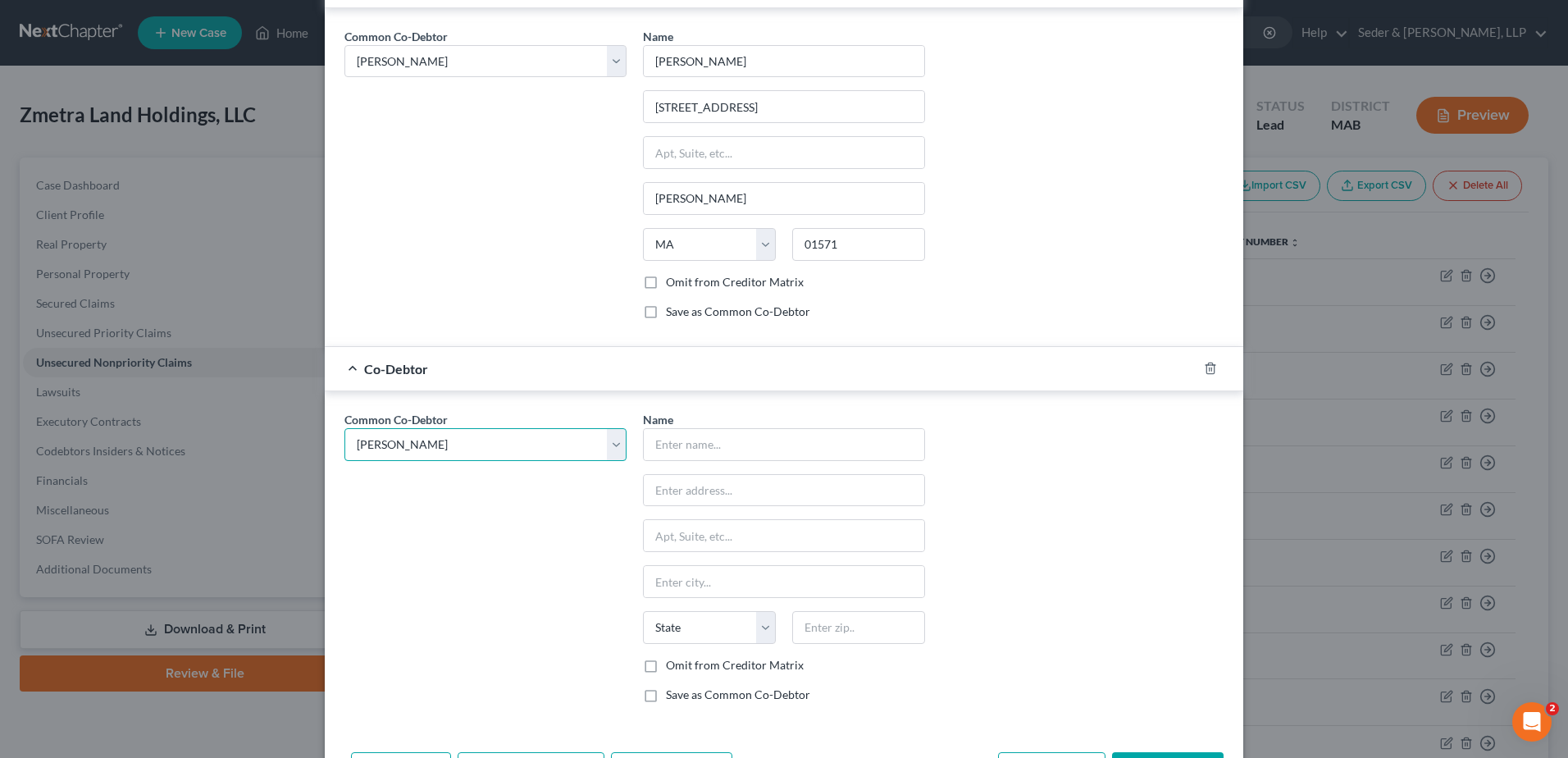
click at [520, 448] on select "Select [PERSON_NAME]" at bounding box center [485, 444] width 282 height 33
click at [519, 448] on select "Select [PERSON_NAME]" at bounding box center [485, 444] width 282 height 33
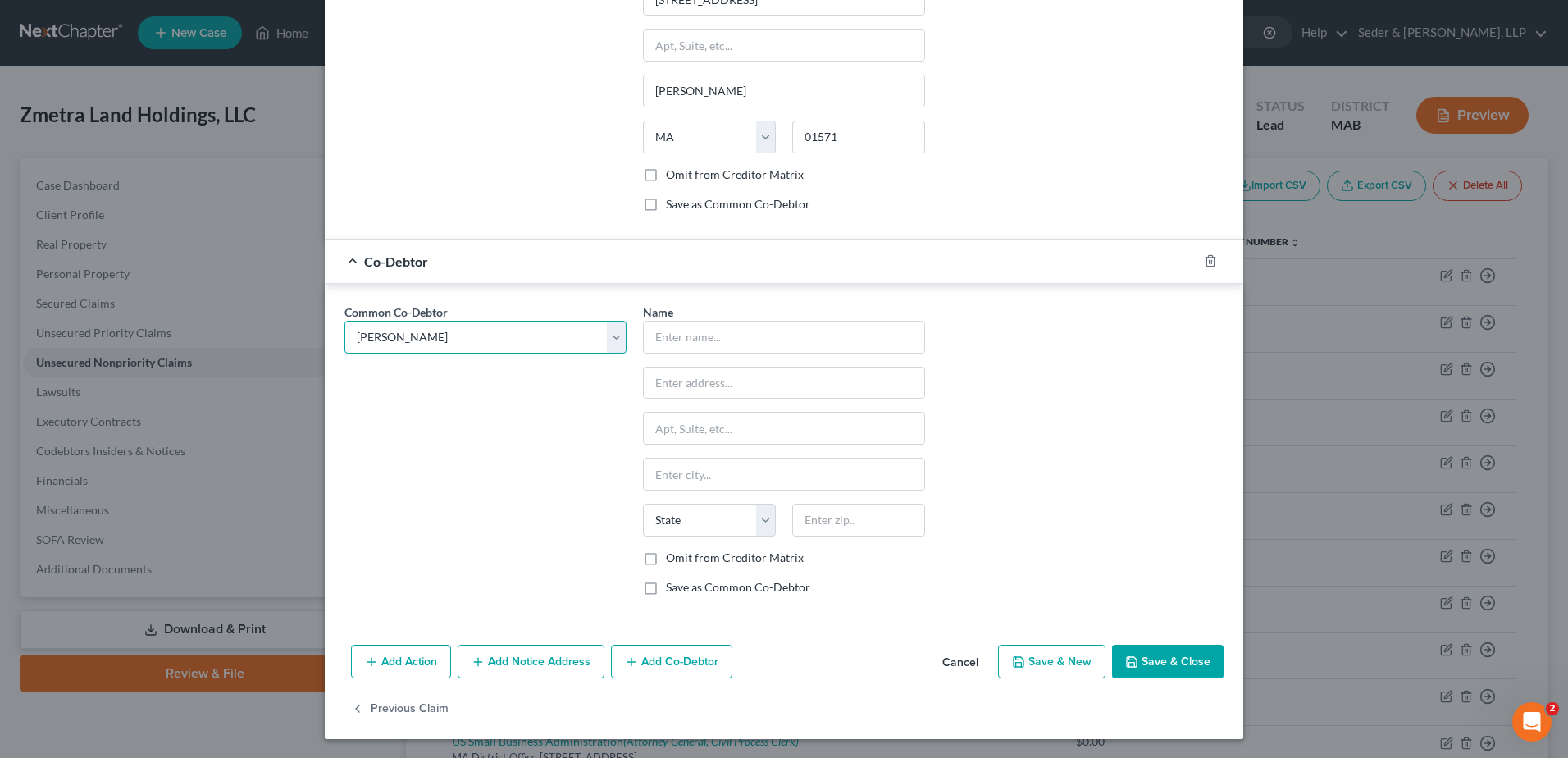
scroll to position [764, 0]
click at [681, 326] on input "text" at bounding box center [784, 336] width 281 height 31
click at [609, 343] on select "Select [PERSON_NAME]" at bounding box center [485, 336] width 282 height 33
select select
click at [344, 320] on select "Select [PERSON_NAME]" at bounding box center [485, 336] width 282 height 33
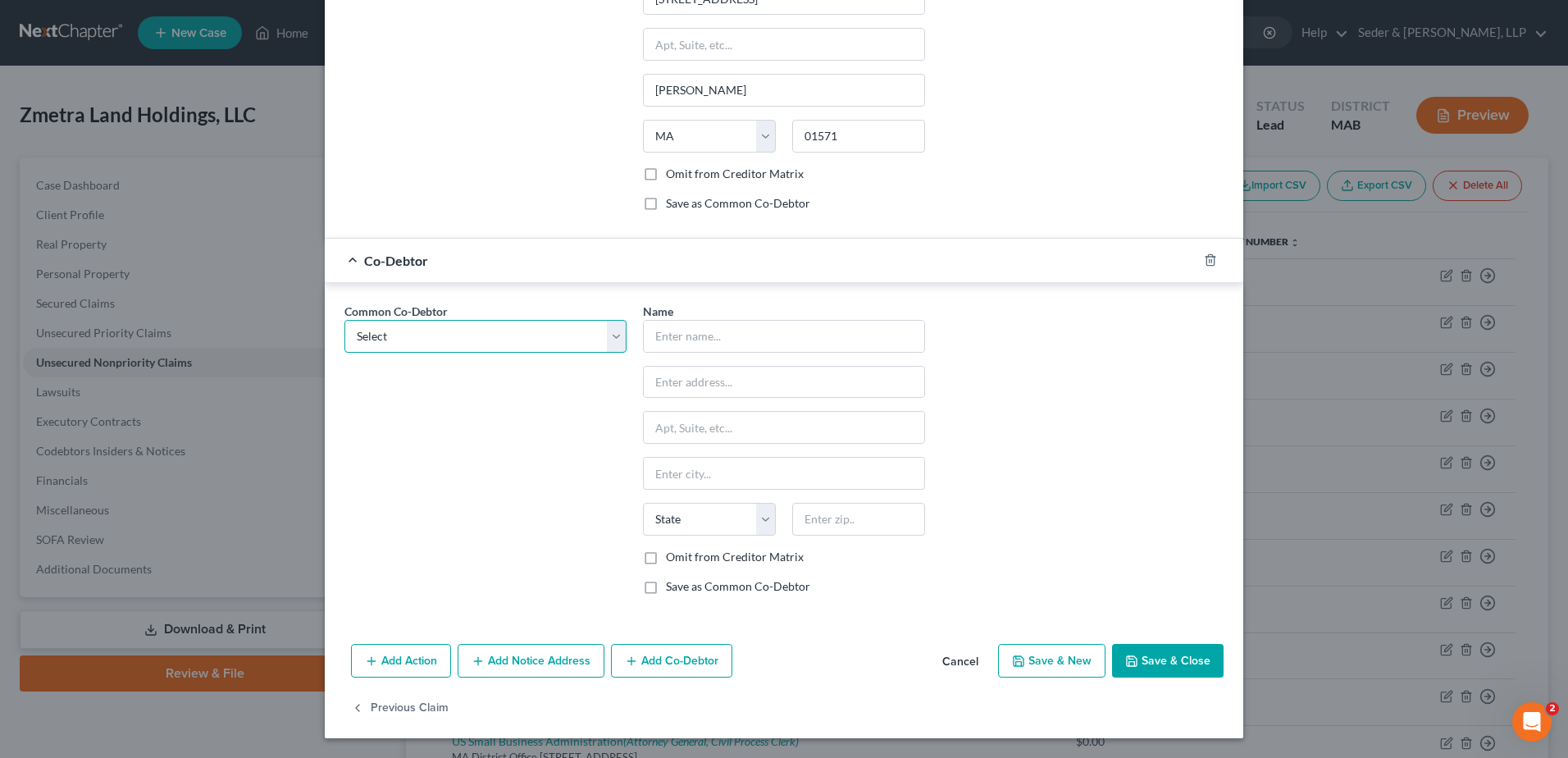
select select
click at [677, 332] on input "text" at bounding box center [784, 336] width 281 height 31
type input "Zmetra Clearspan Structures, LLC"
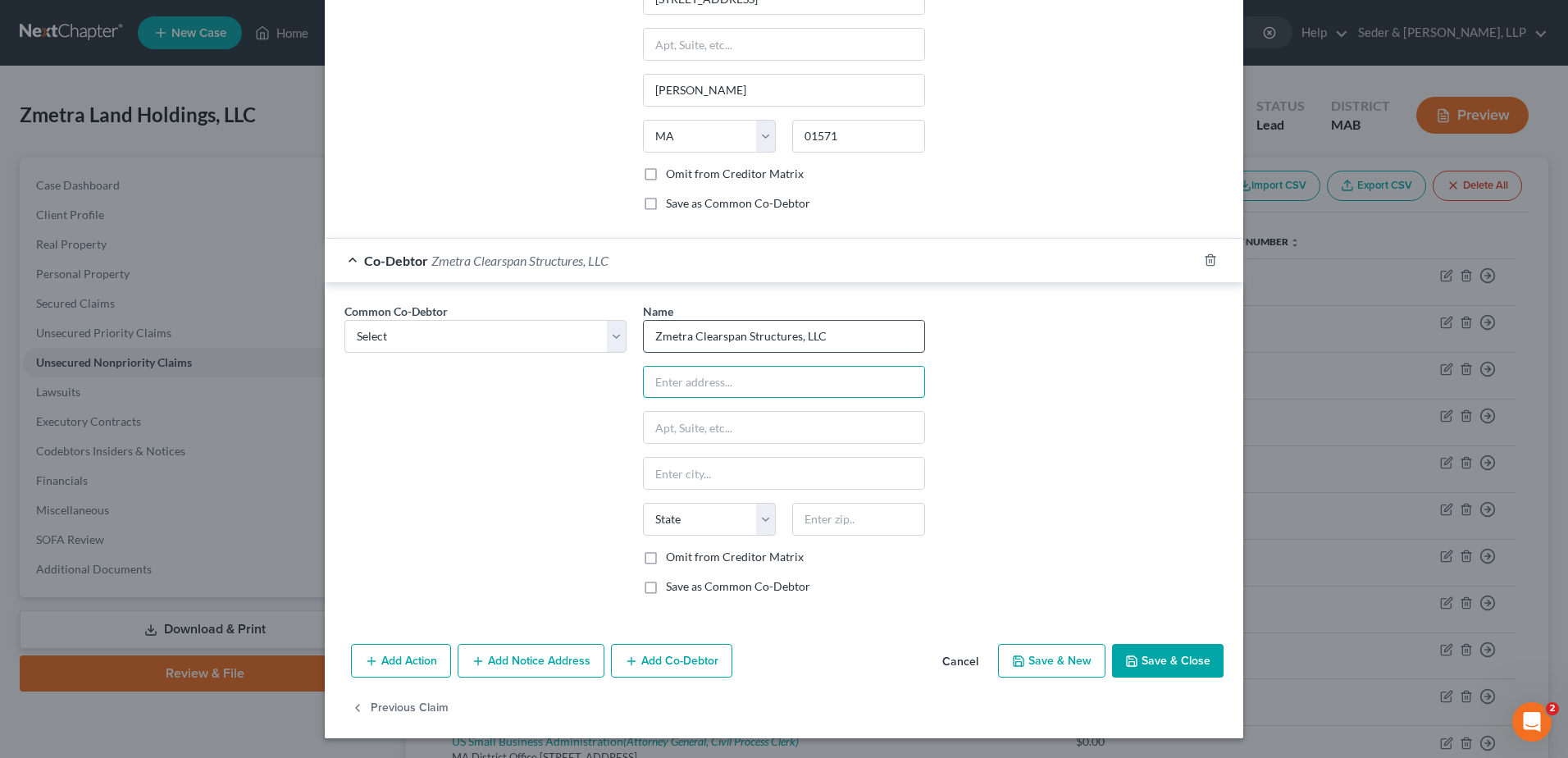
type input "2"
type input "4"
type input "[STREET_ADDRESS]"
type input "01570"
type input "[PERSON_NAME]"
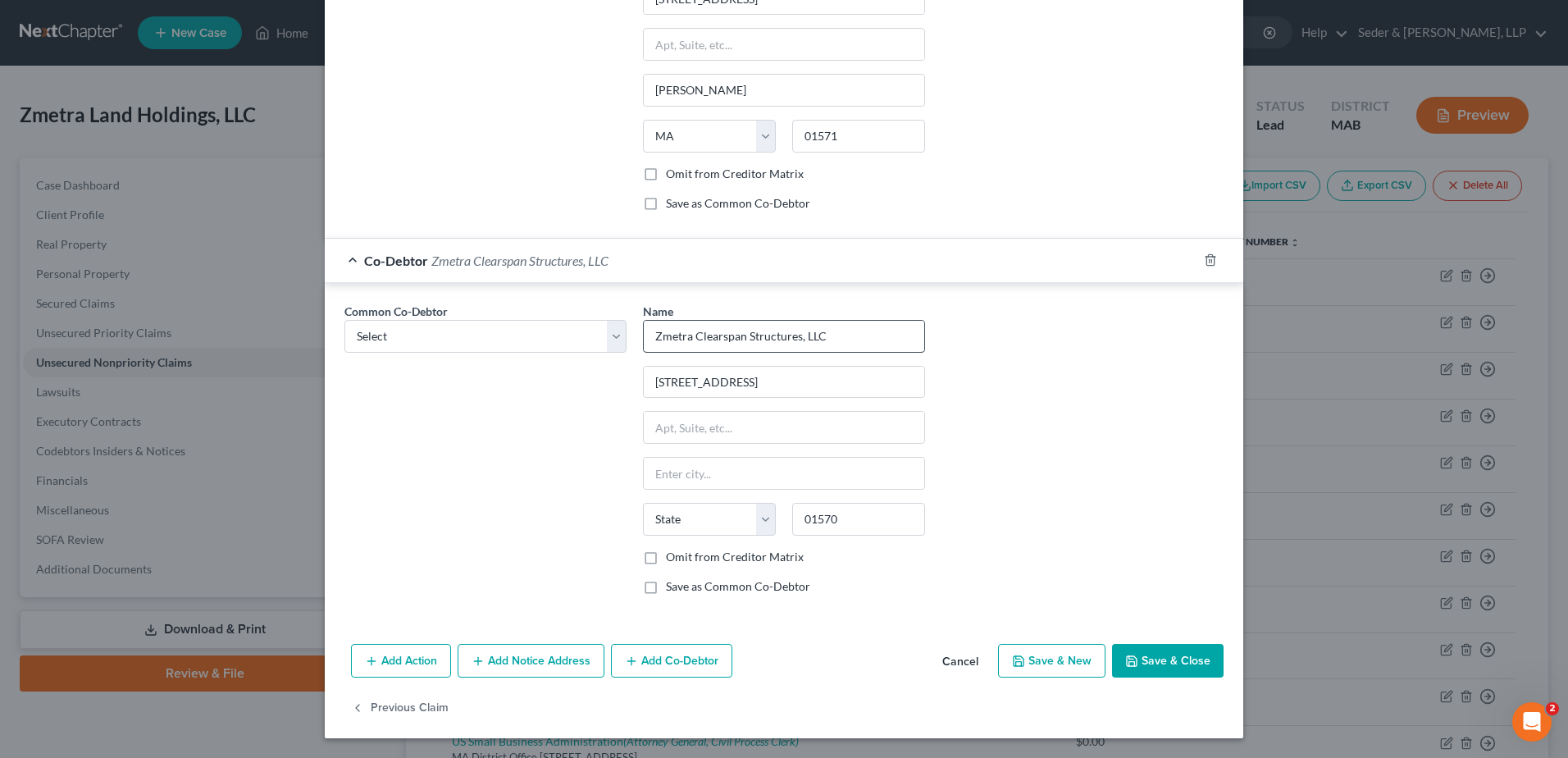
select select "22"
click at [716, 587] on label "Save as Common Co-Debtor" at bounding box center [738, 586] width 144 height 16
click at [684, 587] on input "Save as Common Co-Debtor" at bounding box center [678, 583] width 11 height 11
checkbox input "true"
click at [708, 560] on label "Omit from Creditor Matrix" at bounding box center [734, 556] width 137 height 16
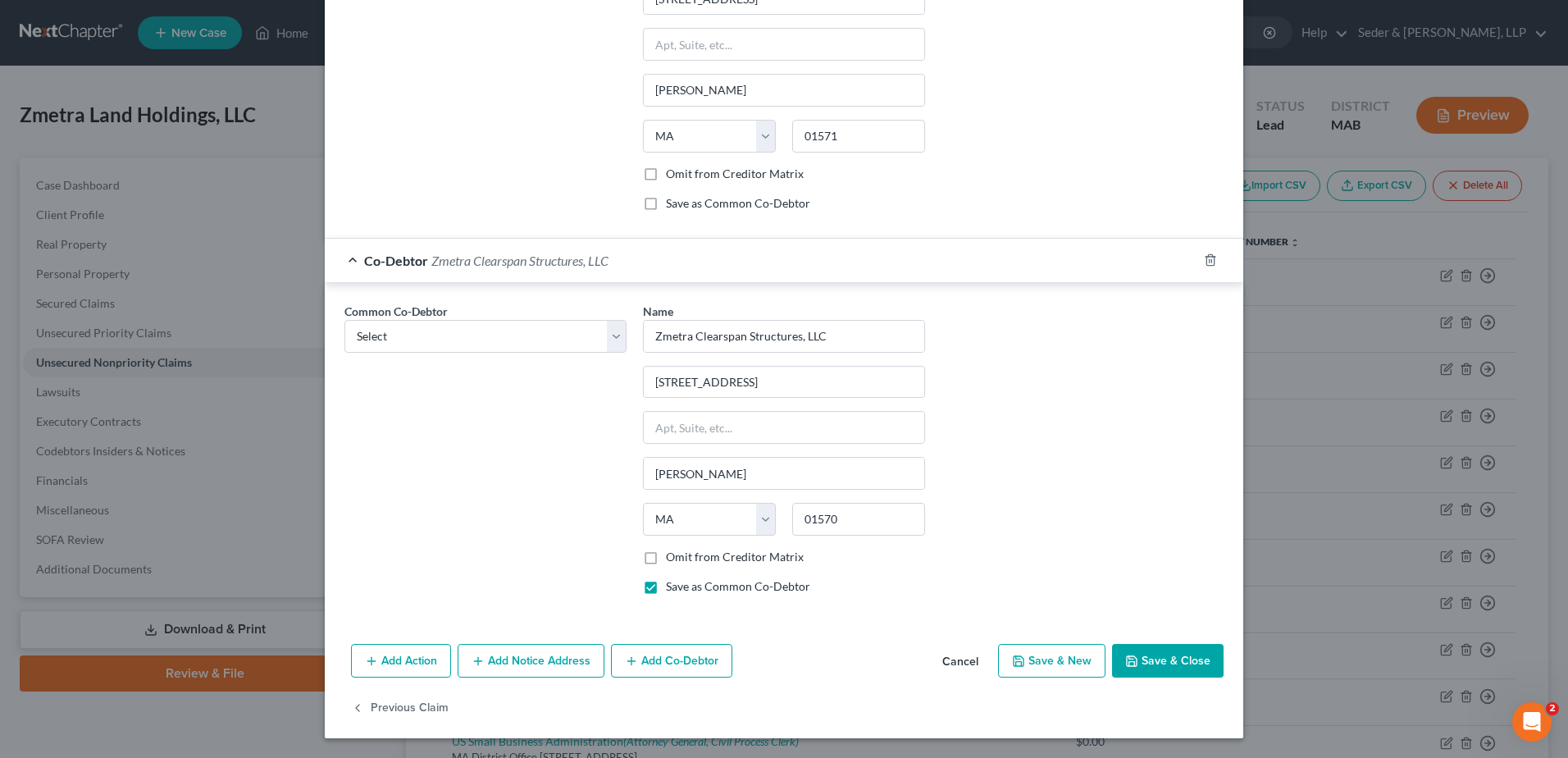
click at [684, 560] on input "Omit from Creditor Matrix" at bounding box center [678, 554] width 11 height 11
checkbox input "true"
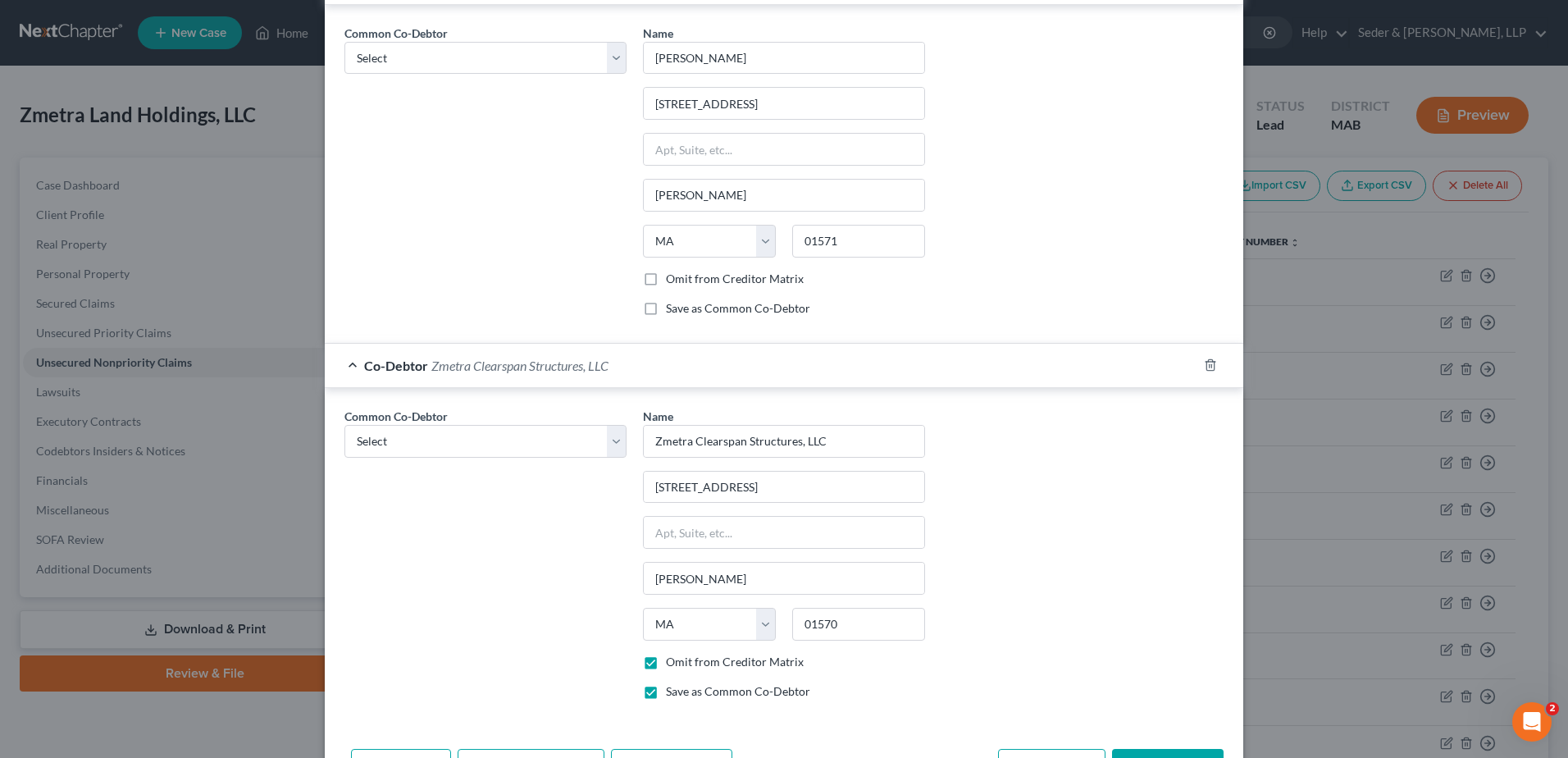
scroll to position [518, 0]
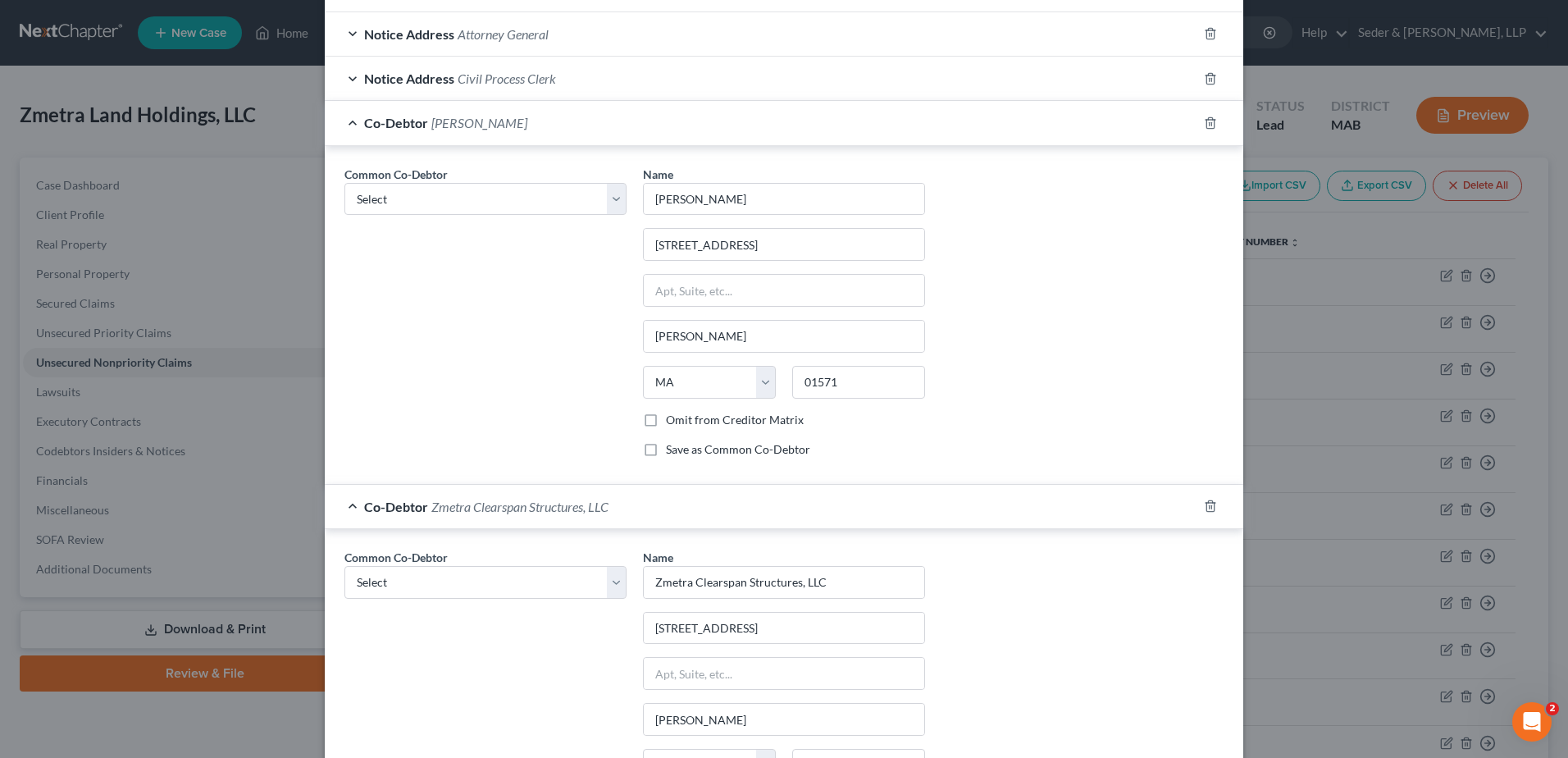
click at [747, 422] on label "Omit from Creditor Matrix" at bounding box center [734, 419] width 137 height 16
click at [684, 422] on input "Omit from Creditor Matrix" at bounding box center [678, 416] width 11 height 11
checkbox input "true"
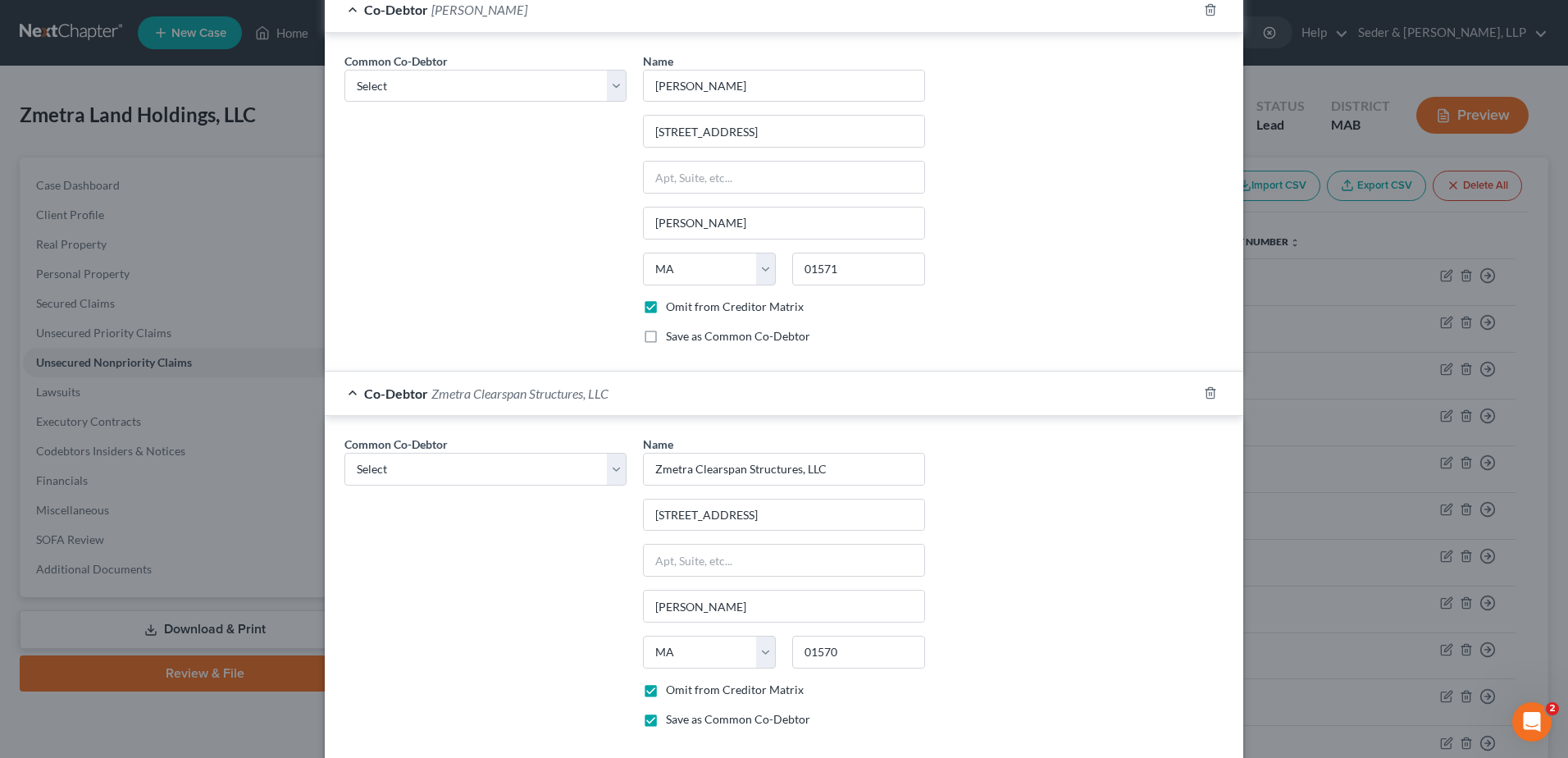
scroll to position [764, 0]
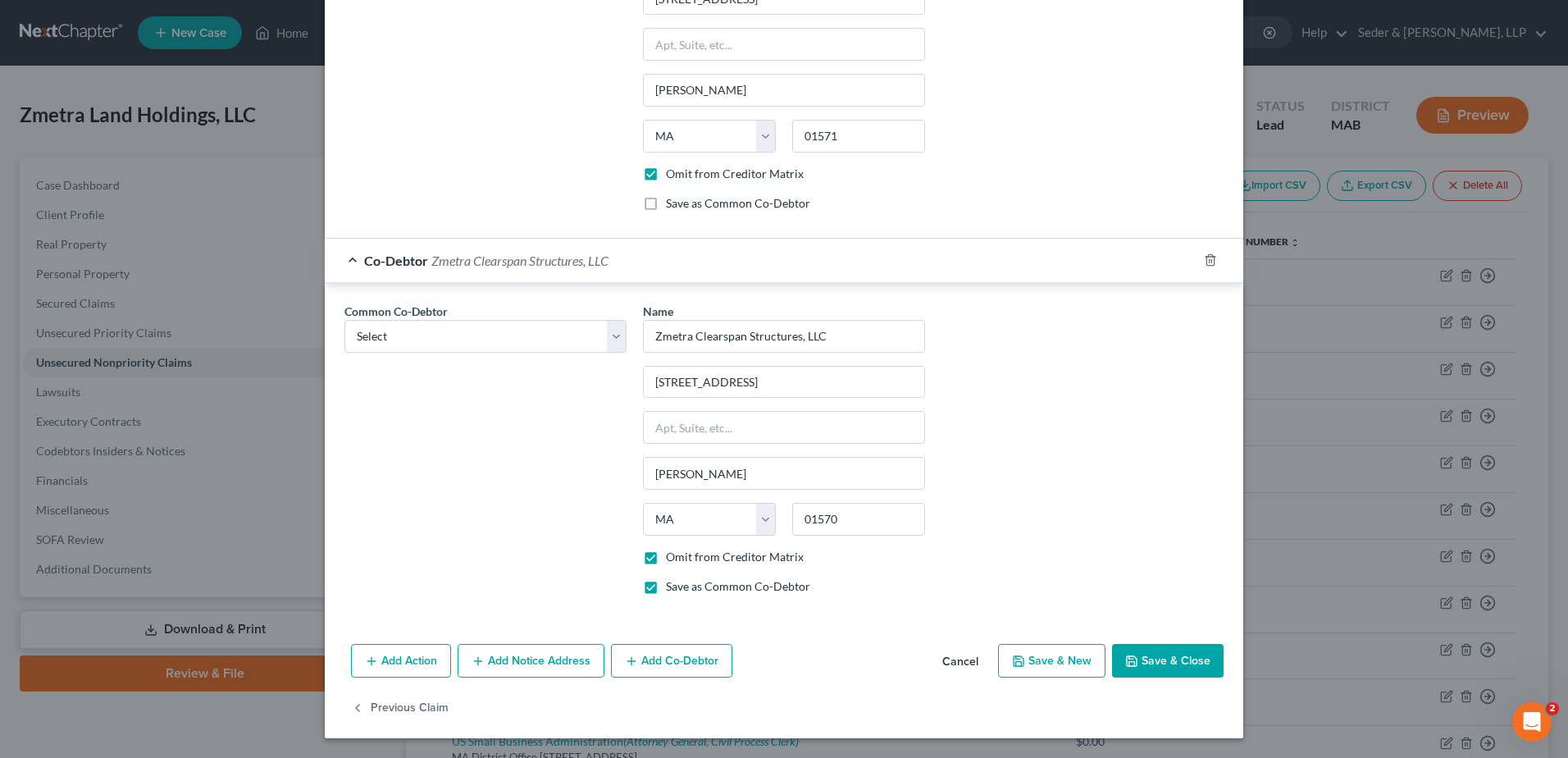
click at [1187, 662] on button "Save & Close" at bounding box center [1168, 660] width 112 height 35
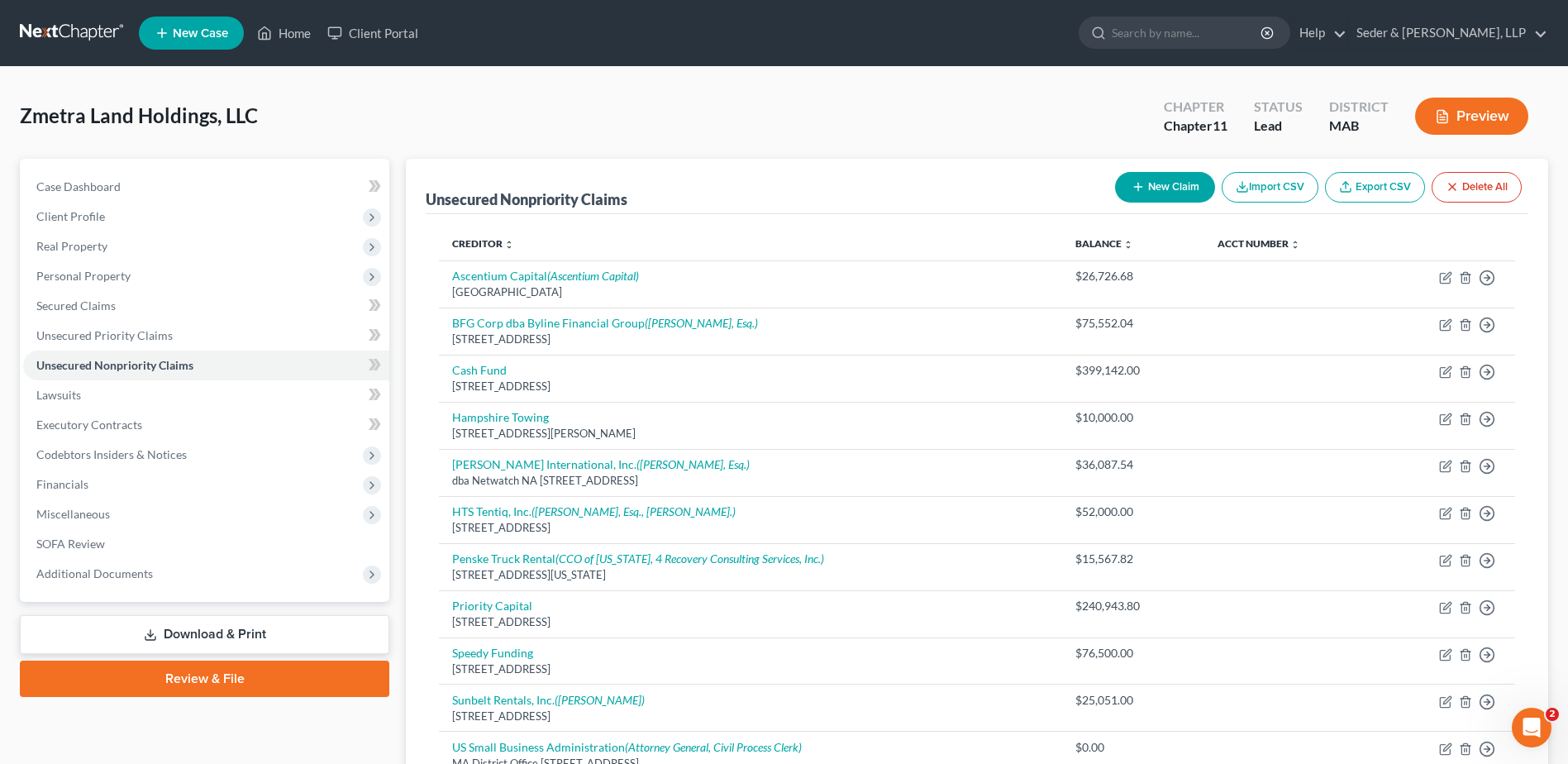
click at [1480, 126] on button "Preview" at bounding box center [1471, 116] width 113 height 38
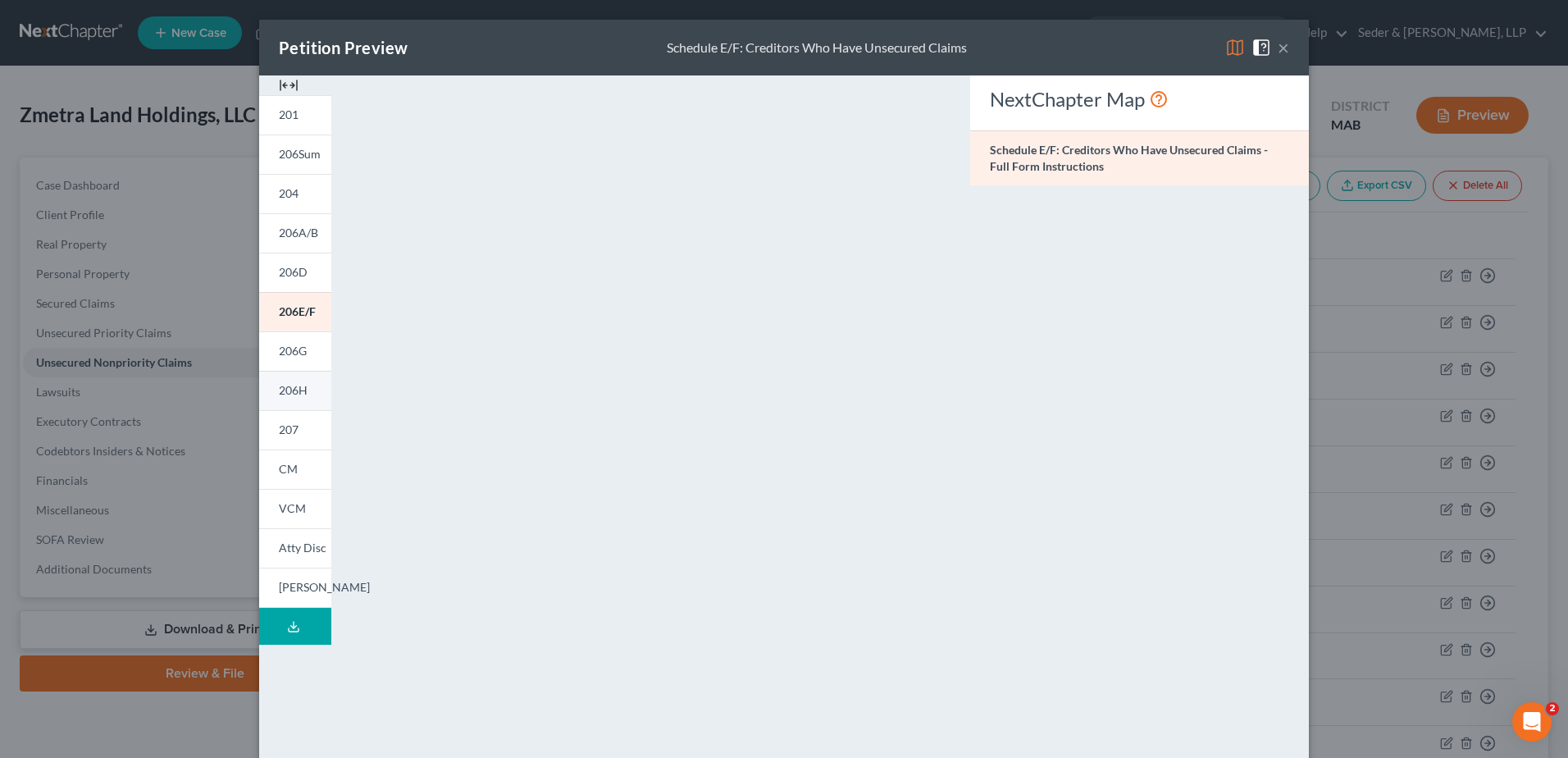
click at [295, 393] on span "206H" at bounding box center [293, 390] width 29 height 14
click at [1279, 41] on button "×" at bounding box center [1284, 47] width 12 height 20
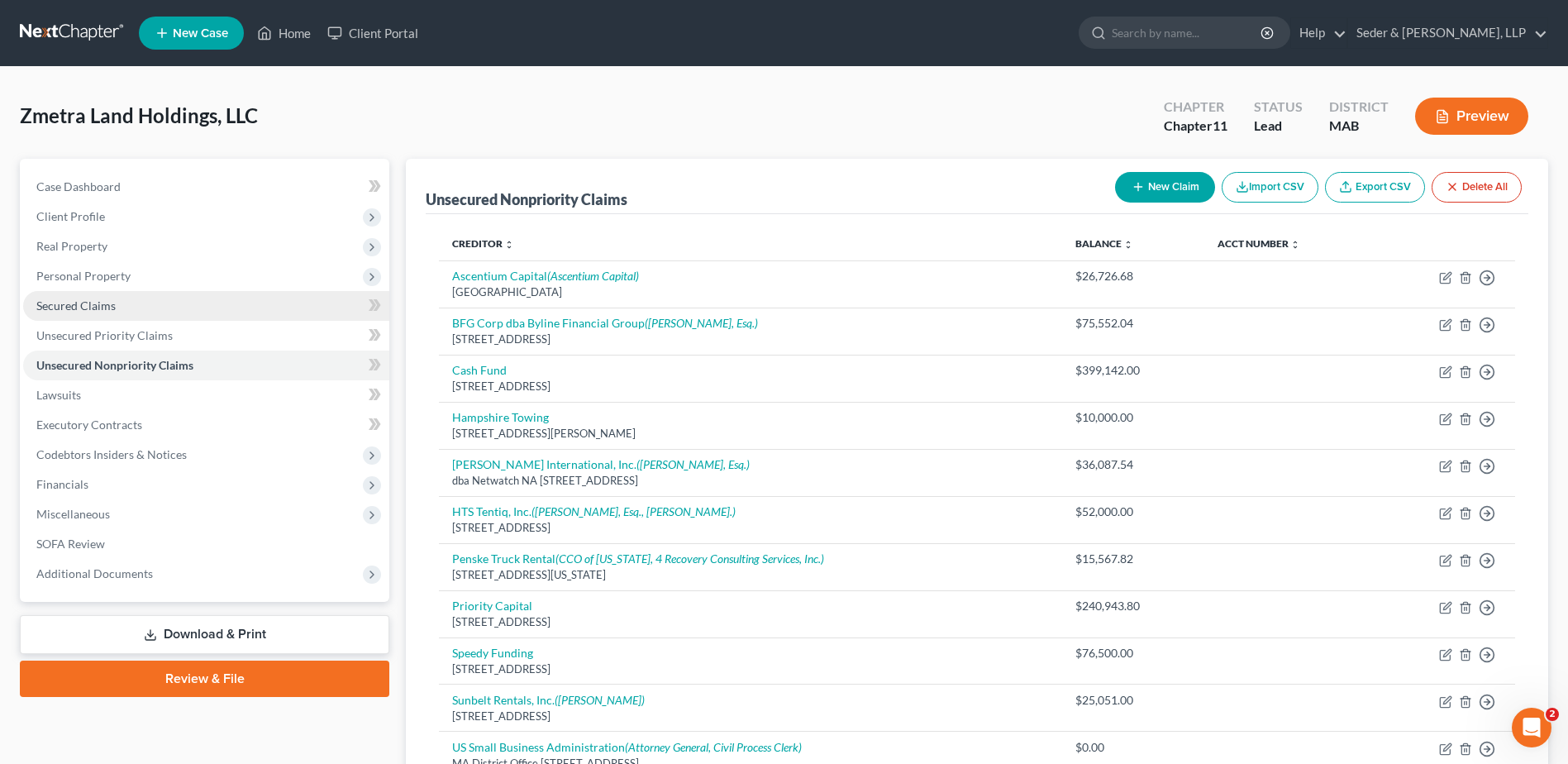
click at [101, 309] on span "Secured Claims" at bounding box center [76, 305] width 79 height 14
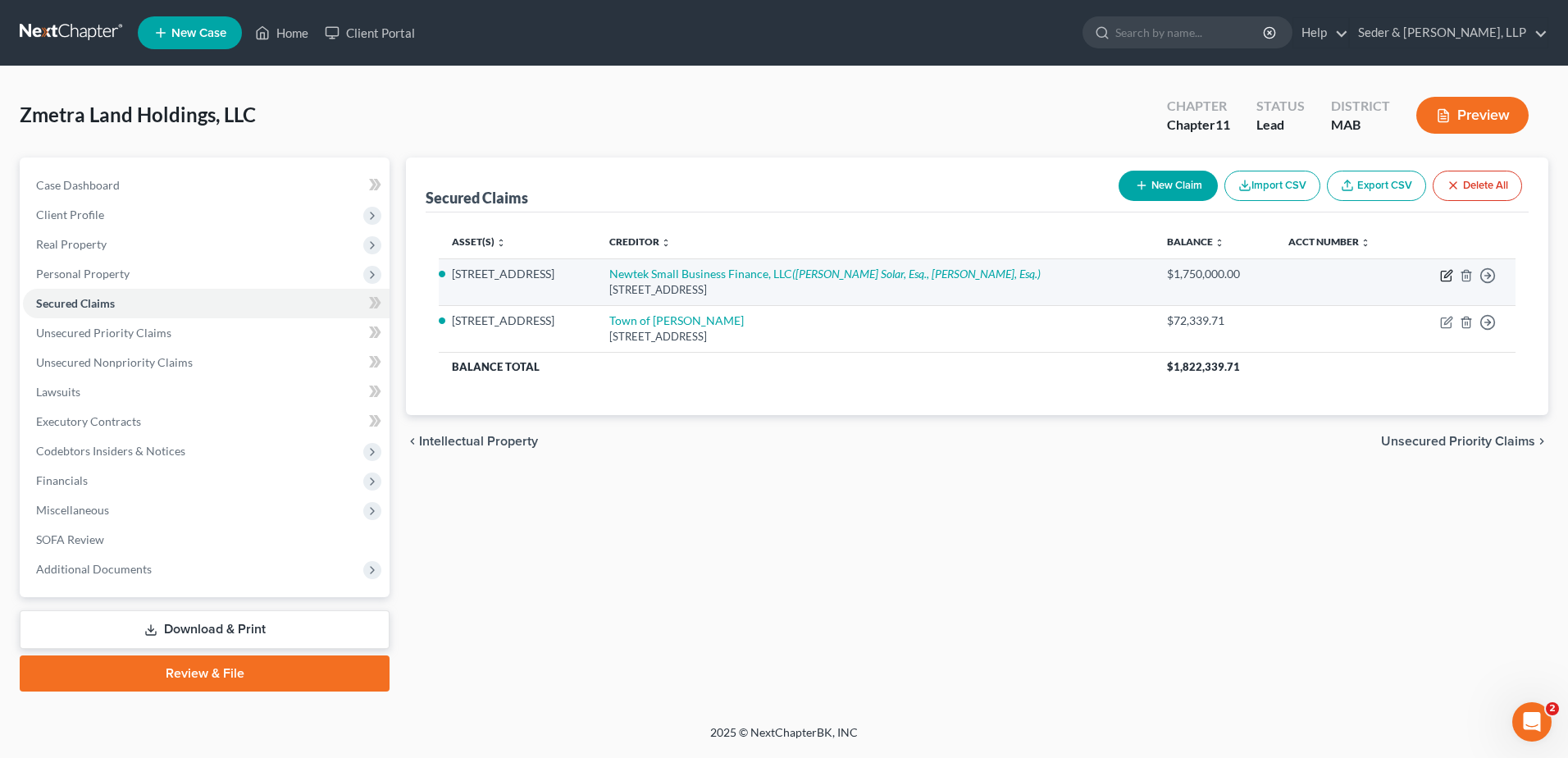
click at [1448, 278] on icon "button" at bounding box center [1446, 275] width 13 height 13
select select "35"
select select "0"
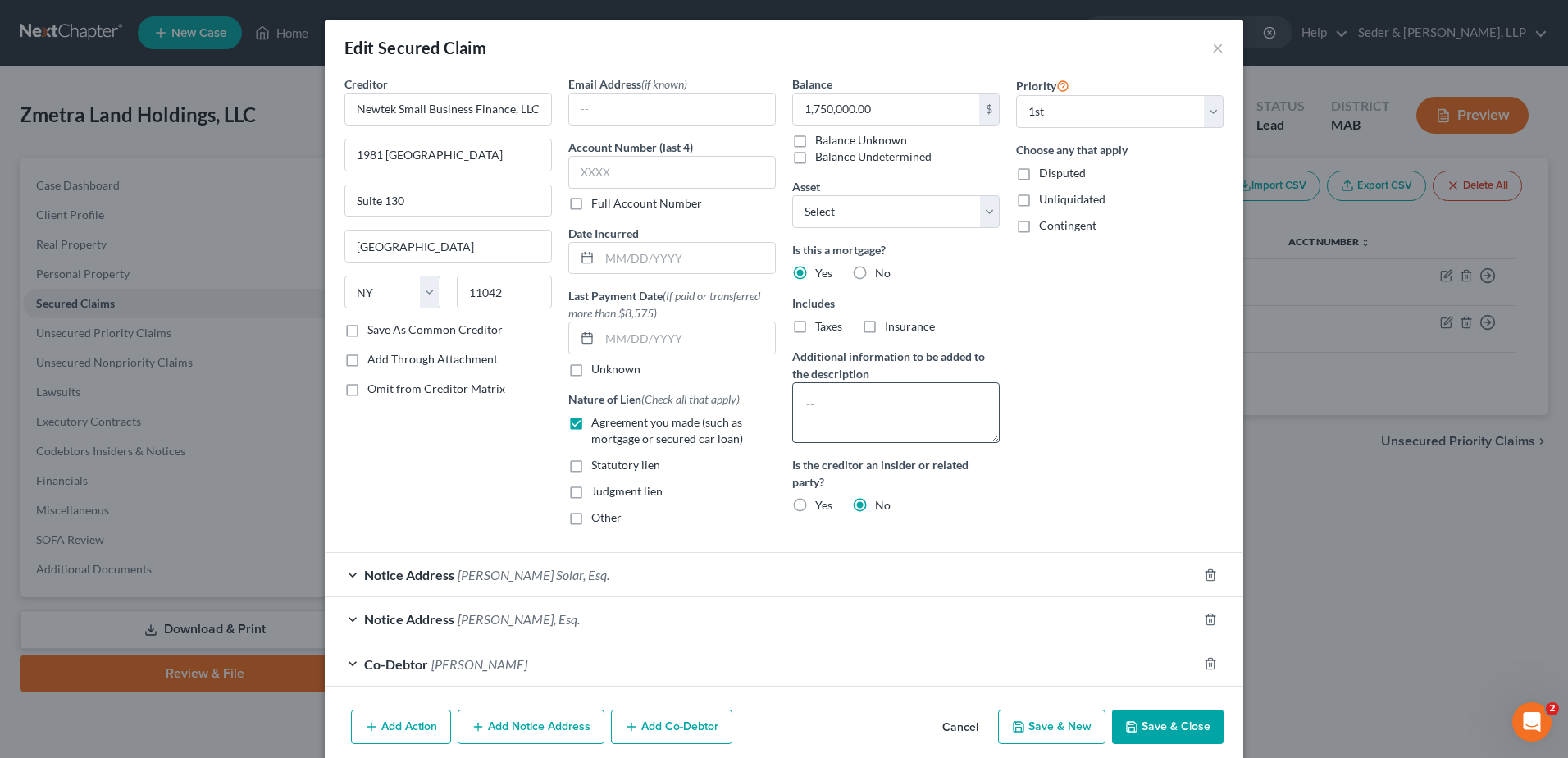
scroll to position [65, 0]
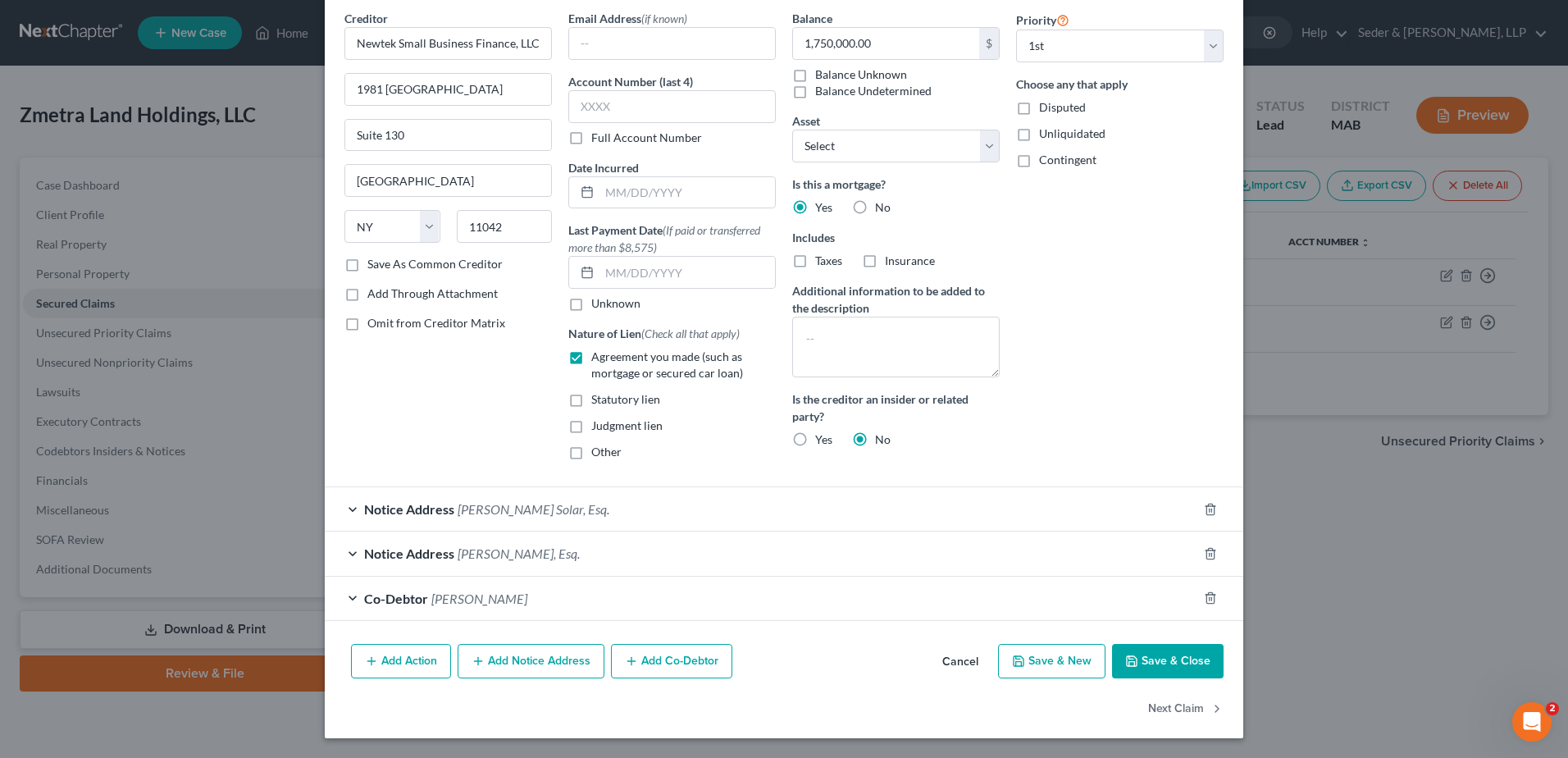
click at [681, 667] on button "Add Co-Debtor" at bounding box center [671, 660] width 121 height 35
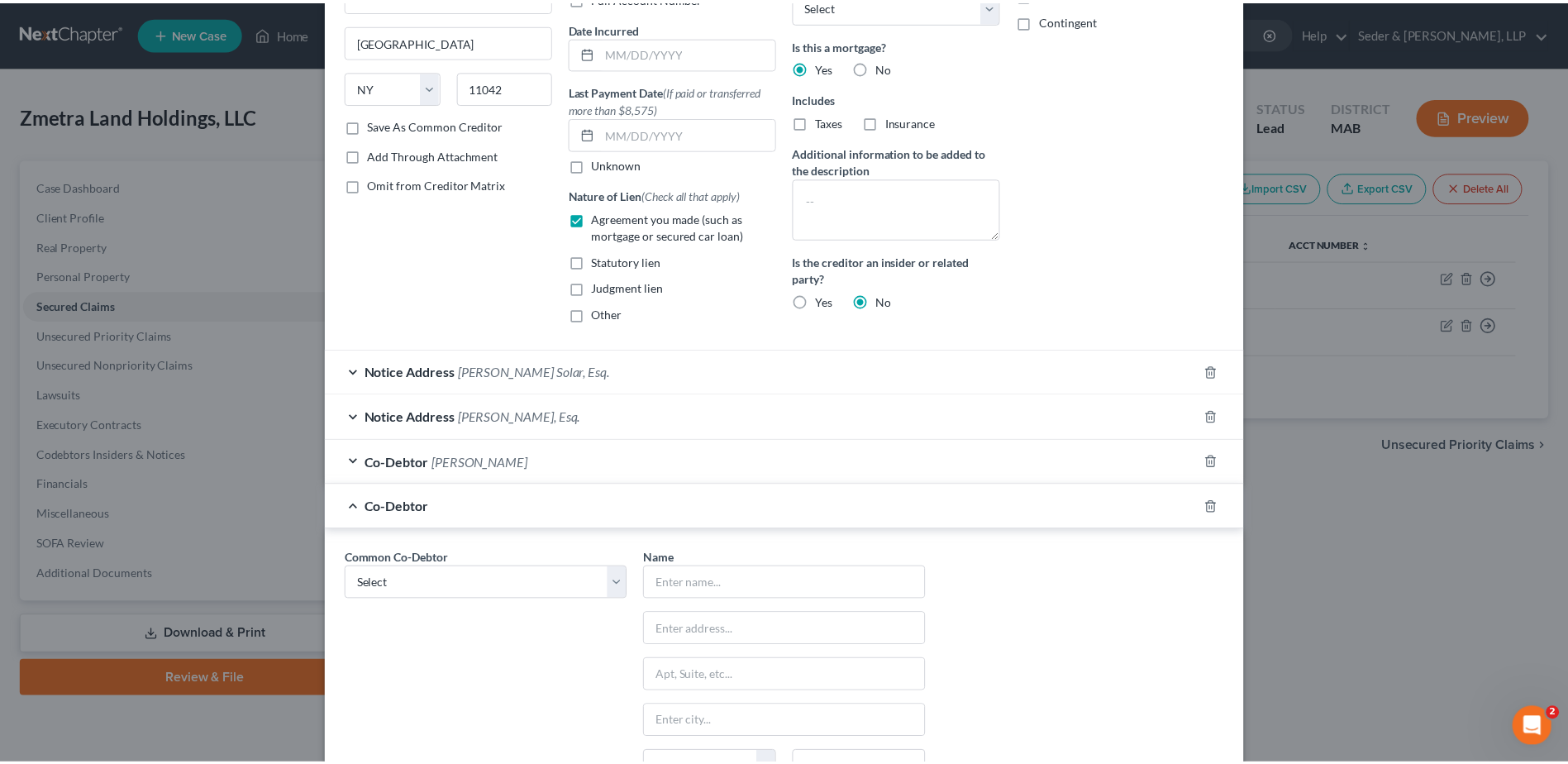
scroll to position [397, 0]
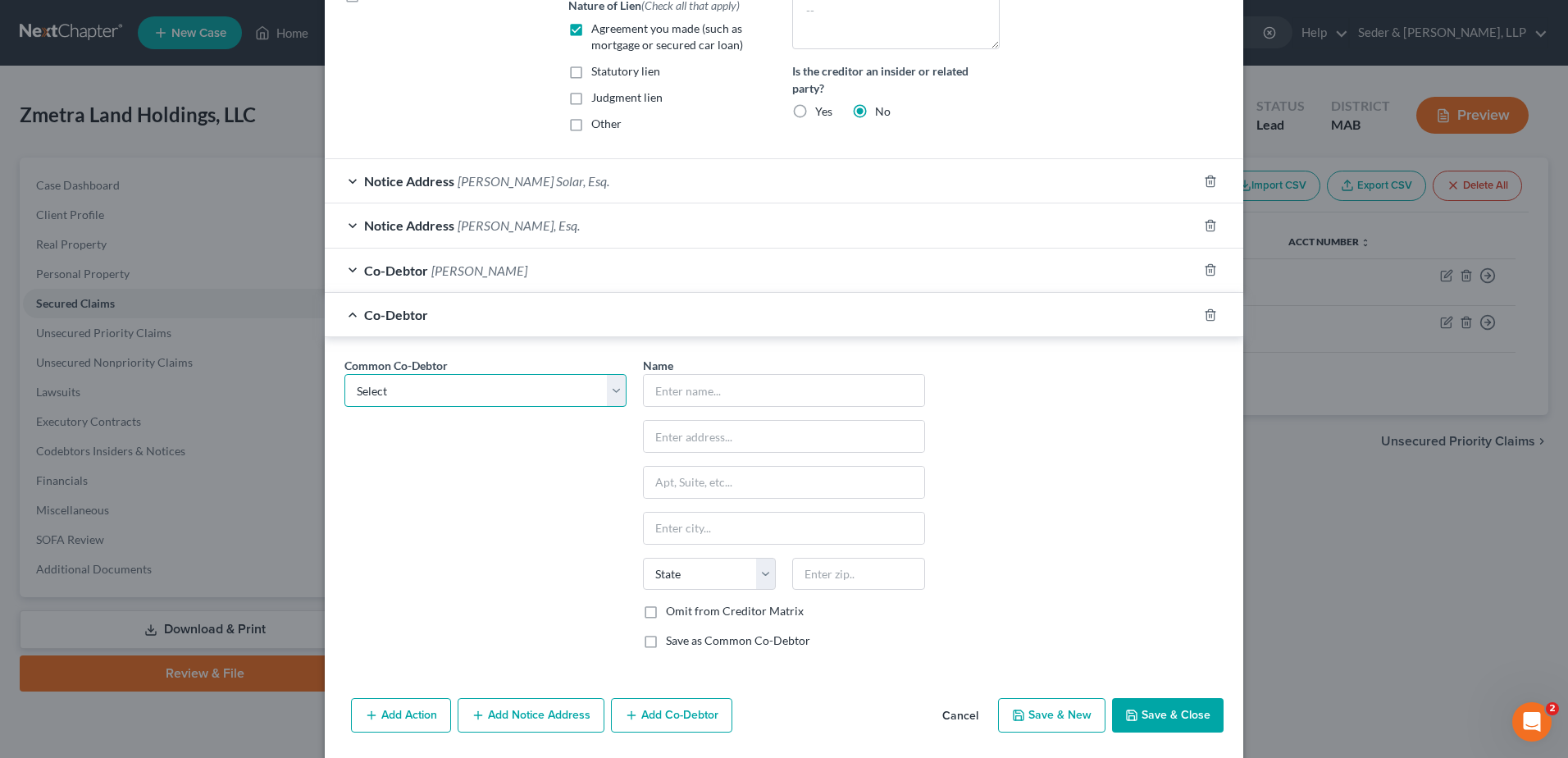
click at [556, 397] on select "Select [PERSON_NAME] [PERSON_NAME] Clearspan Structures, LLC" at bounding box center [485, 390] width 282 height 33
select select "1"
click at [344, 374] on select "Select [PERSON_NAME] [PERSON_NAME] Clearspan Structures, LLC" at bounding box center [485, 390] width 282 height 33
type input "Zmetra Clearspan Structures, LLC"
type input "[STREET_ADDRESS]"
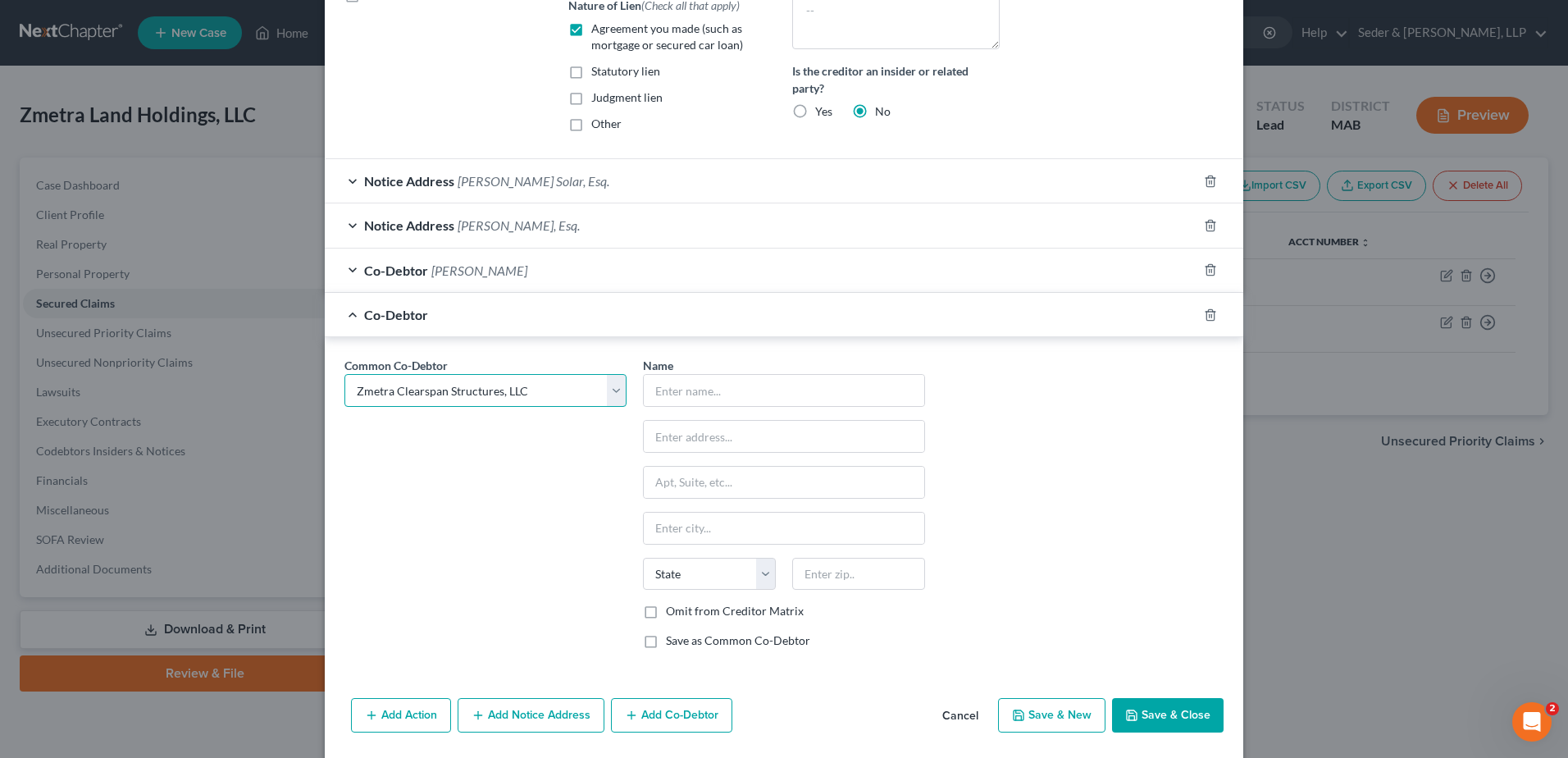
type input "[PERSON_NAME]"
select select "22"
type input "01570"
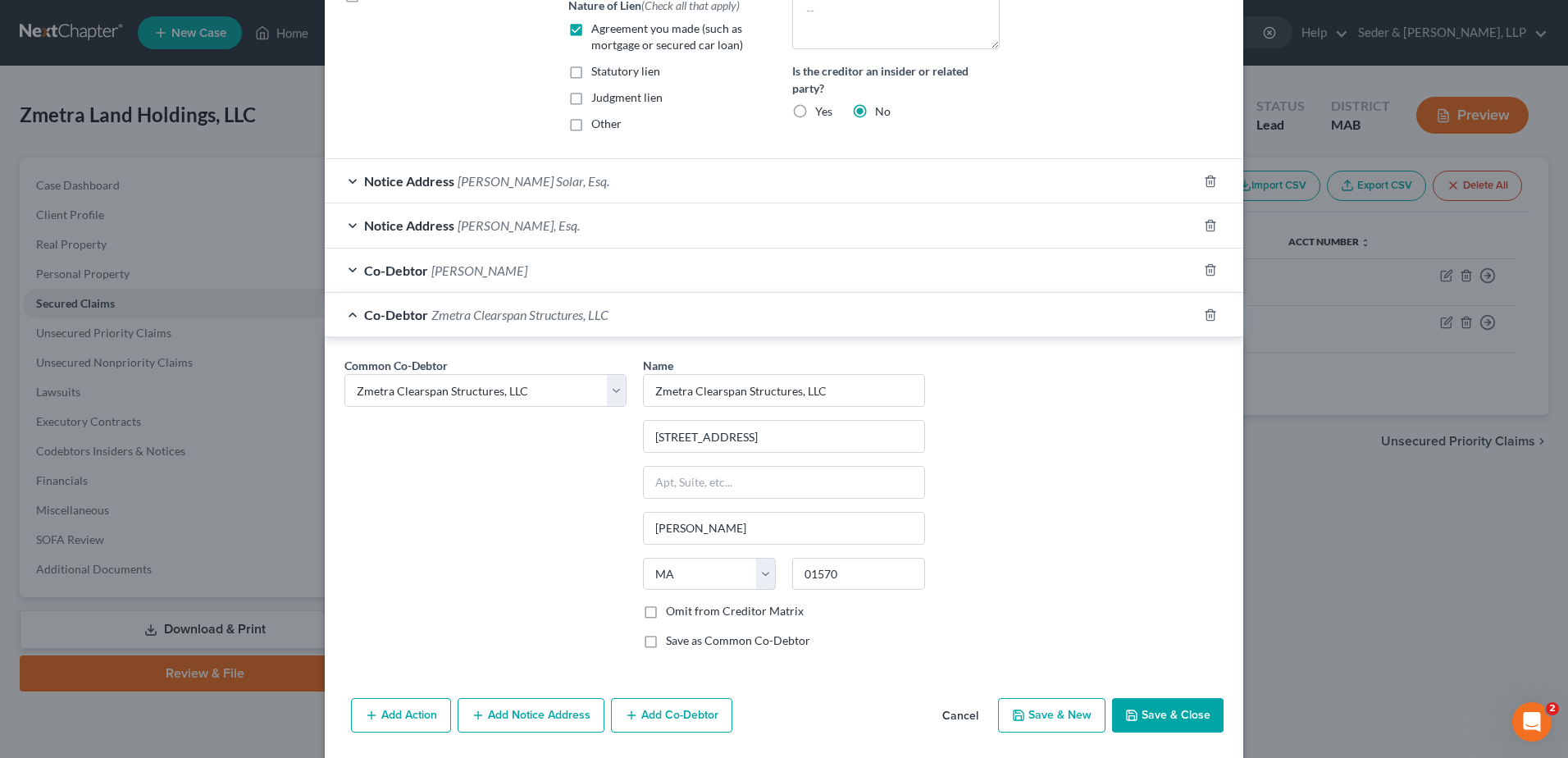
click at [1176, 710] on button "Save & Close" at bounding box center [1168, 715] width 112 height 35
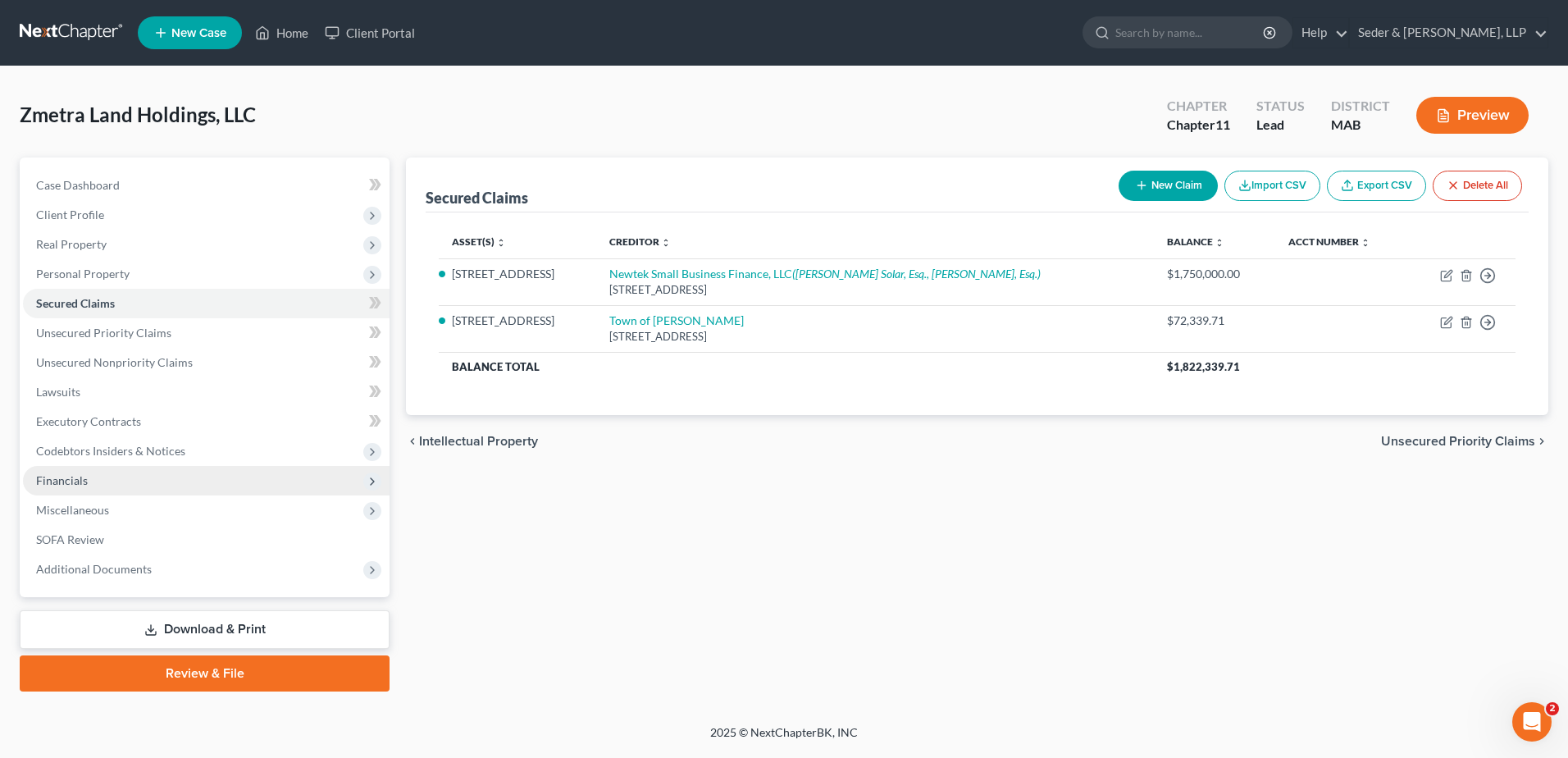
click at [93, 484] on span "Financials" at bounding box center [206, 480] width 366 height 30
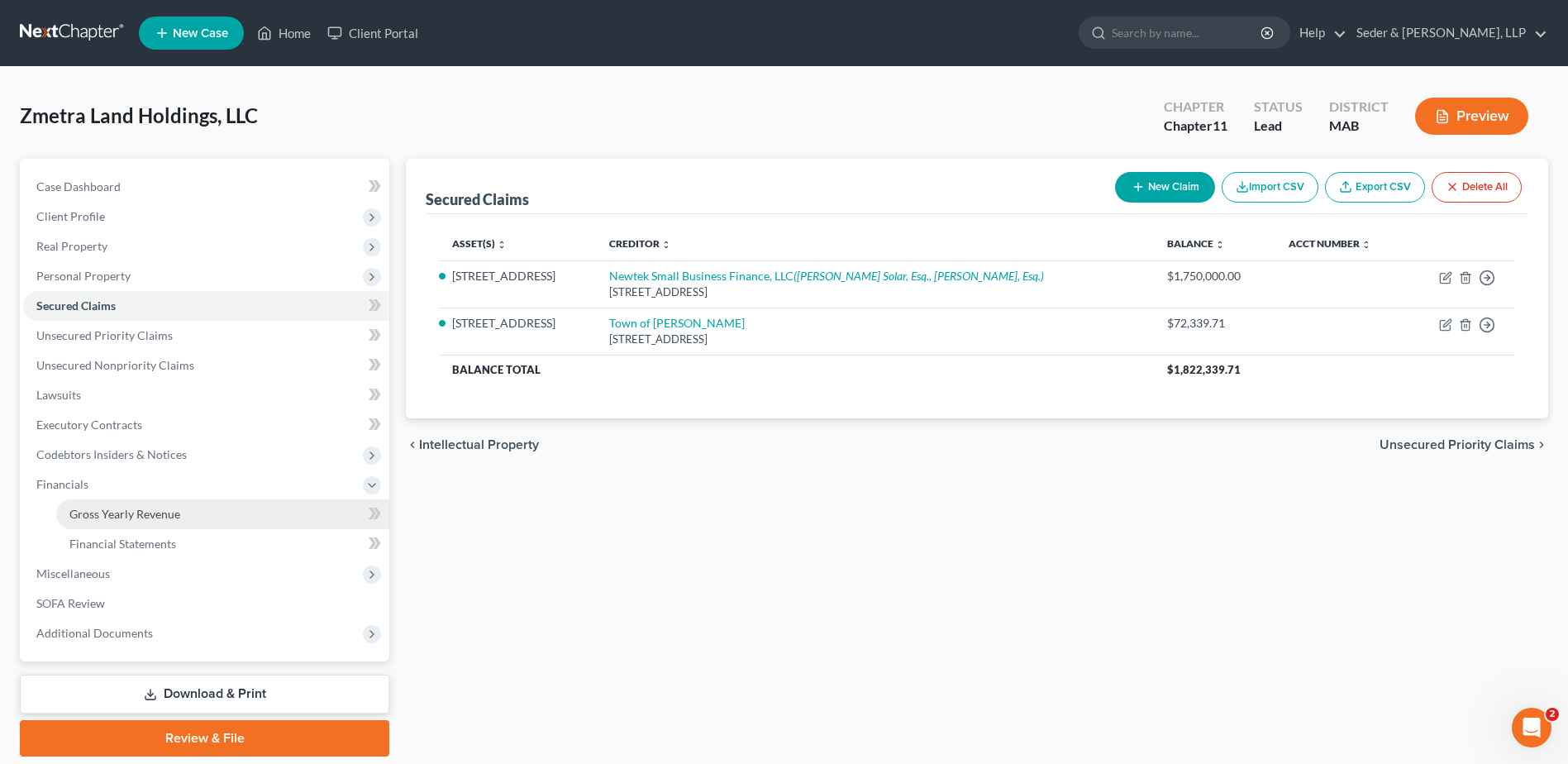
click at [105, 514] on span "Gross Yearly Revenue" at bounding box center [125, 514] width 111 height 14
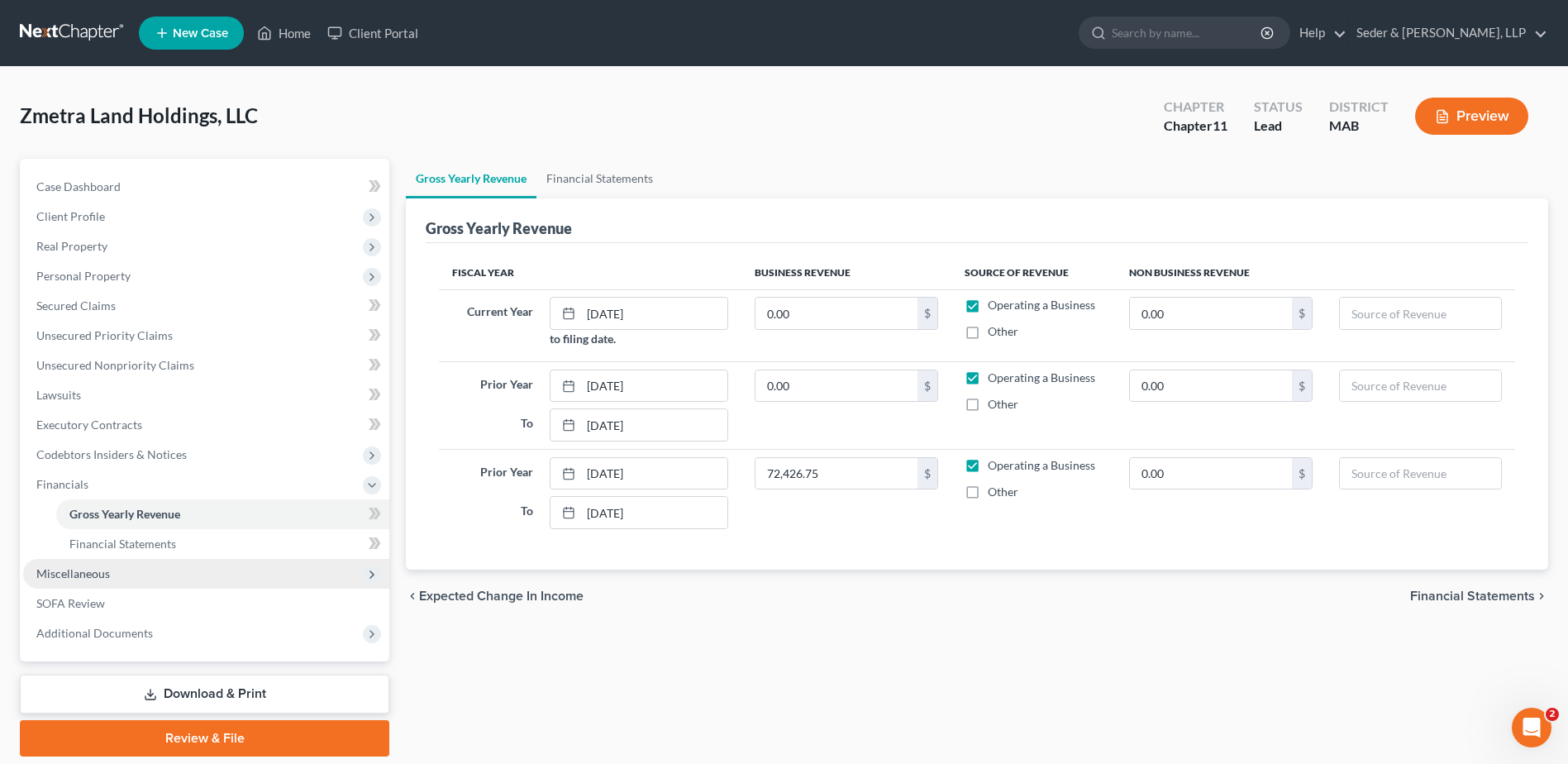
click at [92, 568] on span "Miscellaneous" at bounding box center [73, 573] width 73 height 14
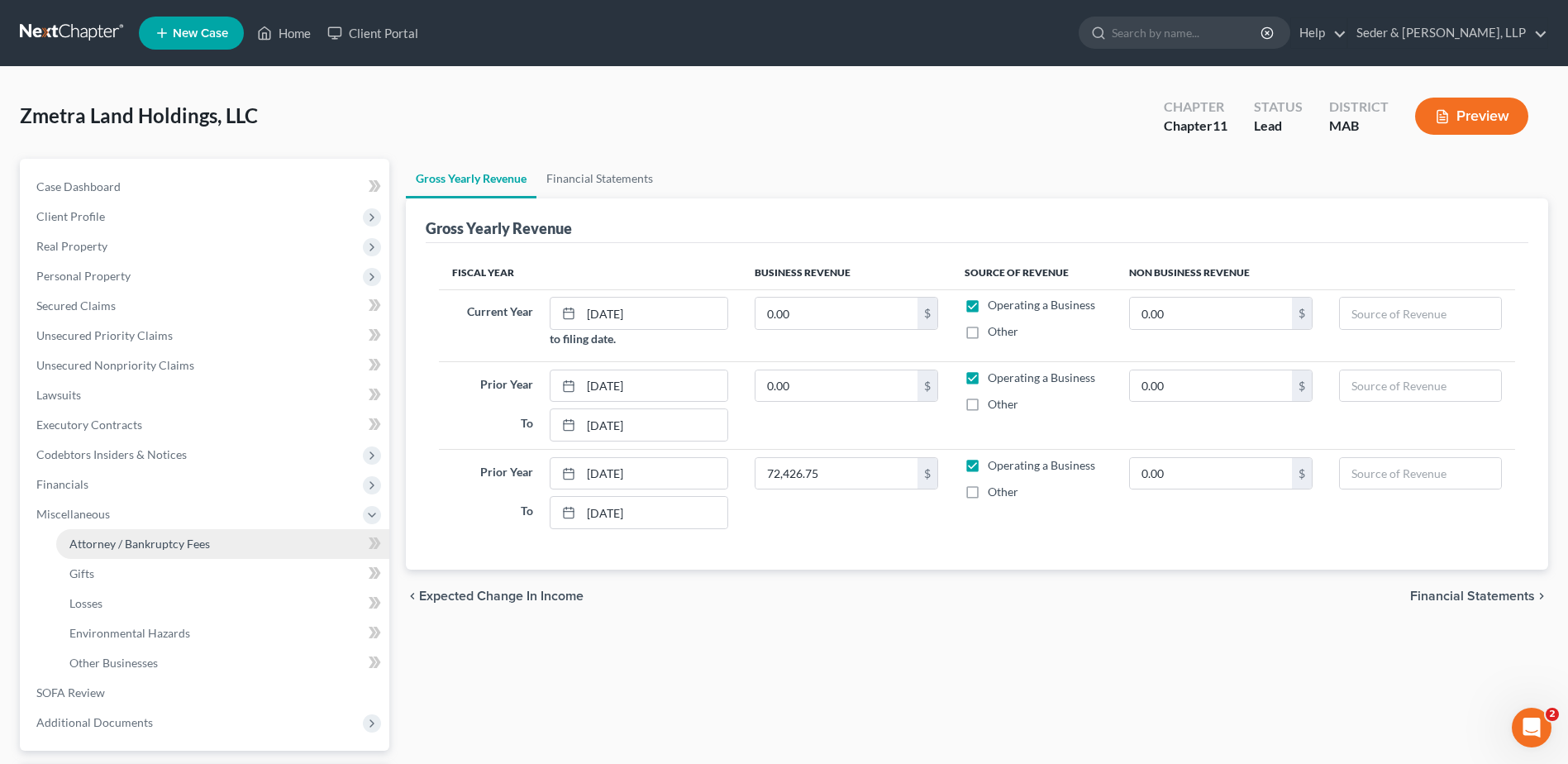
click at [137, 549] on span "Attorney / Bankruptcy Fees" at bounding box center [139, 544] width 140 height 14
select select "0"
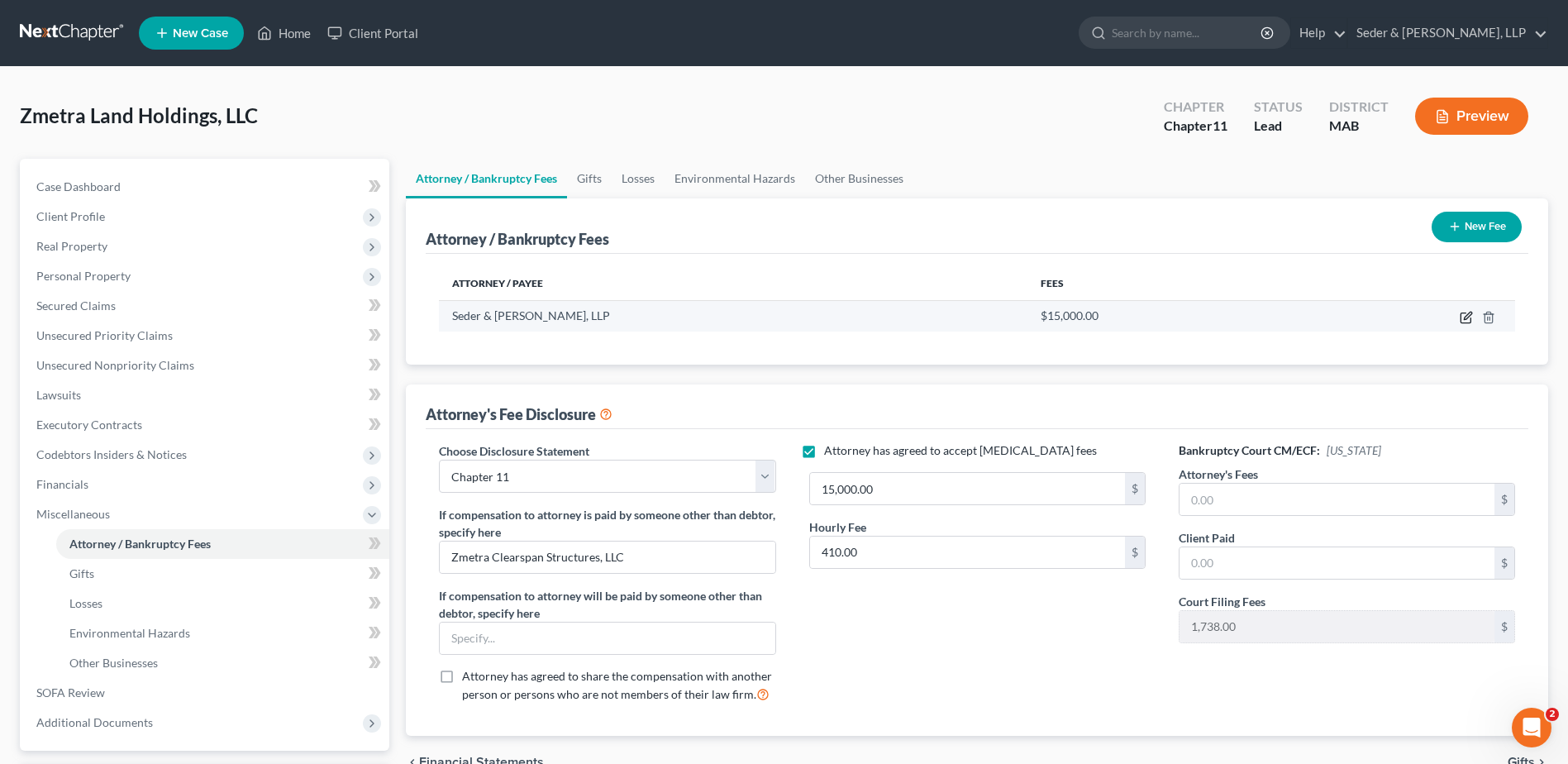
click at [1466, 316] on icon "button" at bounding box center [1467, 315] width 8 height 8
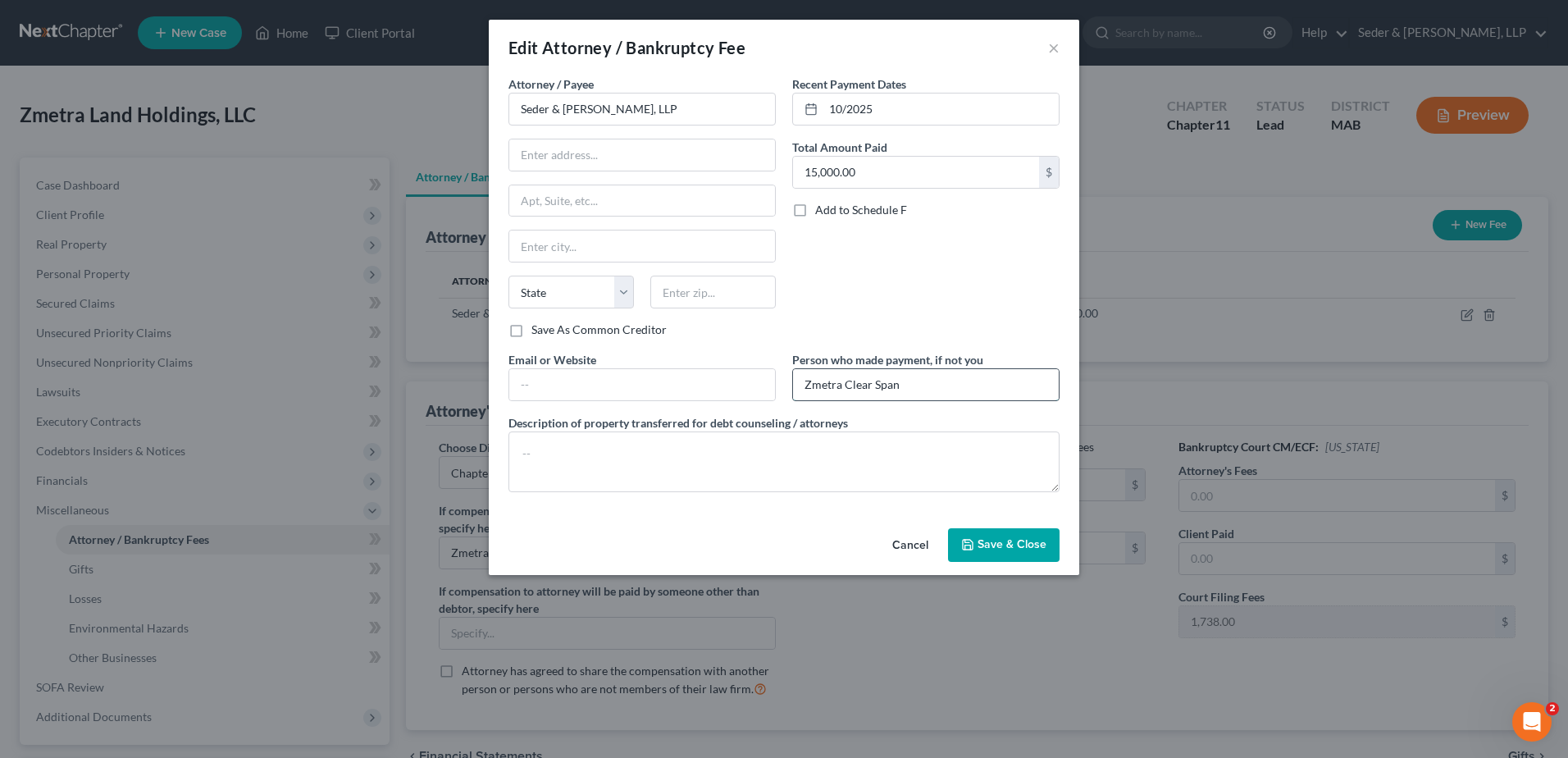
click at [914, 383] on input "Zmetra Clear Span" at bounding box center [925, 384] width 265 height 31
type input "Zmetra Clearspan Structures, LLC"
click at [1009, 536] on button "Save & Close" at bounding box center [1004, 545] width 112 height 35
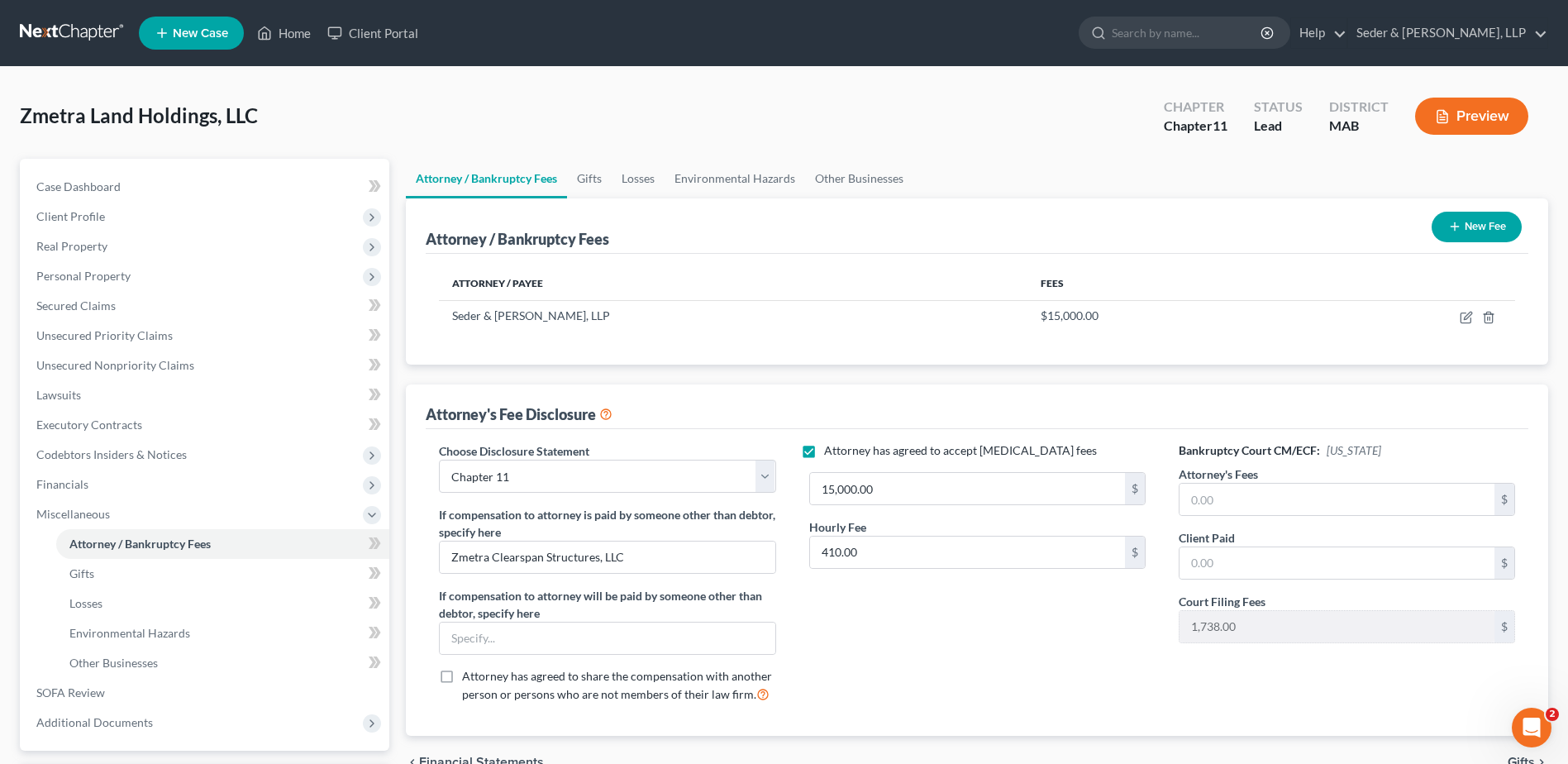
click at [1472, 119] on button "Preview" at bounding box center [1471, 116] width 113 height 38
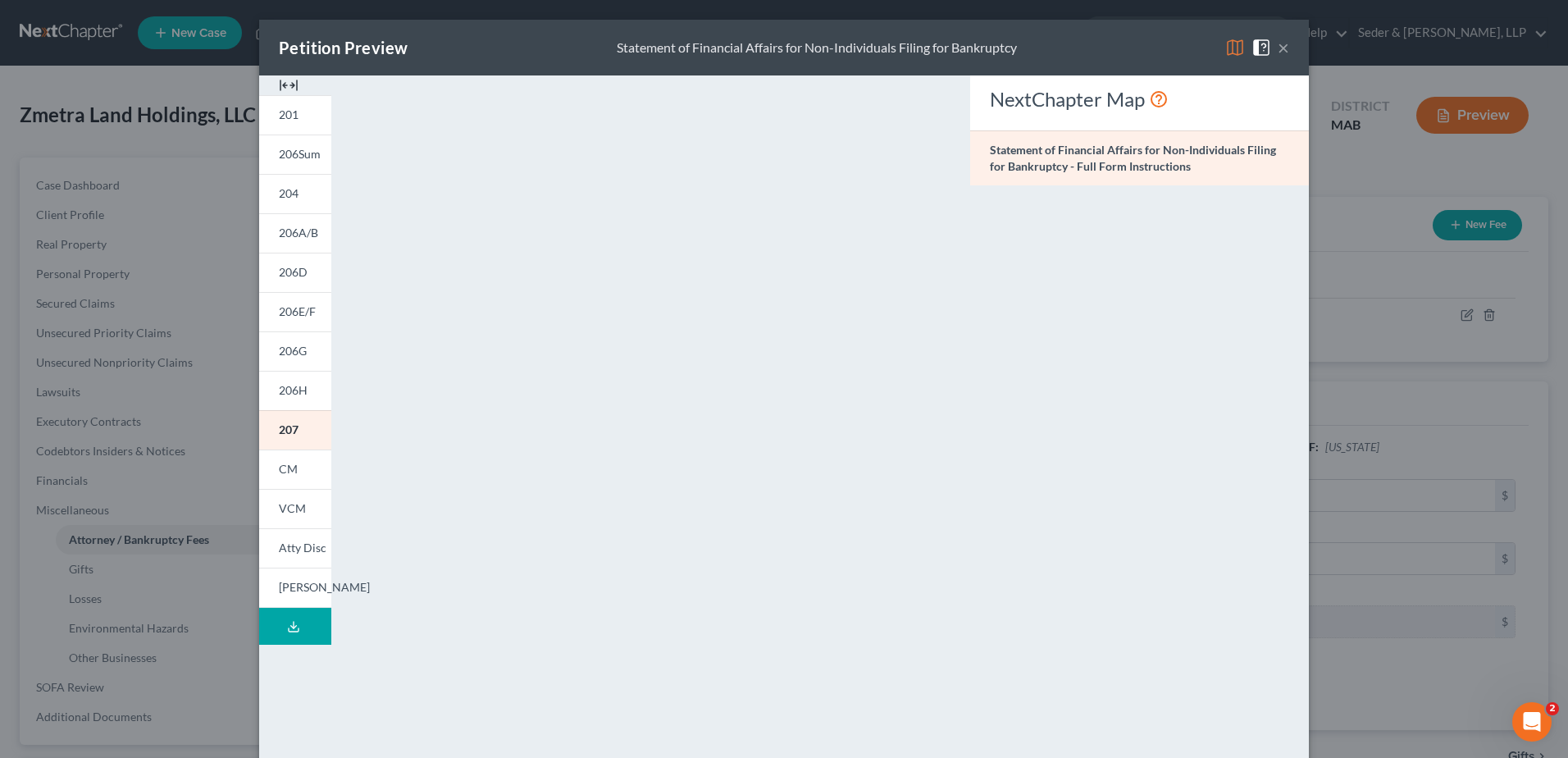
click at [302, 635] on button "Download Draft" at bounding box center [295, 627] width 72 height 37
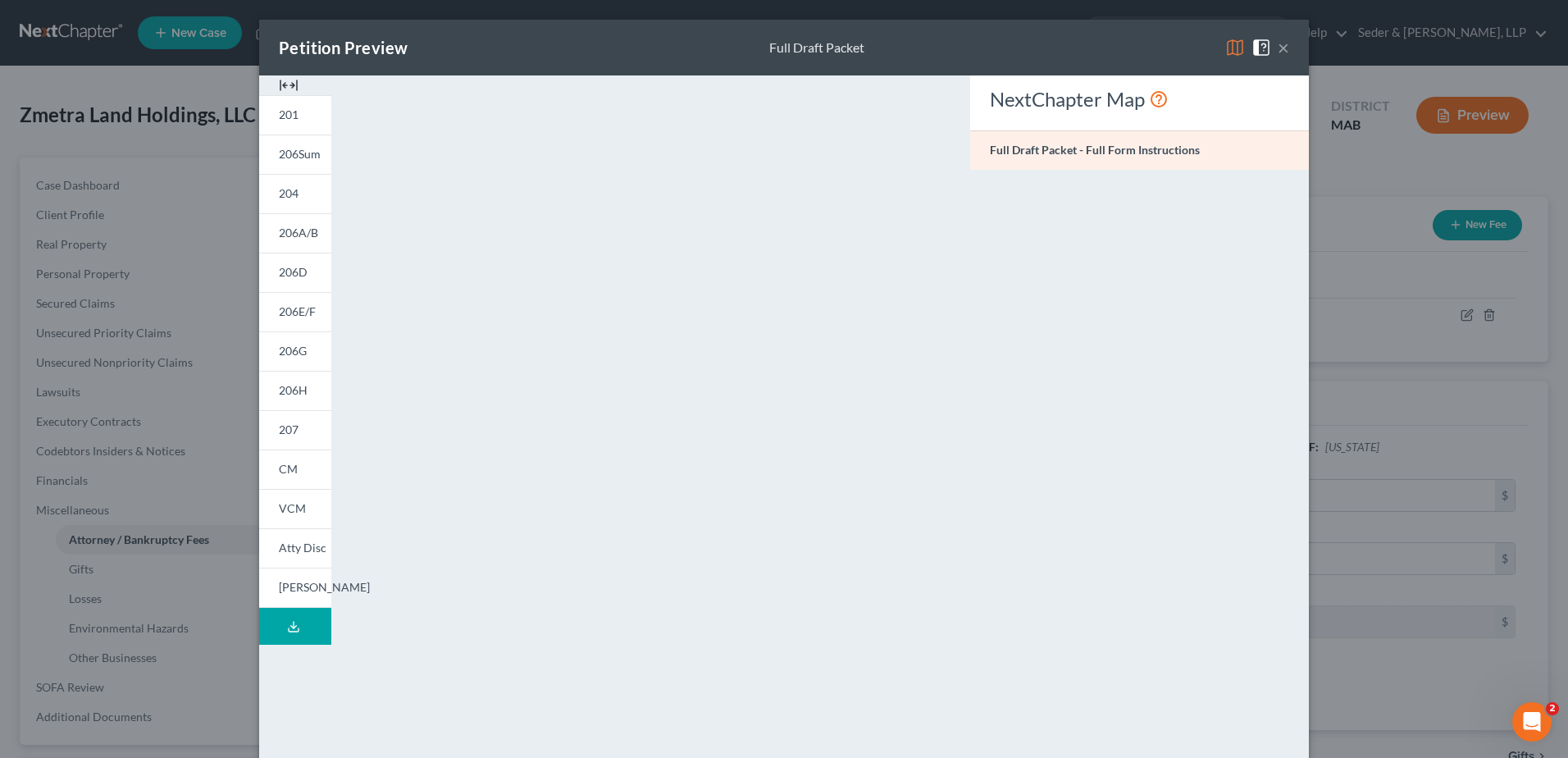
click at [981, 55] on div "Petition Preview Full Draft Packet ×" at bounding box center [784, 47] width 1050 height 56
click at [1278, 47] on button "×" at bounding box center [1284, 47] width 12 height 20
